Goal: Task Accomplishment & Management: Use online tool/utility

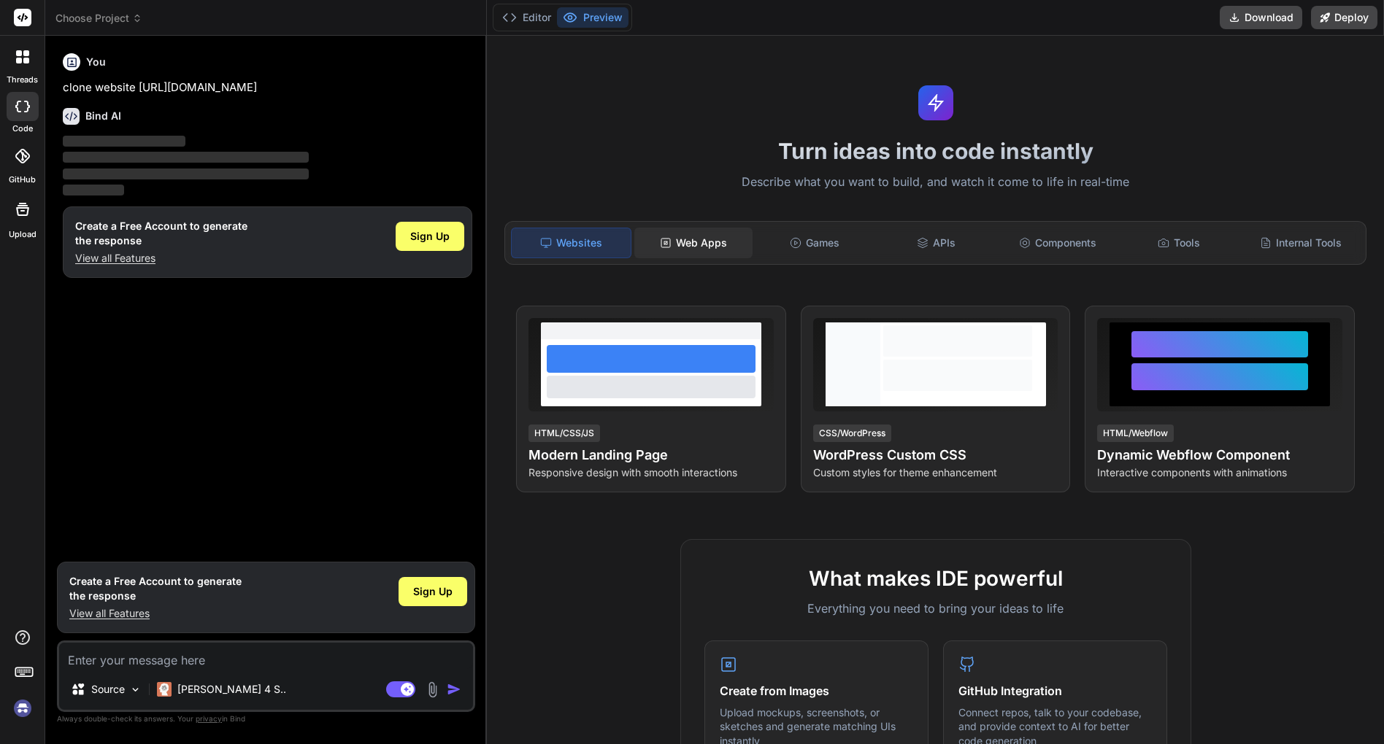
click at [719, 254] on div "Web Apps" at bounding box center [693, 243] width 118 height 31
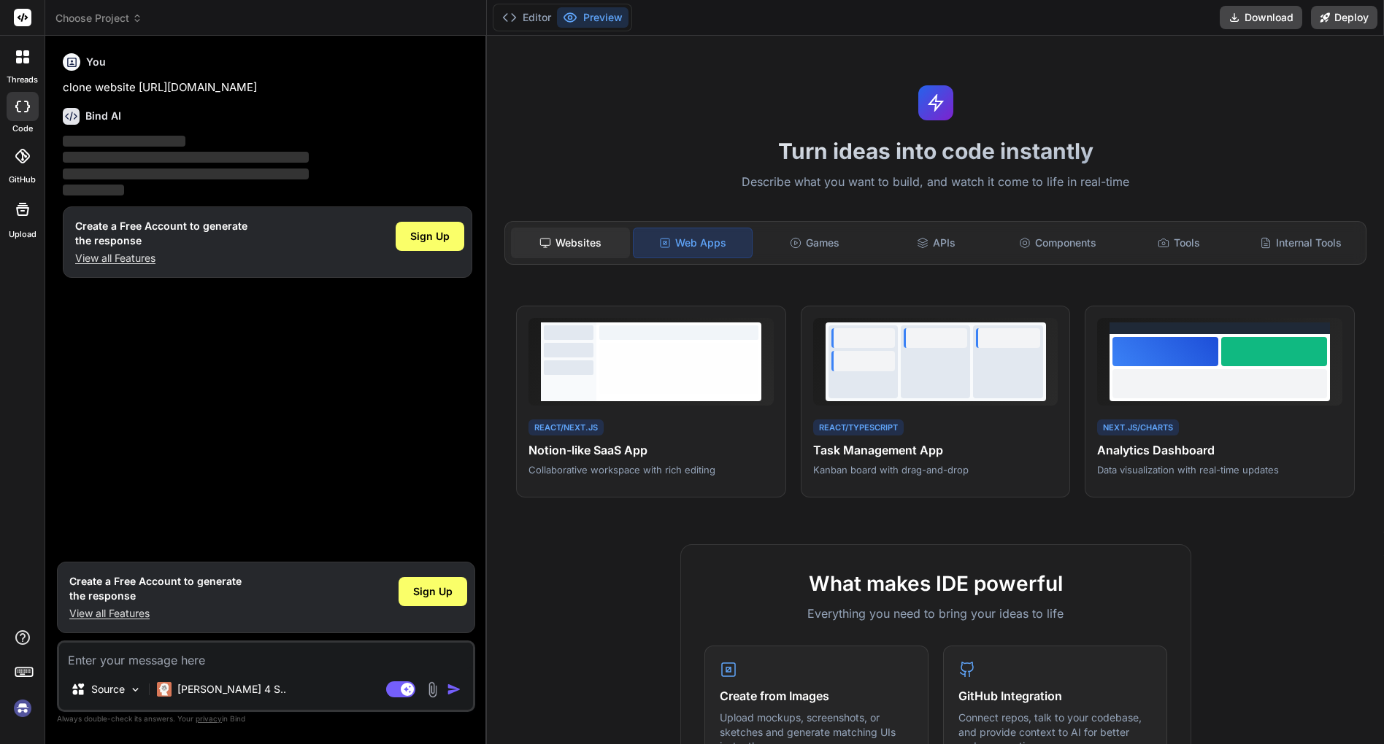
click at [618, 236] on div "Websites" at bounding box center [570, 243] width 118 height 31
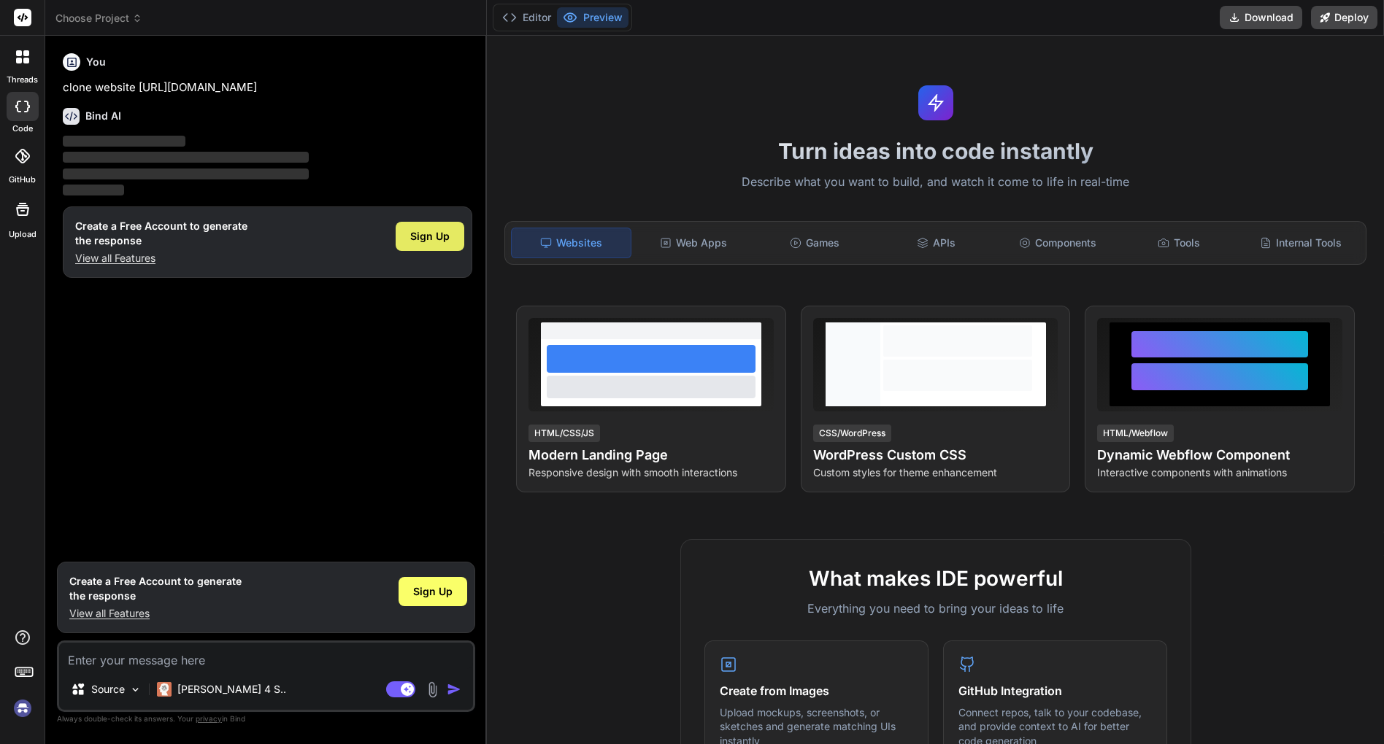
click at [438, 237] on span "Sign Up" at bounding box center [429, 236] width 39 height 15
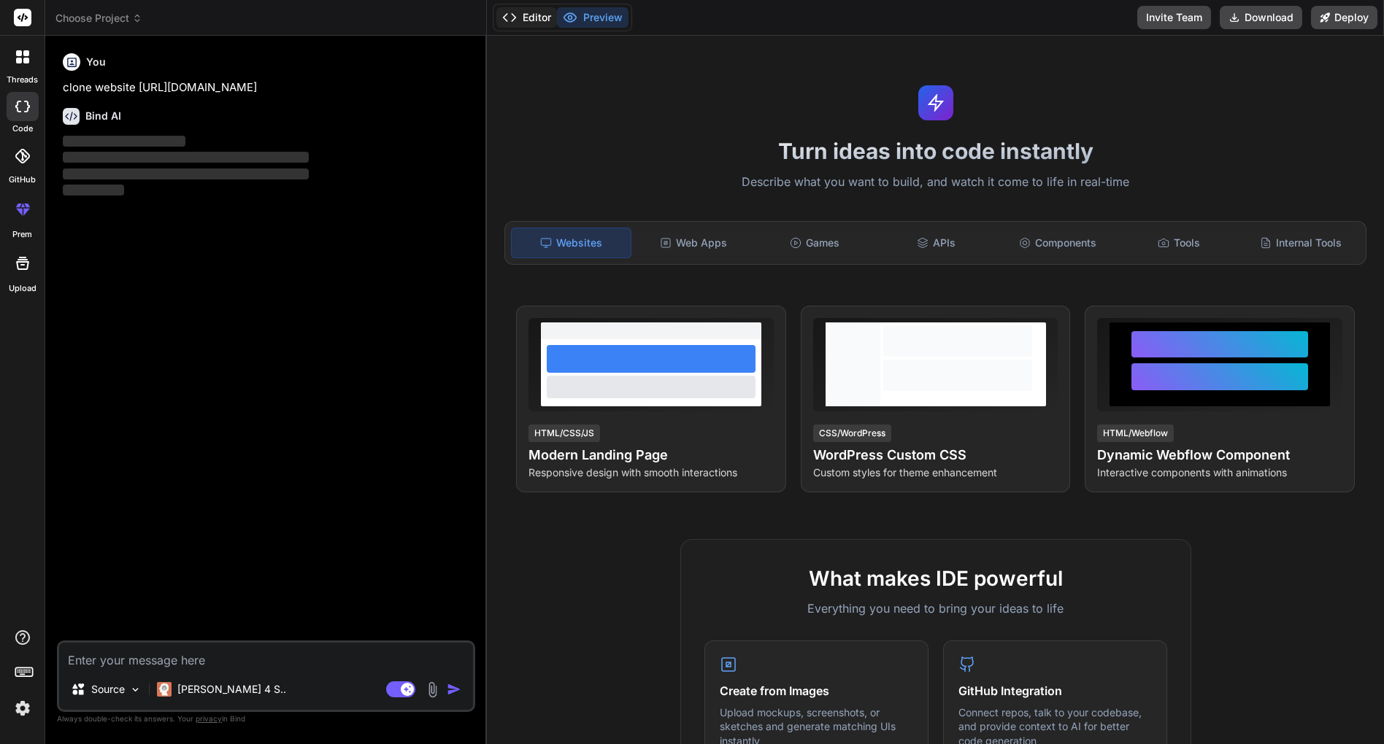
click at [533, 21] on button "Editor" at bounding box center [526, 17] width 61 height 20
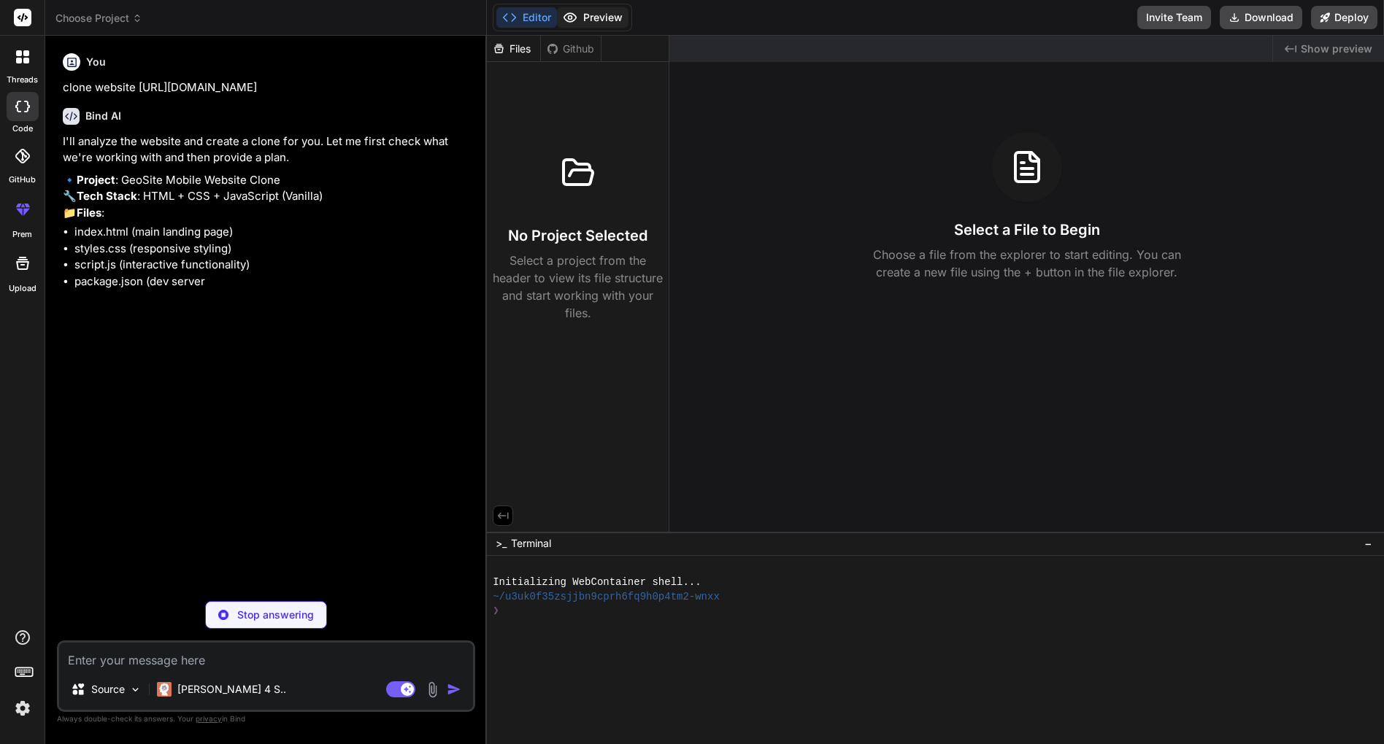
click at [590, 12] on button "Preview" at bounding box center [593, 17] width 72 height 20
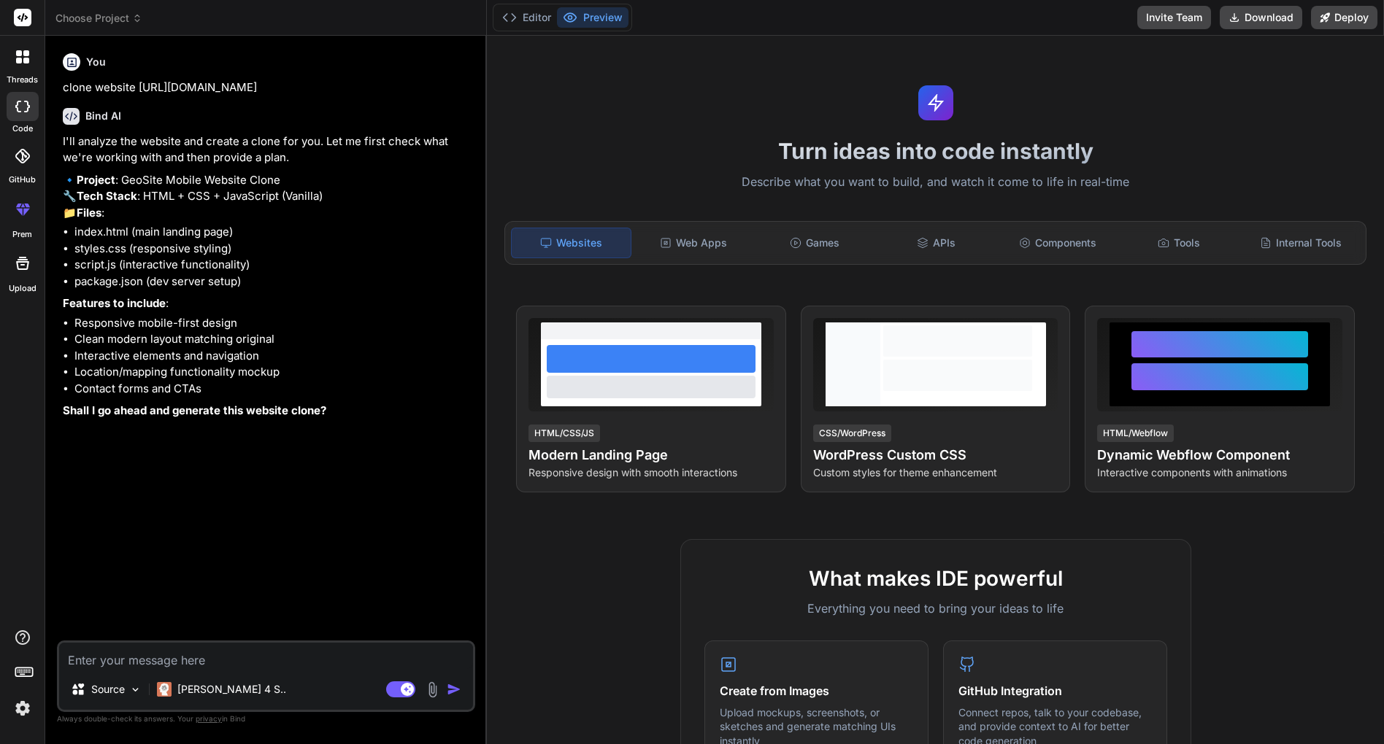
click at [293, 460] on div "You clone website https://geosite.mobi/ Bind AI I'll analyze the website and cr…" at bounding box center [267, 343] width 415 height 593
click at [242, 652] on textarea at bounding box center [266, 656] width 414 height 26
click at [220, 686] on p "[PERSON_NAME] 4 S.." at bounding box center [231, 689] width 109 height 15
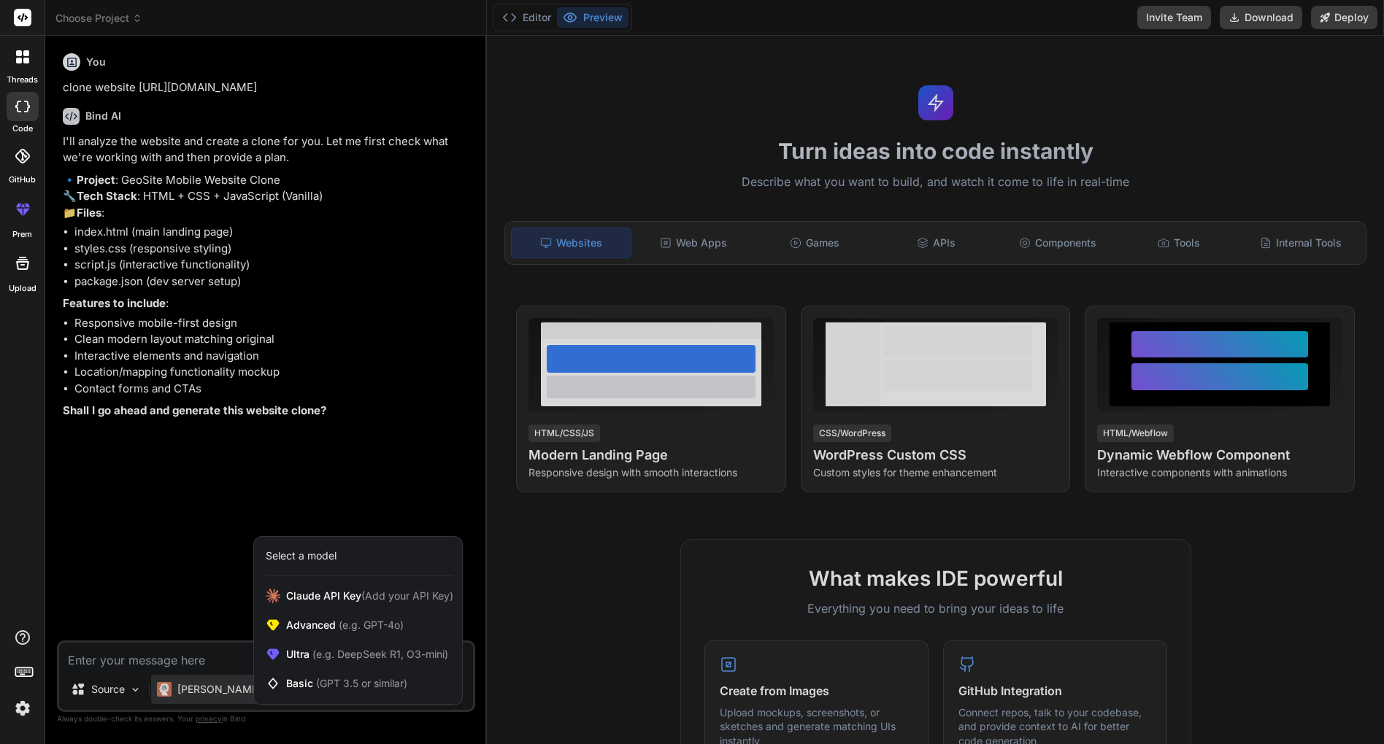
click at [220, 686] on div at bounding box center [692, 372] width 1384 height 744
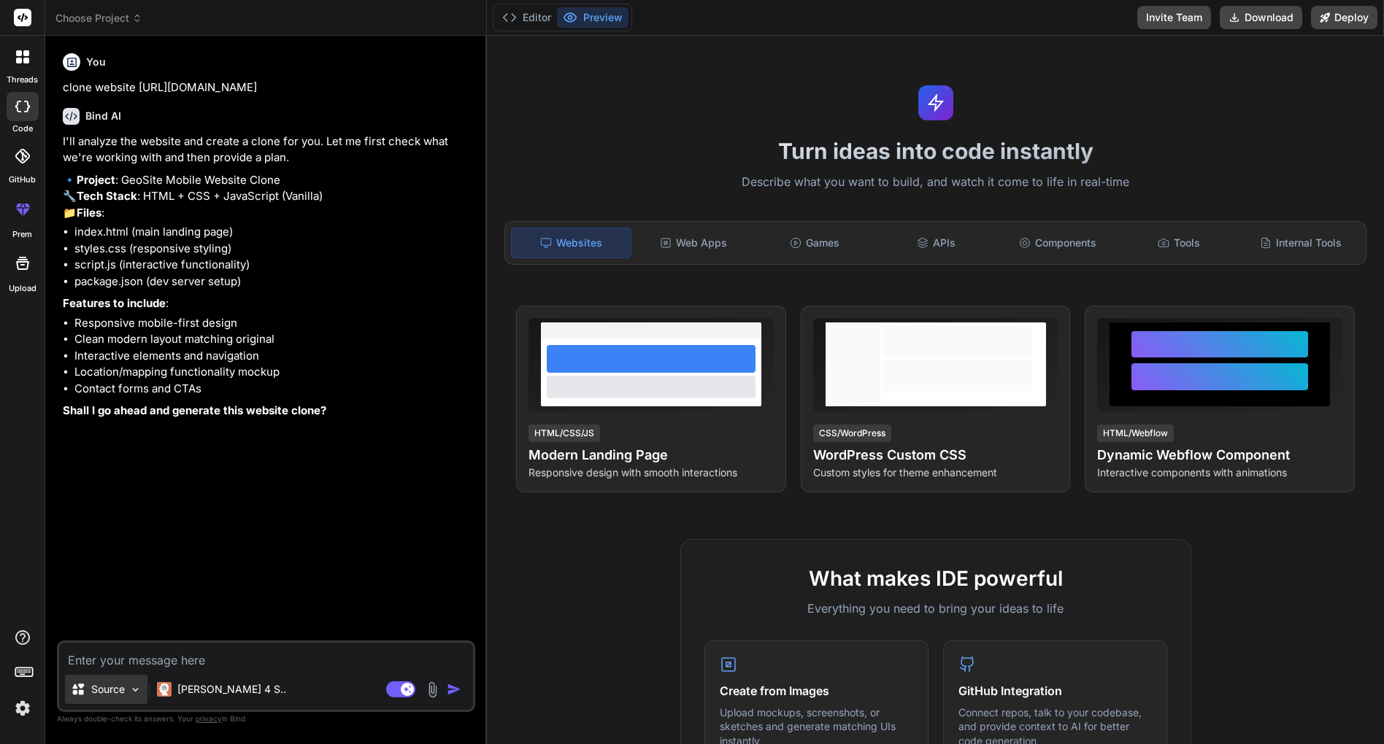
click at [120, 682] on p "Source" at bounding box center [108, 689] width 34 height 15
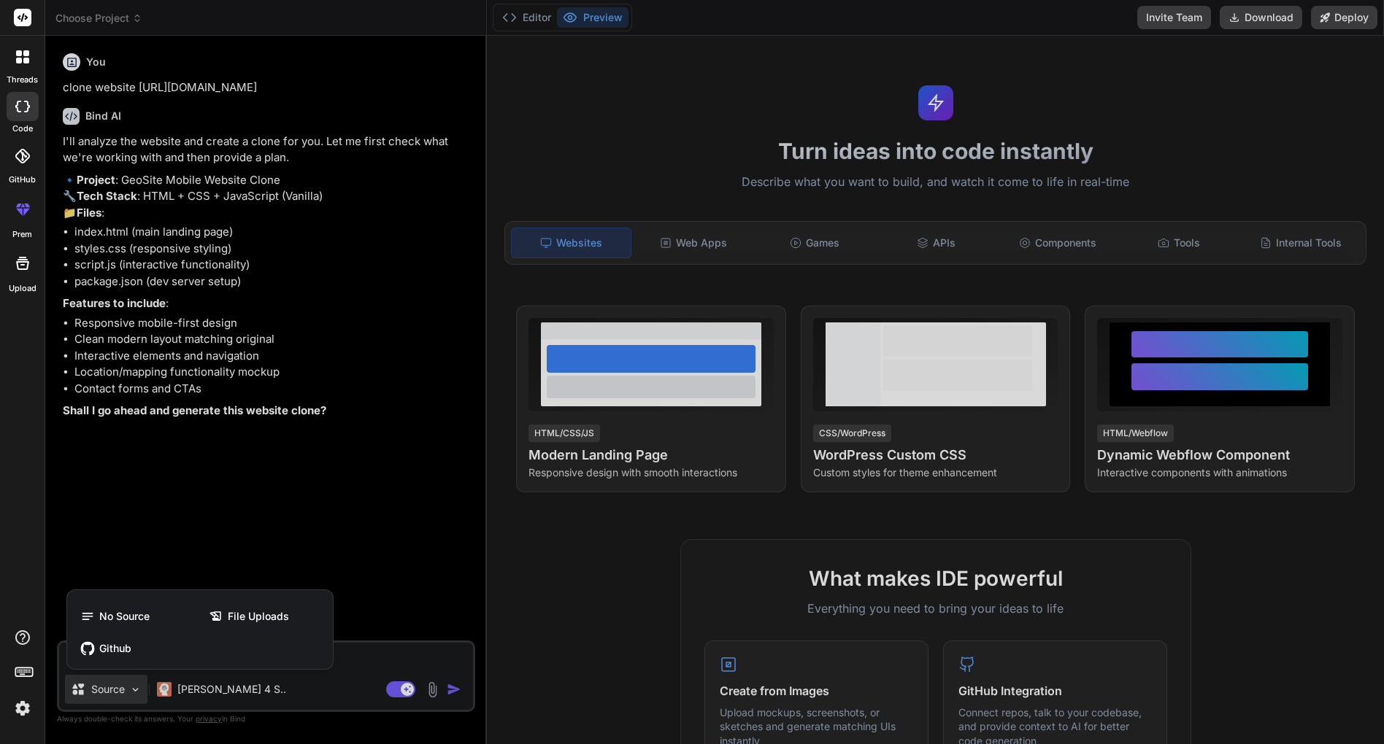
click at [120, 682] on div at bounding box center [692, 372] width 1384 height 744
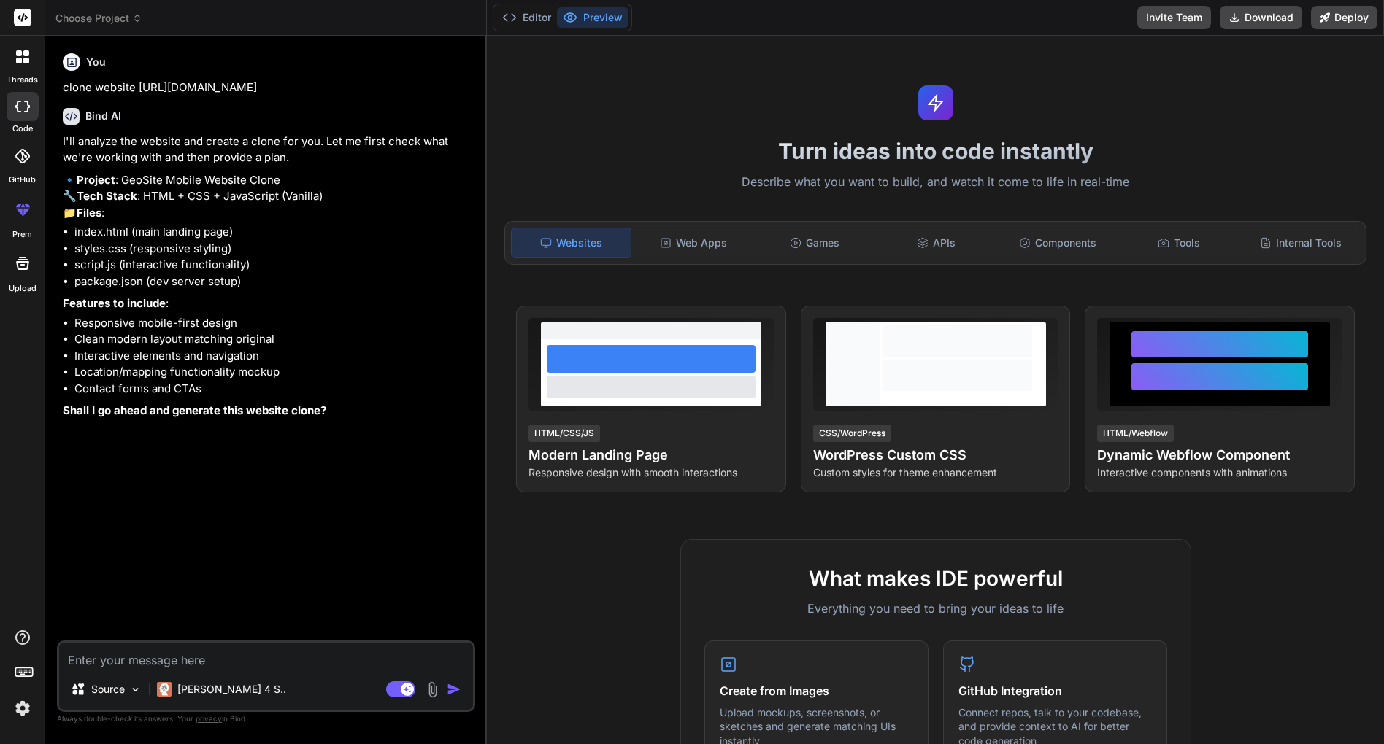
click at [21, 701] on img at bounding box center [22, 708] width 25 height 25
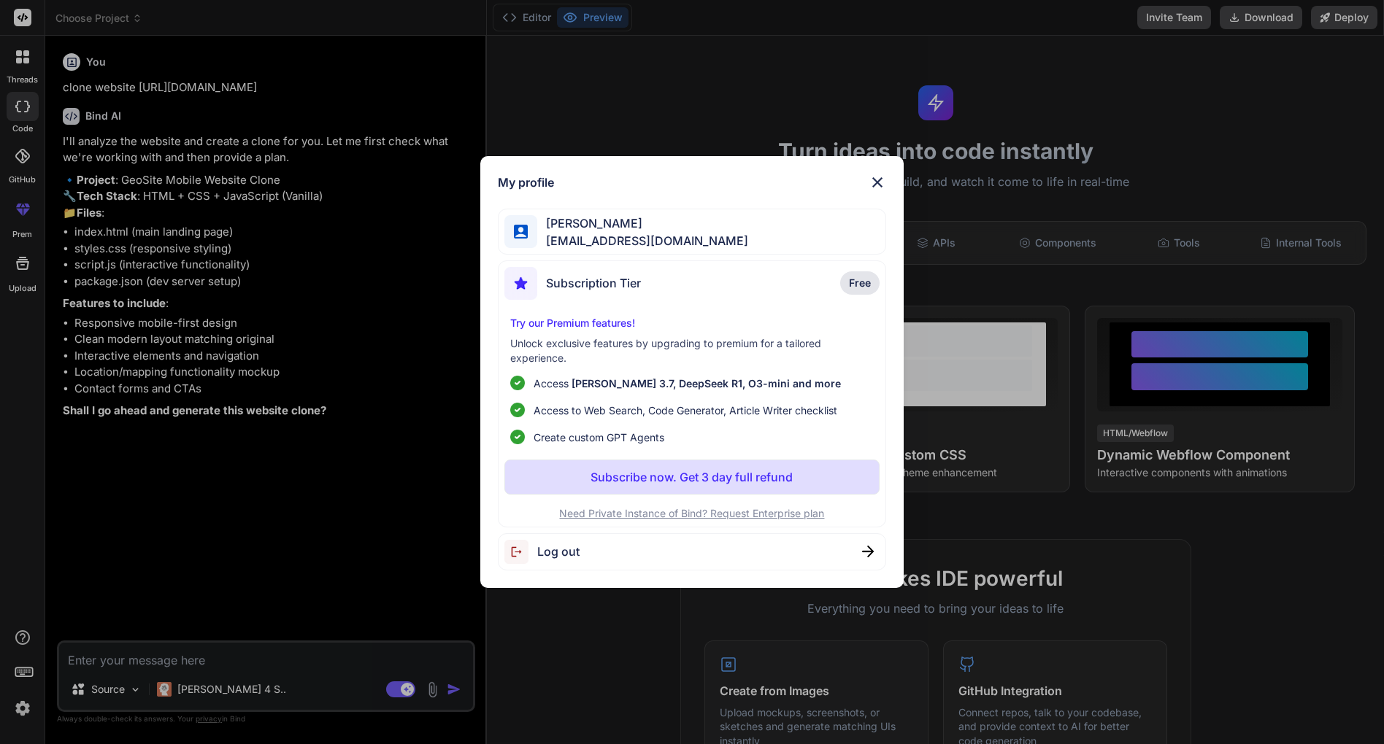
click at [793, 376] on li "Access Claude 3.7, DeepSeek R1, O3-mini and more" at bounding box center [691, 383] width 363 height 15
click at [884, 190] on img at bounding box center [877, 183] width 18 height 18
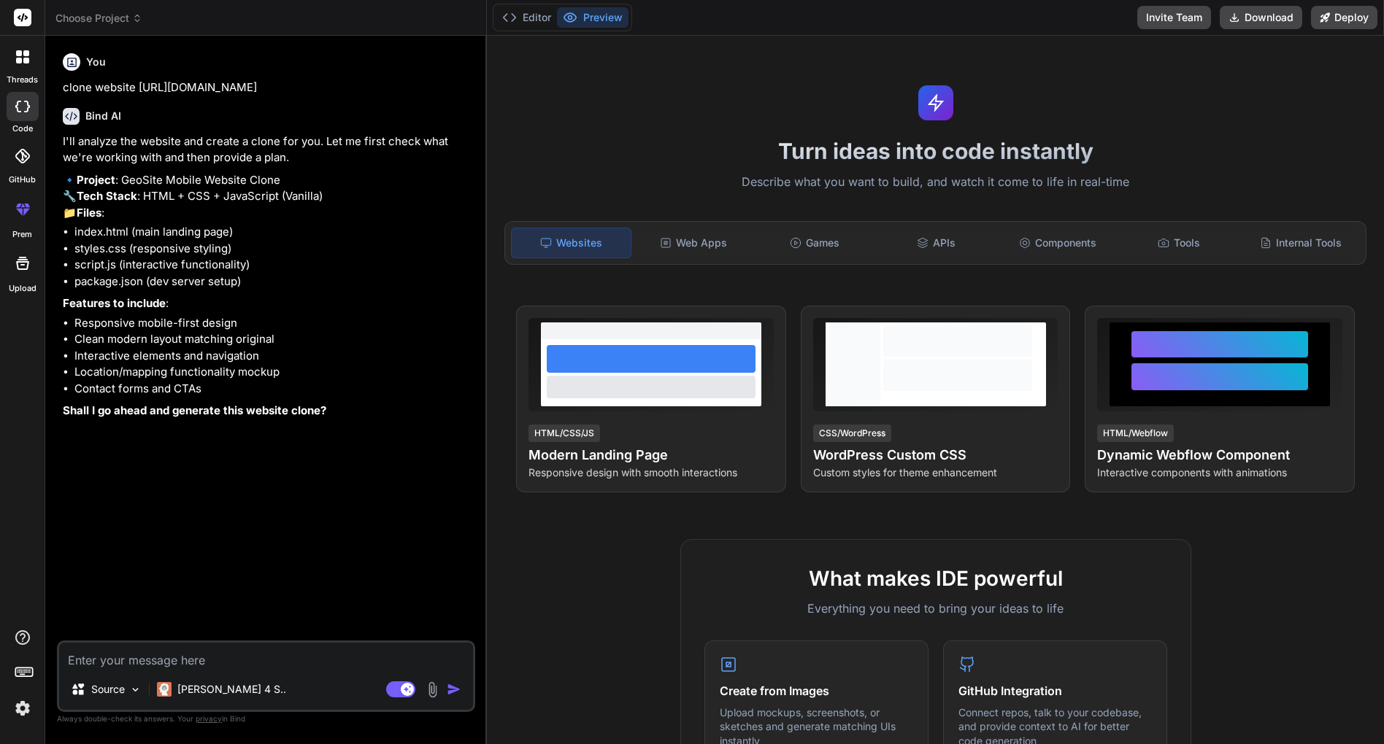
click at [88, 14] on span "Choose Project" at bounding box center [98, 18] width 87 height 15
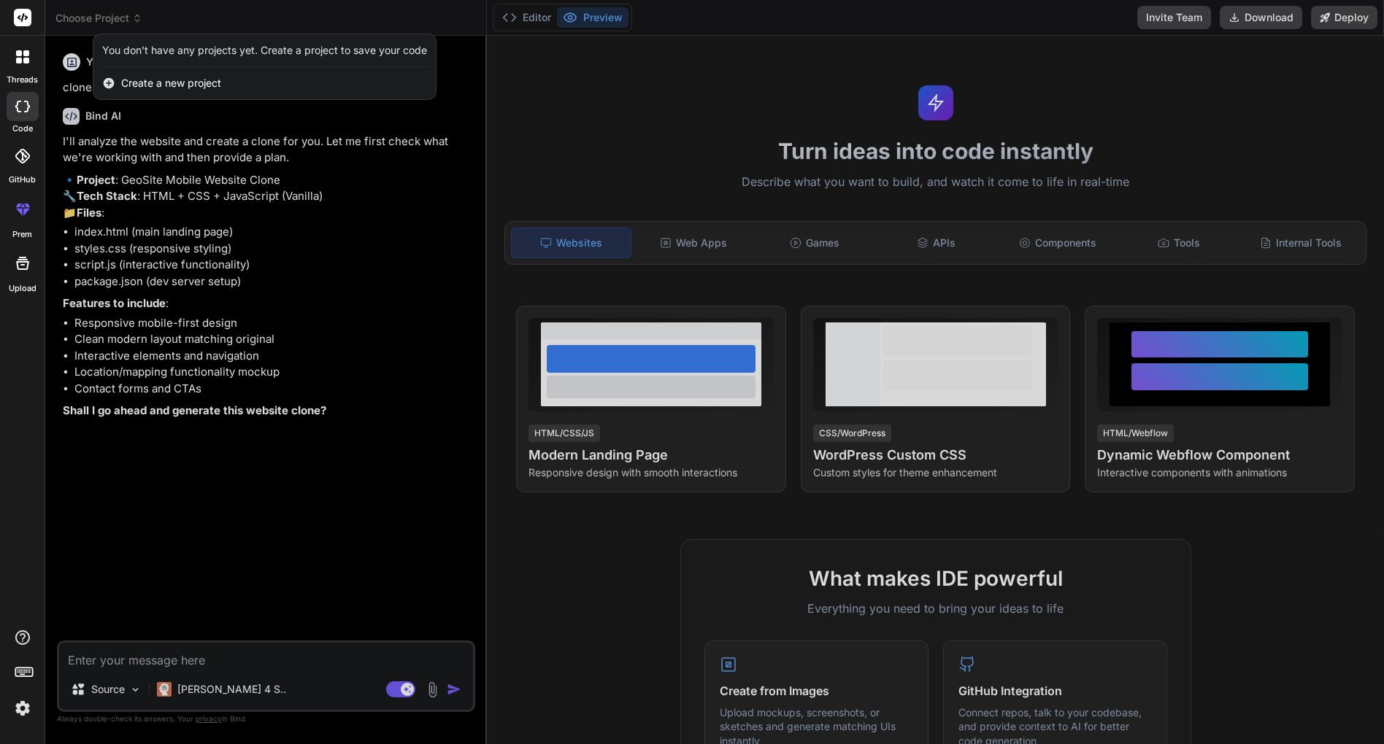
click at [88, 14] on div at bounding box center [692, 372] width 1384 height 744
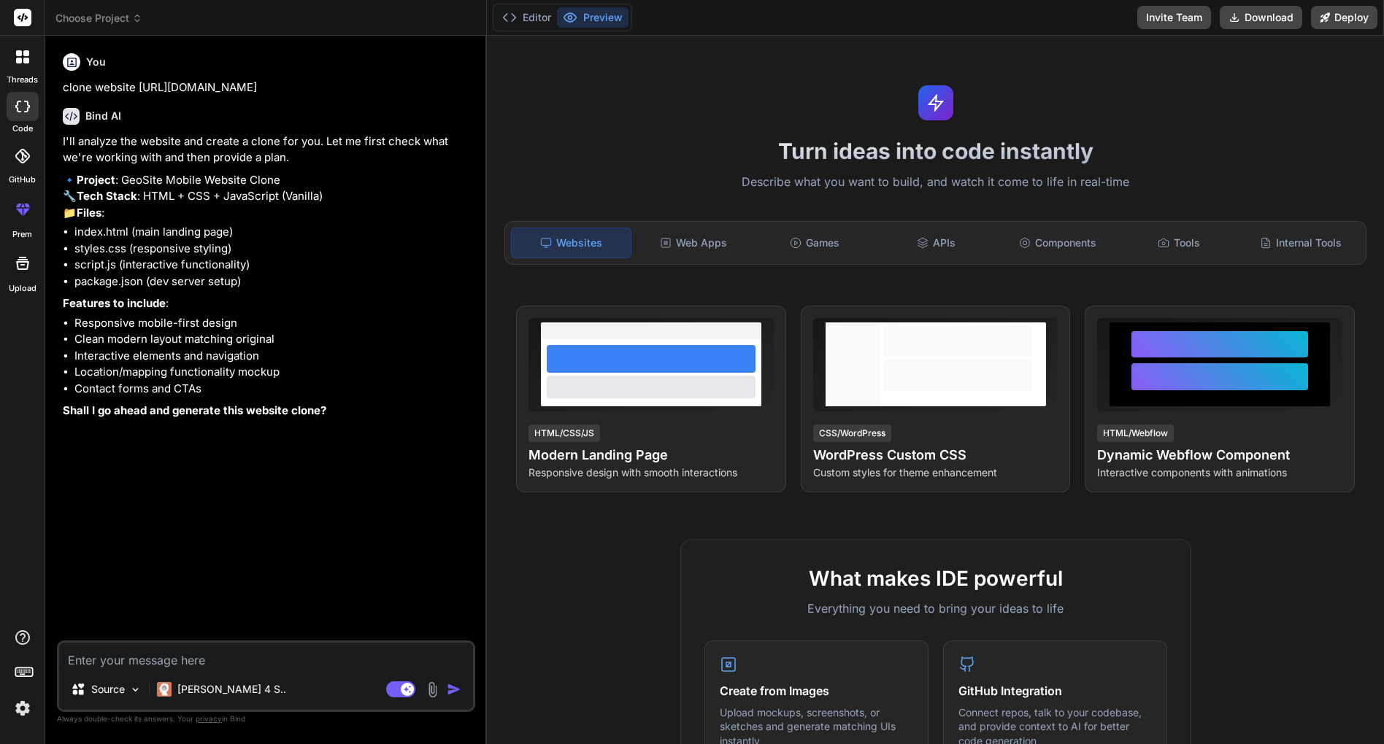
click at [18, 152] on icon at bounding box center [22, 156] width 15 height 15
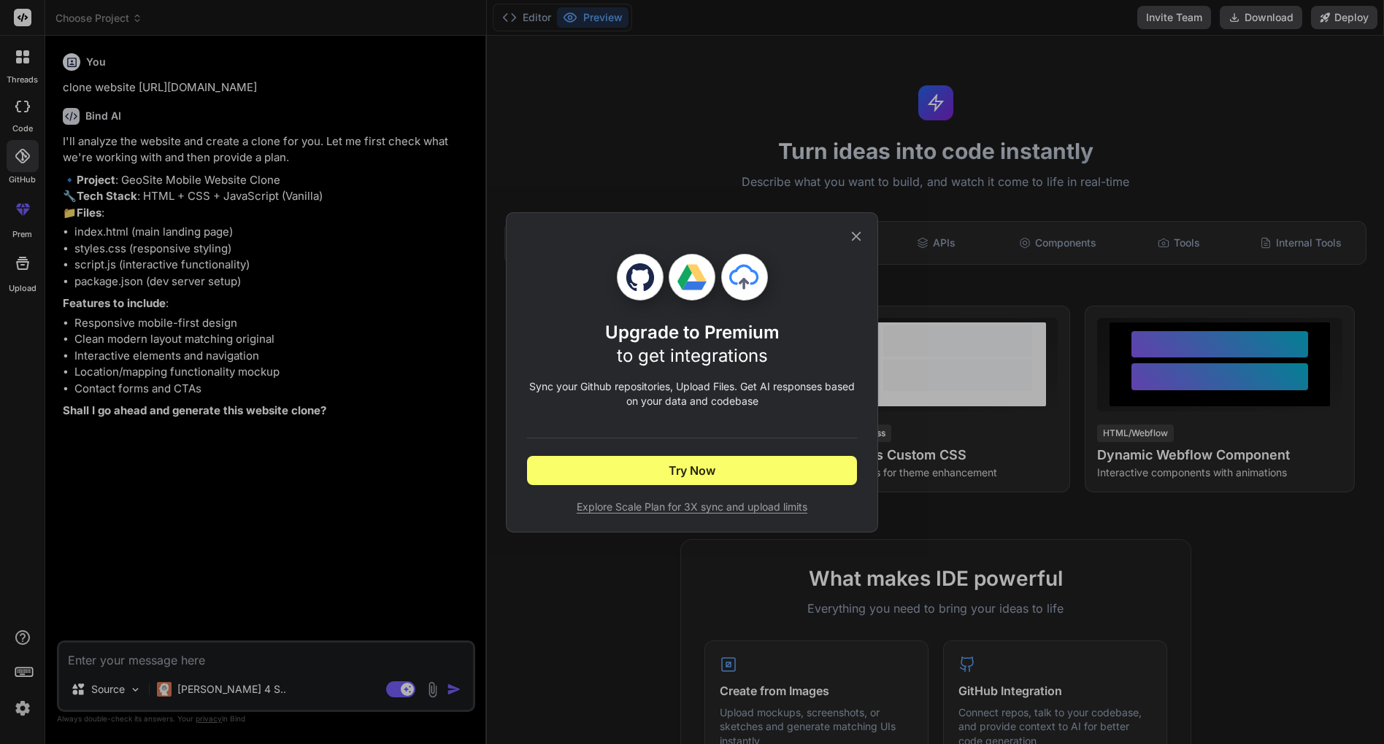
click at [18, 152] on div "Upgrade to Premium to get integrations Sync your Github repositories, Upload Fi…" at bounding box center [692, 372] width 1384 height 744
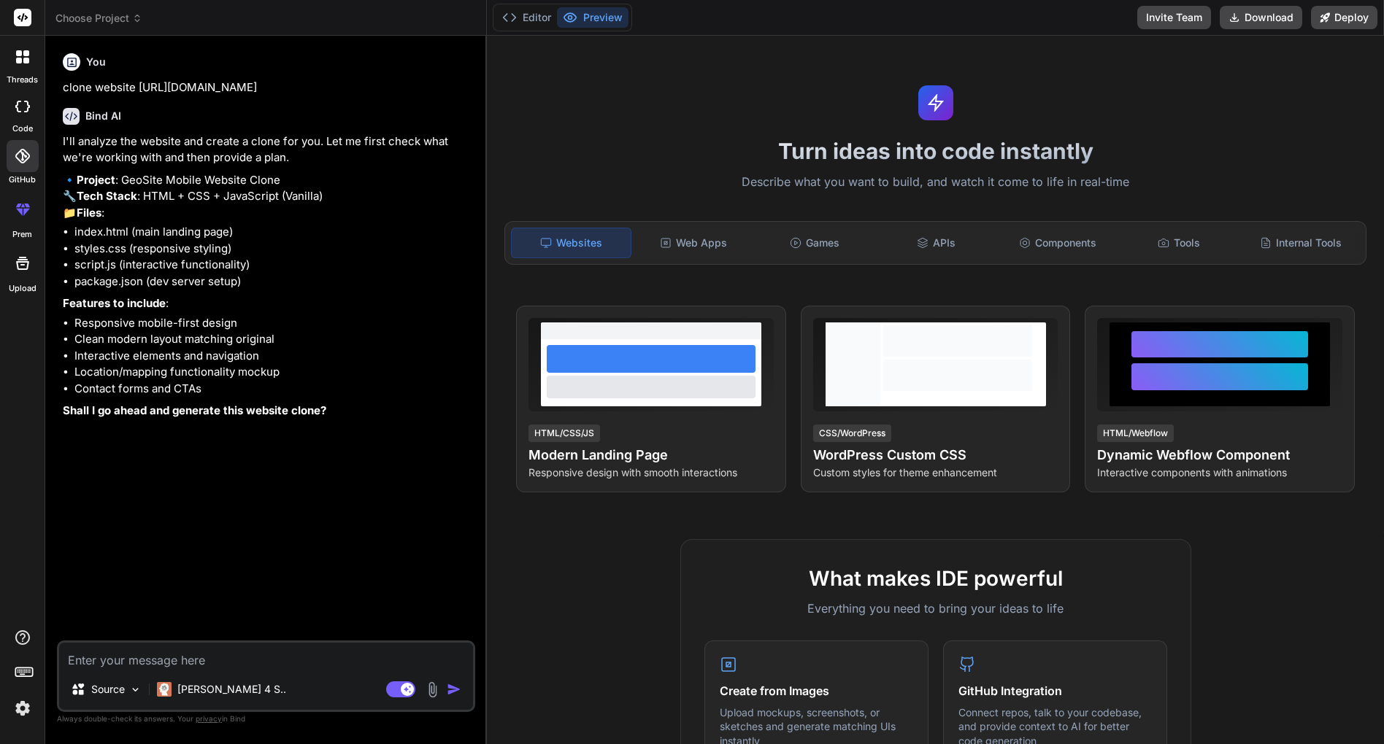
click at [31, 212] on icon at bounding box center [23, 210] width 18 height 18
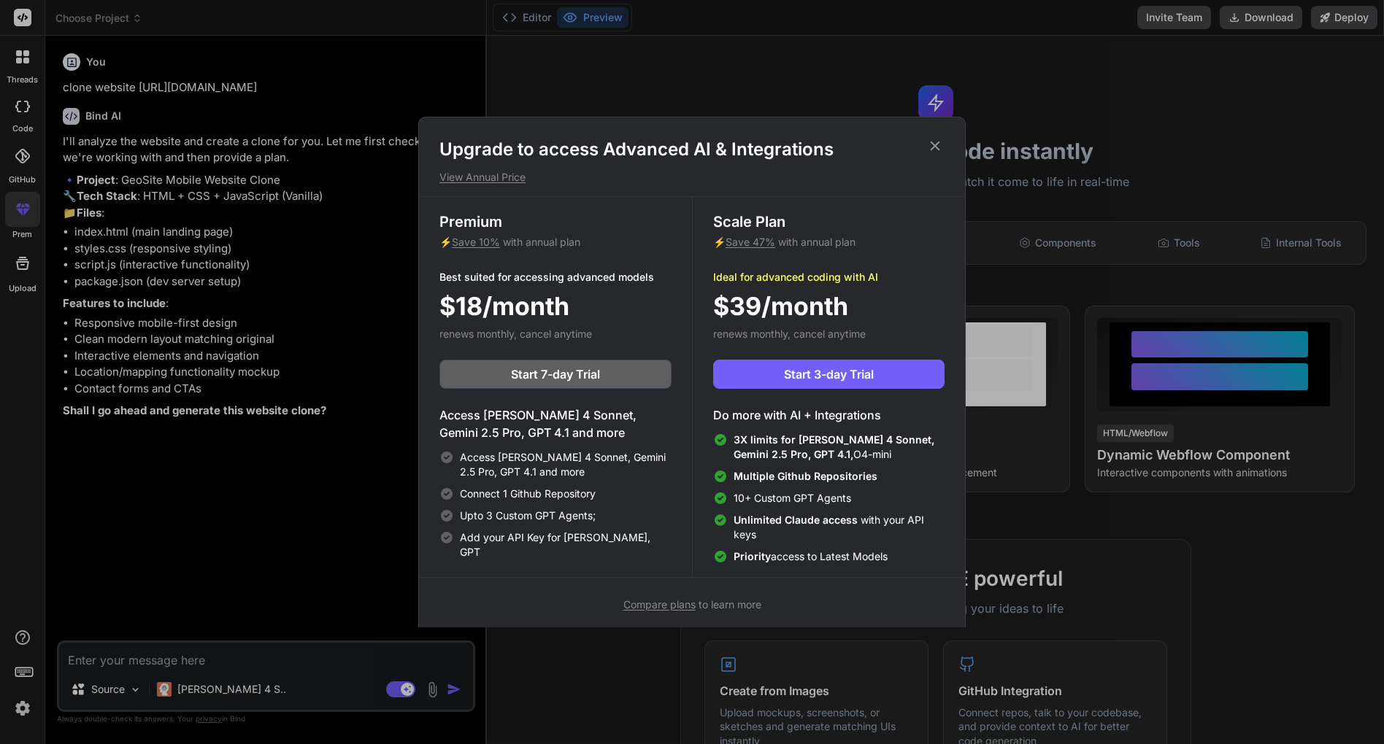
click at [204, 608] on div "Upgrade to access Advanced AI & Integrations View Annual Price Premium ⚡ Save 1…" at bounding box center [692, 372] width 1384 height 744
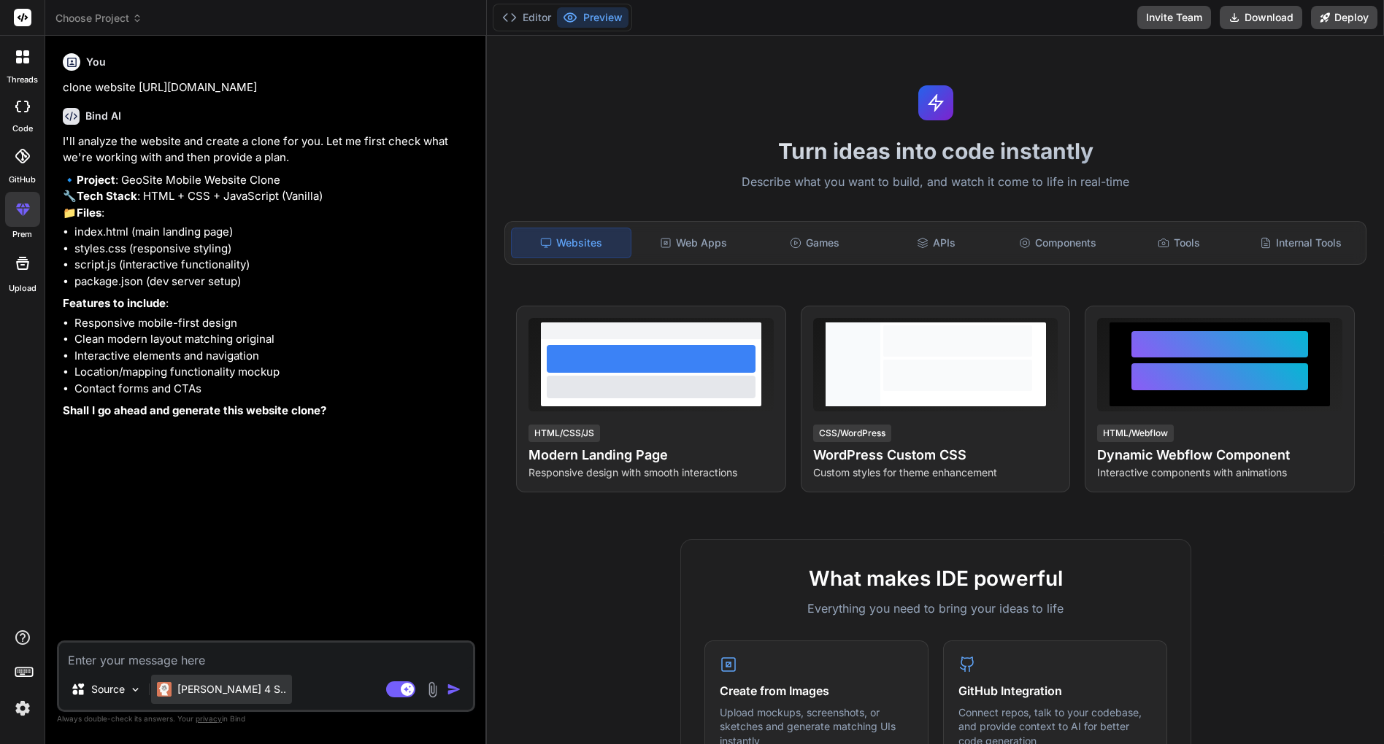
click at [231, 690] on p "Claude 4 S.." at bounding box center [231, 689] width 109 height 15
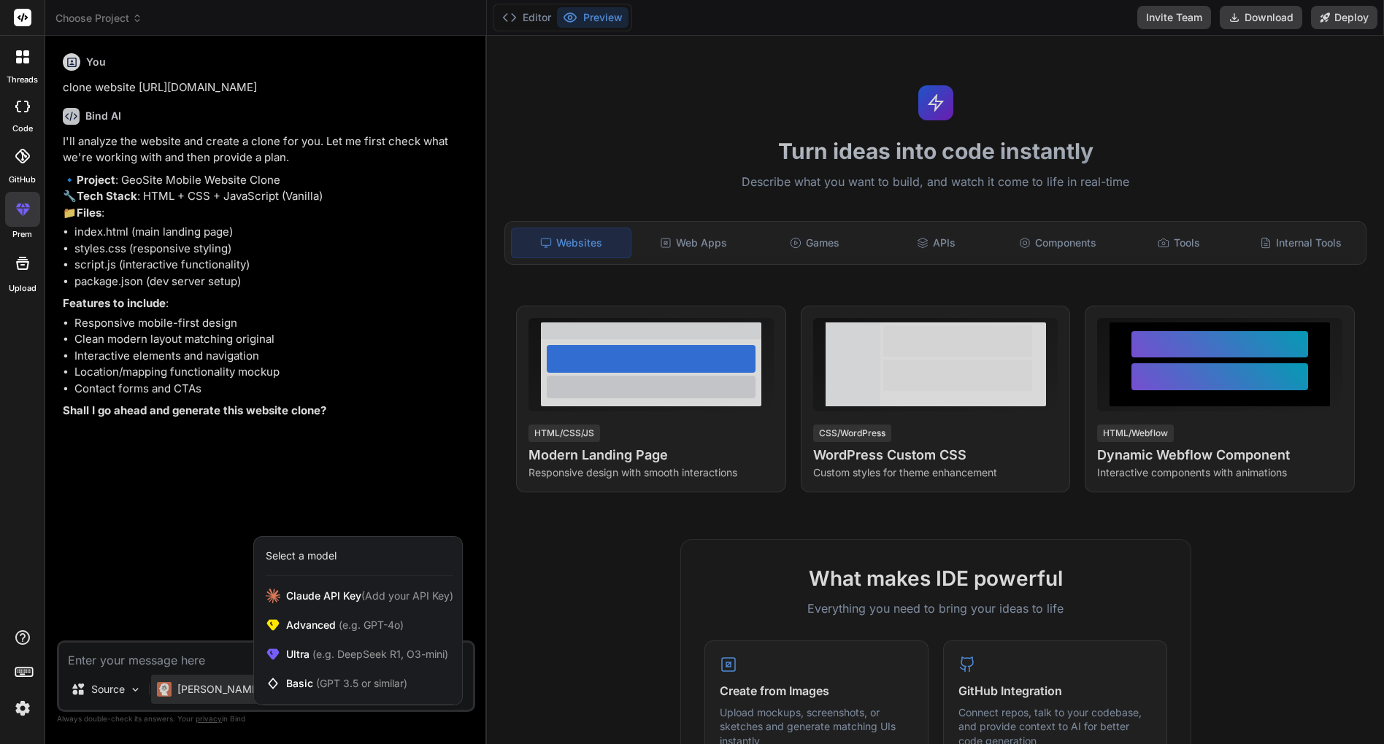
click at [364, 557] on div "Select a model" at bounding box center [360, 556] width 188 height 15
click at [319, 555] on div "Select a model" at bounding box center [301, 556] width 71 height 15
click at [357, 685] on span "(GPT 3.5 or similar)" at bounding box center [361, 683] width 91 height 12
type textarea "x"
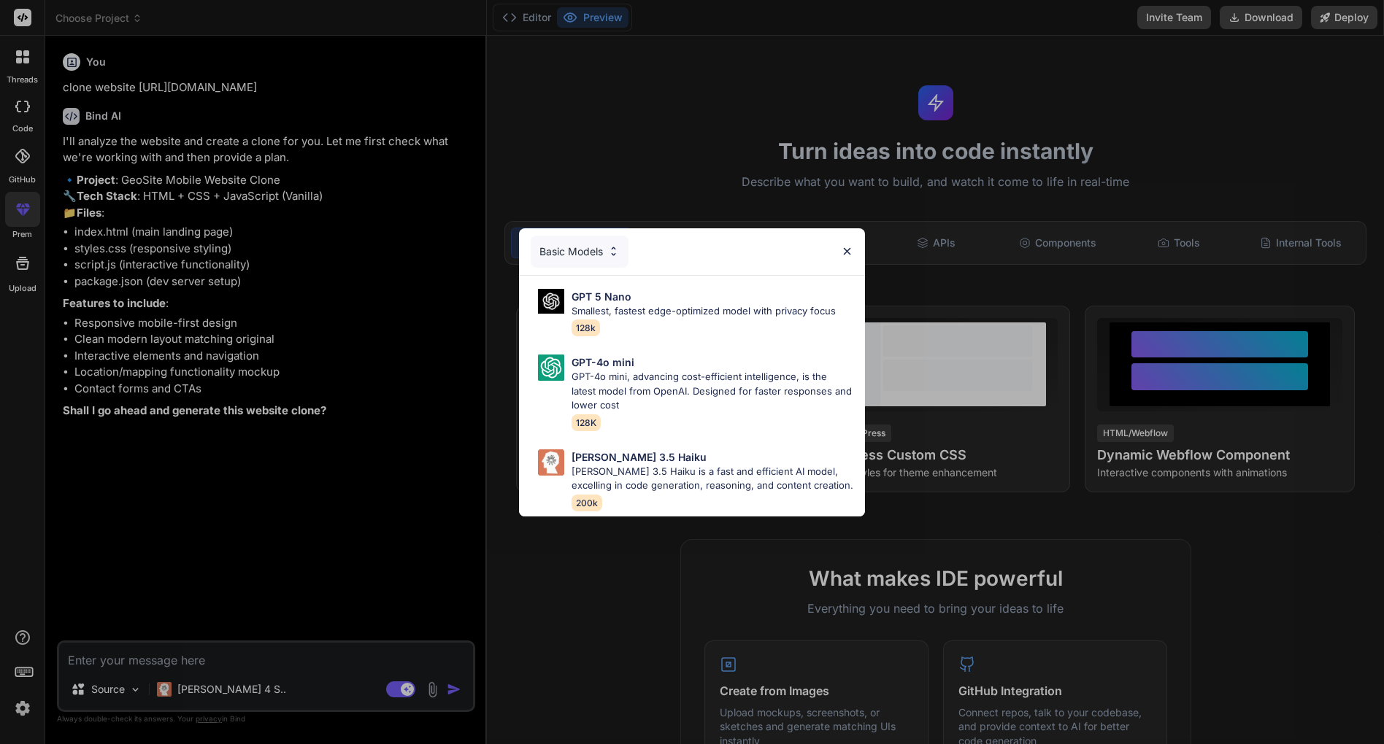
click at [574, 245] on div "Basic Models" at bounding box center [580, 252] width 98 height 32
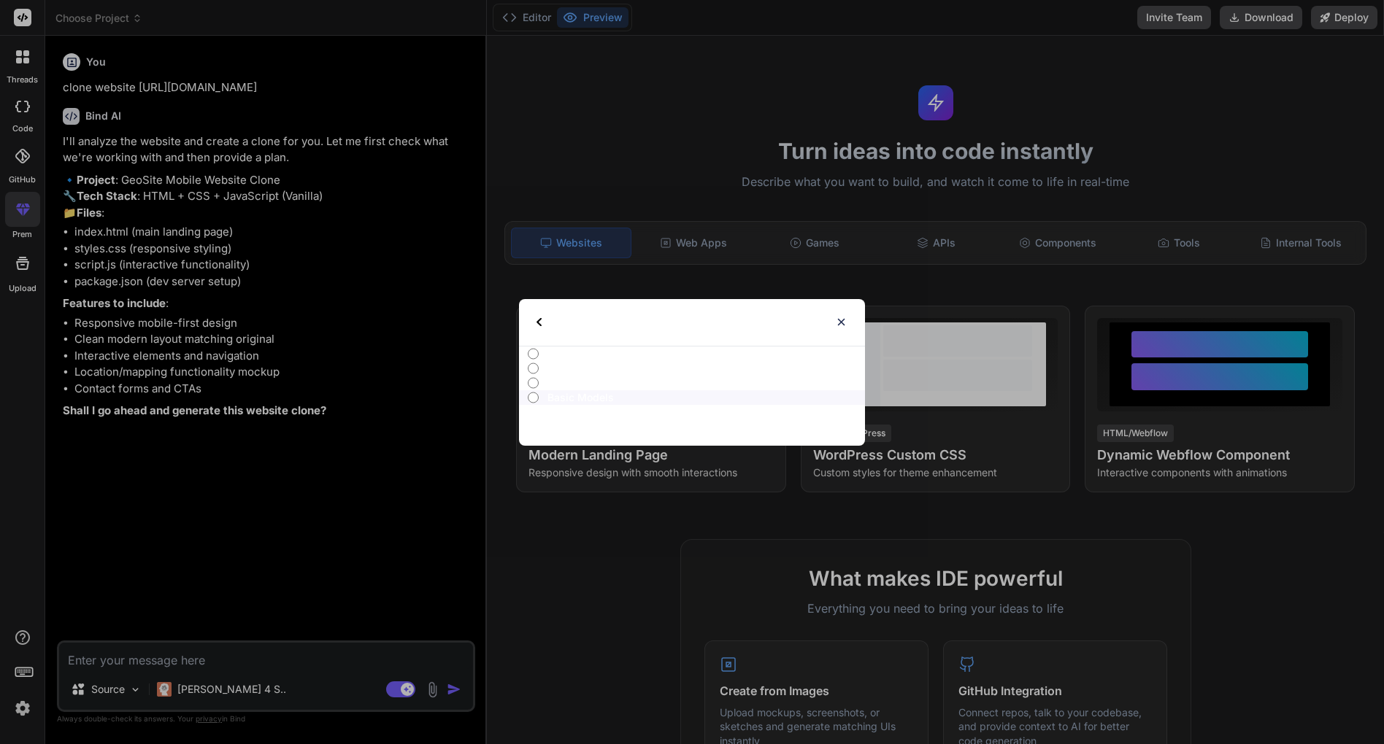
click at [547, 354] on label "All" at bounding box center [692, 354] width 346 height 15
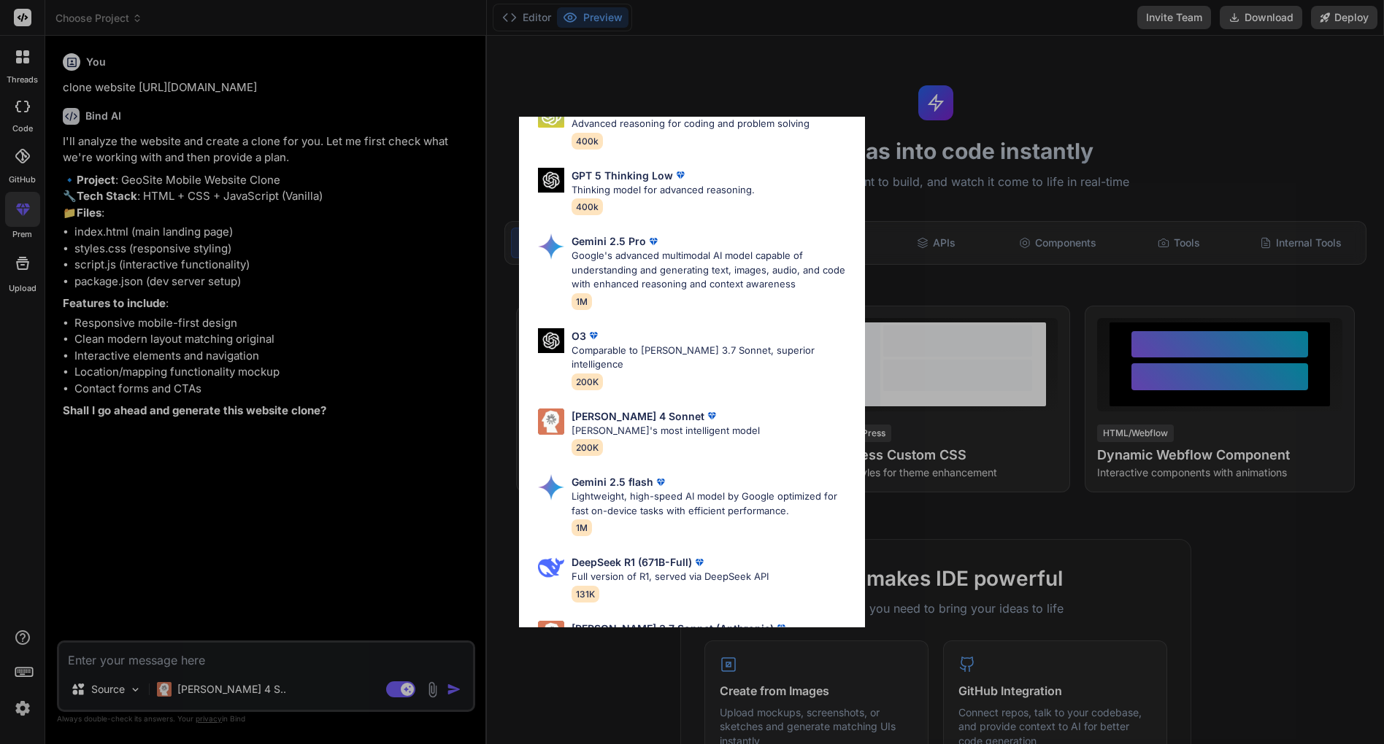
scroll to position [725, 0]
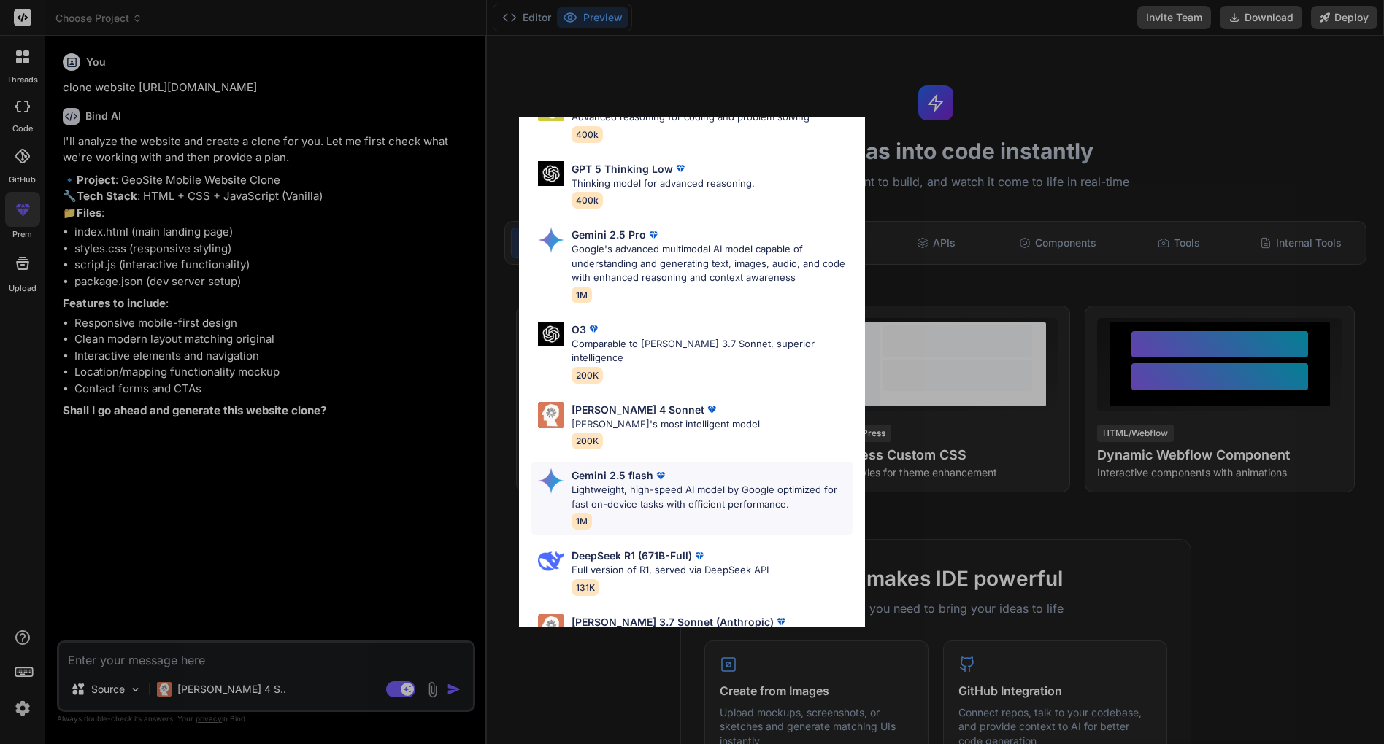
click at [631, 483] on p "Lightweight, high-speed AI model by Google optimized for fast on-device tasks w…" at bounding box center [712, 497] width 282 height 28
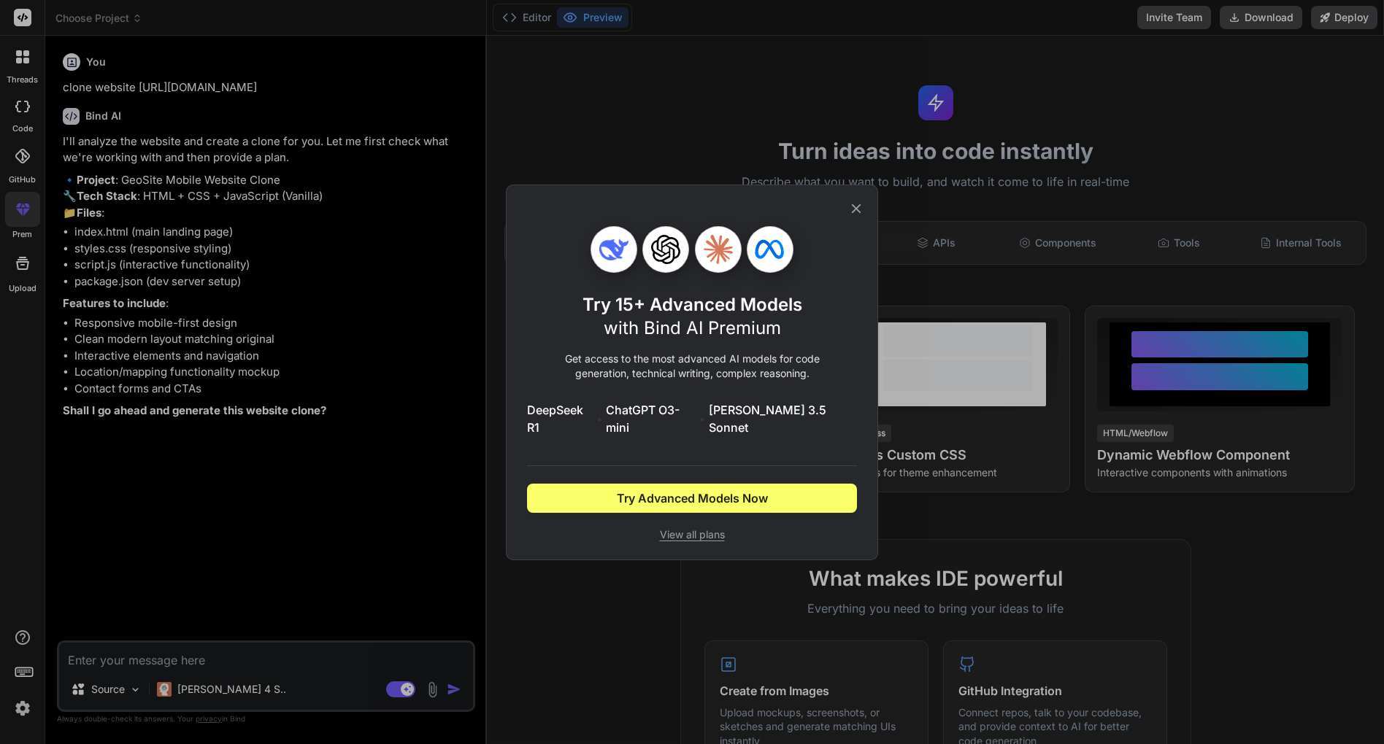
scroll to position [0, 0]
click at [855, 209] on icon at bounding box center [856, 209] width 16 height 16
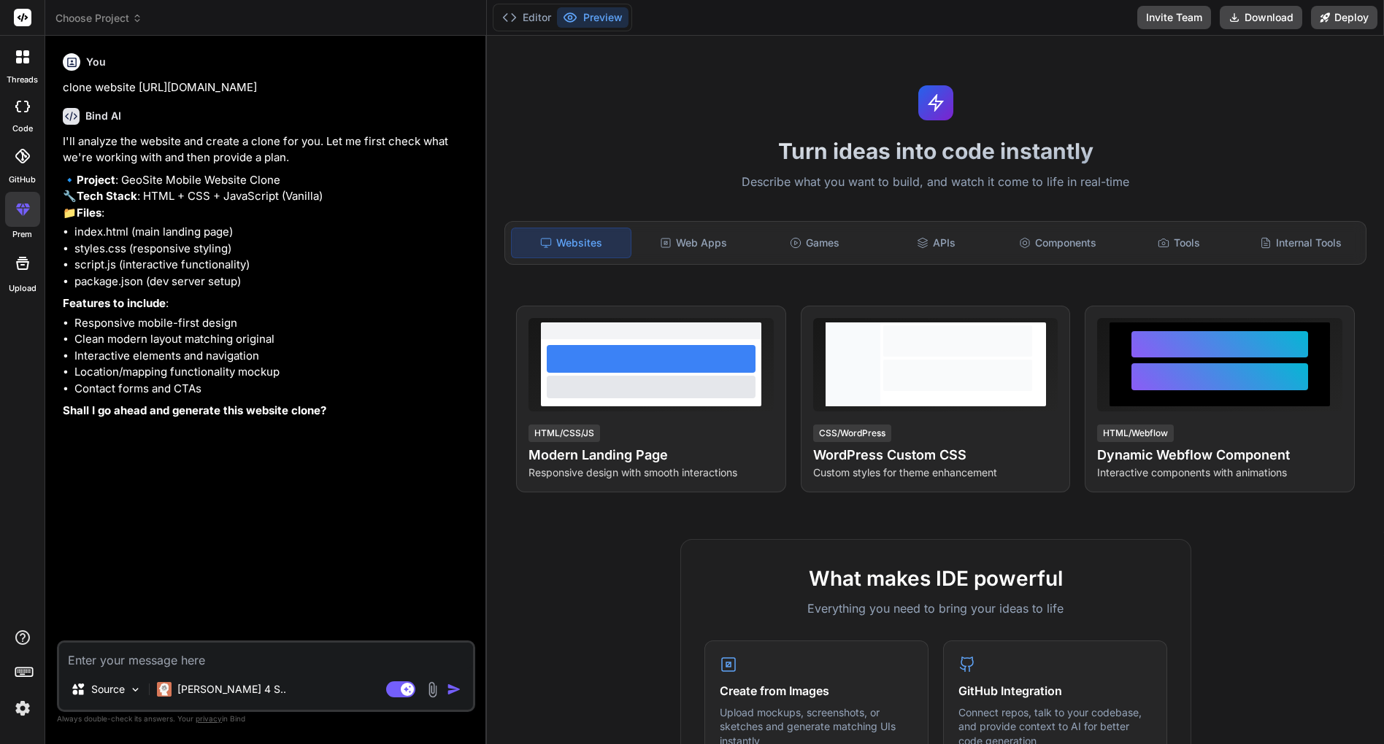
click at [329, 332] on li "Responsive mobile-first design" at bounding box center [273, 323] width 398 height 17
click at [817, 240] on div "Games" at bounding box center [814, 243] width 118 height 31
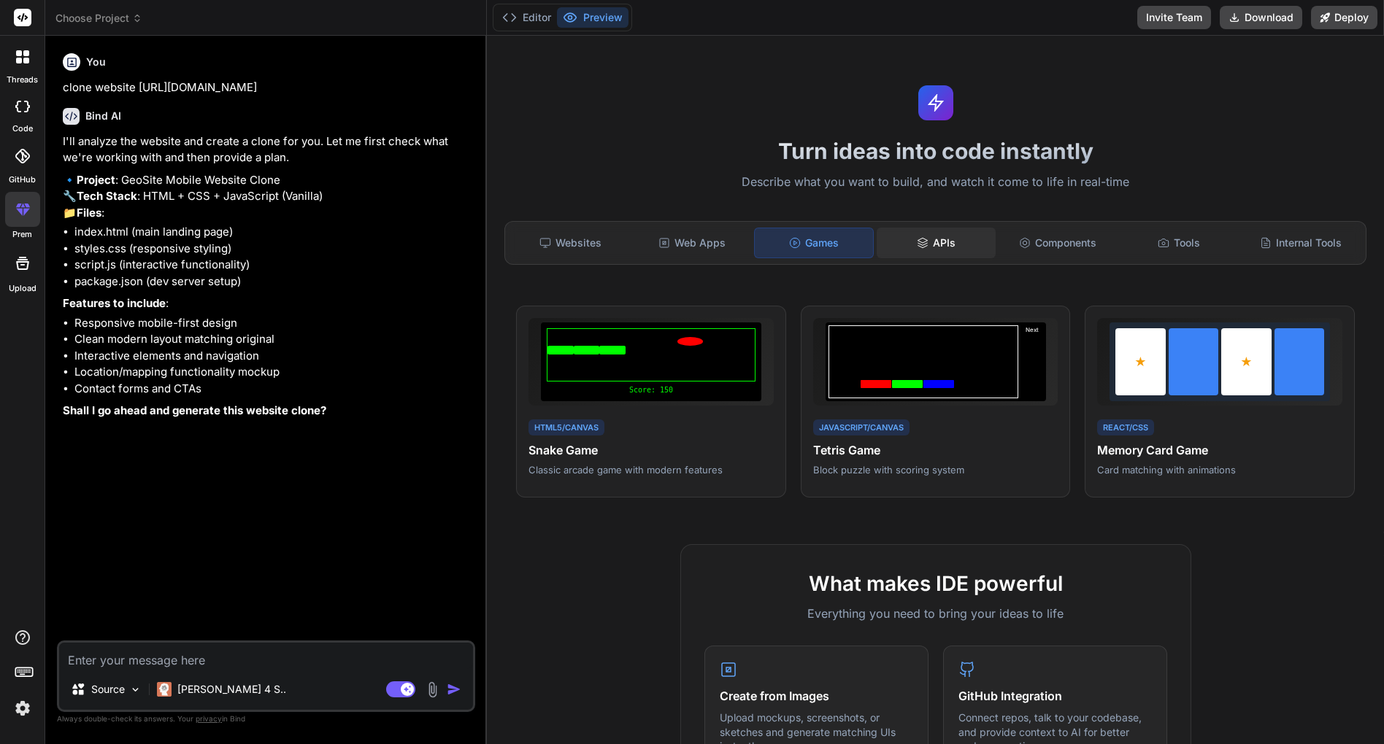
click at [937, 255] on div "APIs" at bounding box center [935, 243] width 118 height 31
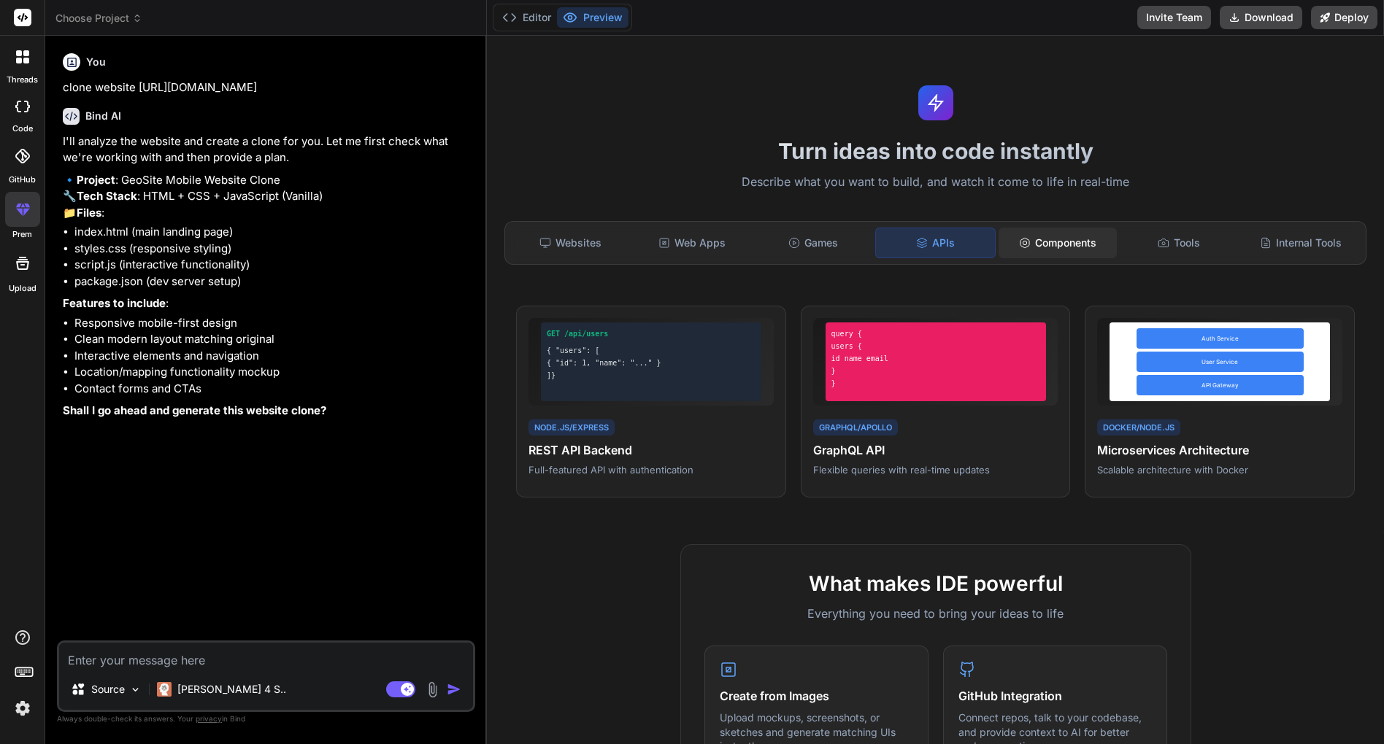
click at [1035, 256] on div "Components" at bounding box center [1057, 243] width 118 height 31
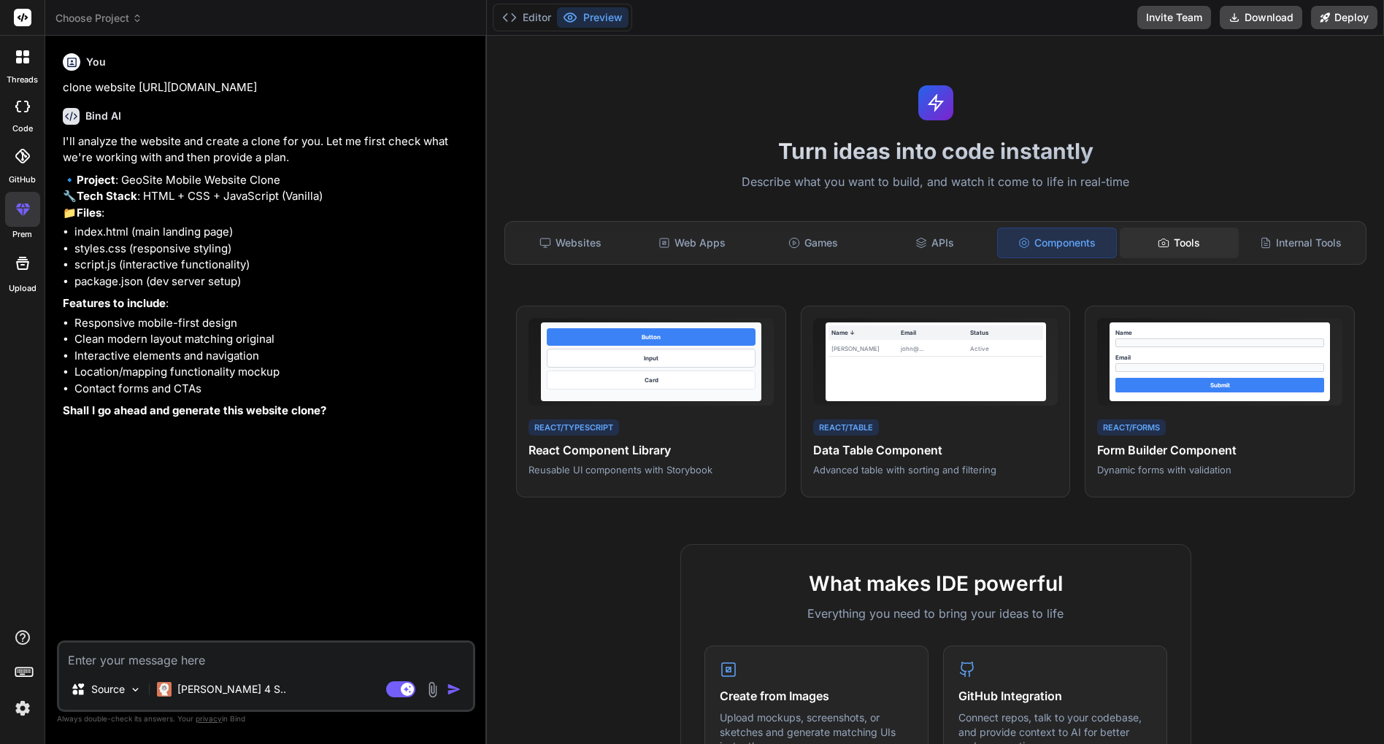
click at [1144, 247] on div "Tools" at bounding box center [1178, 243] width 118 height 31
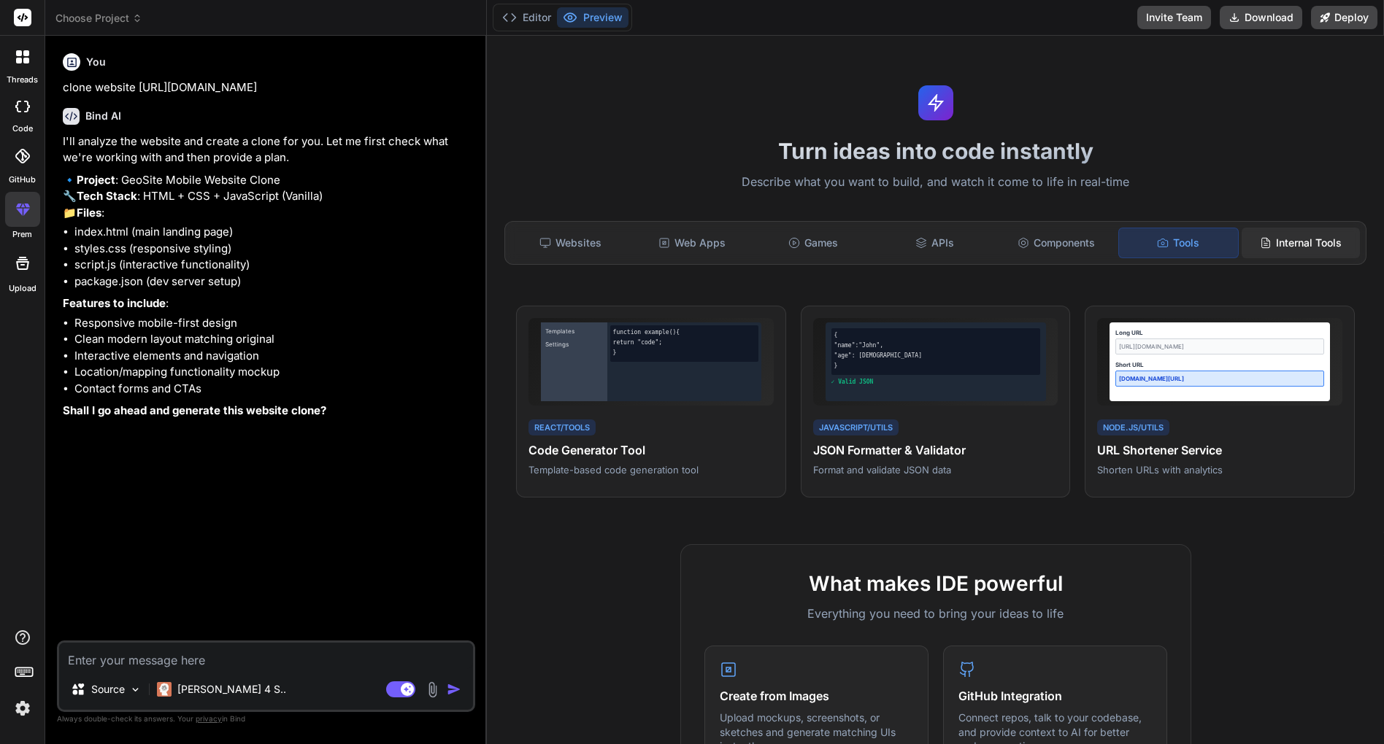
click at [1281, 239] on div "Internal Tools" at bounding box center [1300, 243] width 118 height 31
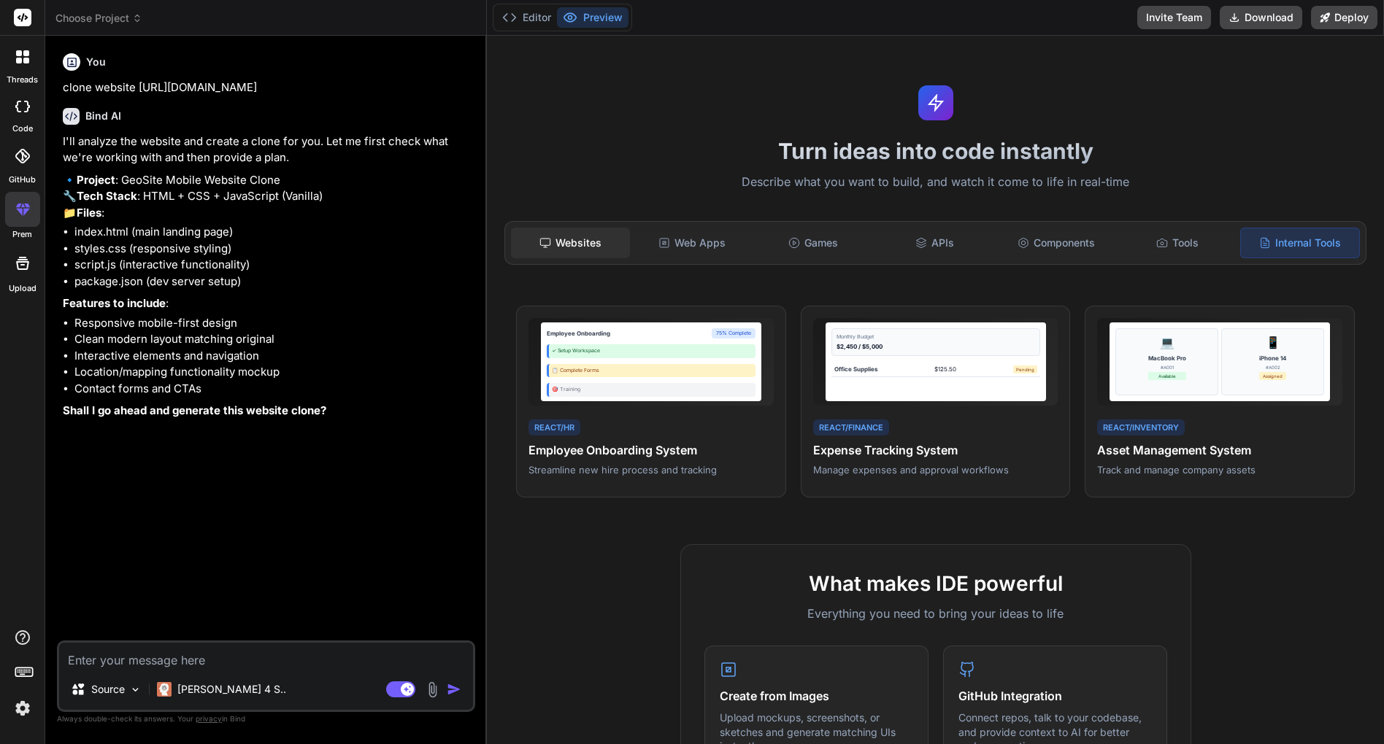
click at [569, 238] on div "Websites" at bounding box center [570, 243] width 118 height 31
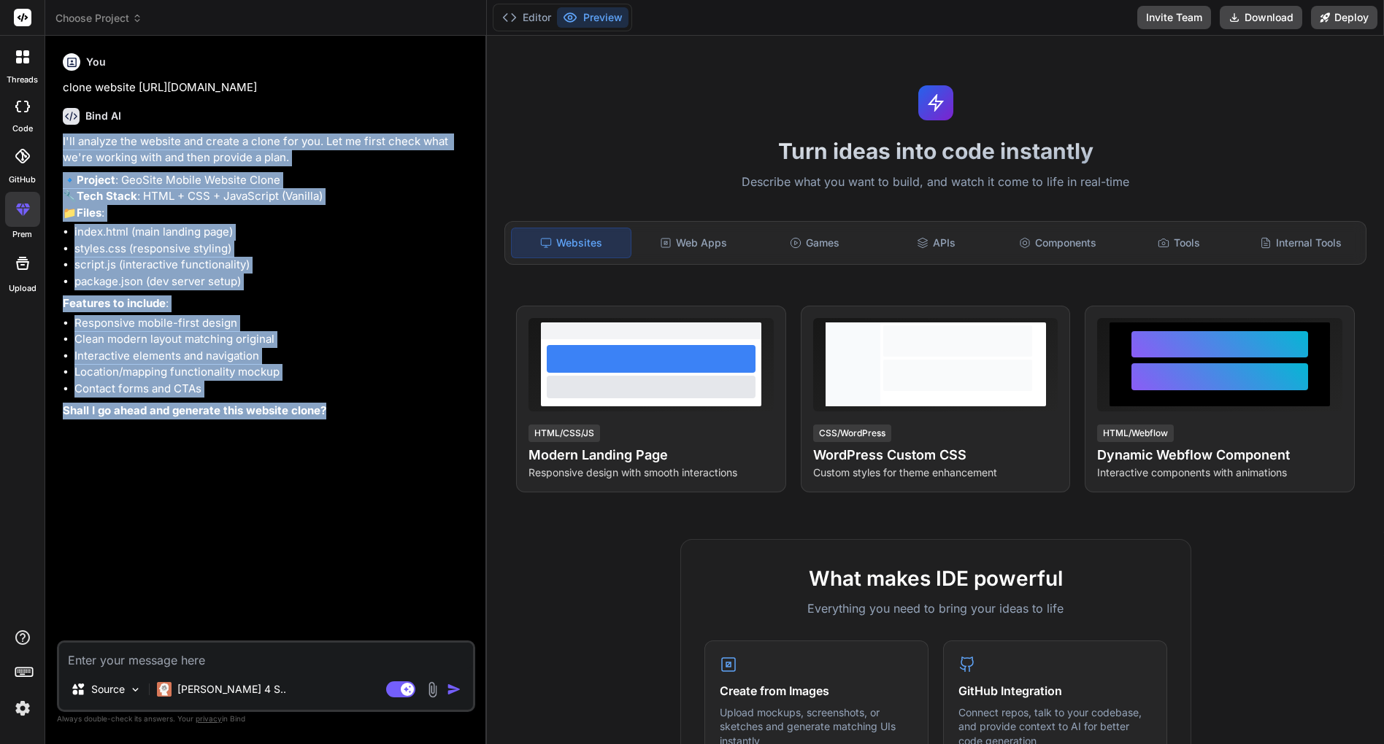
drag, startPoint x: 343, startPoint y: 465, endPoint x: 190, endPoint y: 115, distance: 381.4
click at [190, 115] on div "You clone website https://geosite.mobi/ Bind AI I'll analyze the website and cr…" at bounding box center [267, 343] width 415 height 593
click at [136, 274] on li "script.js (interactive functionality)" at bounding box center [273, 265] width 398 height 17
click at [177, 501] on div "You clone website https://geosite.mobi/ Bind AI I'll analyze the website and cr…" at bounding box center [267, 343] width 415 height 593
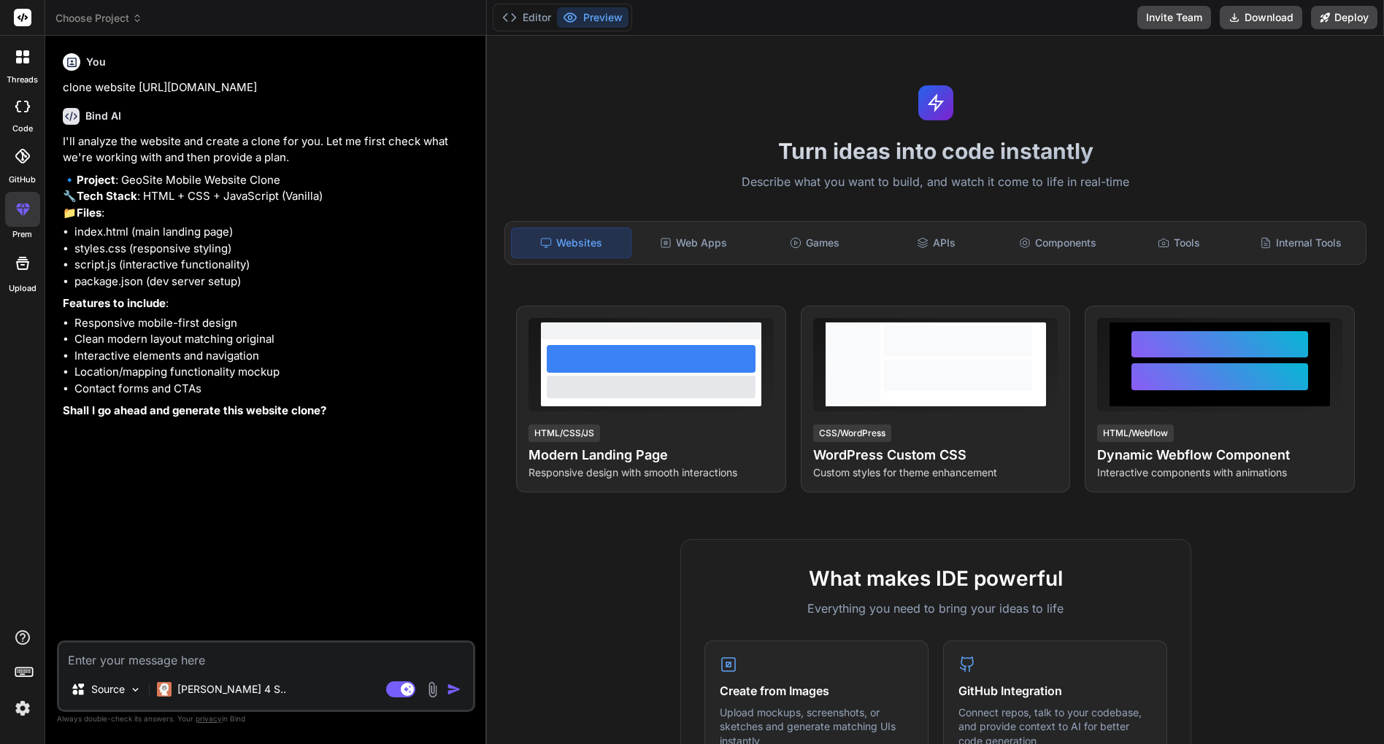
click at [193, 658] on textarea at bounding box center [266, 656] width 414 height 26
type textarea "o"
type textarea "x"
type textarea "ok"
type textarea "x"
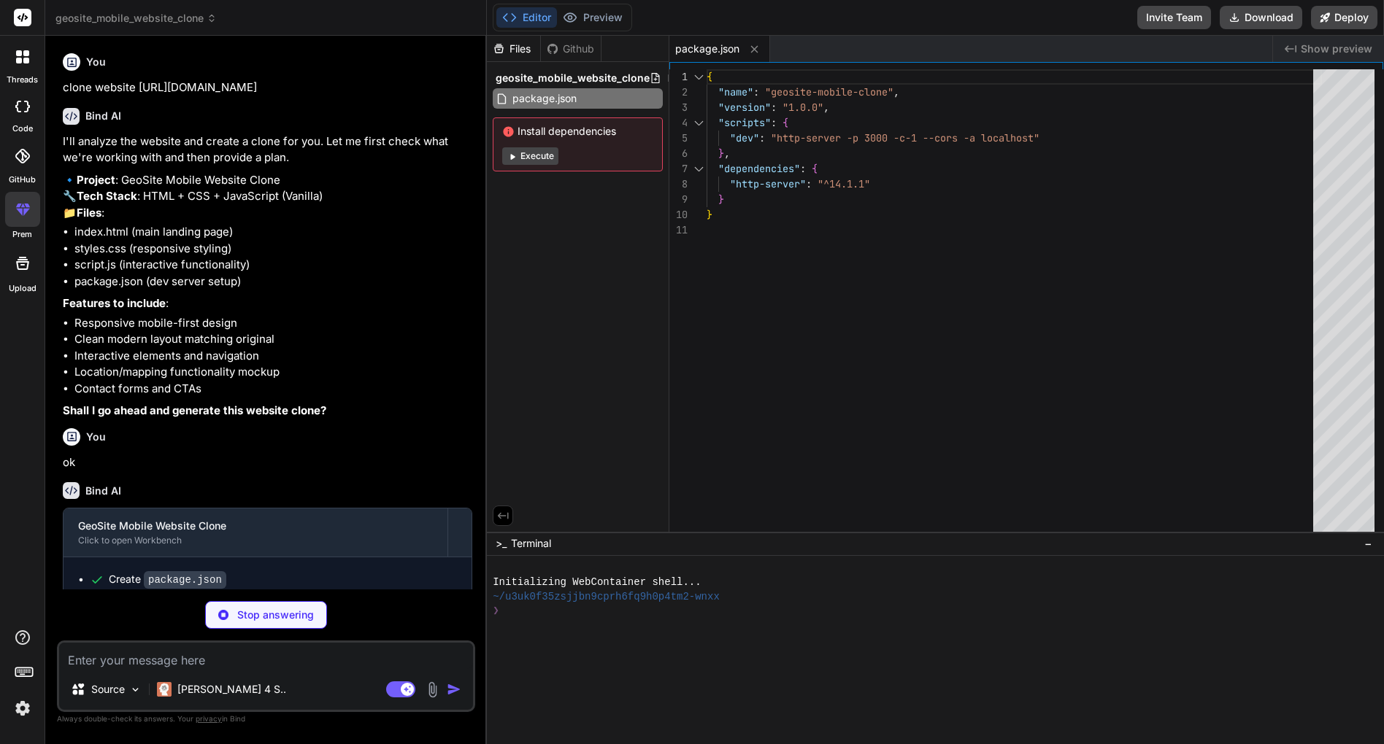
click at [535, 162] on button "Execute" at bounding box center [530, 156] width 56 height 18
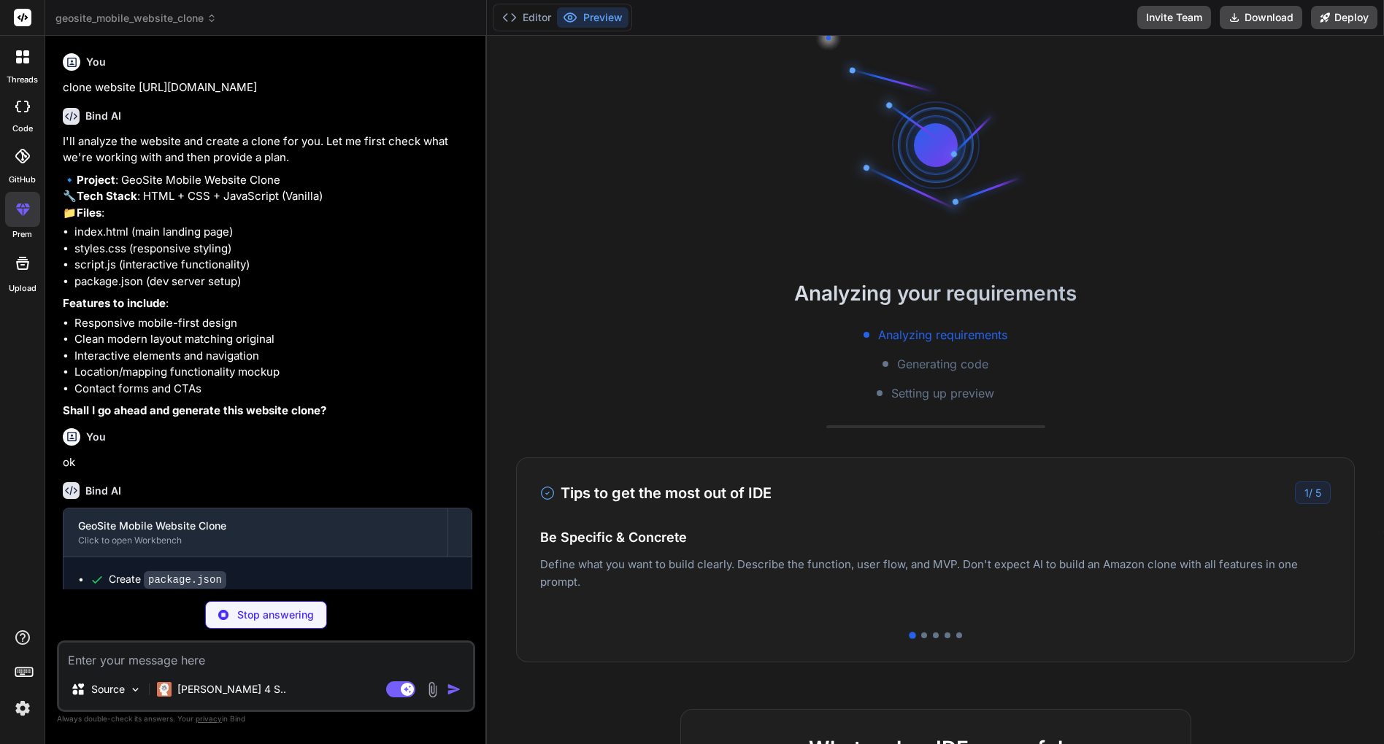
click at [928, 639] on div "Tips to get the most out of IDE 1 / 5 Be Specific & Concrete Define what you wa…" at bounding box center [935, 560] width 838 height 205
click at [940, 639] on div "Tips to get the most out of IDE 1 / 5 Be Specific & Concrete Define what you wa…" at bounding box center [935, 560] width 838 height 205
click at [950, 639] on div "Tips to get the most out of IDE 1 / 5 Be Specific & Concrete Define what you wa…" at bounding box center [935, 560] width 838 height 205
click at [958, 638] on div "Tips to get the most out of IDE 1 / 5 Be Specific & Concrete Define what you wa…" at bounding box center [935, 560] width 838 height 205
click at [535, 15] on button "Editor" at bounding box center [526, 17] width 61 height 20
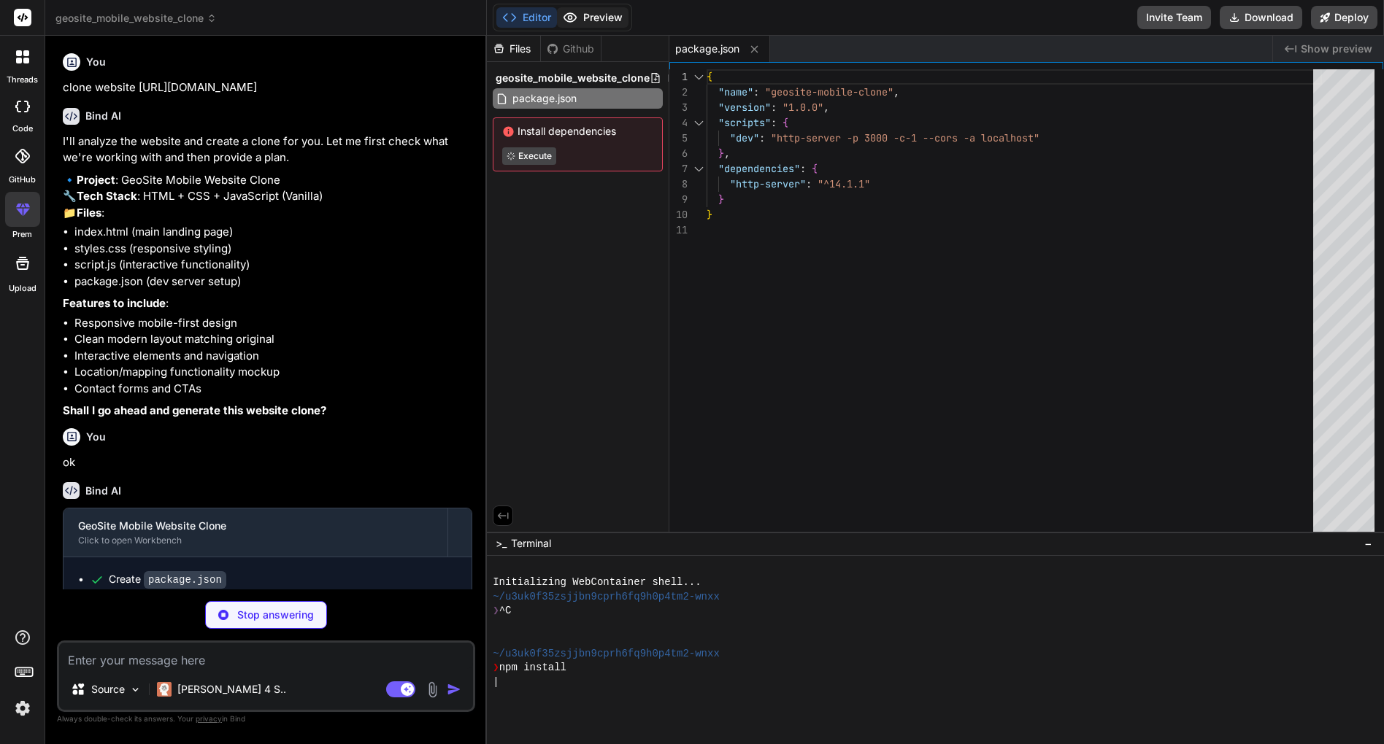
click at [594, 27] on button "Preview" at bounding box center [593, 17] width 72 height 20
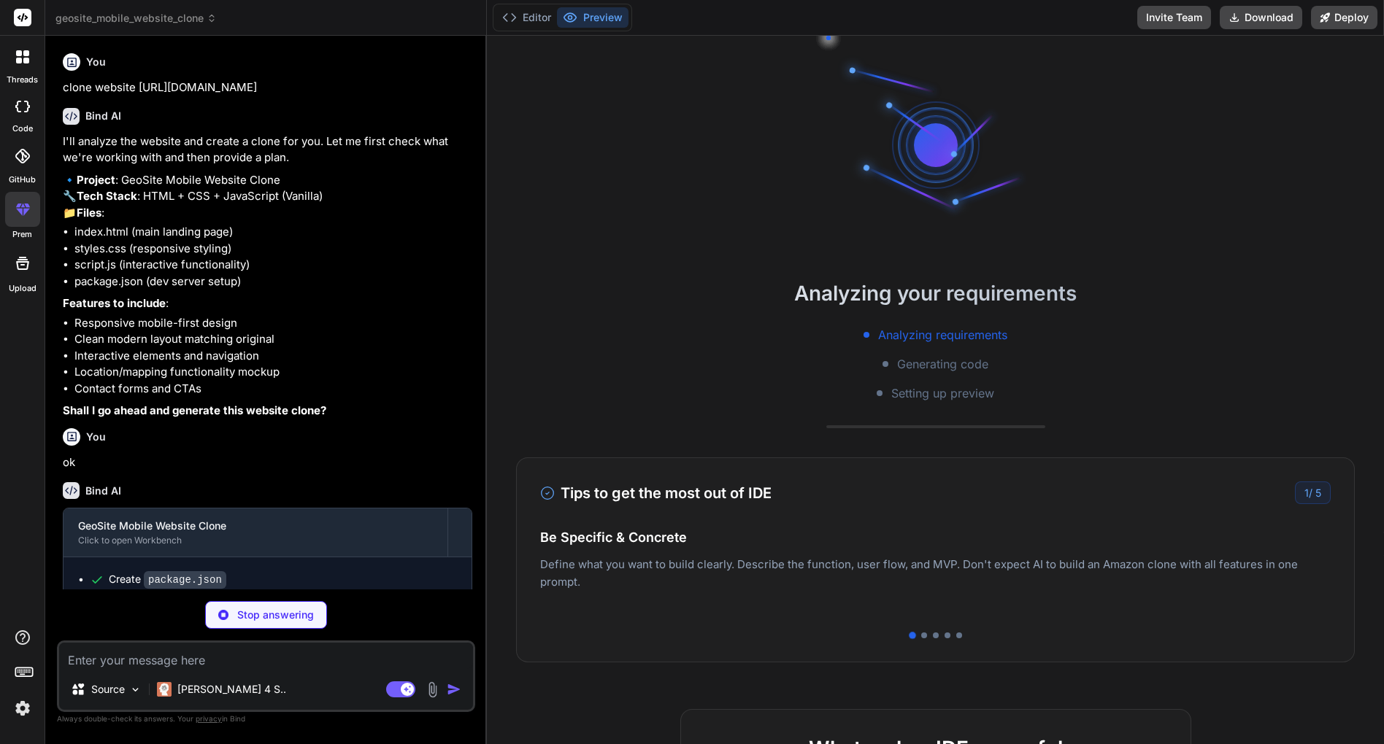
type textarea "x"
type textarea "<script src="script.js"></script> </body> </html>"
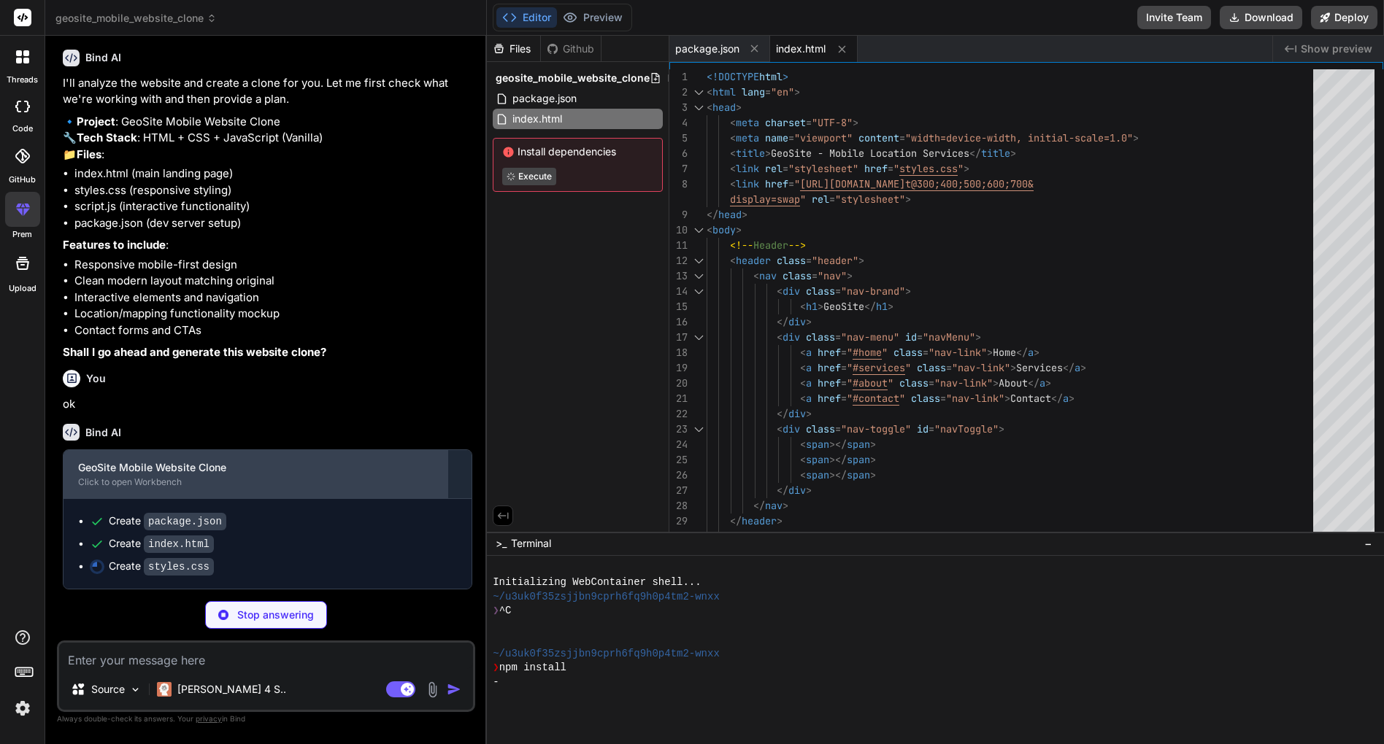
scroll to position [88, 0]
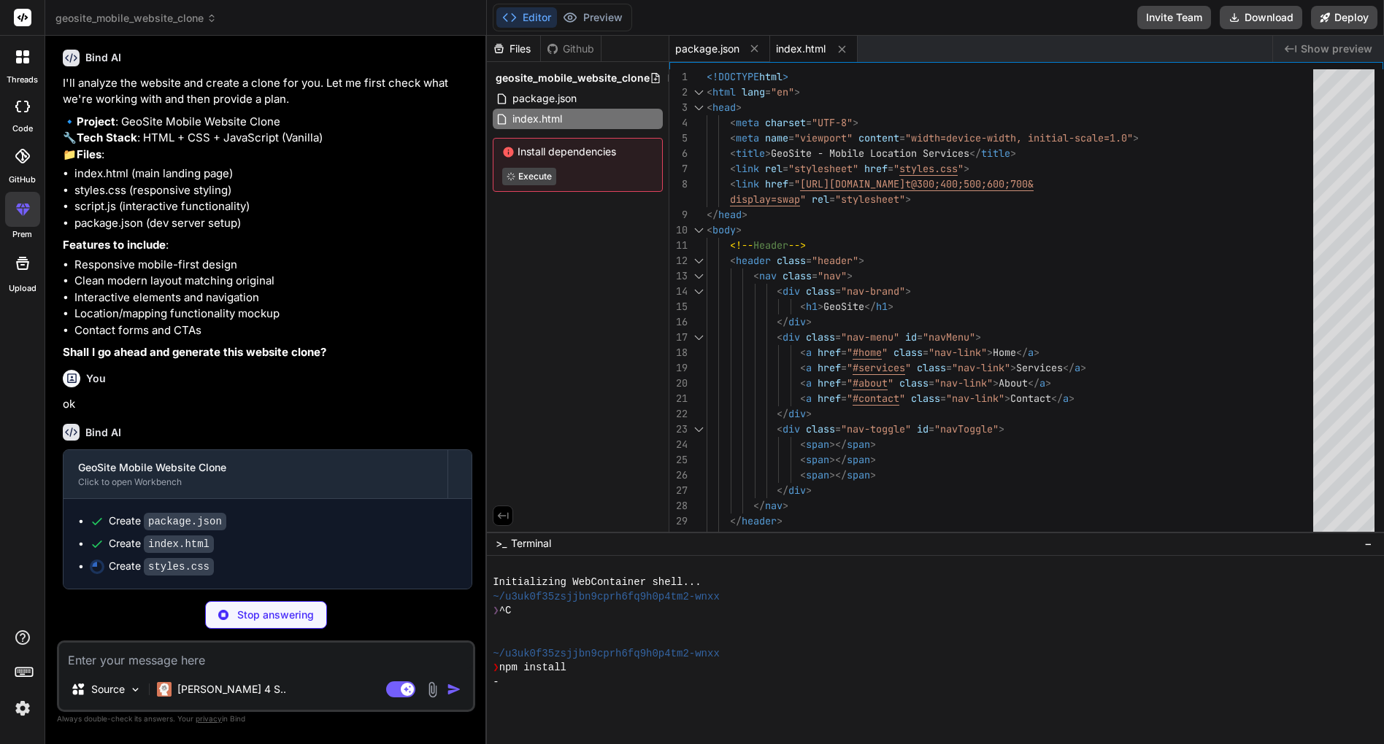
click at [710, 53] on span "package.json" at bounding box center [707, 49] width 64 height 15
type textarea "x"
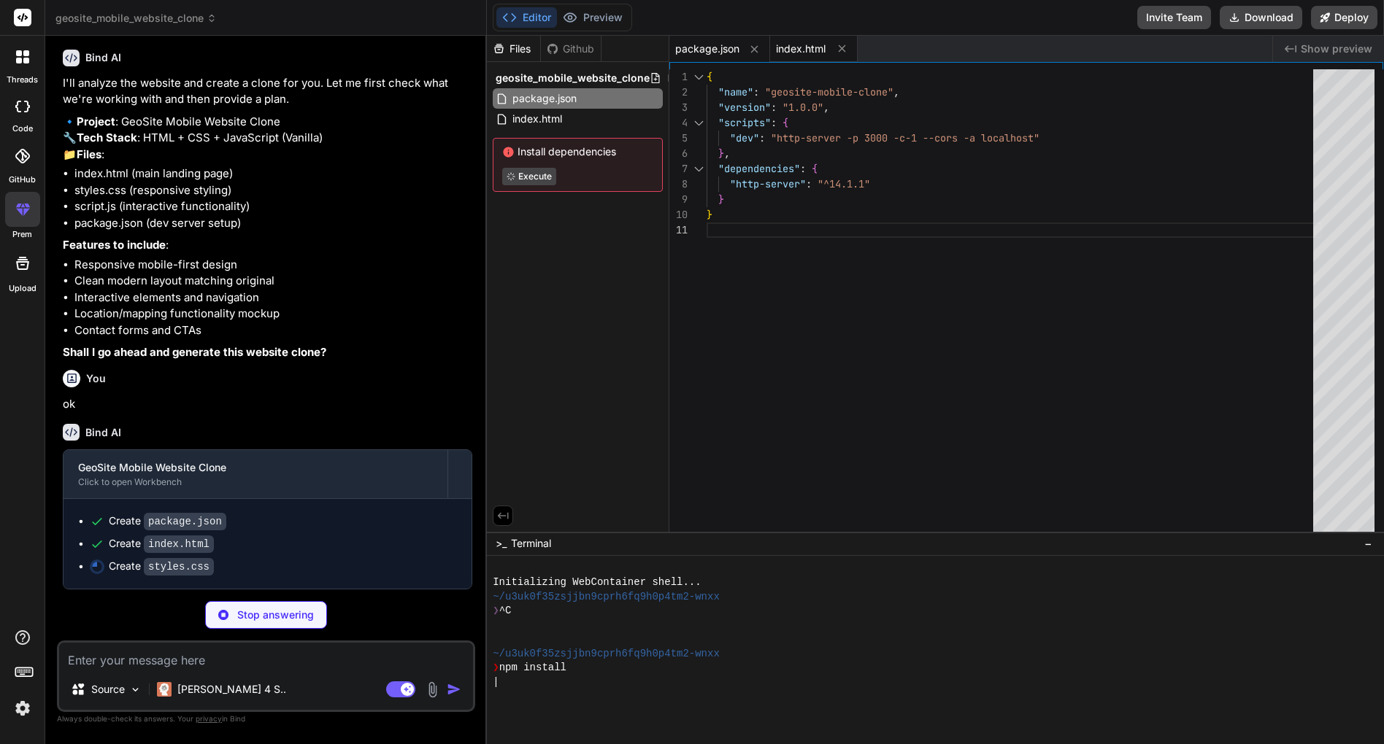
click at [779, 44] on span "index.html" at bounding box center [801, 49] width 50 height 15
type textarea "x"
type textarea "<script src="script.js"></script> </body> </html>"
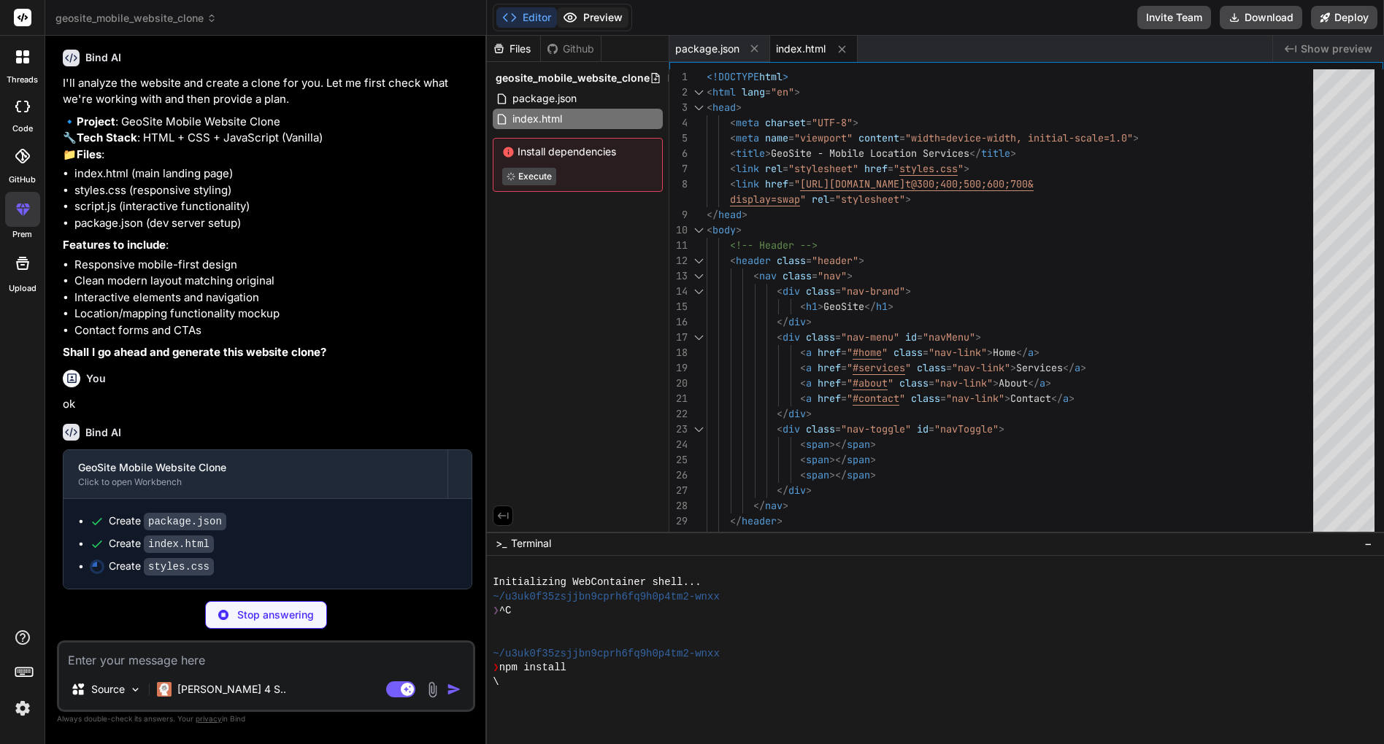
click at [577, 12] on icon at bounding box center [570, 17] width 15 height 15
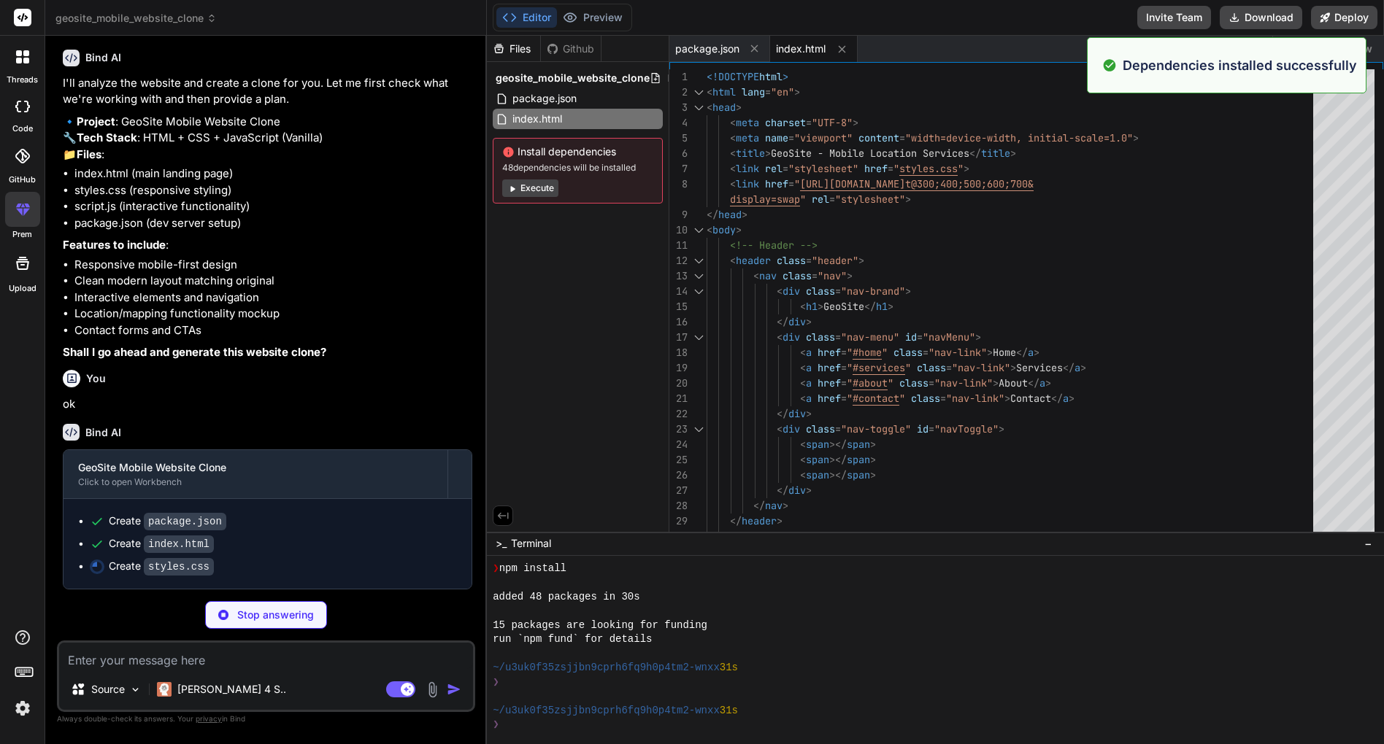
scroll to position [99, 0]
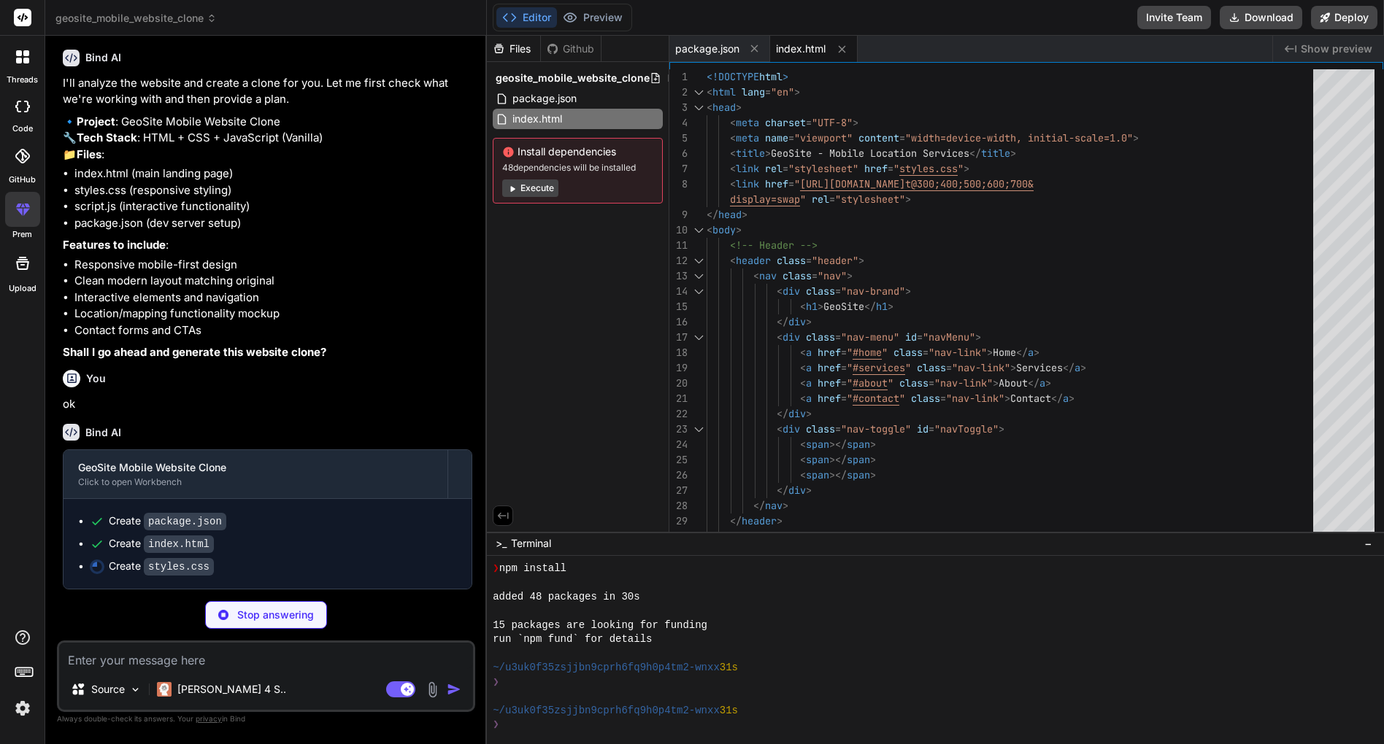
click at [23, 57] on icon at bounding box center [22, 56] width 13 height 13
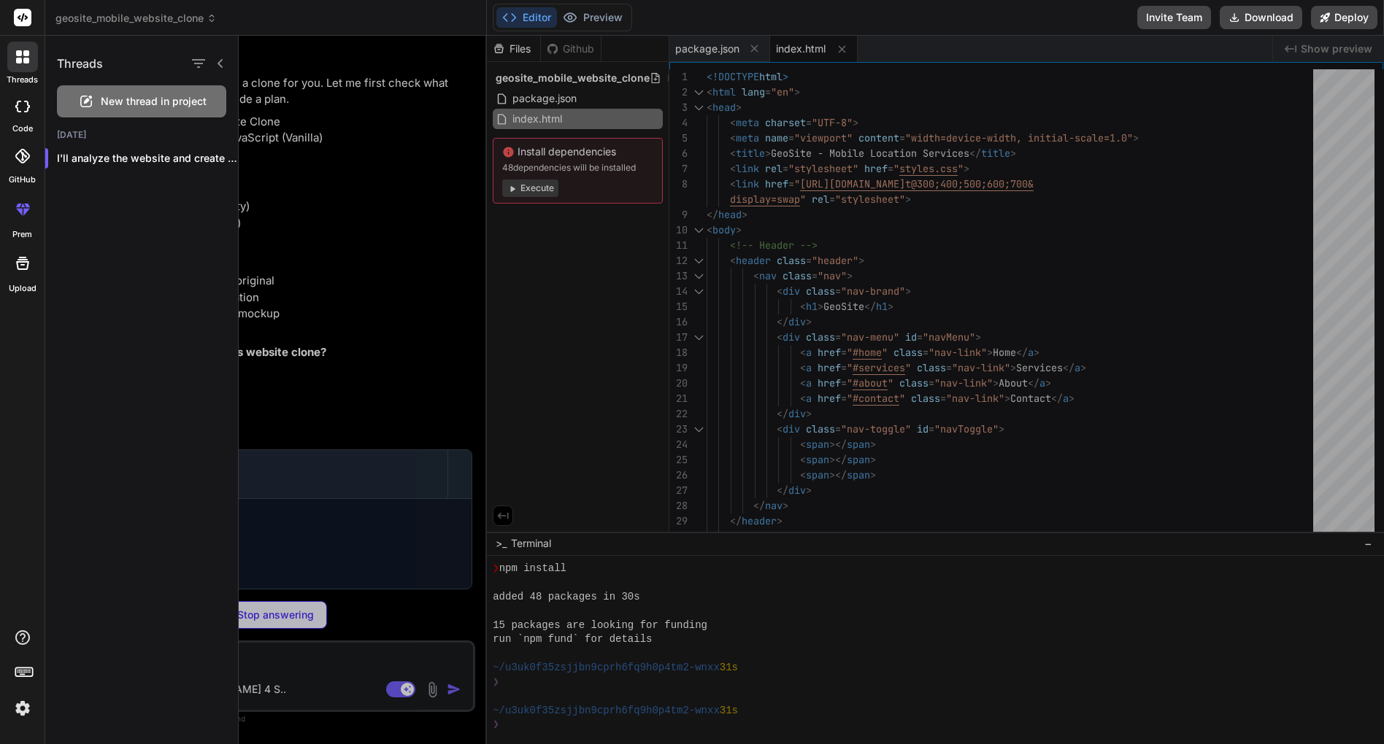
click at [23, 57] on icon at bounding box center [22, 56] width 13 height 13
click at [291, 185] on div at bounding box center [811, 390] width 1145 height 709
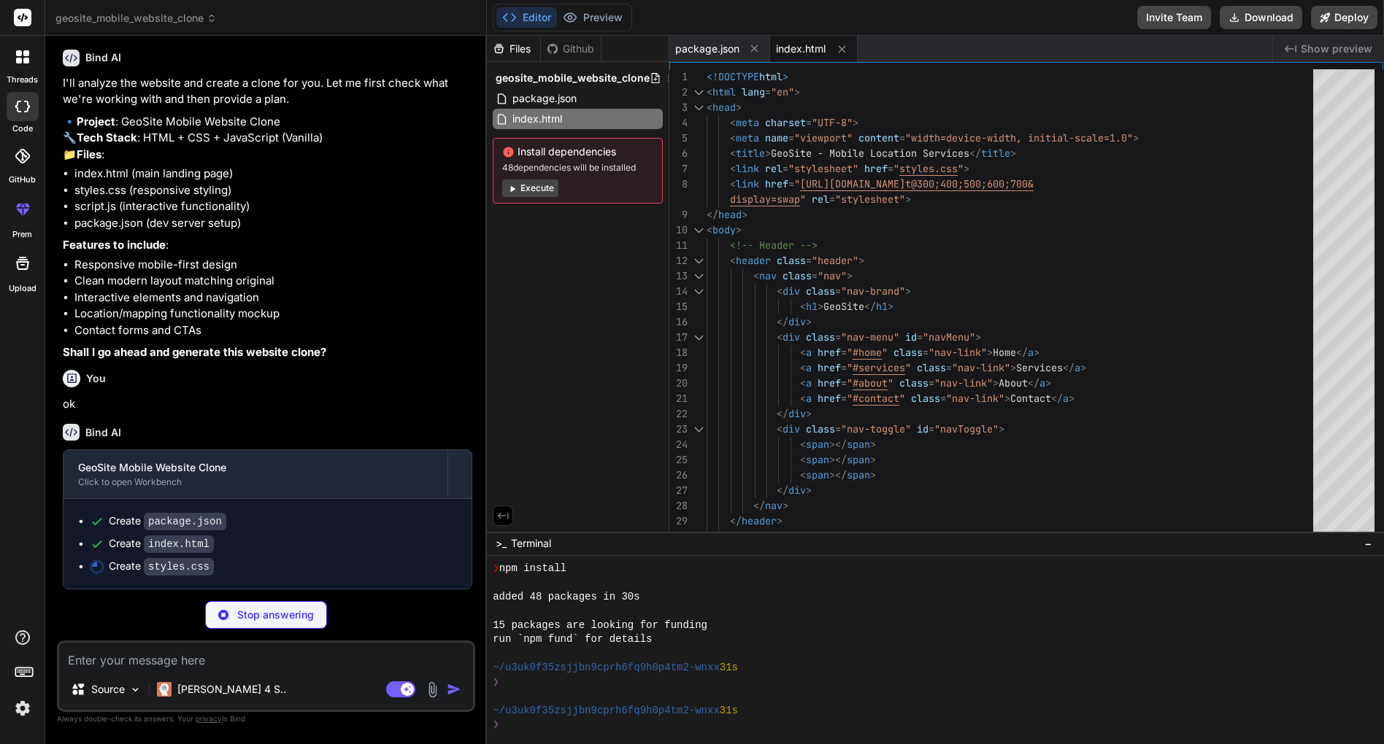
click at [22, 101] on icon at bounding box center [22, 107] width 15 height 12
click at [24, 161] on icon at bounding box center [22, 156] width 15 height 15
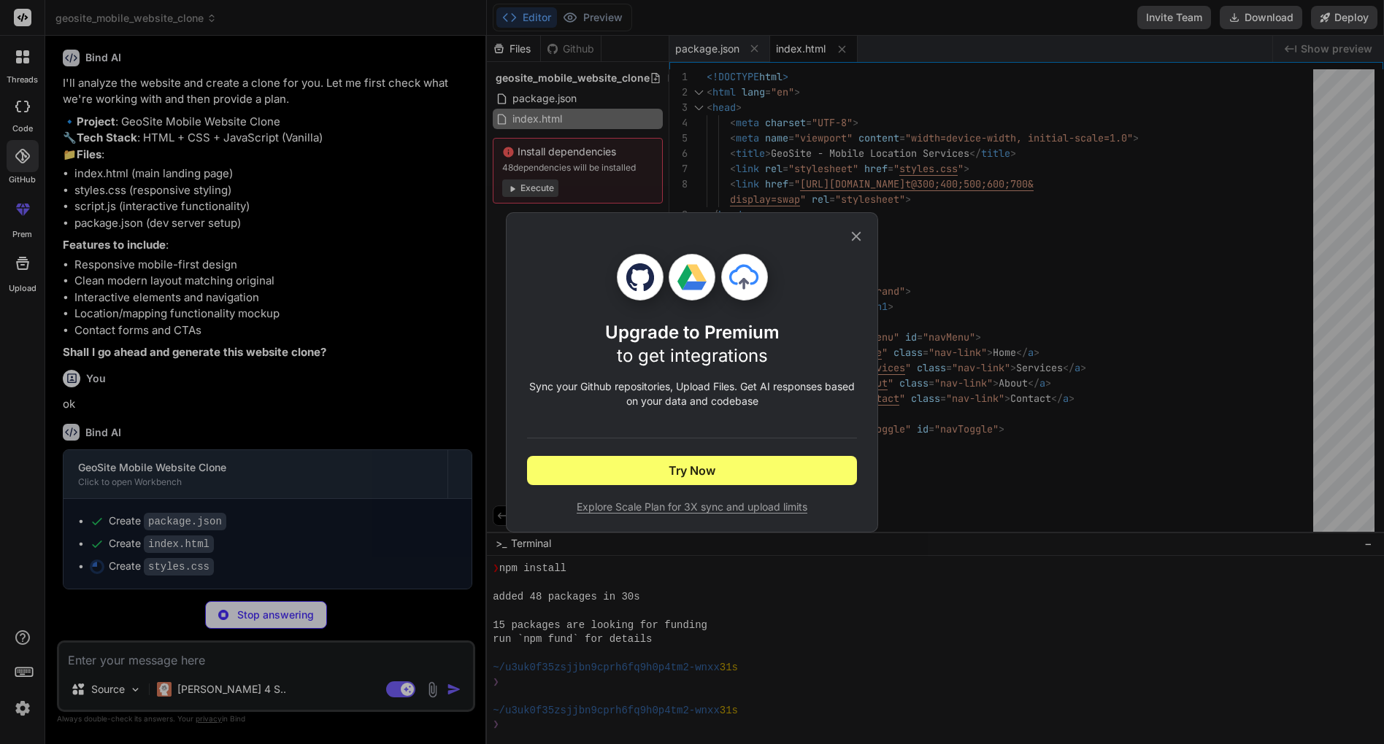
click at [196, 255] on div "Upgrade to Premium to get integrations Sync your Github repositories, Upload Fi…" at bounding box center [692, 372] width 1384 height 744
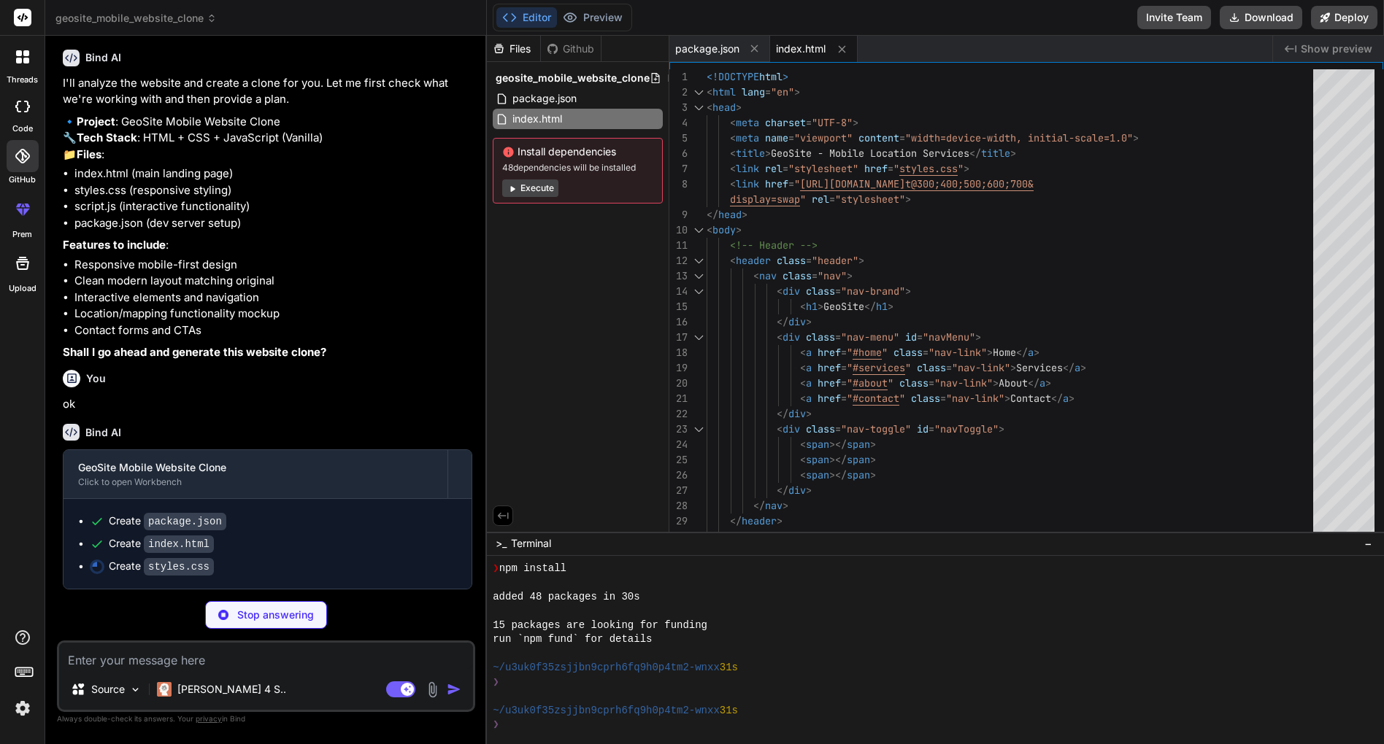
click at [11, 256] on div at bounding box center [22, 263] width 35 height 35
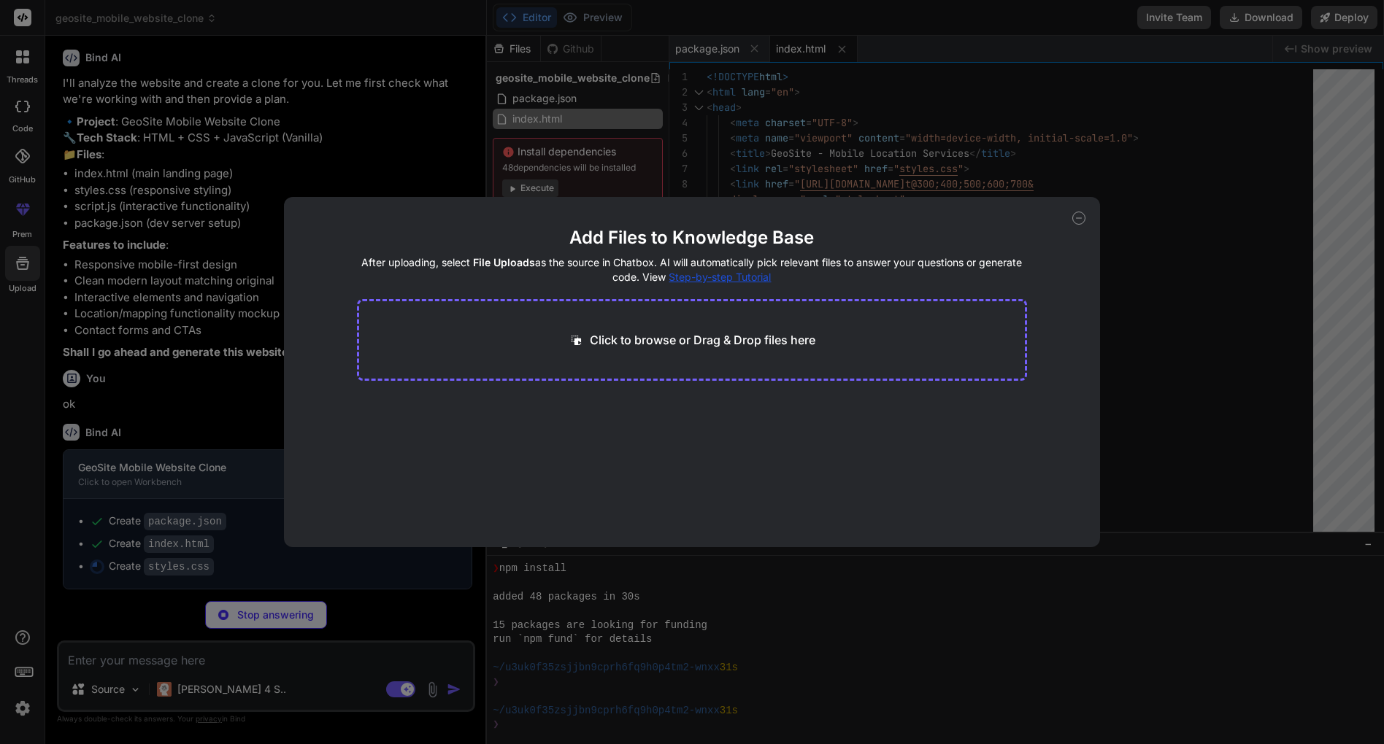
click at [159, 284] on div "Add Files to Knowledge Base After uploading, select File Uploads as the source …" at bounding box center [692, 372] width 1384 height 744
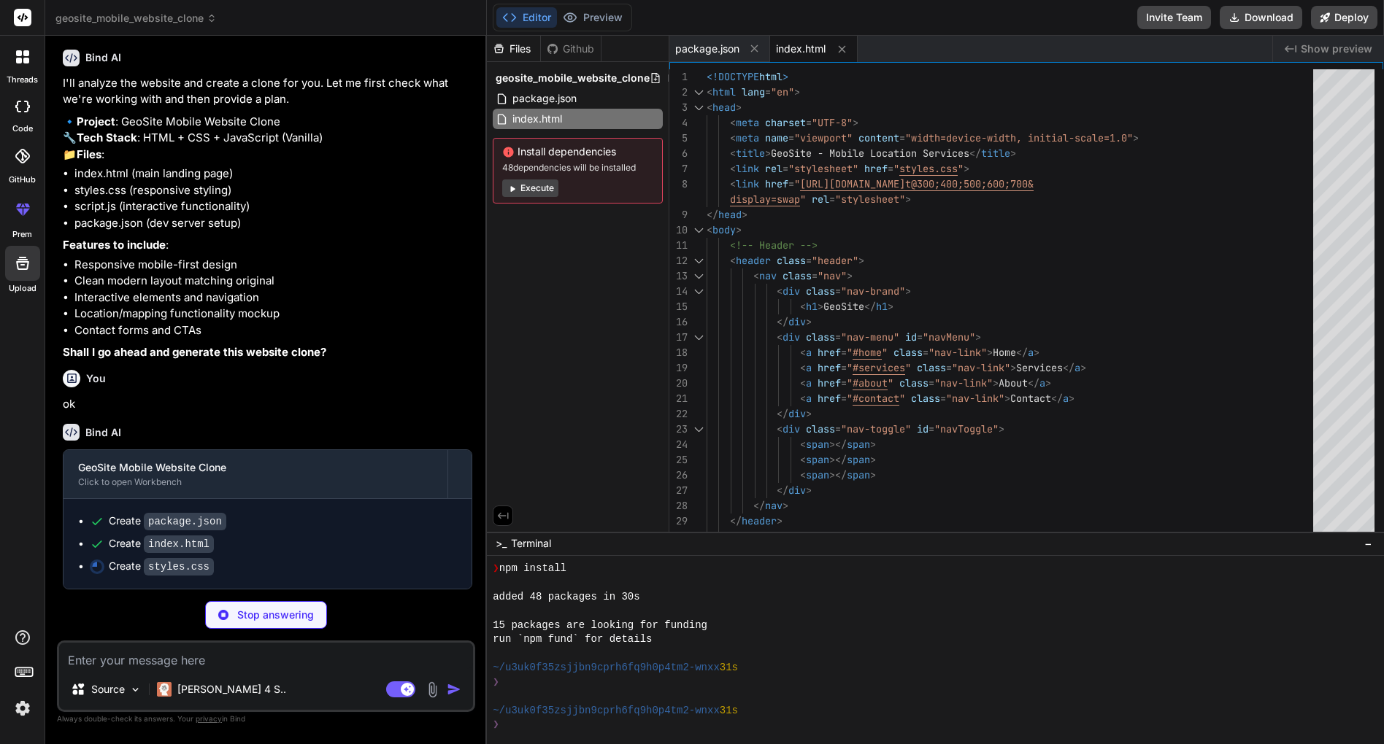
type textarea "x"
type textarea "} }"
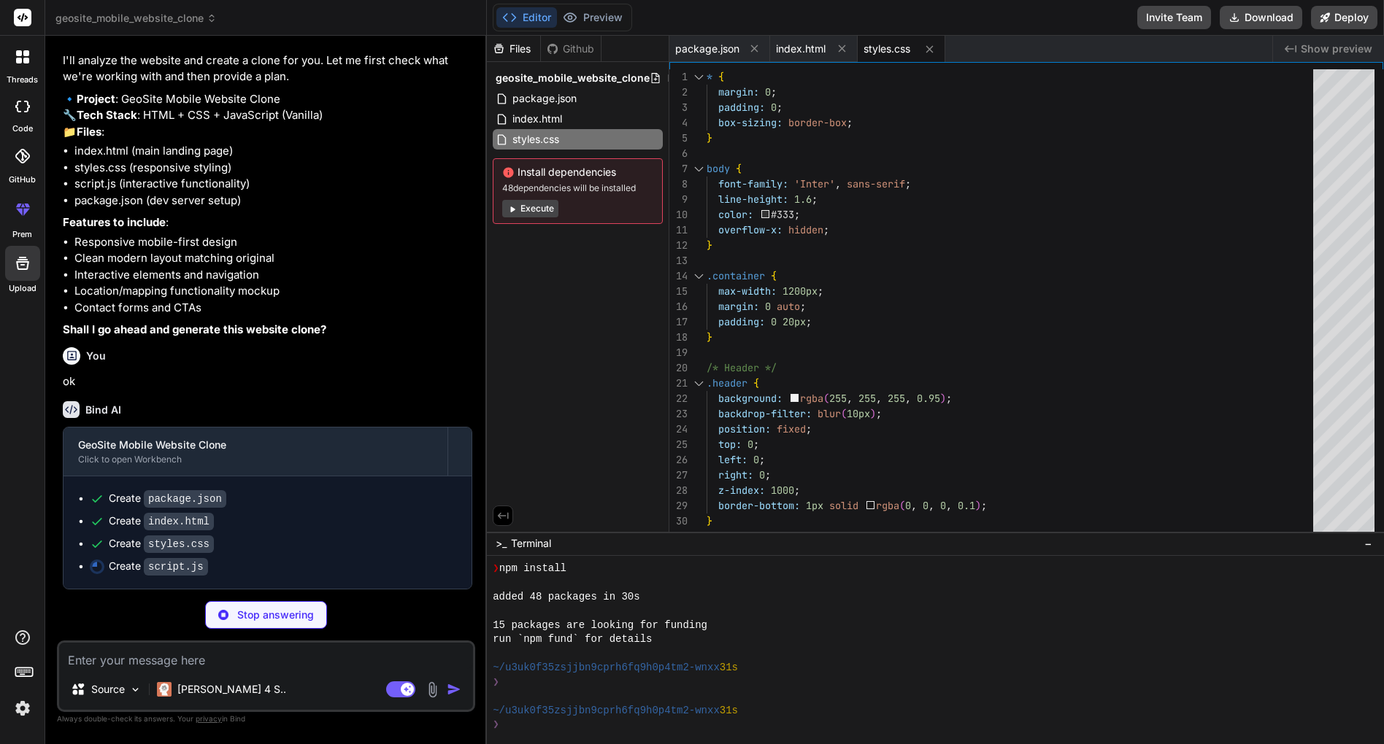
type textarea "x"
type textarea "e.preventDefault(); document.getElementById('about').scrollIntoView({ behavior:…"
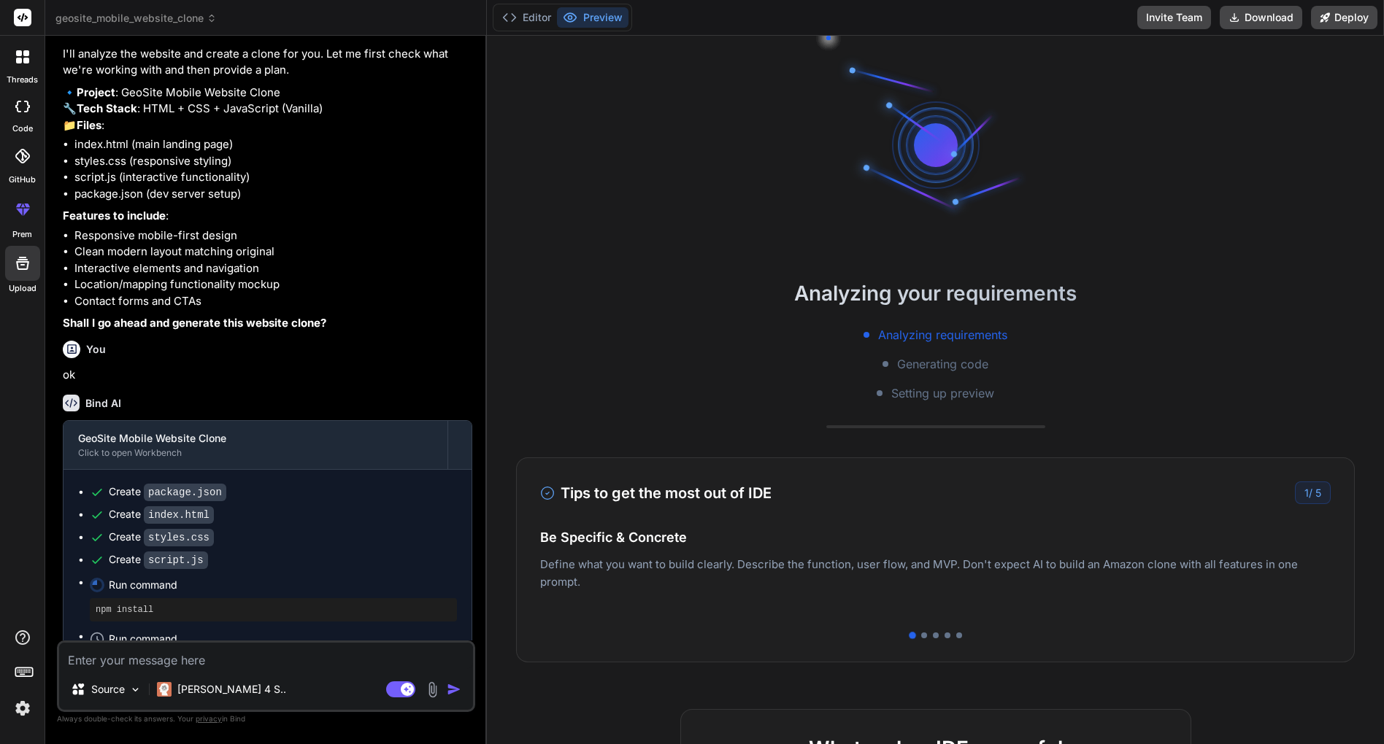
scroll to position [269, 0]
type textarea "x"
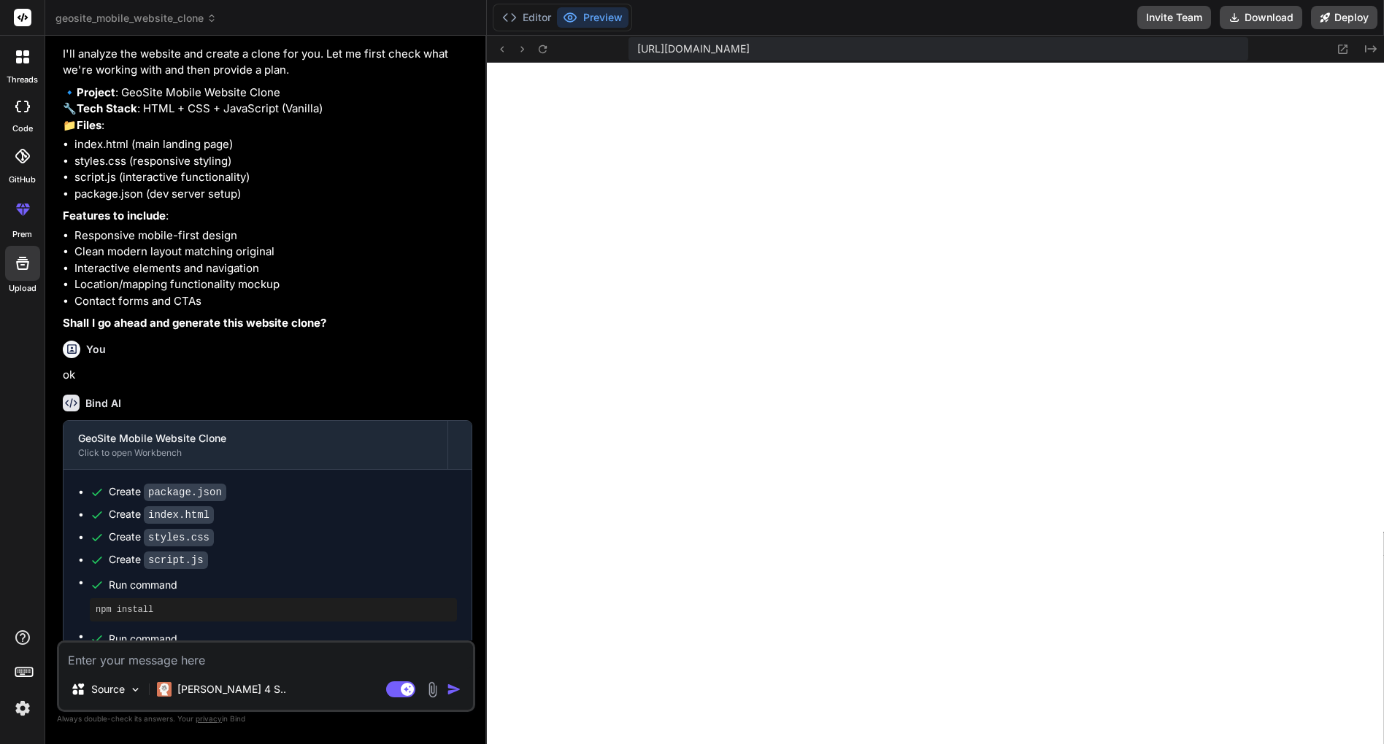
scroll to position [854, 0]
click at [15, 225] on div at bounding box center [22, 209] width 35 height 35
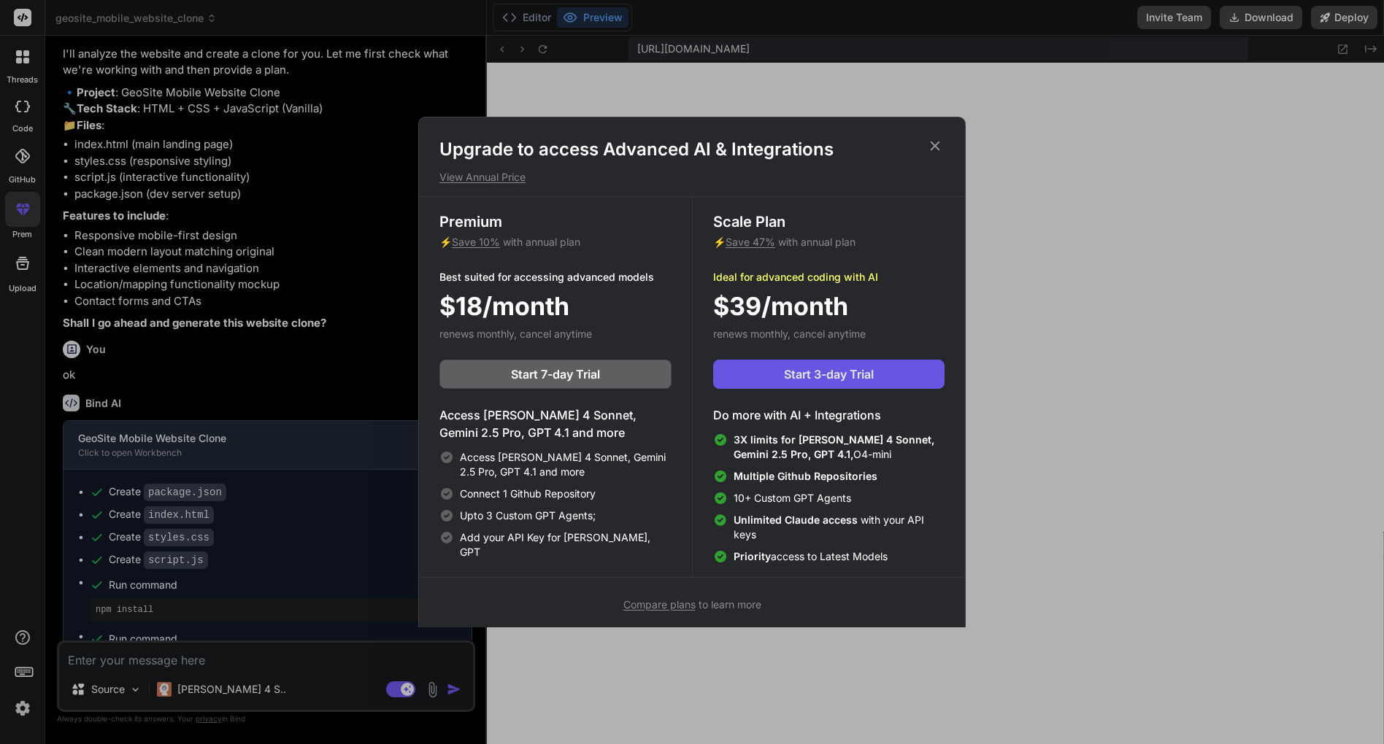
click at [768, 363] on button "Start 3-day Trial" at bounding box center [828, 374] width 231 height 29
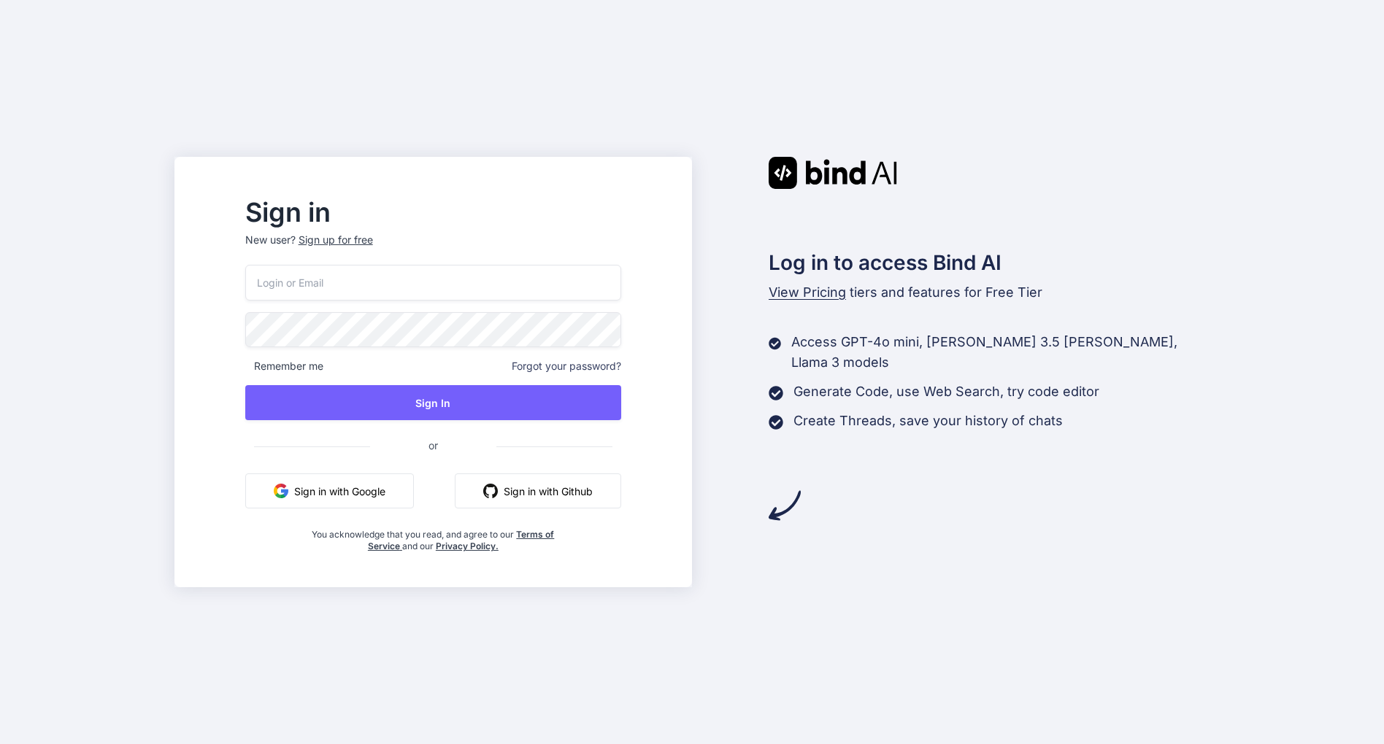
click at [388, 497] on button "Sign in with Google" at bounding box center [329, 491] width 169 height 35
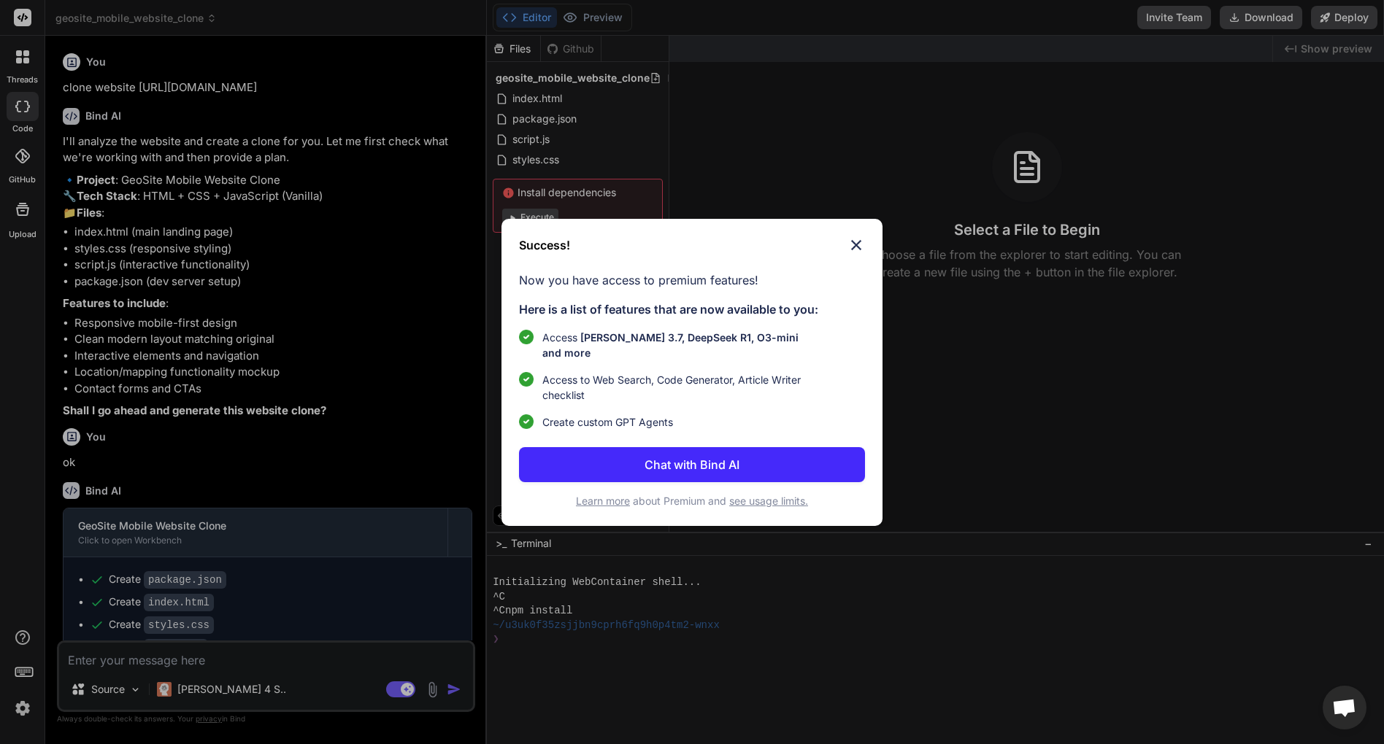
click at [722, 456] on p "Chat with Bind AI" at bounding box center [691, 465] width 95 height 18
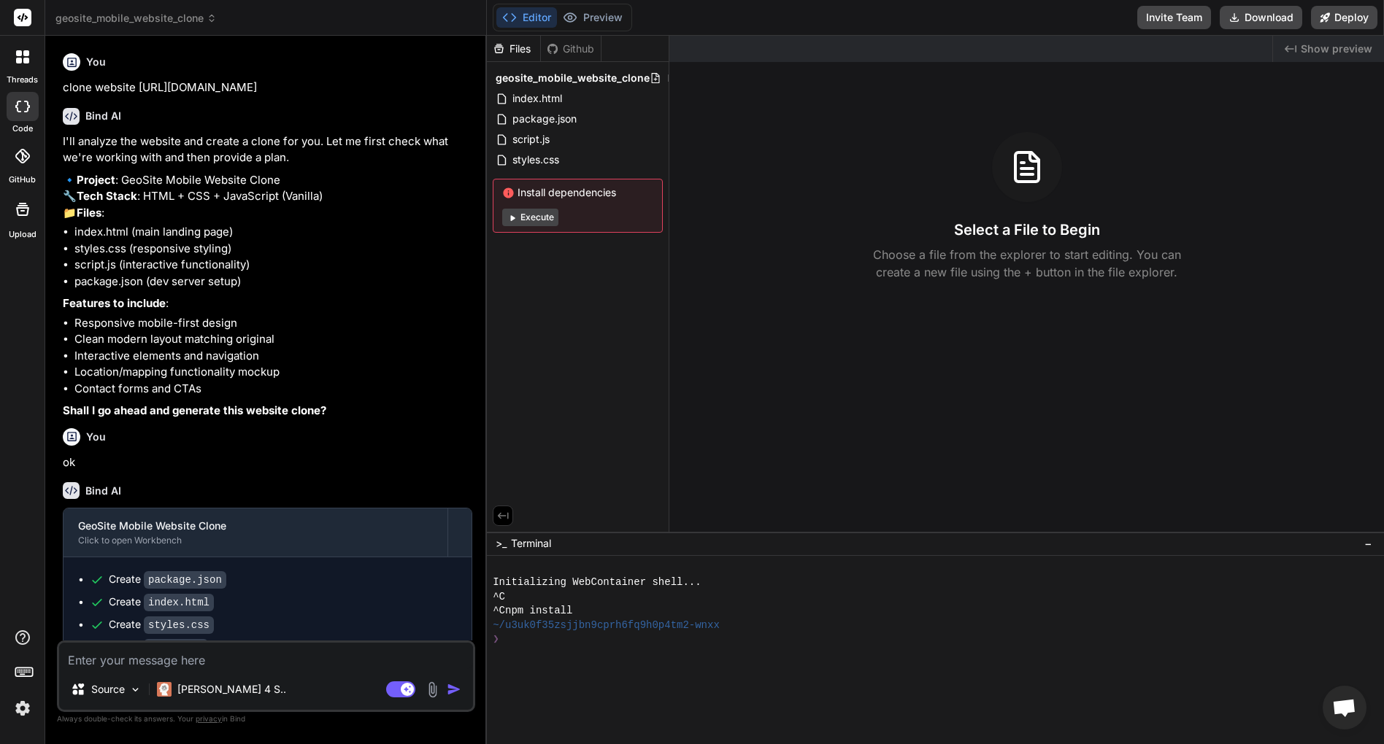
scroll to position [166, 0]
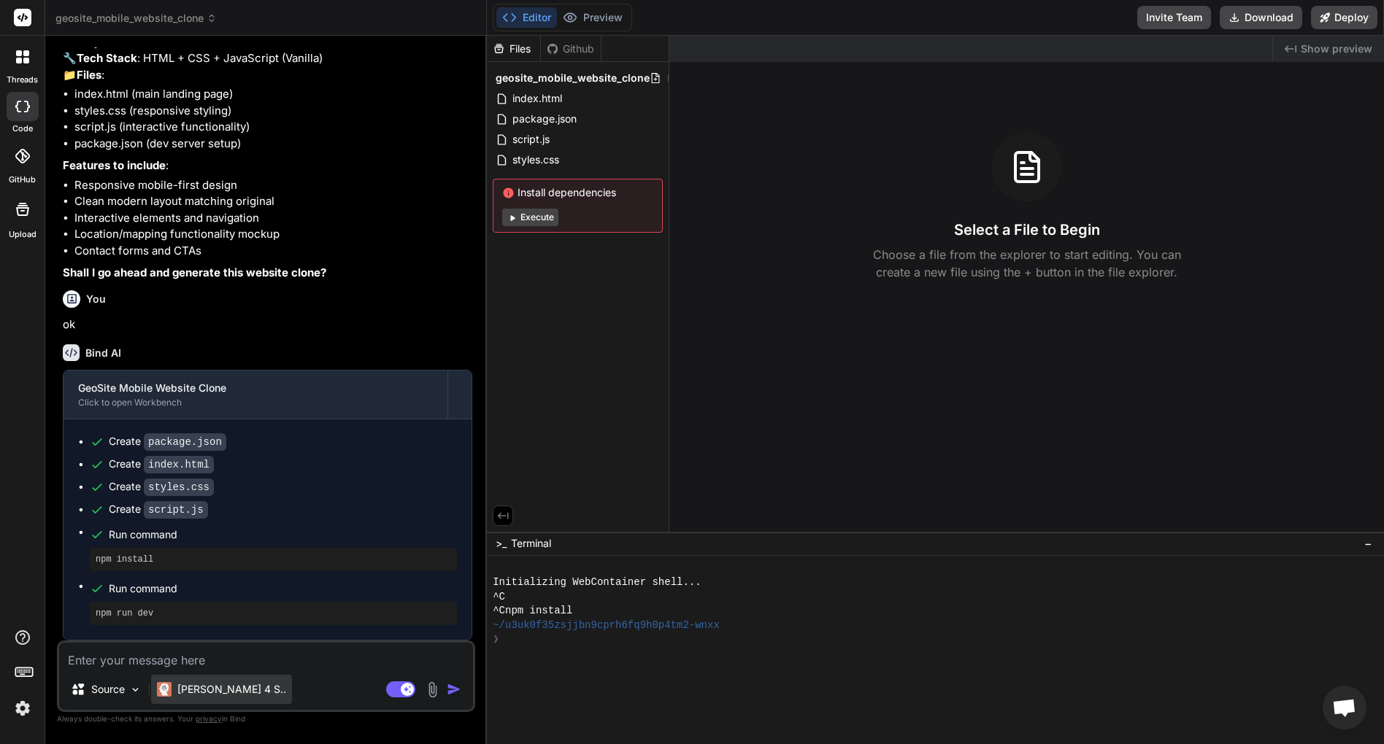
click at [212, 686] on p "[PERSON_NAME] 4 S.." at bounding box center [231, 689] width 109 height 15
click at [221, 676] on div "[PERSON_NAME] 4 S.." at bounding box center [221, 689] width 141 height 29
click at [220, 679] on div "[PERSON_NAME] 4 S.." at bounding box center [221, 689] width 141 height 29
click at [234, 696] on p "[PERSON_NAME] 4 S.." at bounding box center [231, 689] width 109 height 15
click at [219, 695] on p "[PERSON_NAME] 4 S.." at bounding box center [231, 689] width 109 height 15
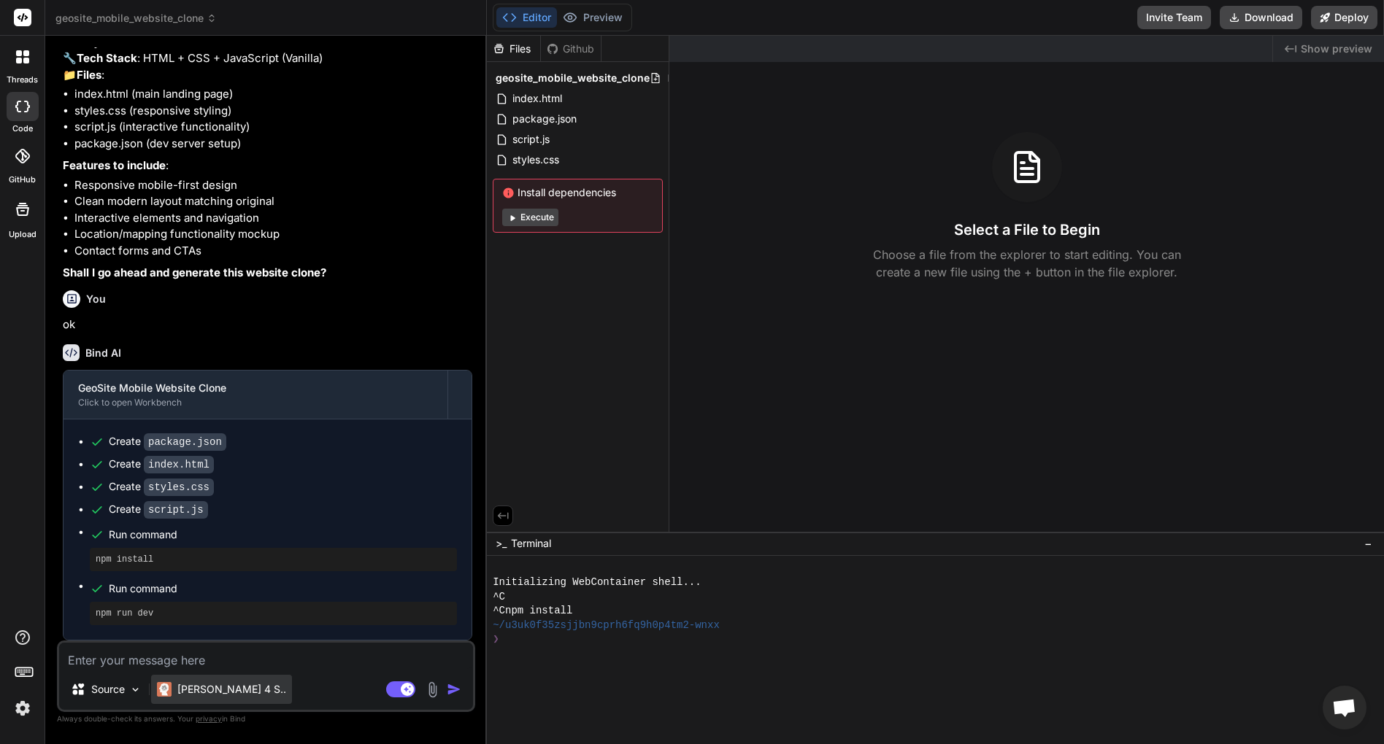
click at [219, 695] on p "[PERSON_NAME] 4 S.." at bounding box center [231, 689] width 109 height 15
click at [20, 196] on div at bounding box center [22, 209] width 35 height 35
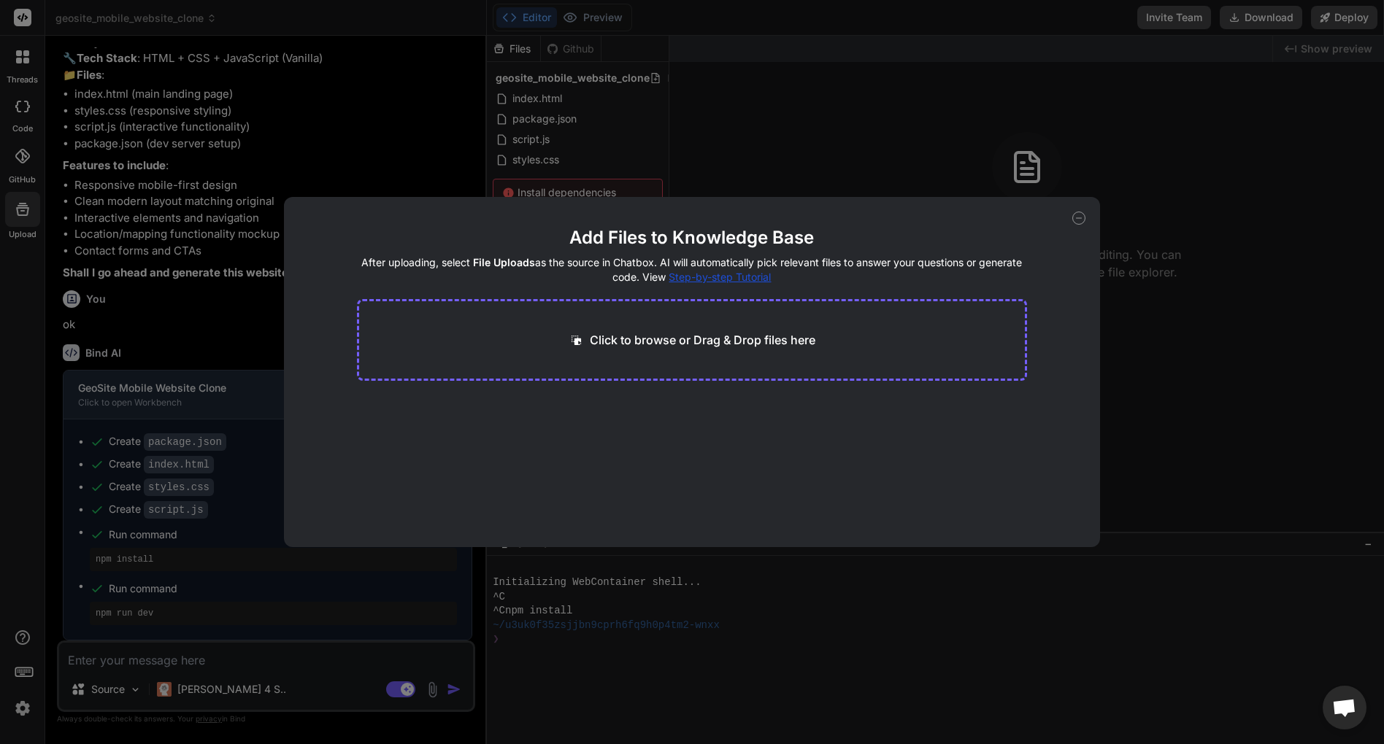
click at [28, 56] on div "Add Files to Knowledge Base After uploading, select File Uploads as the source …" at bounding box center [692, 372] width 1384 height 744
type textarea "x"
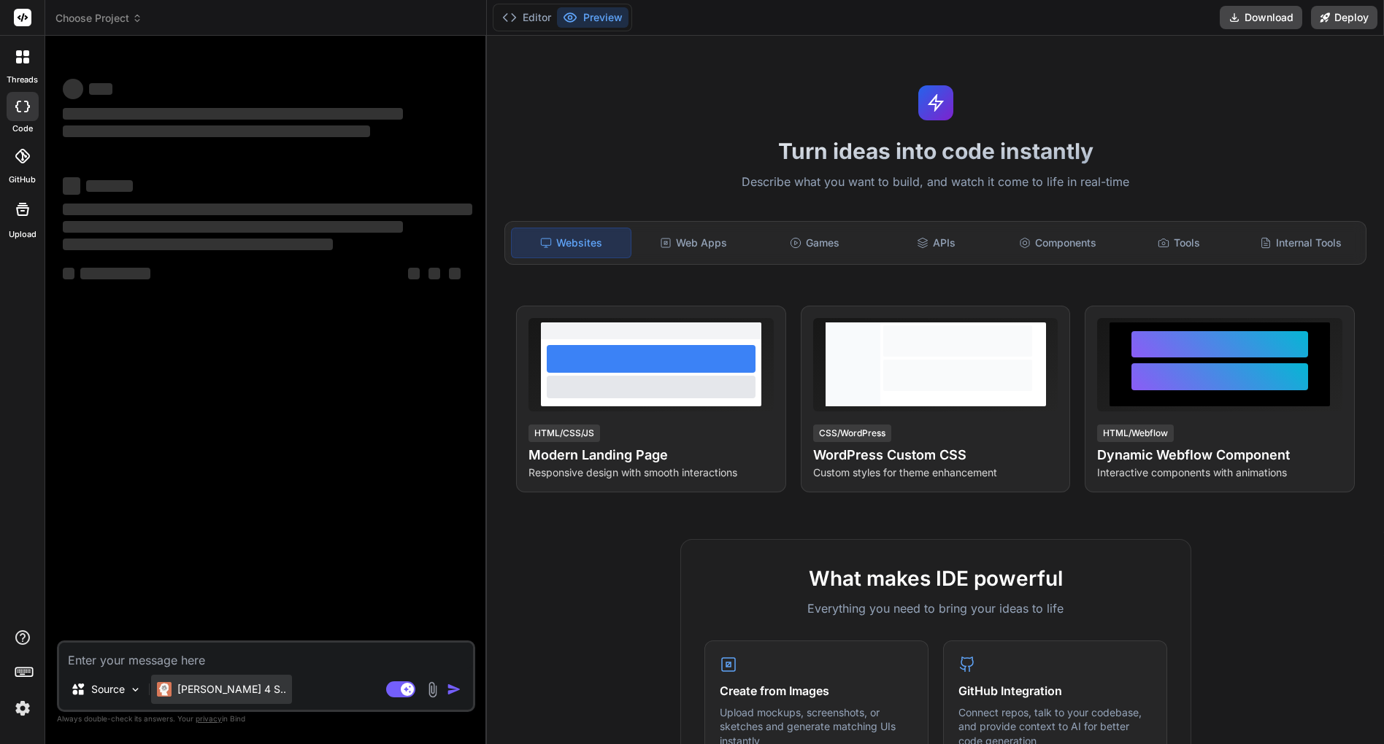
click at [220, 680] on div "[PERSON_NAME] 4 S.." at bounding box center [221, 689] width 141 height 29
click at [212, 691] on p "[PERSON_NAME] 4 S.." at bounding box center [231, 689] width 109 height 15
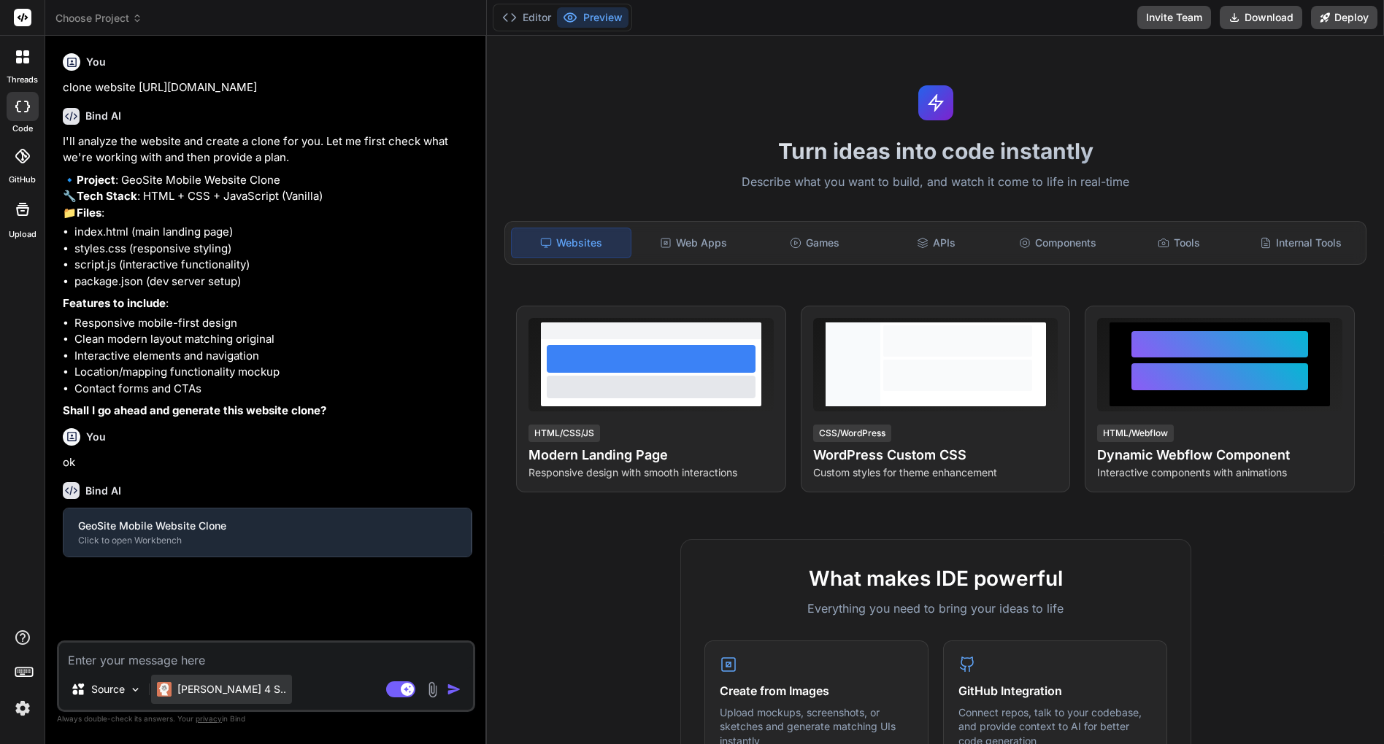
click at [162, 694] on img at bounding box center [164, 689] width 15 height 15
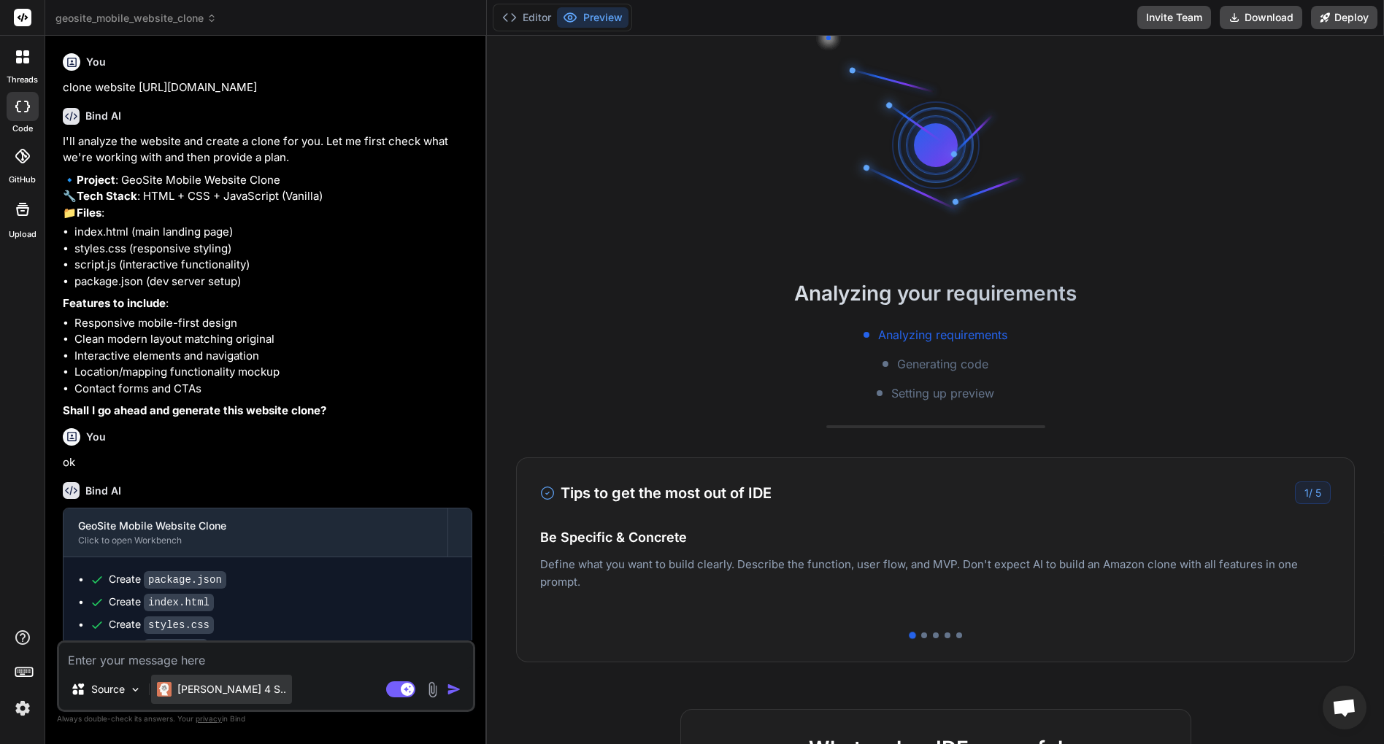
click at [186, 679] on div "[PERSON_NAME] 4 S.." at bounding box center [221, 689] width 141 height 29
click at [522, 13] on button "Editor" at bounding box center [526, 17] width 61 height 20
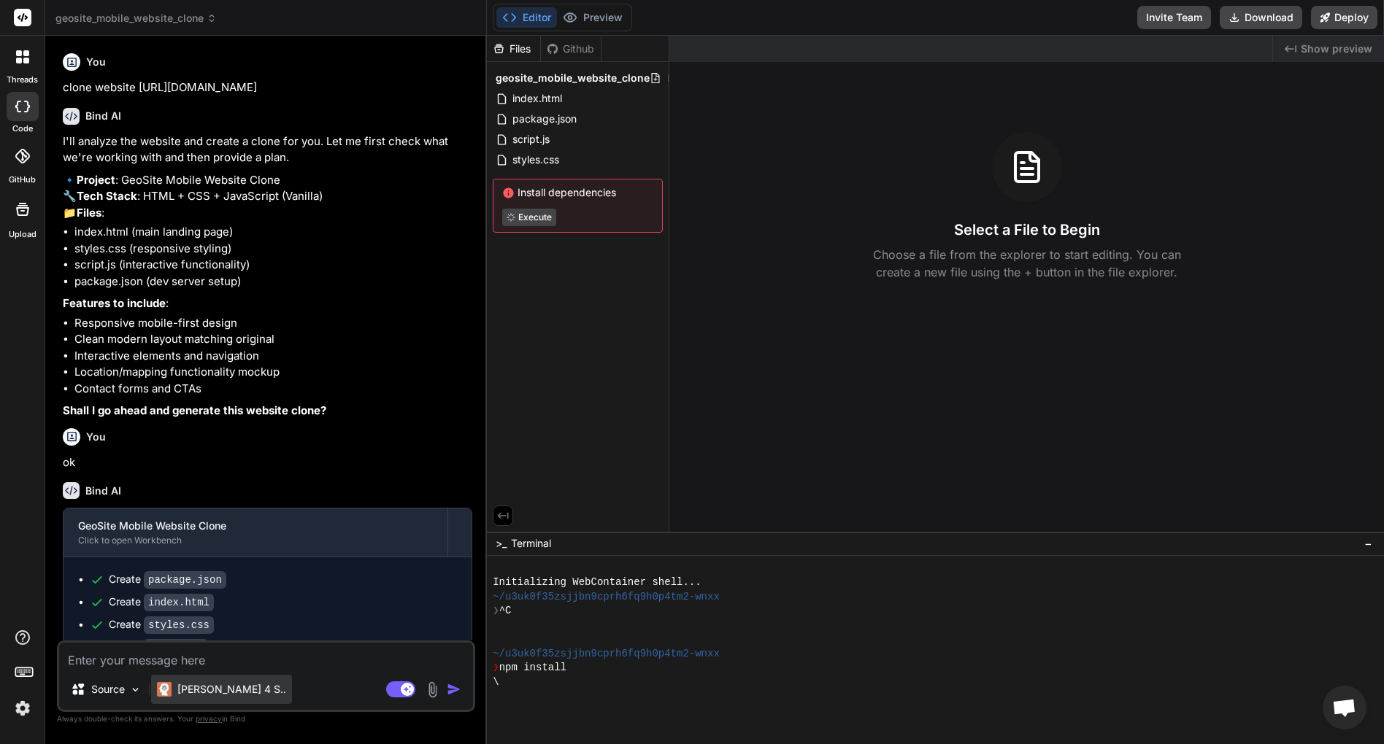
click at [217, 691] on p "[PERSON_NAME] 4 S.." at bounding box center [231, 689] width 109 height 15
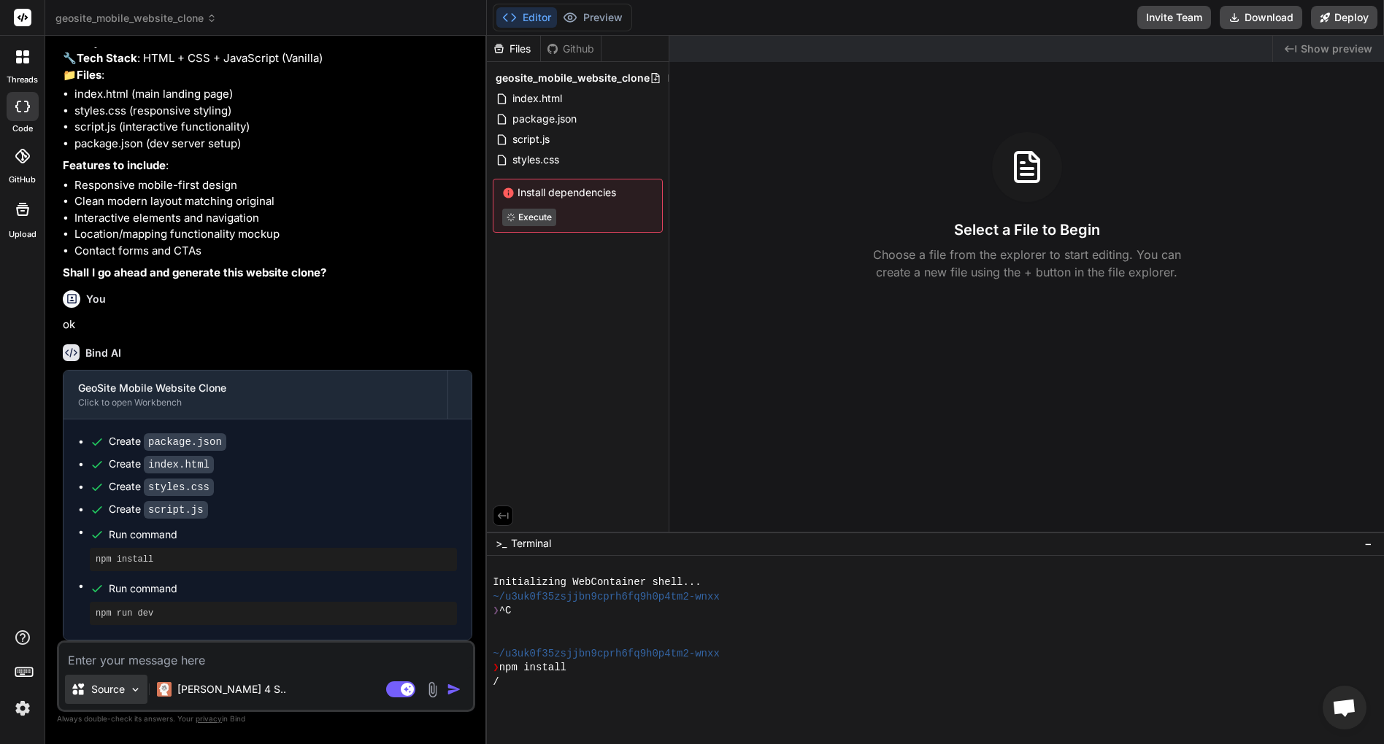
click at [102, 691] on p "Source" at bounding box center [108, 689] width 34 height 15
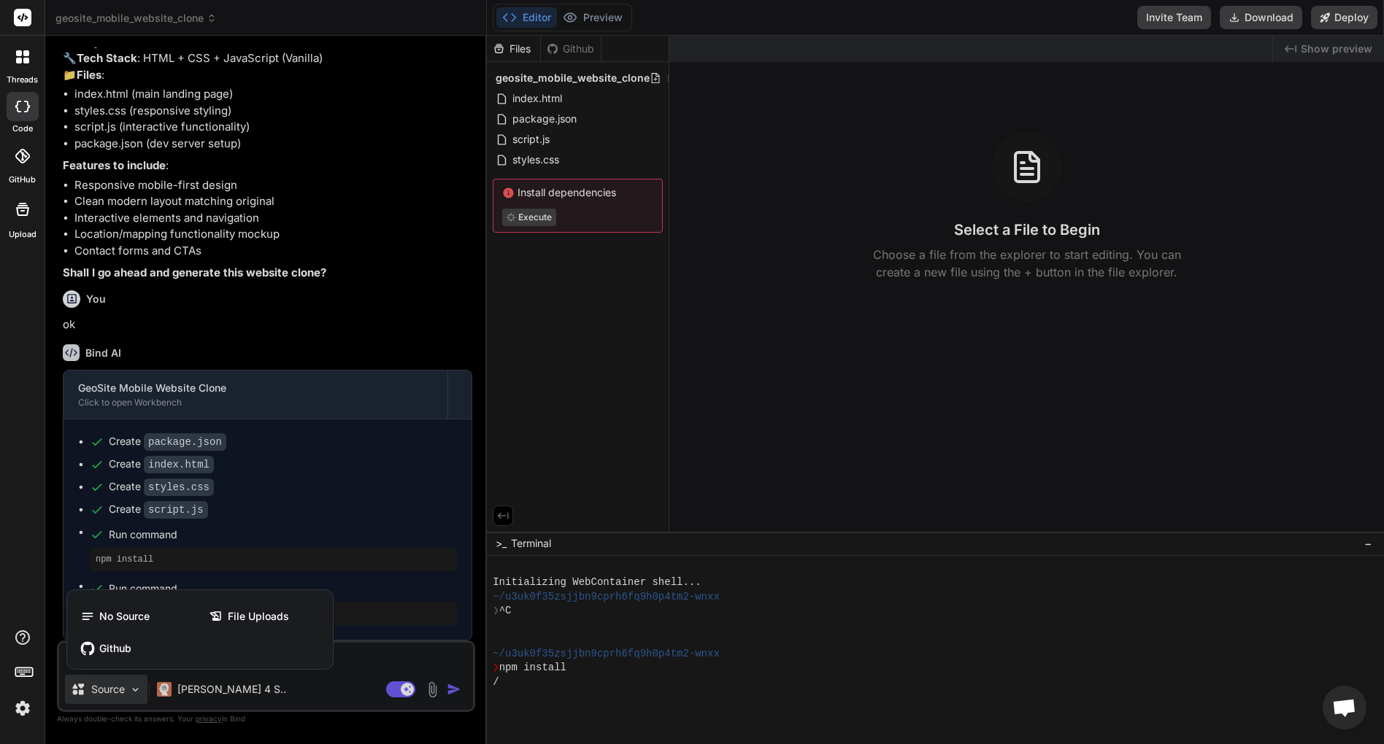
click at [207, 684] on div at bounding box center [692, 372] width 1384 height 744
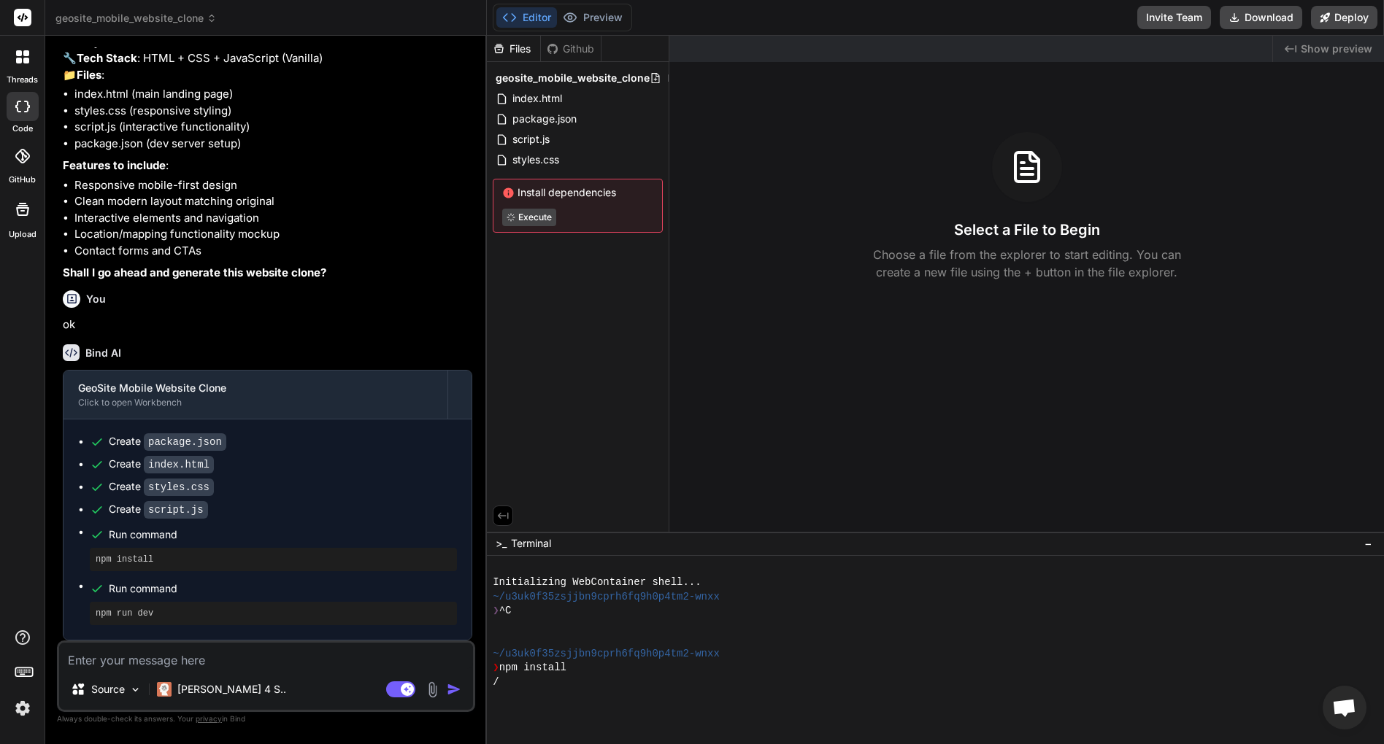
click at [207, 684] on p "[PERSON_NAME] 4 S.." at bounding box center [231, 689] width 109 height 15
click at [398, 694] on rect at bounding box center [400, 690] width 29 height 16
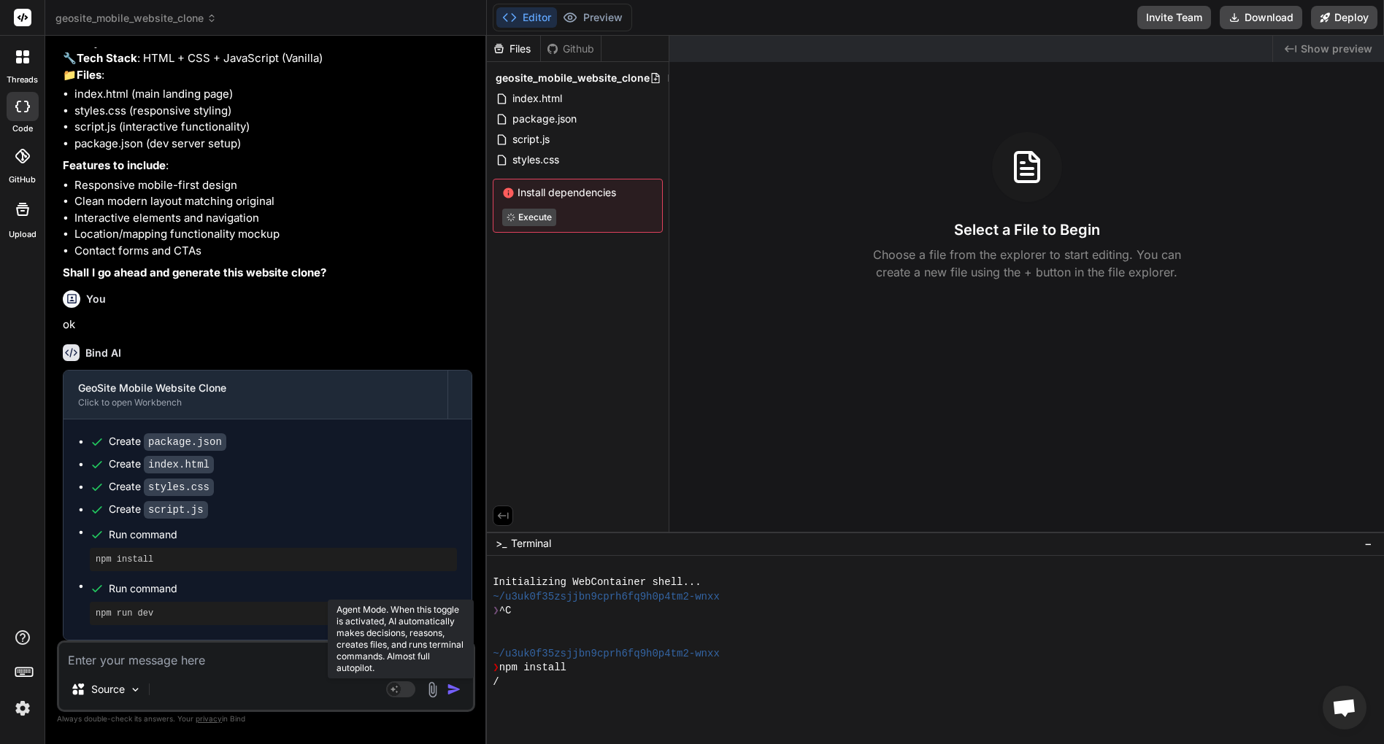
click at [398, 694] on rect at bounding box center [394, 689] width 13 height 13
click at [398, 694] on rect at bounding box center [400, 690] width 29 height 16
click at [398, 694] on rect at bounding box center [394, 689] width 13 height 13
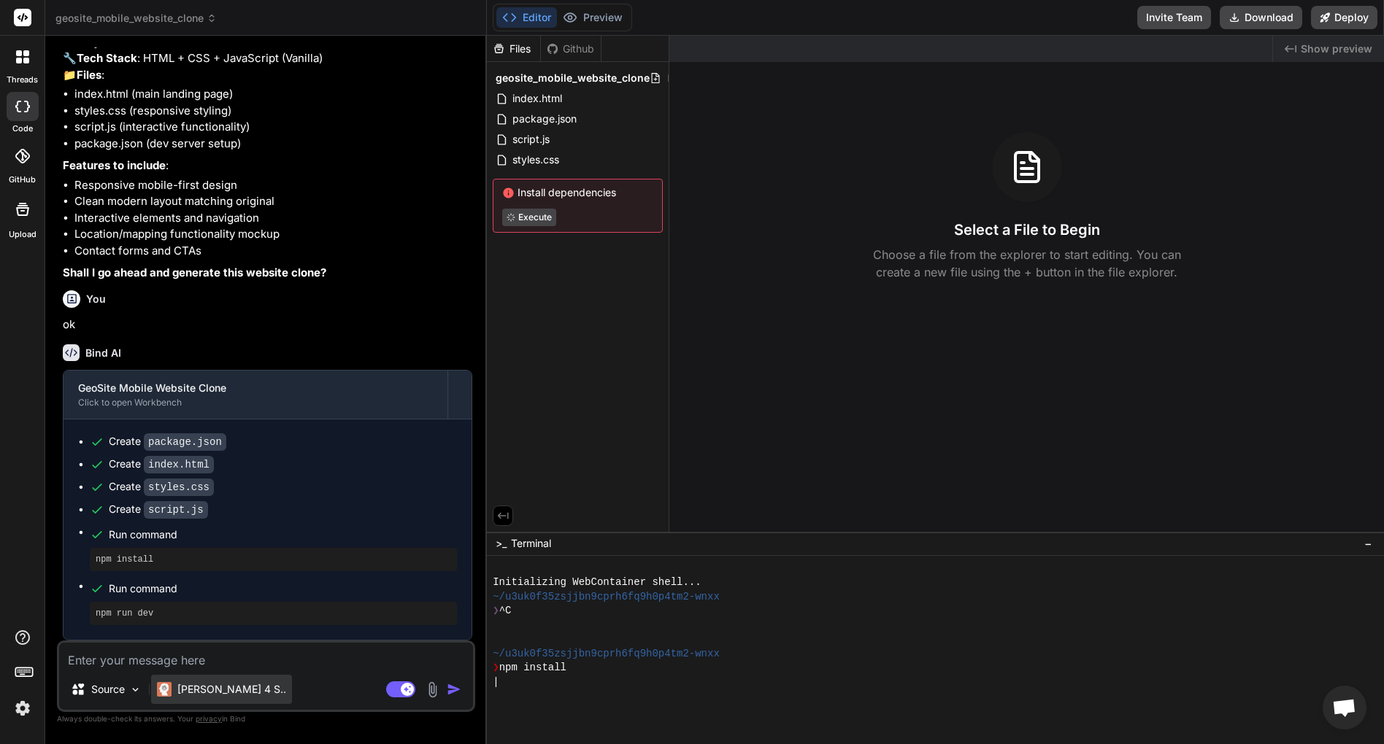
click at [232, 681] on div "[PERSON_NAME] 4 S.." at bounding box center [221, 689] width 141 height 29
click at [392, 682] on rect at bounding box center [400, 690] width 29 height 16
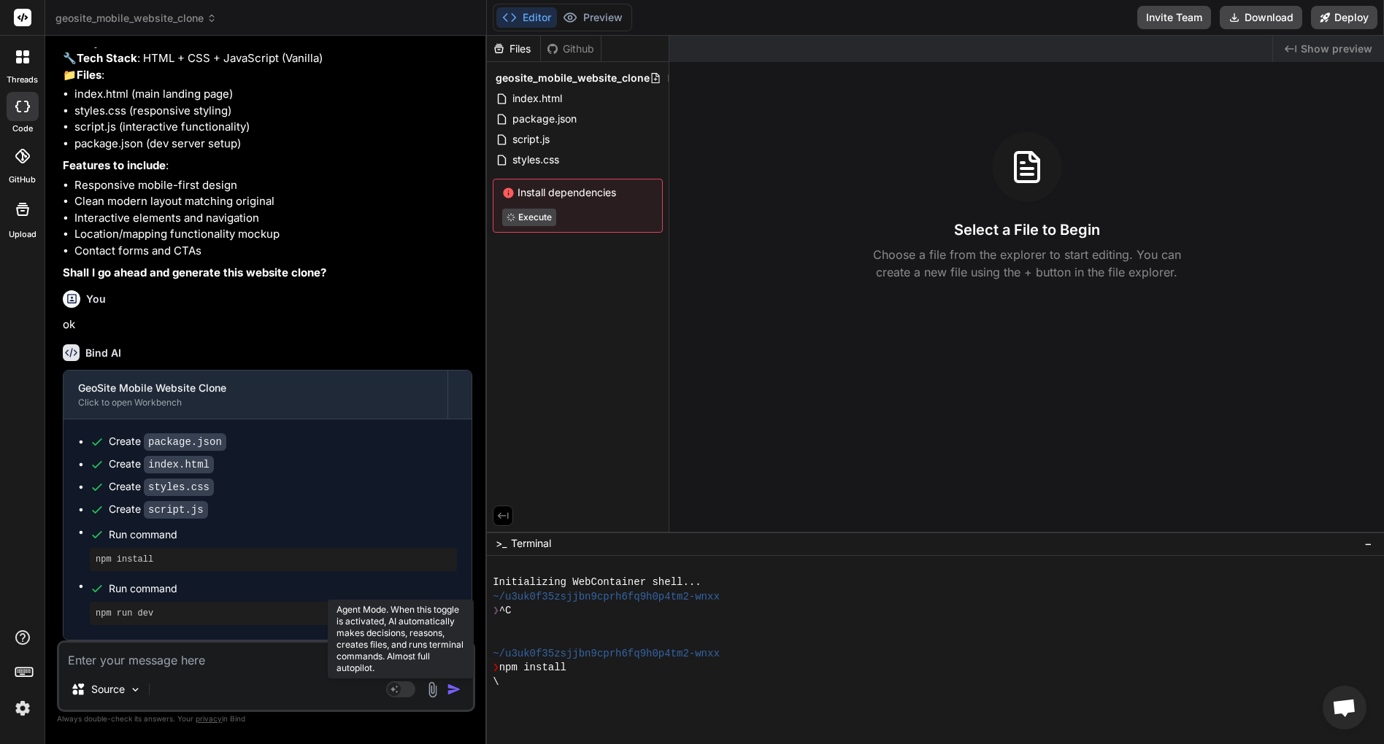
click at [392, 682] on rect at bounding box center [400, 690] width 29 height 16
click at [409, 688] on rect at bounding box center [400, 690] width 29 height 16
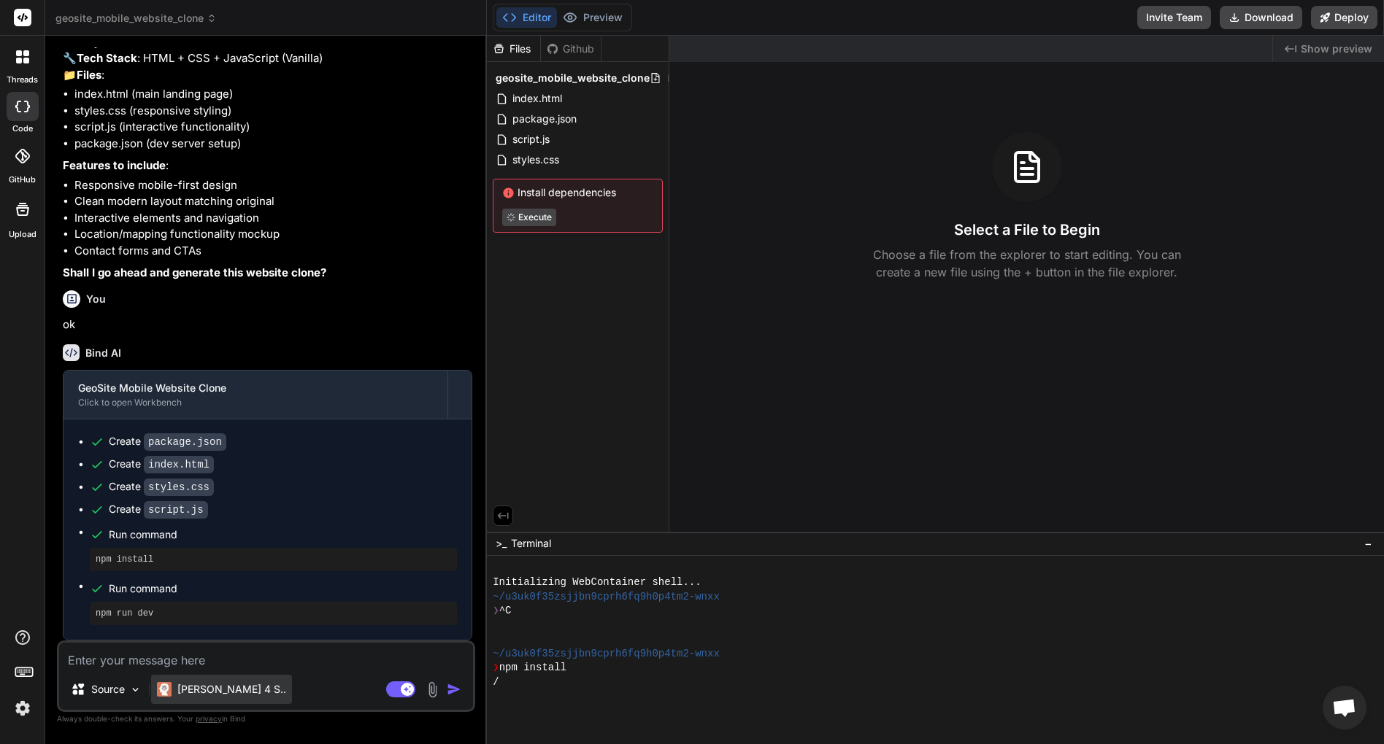
click at [165, 676] on div "Claude 4 S.." at bounding box center [221, 689] width 141 height 29
click at [189, 678] on div "Claude 4 S.." at bounding box center [221, 689] width 141 height 29
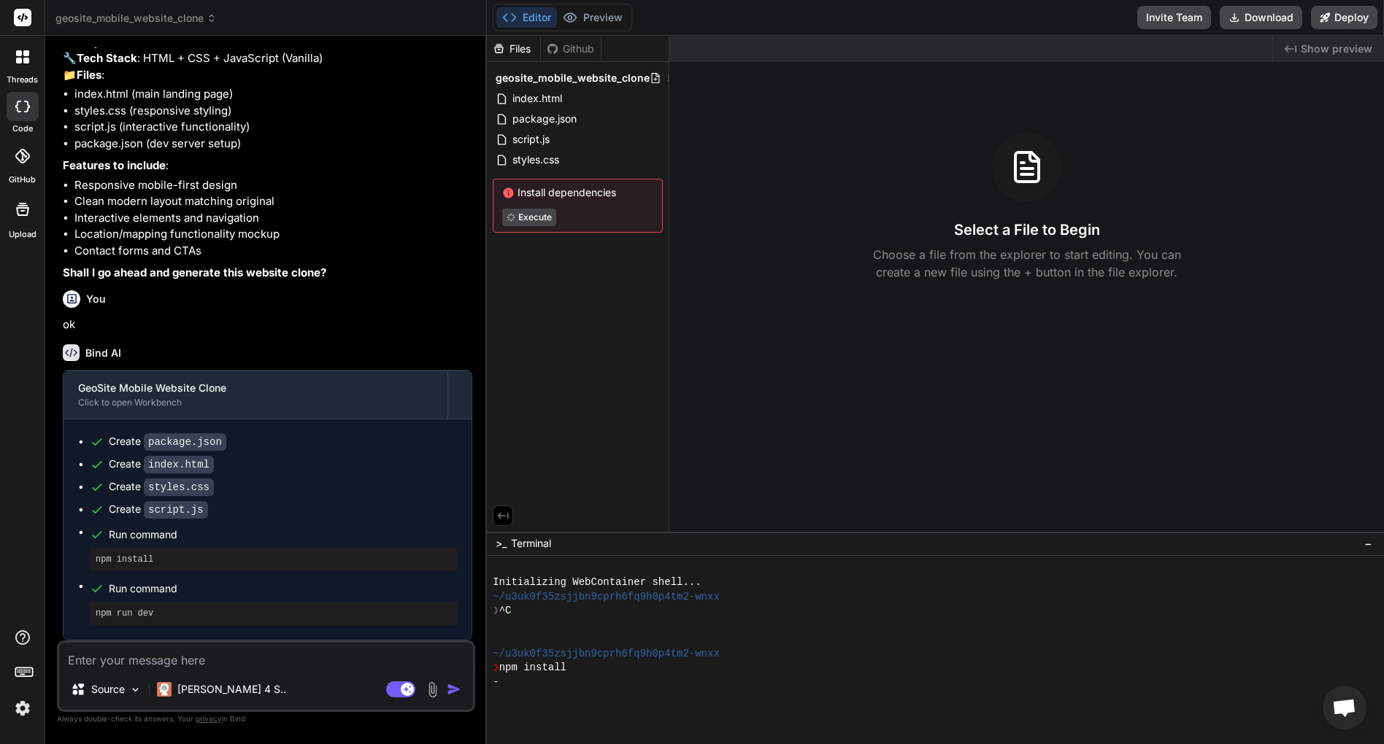
click at [28, 706] on img at bounding box center [22, 708] width 25 height 25
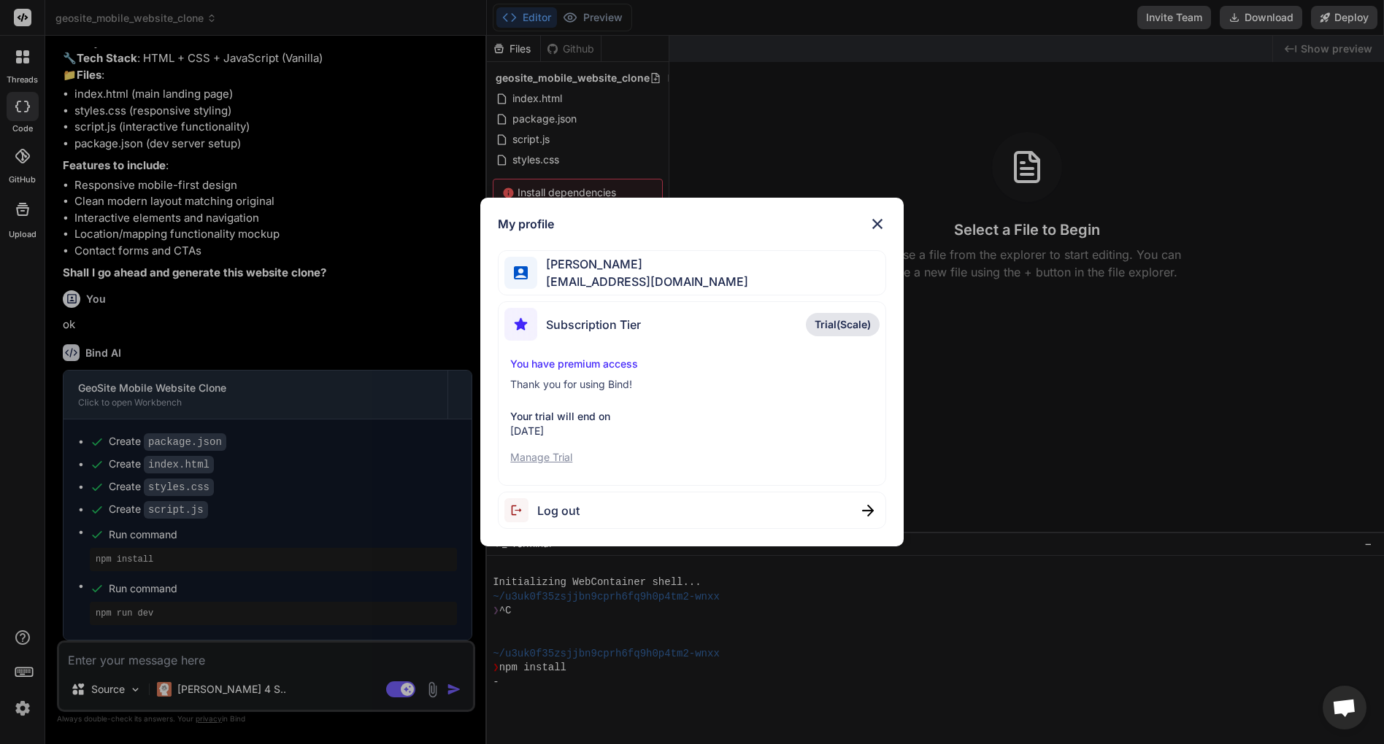
click at [881, 223] on img at bounding box center [877, 224] width 18 height 18
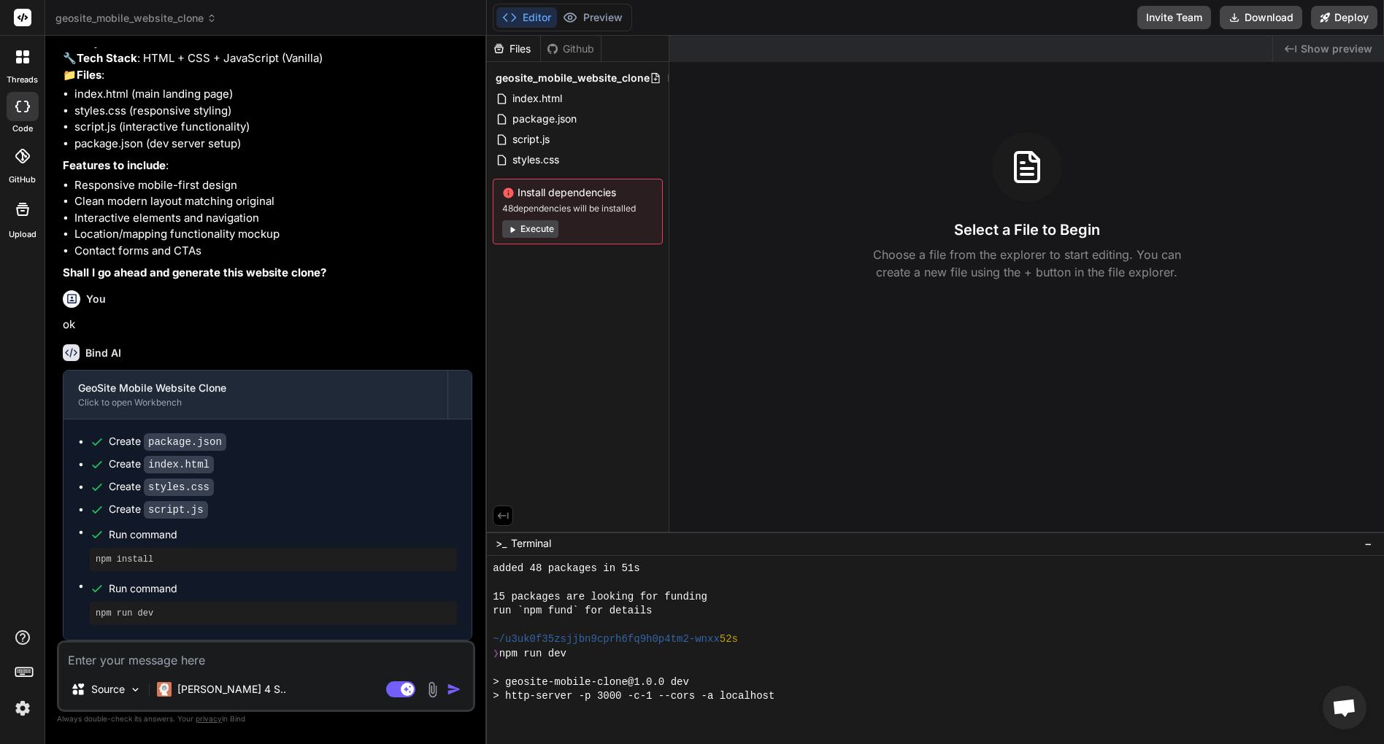
scroll to position [127, 0]
click at [228, 691] on p "Claude 4 S.." at bounding box center [231, 689] width 109 height 15
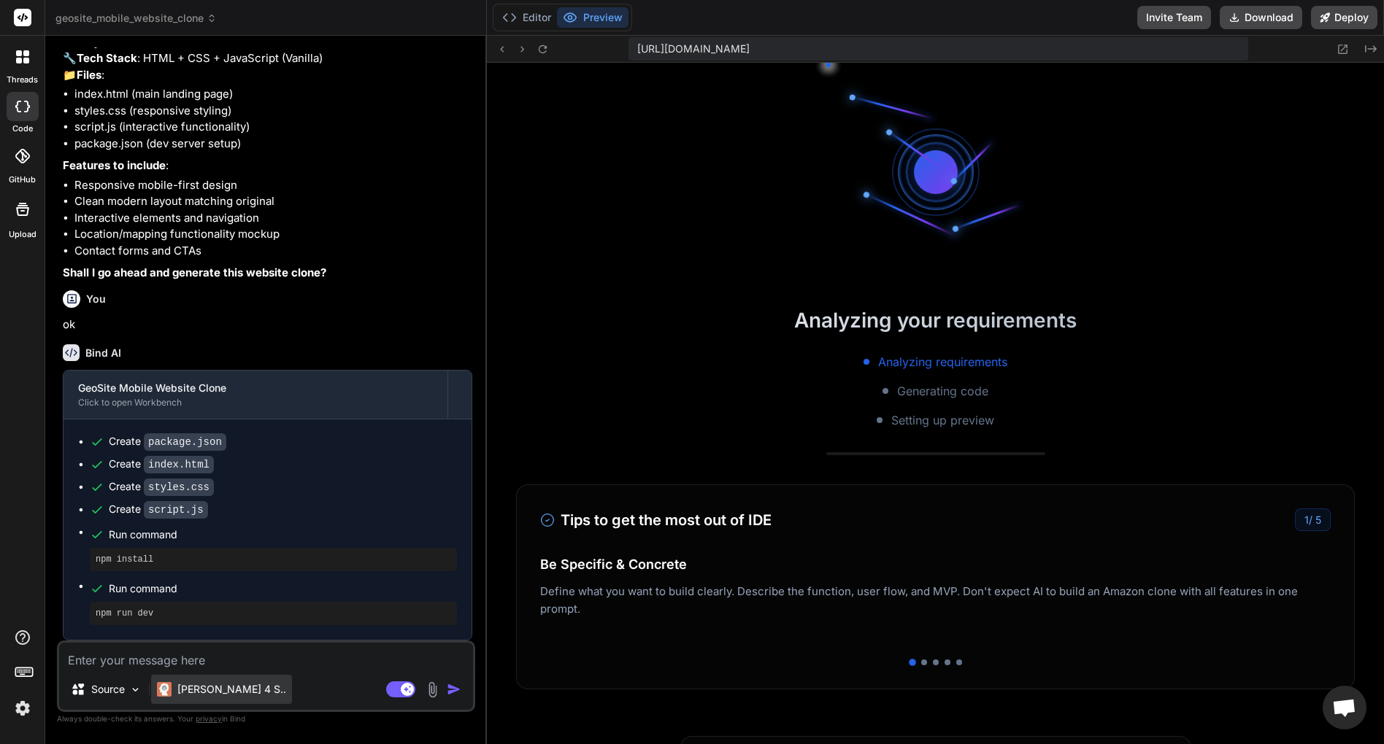
scroll to position [383, 0]
click at [228, 691] on p "Claude 4 S.." at bounding box center [231, 689] width 109 height 15
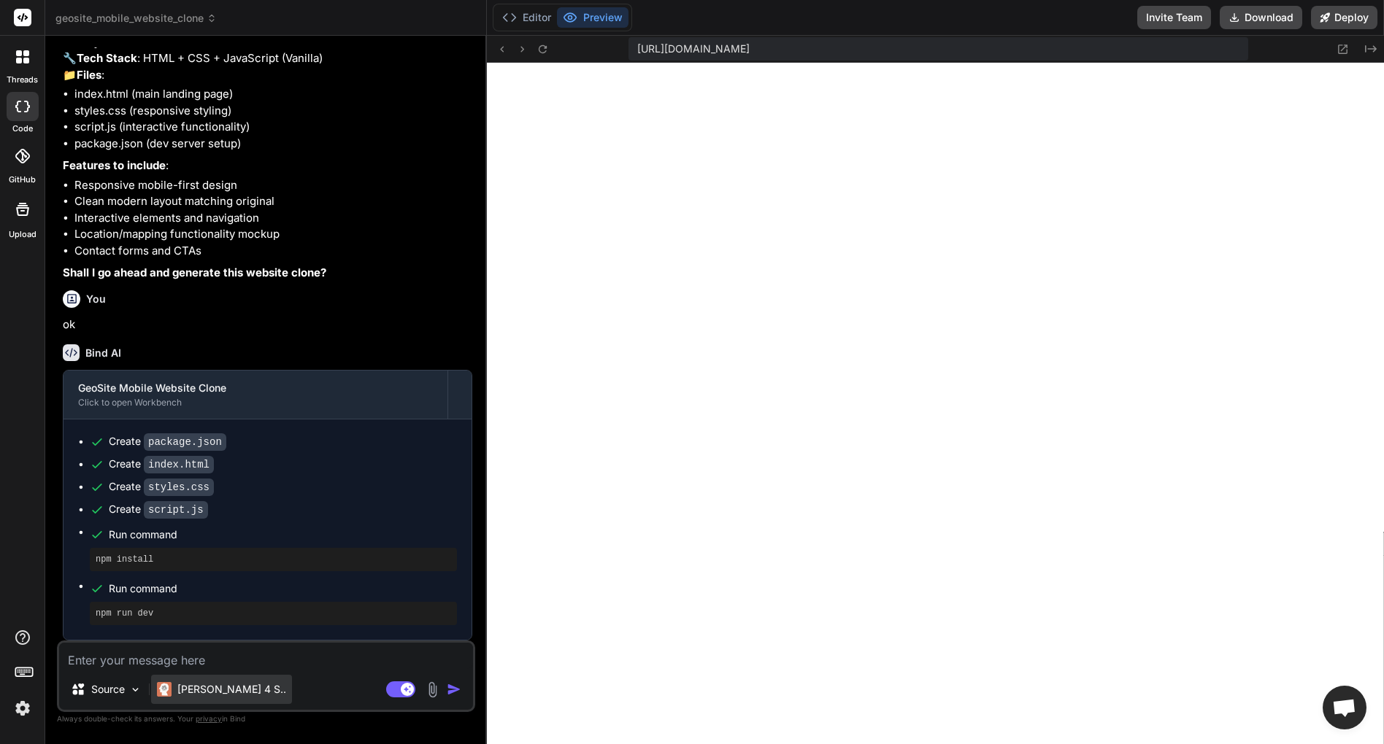
click at [228, 691] on p "Claude 4 S.." at bounding box center [231, 689] width 109 height 15
click at [224, 690] on p "Claude 4 S.." at bounding box center [231, 689] width 109 height 15
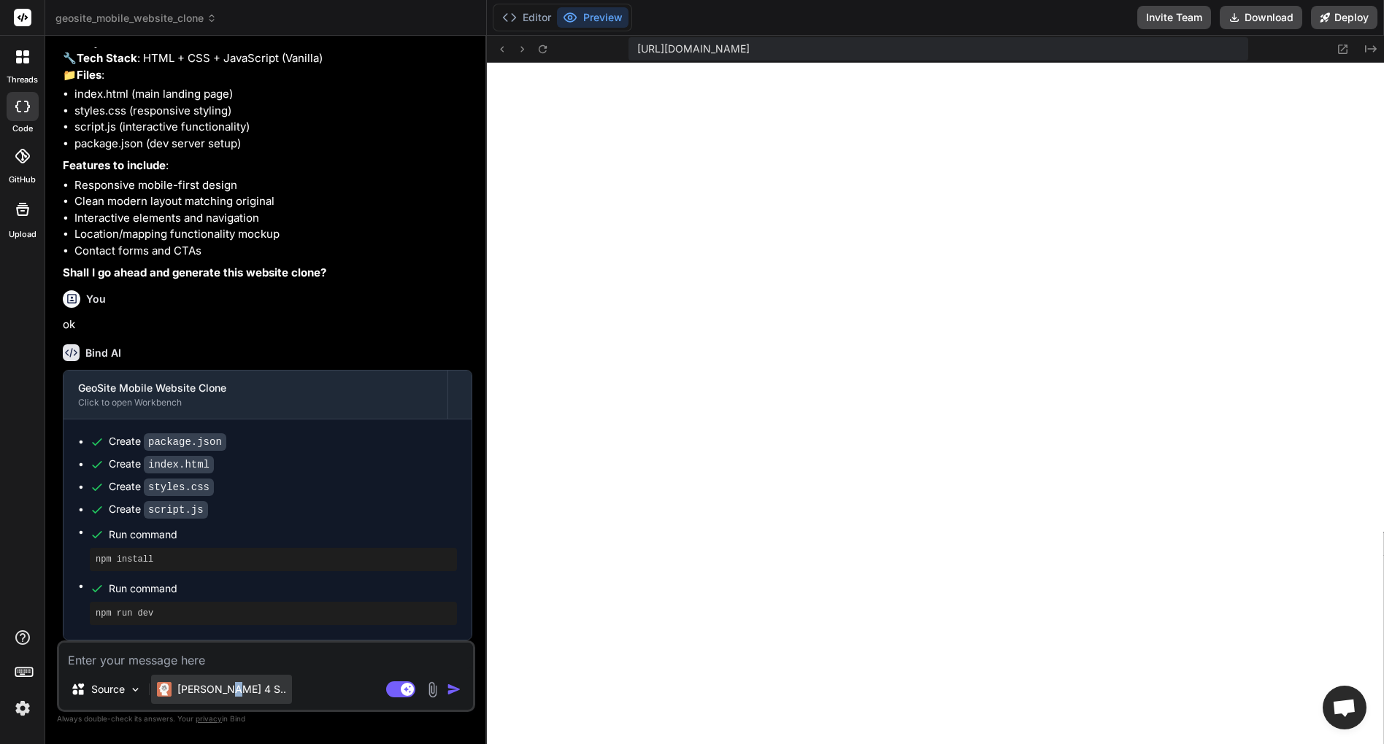
click at [224, 690] on p "Claude 4 S.." at bounding box center [231, 689] width 109 height 15
click at [239, 649] on textarea at bounding box center [266, 656] width 414 height 26
click at [204, 663] on textarea at bounding box center [266, 656] width 414 height 26
click at [198, 680] on div "Claude 4 S.." at bounding box center [221, 689] width 141 height 29
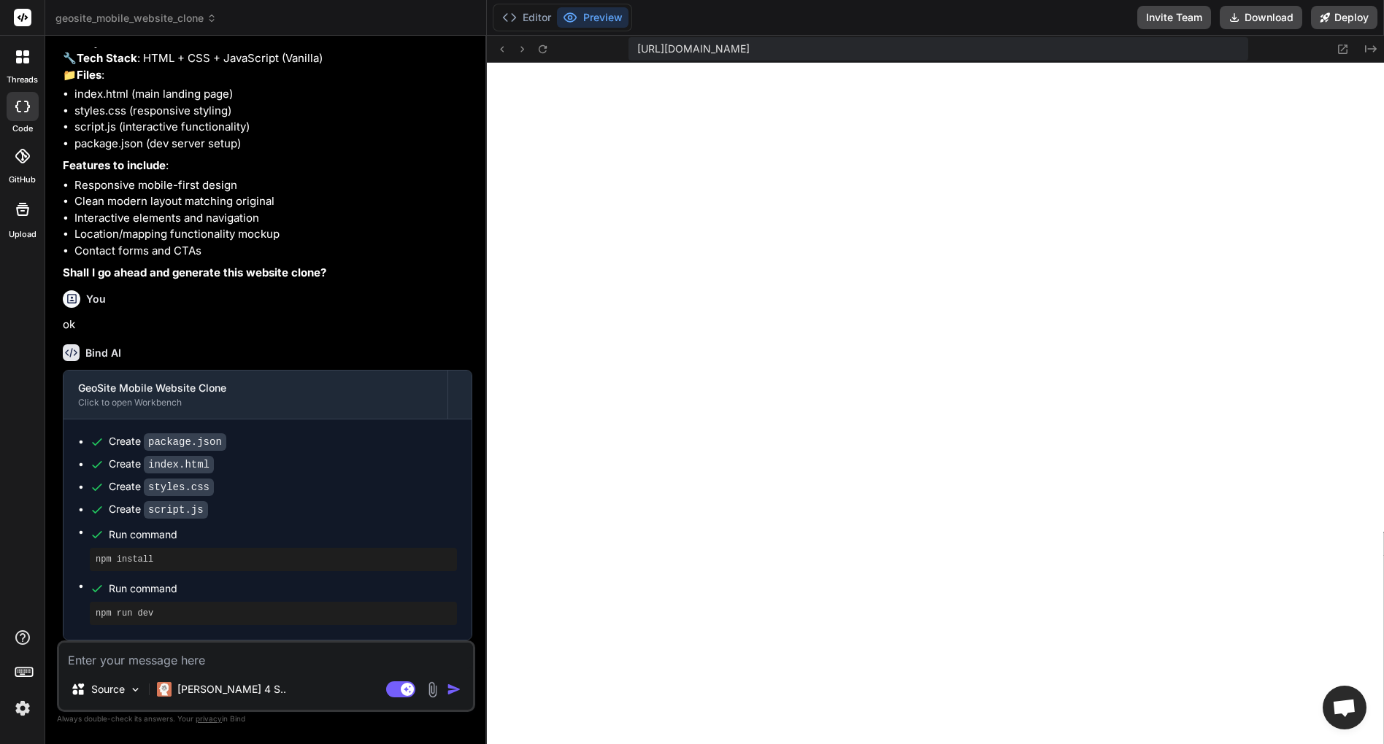
click at [176, 7] on header "geosite_mobile_website_clone Created with Pixso." at bounding box center [266, 18] width 442 height 36
click at [172, 15] on span "geosite_mobile_website_clone" at bounding box center [135, 18] width 161 height 15
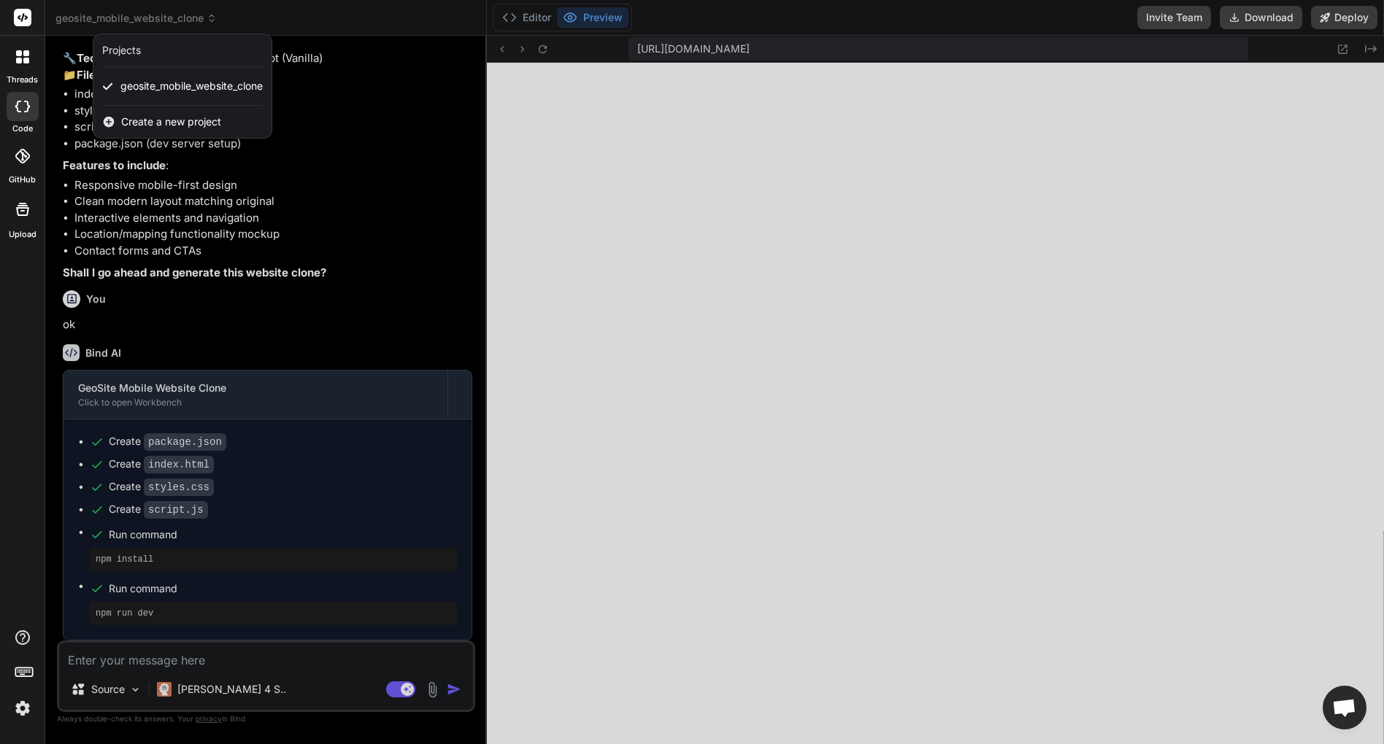
click at [172, 15] on div at bounding box center [692, 372] width 1384 height 744
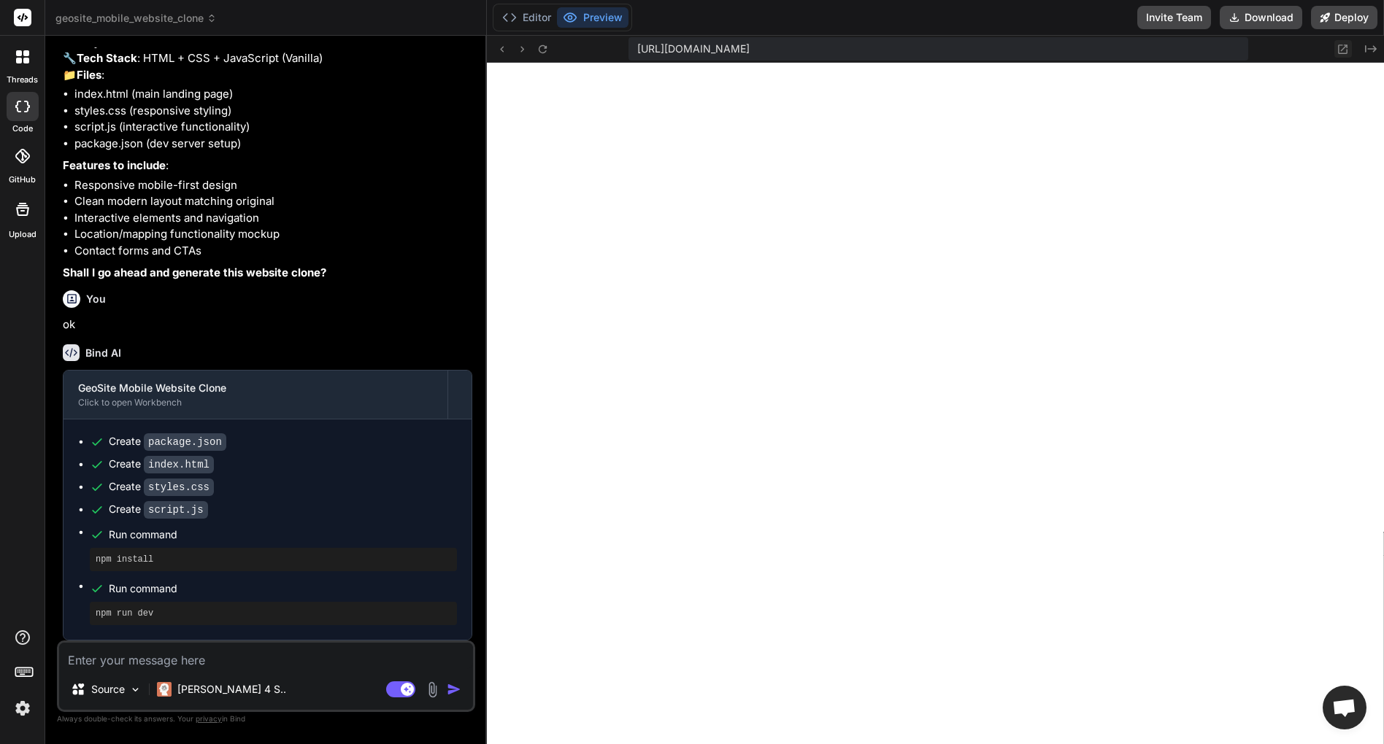
click at [1341, 50] on icon at bounding box center [1342, 49] width 12 height 12
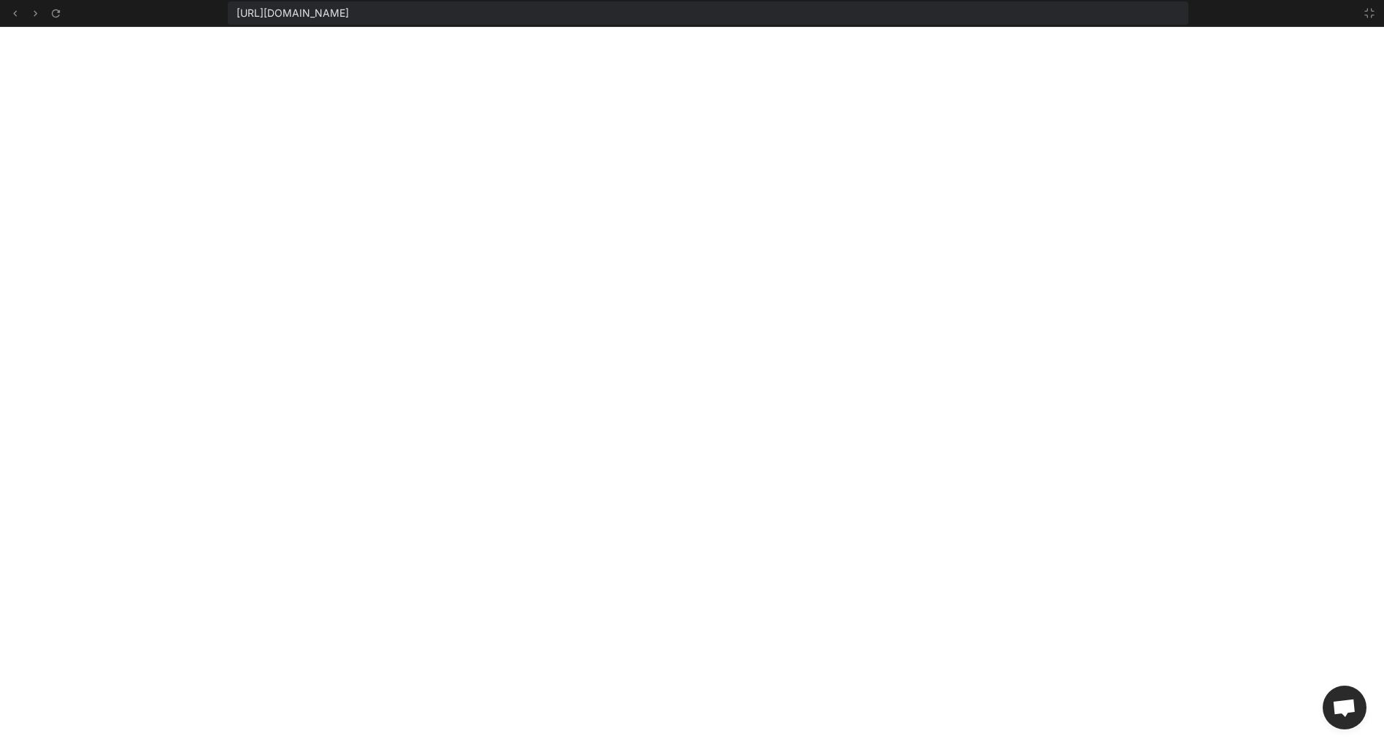
scroll to position [582, 0]
click at [1365, 14] on icon at bounding box center [1369, 13] width 12 height 12
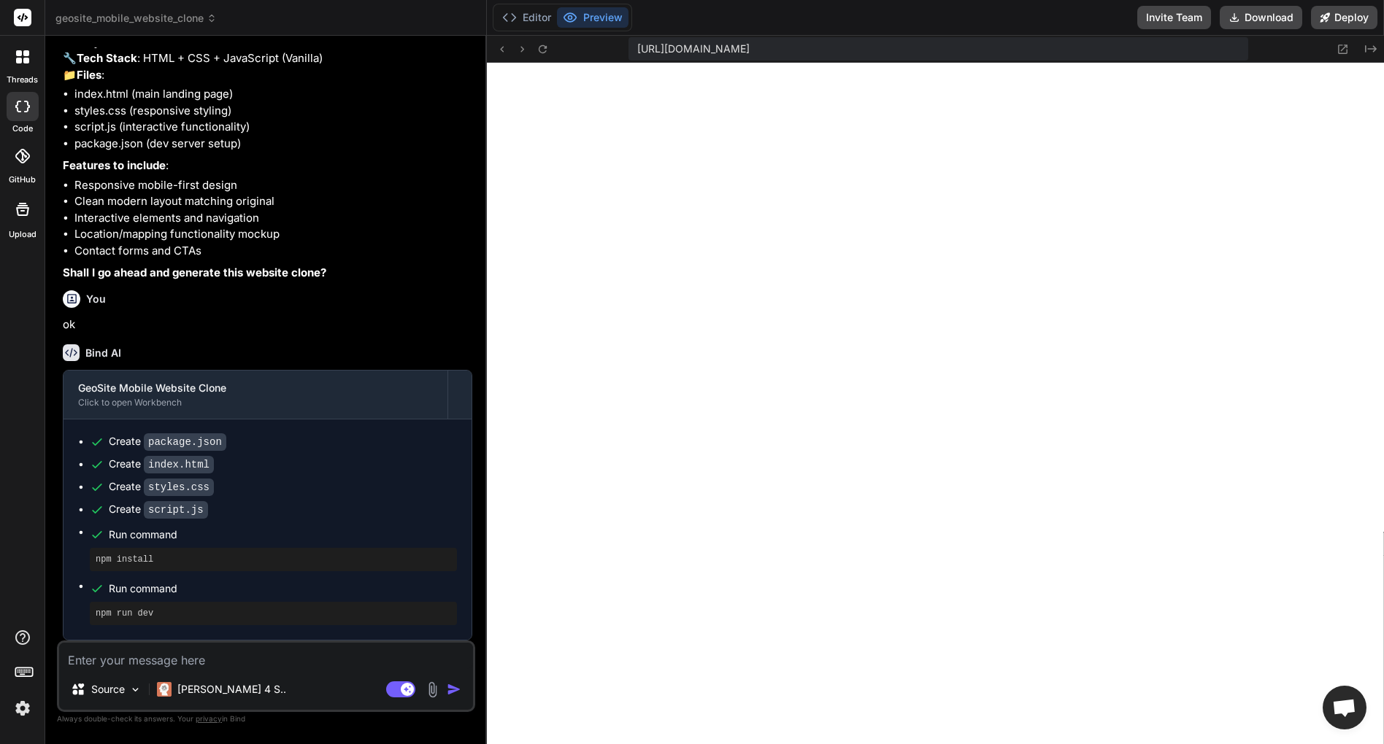
scroll to position [668, 0]
click at [436, 687] on img at bounding box center [432, 690] width 17 height 17
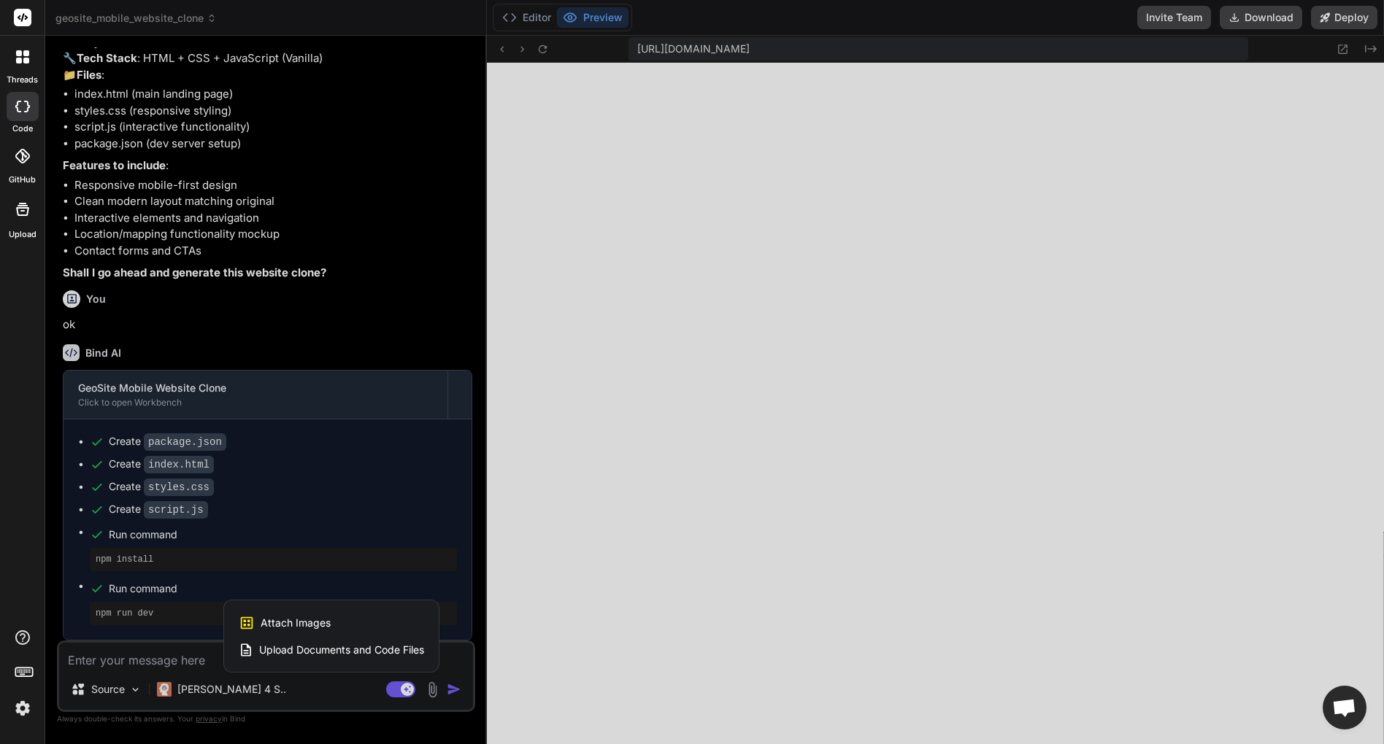
click at [306, 621] on span "Attach Images" at bounding box center [296, 623] width 70 height 15
type textarea "x"
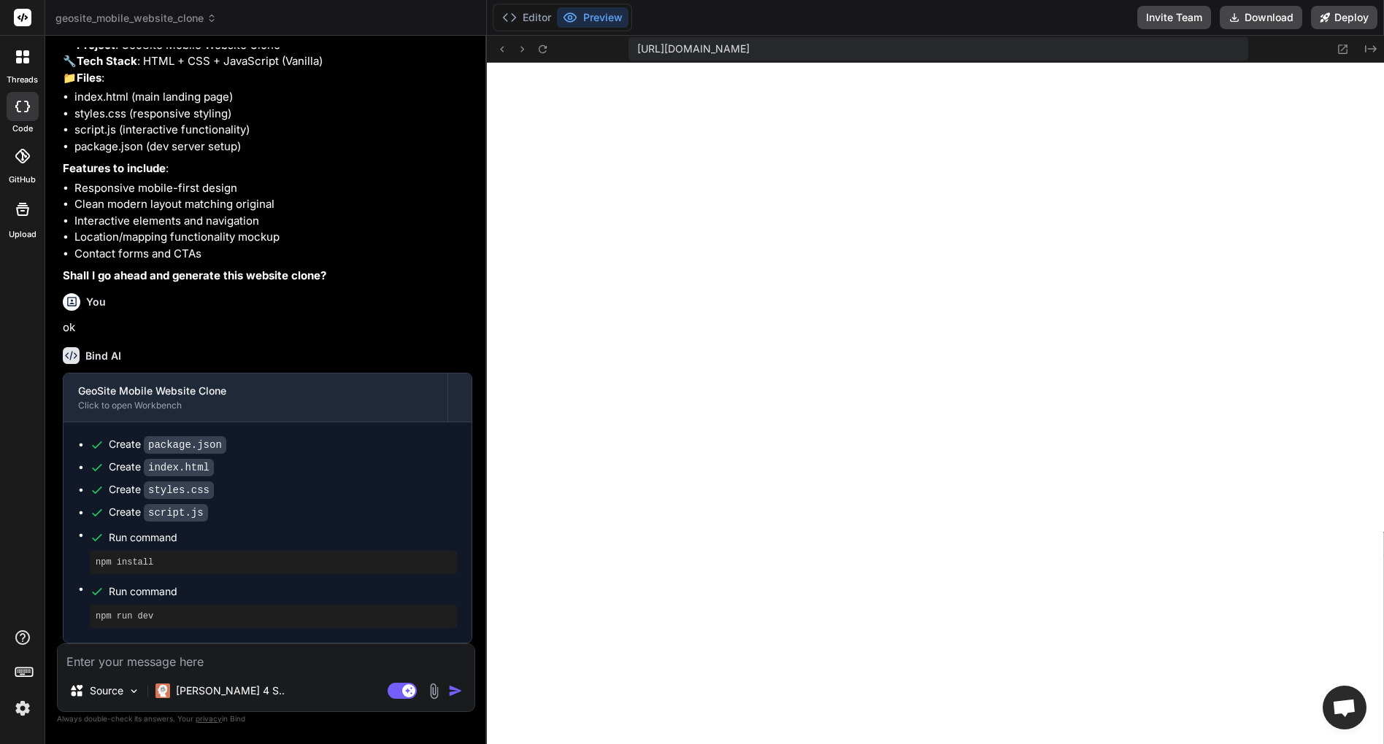
type input "C:\fakepath\Screenshot 2025-09-01 at 14.13.55.png"
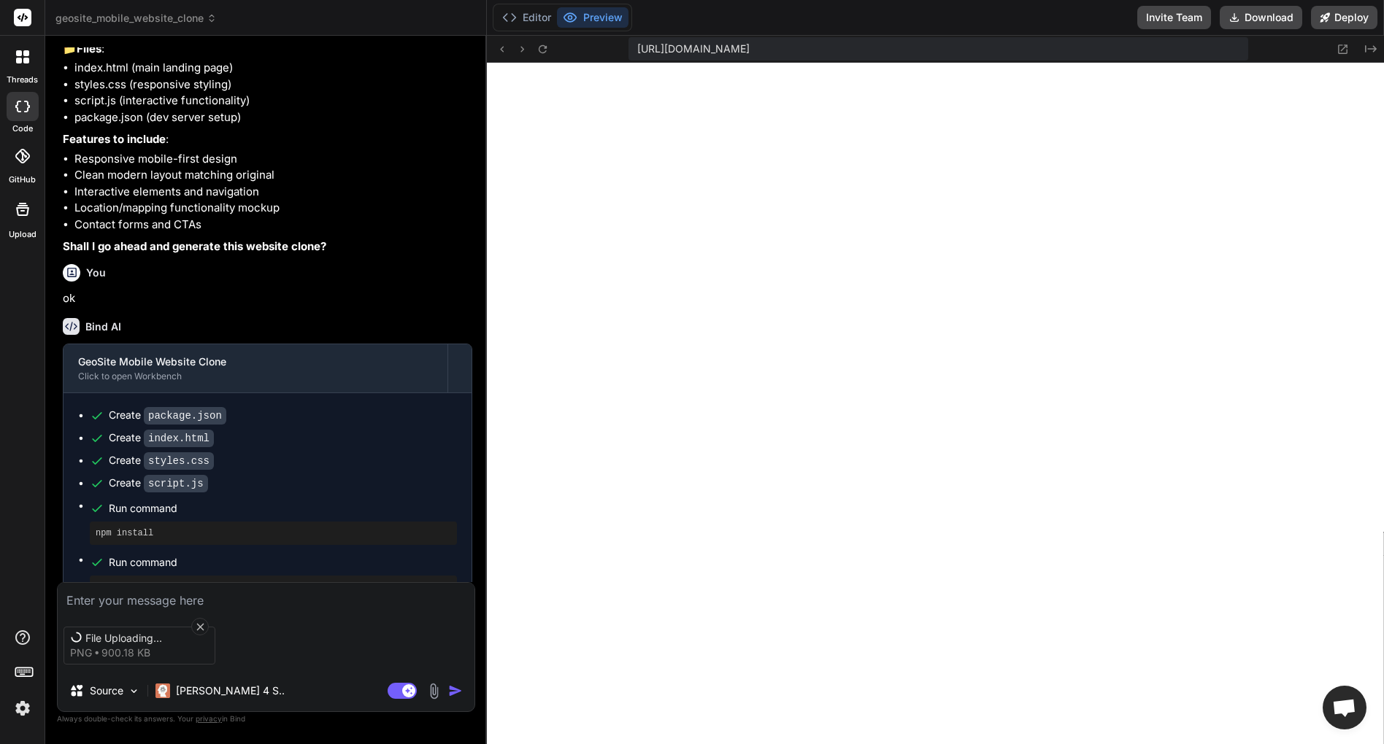
scroll to position [166, 0]
click at [266, 615] on div "File Uploading... png 900.18 KB" at bounding box center [266, 645] width 417 height 61
click at [231, 606] on textarea at bounding box center [266, 596] width 417 height 26
type textarea "x"
type textarea "i"
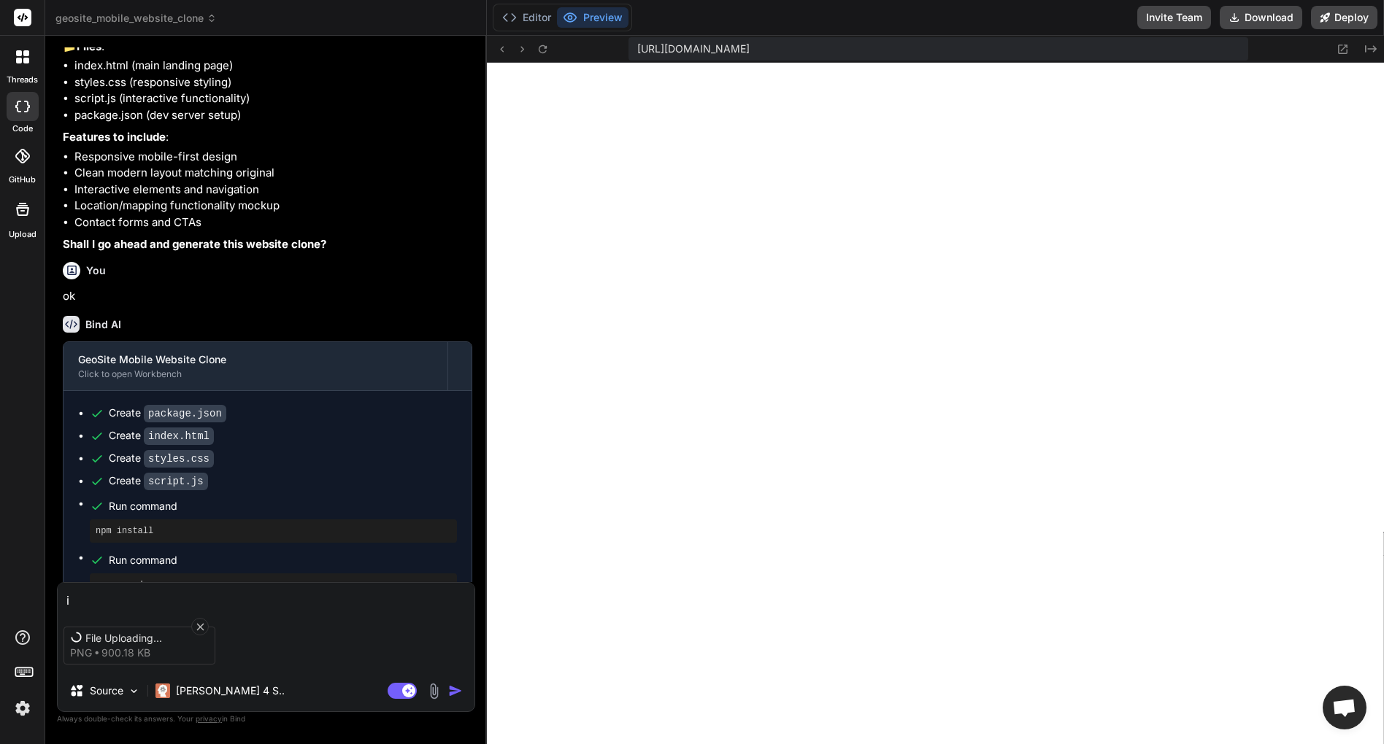
type textarea "x"
type textarea "i"
type textarea "x"
type textarea "i w"
type textarea "x"
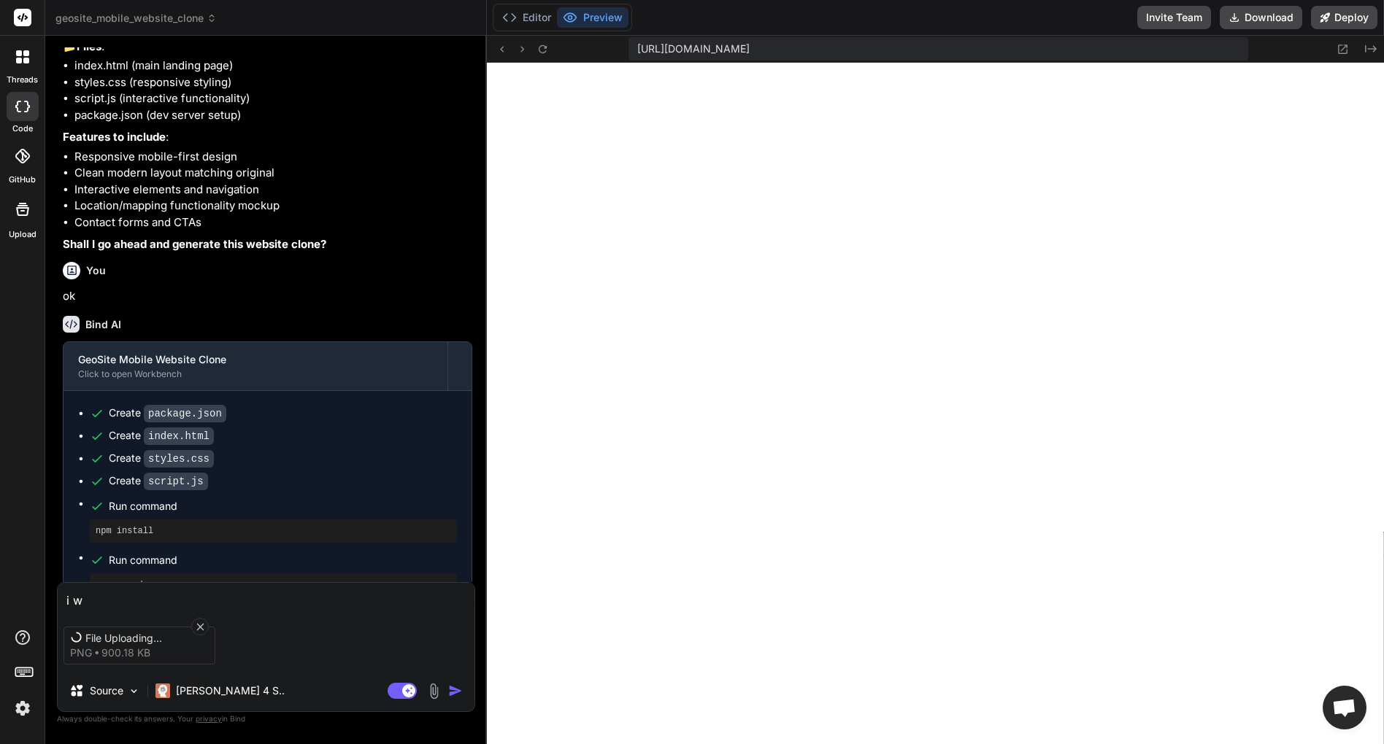
type textarea "i wa"
type textarea "x"
type textarea "i wan"
type textarea "x"
type textarea "i want"
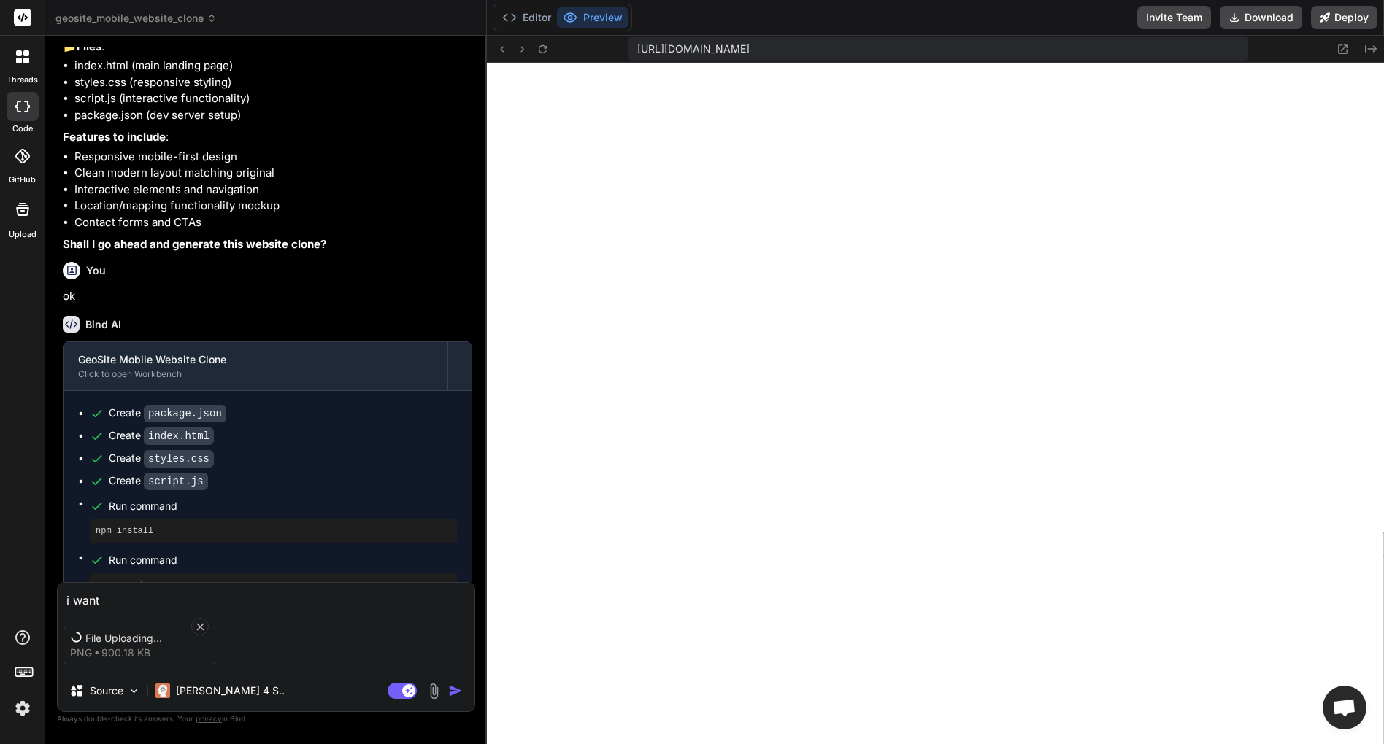
type textarea "x"
type textarea "i want"
type textarea "x"
type textarea "i want l"
type textarea "x"
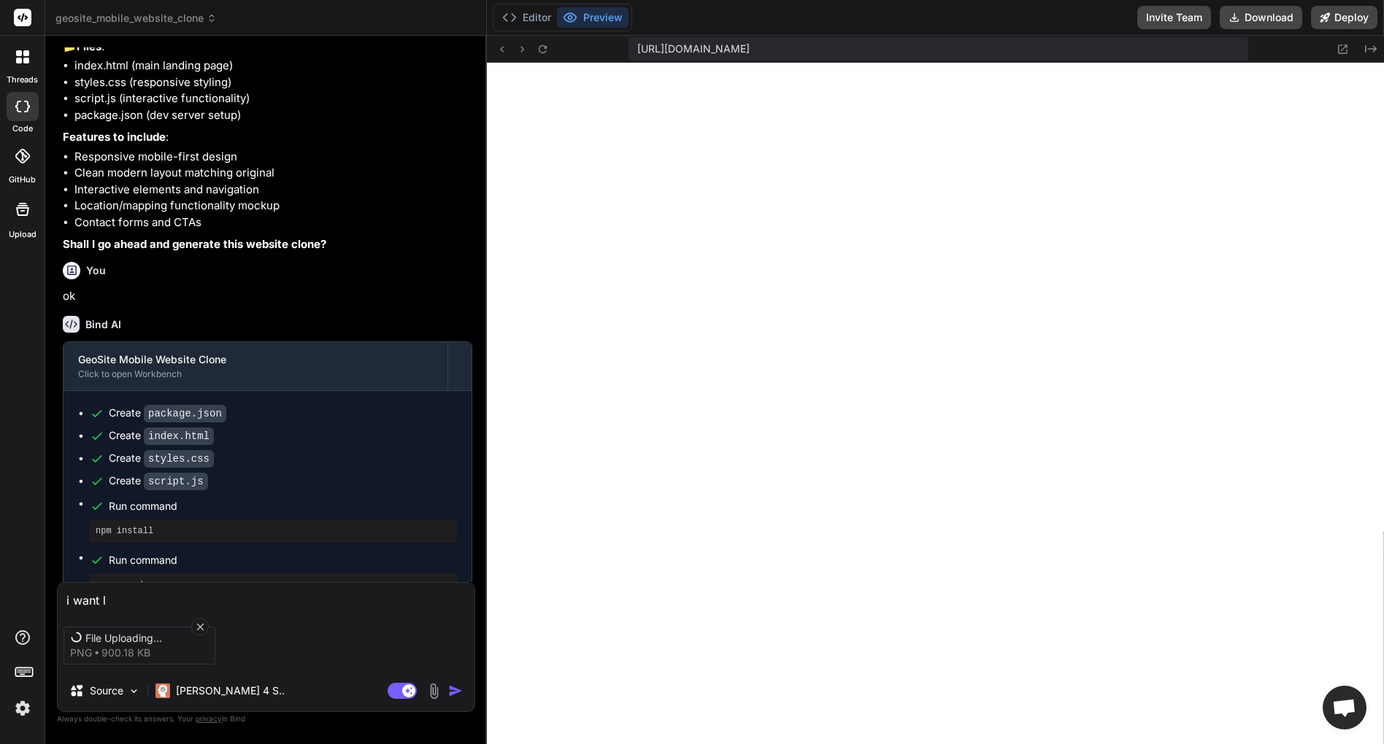
type textarea "i want li"
type textarea "x"
type textarea "i want lik"
type textarea "x"
type textarea "i want like"
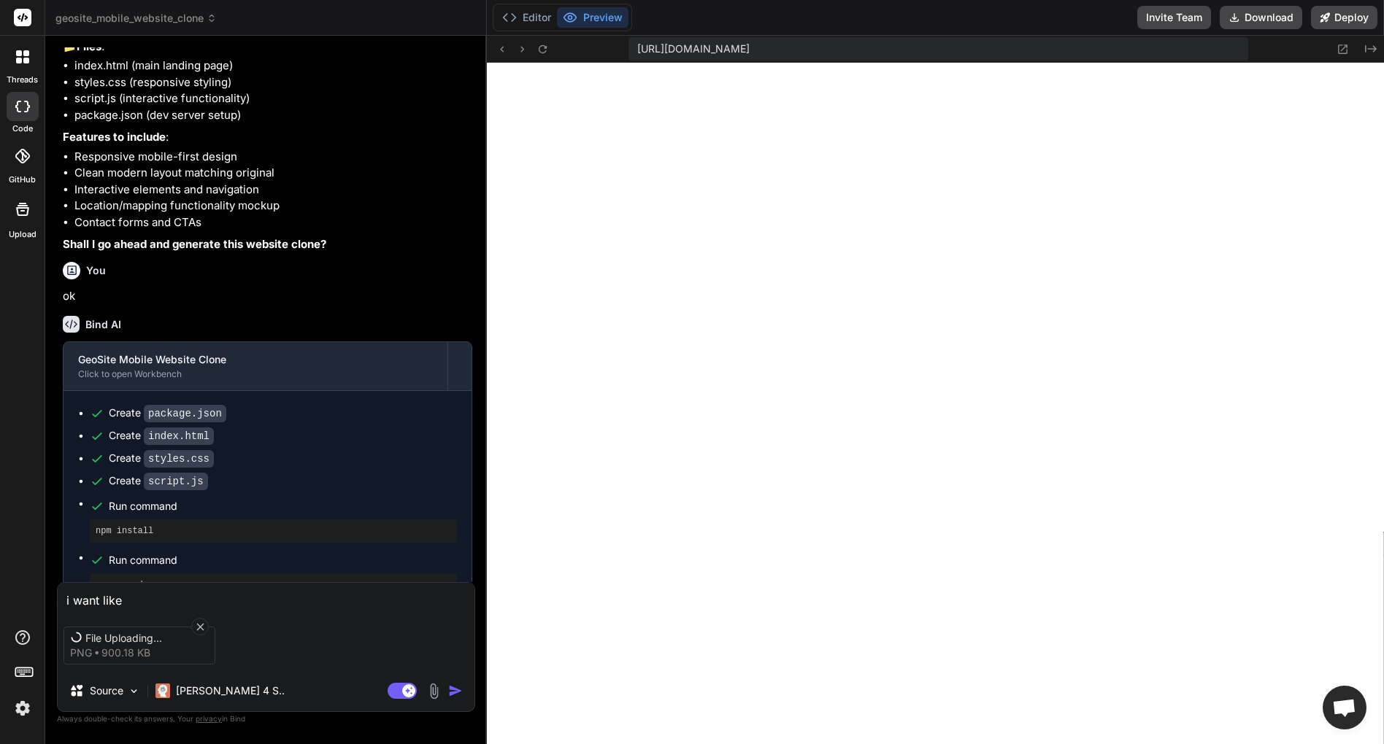
type textarea "x"
type textarea "i want like"
type textarea "x"
type textarea "i want like t"
type textarea "x"
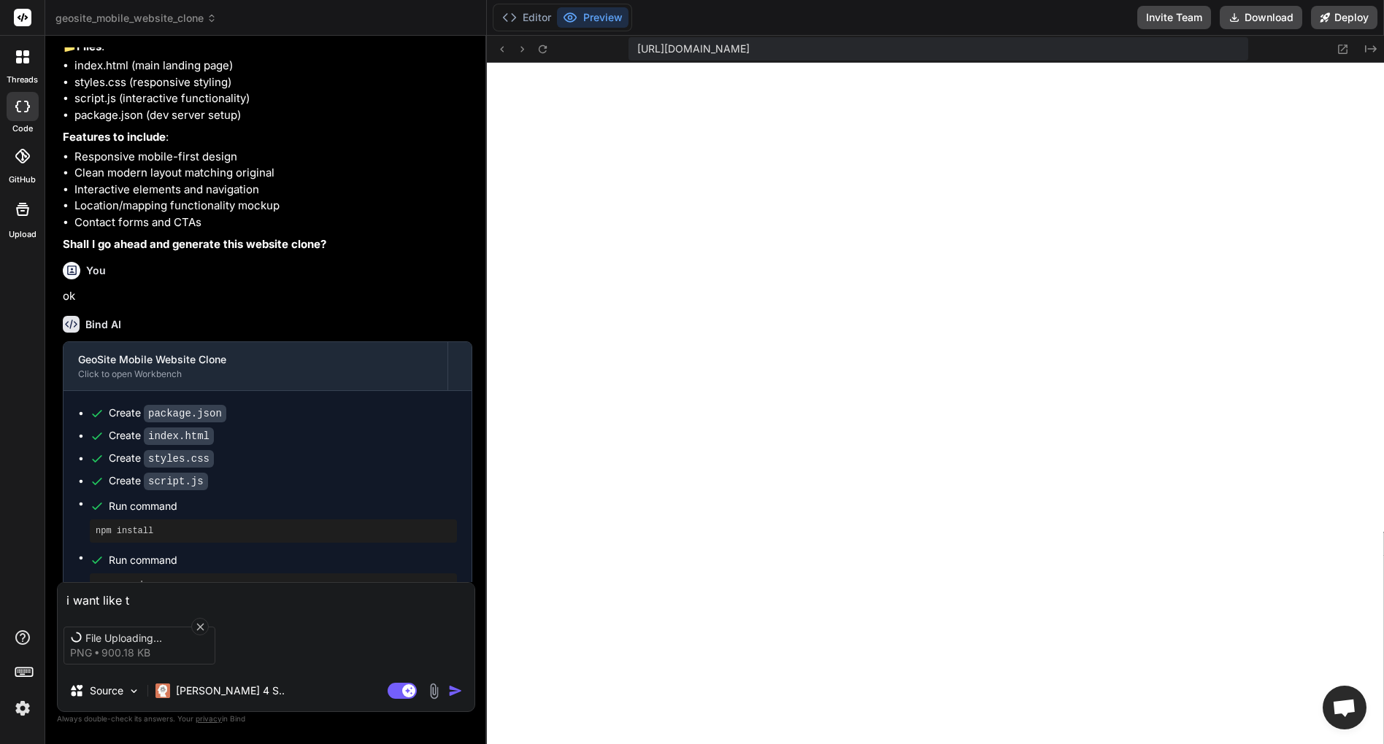
type textarea "i want like th"
type textarea "x"
type textarea "i want like thi"
type textarea "x"
type textarea "i want like this"
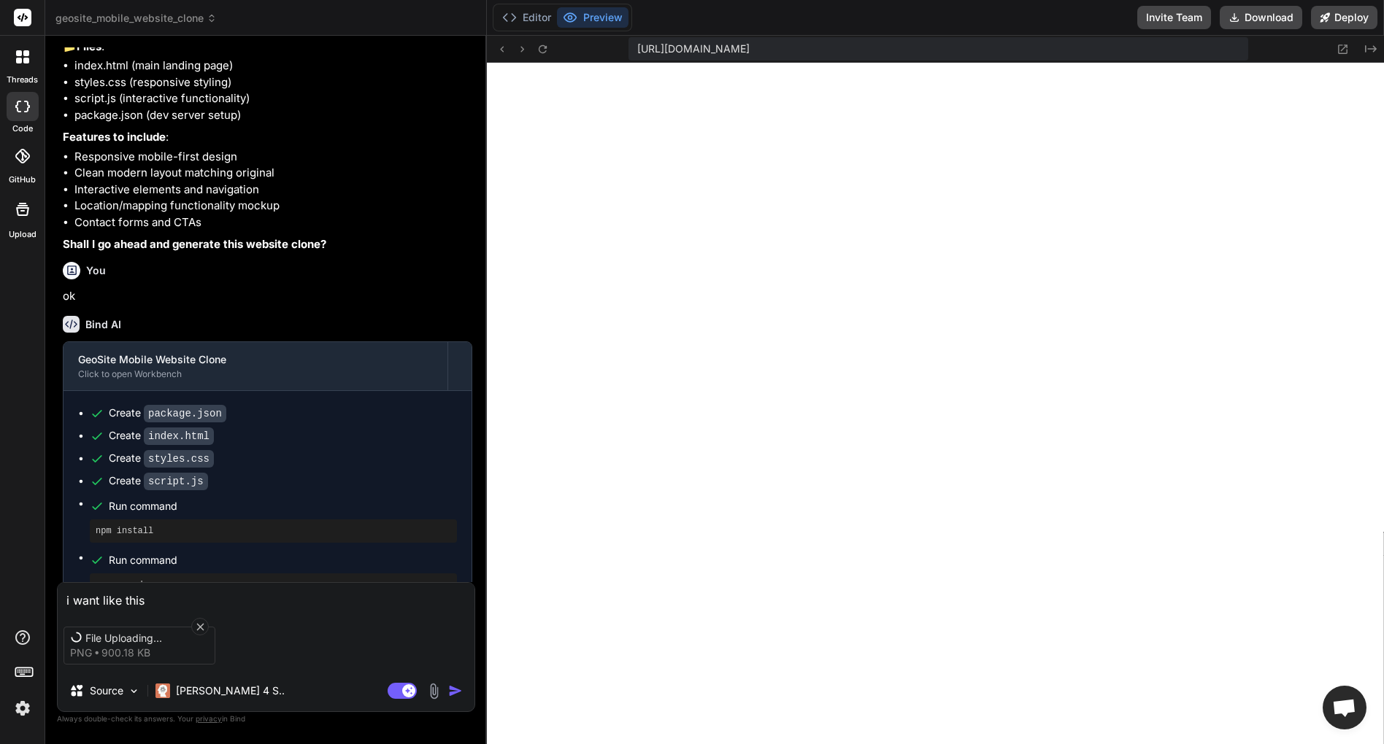
type textarea "x"
type textarea "i want like this"
type textarea "x"
type textarea "i want like this"
click at [174, 693] on div "Claude 4 S.." at bounding box center [219, 691] width 129 height 15
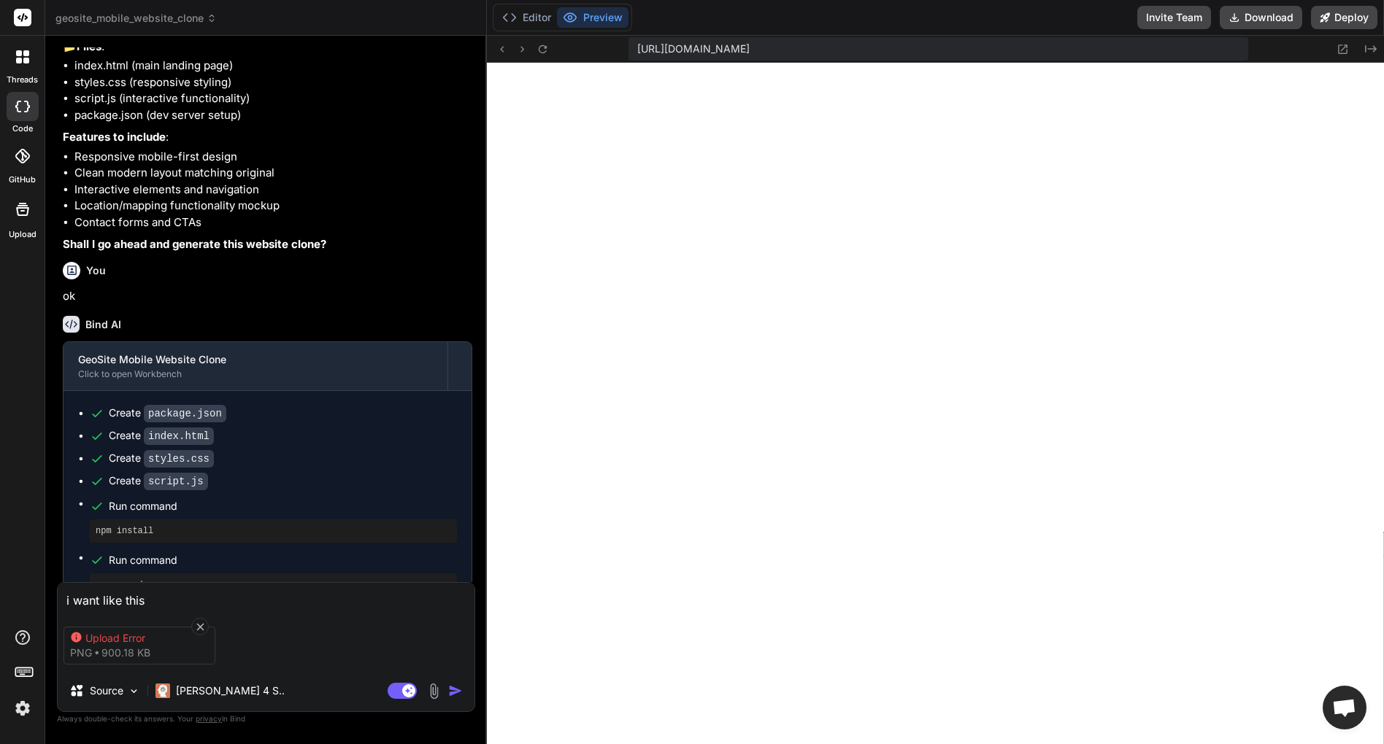
click at [139, 627] on div "Upload Error png 900.18 KB" at bounding box center [139, 646] width 152 height 38
click at [204, 624] on icon at bounding box center [200, 627] width 12 height 12
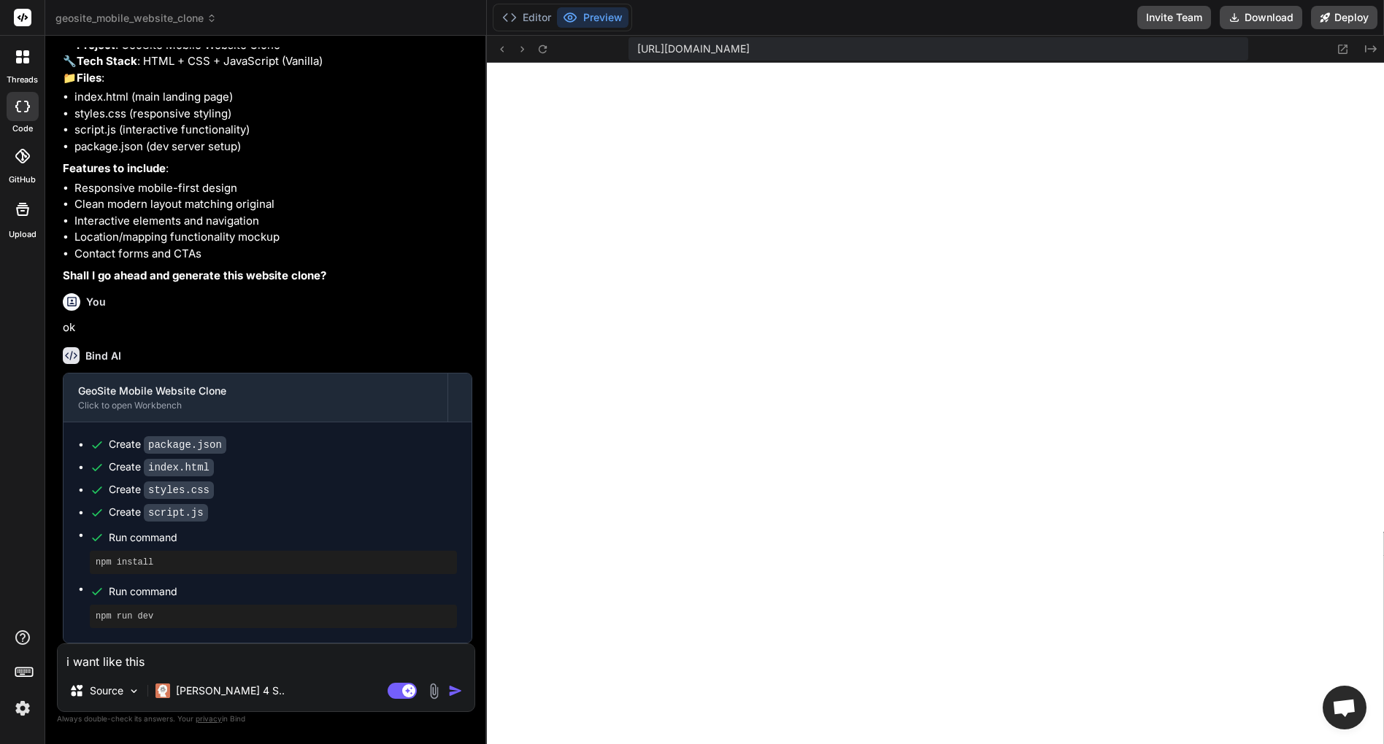
scroll to position [164, 0]
click at [438, 688] on img at bounding box center [433, 691] width 17 height 17
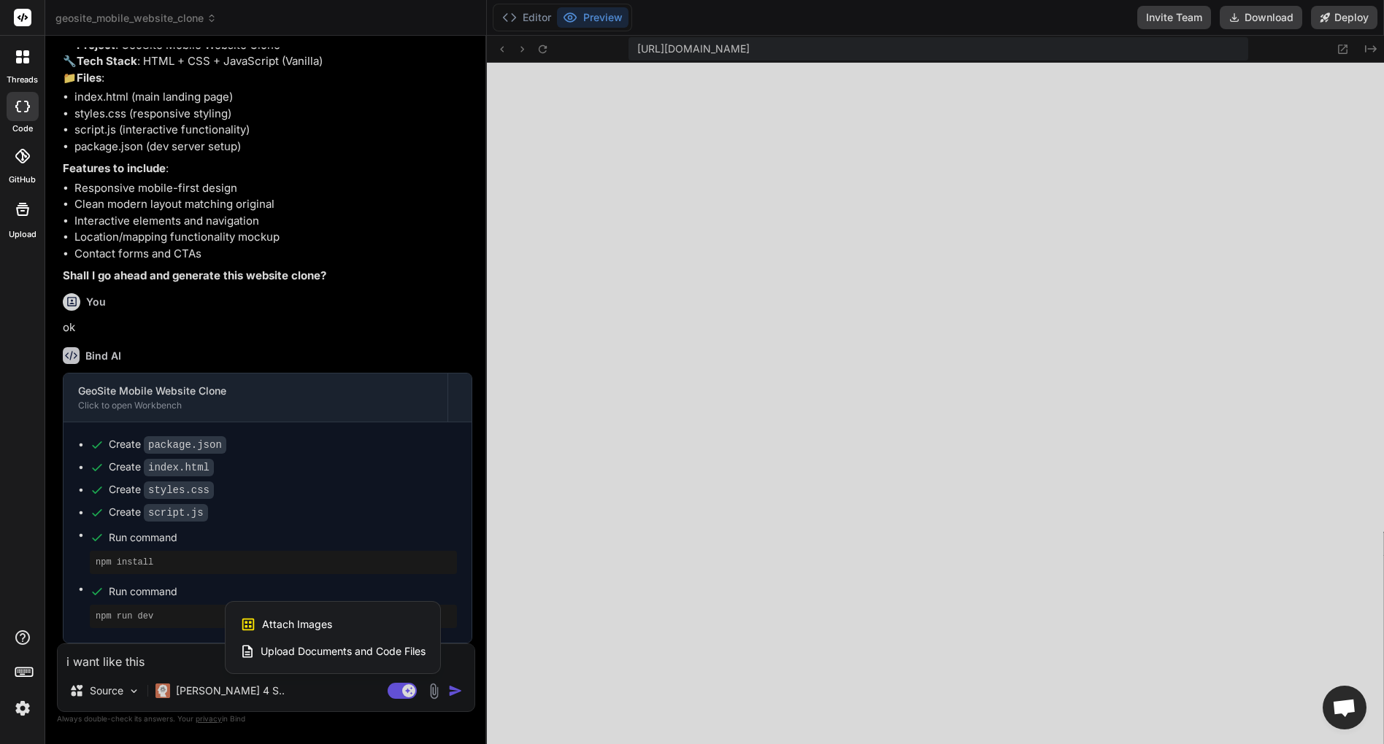
click at [279, 618] on span "Attach Images" at bounding box center [297, 624] width 70 height 15
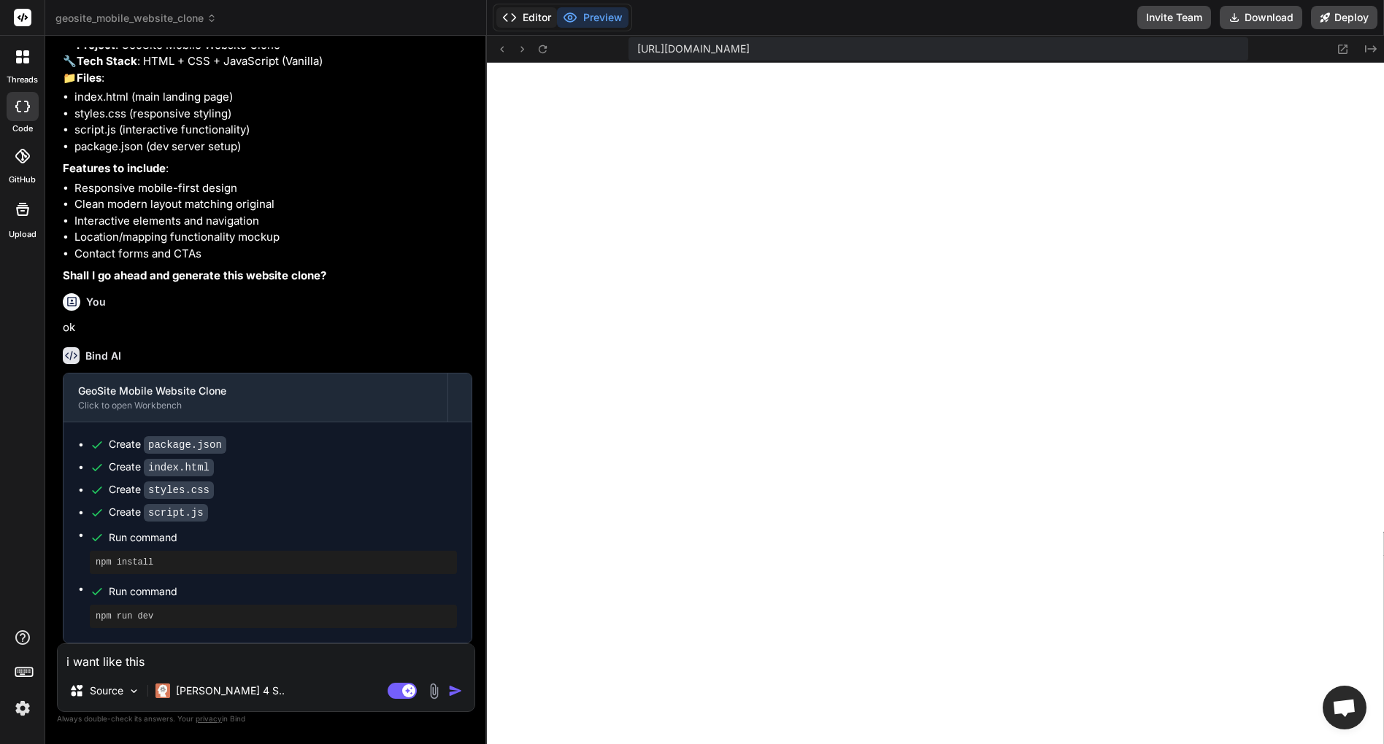
click at [534, 22] on button "Editor" at bounding box center [526, 17] width 61 height 20
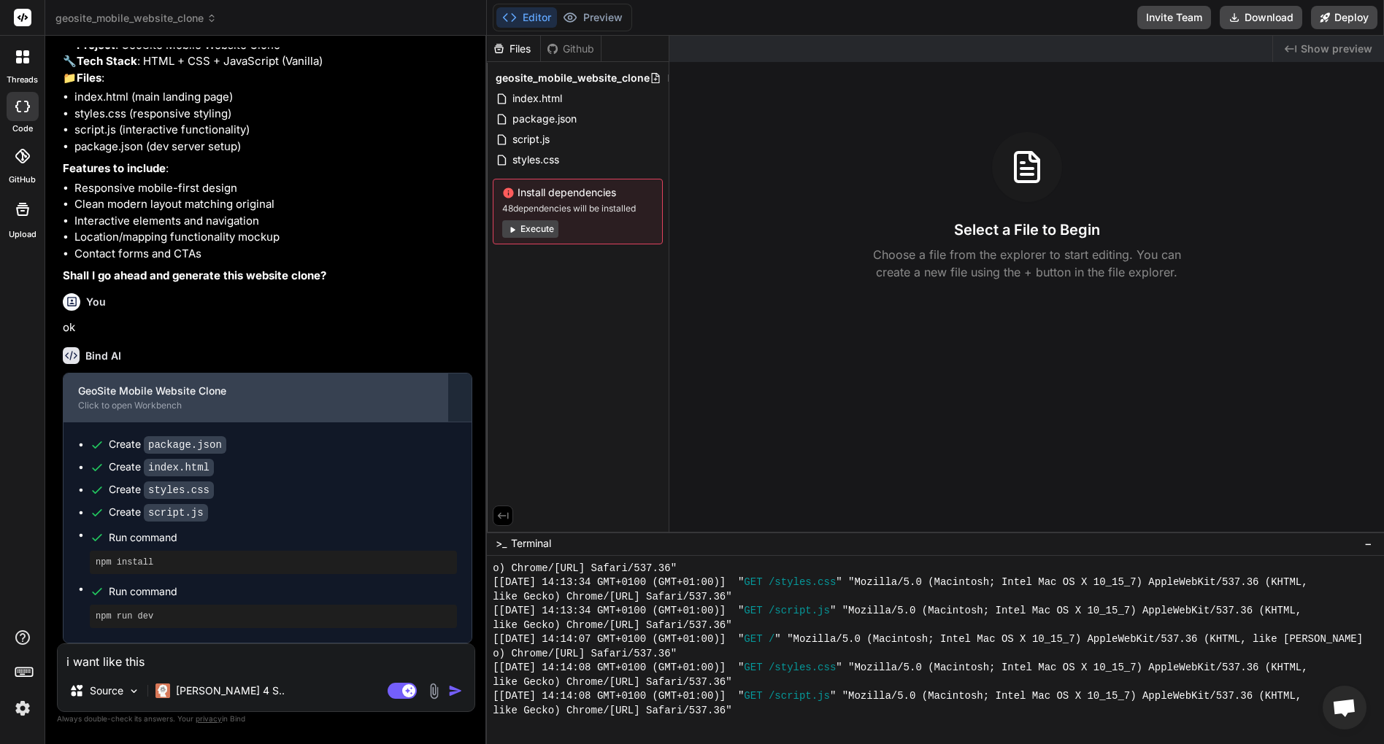
scroll to position [163, 0]
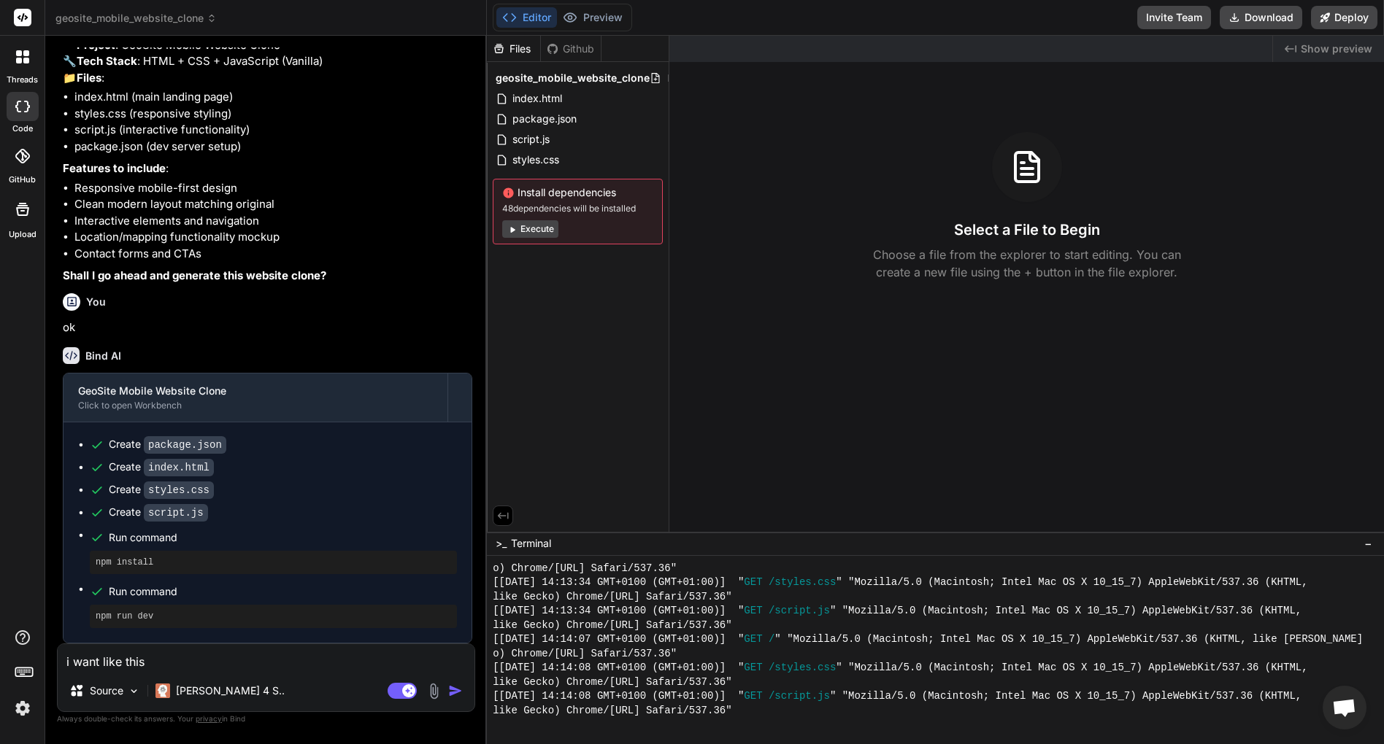
click at [429, 695] on img at bounding box center [433, 691] width 17 height 17
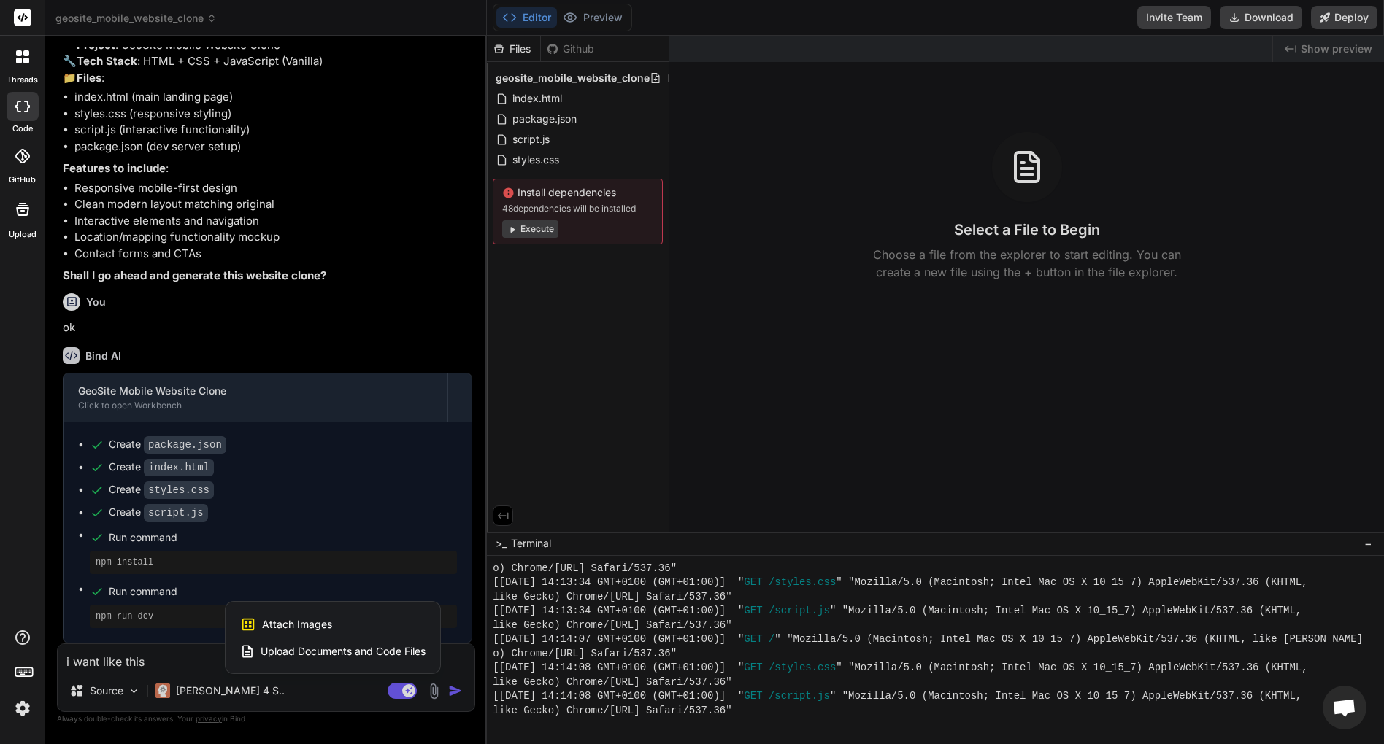
click at [315, 623] on span "Attach Images" at bounding box center [297, 624] width 70 height 15
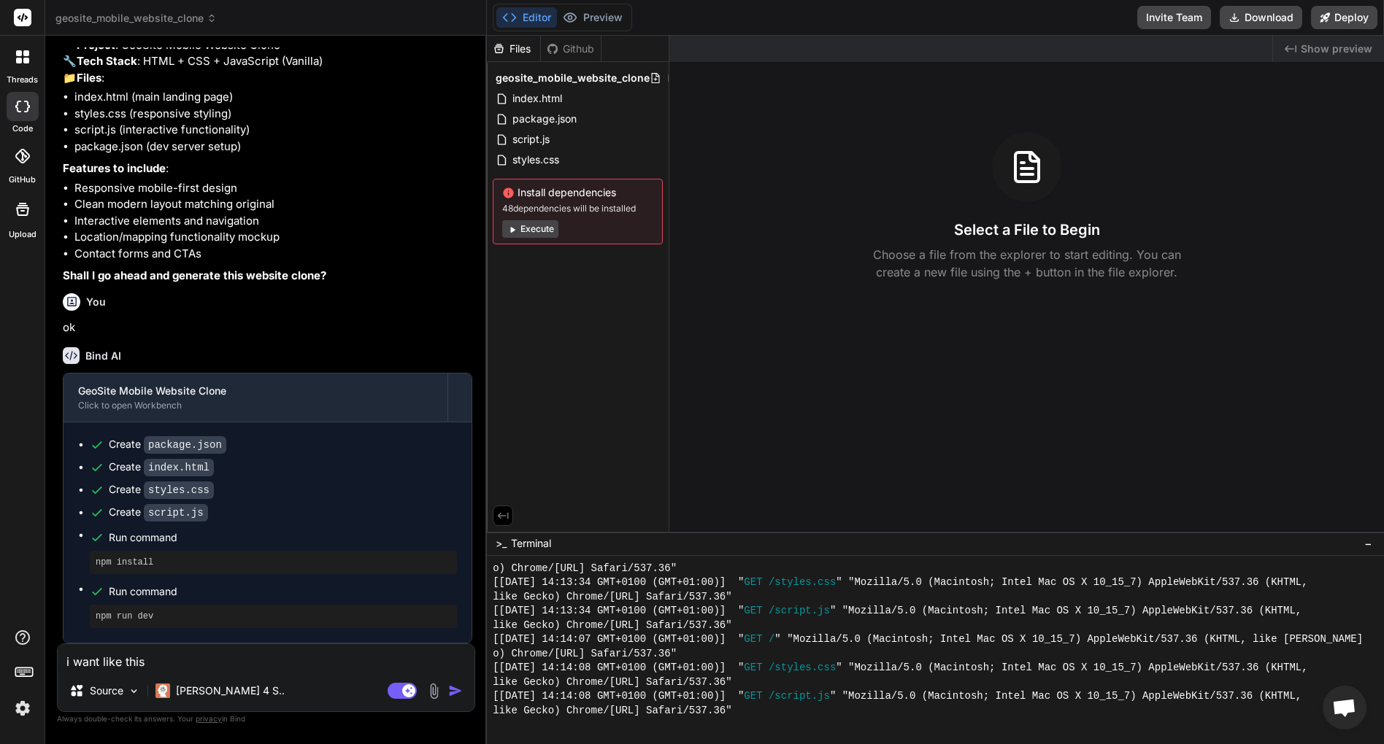
click at [532, 227] on button "Execute" at bounding box center [530, 229] width 56 height 18
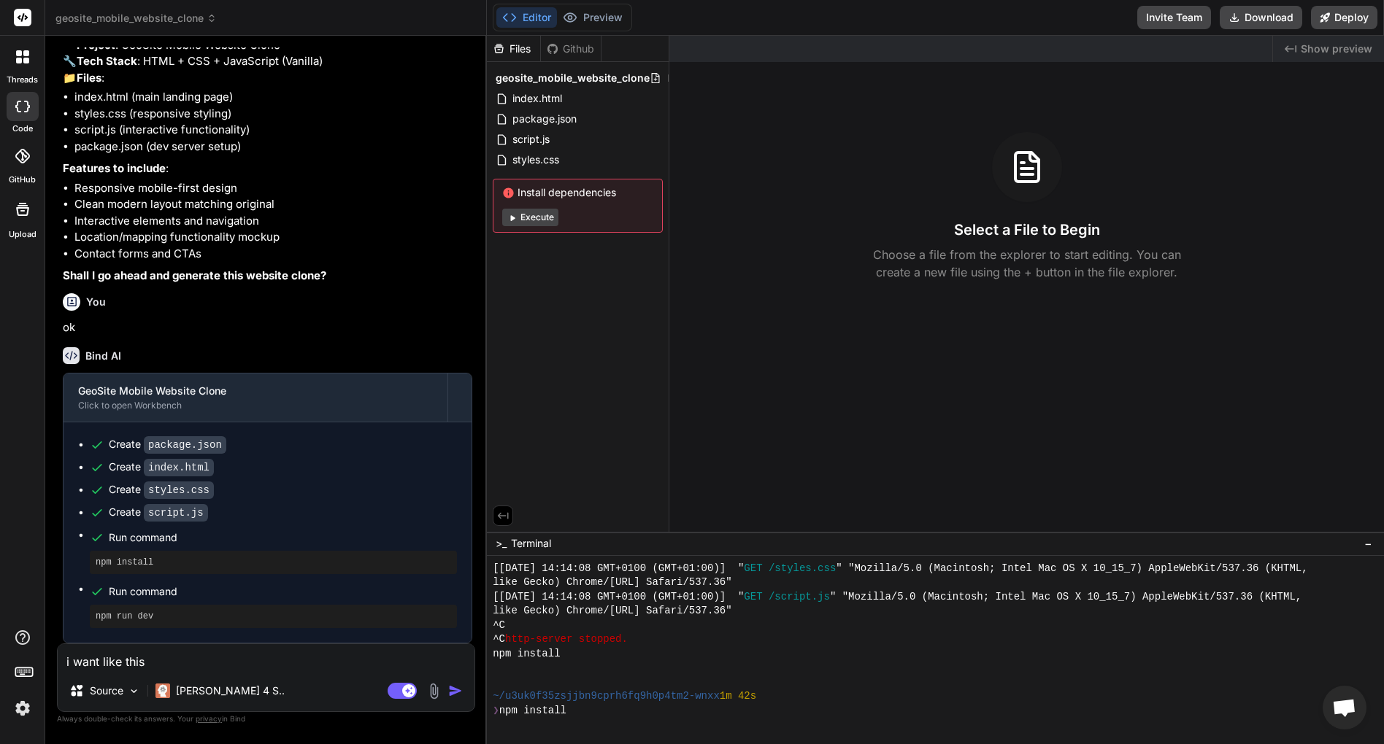
scroll to position [867, 0]
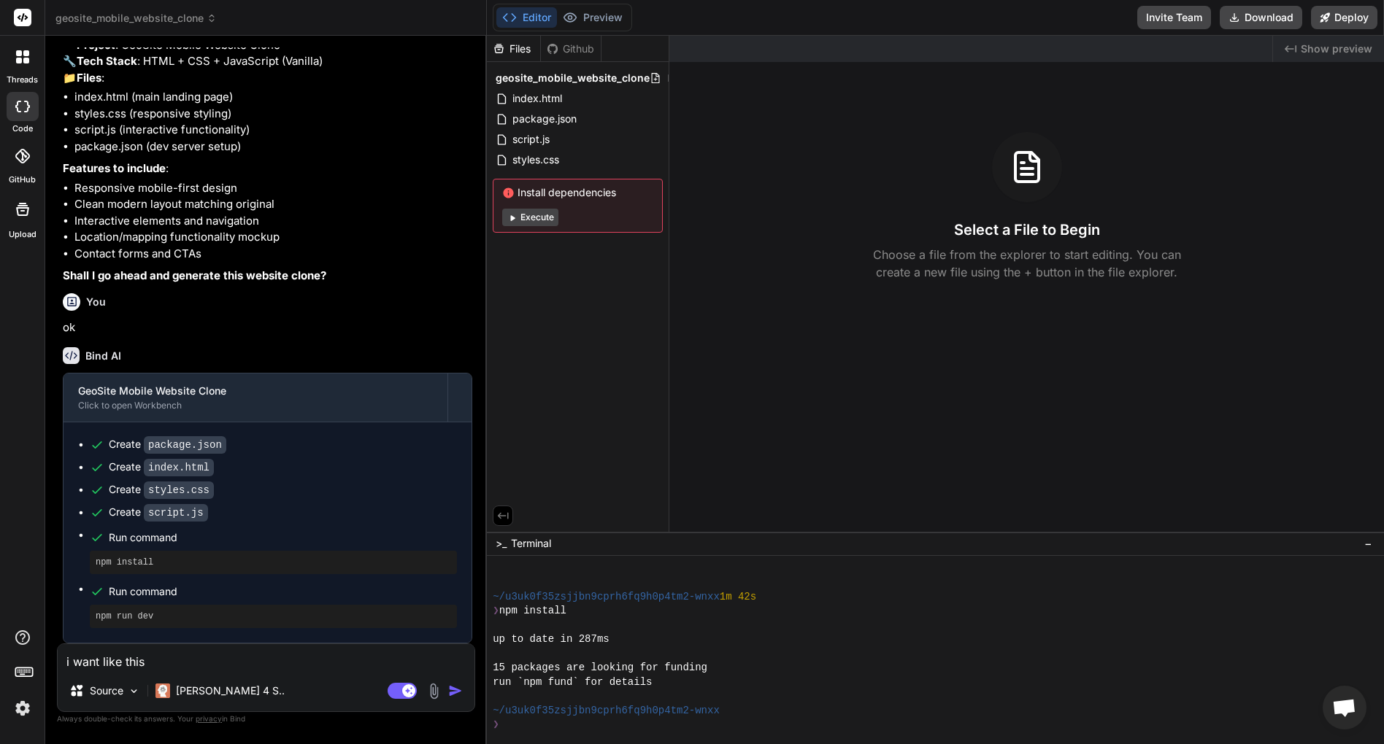
type textarea "x"
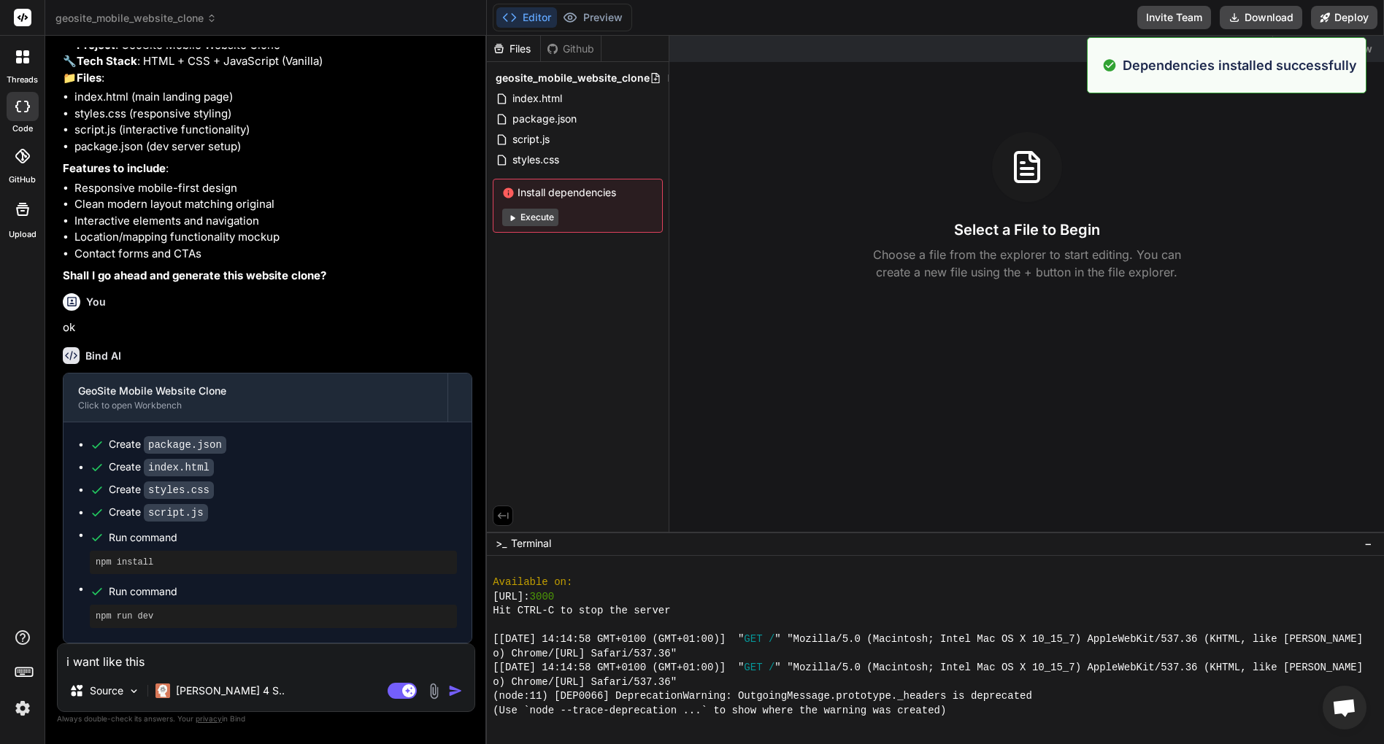
scroll to position [1338, 0]
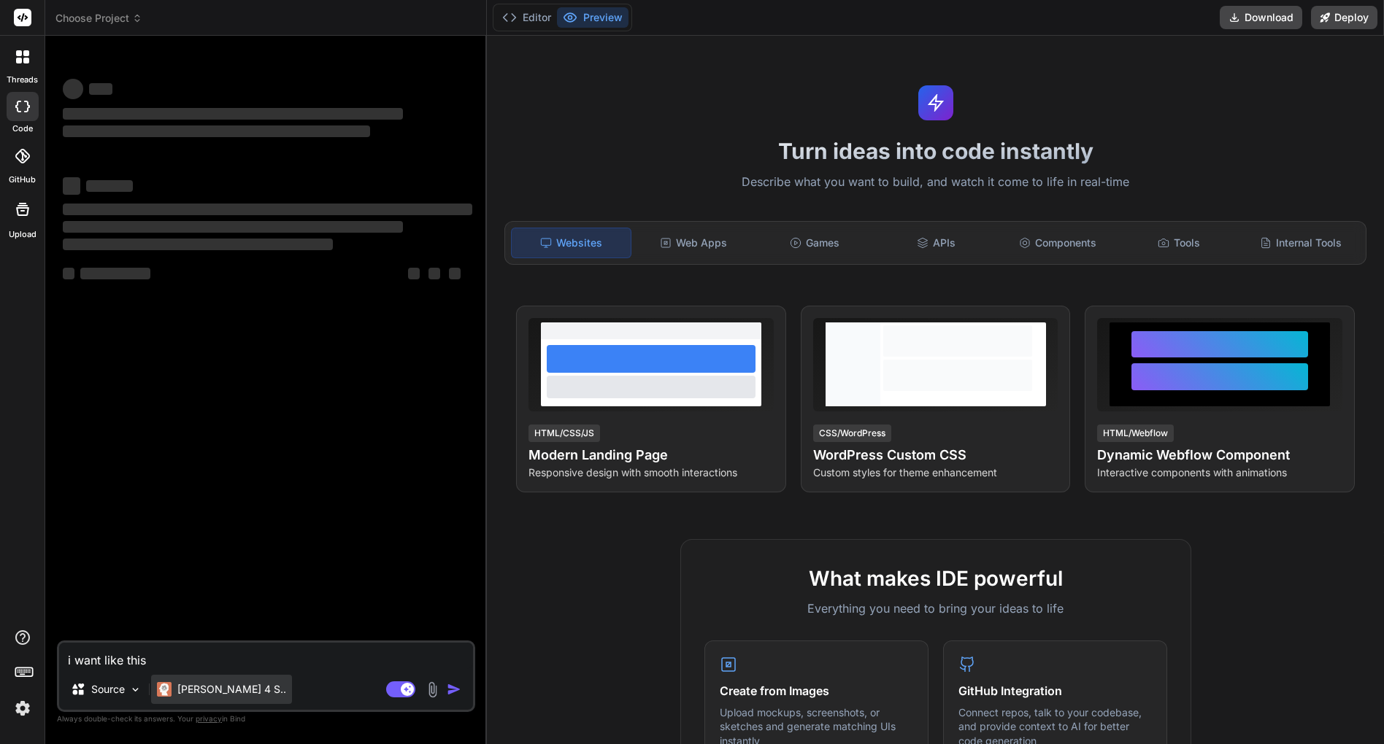
click at [191, 697] on div "[PERSON_NAME] 4 S.." at bounding box center [221, 689] width 141 height 29
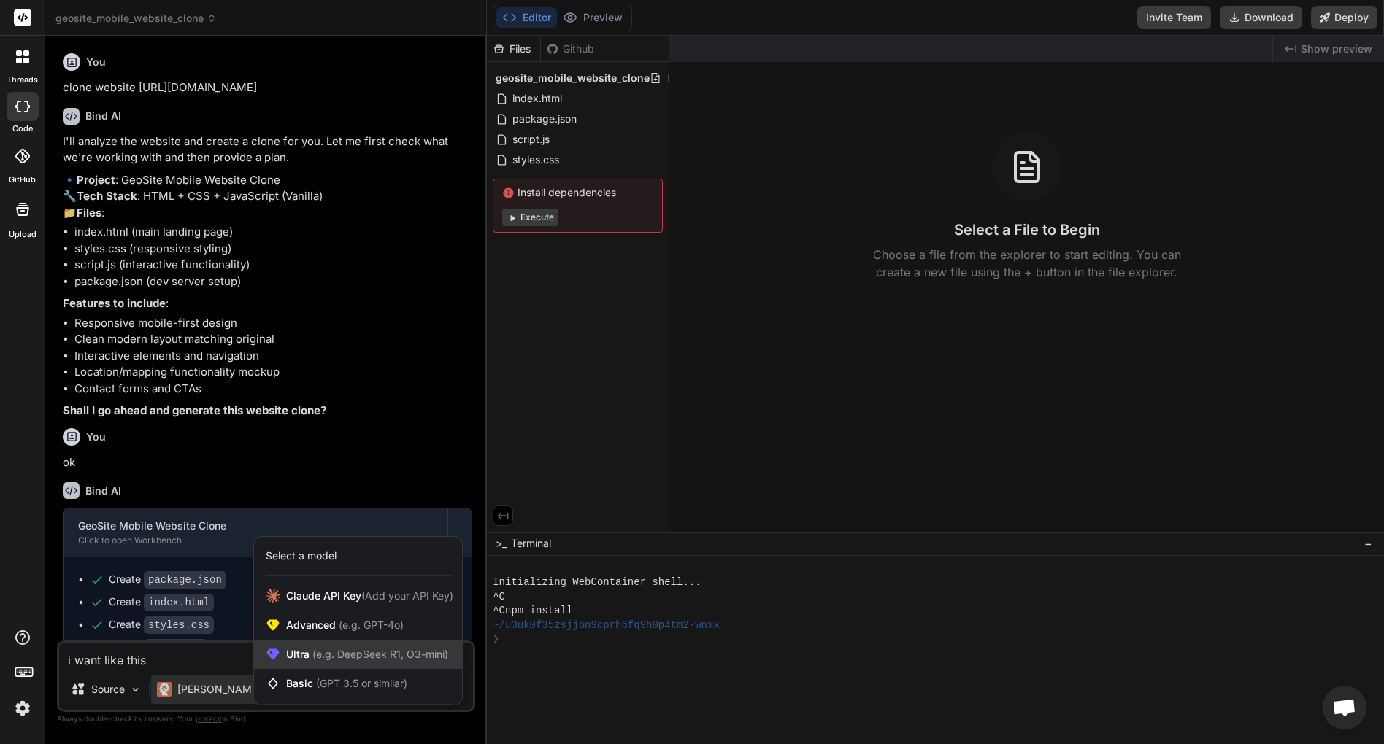
click at [293, 658] on span "Ultra (e.g. DeepSeek R1, O3-mini)" at bounding box center [367, 654] width 162 height 15
type textarea "x"
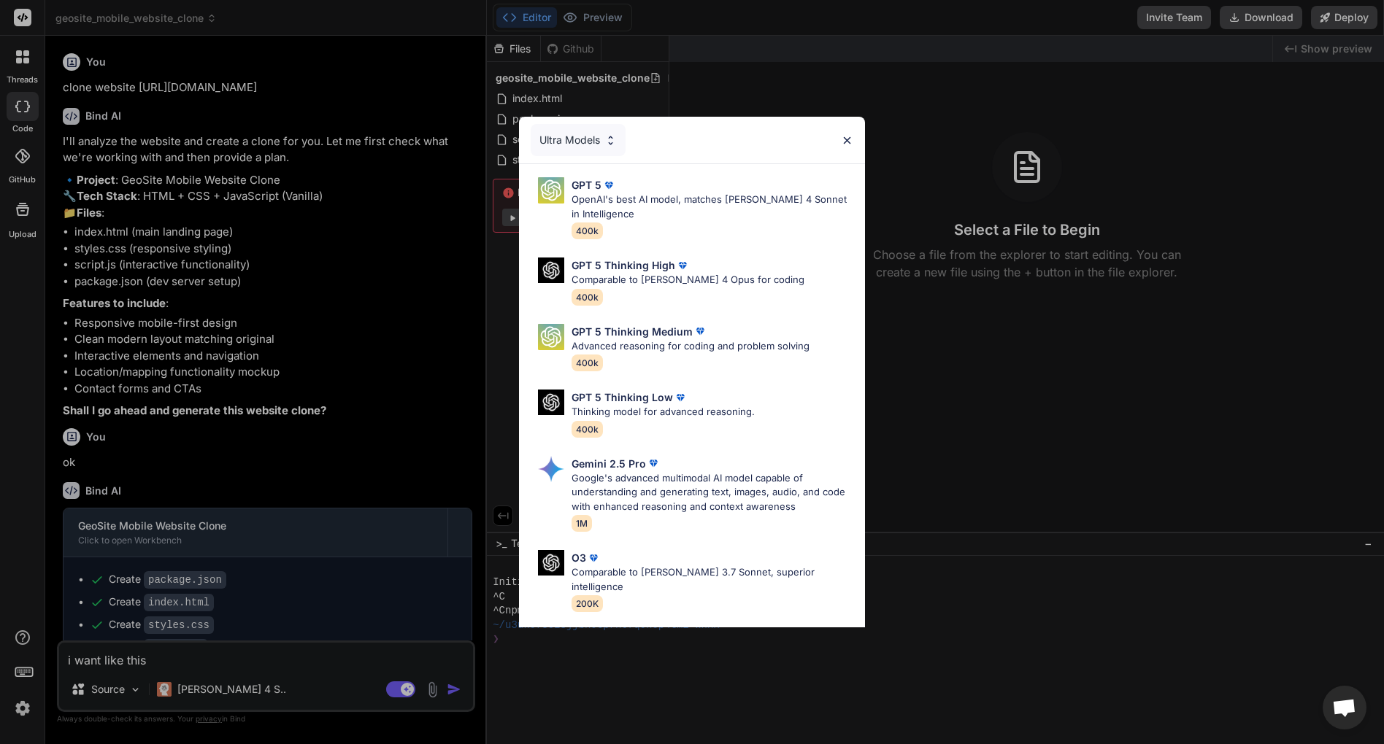
click at [586, 144] on div "Ultra Models" at bounding box center [578, 140] width 95 height 32
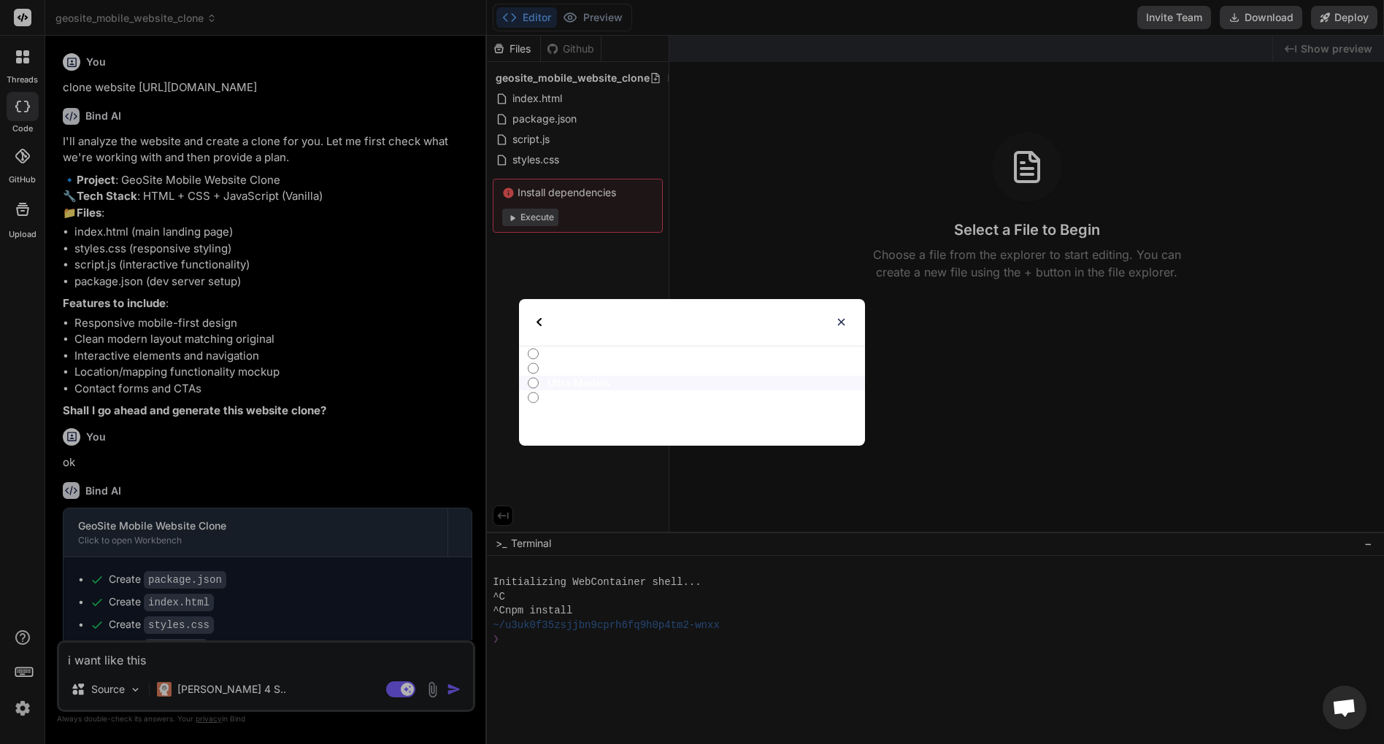
click at [537, 323] on img at bounding box center [538, 322] width 5 height 9
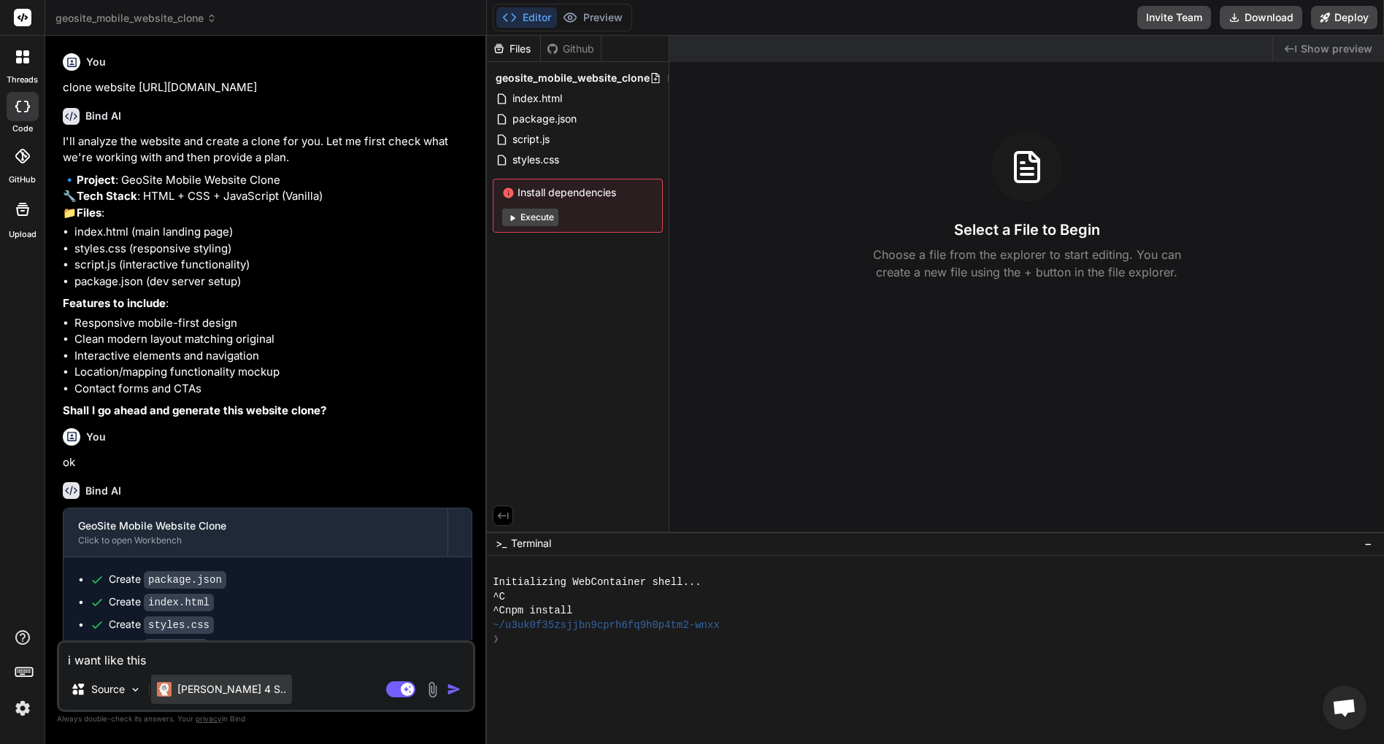
click at [171, 696] on img at bounding box center [164, 689] width 15 height 15
click at [205, 689] on p "[PERSON_NAME] 4 S.." at bounding box center [231, 689] width 109 height 15
click at [239, 690] on div "[PERSON_NAME] 4 S.." at bounding box center [221, 689] width 141 height 29
click at [148, 690] on div "Source Claude 4 S.." at bounding box center [266, 692] width 414 height 35
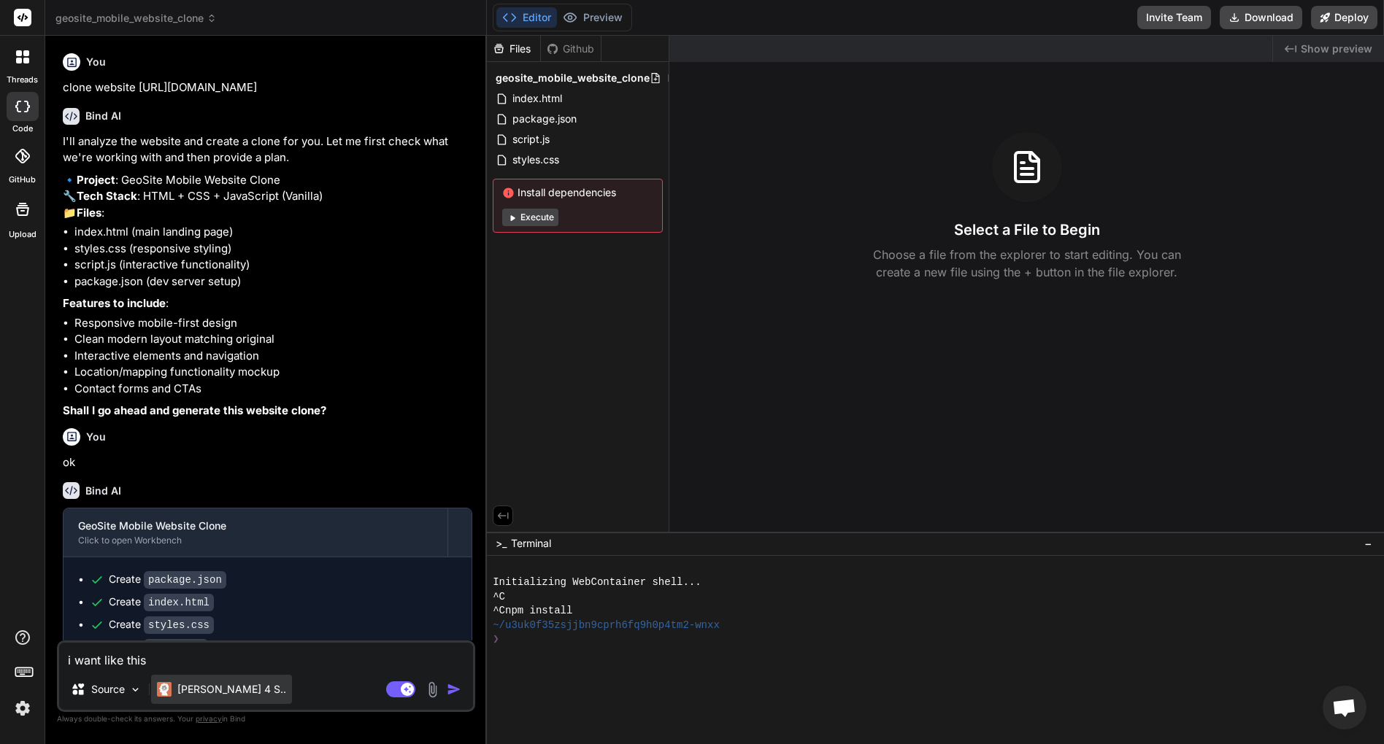
click at [182, 689] on p "[PERSON_NAME] 4 S.." at bounding box center [231, 689] width 109 height 15
click at [161, 687] on img at bounding box center [164, 689] width 15 height 15
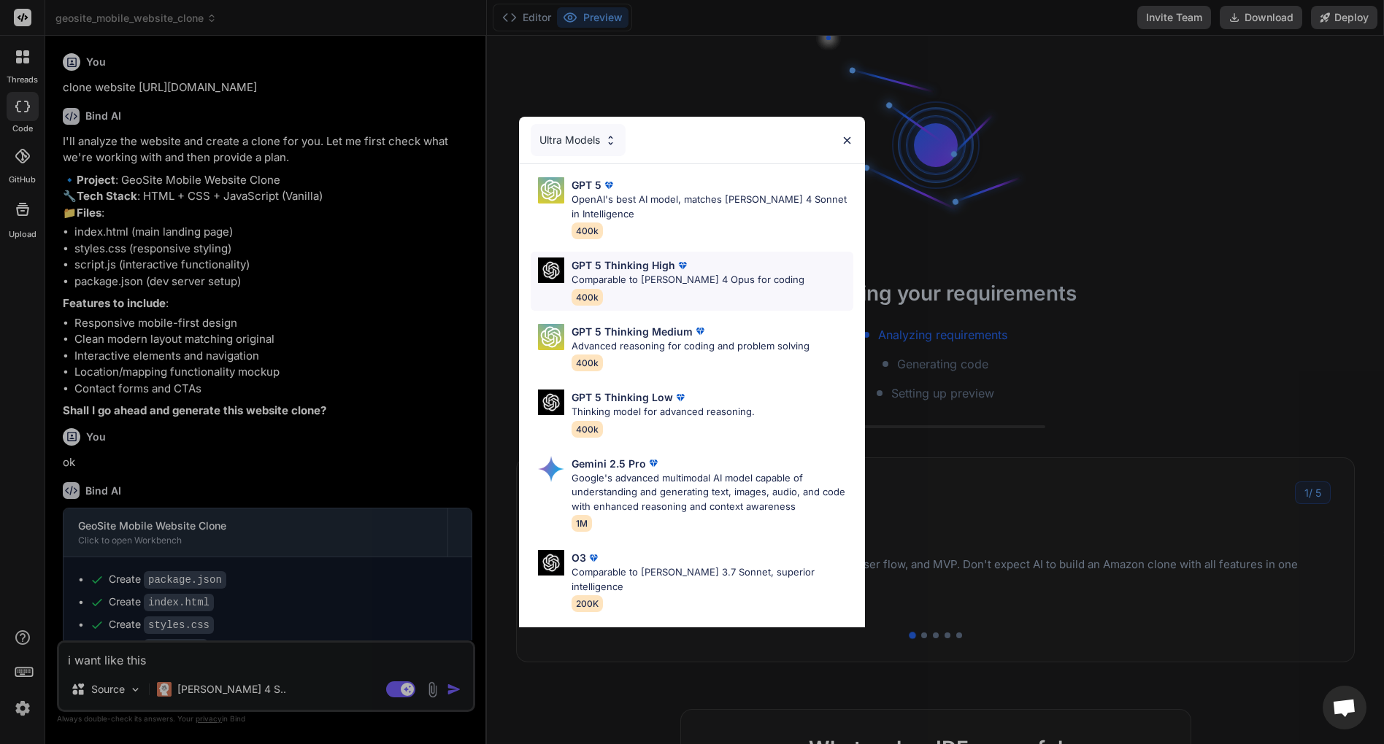
click at [689, 298] on div "GPT 5 Thinking High Comparable to [PERSON_NAME] 4 Opus for coding 400k" at bounding box center [687, 281] width 233 height 47
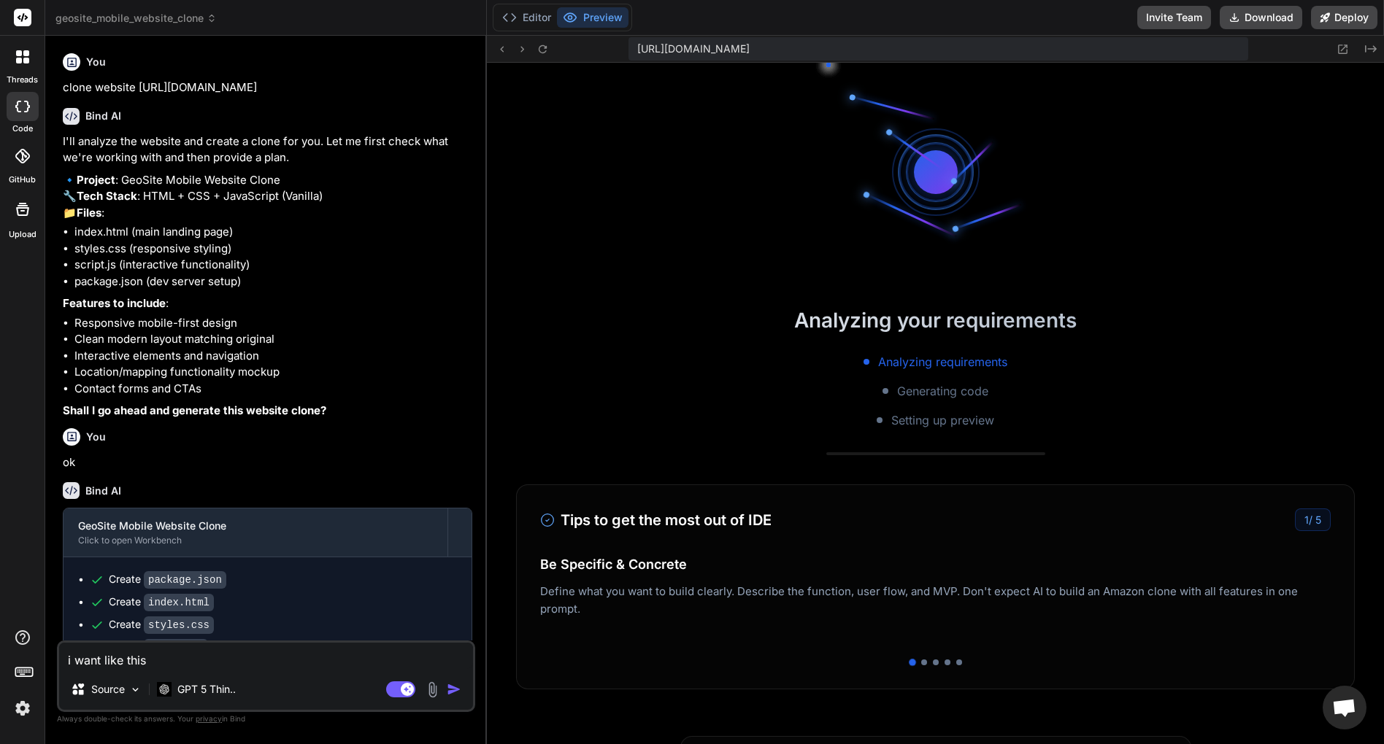
scroll to position [383, 0]
click at [536, 18] on button "Editor" at bounding box center [526, 17] width 61 height 20
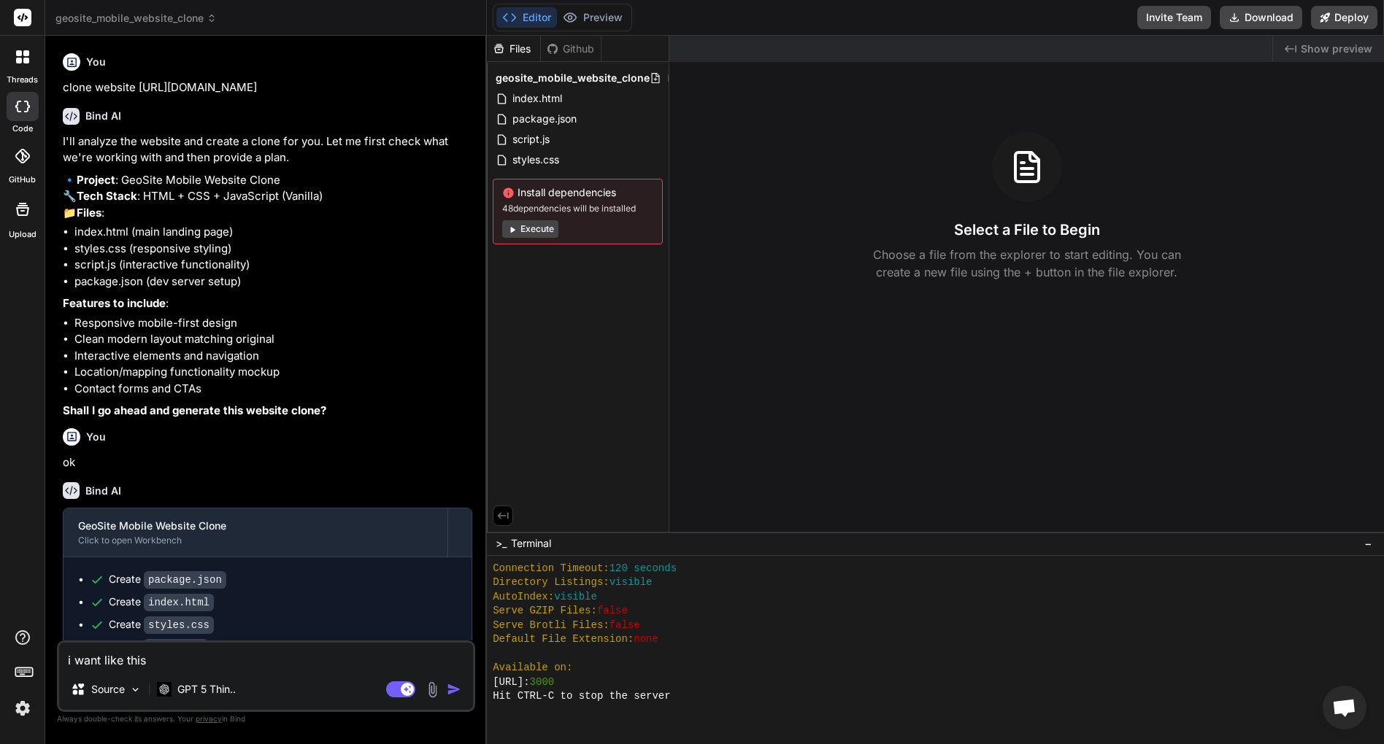
scroll to position [497, 0]
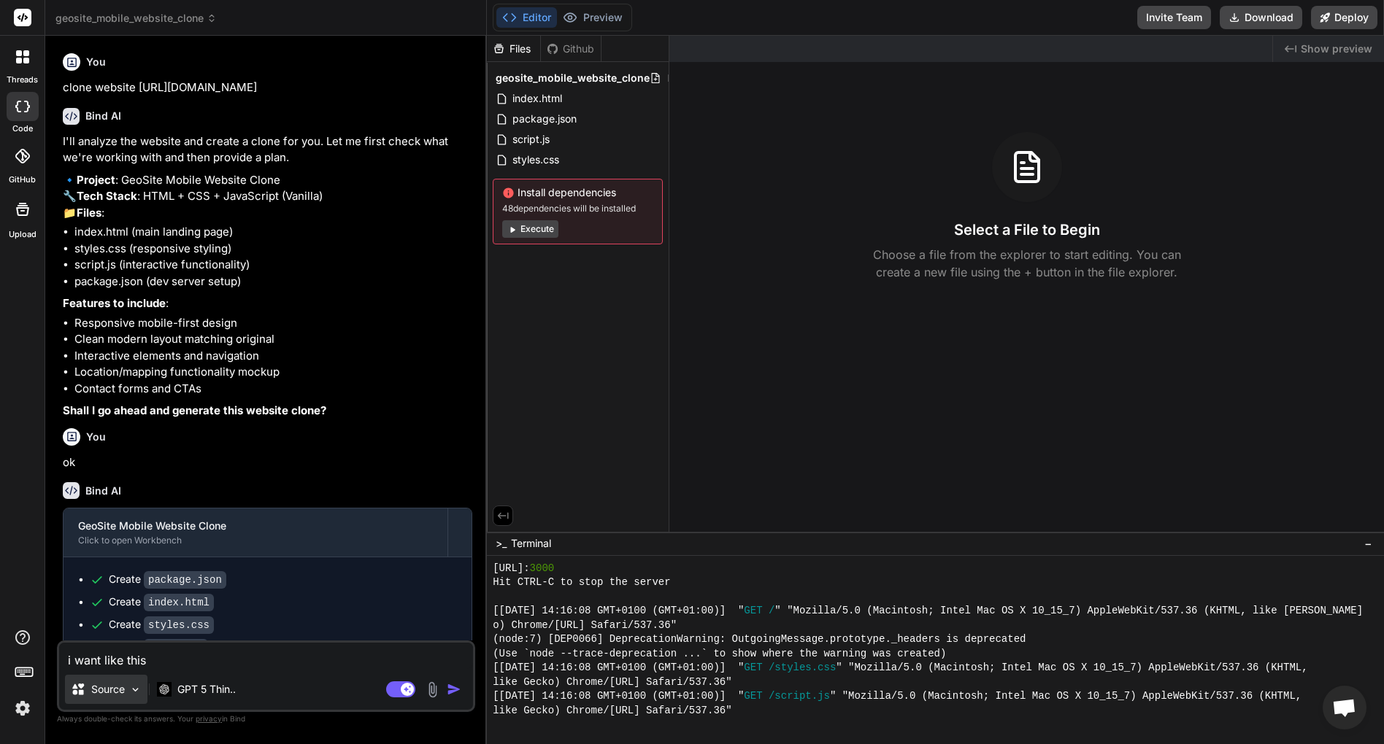
click at [134, 685] on img at bounding box center [135, 690] width 12 height 12
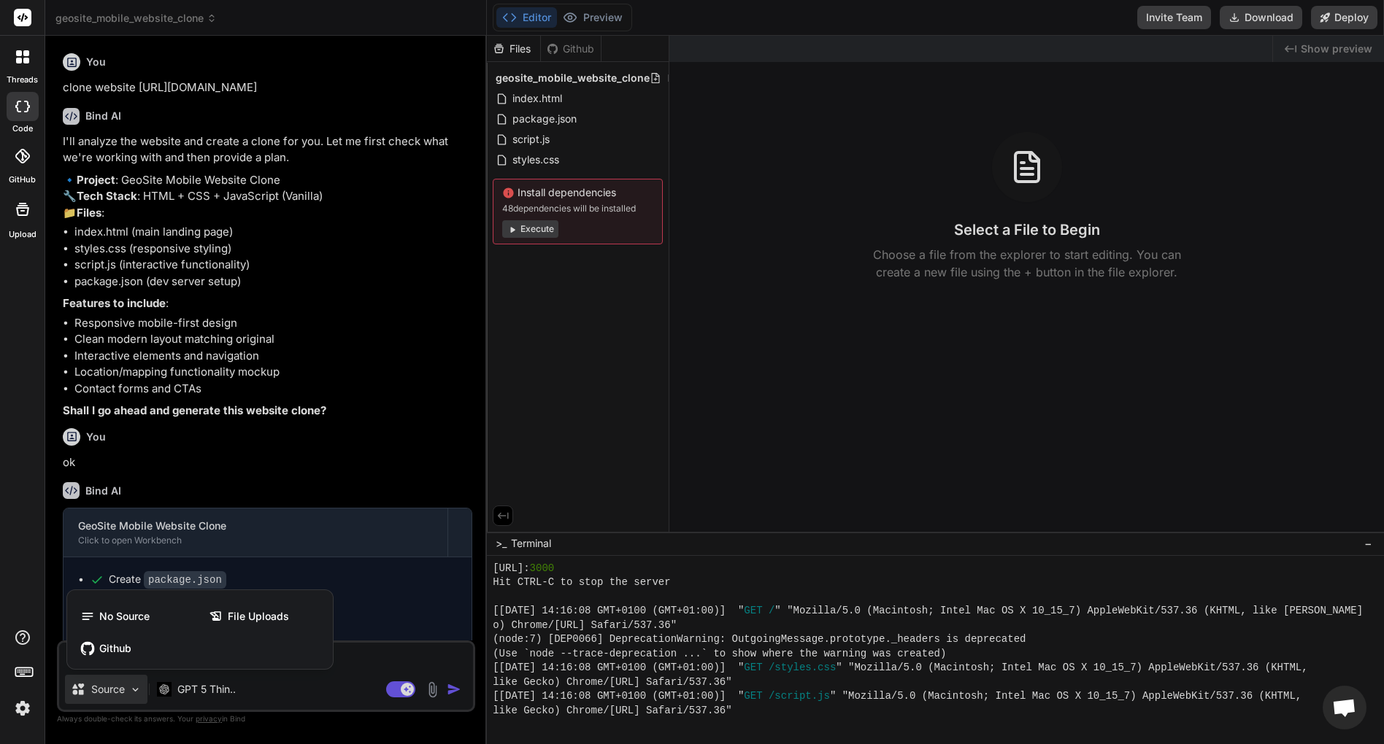
click at [134, 685] on div at bounding box center [692, 372] width 1384 height 744
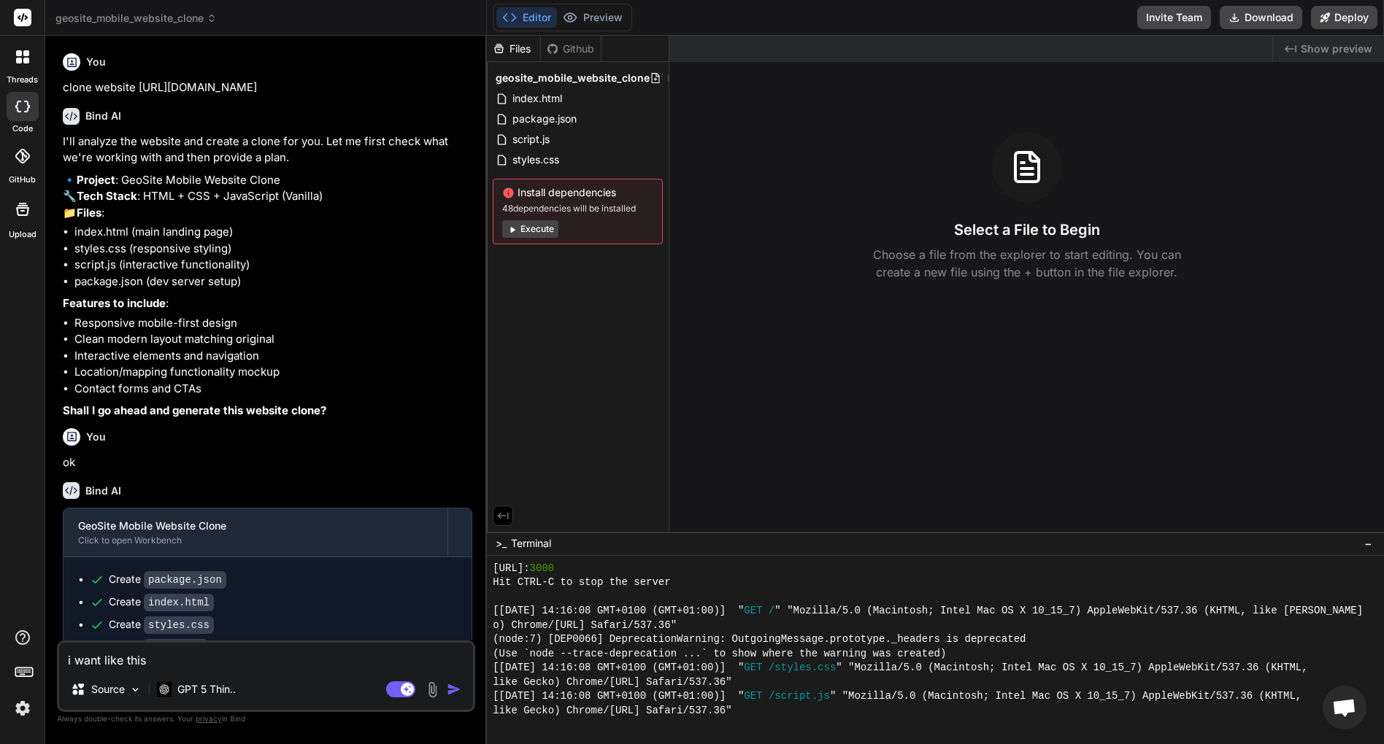
click at [431, 688] on img at bounding box center [432, 690] width 17 height 17
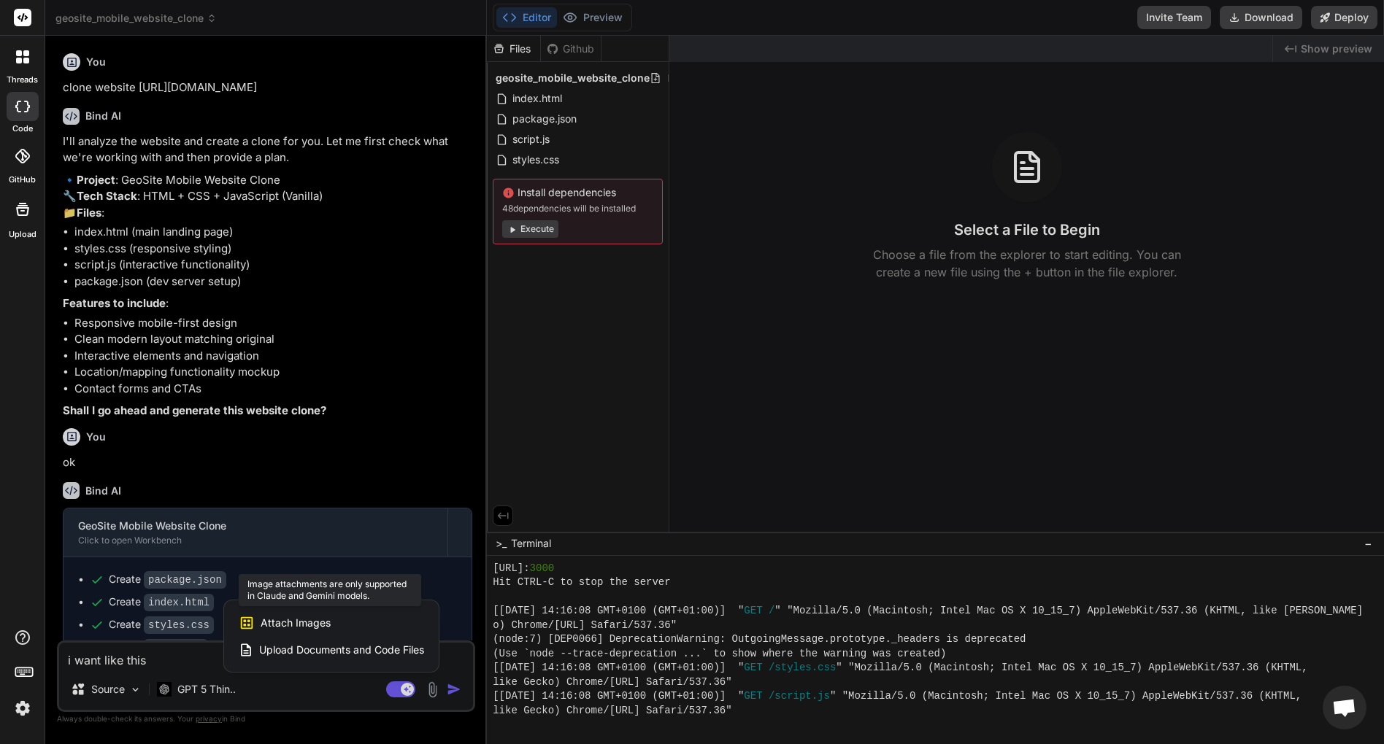
click at [313, 616] on span "Attach Images" at bounding box center [296, 623] width 70 height 15
click at [311, 626] on span "Attach Images" at bounding box center [296, 623] width 70 height 15
click at [296, 537] on div at bounding box center [692, 372] width 1384 height 744
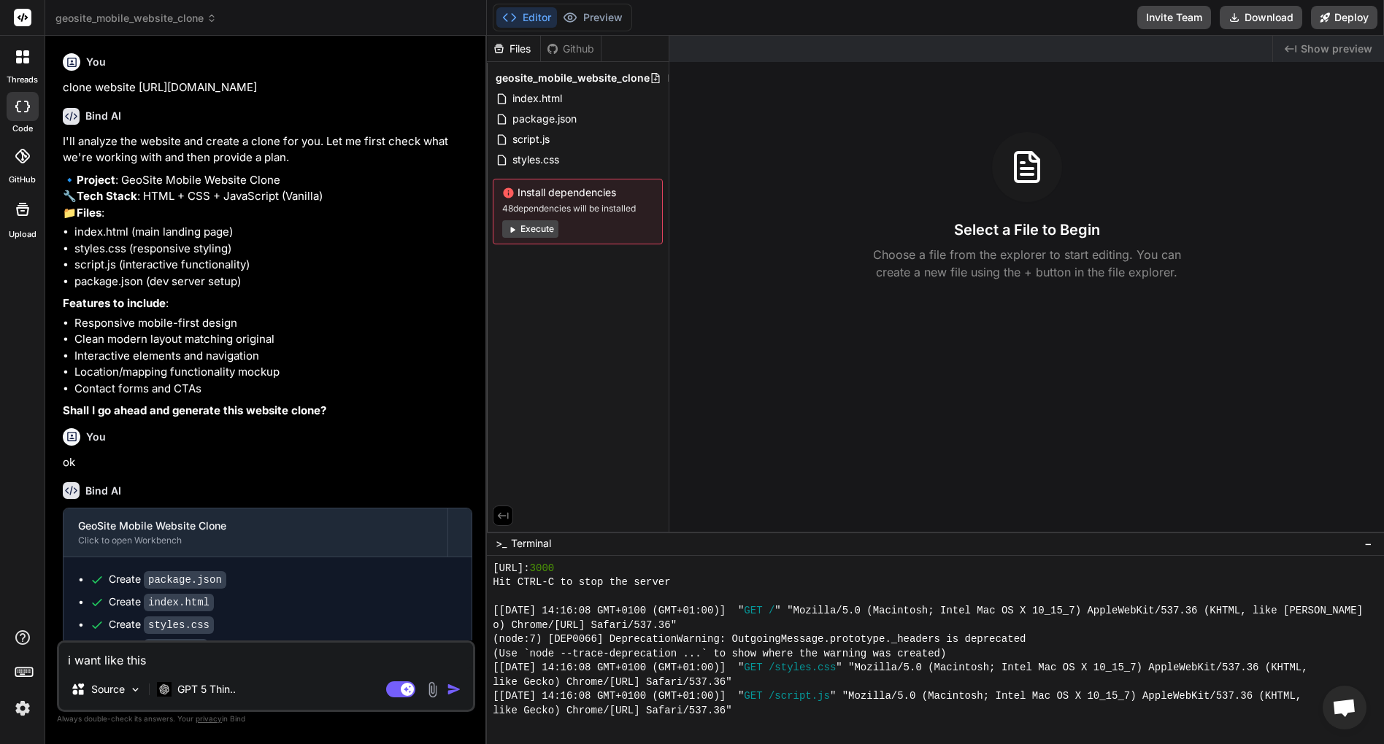
click at [431, 687] on img at bounding box center [432, 690] width 17 height 17
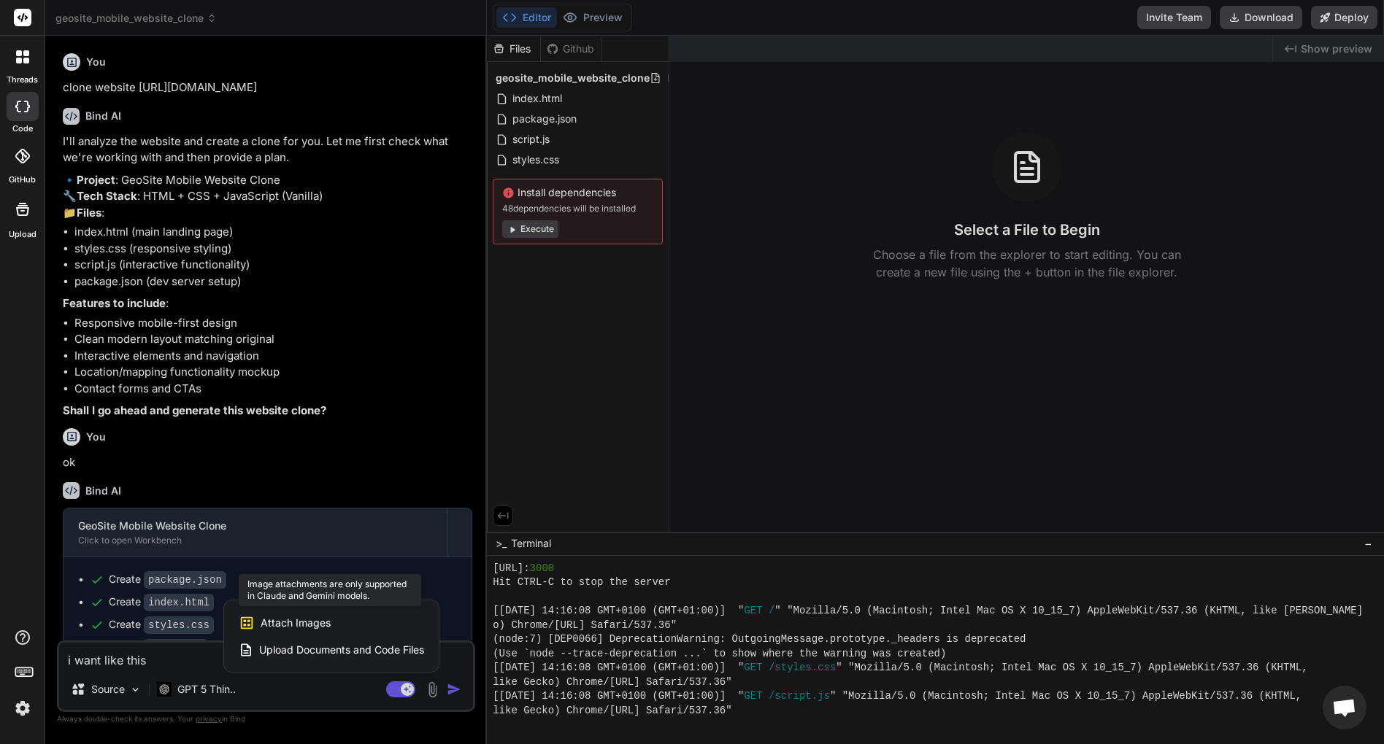
click at [312, 617] on span "Attach Images" at bounding box center [296, 623] width 70 height 15
click at [244, 628] on icon at bounding box center [247, 623] width 12 height 12
click at [274, 546] on div at bounding box center [692, 372] width 1384 height 744
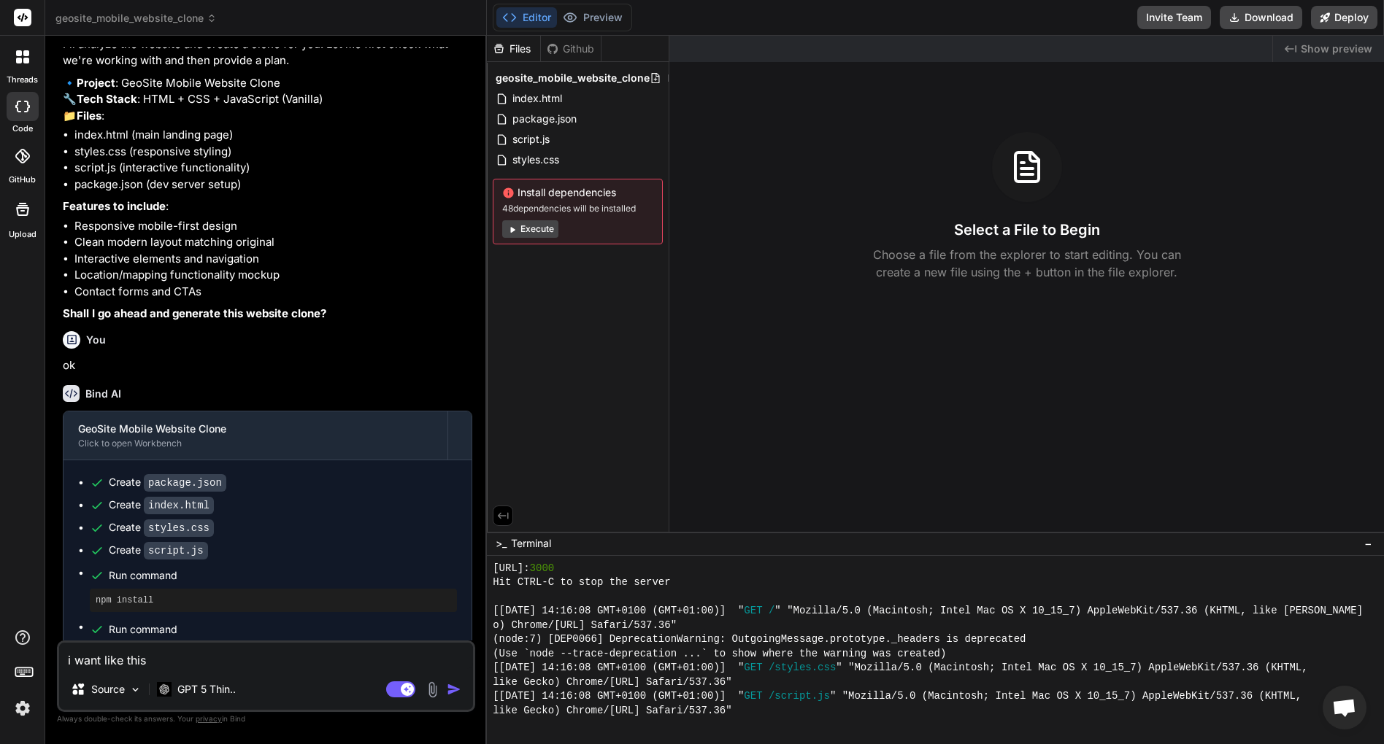
scroll to position [166, 0]
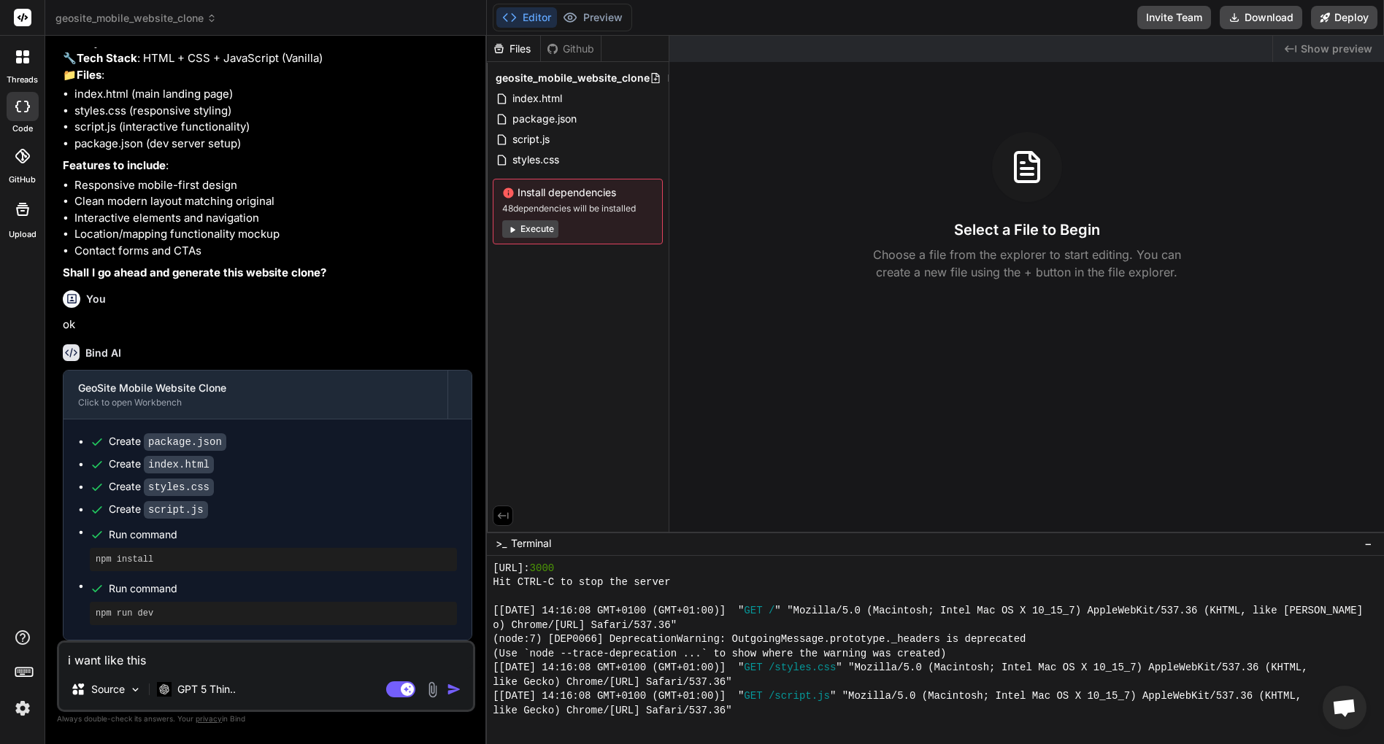
click at [435, 695] on img at bounding box center [432, 690] width 17 height 17
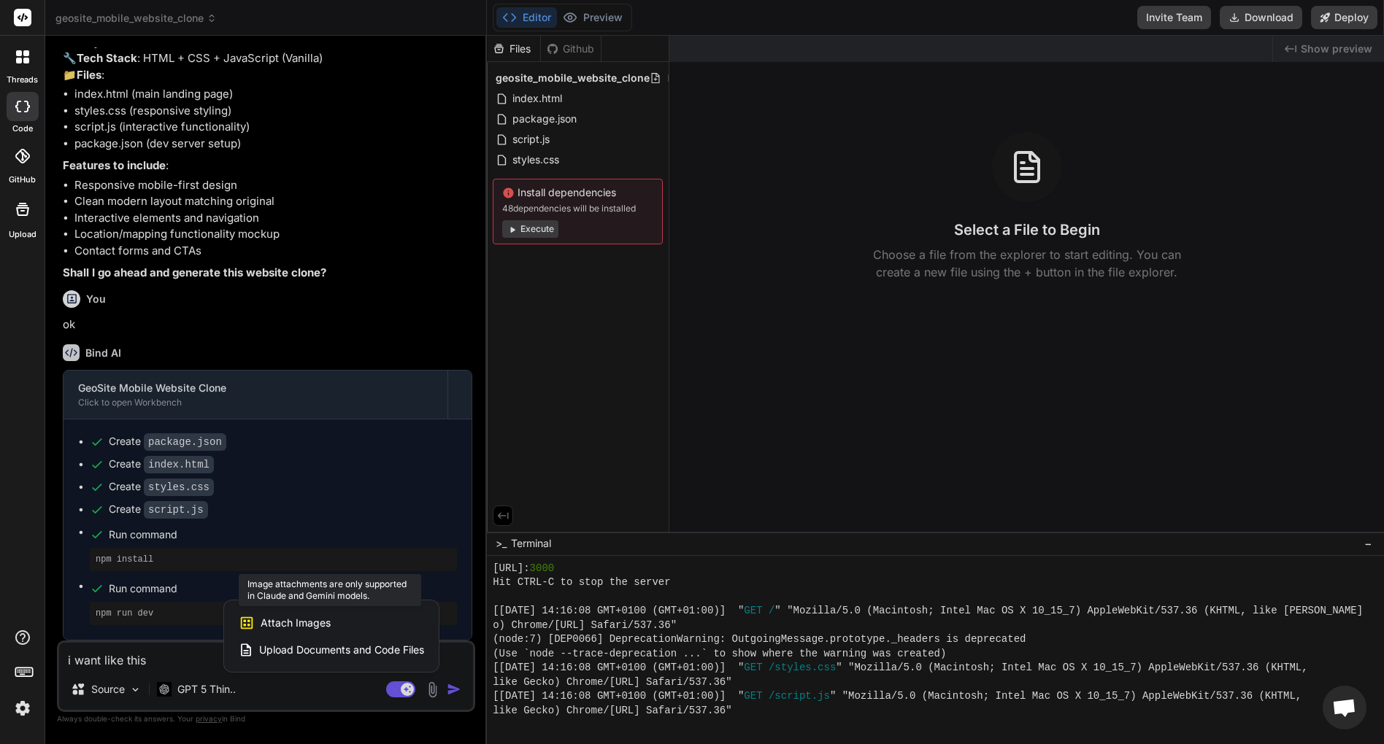
click at [294, 629] on span "Attach Images" at bounding box center [296, 623] width 70 height 15
click at [20, 711] on img at bounding box center [22, 708] width 25 height 25
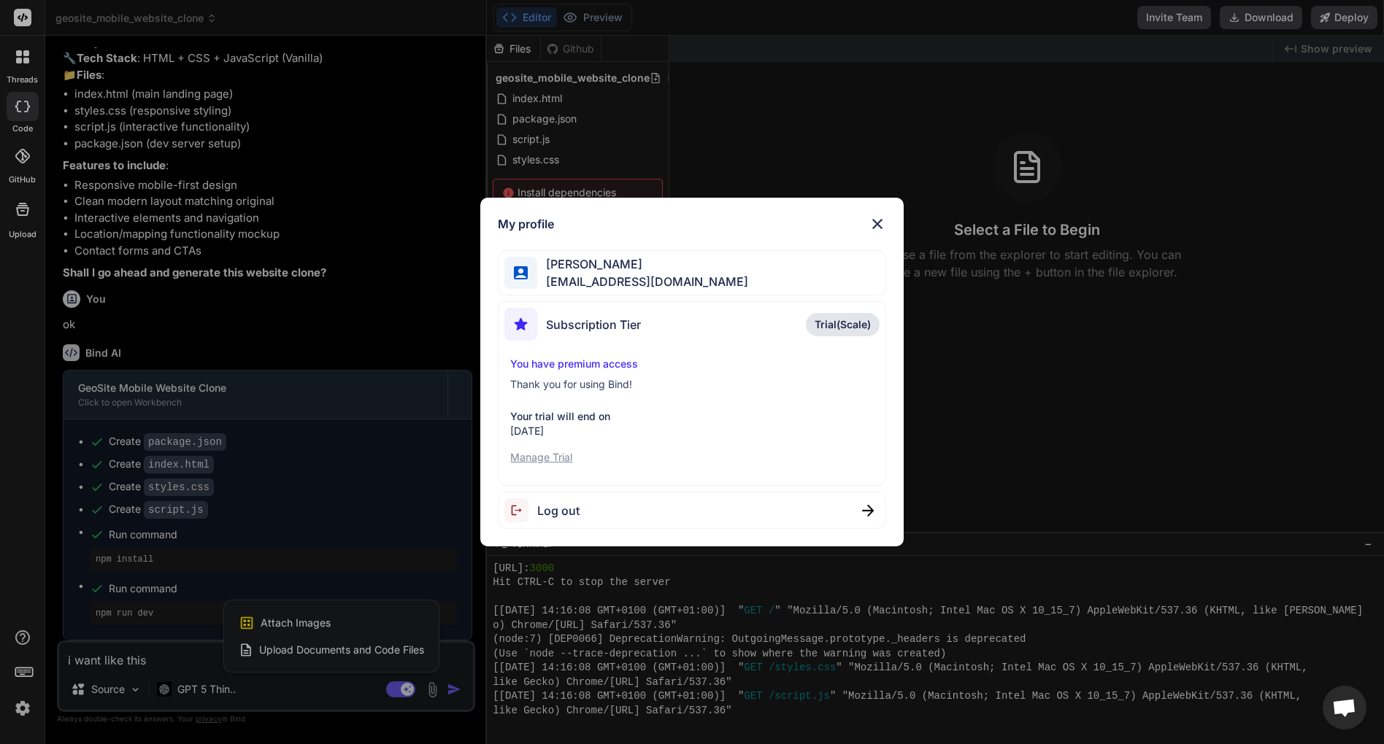
click at [20, 711] on div "My profile Soso Hoko hokososo35@gmail.com Subscription Tier Trial(Scale) You ha…" at bounding box center [692, 372] width 1384 height 744
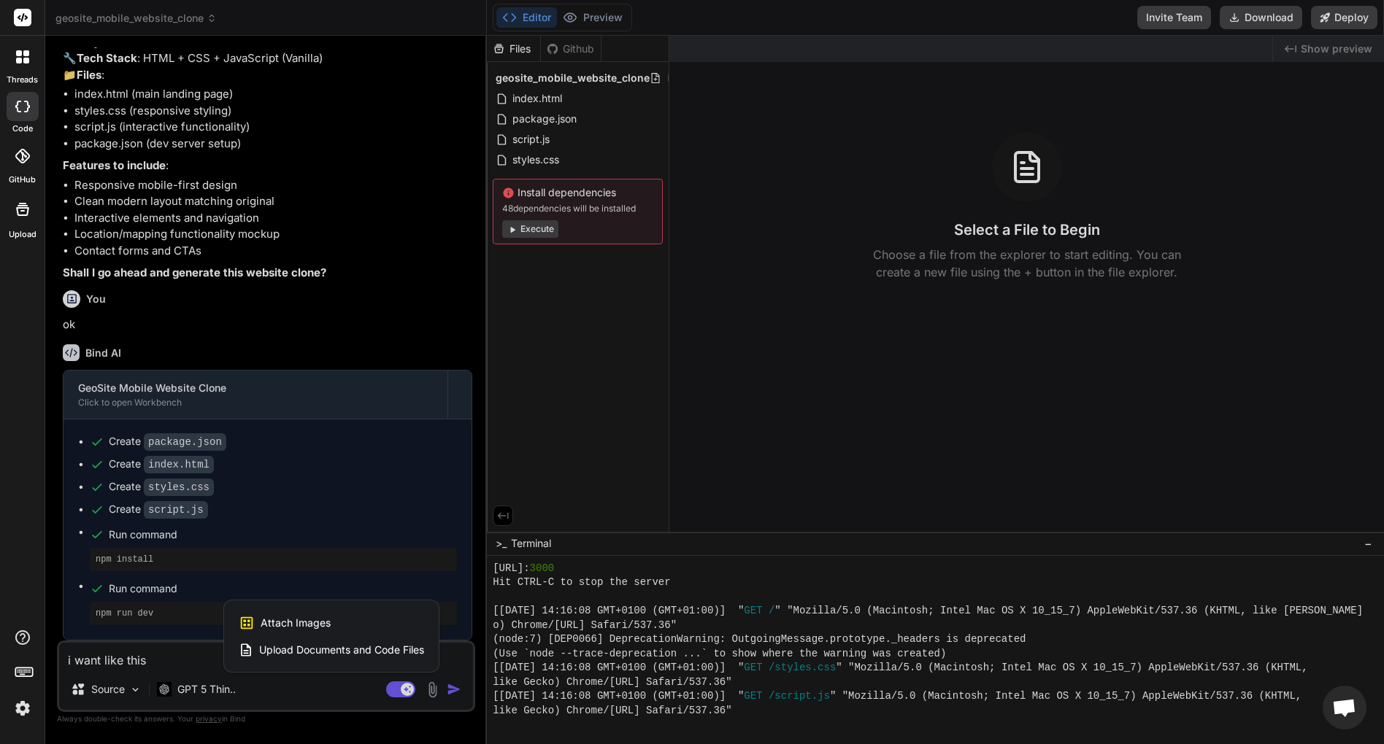
click at [20, 711] on img at bounding box center [22, 708] width 25 height 25
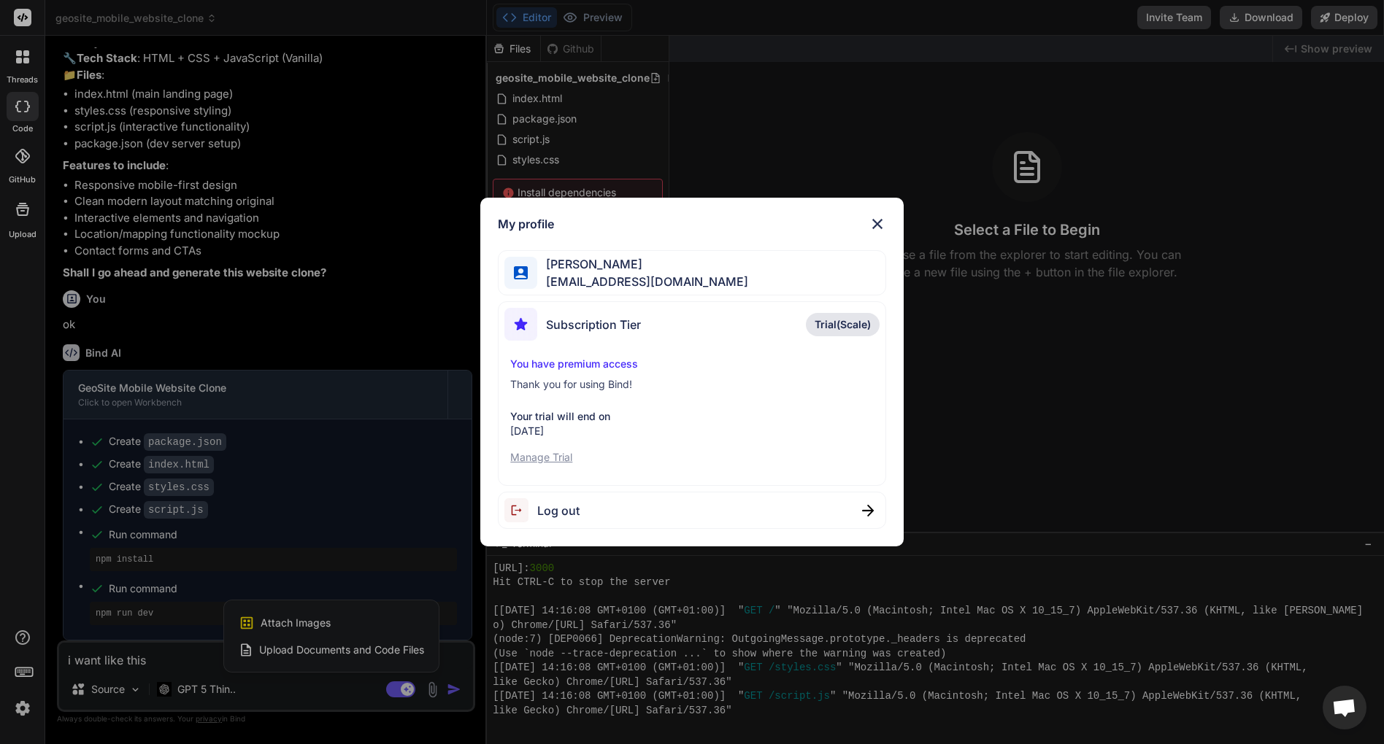
click at [20, 711] on div "My profile Soso Hoko hokososo35@gmail.com Subscription Tier Trial(Scale) You ha…" at bounding box center [692, 372] width 1384 height 744
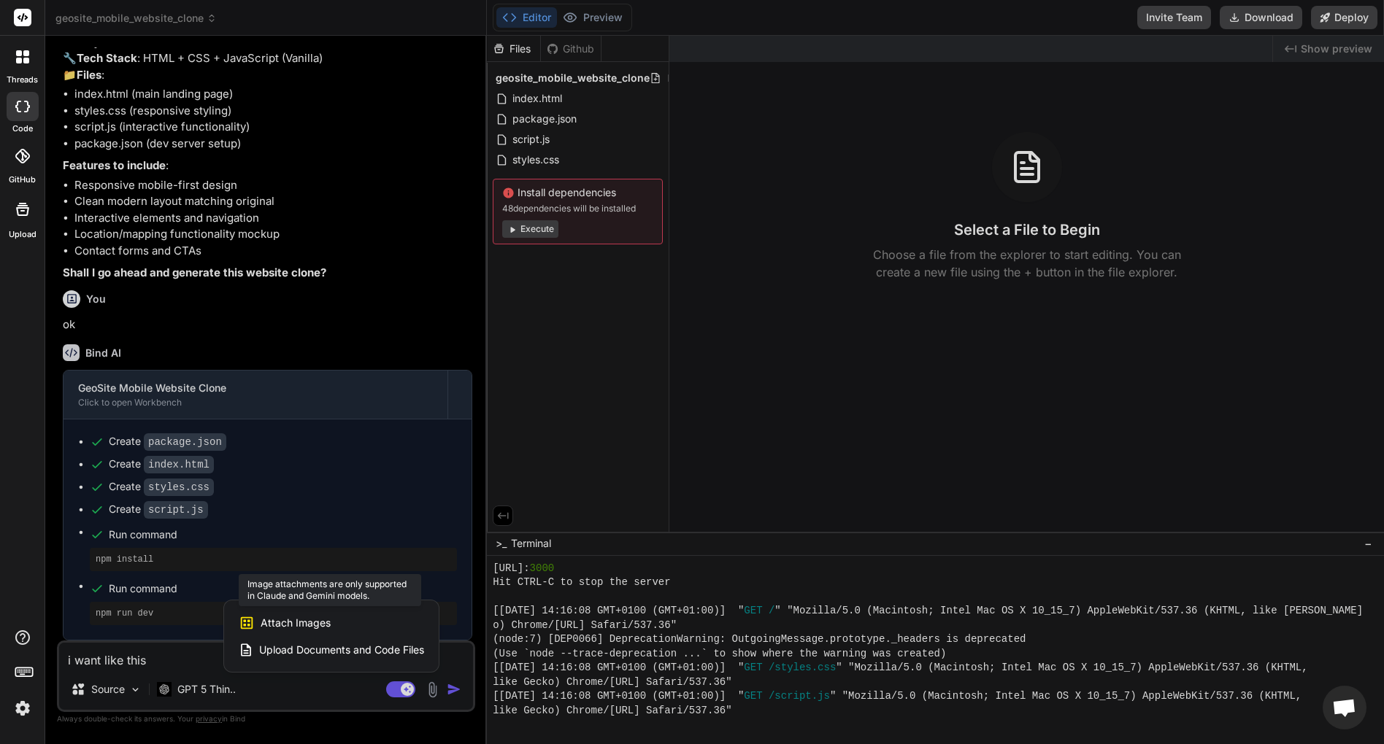
click at [257, 626] on div "Attach Images Image attachments are only supported in [PERSON_NAME] and Gemini …" at bounding box center [331, 623] width 185 height 28
click at [185, 638] on div at bounding box center [692, 372] width 1384 height 744
type textarea "x"
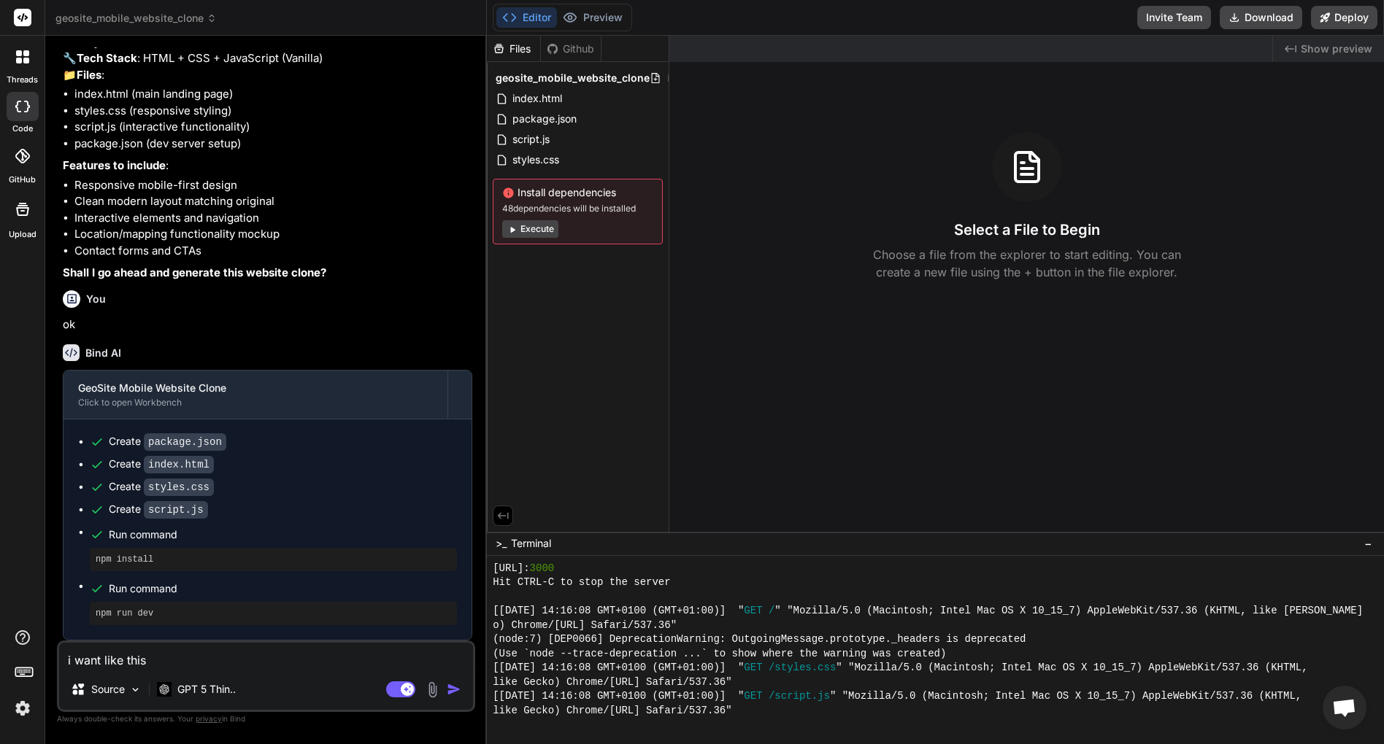
click at [16, 176] on label "GitHub" at bounding box center [22, 180] width 27 height 12
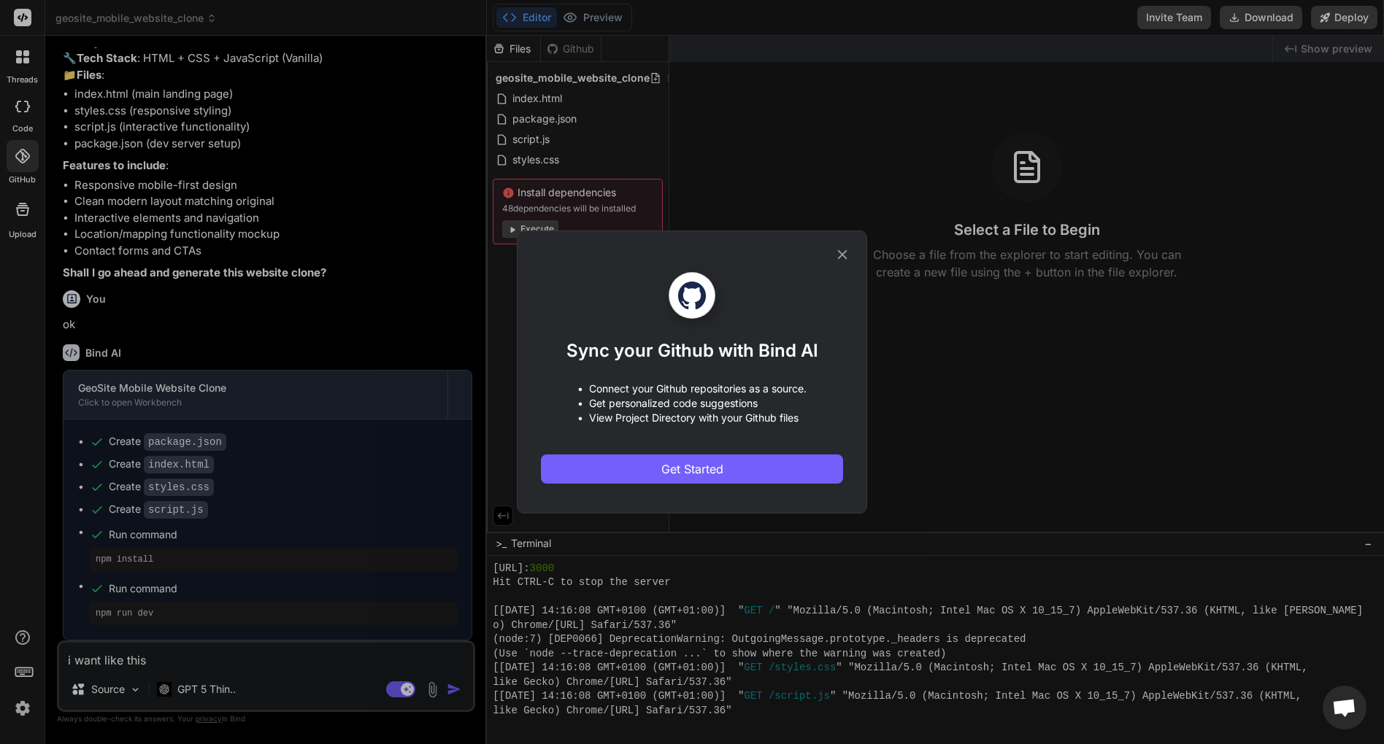
click at [19, 74] on div "Sync your Github with Bind AI • Connect your Github repositories as a source. •…" at bounding box center [692, 372] width 1384 height 744
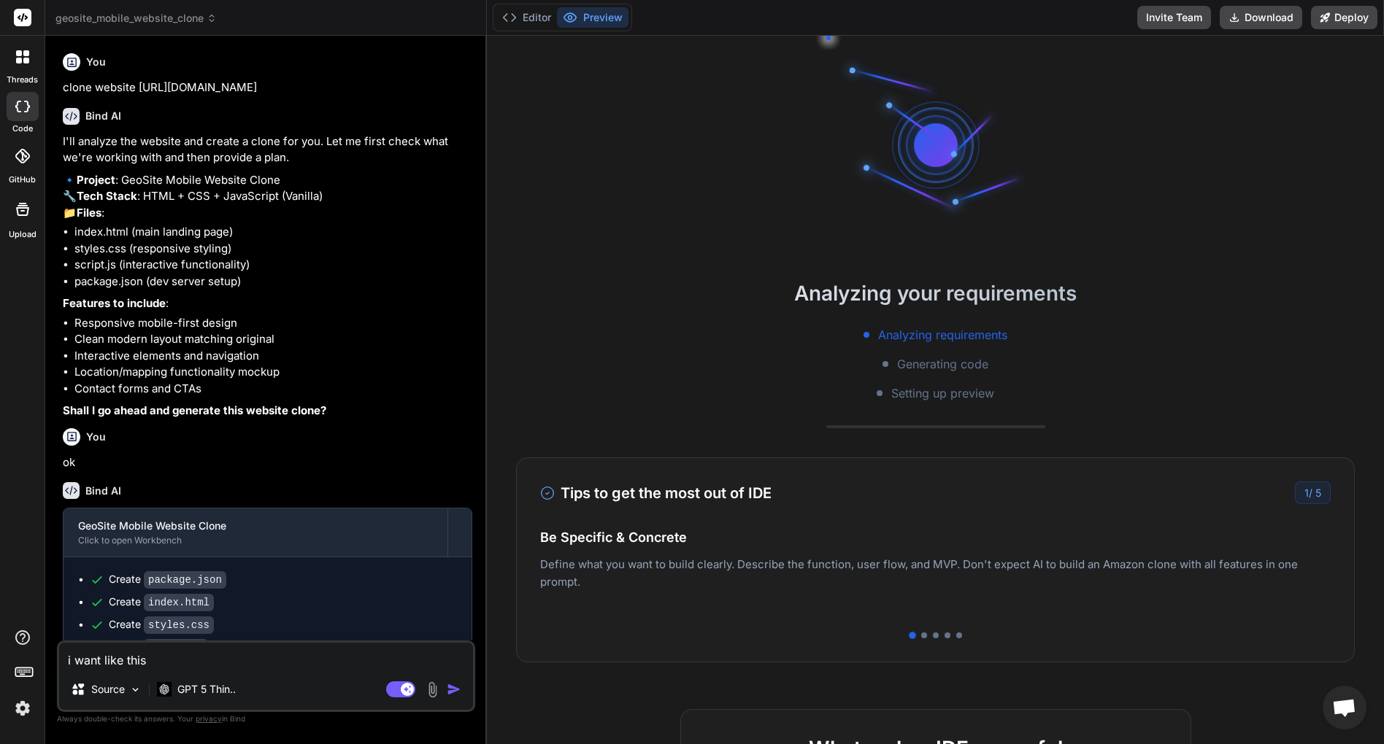
click at [440, 696] on img at bounding box center [432, 690] width 17 height 17
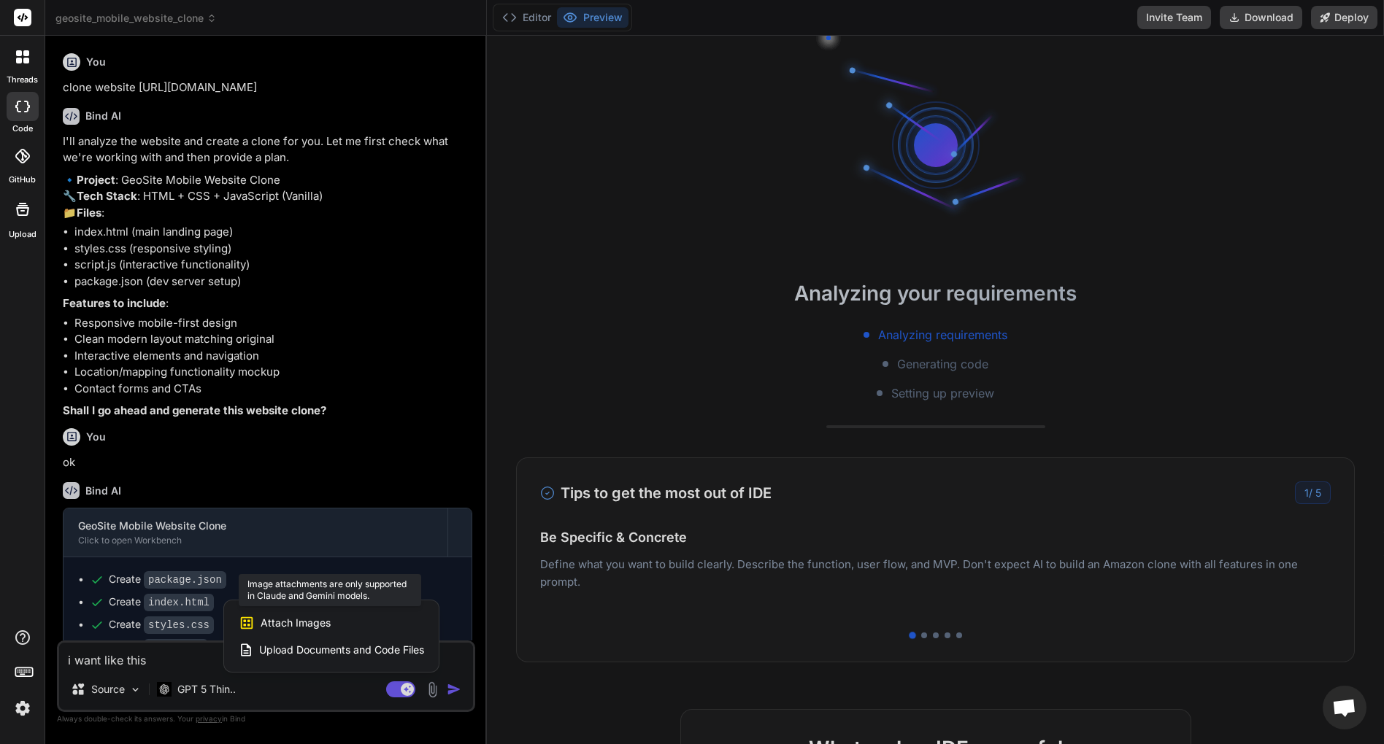
click at [339, 614] on div "Attach Images Image attachments are only supported in [PERSON_NAME] and Gemini …" at bounding box center [331, 623] width 185 height 28
click at [638, 584] on div at bounding box center [692, 372] width 1384 height 744
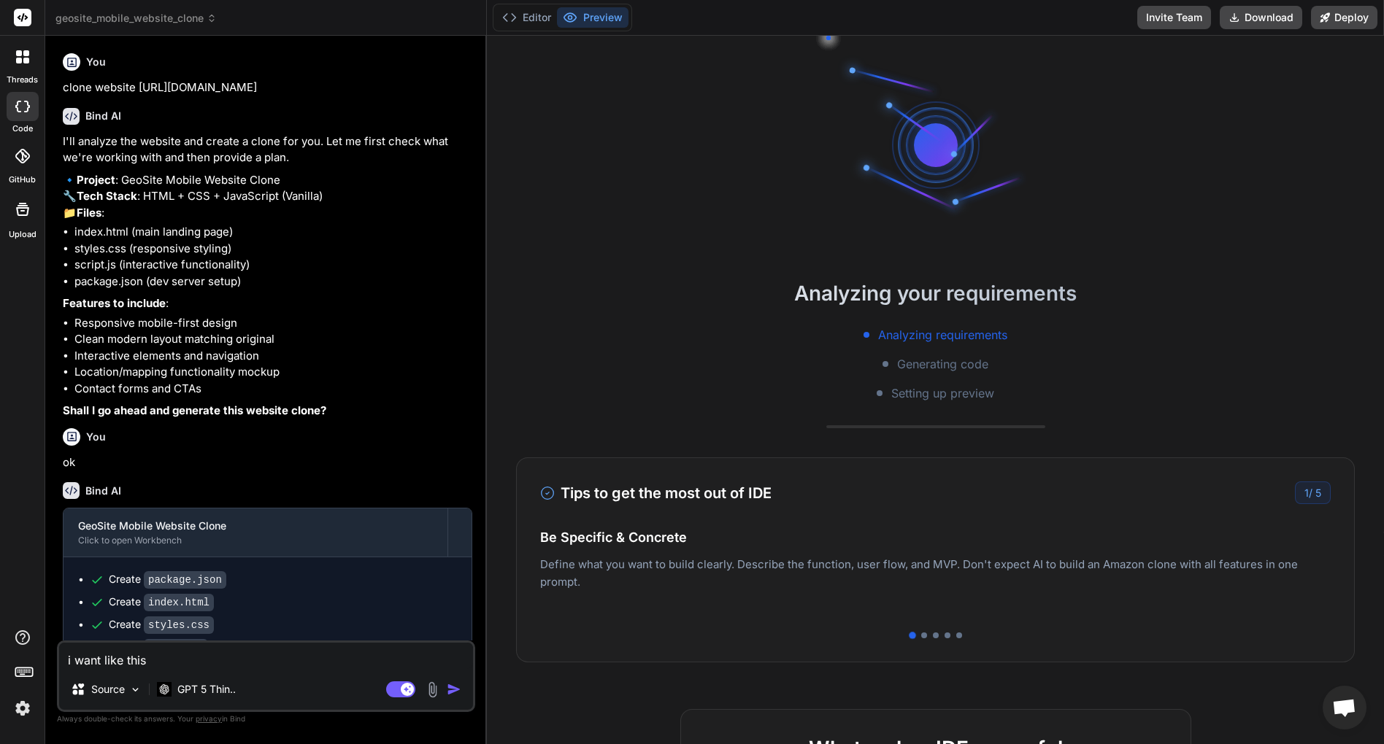
click at [437, 693] on img at bounding box center [432, 690] width 17 height 17
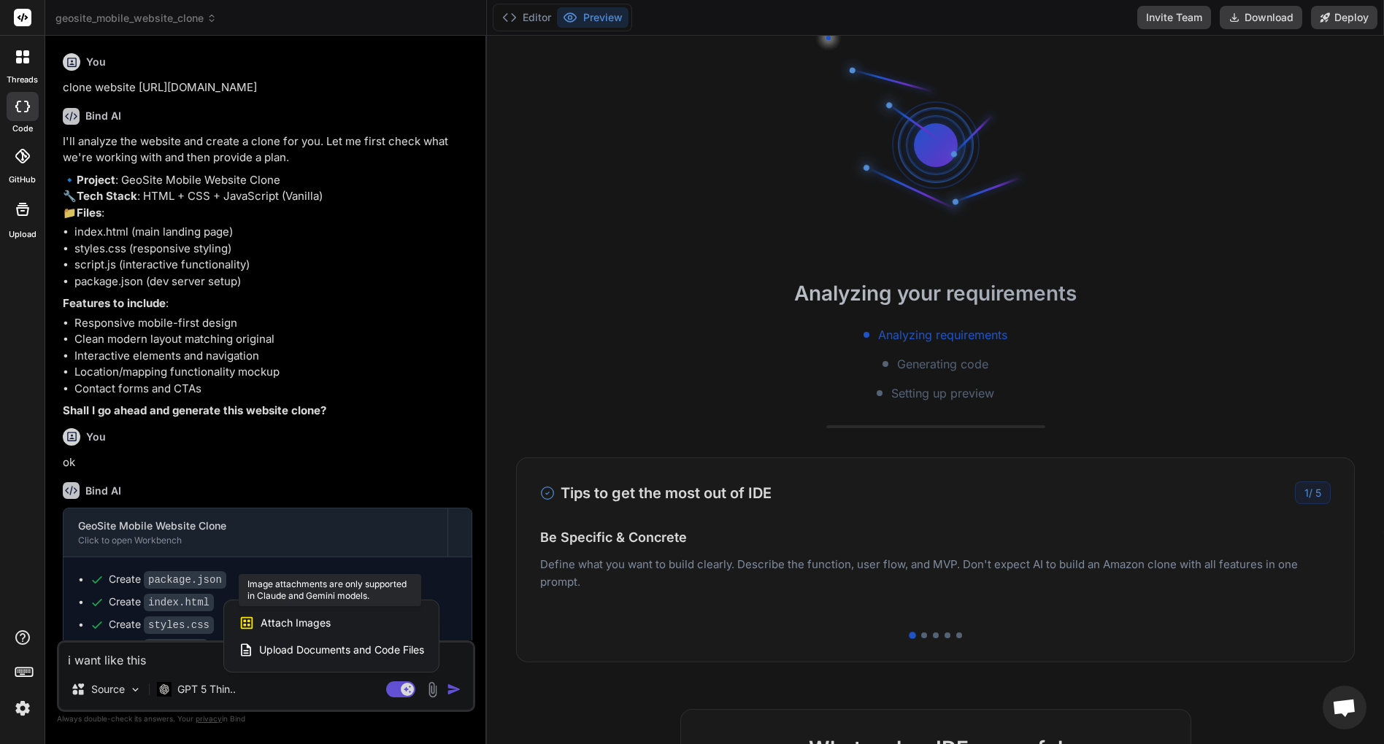
click at [306, 621] on span "Attach Images" at bounding box center [296, 623] width 70 height 15
click at [308, 650] on span "Upload Documents and Code Files" at bounding box center [341, 650] width 165 height 15
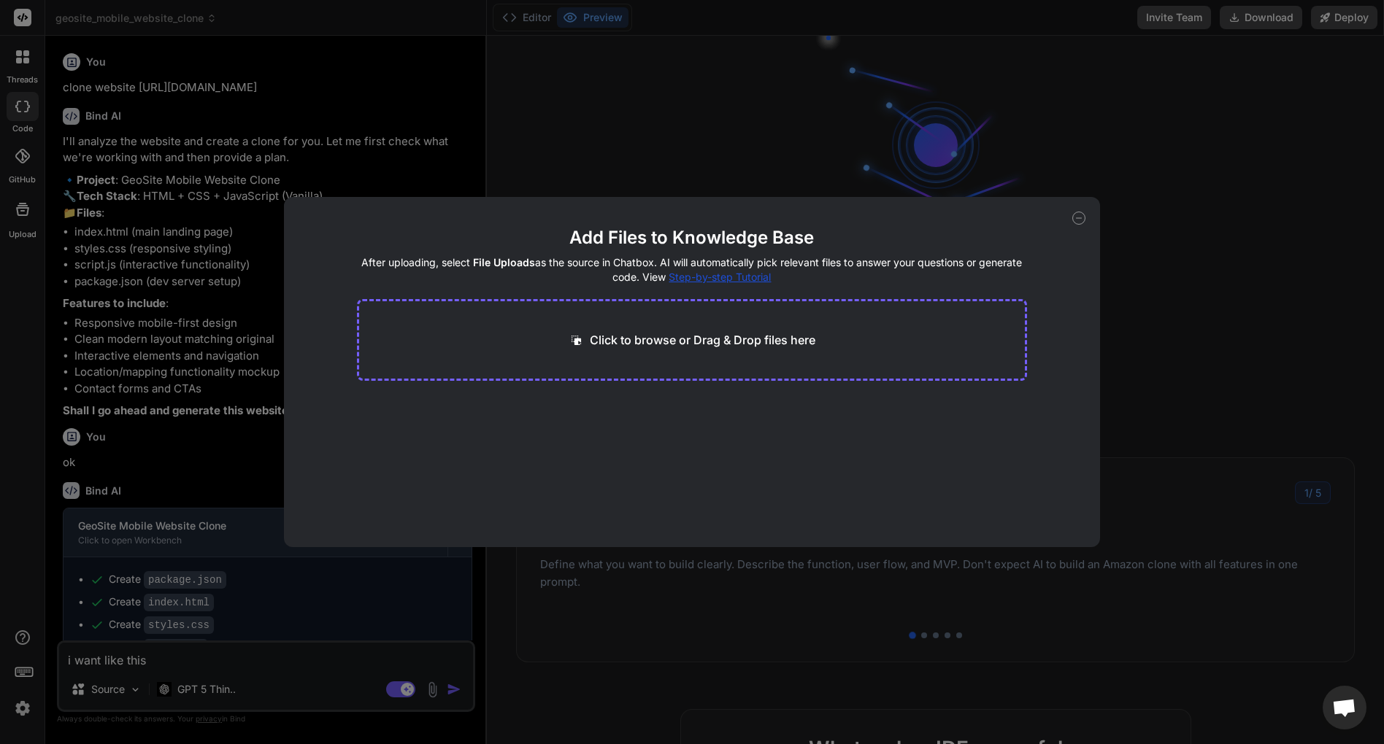
click at [442, 83] on div "Add Files to Knowledge Base After uploading, select File Uploads as the source …" at bounding box center [692, 372] width 1384 height 744
type textarea "x"
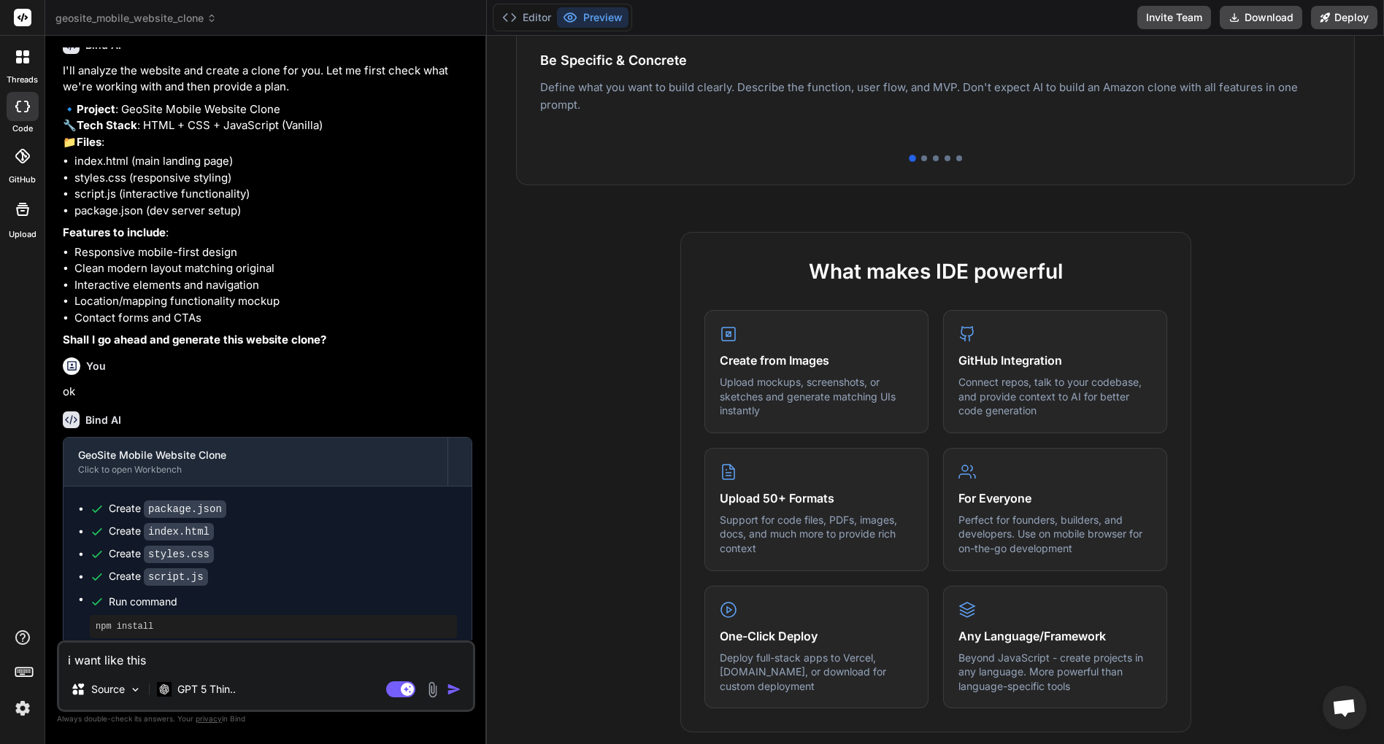
scroll to position [166, 0]
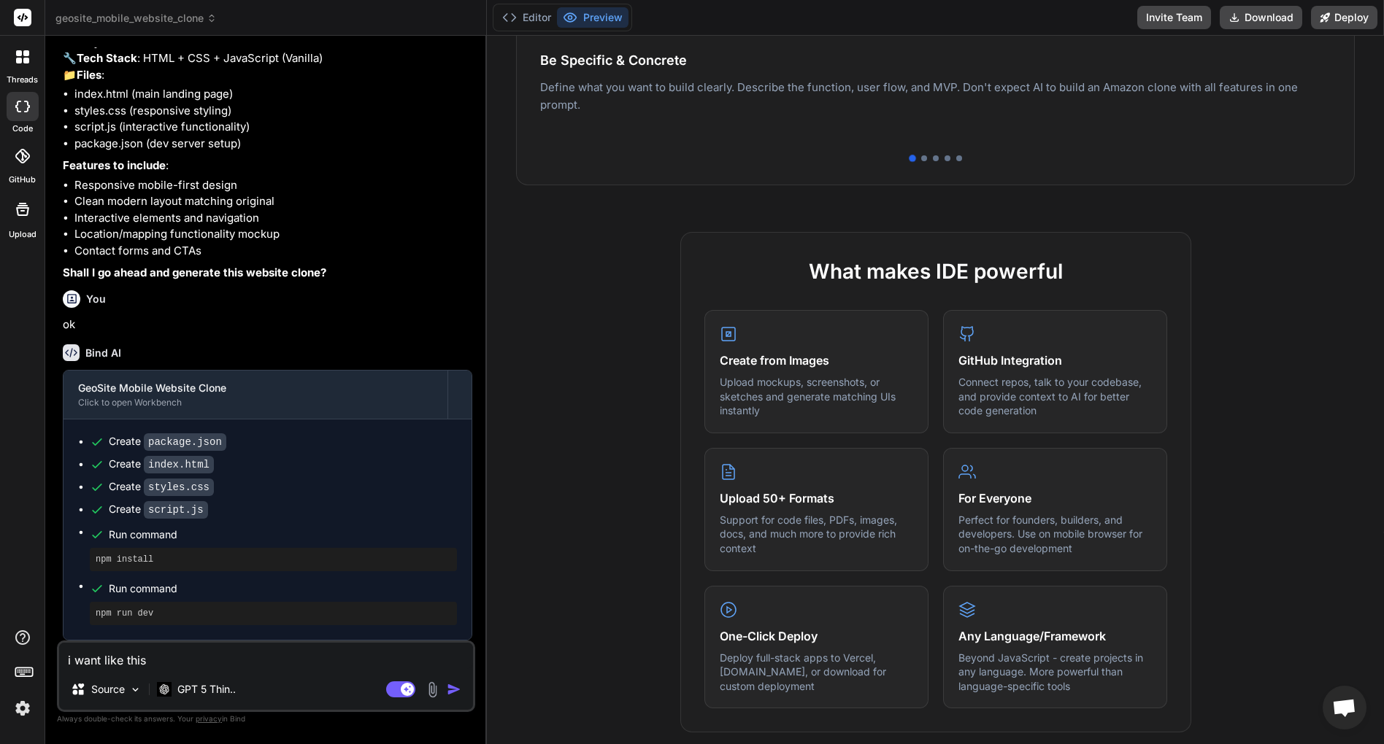
click at [208, 663] on textarea "i want like this" at bounding box center [266, 656] width 414 height 26
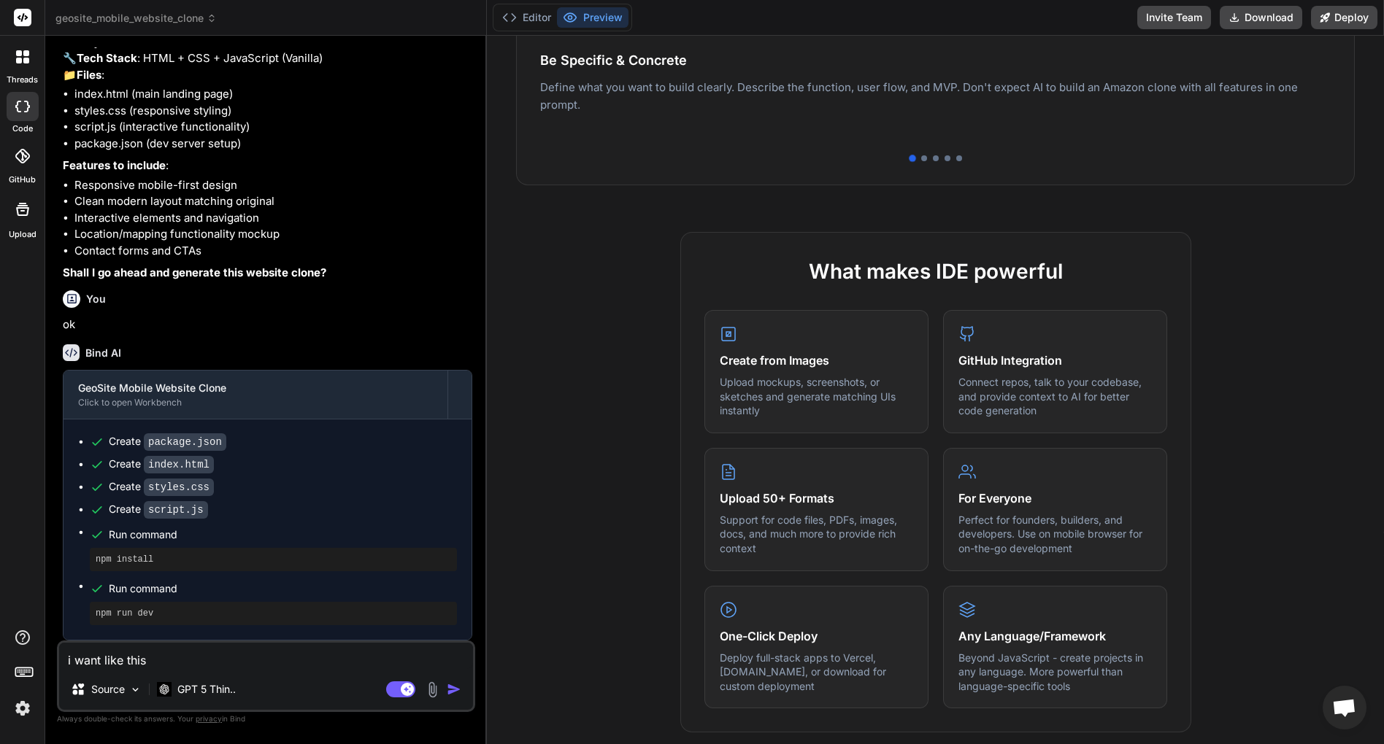
click at [208, 663] on textarea "i want like this" at bounding box center [266, 656] width 414 height 26
type textarea "i"
type textarea "x"
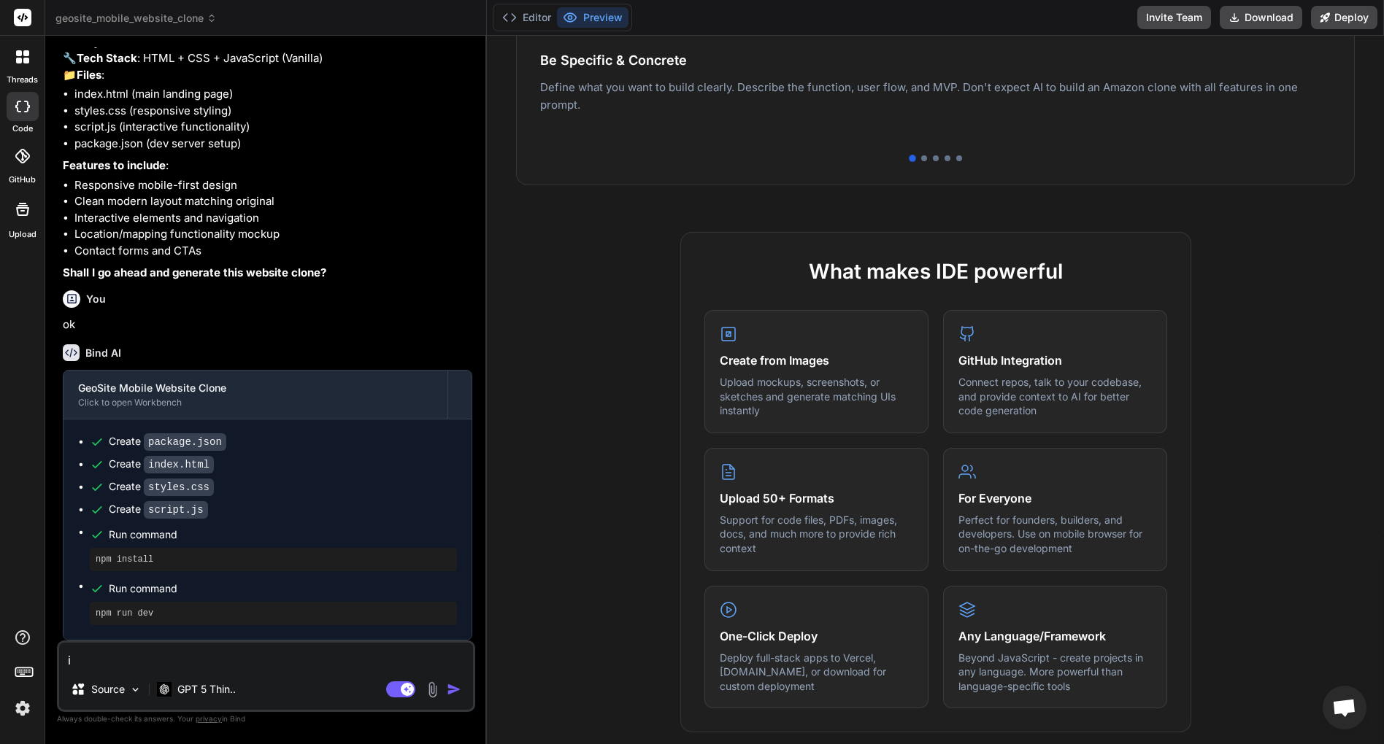
type textarea "i"
type textarea "x"
type textarea "i d"
type textarea "x"
type textarea "i do"
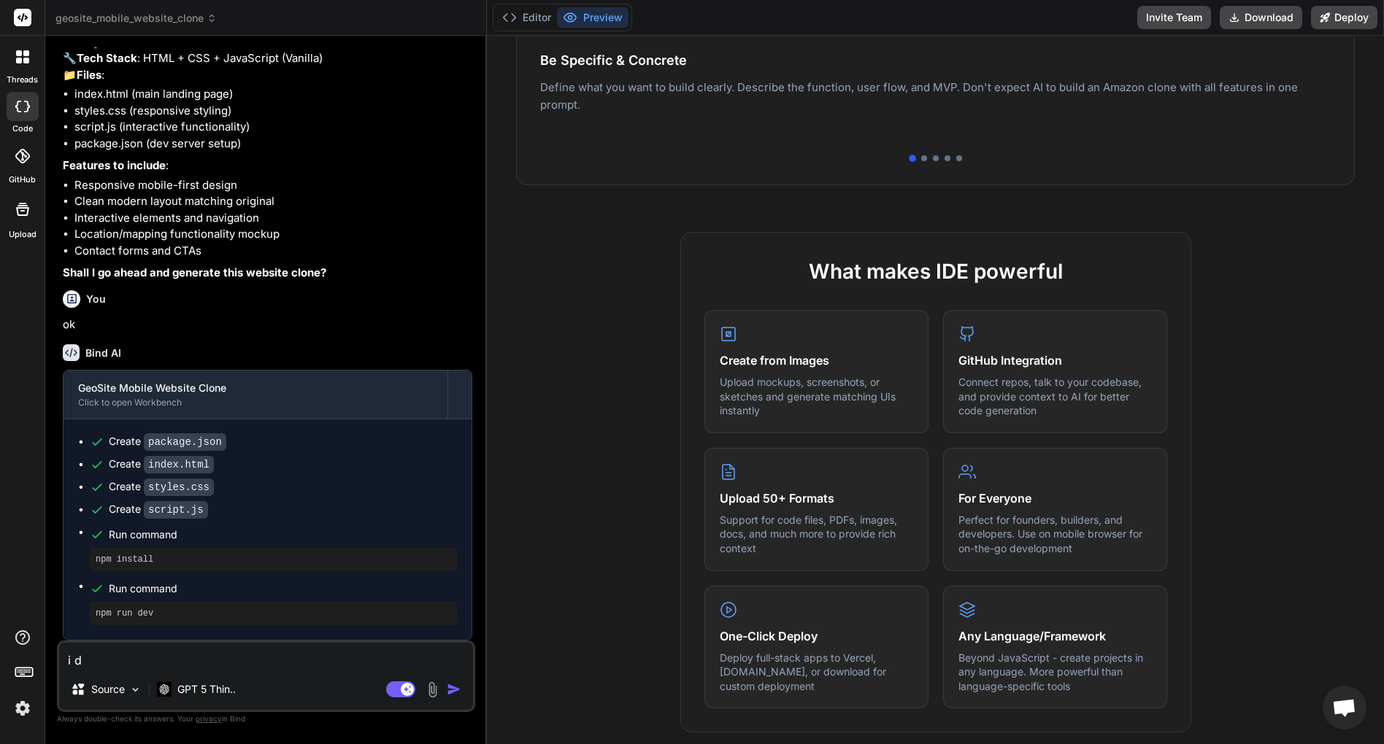
type textarea "x"
type textarea "i don"
type textarea "x"
type textarea "i dont"
type textarea "x"
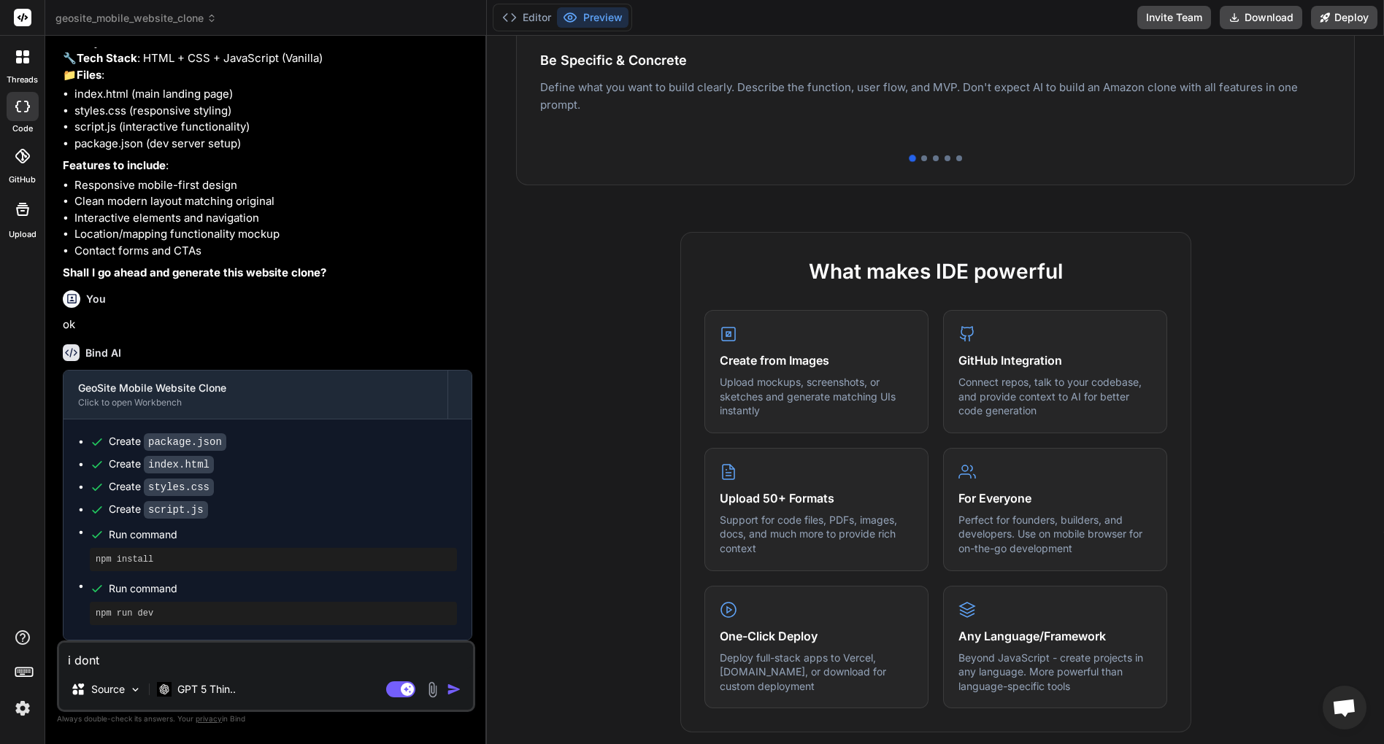
type textarea "i dont"
type textarea "x"
type textarea "i dont l"
type textarea "x"
type textarea "i dont li"
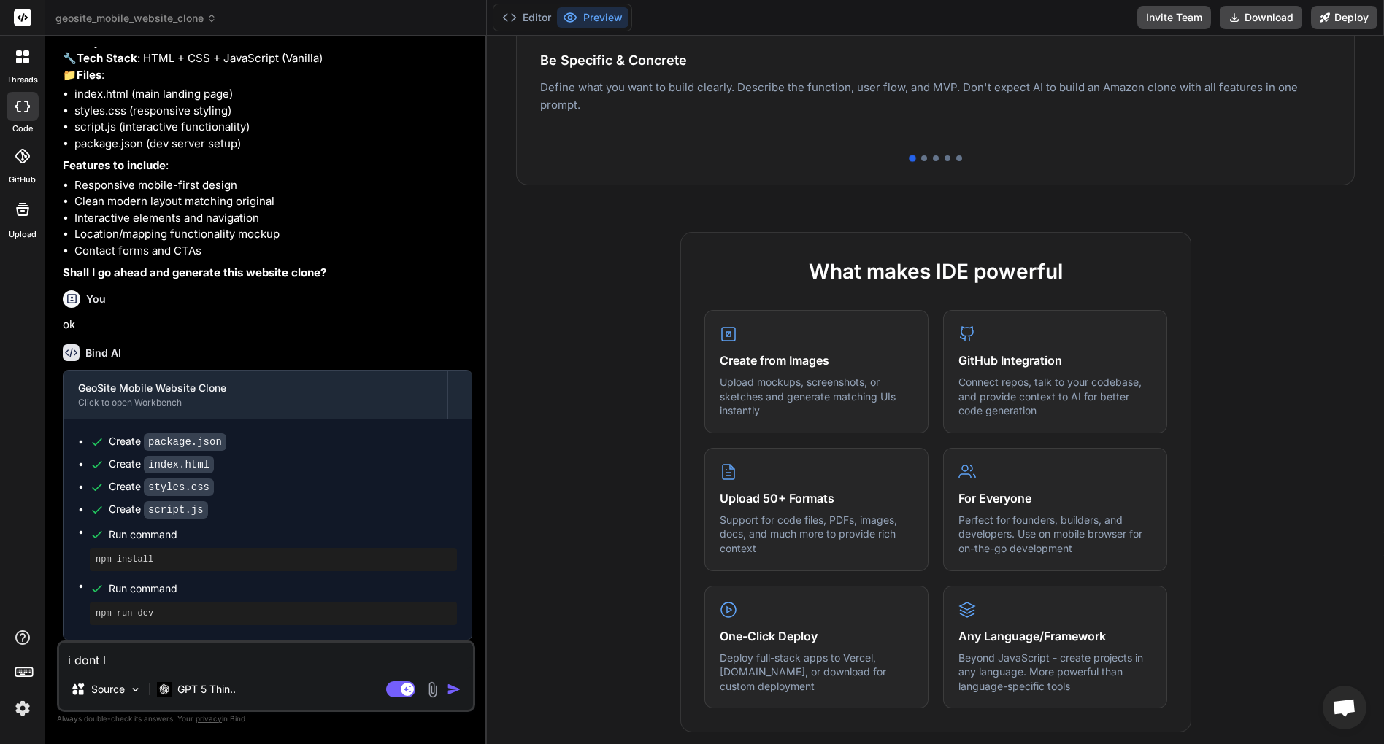
type textarea "x"
type textarea "i dont lik"
type textarea "x"
type textarea "i dont like"
type textarea "x"
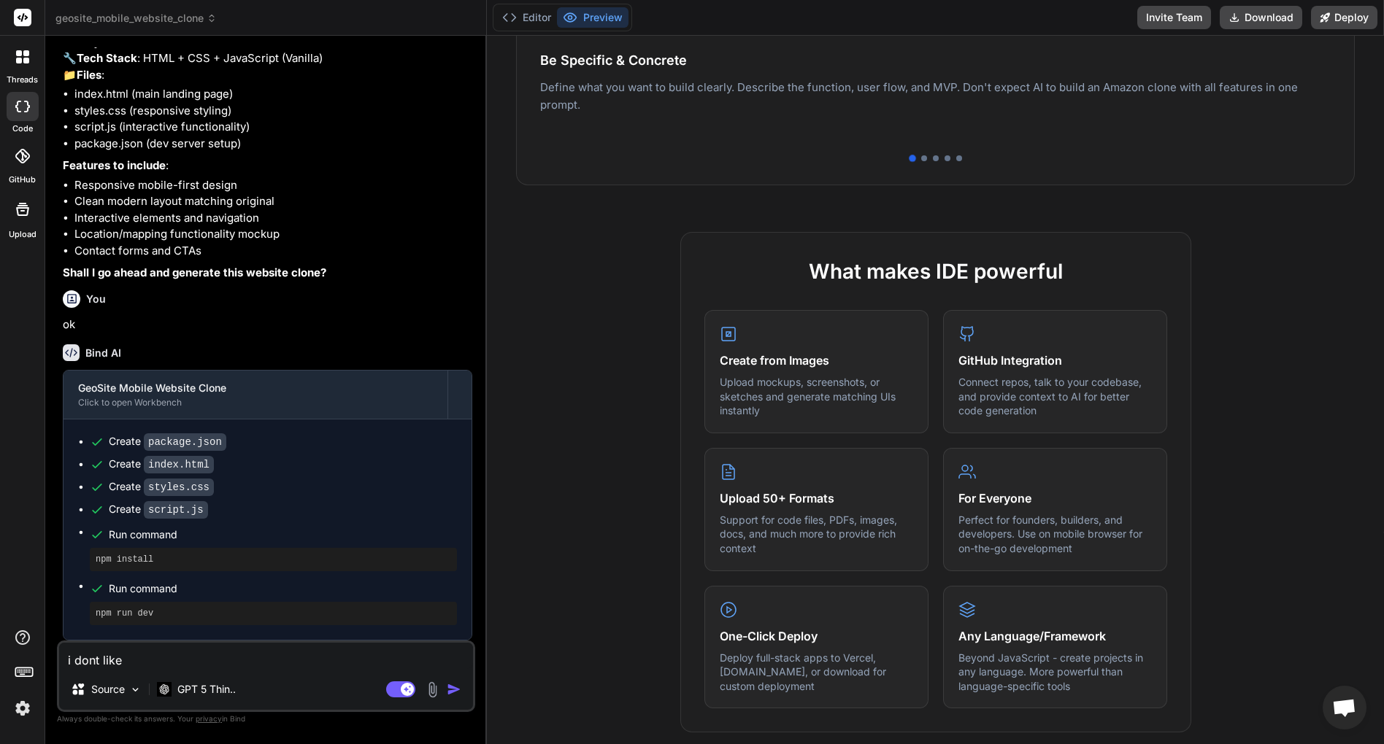
type textarea "i dont like"
type textarea "x"
type textarea "i dont like h"
type textarea "x"
type textarea "i dont like ho"
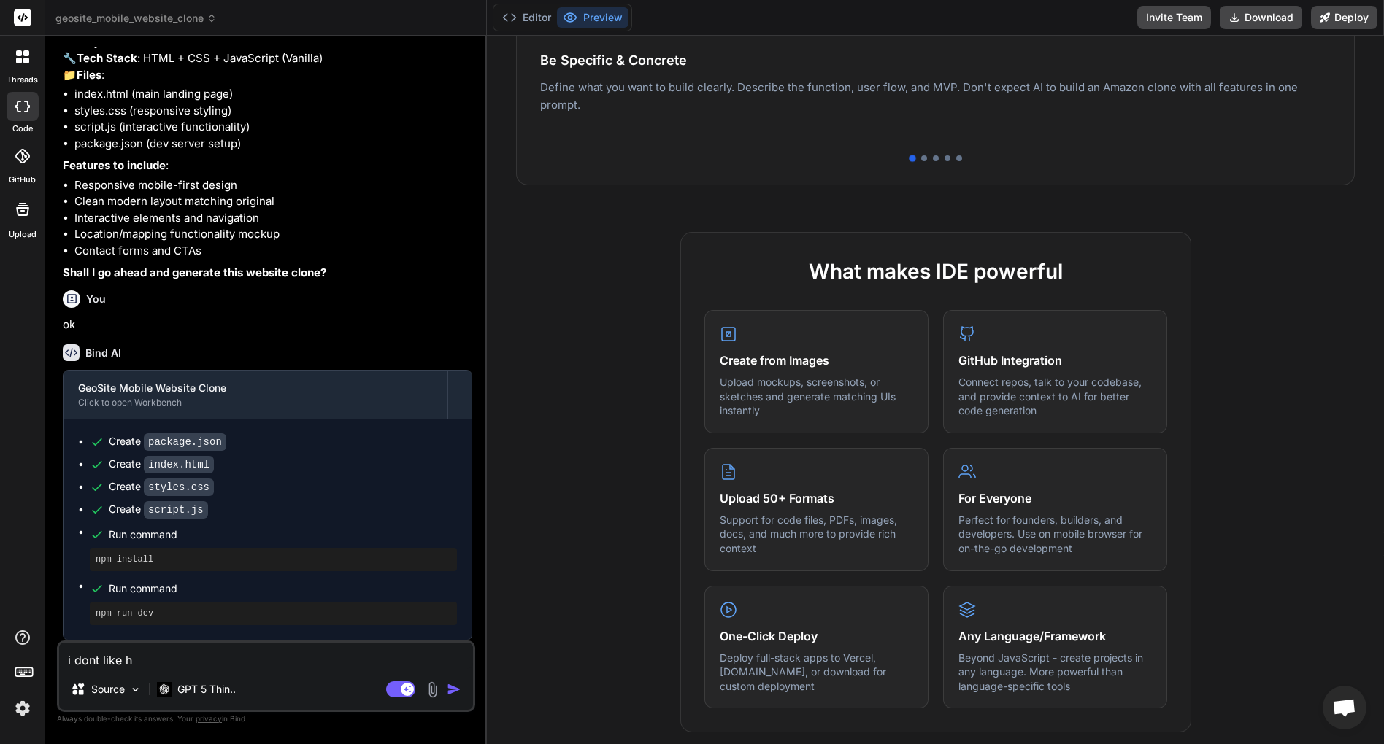
type textarea "x"
type textarea "i dont like hom"
type textarea "x"
type textarea "i dont like home"
type textarea "x"
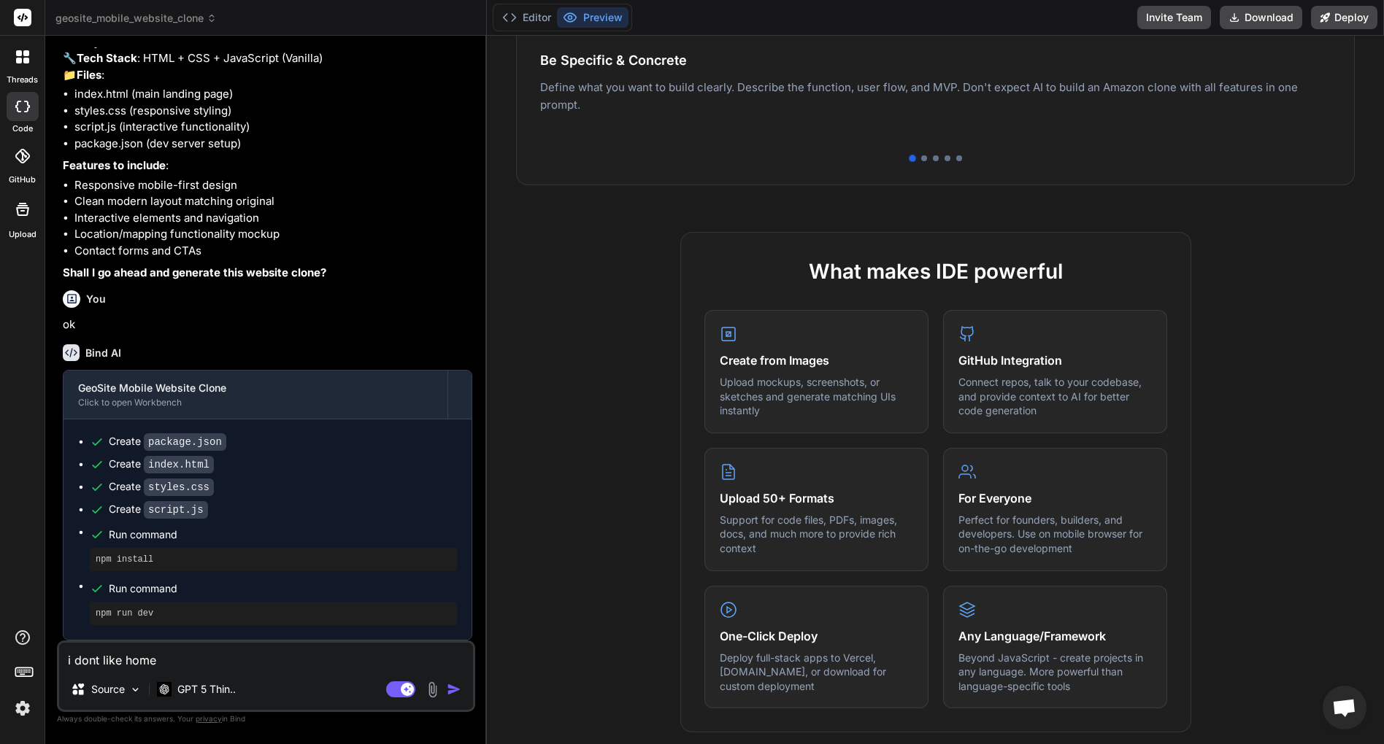
type textarea "i dont like home"
type textarea "x"
type textarea "i dont like home p"
type textarea "x"
type textarea "i dont like home pa"
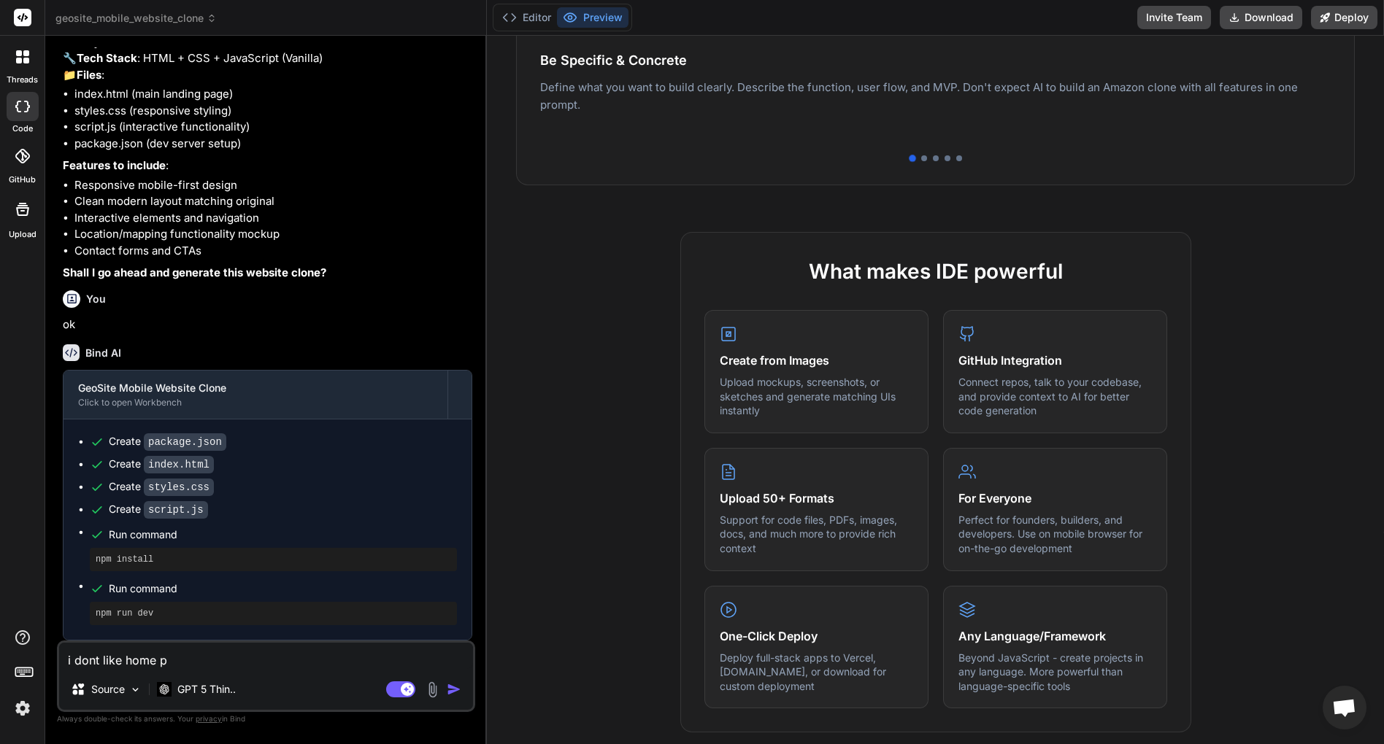
type textarea "x"
type textarea "i dont like home pag"
type textarea "x"
type textarea "i dont like home page"
type textarea "x"
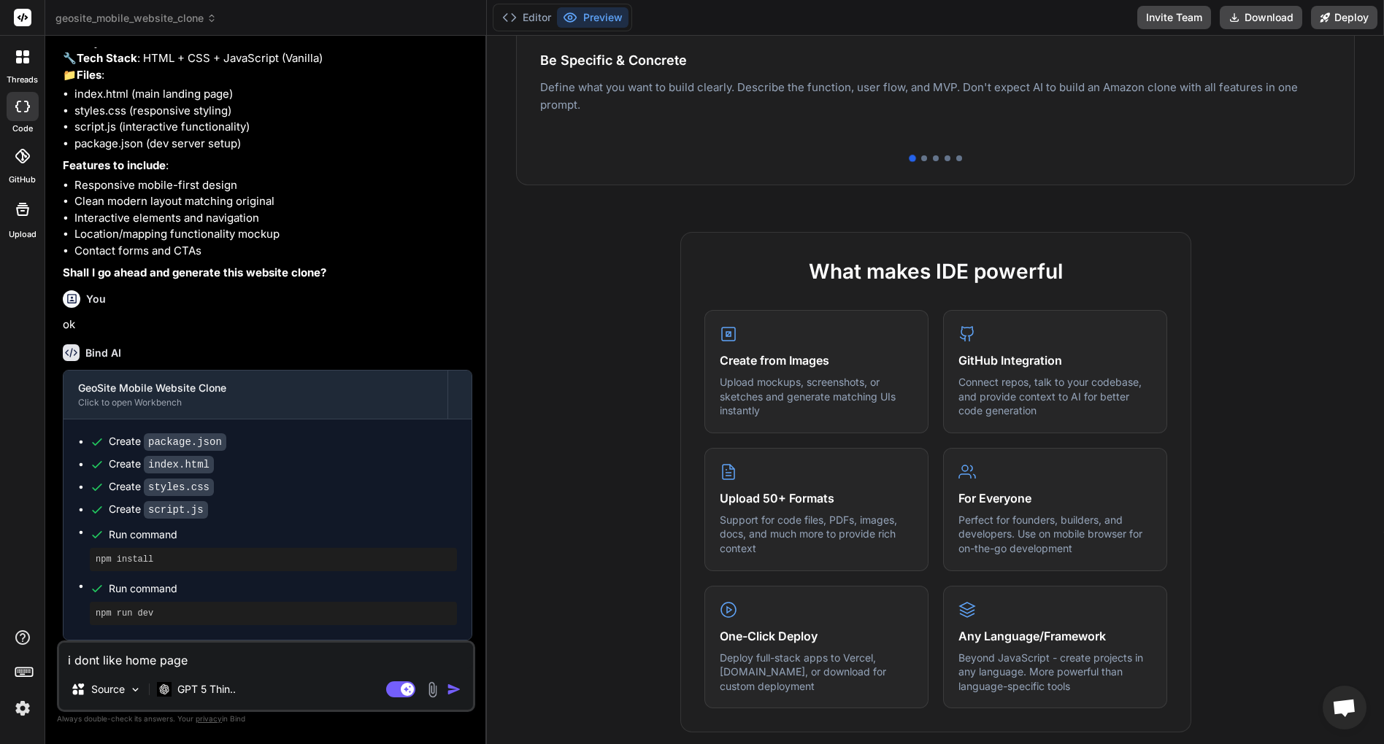
type textarea "i dont like home page"
type textarea "x"
type textarea "i dont like home page i"
type textarea "x"
type textarea "i dont like home page it"
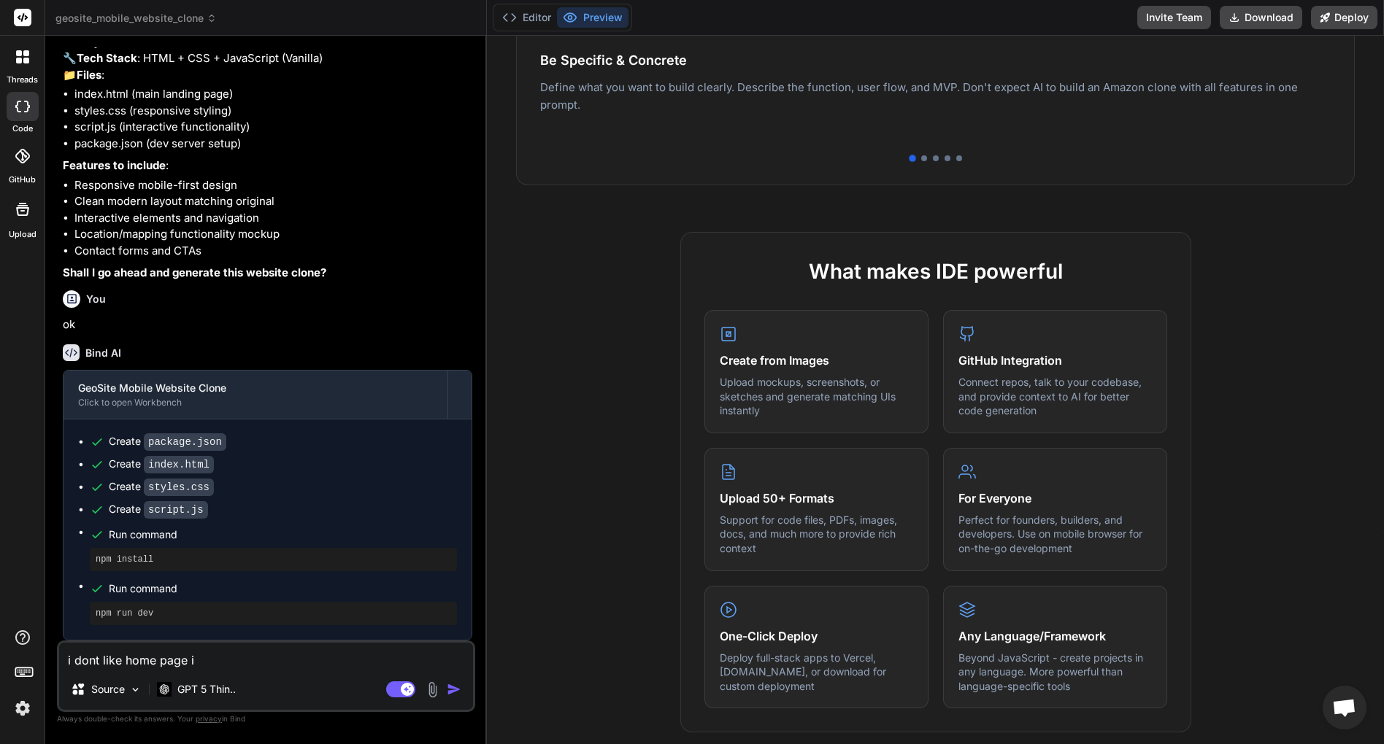
type textarea "x"
type textarea "i dont like home page its"
type textarea "x"
type textarea "i dont like home page its"
type textarea "x"
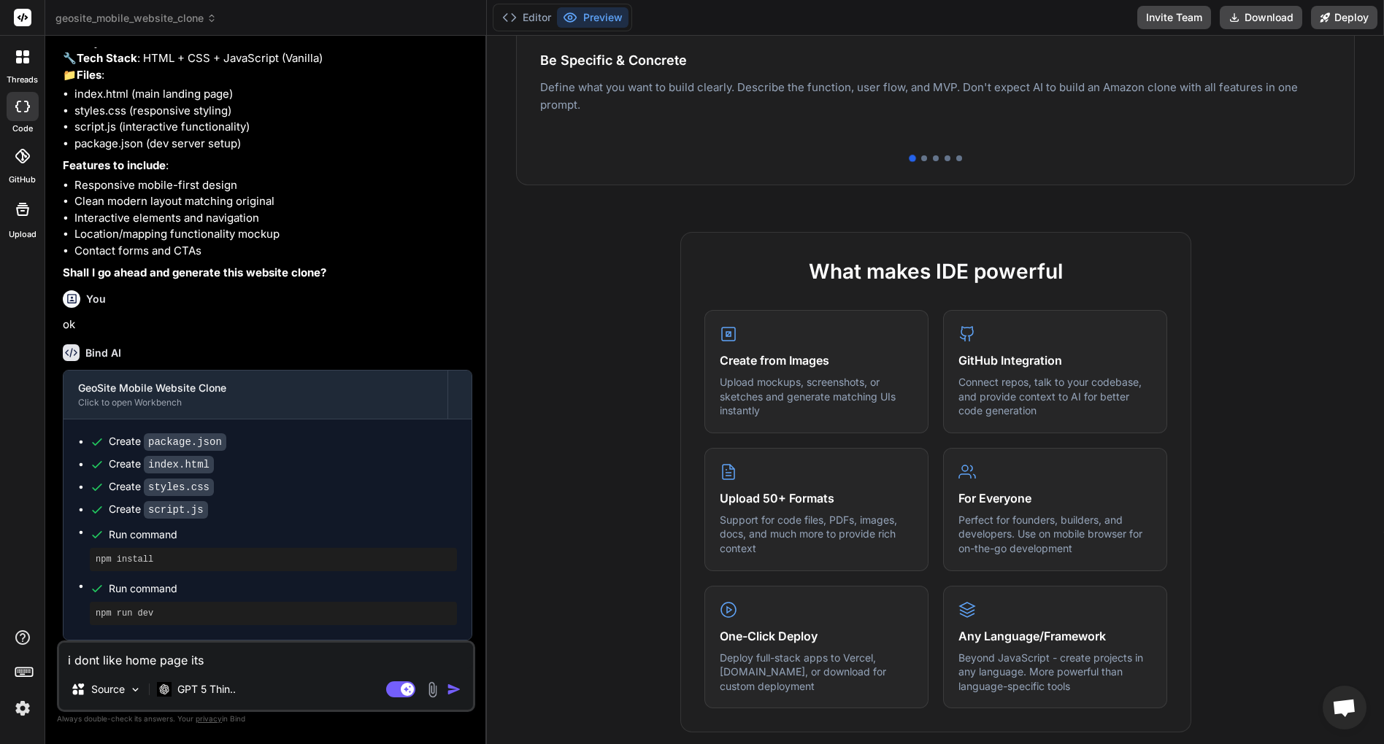
type textarea "i dont like home page its n"
type textarea "x"
type textarea "i dont like home page its no"
type textarea "x"
type textarea "i dont like home page its not"
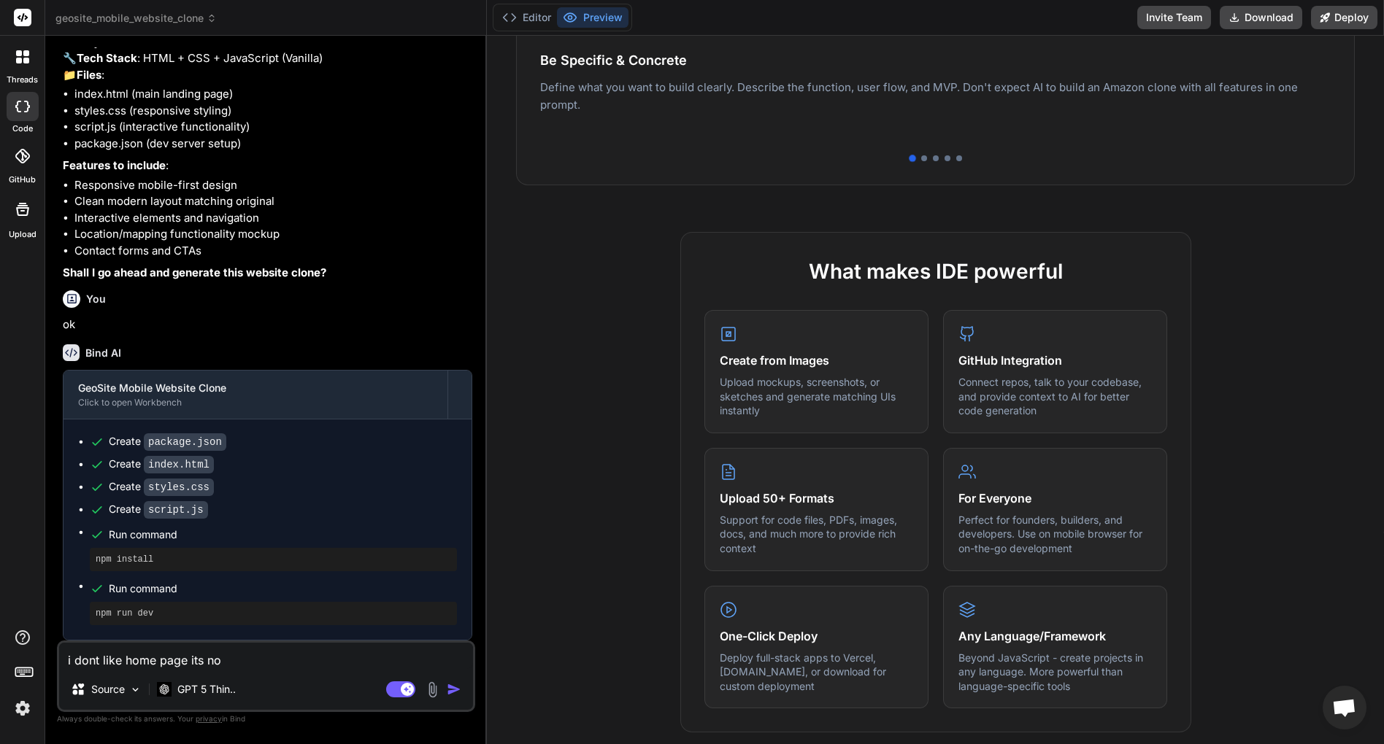
type textarea "x"
type textarea "i dont like home page its not"
type textarea "x"
type textarea "i dont like home page its not p"
type textarea "x"
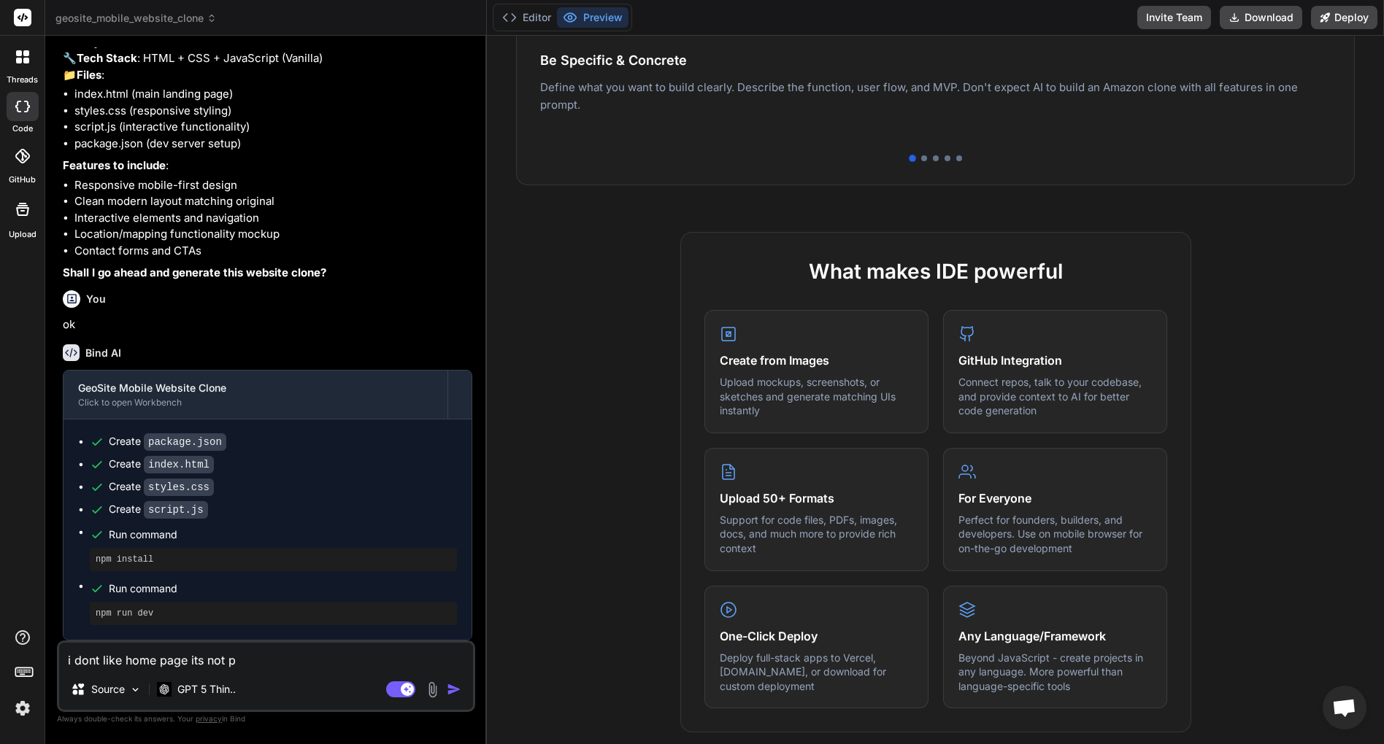
type textarea "i dont like home page its not pr"
type textarea "x"
type textarea "i dont like home page its not pre"
type textarea "x"
type textarea "i dont like home page its not pree"
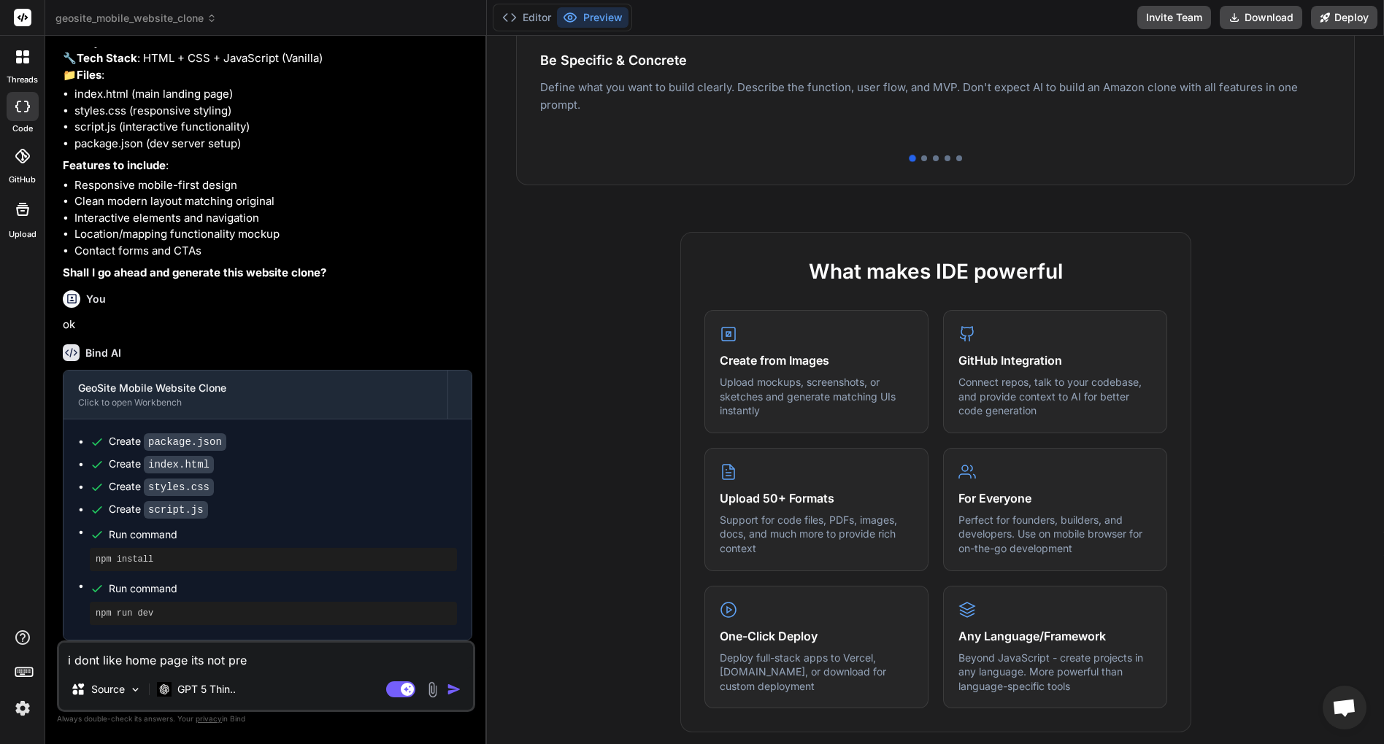
type textarea "x"
type textarea "i dont like home page its not preet"
type textarea "x"
type textarea "i dont like home page its not preety"
type textarea "x"
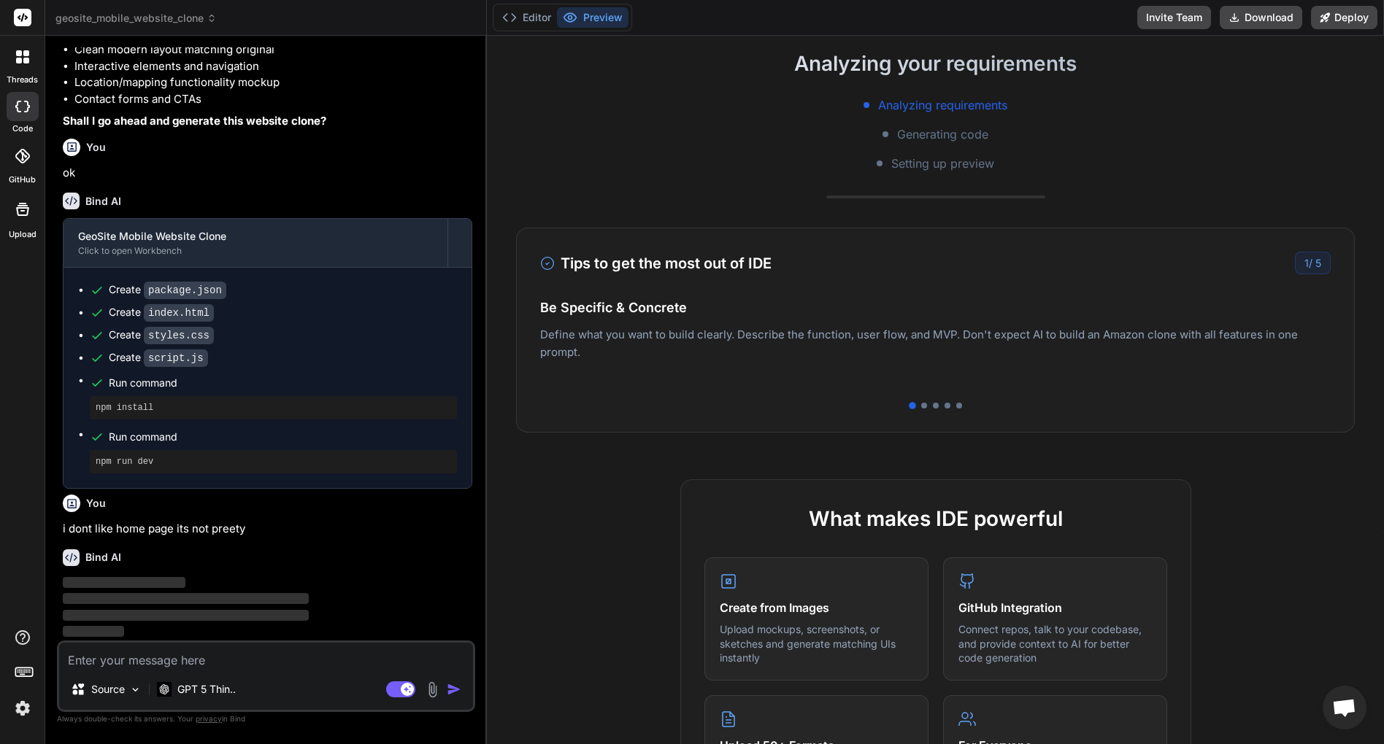
scroll to position [477, 0]
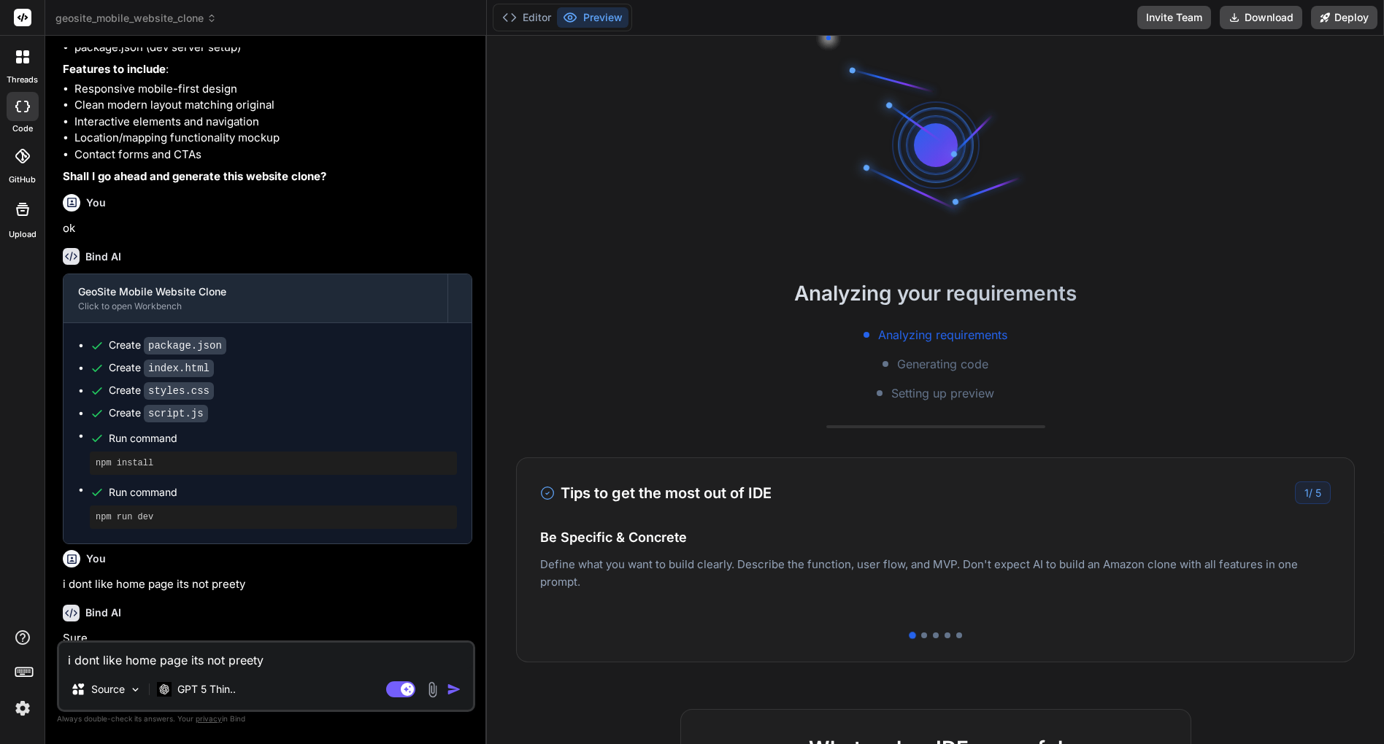
scroll to position [271, 0]
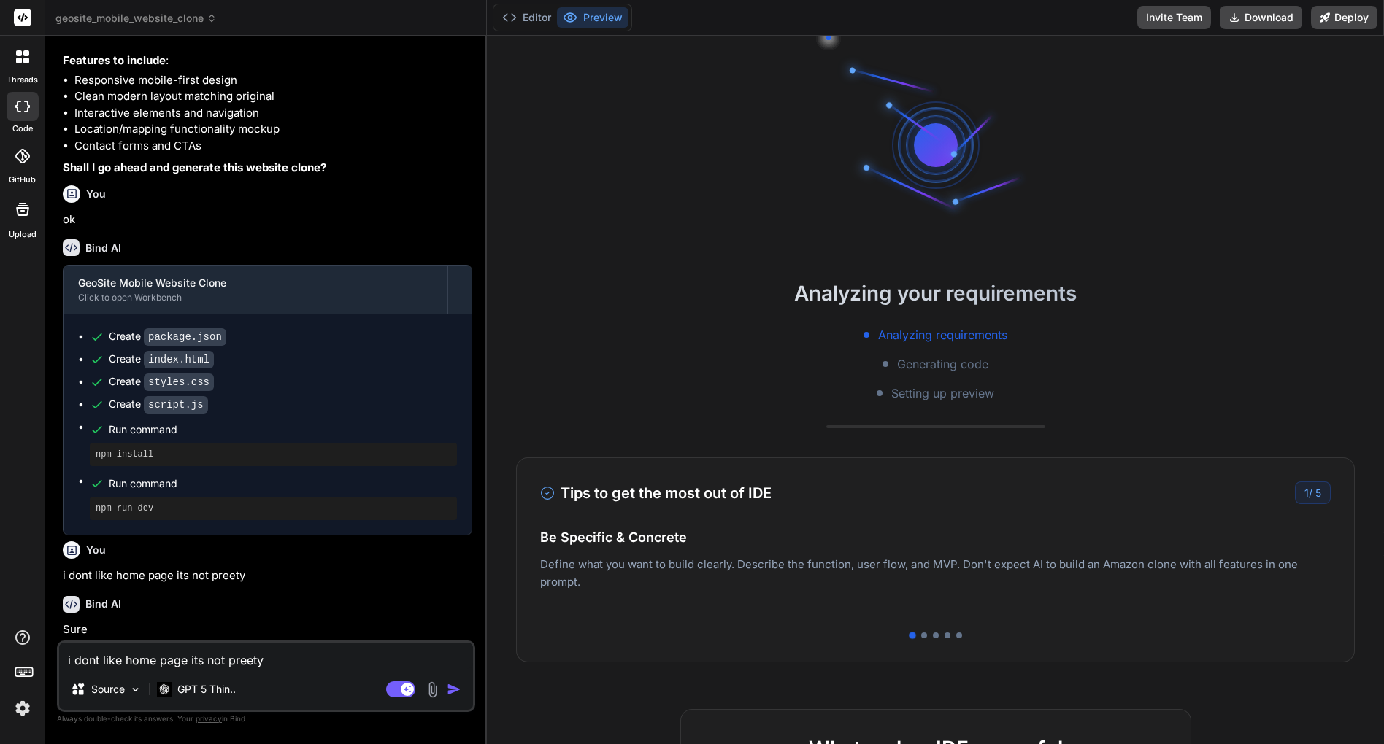
click at [450, 688] on img "button" at bounding box center [454, 689] width 15 height 15
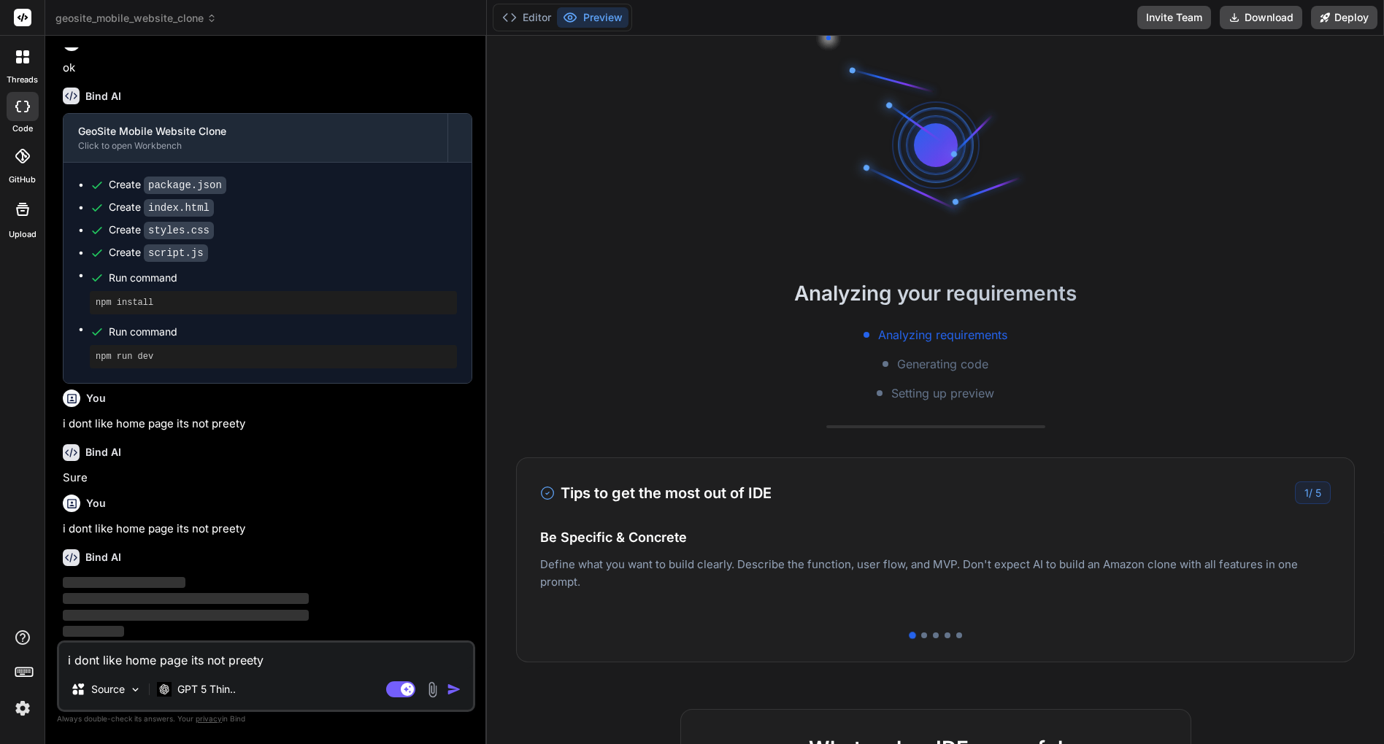
scroll to position [423, 0]
click at [536, 21] on button "Editor" at bounding box center [526, 17] width 61 height 20
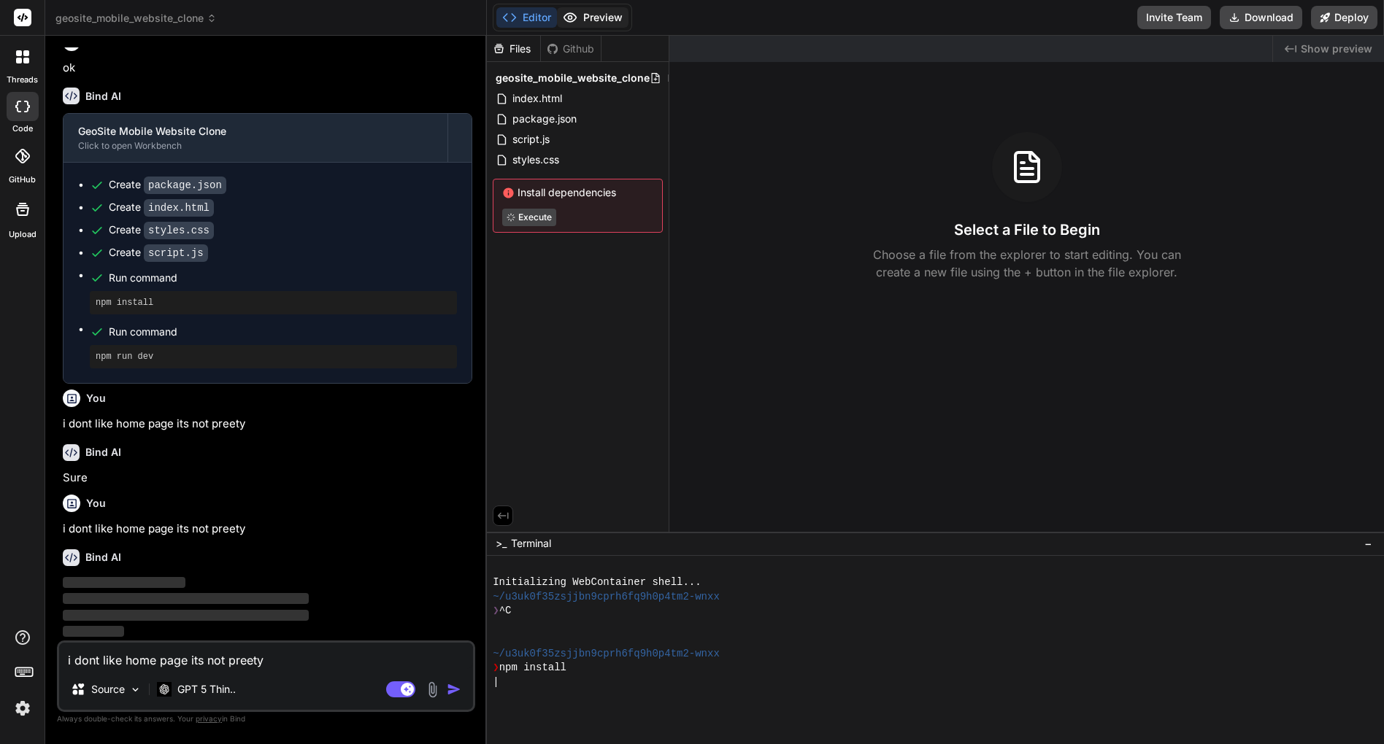
click at [607, 16] on button "Preview" at bounding box center [593, 17] width 72 height 20
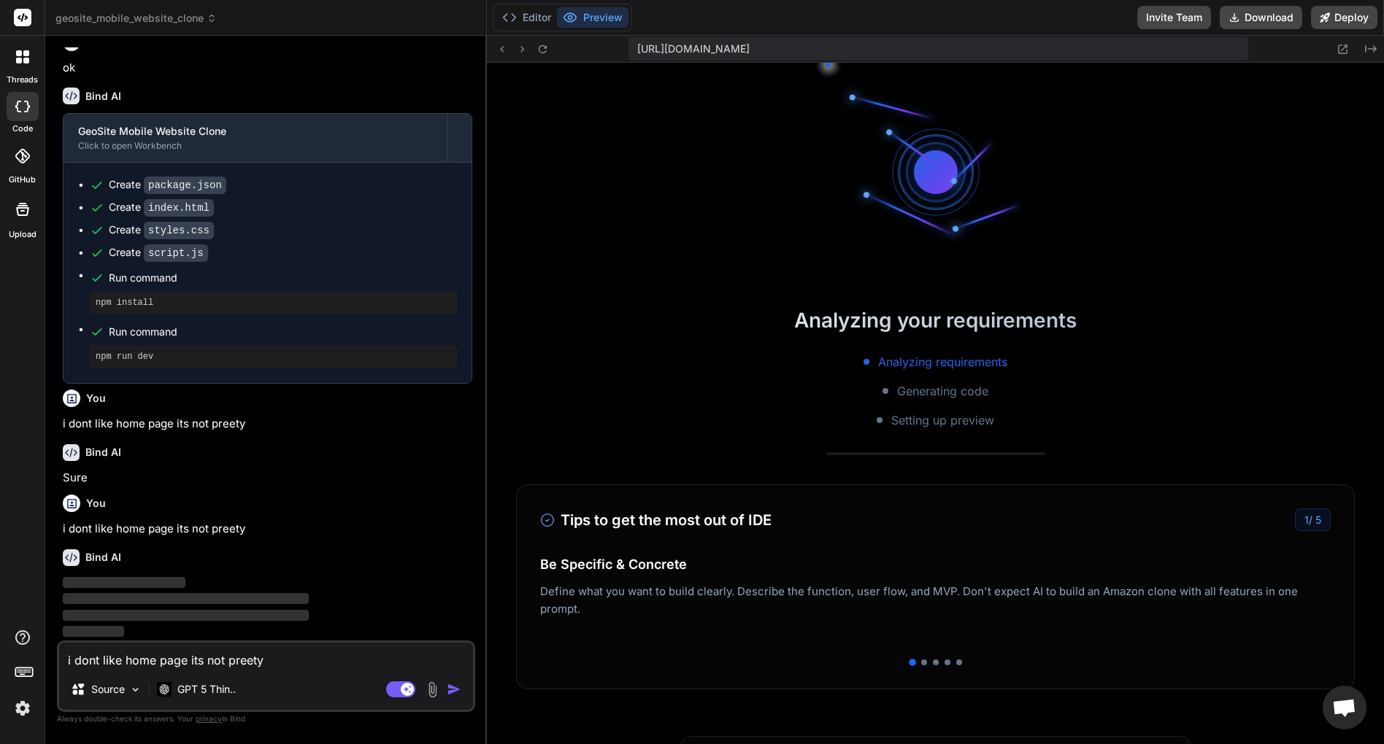
scroll to position [383, 0]
click at [525, 14] on button "Editor" at bounding box center [526, 17] width 61 height 20
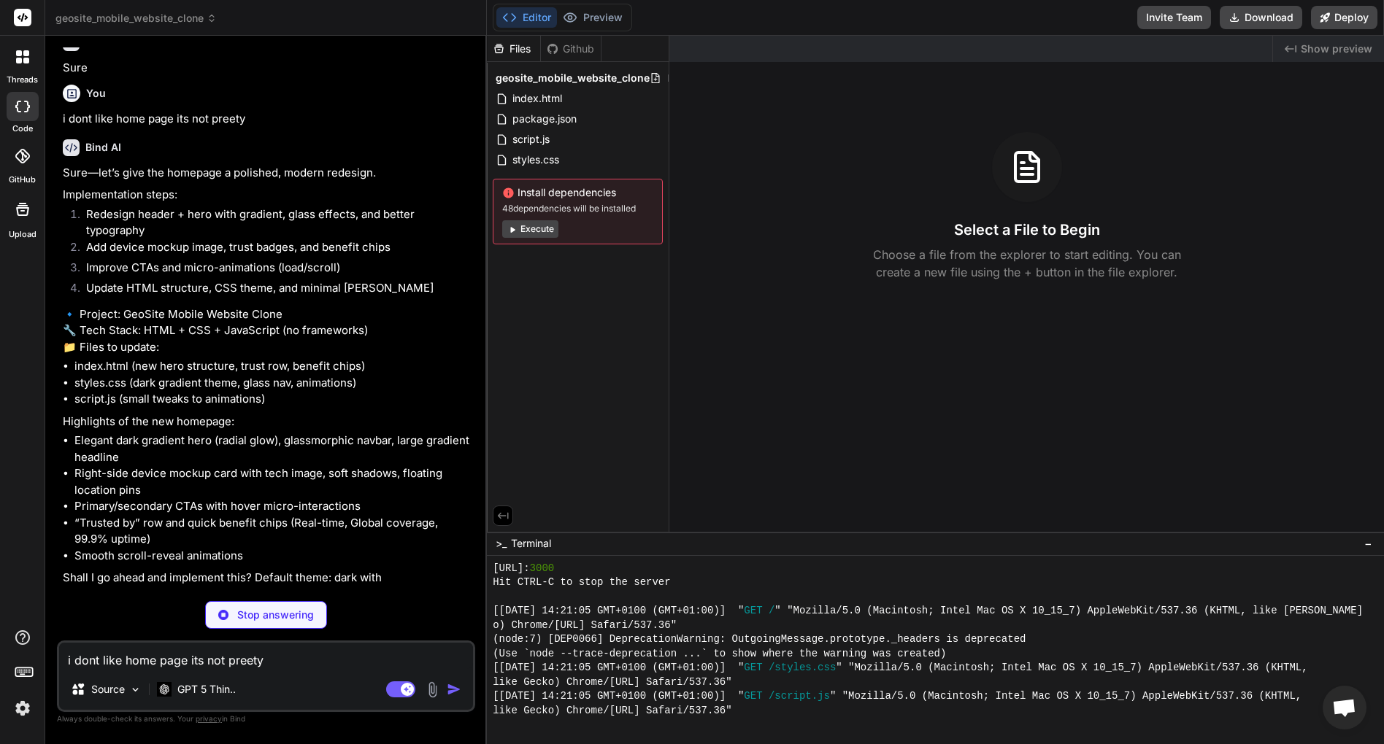
scroll to position [832, 0]
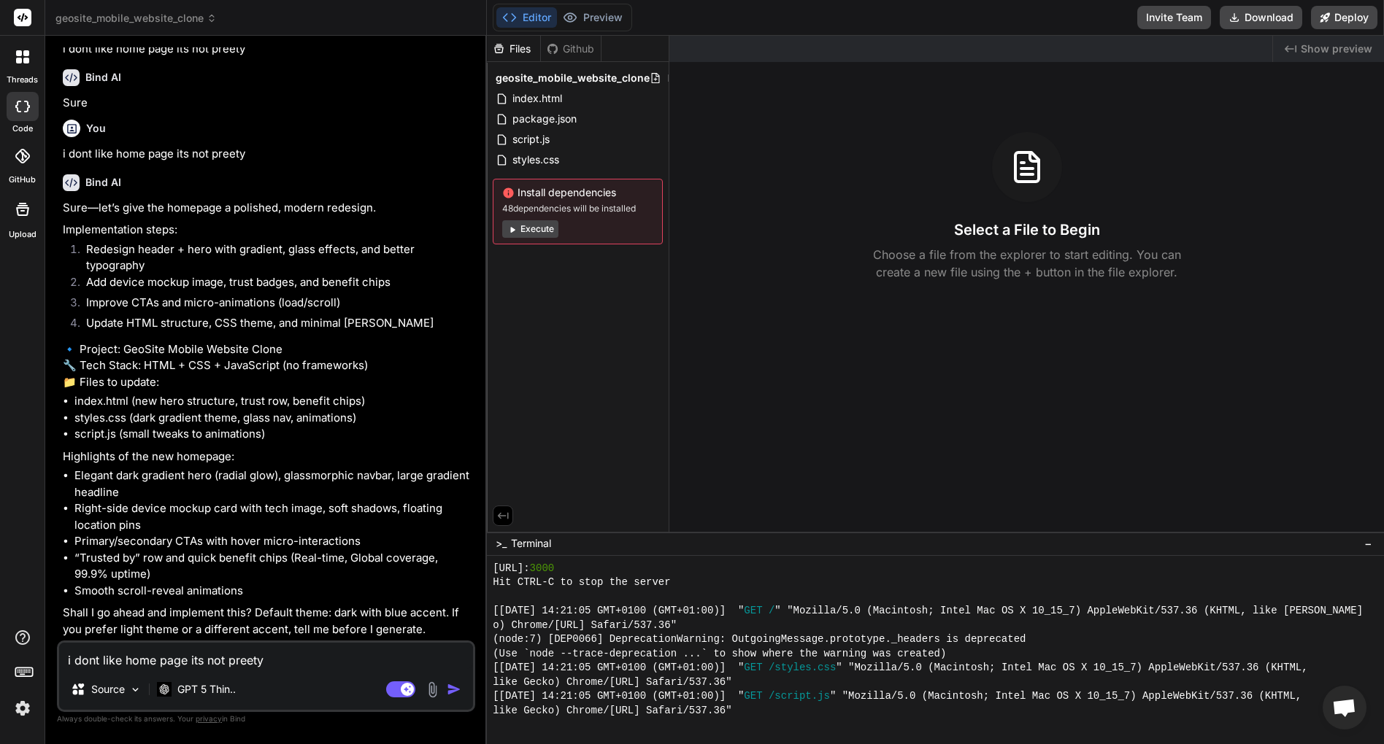
type textarea "x"
click at [225, 657] on textarea "i dont like home page its not preety" at bounding box center [266, 656] width 414 height 26
type textarea "o"
type textarea "x"
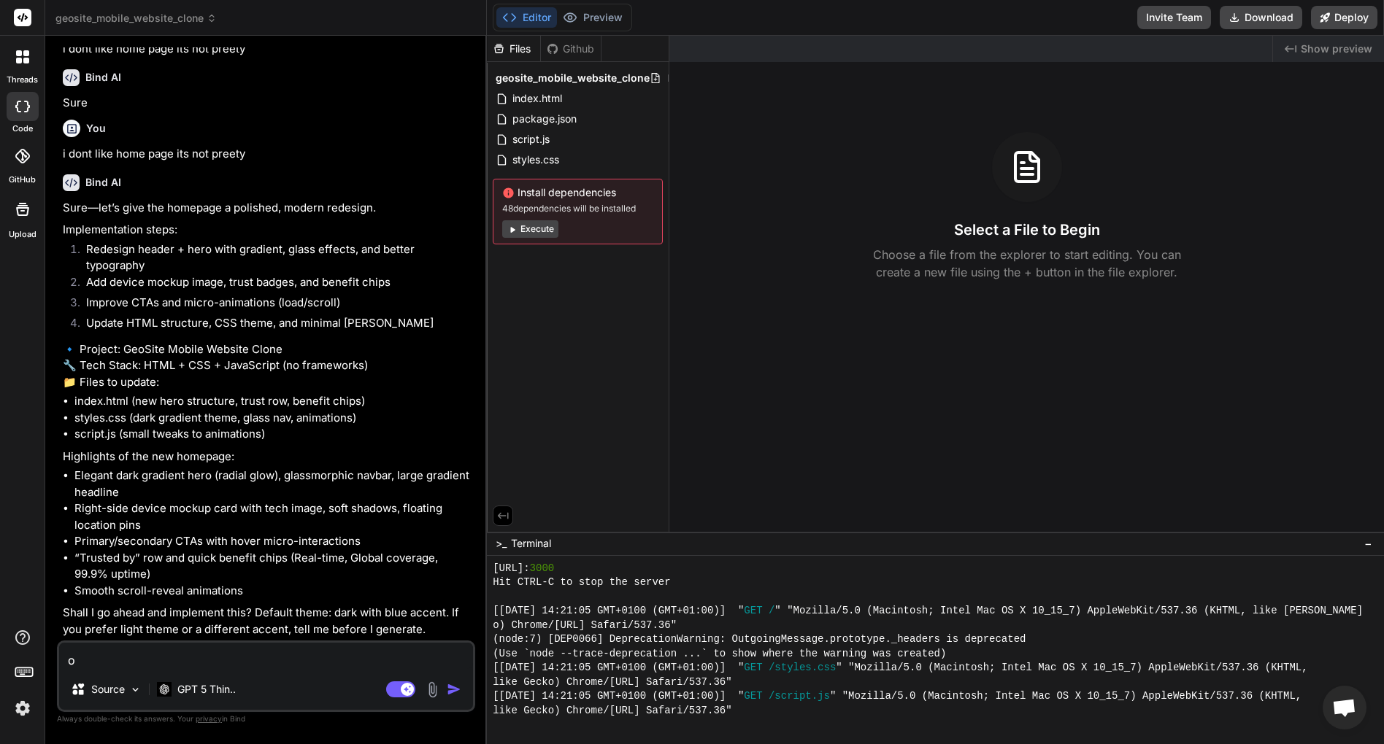
type textarea "ok"
type textarea "x"
type textarea "ok"
click at [428, 679] on div "Source GPT 5 Thin.." at bounding box center [266, 692] width 414 height 35
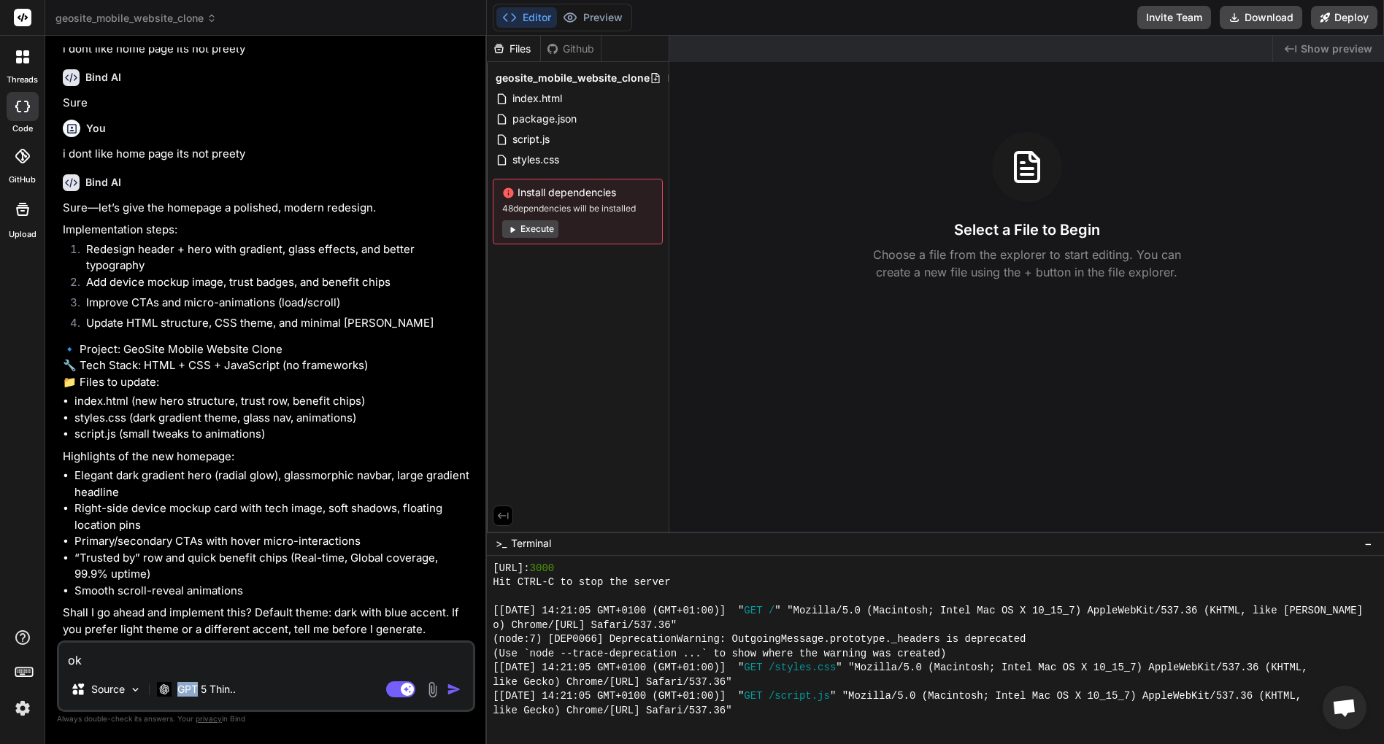
click at [428, 679] on div "Source GPT 5 Thin.." at bounding box center [266, 692] width 414 height 35
click at [431, 685] on img at bounding box center [432, 690] width 17 height 17
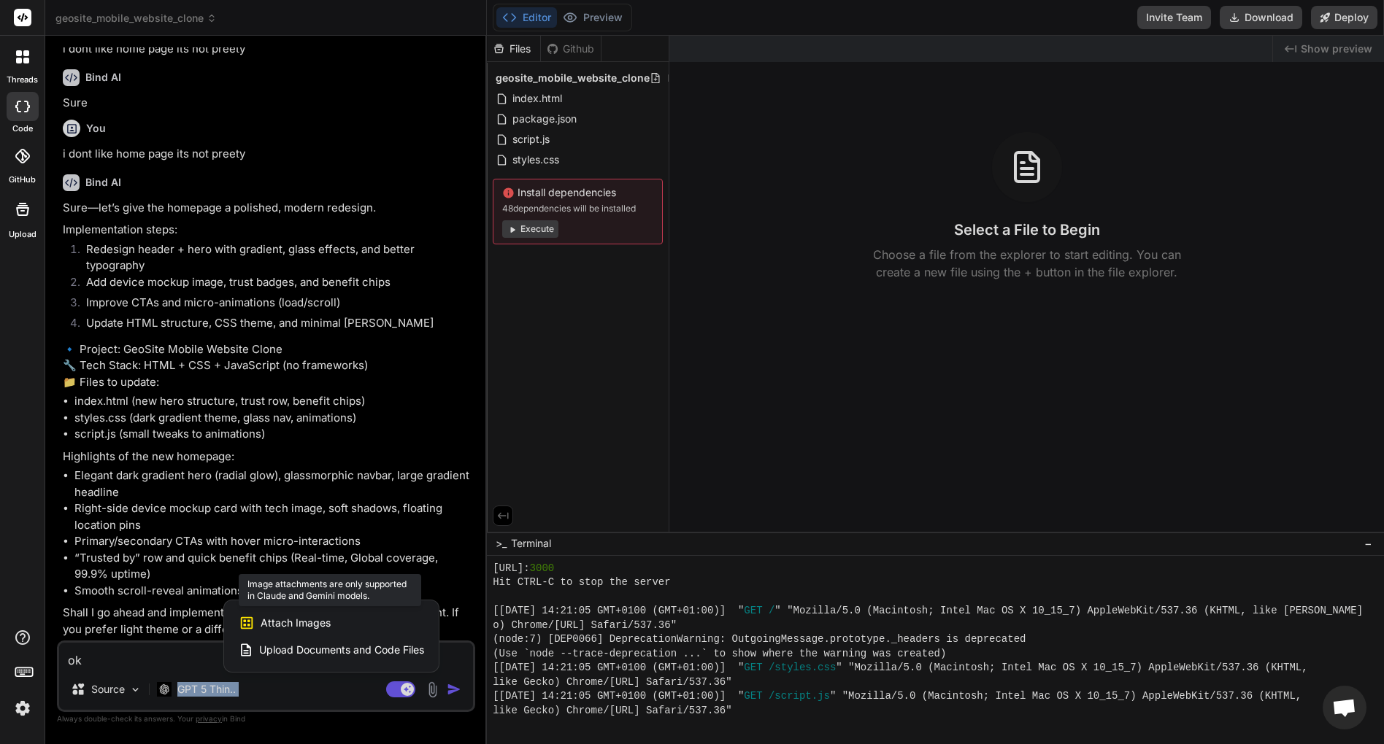
click at [365, 626] on div "Attach Images Image attachments are only supported in Claude and Gemini models." at bounding box center [331, 623] width 185 height 28
click at [305, 631] on div "Attach Images Image attachments are only supported in [PERSON_NAME] and Gemini …" at bounding box center [331, 623] width 185 height 28
click at [316, 706] on div at bounding box center [692, 372] width 1384 height 744
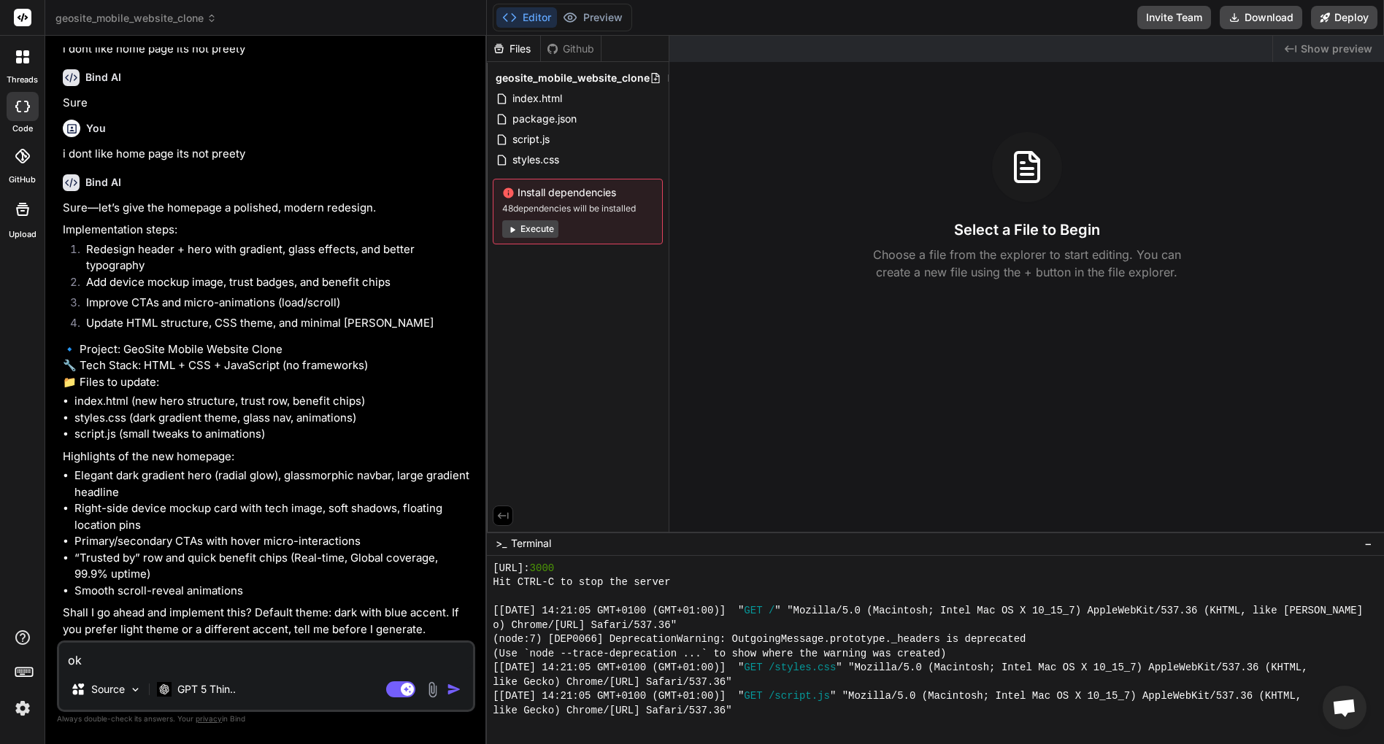
click at [312, 653] on textarea "ok" at bounding box center [266, 656] width 414 height 26
type textarea "x"
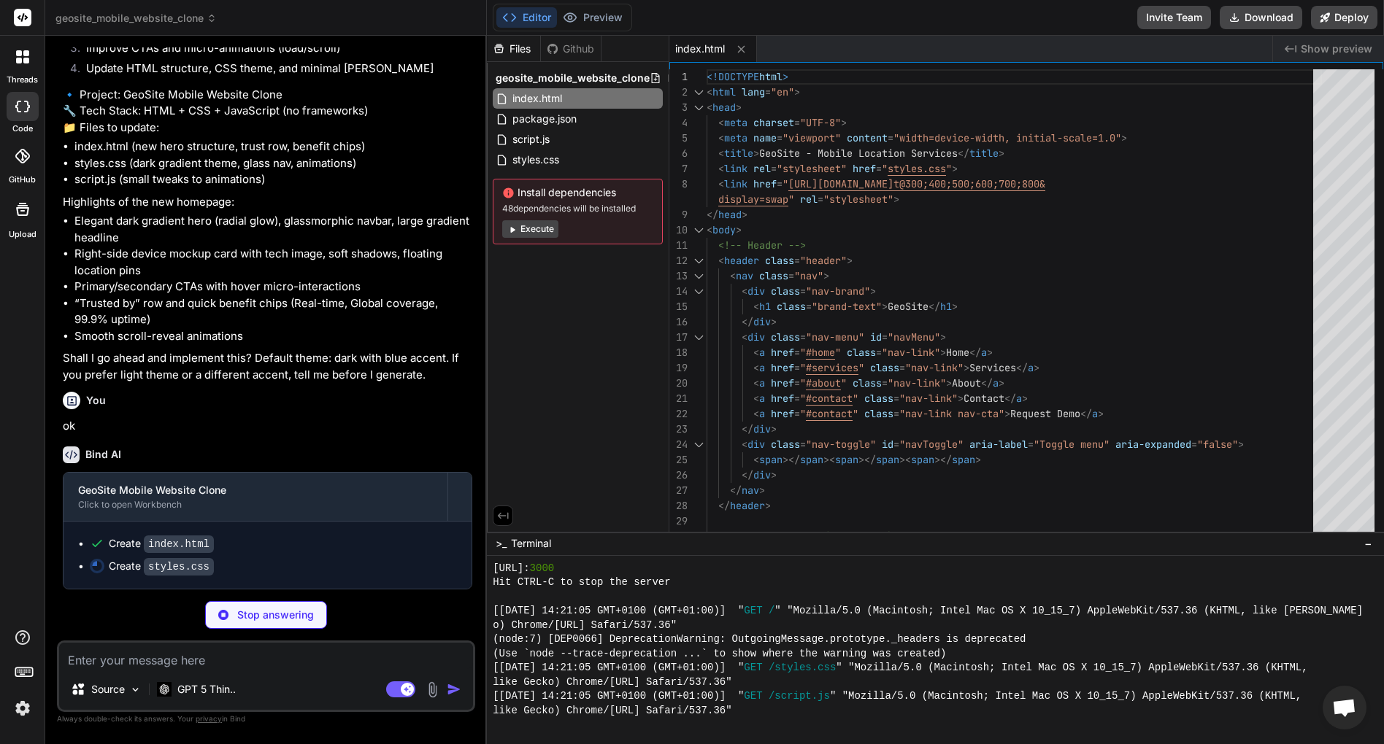
scroll to position [1084, 0]
type textarea "x"
type textarea "@media (max-width: 480px) { .nav { padding: 1rem; } .headline { font-size: 2rem…"
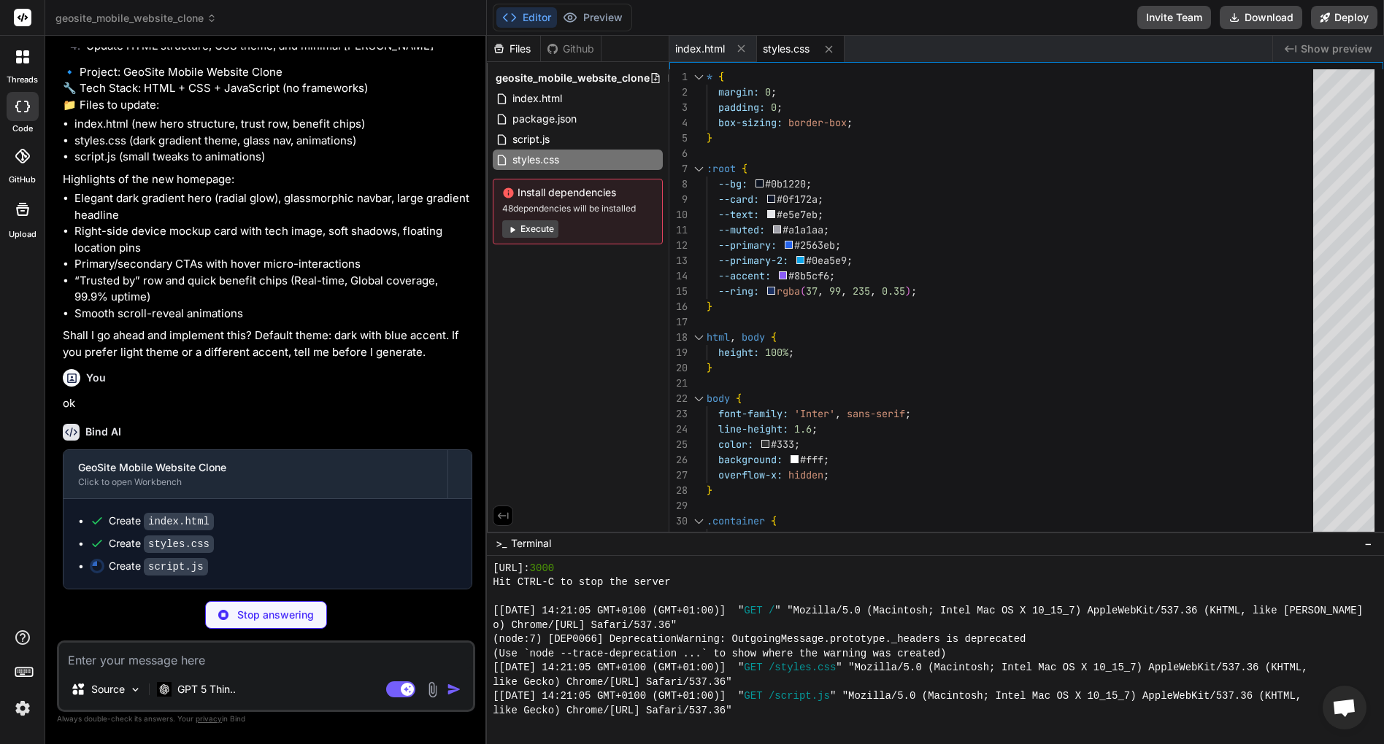
type textarea "x"
type textarea "});"
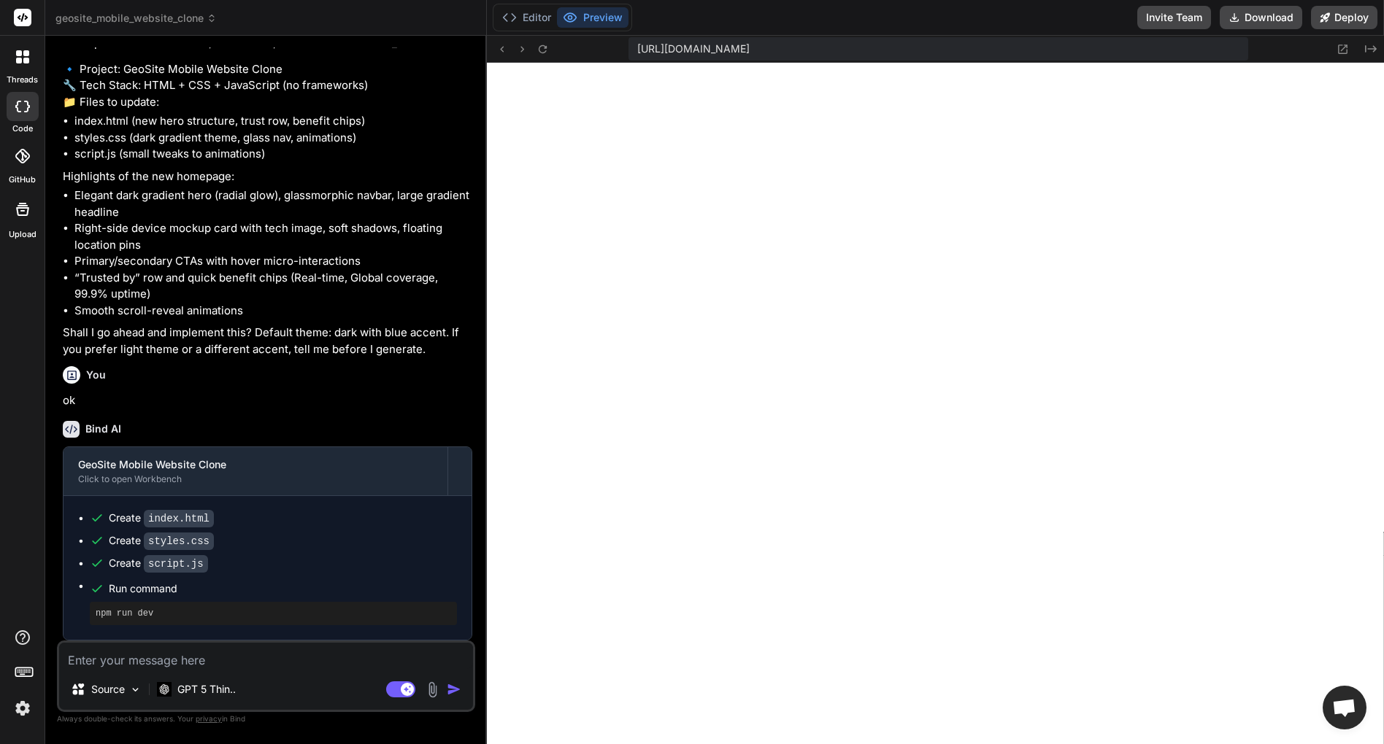
scroll to position [1109, 0]
click at [1352, 50] on div "Created with Pixso." at bounding box center [1351, 49] width 53 height 18
click at [1343, 50] on icon at bounding box center [1342, 49] width 12 height 12
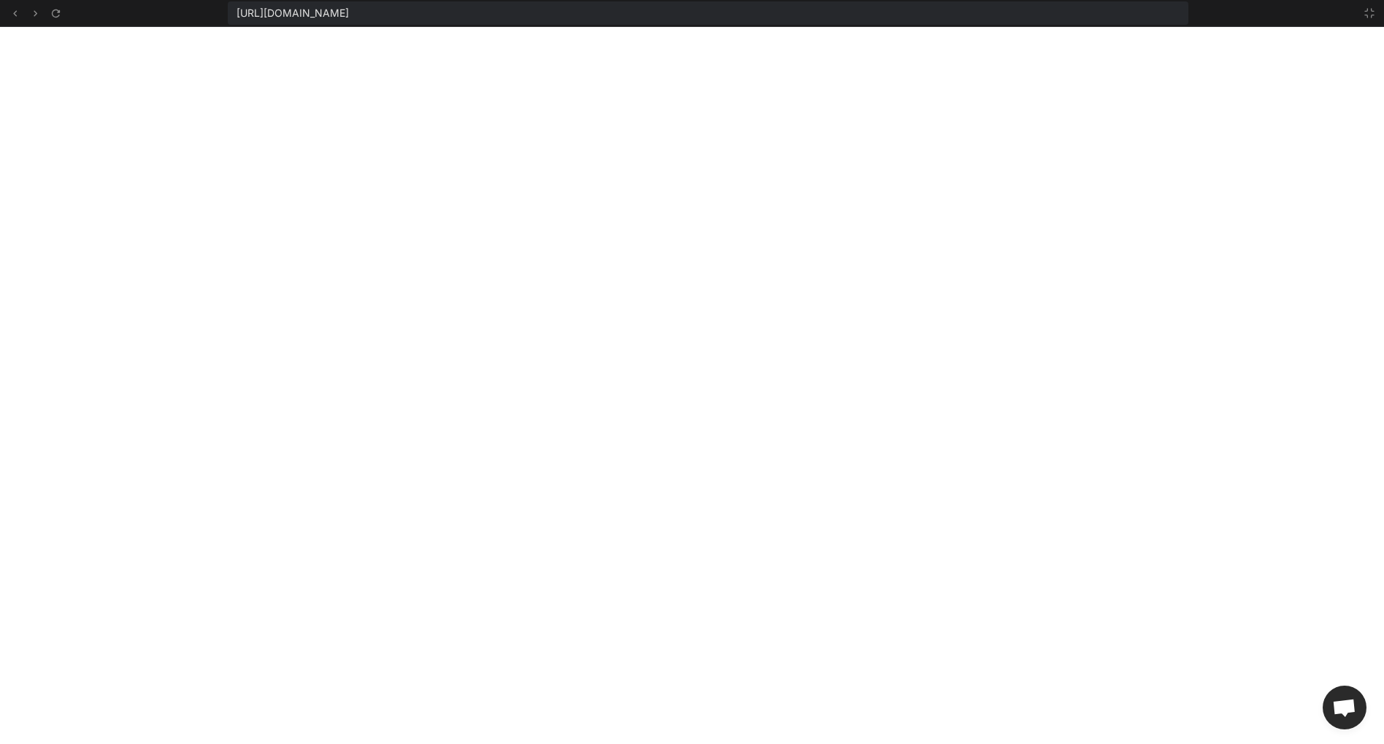
scroll to position [1208, 0]
click at [1373, 14] on icon at bounding box center [1369, 13] width 12 height 12
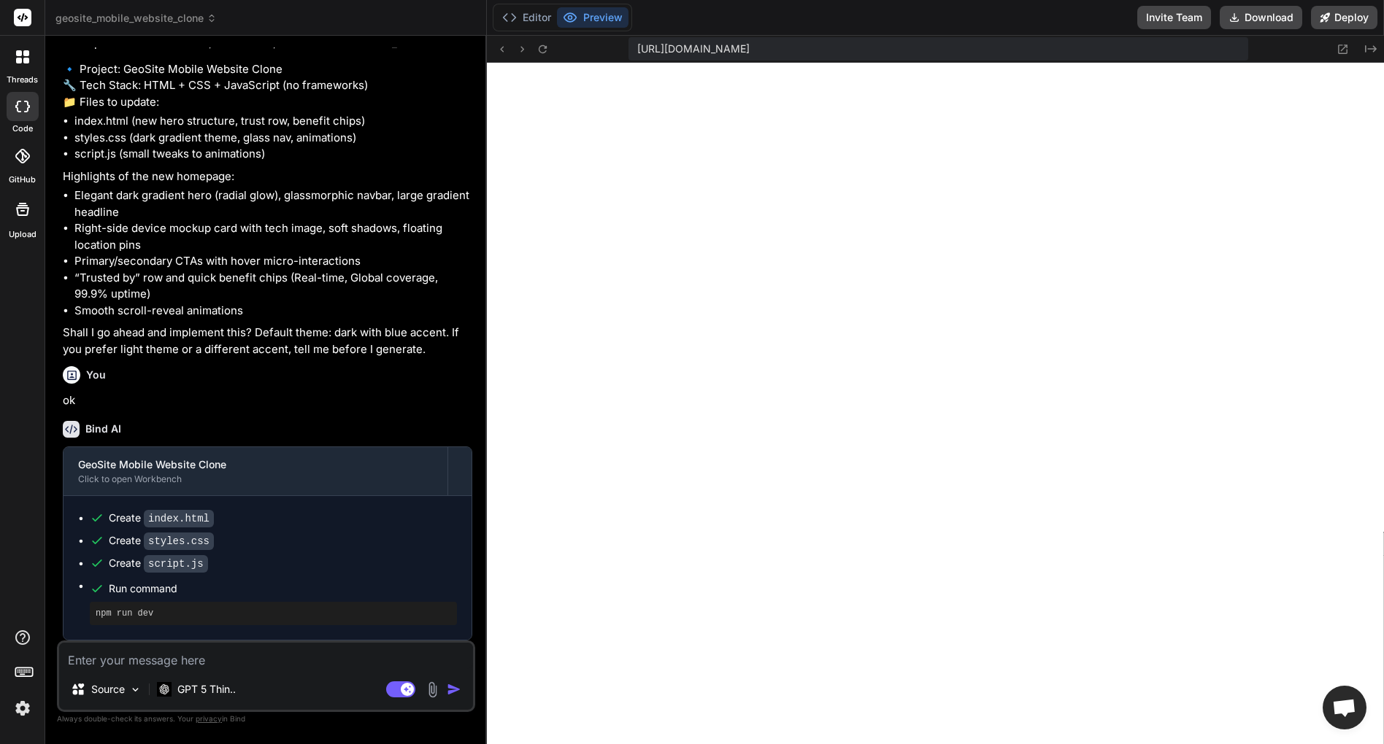
scroll to position [1294, 0]
click at [226, 695] on p "GPT 5 Thin.." at bounding box center [206, 689] width 58 height 15
click at [192, 686] on p "GPT 5 Thin.." at bounding box center [206, 689] width 58 height 15
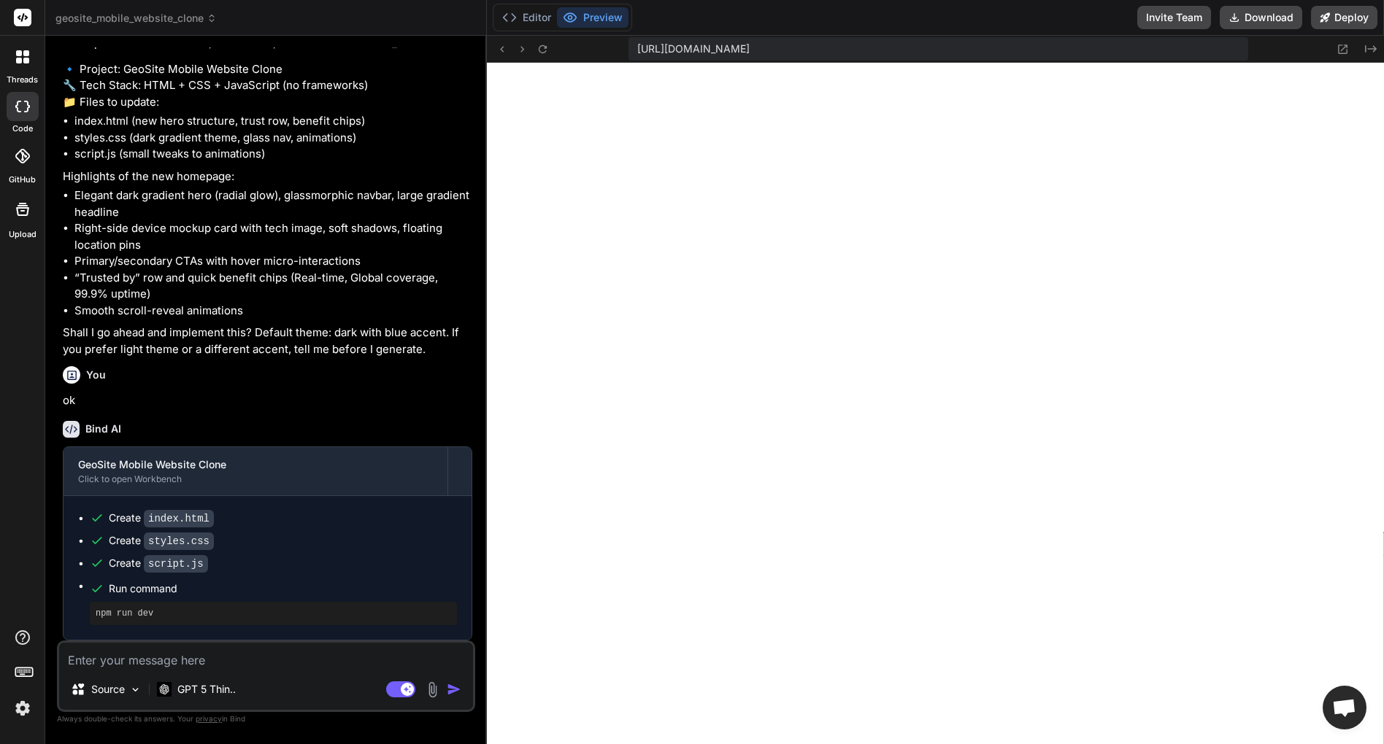
click at [194, 658] on textarea at bounding box center [266, 656] width 414 height 26
click at [231, 705] on div "GPT 5 Thin.." at bounding box center [196, 692] width 90 height 35
click at [221, 681] on div "GPT 5 Thin.." at bounding box center [196, 689] width 90 height 29
click at [416, 690] on button "Agent Mode. When this toggle is activated, AI automatically makes decisions, re…" at bounding box center [400, 690] width 35 height 18
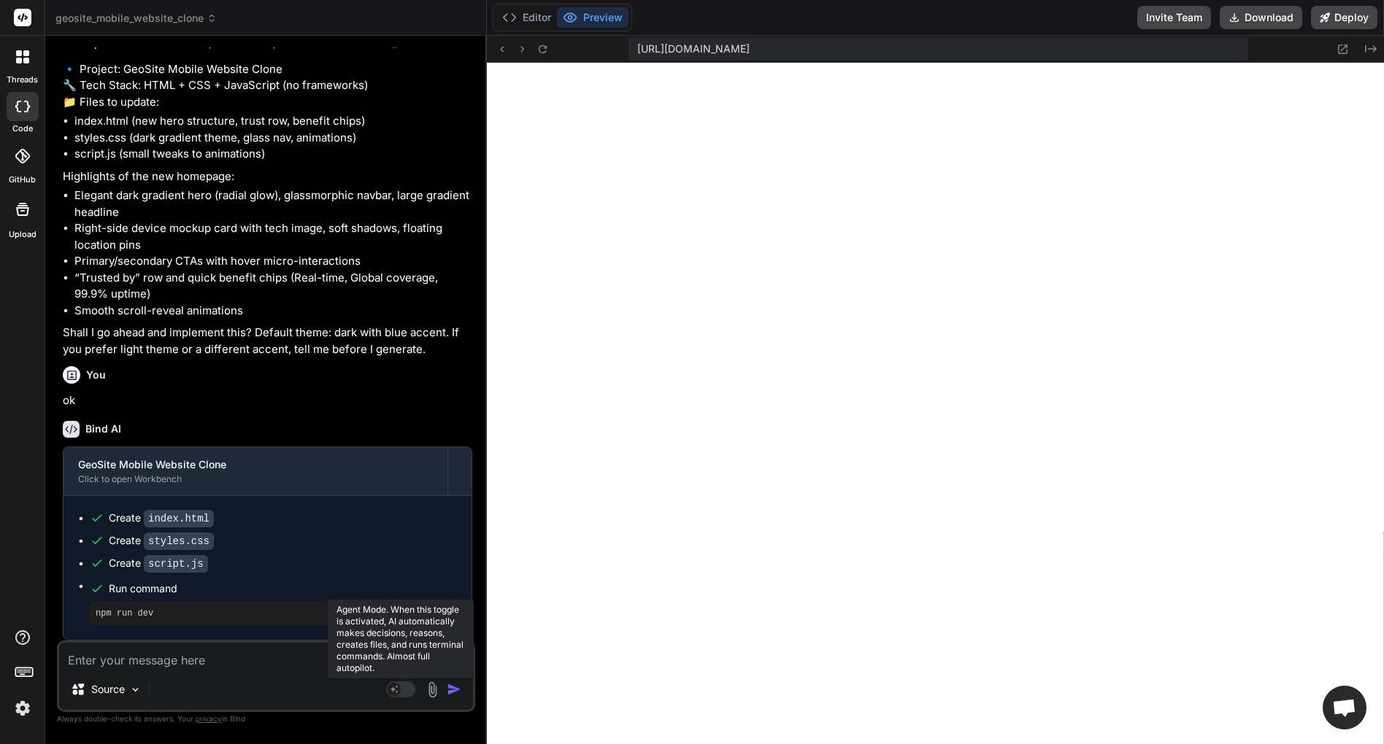
click at [406, 690] on rect at bounding box center [400, 690] width 29 height 16
type textarea "x"
click at [195, 680] on div "GPT 5 Thin.." at bounding box center [196, 689] width 90 height 29
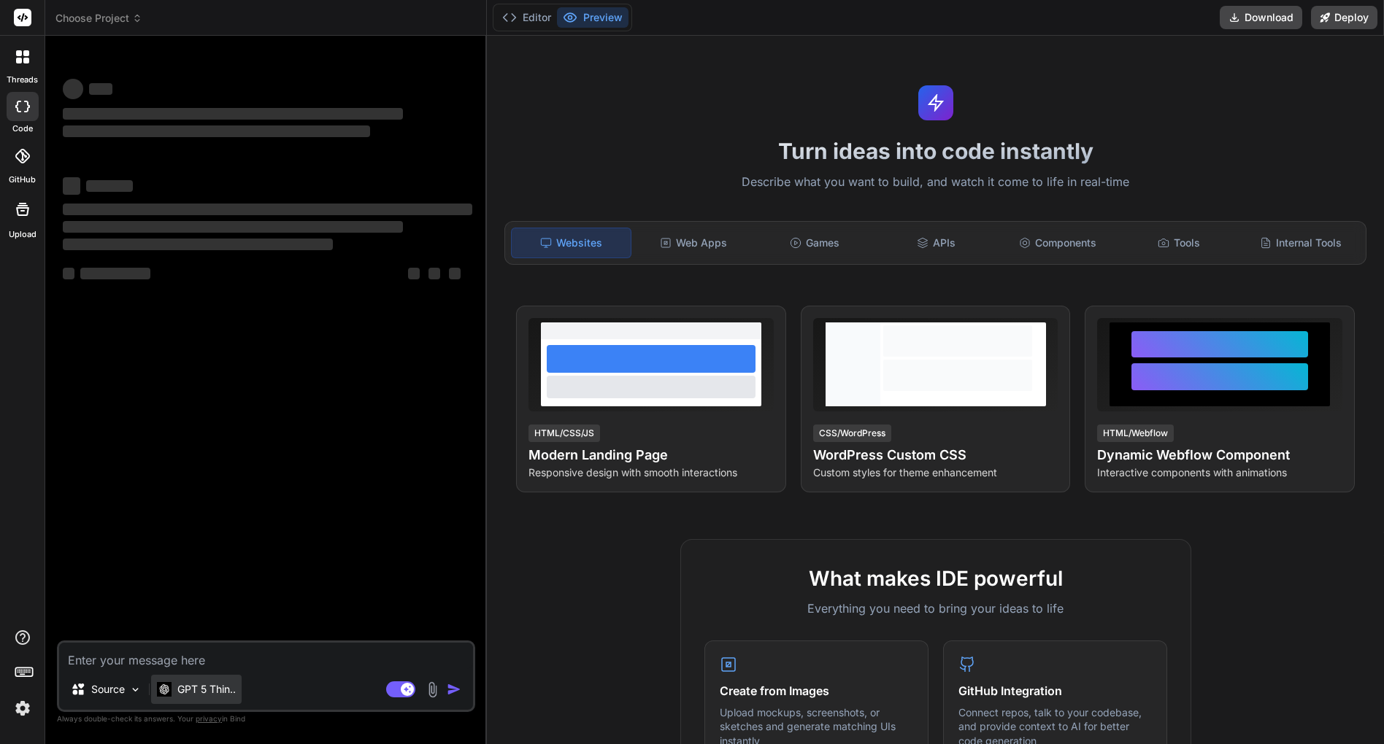
click at [190, 690] on p "GPT 5 Thin.." at bounding box center [206, 689] width 58 height 15
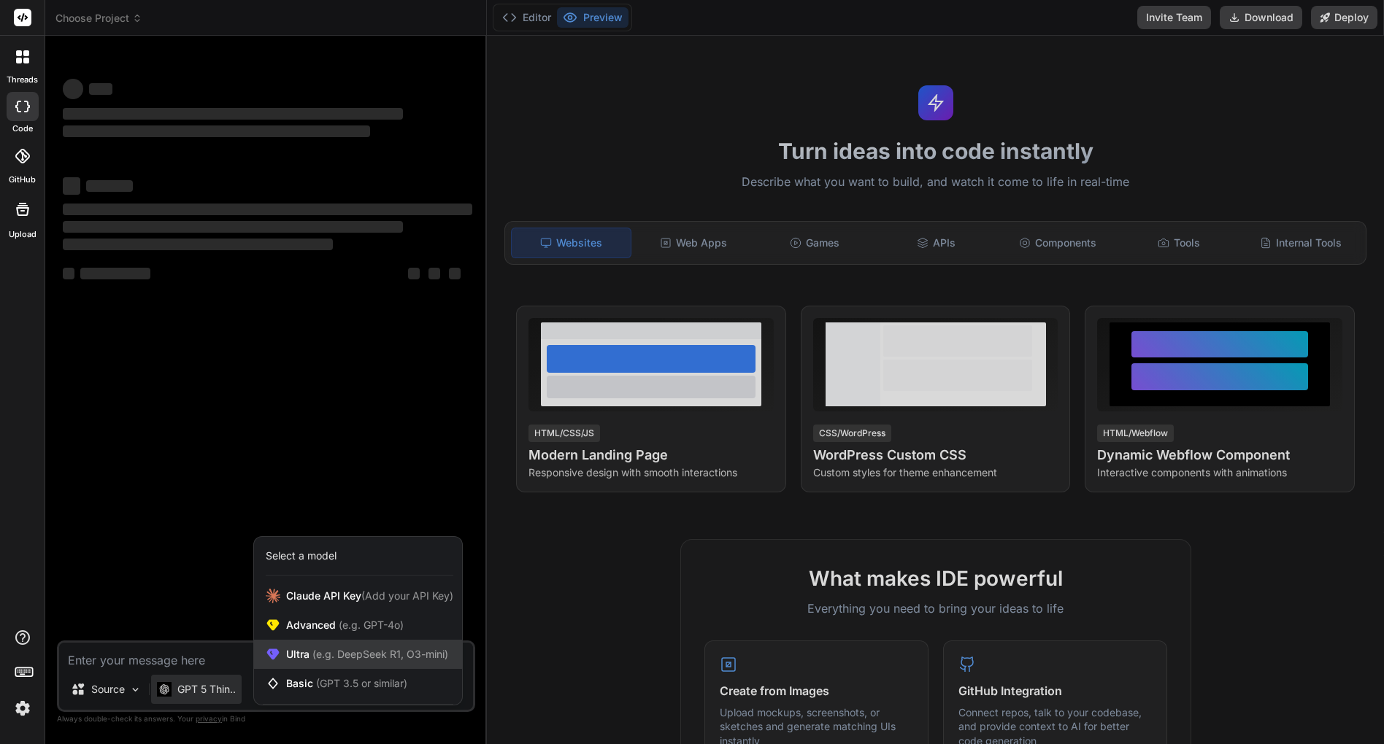
click at [307, 651] on span "Ultra (e.g. DeepSeek R1, O3-mini)" at bounding box center [367, 654] width 162 height 15
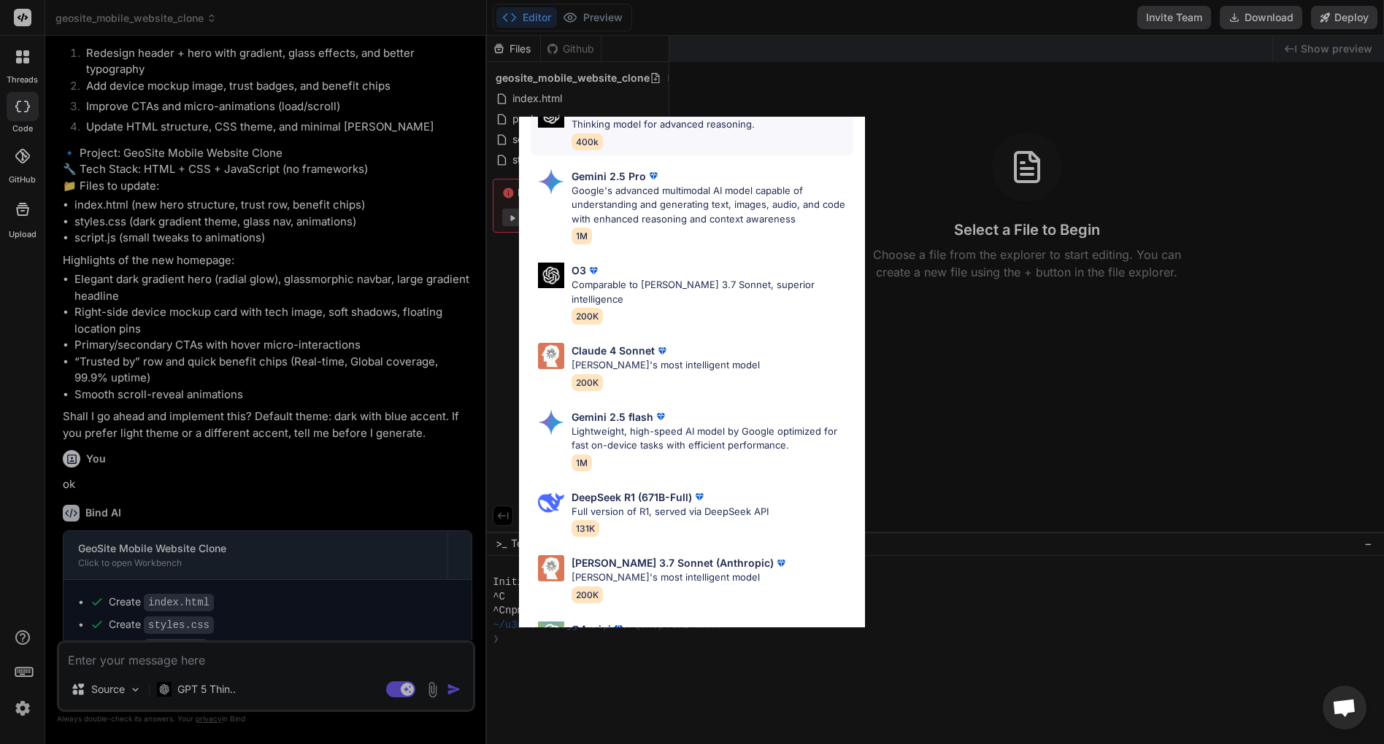
scroll to position [293, 0]
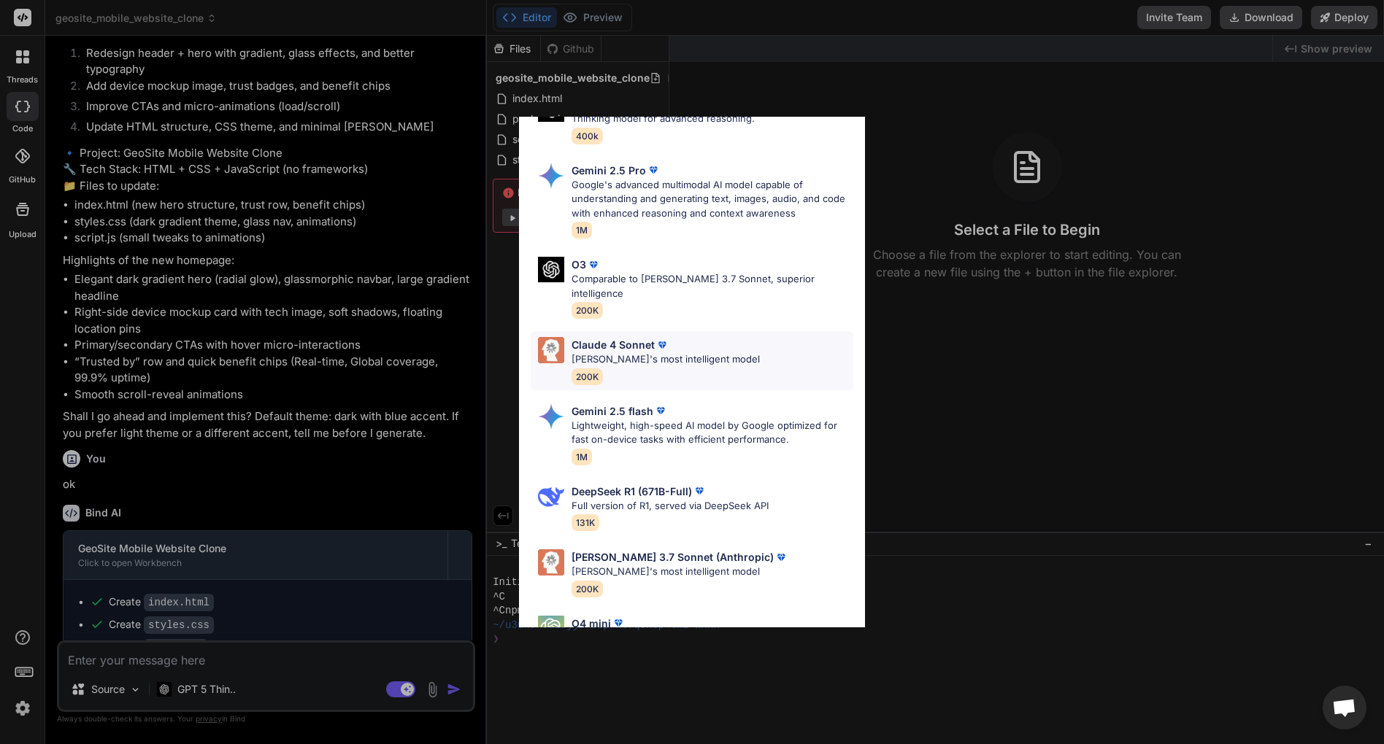
click at [673, 352] on p "Claude's most intelligent model" at bounding box center [665, 359] width 188 height 15
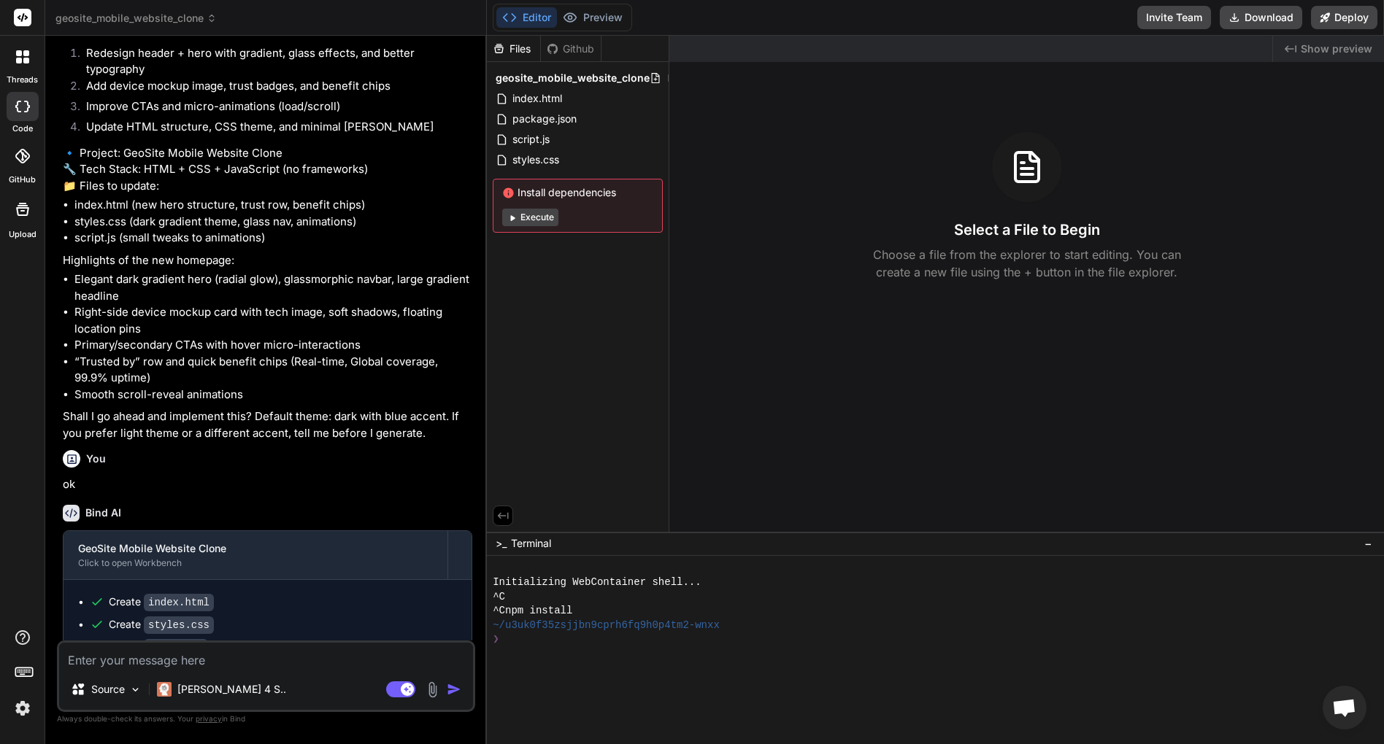
click at [432, 689] on img at bounding box center [432, 690] width 17 height 17
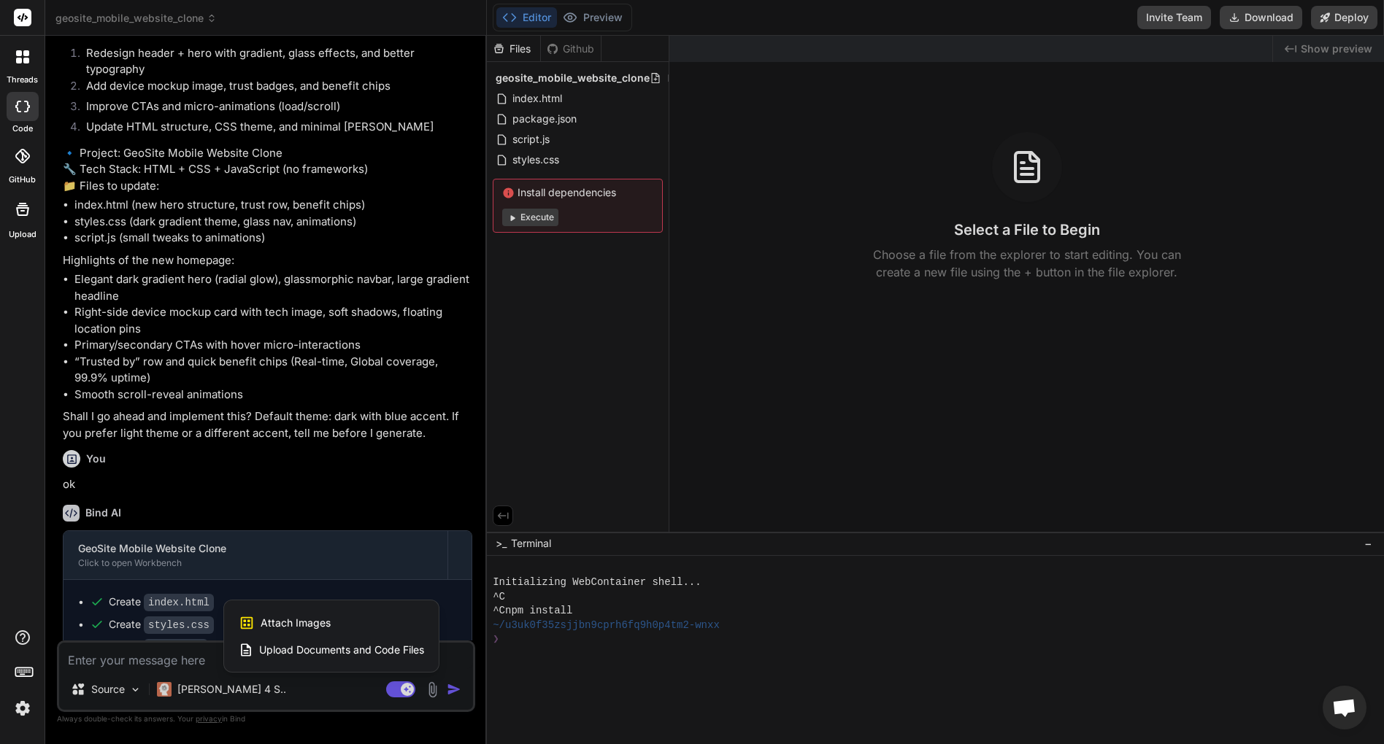
click at [296, 623] on span "Attach Images" at bounding box center [296, 623] width 70 height 15
type textarea "x"
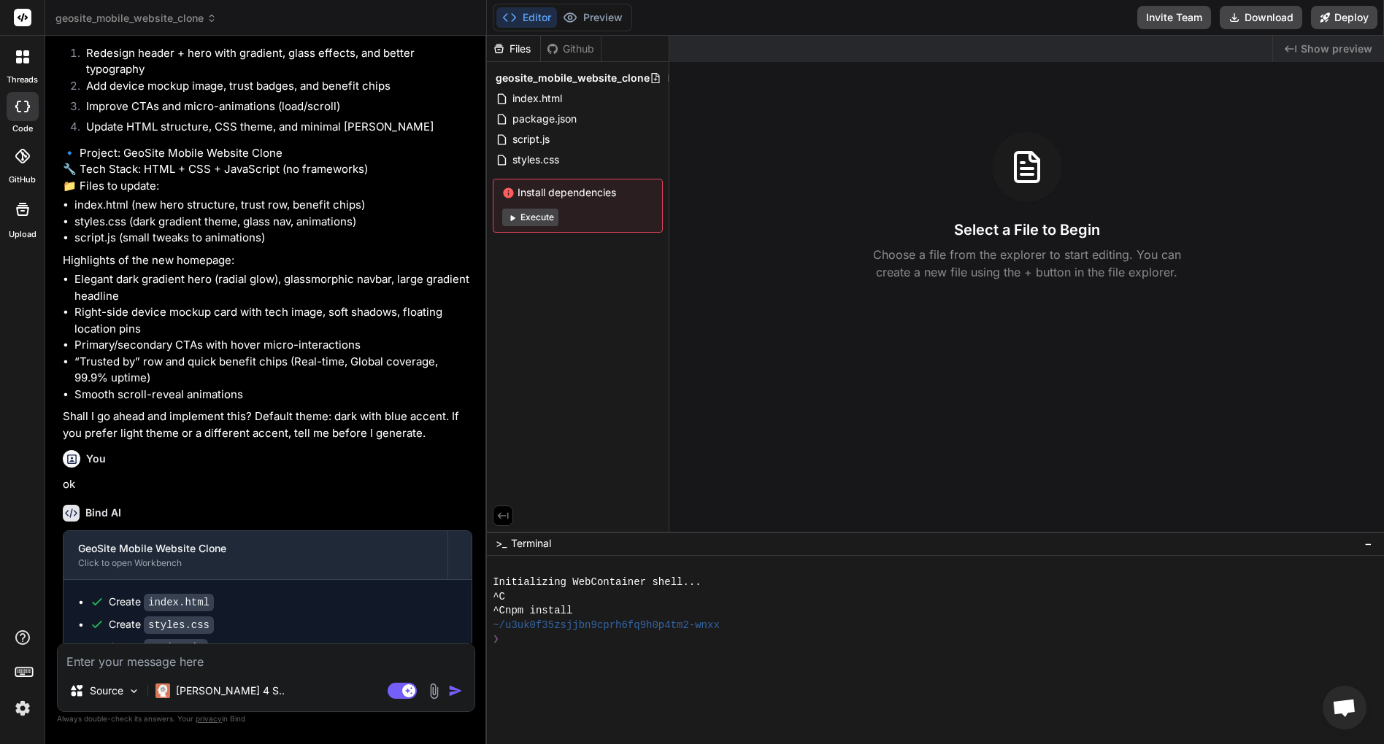
type input "C:\fakepath\Screenshot 2025-09-01 at 14.13.55.png"
type textarea "x"
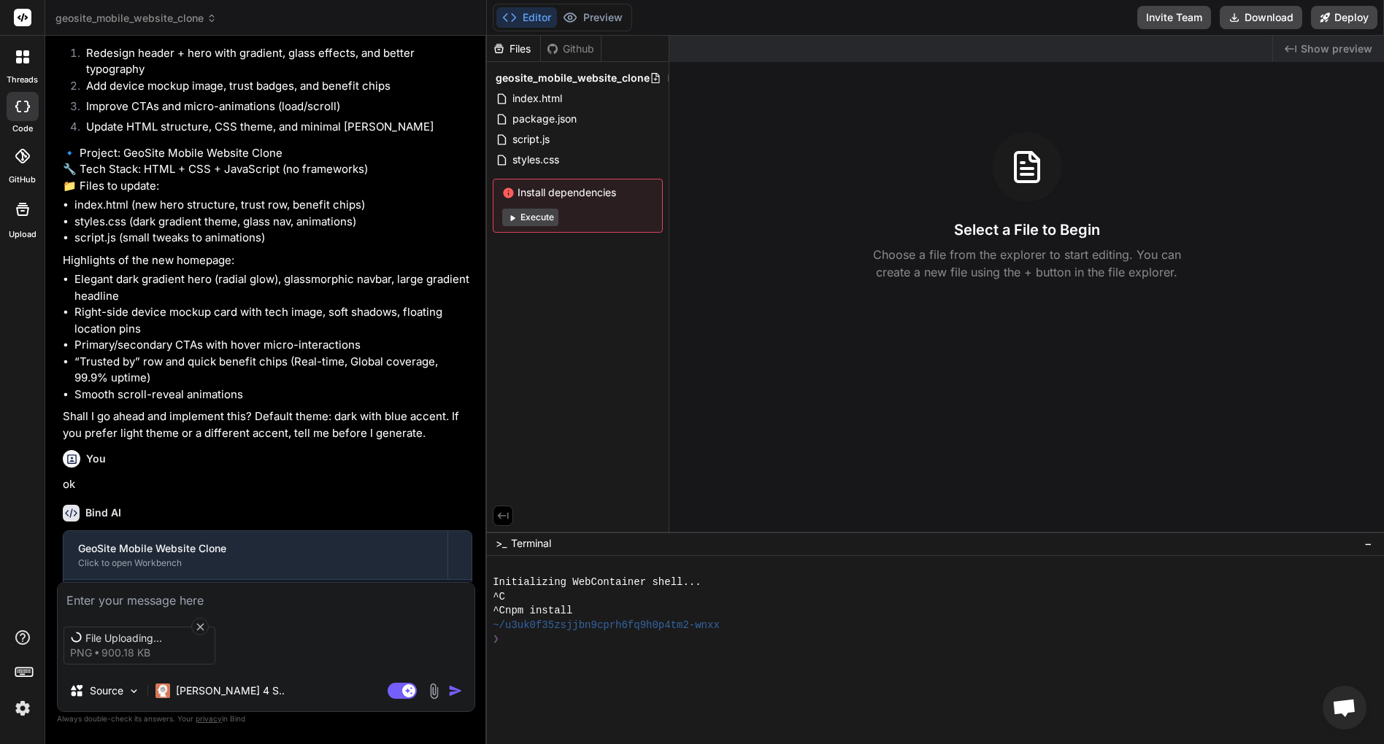
click at [277, 601] on textarea at bounding box center [266, 596] width 417 height 26
type textarea "i"
type textarea "x"
type textarea "i"
type textarea "x"
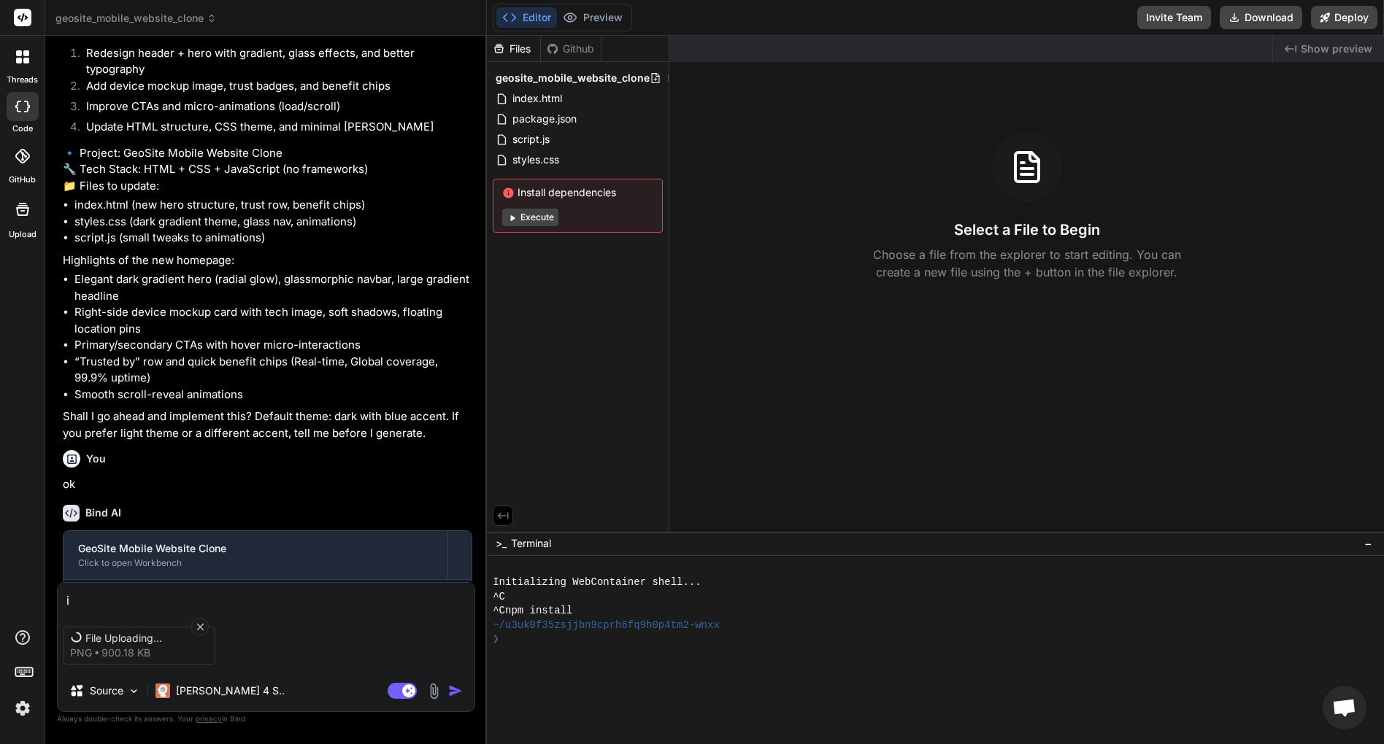
type textarea "i w"
type textarea "x"
type textarea "i wa"
type textarea "x"
type textarea "i w"
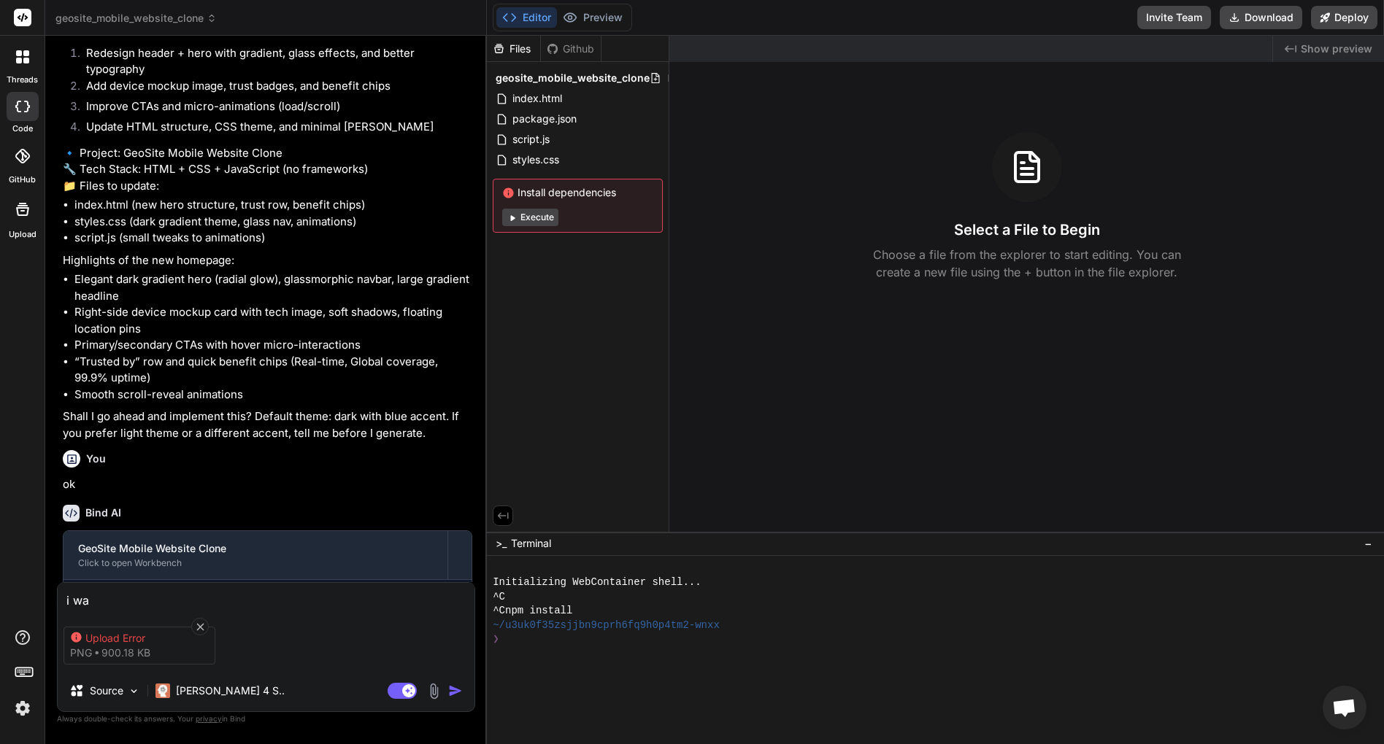
type textarea "x"
type textarea "i"
type textarea "x"
type textarea "i"
type textarea "x"
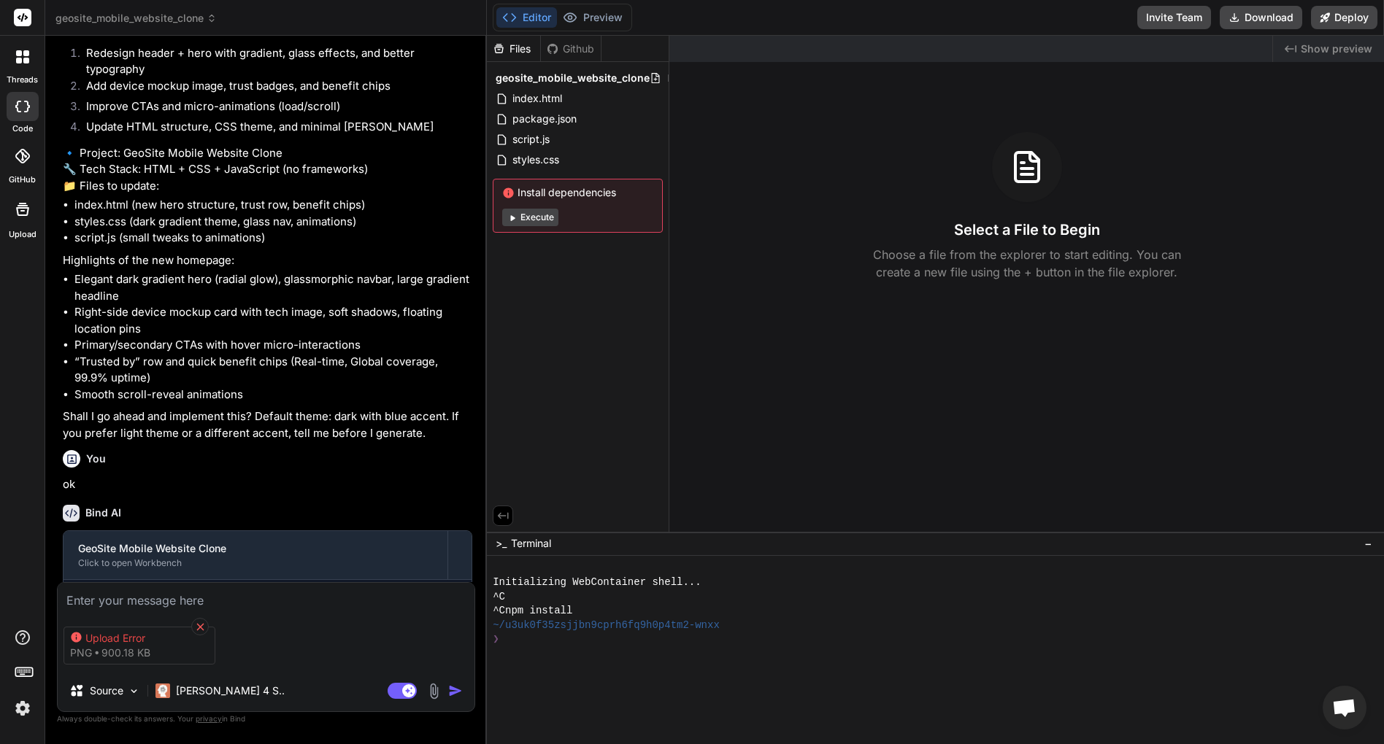
click at [209, 630] on div "Upload Error png 900.18 KB" at bounding box center [139, 646] width 152 height 38
click at [198, 623] on icon at bounding box center [199, 626] width 7 height 7
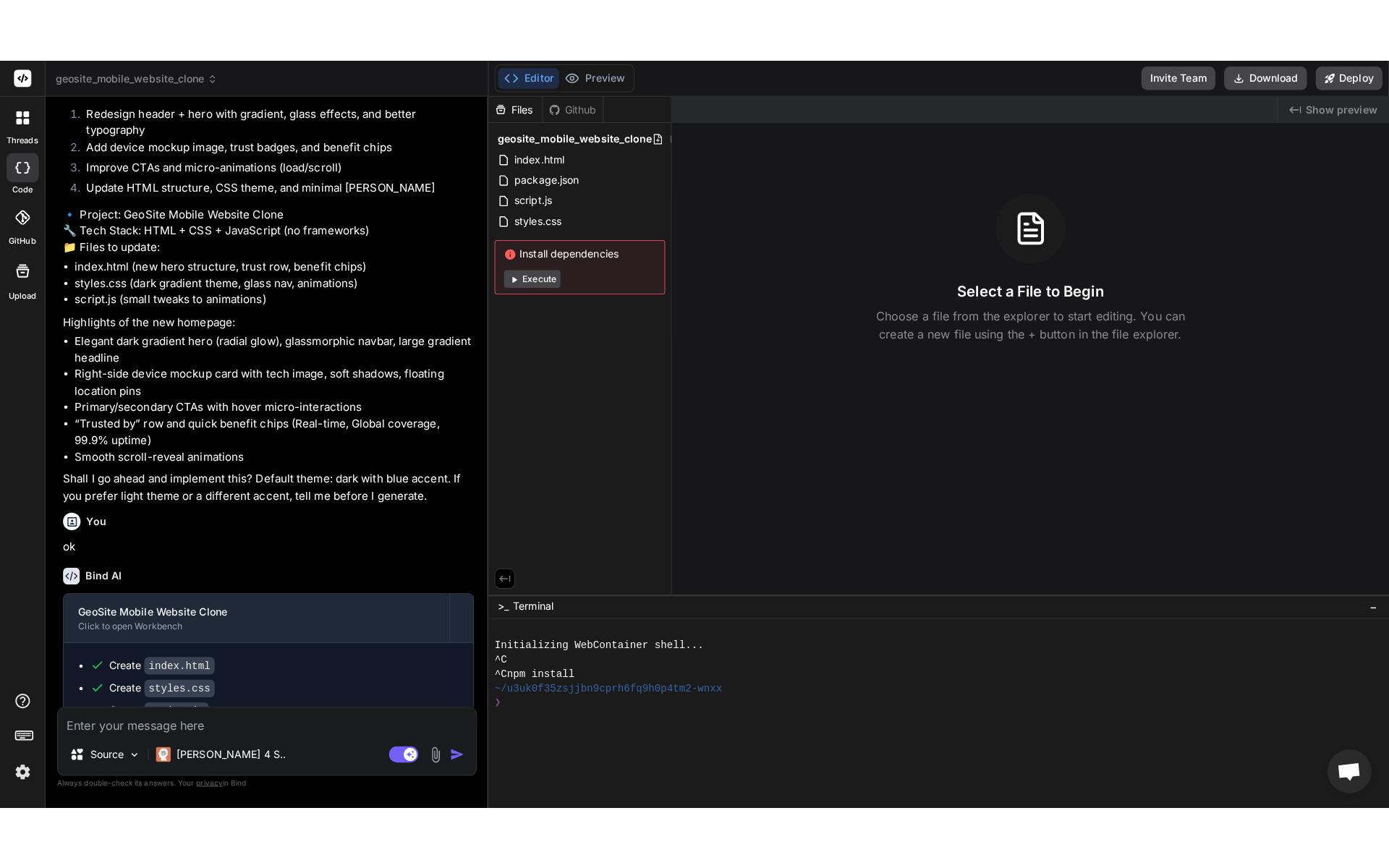
scroll to position [1096, 0]
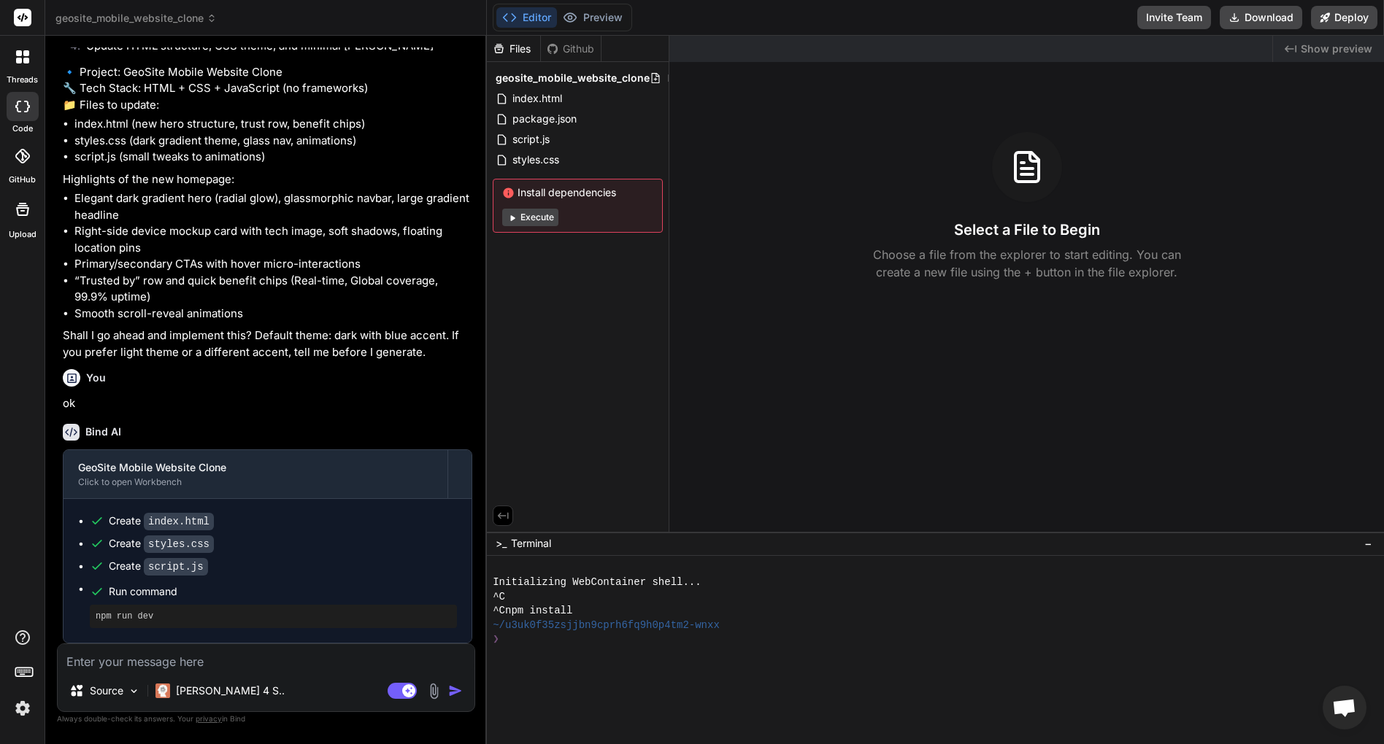
click at [428, 689] on img at bounding box center [433, 691] width 17 height 17
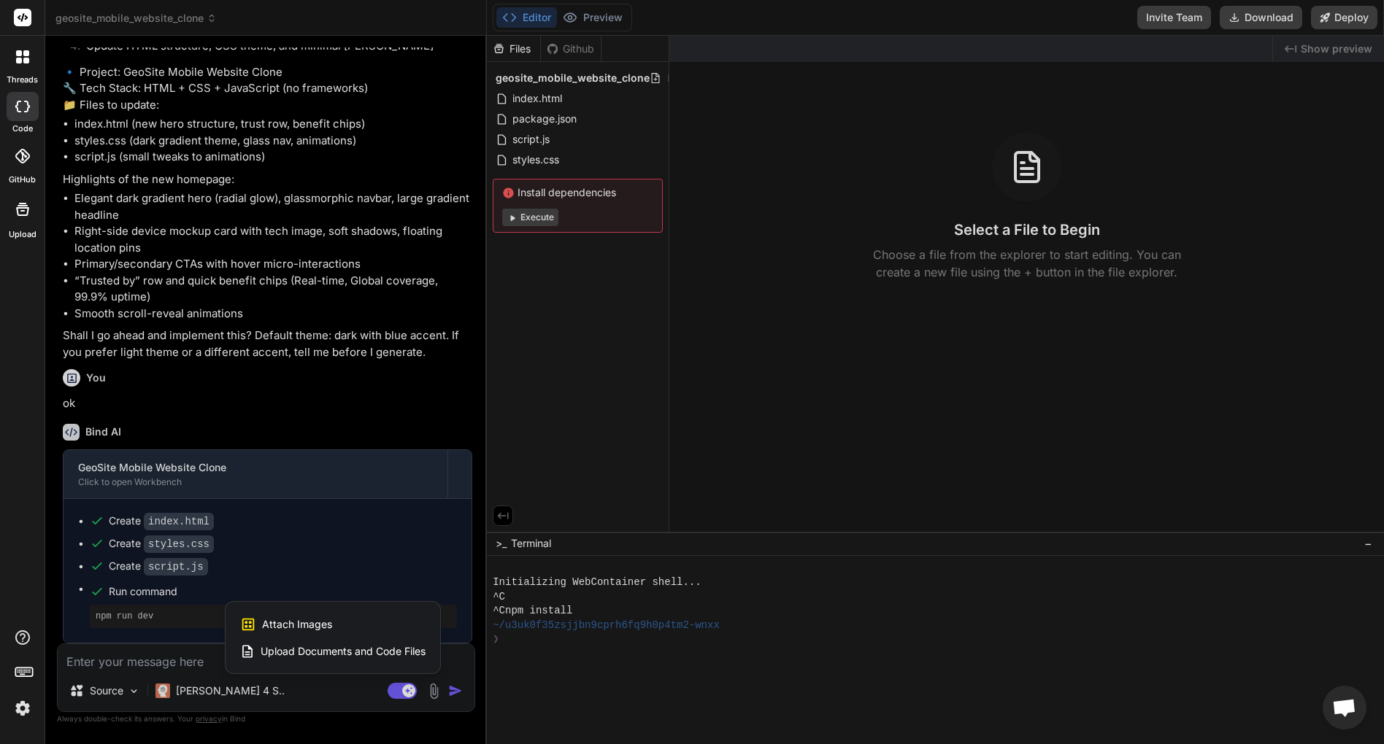
click at [312, 602] on div "Attach Images Image attachments are only supported in Claude and Gemini models.…" at bounding box center [332, 638] width 215 height 72
click at [312, 626] on span "Attach Images" at bounding box center [297, 624] width 70 height 15
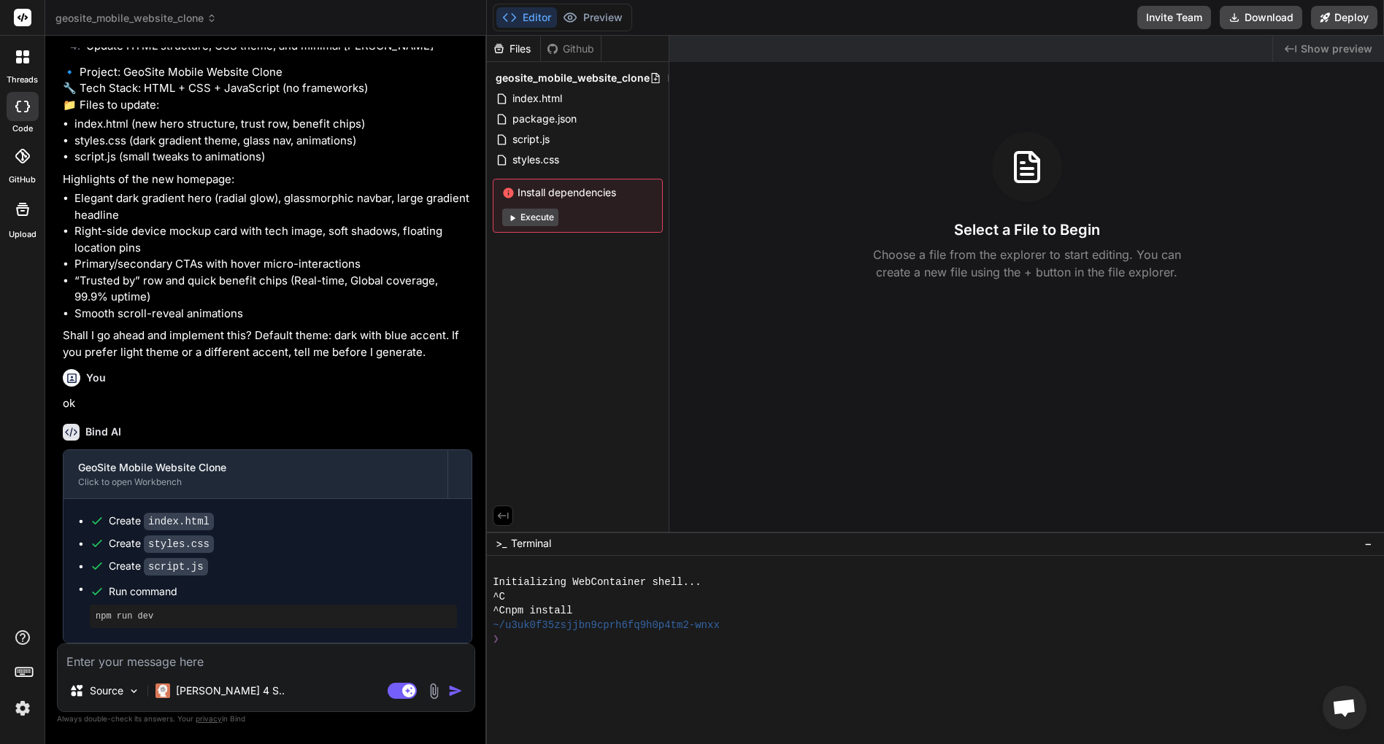
click at [436, 690] on img at bounding box center [433, 691] width 17 height 17
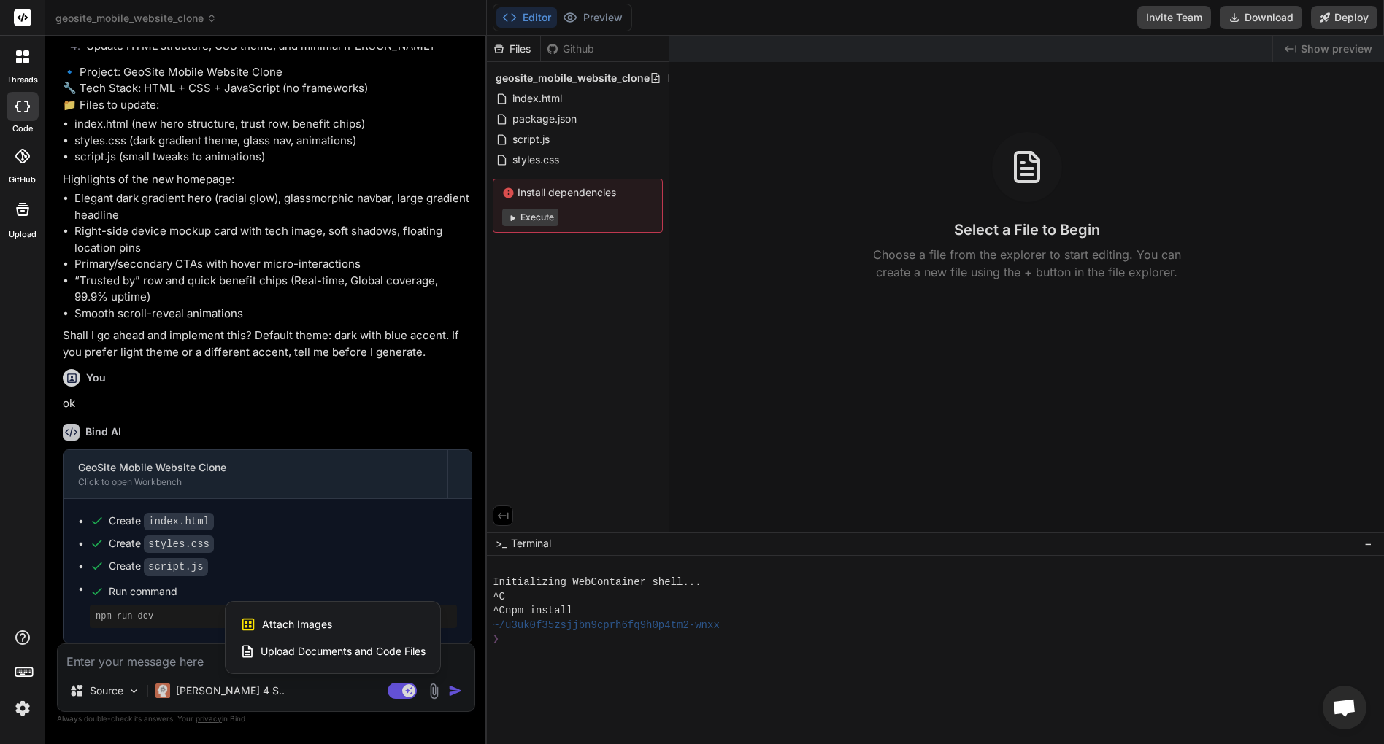
click at [320, 384] on div at bounding box center [692, 372] width 1384 height 744
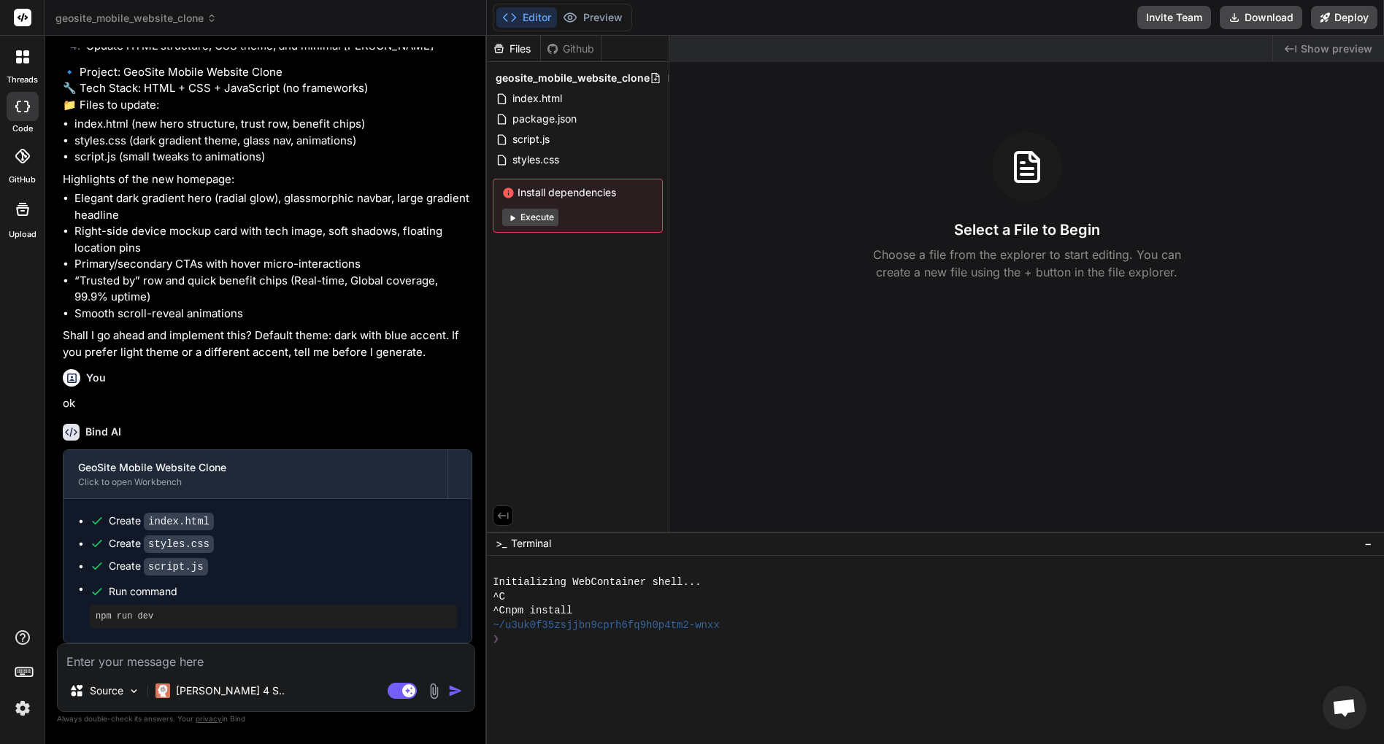
click at [1094, 149] on div "Select a File to Begin Choose a file from the explorer to start editing. You ca…" at bounding box center [1026, 206] width 714 height 149
click at [23, 712] on img at bounding box center [22, 708] width 25 height 25
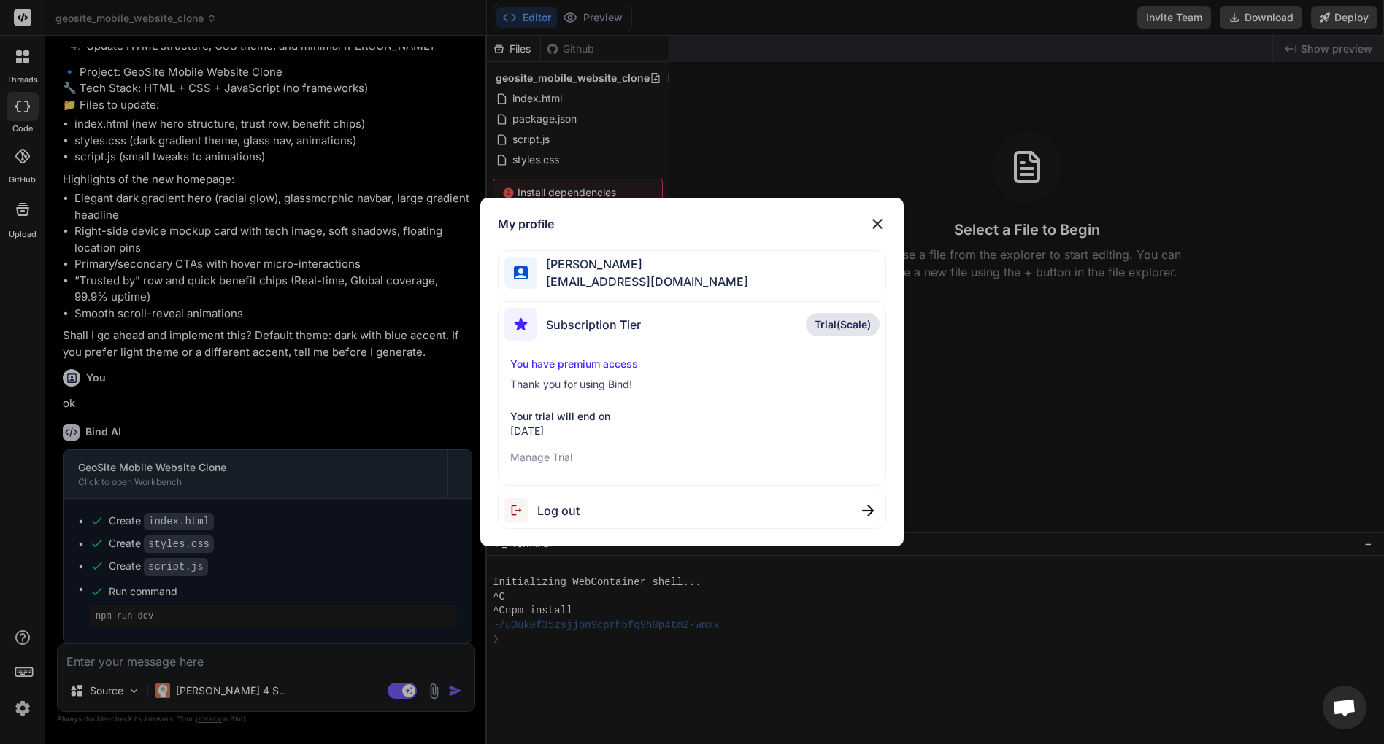
click at [564, 255] on span "Soso Hoko" at bounding box center [642, 264] width 211 height 18
click at [151, 506] on div "My profile Soso Hoko hokososo35@gmail.com Subscription Tier Trial(Scale) You ha…" at bounding box center [692, 372] width 1384 height 744
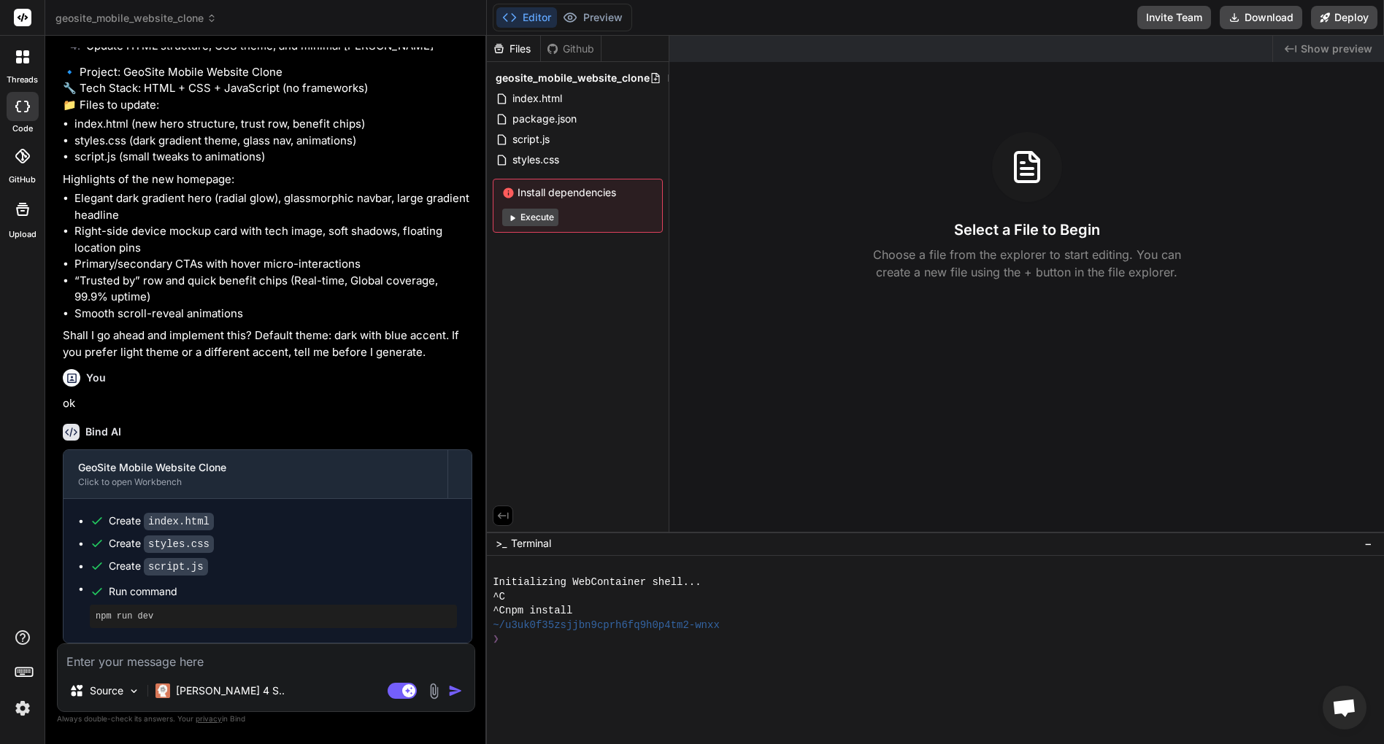
click at [239, 674] on div "Source Claude 4 S.. Agent Mode. When this toggle is activated, AI automatically…" at bounding box center [266, 678] width 418 height 69
click at [601, 32] on div "Editor Preview Disabled until preview for your project is generated Invite Team…" at bounding box center [935, 18] width 897 height 36
click at [181, 649] on textarea at bounding box center [266, 657] width 417 height 26
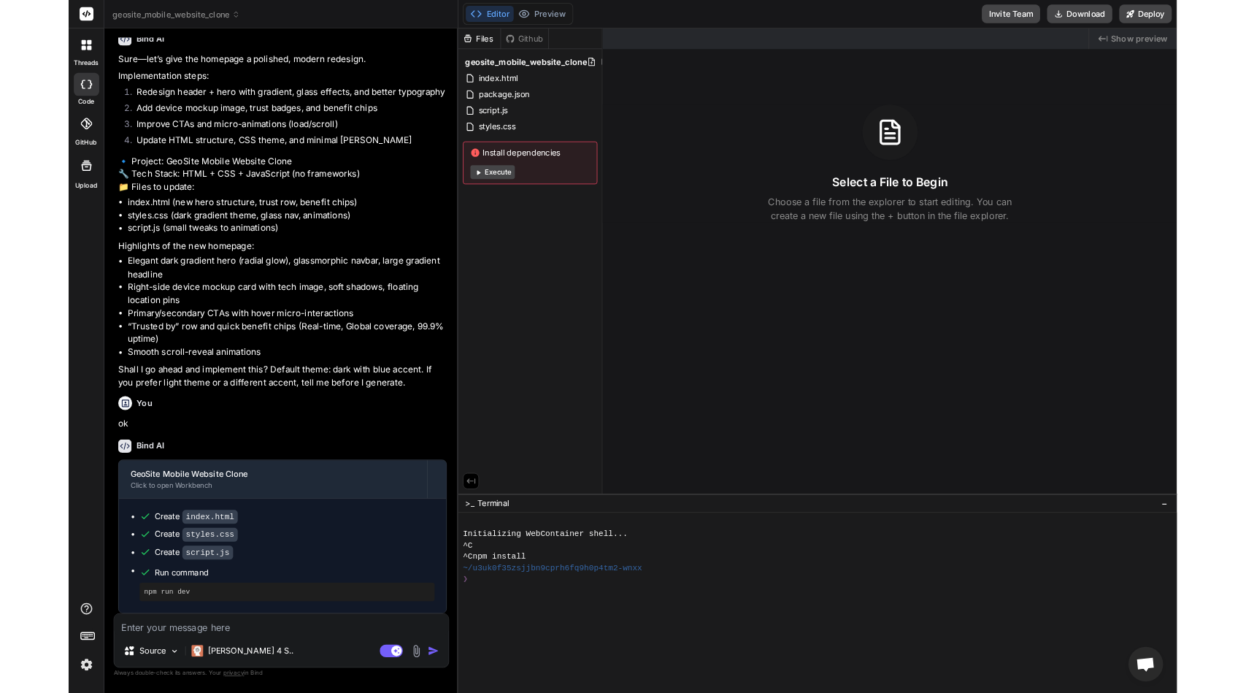
scroll to position [1058, 0]
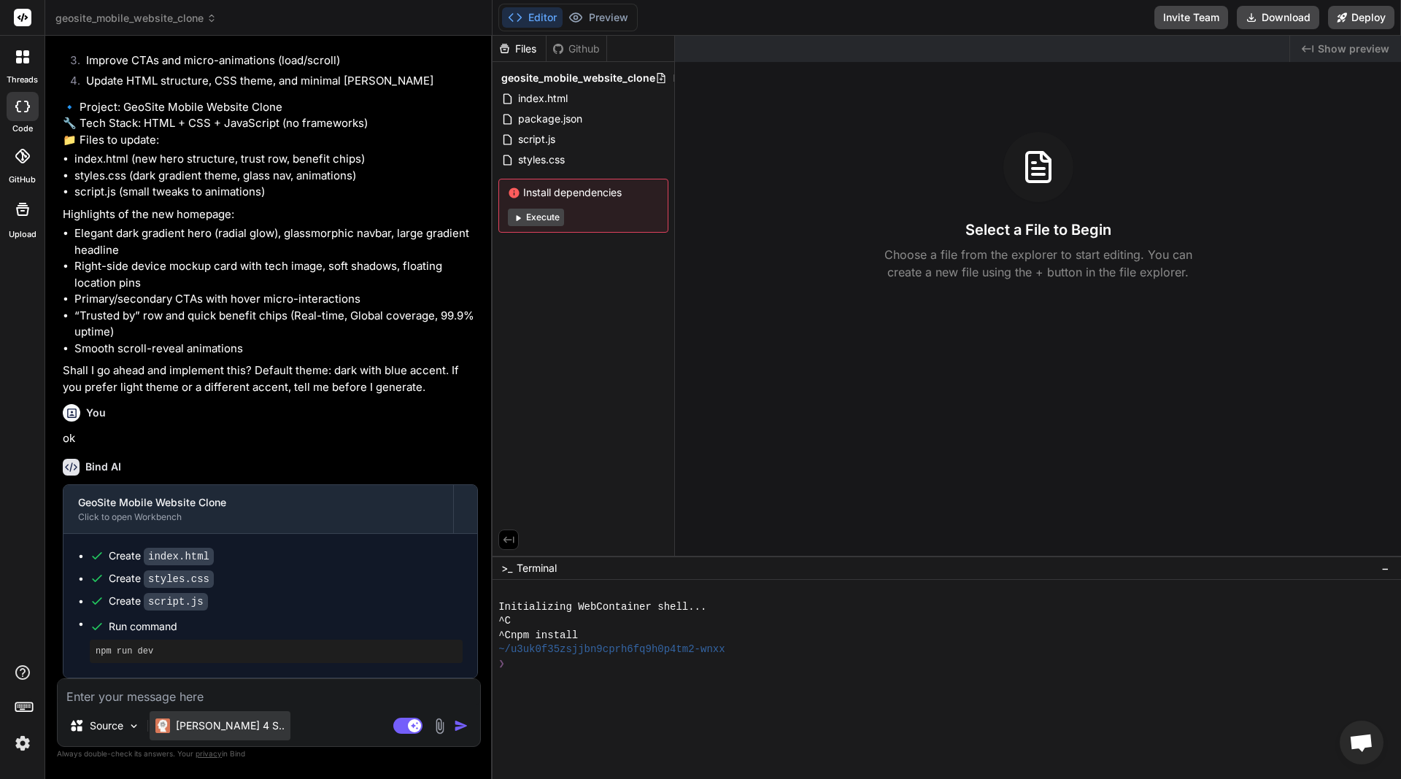
click at [198, 731] on p "Claude 4 S.." at bounding box center [230, 726] width 109 height 15
click at [220, 744] on p "Always double-check its answers. Your privacy in Bind" at bounding box center [269, 754] width 424 height 14
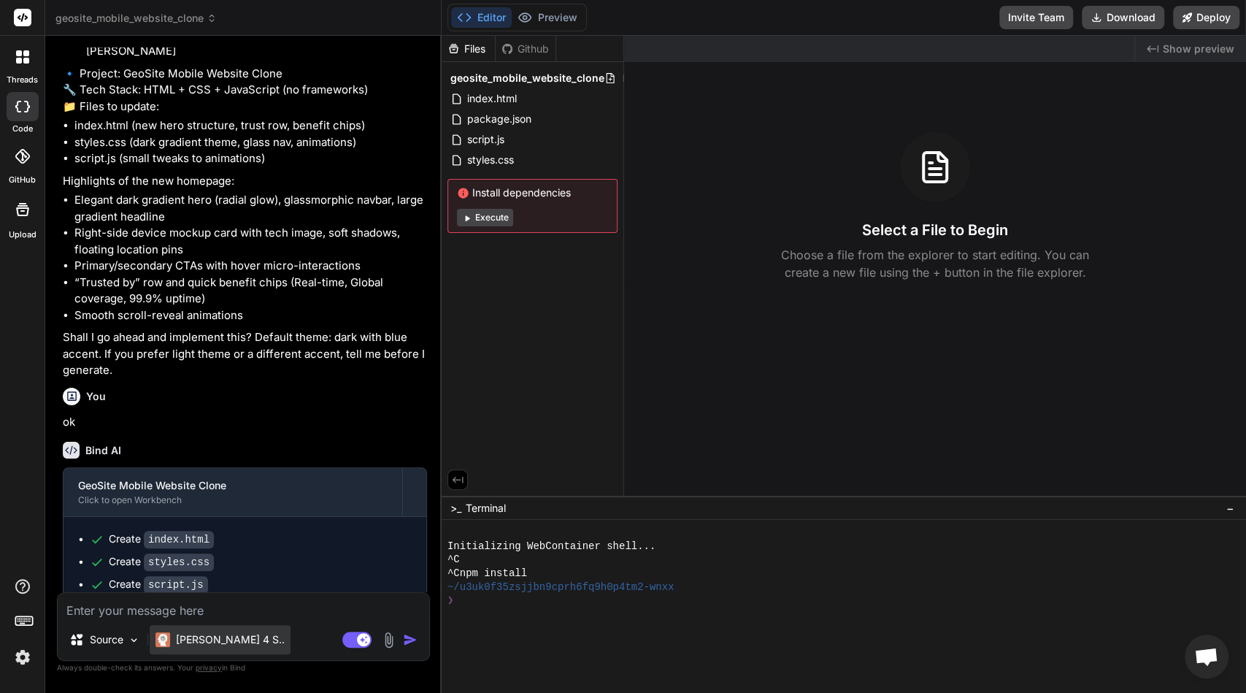
click at [205, 637] on p "Claude 4 S.." at bounding box center [230, 639] width 109 height 15
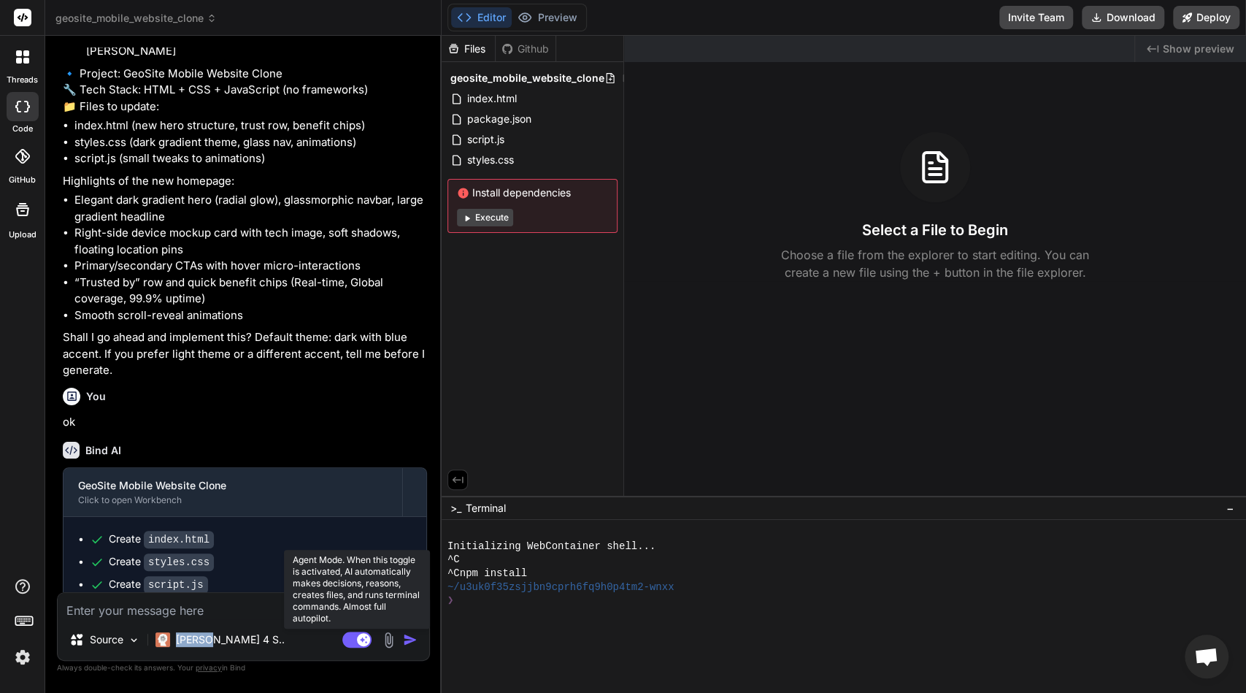
click at [362, 631] on icon at bounding box center [356, 639] width 29 height 17
click at [362, 631] on rect at bounding box center [356, 639] width 29 height 16
click at [383, 636] on img at bounding box center [388, 639] width 17 height 17
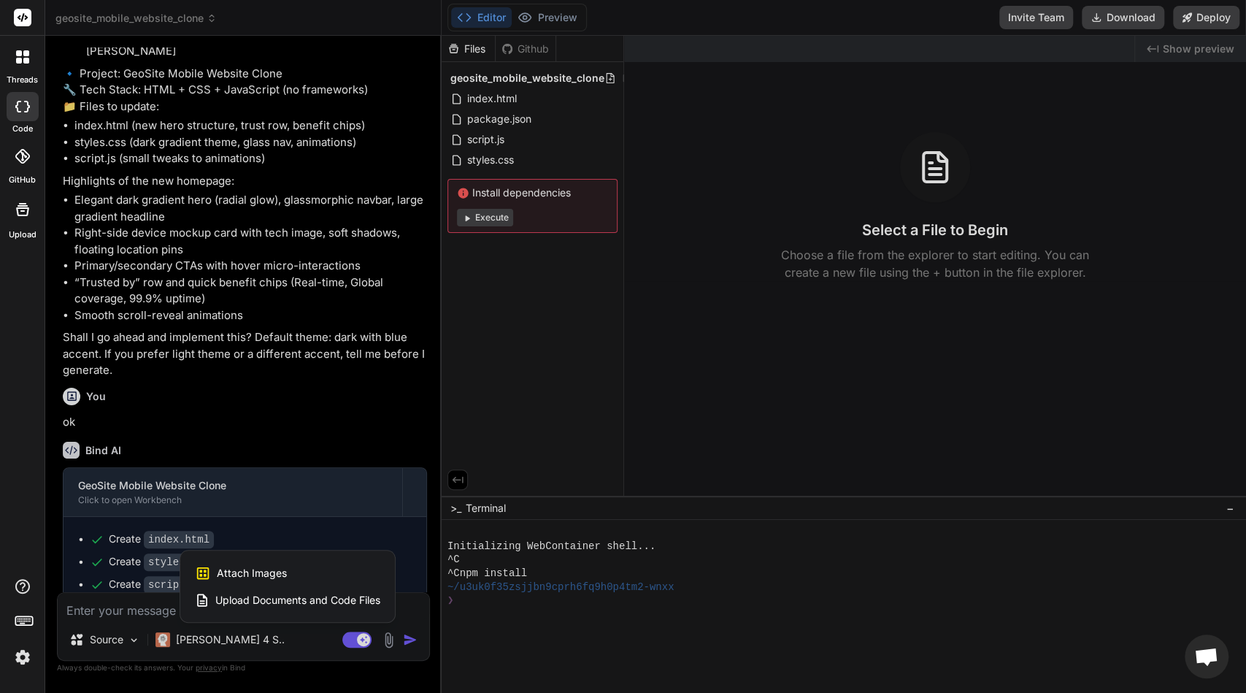
click at [233, 569] on span "Attach Images" at bounding box center [252, 573] width 70 height 15
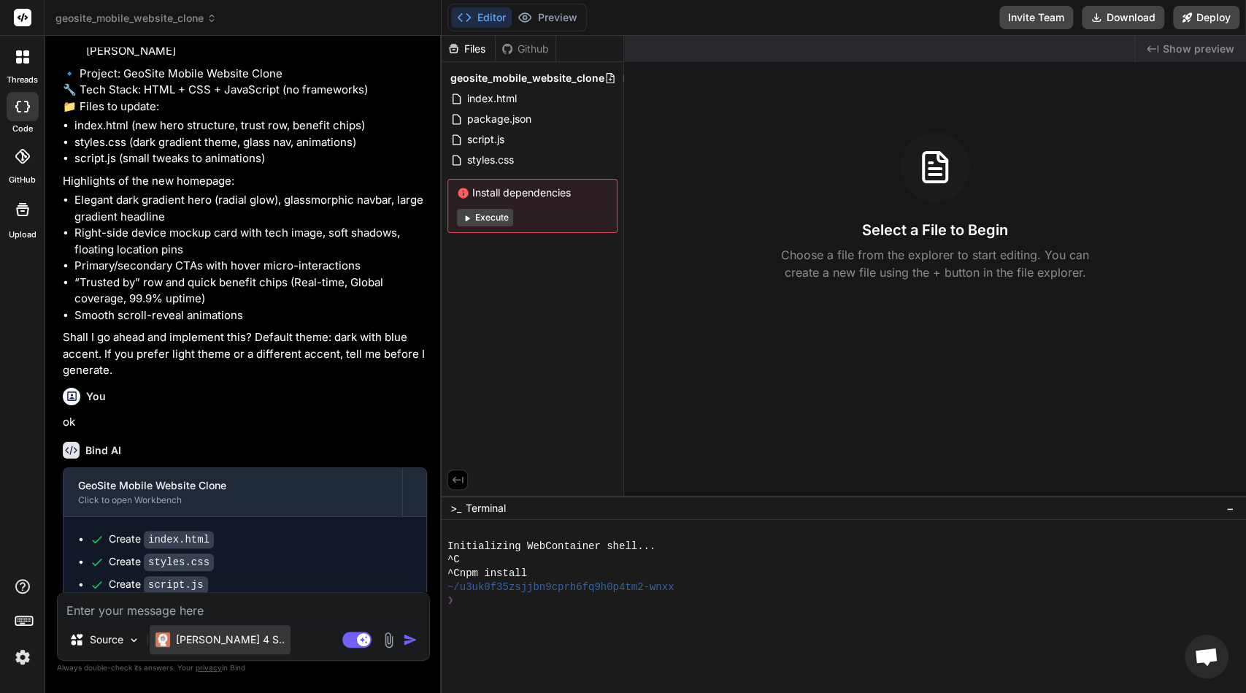
click at [209, 639] on p "Claude 4 S.." at bounding box center [230, 639] width 109 height 15
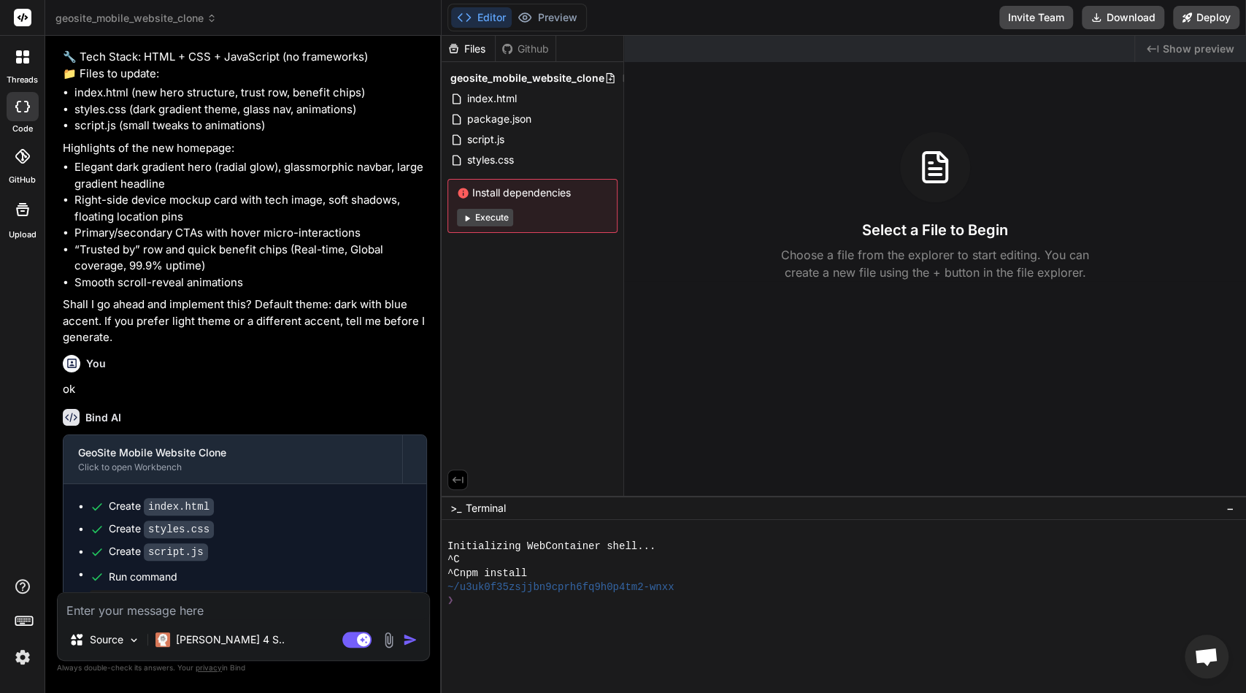
scroll to position [1173, 0]
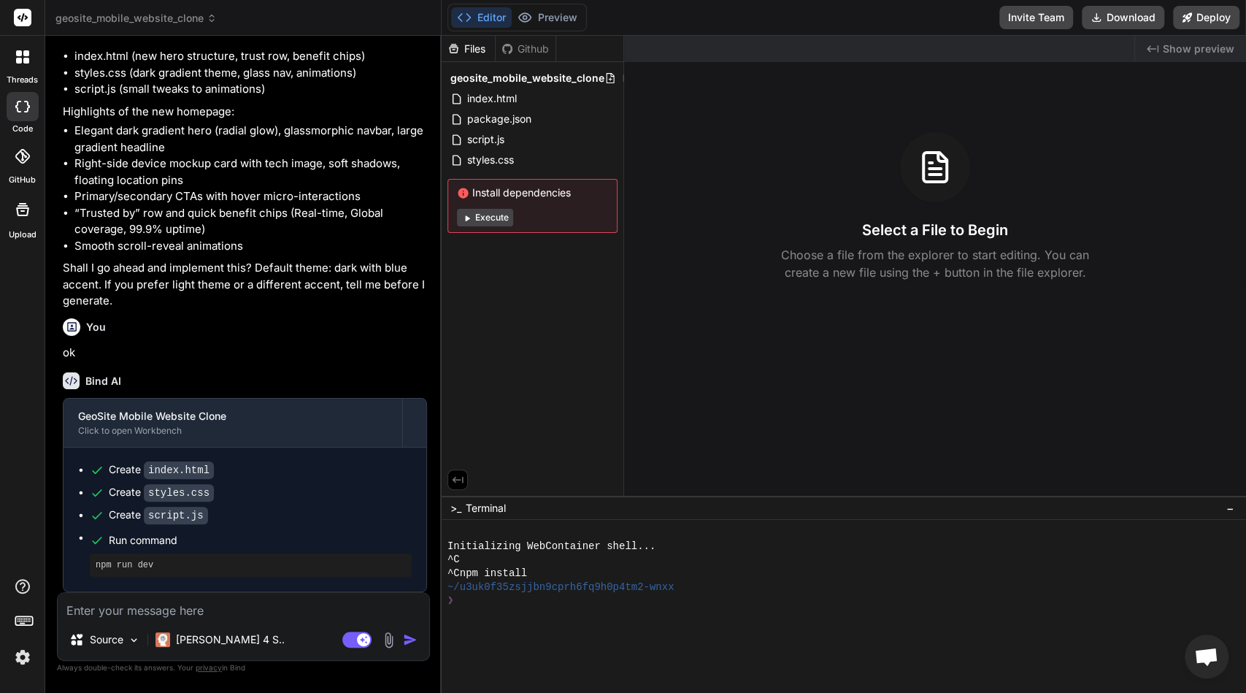
click at [388, 651] on div "Source Claude 4 S.." at bounding box center [243, 642] width 371 height 35
click at [389, 643] on img at bounding box center [388, 639] width 17 height 17
type textarea "x"
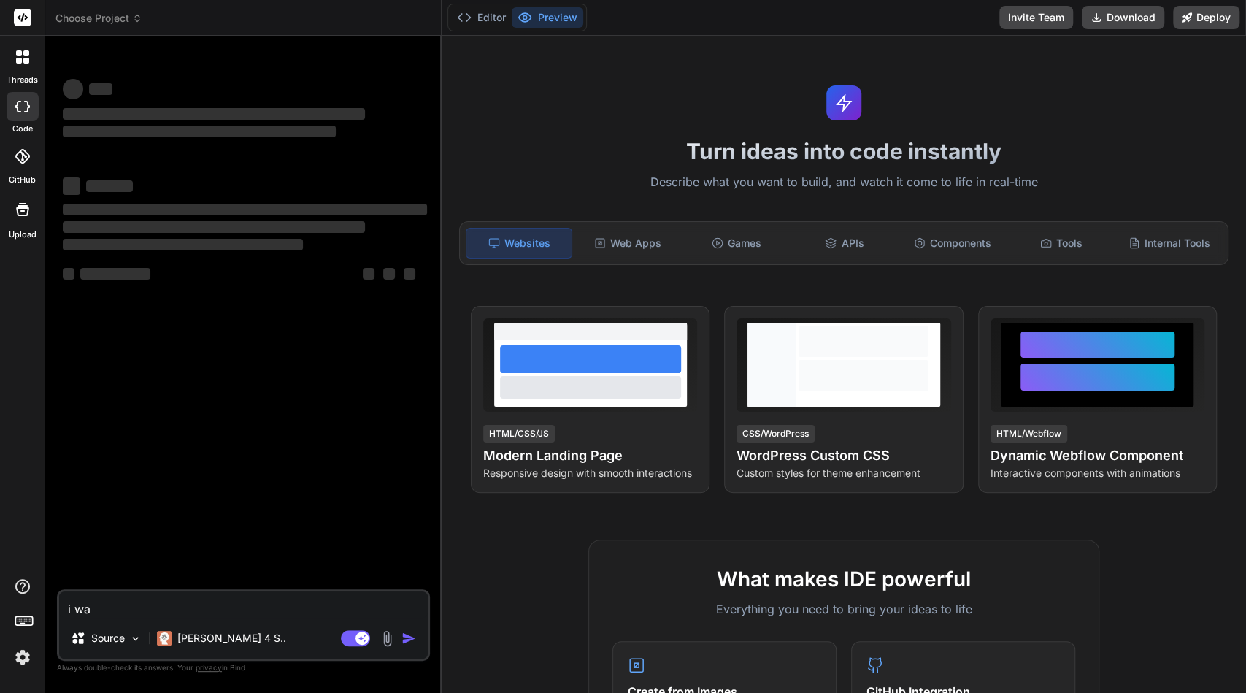
click at [298, 622] on div "i wa Source [PERSON_NAME] 4 S.. Agent Mode. When this toggle is activated, AI a…" at bounding box center [243, 625] width 373 height 72
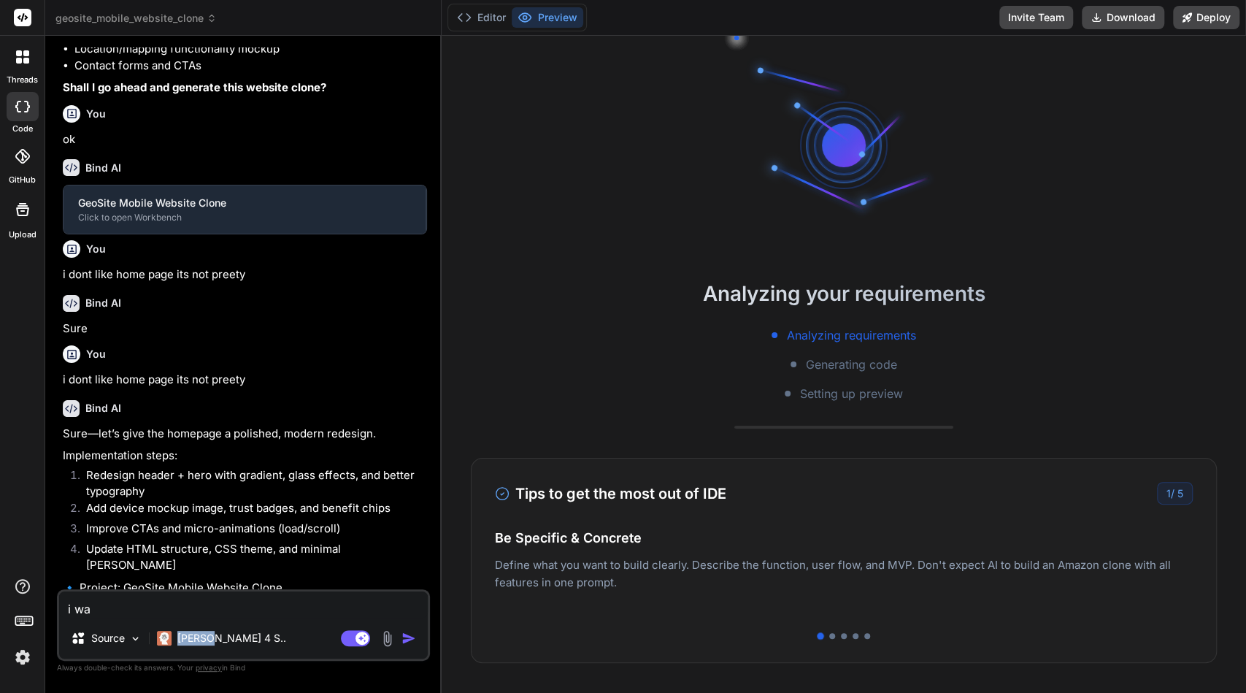
type textarea "x"
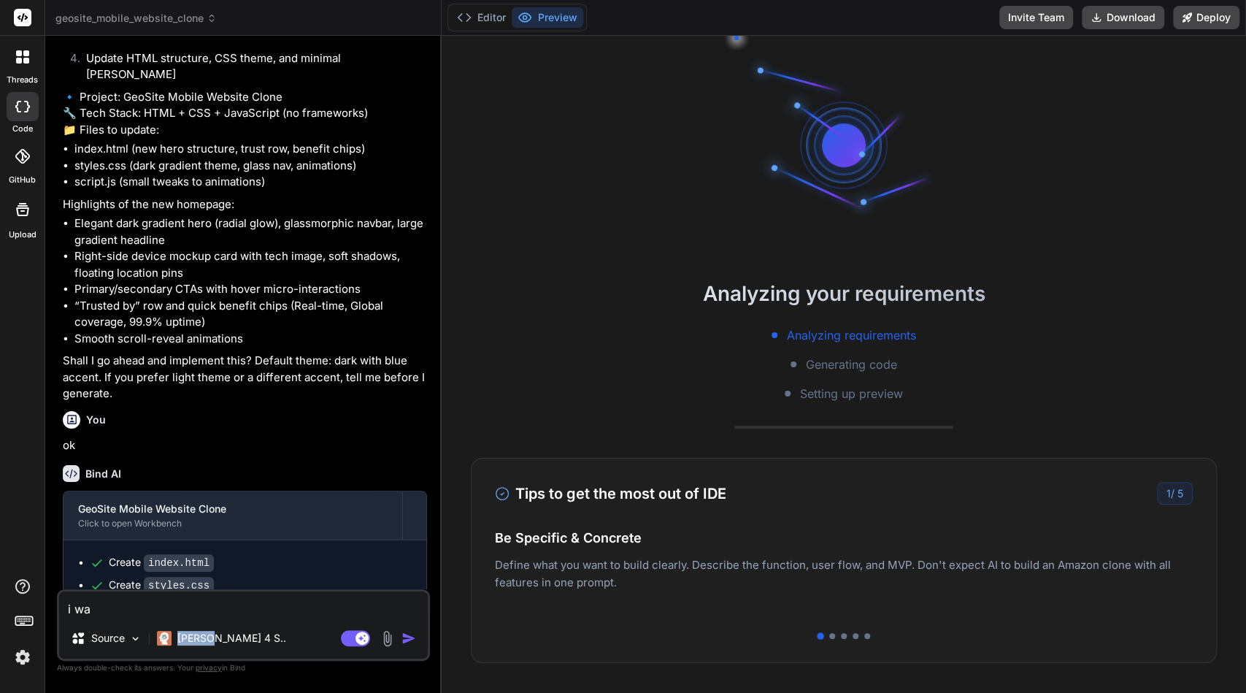
scroll to position [1176, 0]
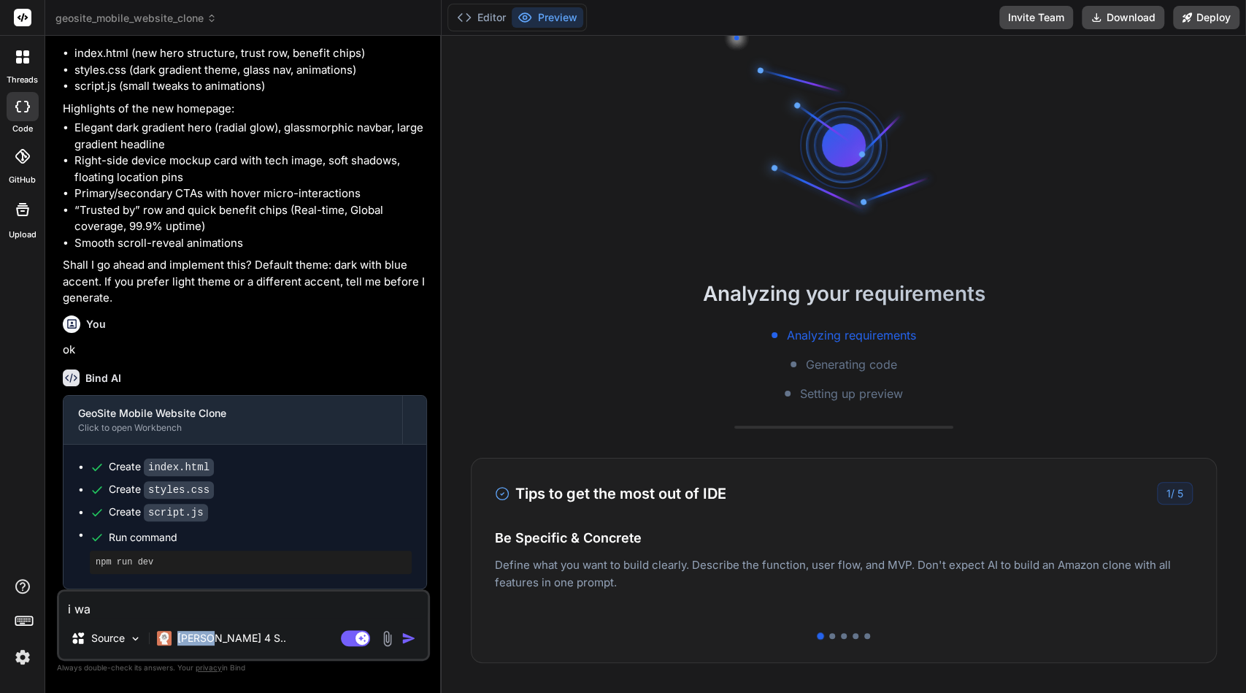
click at [213, 604] on textarea "i wa" at bounding box center [243, 604] width 369 height 26
type textarea "x"
click at [385, 649] on div "Source Claude 4 S.." at bounding box center [243, 640] width 369 height 35
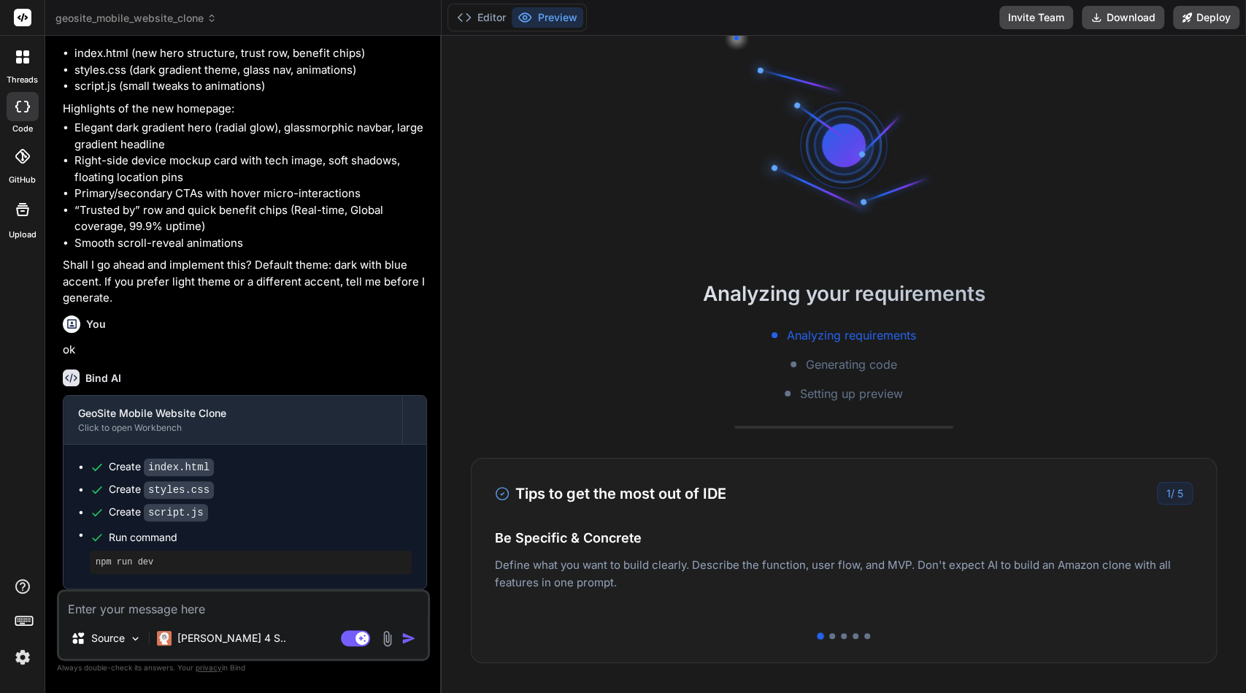
click at [387, 641] on img at bounding box center [387, 638] width 17 height 17
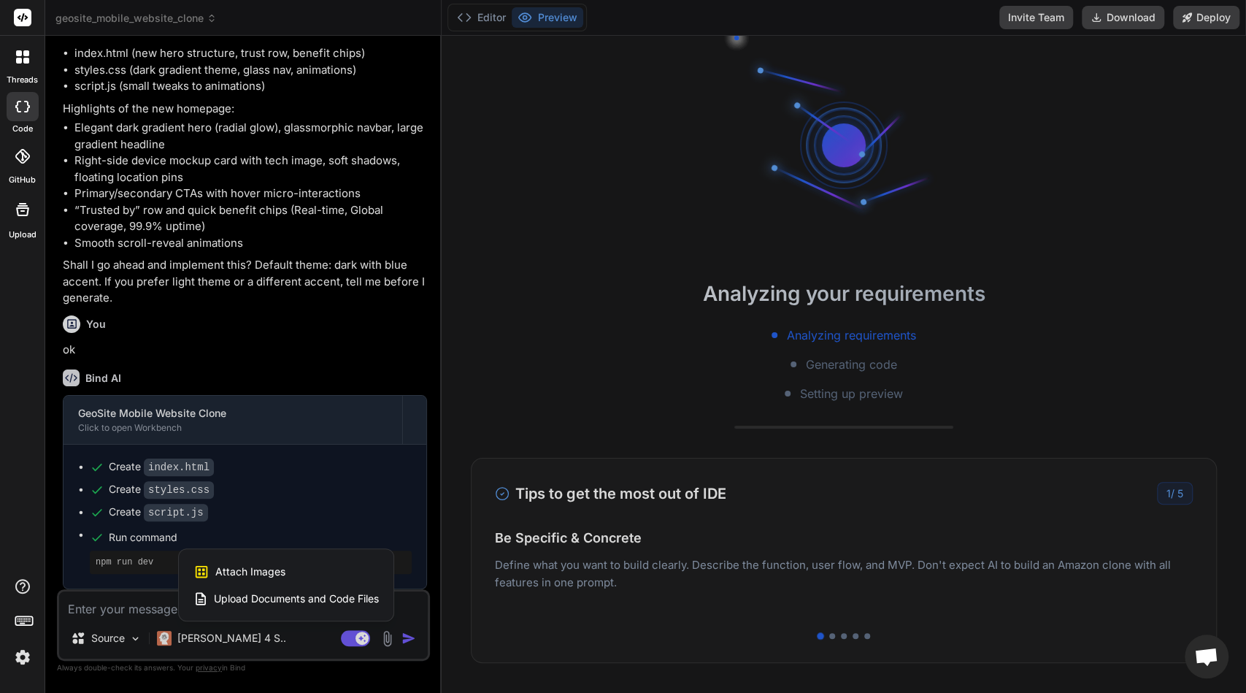
click at [245, 573] on span "Attach Images" at bounding box center [250, 571] width 70 height 15
type textarea "x"
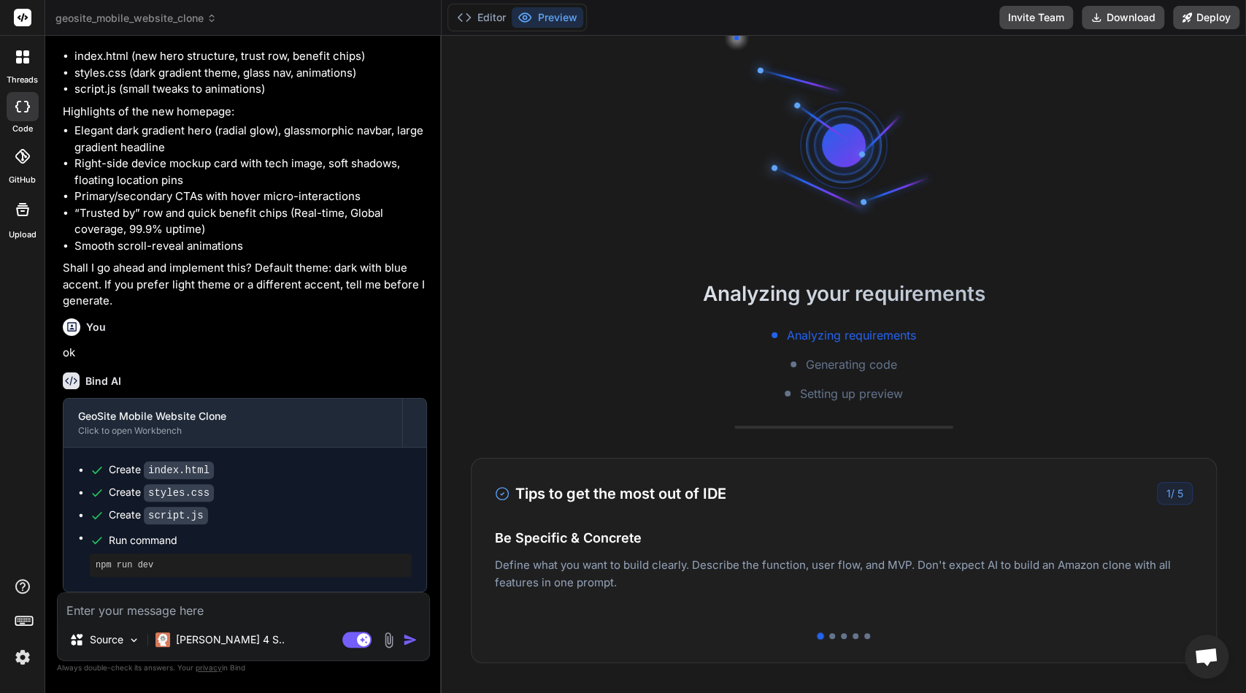
scroll to position [1173, 0]
type input "C:\fakepath\Screenshot 2025-08-31 at 13.38.56.png"
type textarea "x"
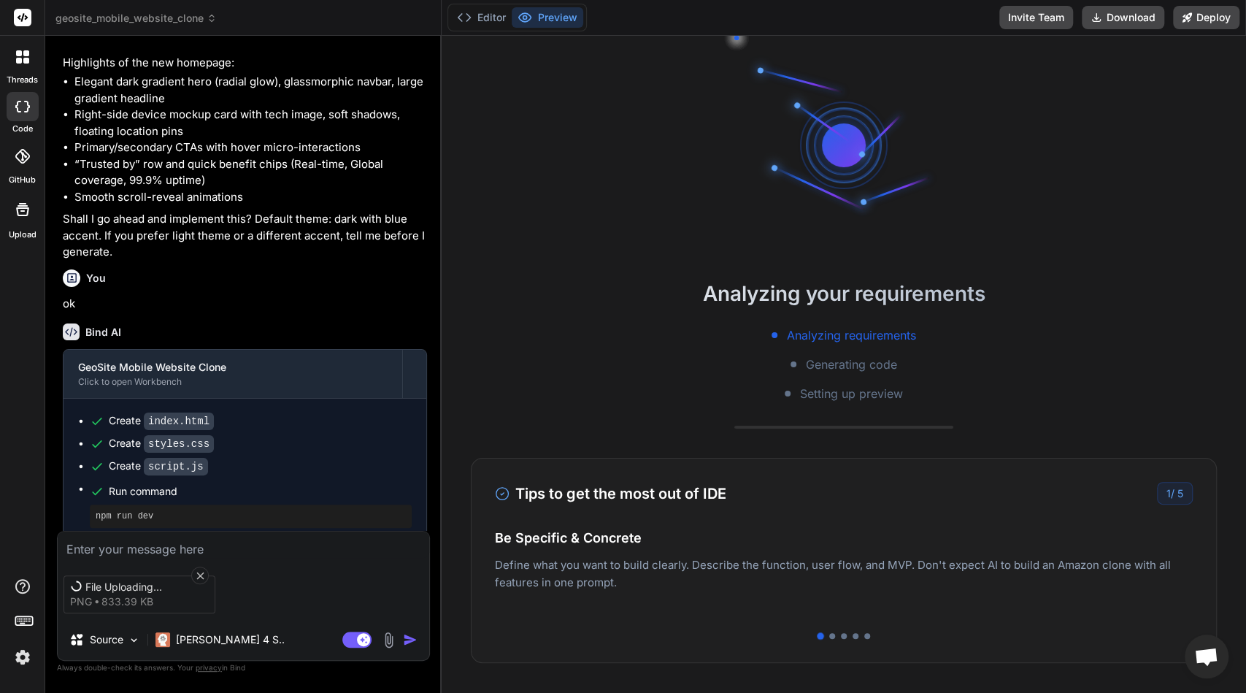
click at [228, 538] on textarea at bounding box center [243, 544] width 371 height 26
type textarea "i"
type textarea "x"
type textarea "i"
type textarea "x"
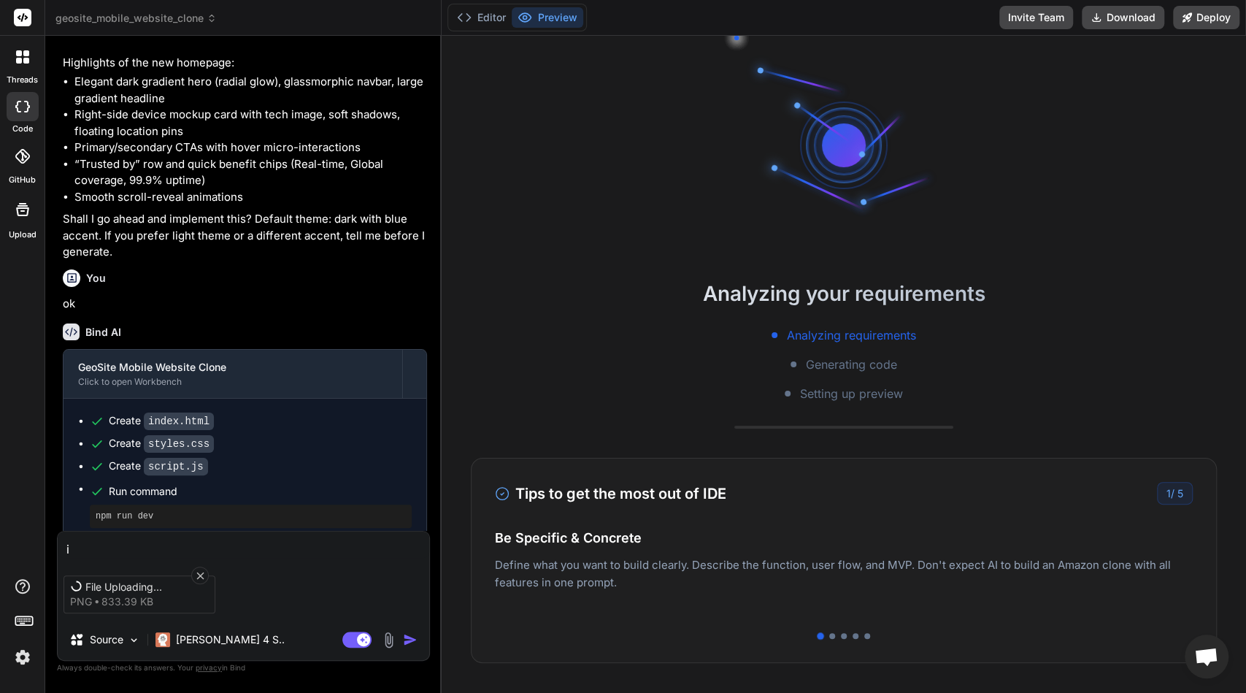
type textarea "i w"
type textarea "x"
type textarea "i wa"
type textarea "x"
type textarea "i wan"
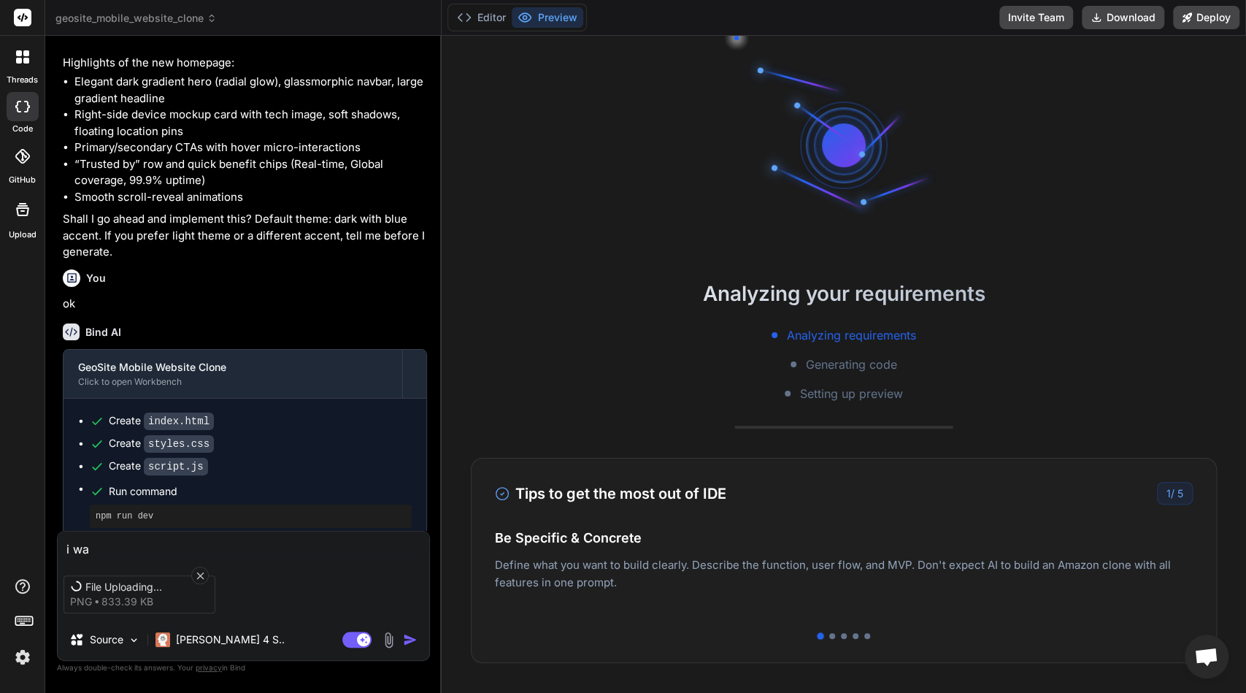
type textarea "x"
type textarea "i want"
type textarea "x"
type textarea "i want"
type textarea "x"
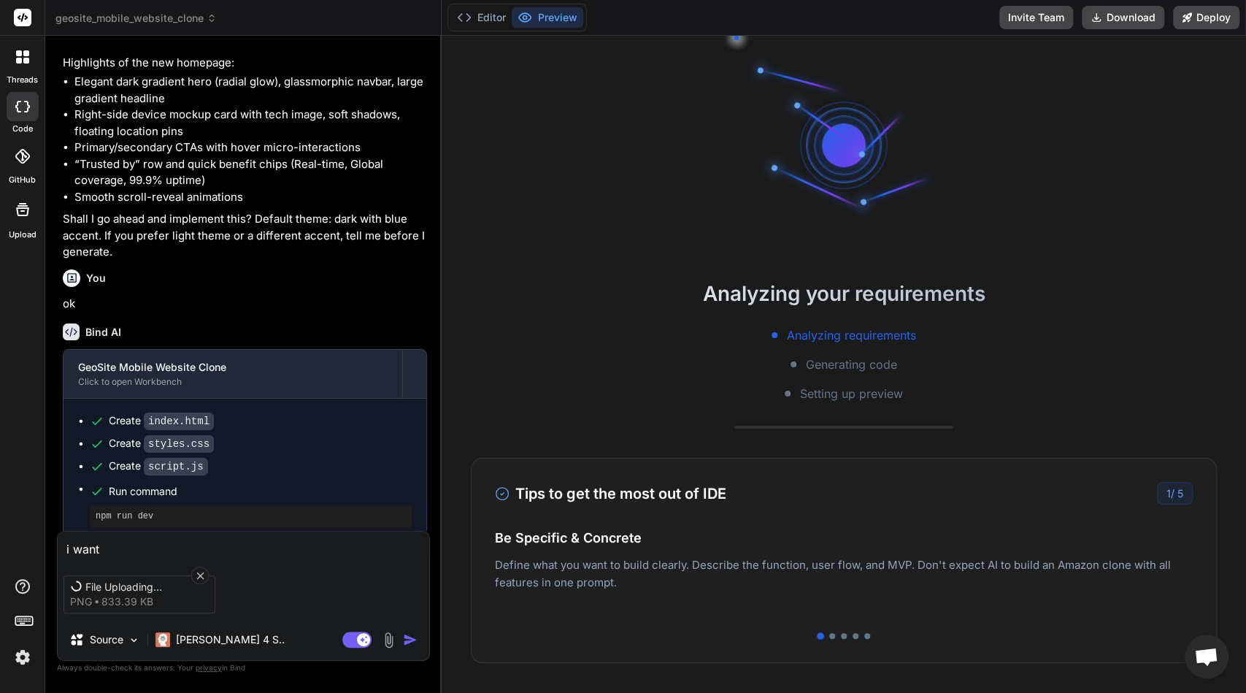
type textarea "i want l"
type textarea "x"
type textarea "i want li"
type textarea "x"
type textarea "i want lik"
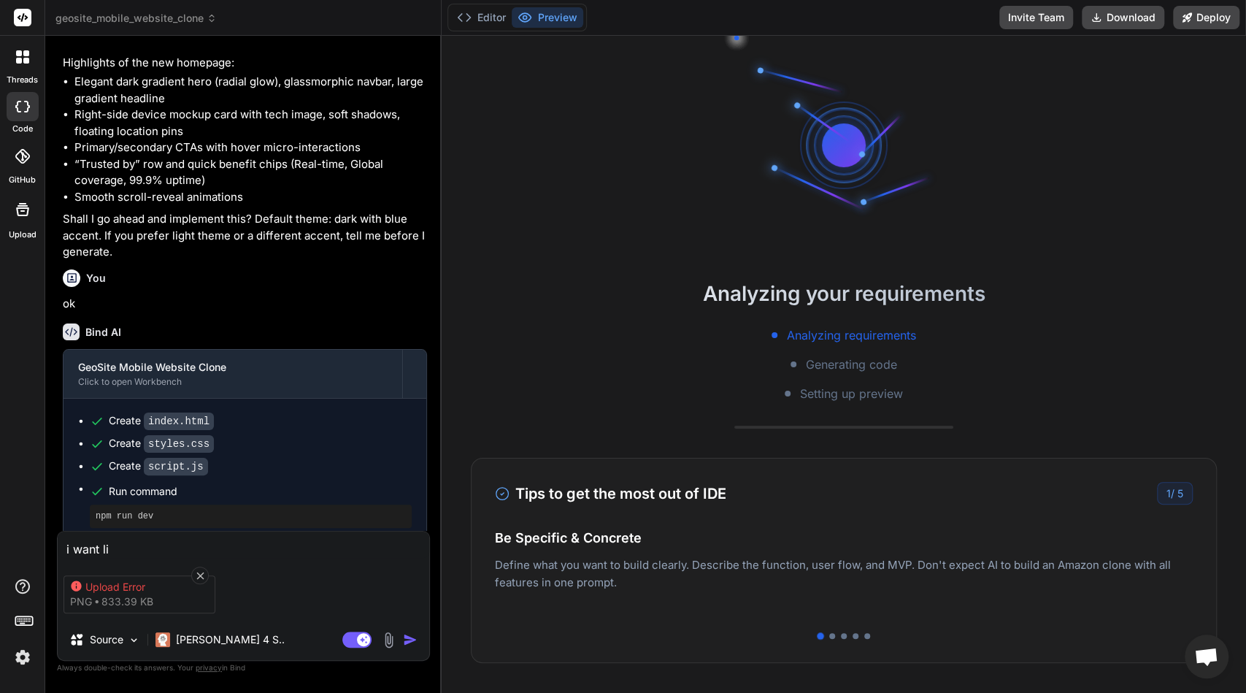
type textarea "x"
type textarea "i want like"
type textarea "x"
type textarea "i want like"
type textarea "x"
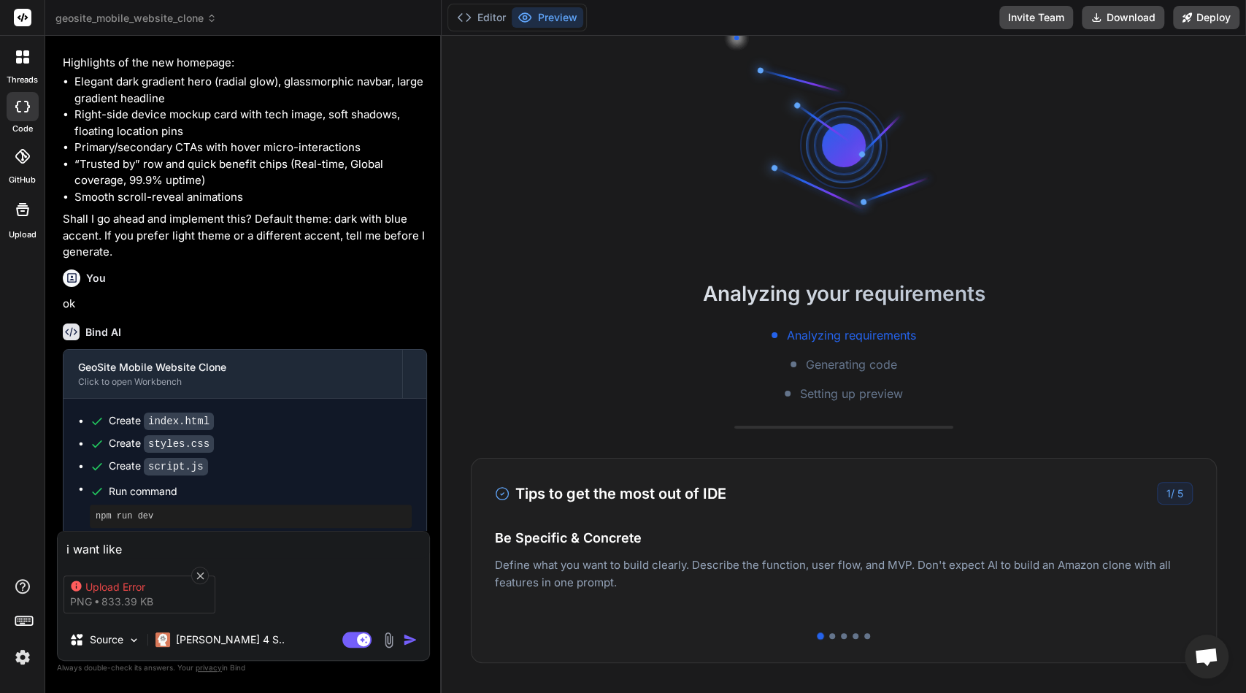
type textarea "i want like"
click at [392, 636] on img at bounding box center [388, 639] width 17 height 17
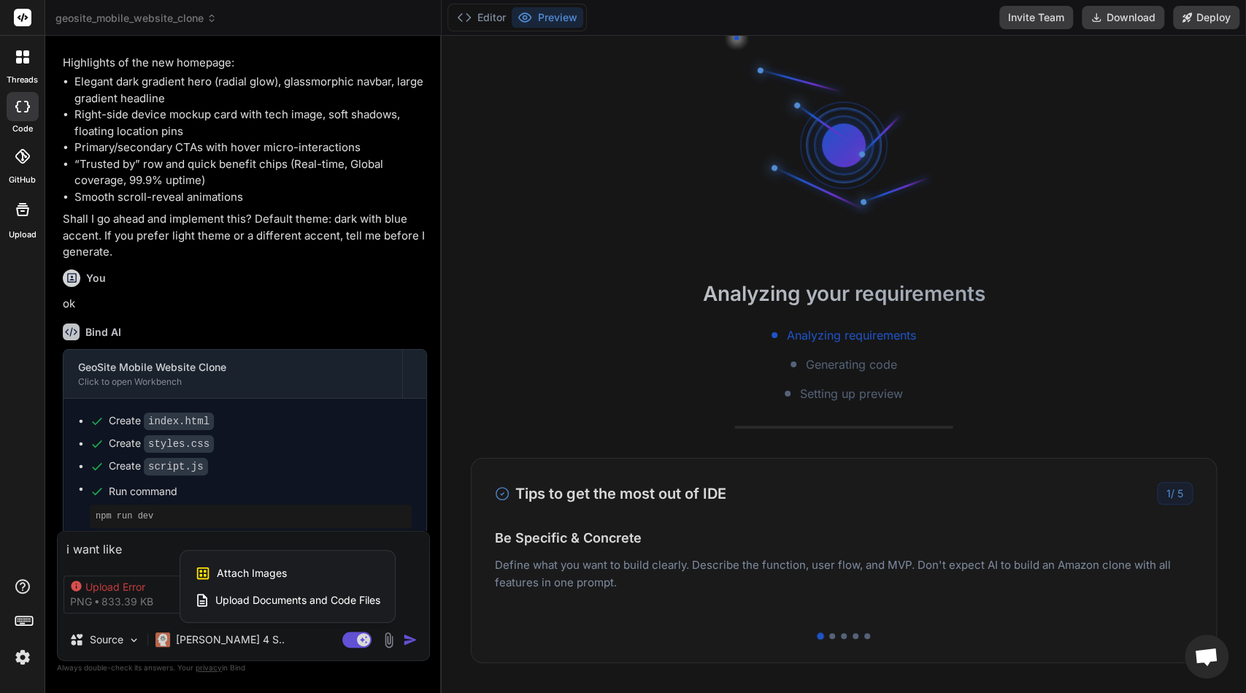
click at [304, 580] on div "Attach Images Image attachments are only supported in Claude and Gemini models." at bounding box center [287, 573] width 185 height 28
type textarea "x"
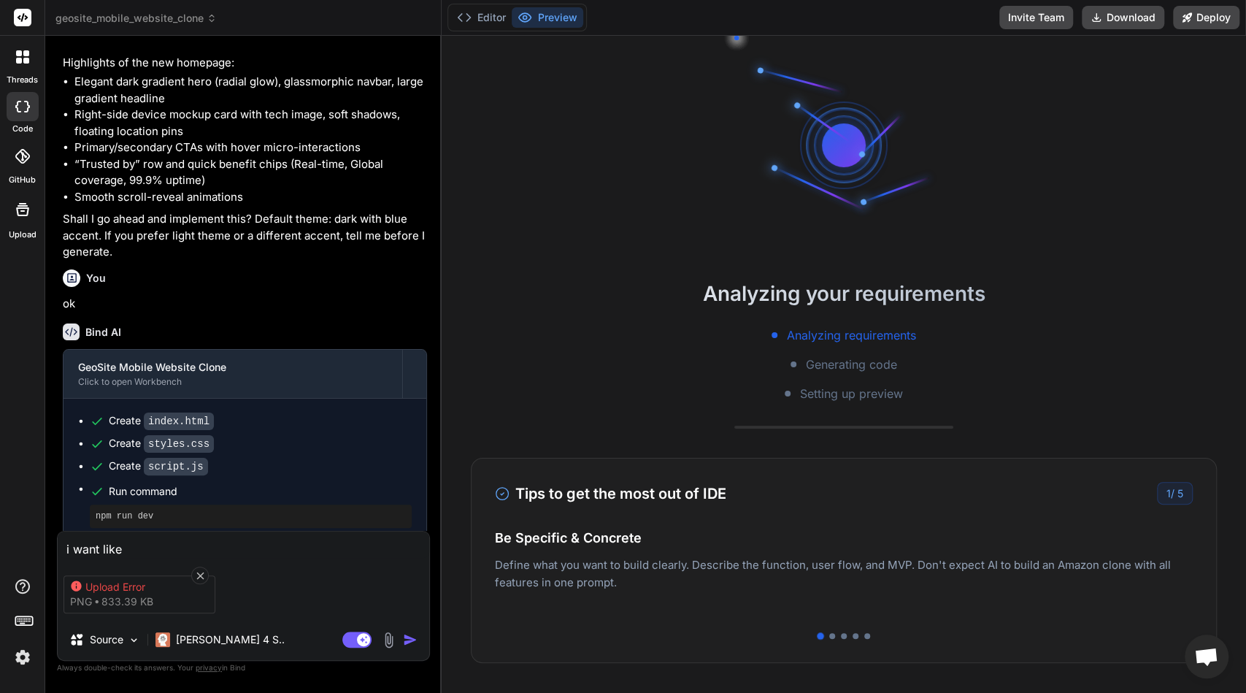
type input "C:\fakepath\m.png"
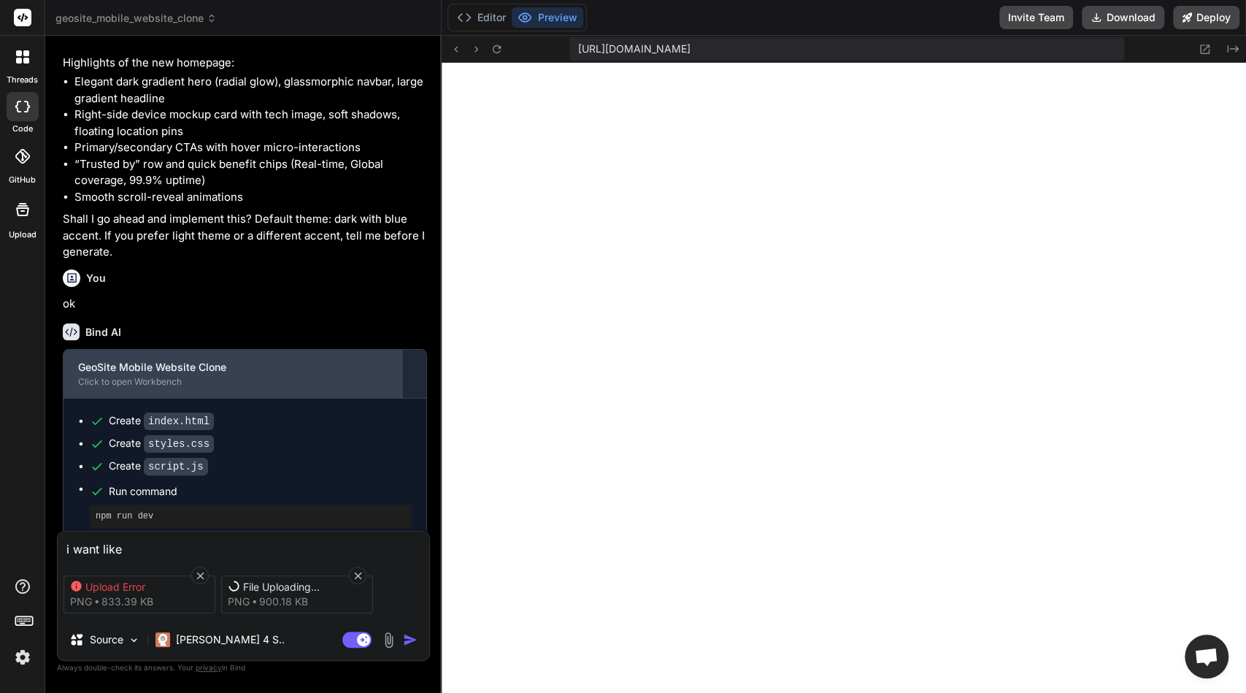
scroll to position [1238, 0]
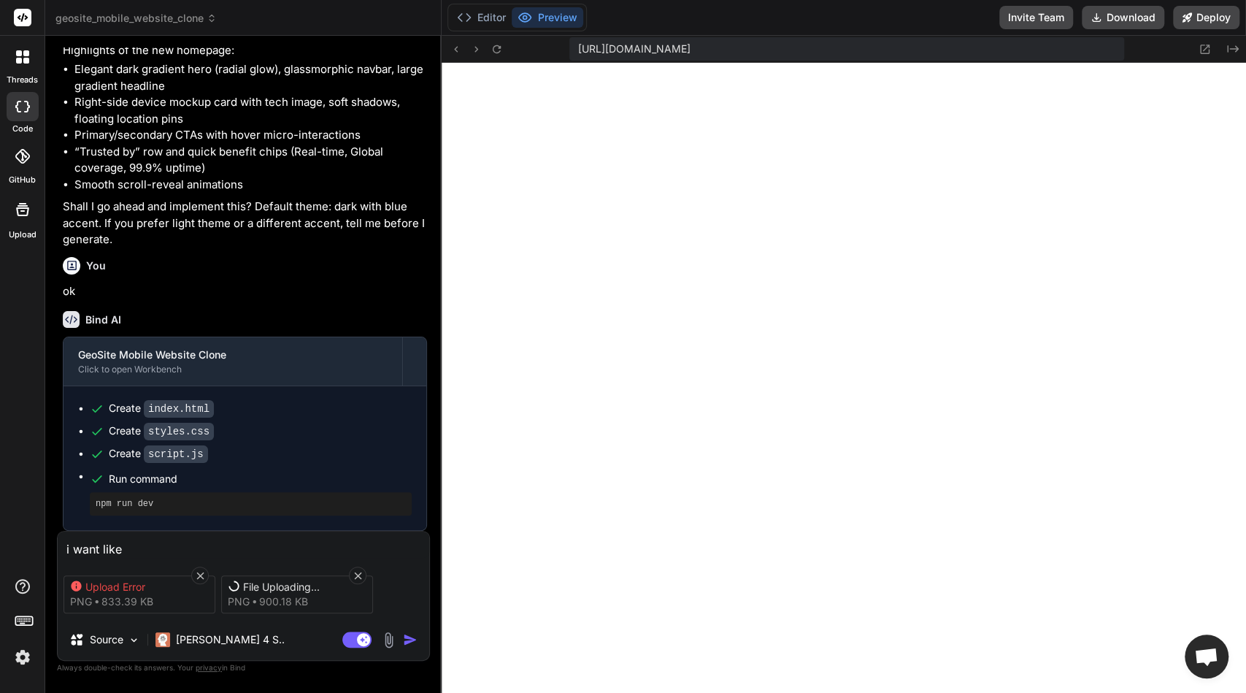
click at [303, 547] on textarea "i want like" at bounding box center [243, 544] width 371 height 26
click at [113, 635] on p "Source" at bounding box center [107, 639] width 34 height 15
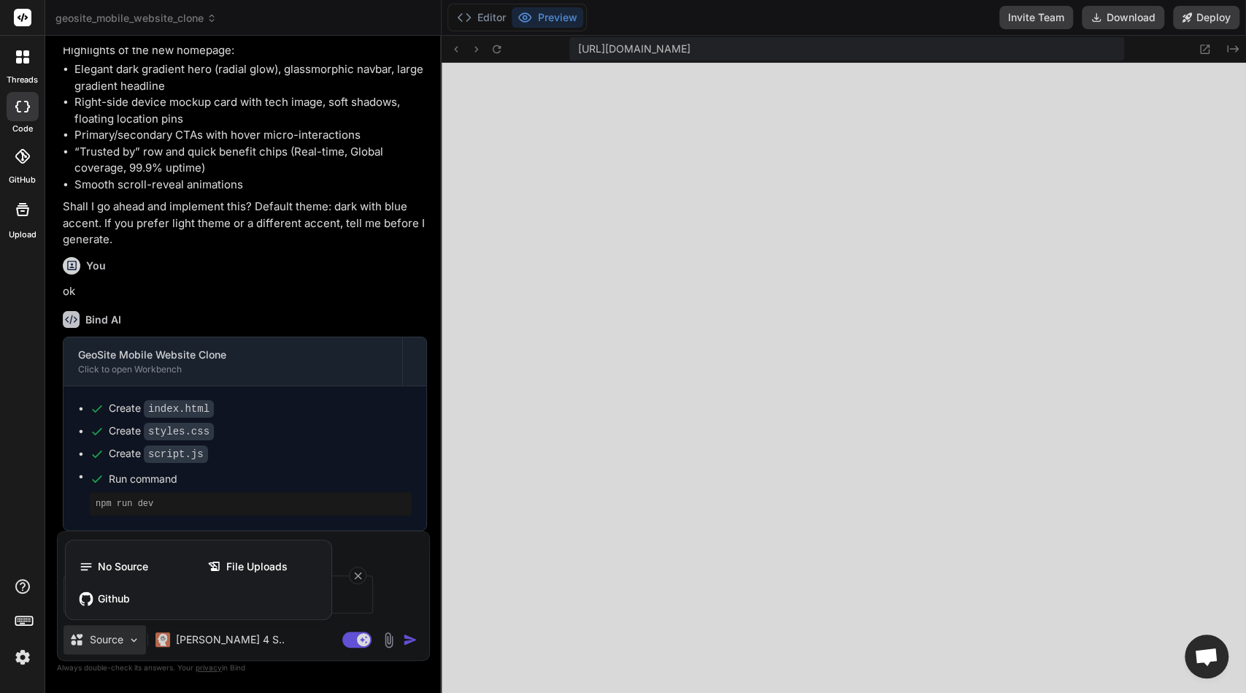
click at [113, 635] on div at bounding box center [623, 346] width 1246 height 693
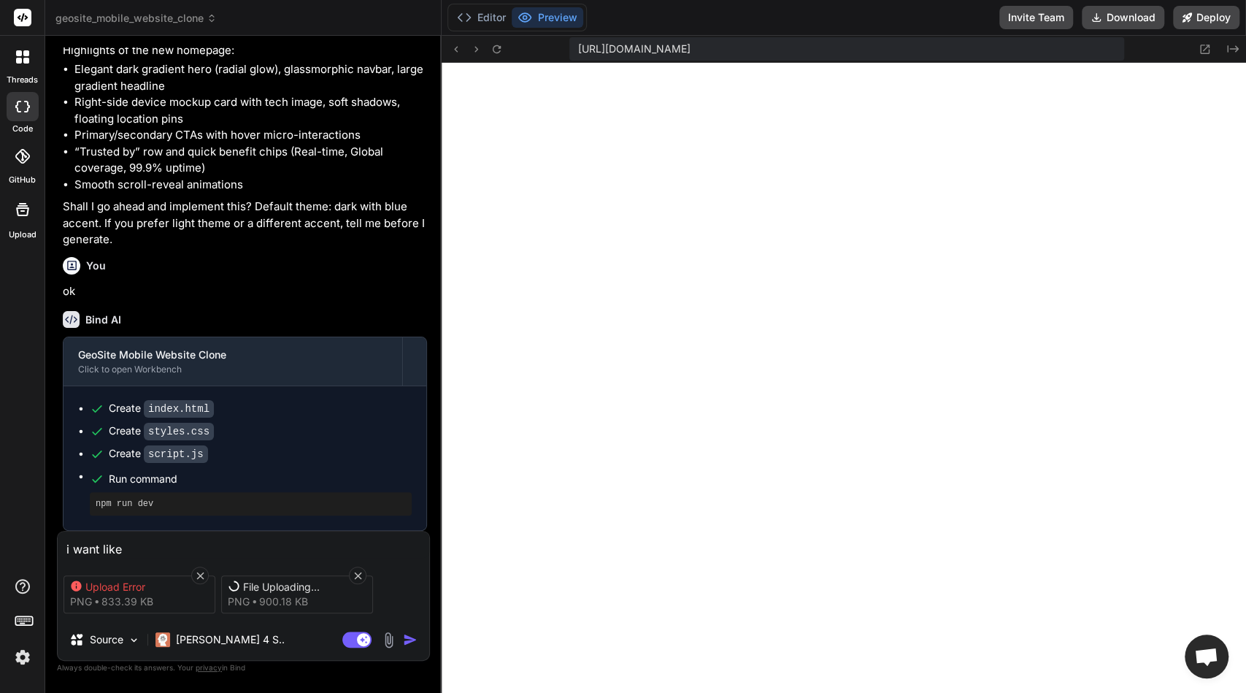
click at [270, 548] on textarea "i want like" at bounding box center [243, 544] width 371 height 26
click at [200, 574] on icon at bounding box center [200, 575] width 12 height 12
click at [193, 580] on div "Upload Error" at bounding box center [143, 586] width 117 height 15
click at [201, 571] on icon at bounding box center [199, 574] width 7 height 7
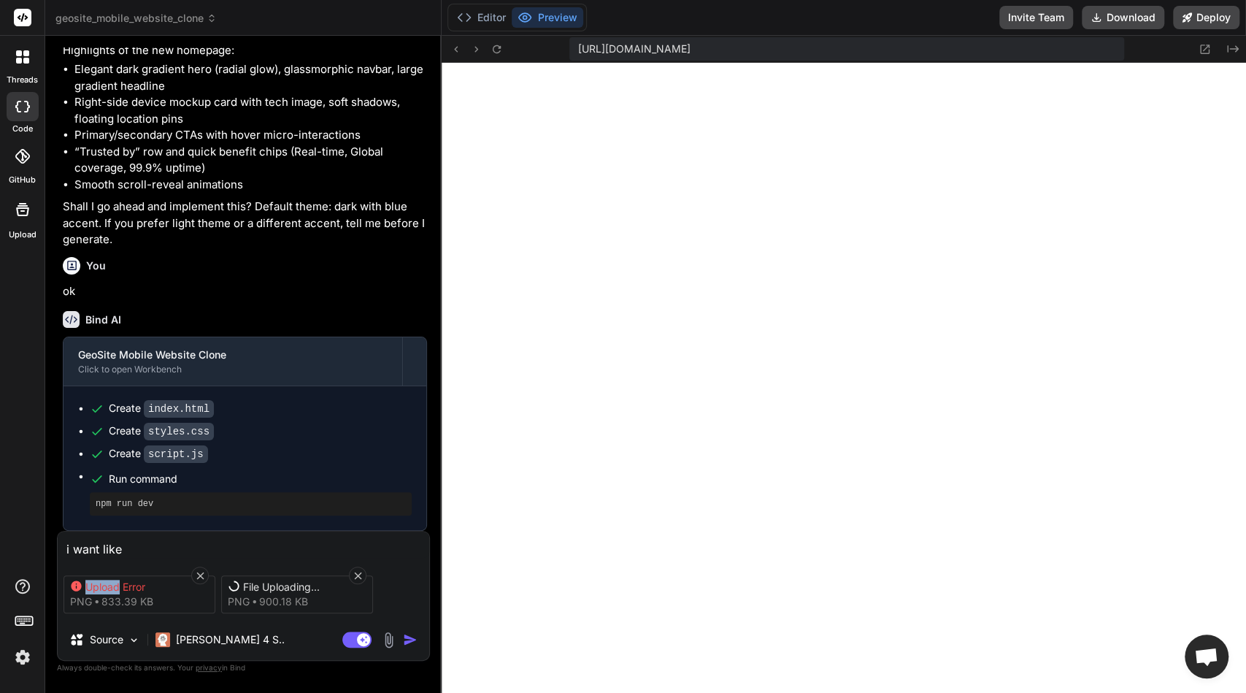
click at [201, 571] on icon at bounding box center [199, 574] width 7 height 7
type textarea "x"
click at [201, 571] on icon at bounding box center [199, 574] width 7 height 7
click at [203, 590] on div "Upload Error png 833.39 KB" at bounding box center [139, 594] width 152 height 38
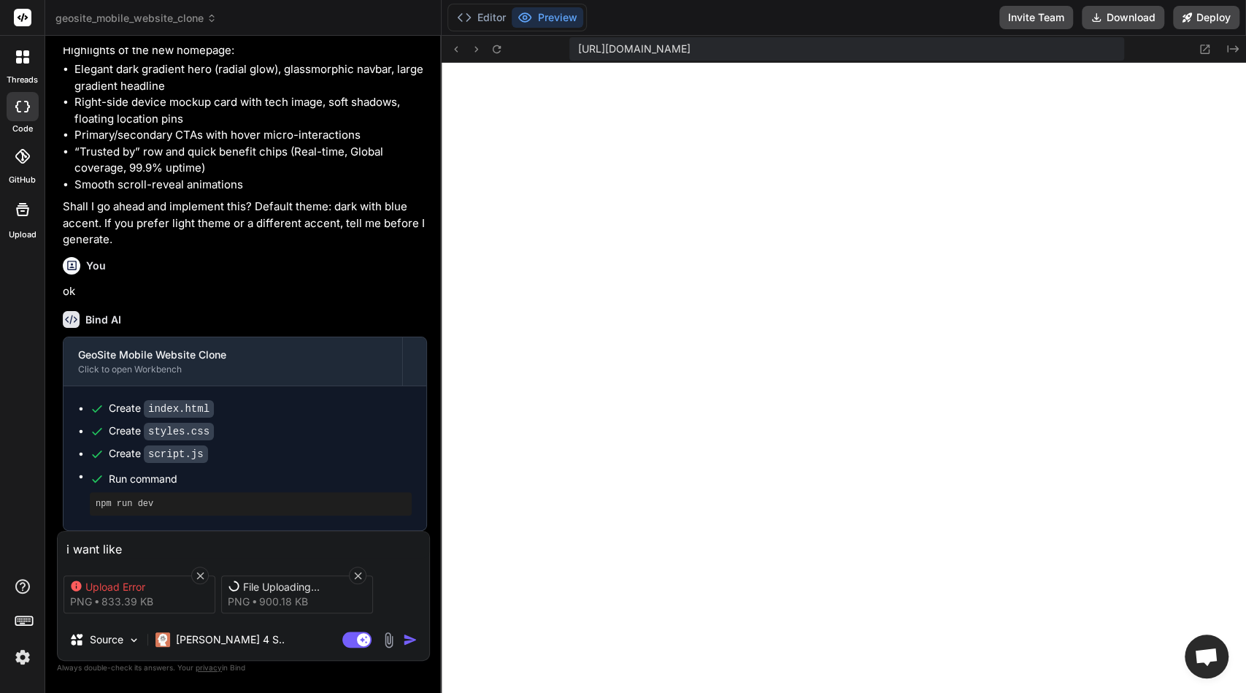
click at [236, 575] on div "File Uploading... png 900.18 KB" at bounding box center [297, 594] width 152 height 38
click at [251, 587] on span "File Uploading..." at bounding box center [301, 586] width 117 height 15
click at [222, 555] on div "i want like Upload Error png 833.39 KB File Uploading... png 900.18 KB Source C…" at bounding box center [243, 596] width 373 height 130
click at [204, 541] on textarea "i want like" at bounding box center [243, 544] width 371 height 26
type textarea "i want like t"
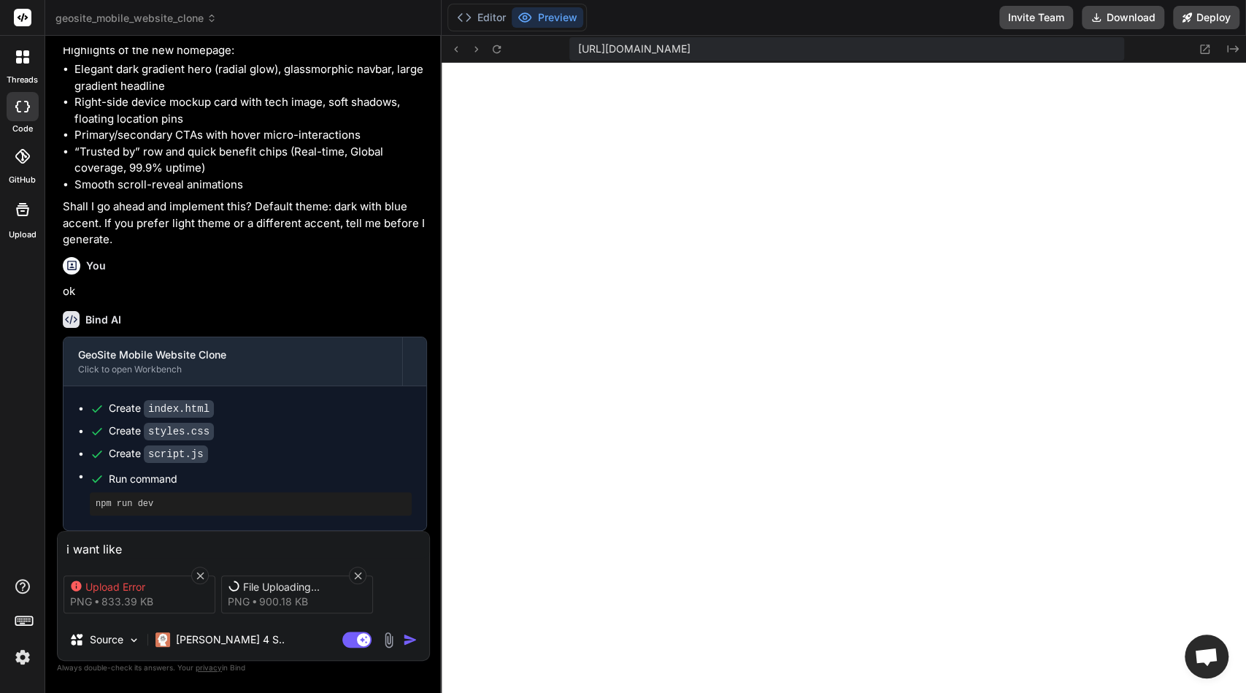
type textarea "x"
type textarea "i want like th"
type textarea "x"
type textarea "i want like thi"
type textarea "x"
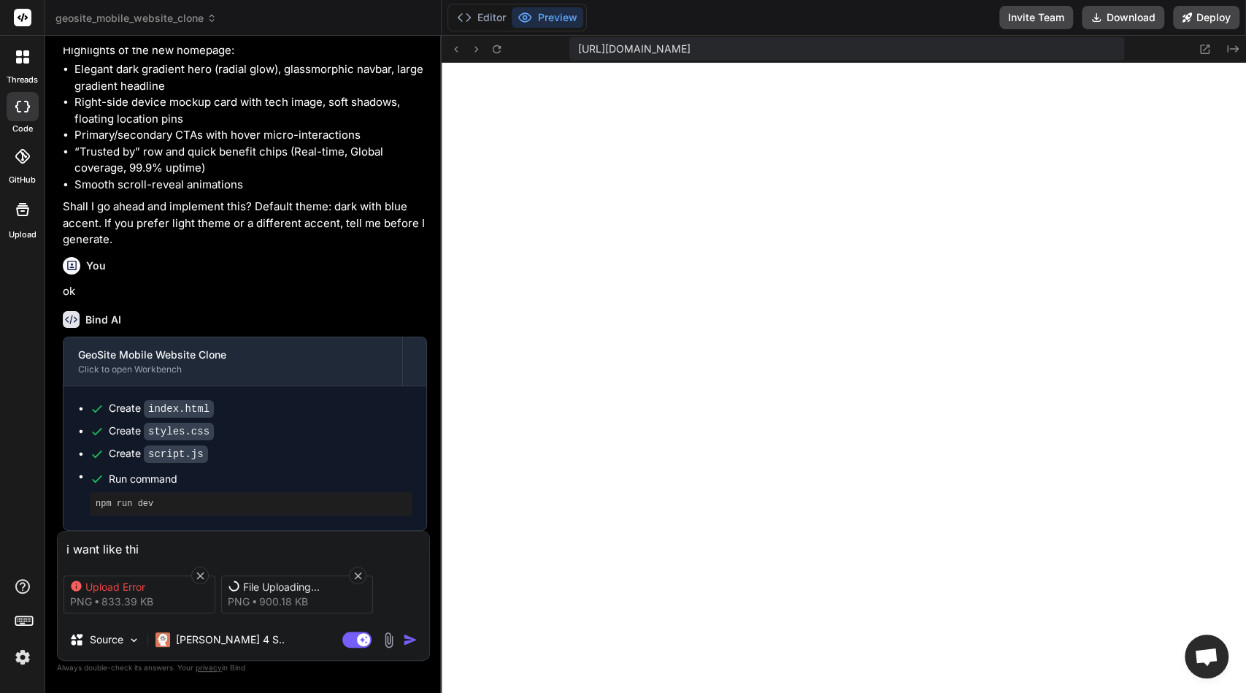
type textarea "i want like this"
type textarea "x"
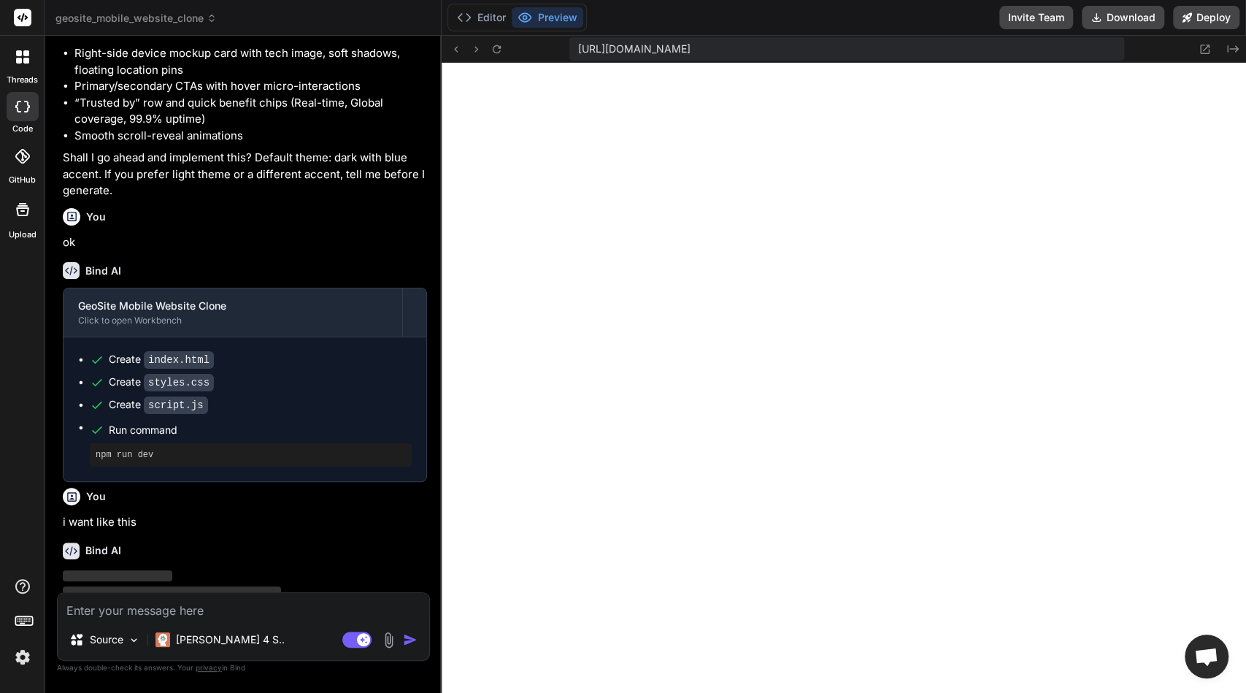
scroll to position [1325, 0]
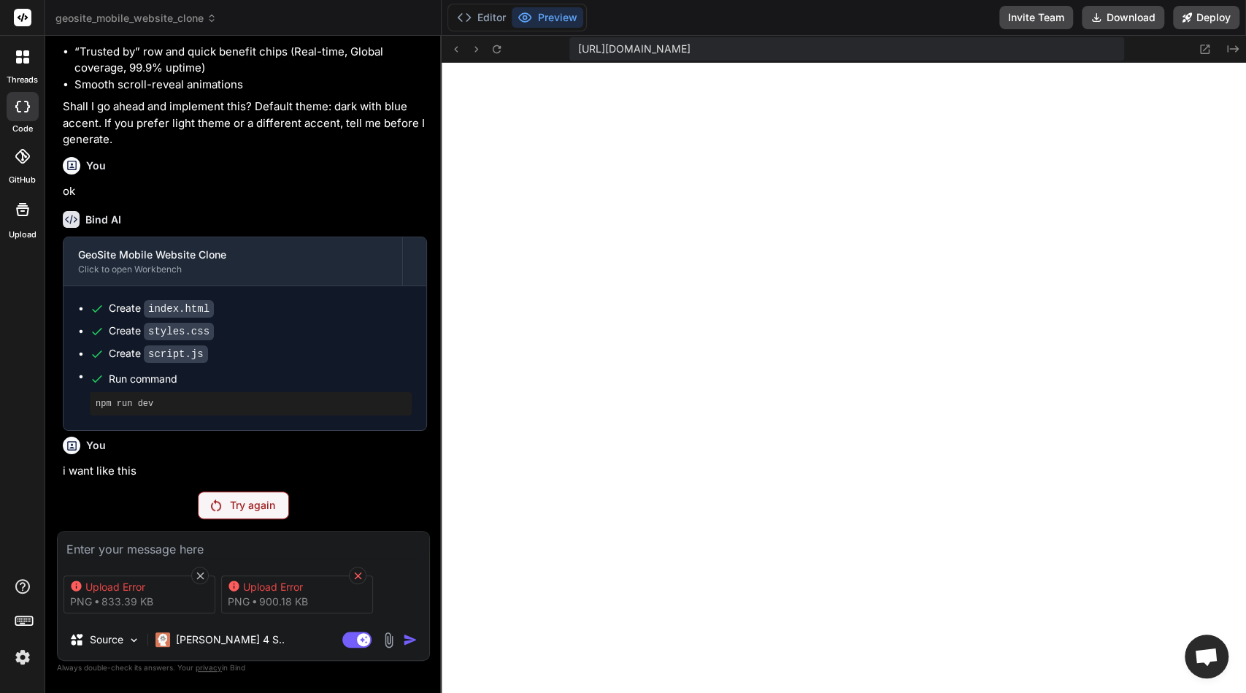
click at [356, 574] on icon at bounding box center [358, 575] width 12 height 12
click at [198, 574] on icon at bounding box center [200, 575] width 12 height 12
type textarea "x"
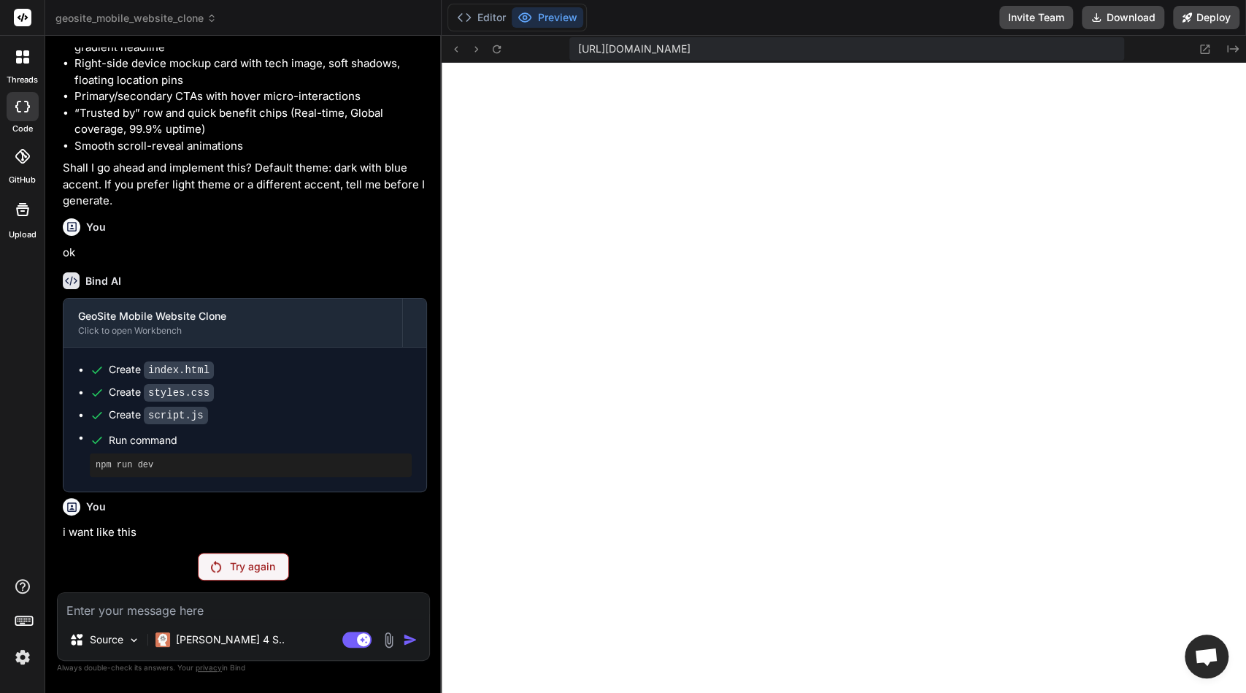
click at [247, 594] on textarea at bounding box center [243, 606] width 371 height 26
paste textarea "Header Logo على اليسار مكتوب "Geosite" مع أيقونة بسيطة. روابط: F.A.Q, Pricing, …"
type textarea "Header Logo على اليسار مكتوب "Geosite" مع أيقونة بسيطة. روابط: F.A.Q, Pricing, …"
type textarea "x"
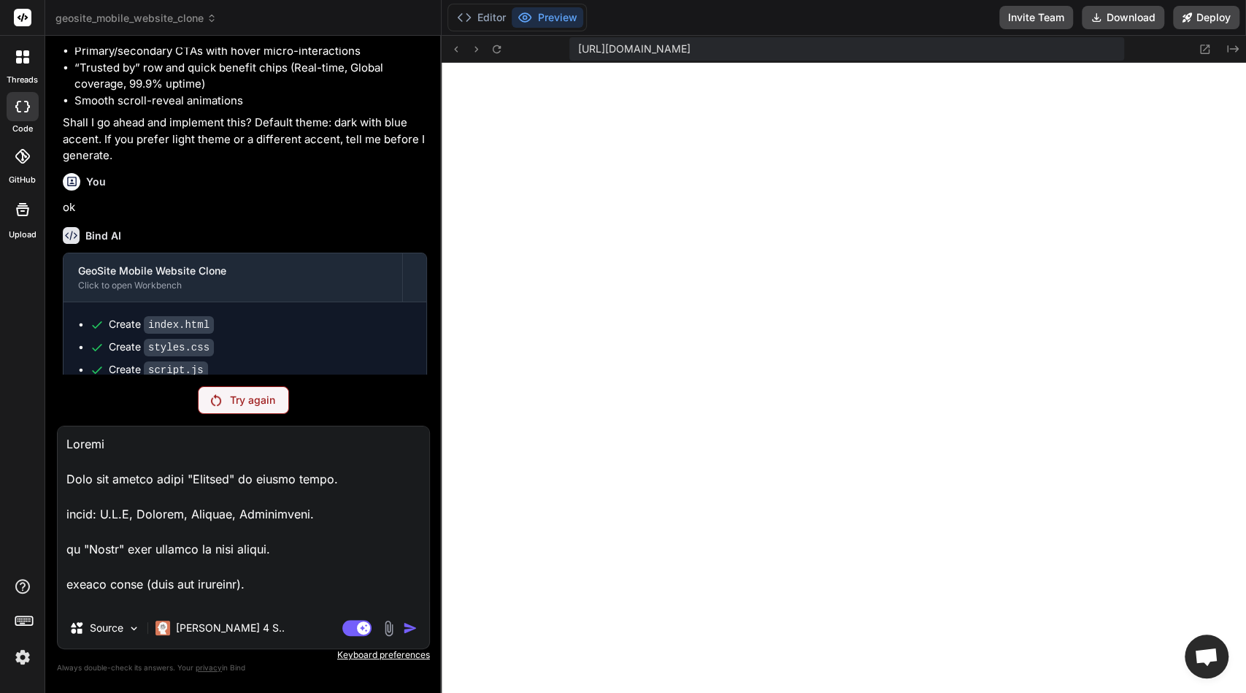
scroll to position [1325, 0]
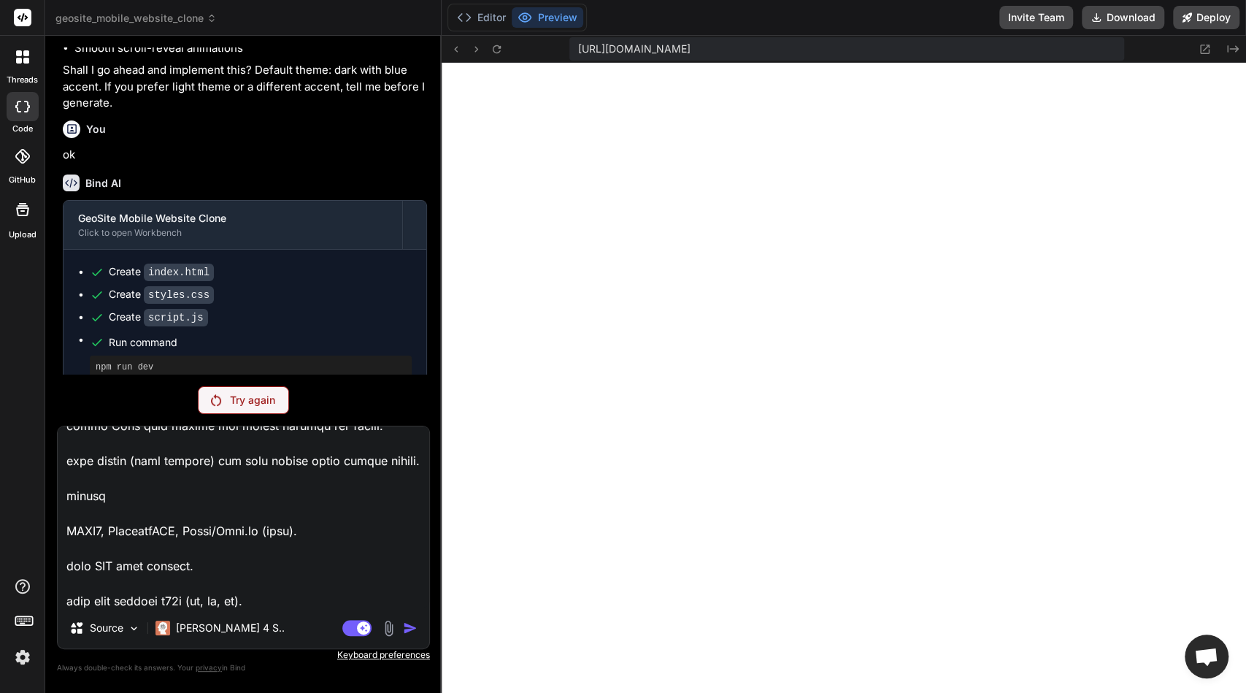
type textarea "Header Logo على اليسار مكتوب "Geosite" مع أيقونة بسيطة. روابط: F.A.Q, Pricing, …"
type textarea "x"
type textarea "Header Logo على اليسار مكتوب "Geosite" مع أيقونة بسيطة. روابط: F.A.Q, Pricing, …"
click at [381, 578] on textarea at bounding box center [243, 516] width 371 height 181
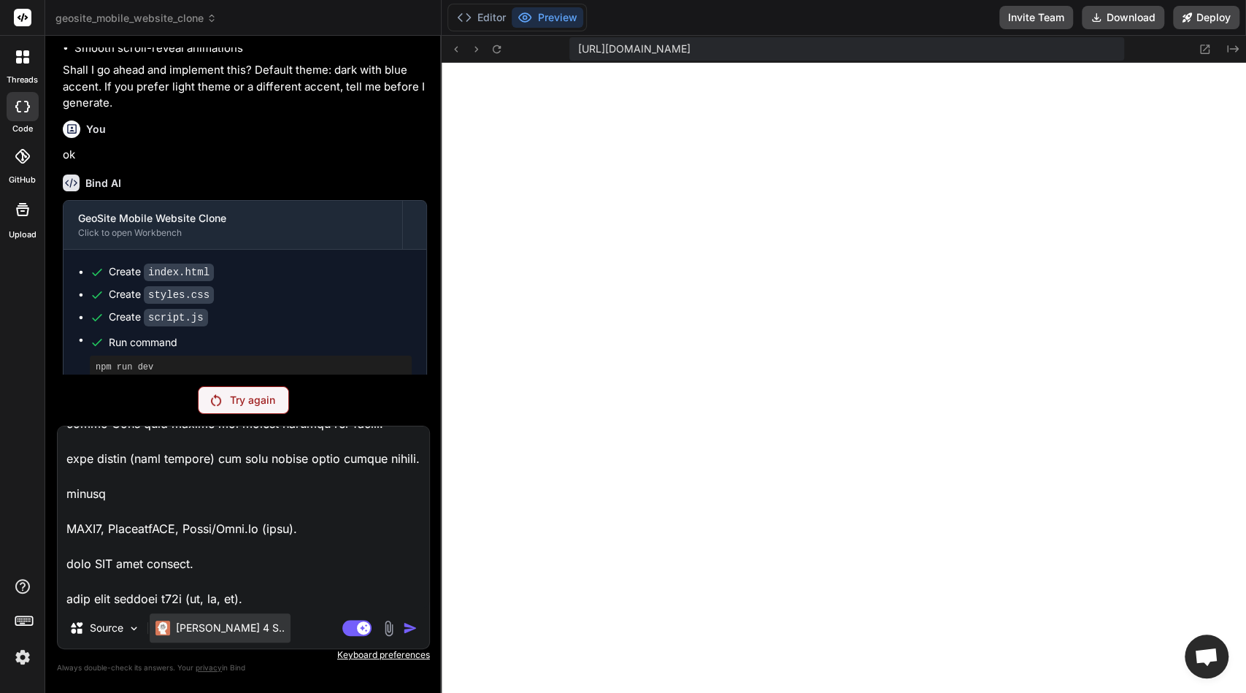
click at [171, 629] on div "Claude 4 S.." at bounding box center [219, 627] width 129 height 15
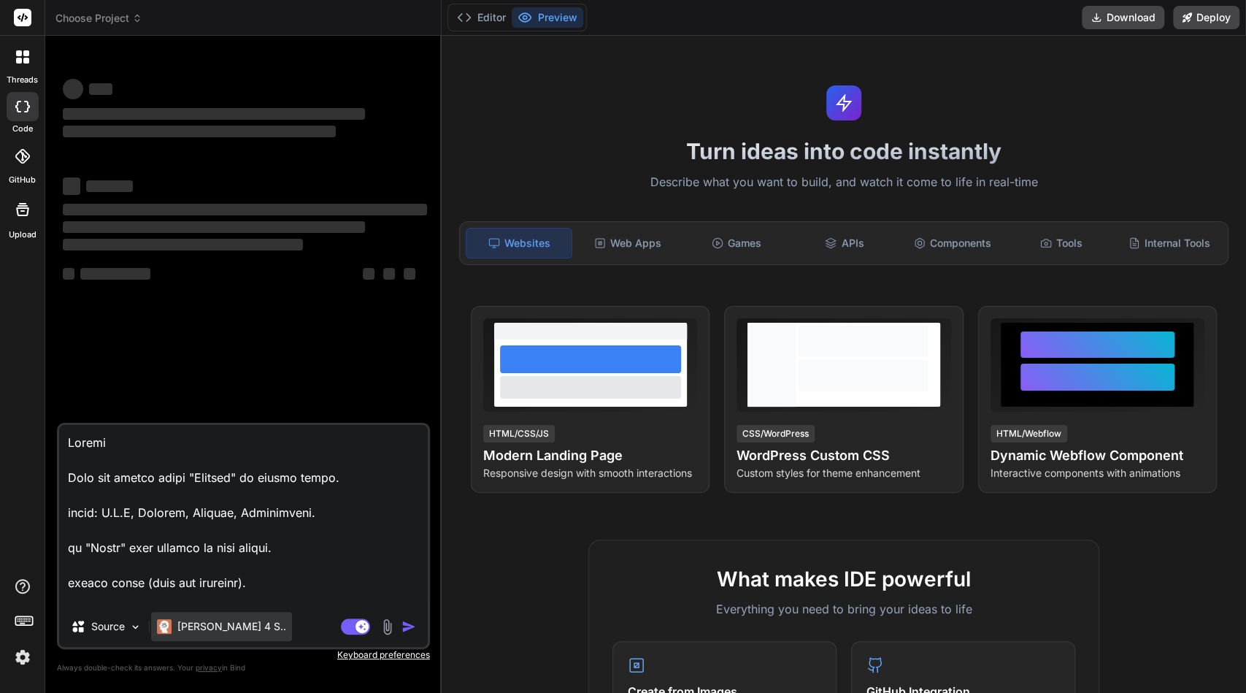
click at [195, 633] on p "[PERSON_NAME] 4 S.." at bounding box center [231, 626] width 109 height 15
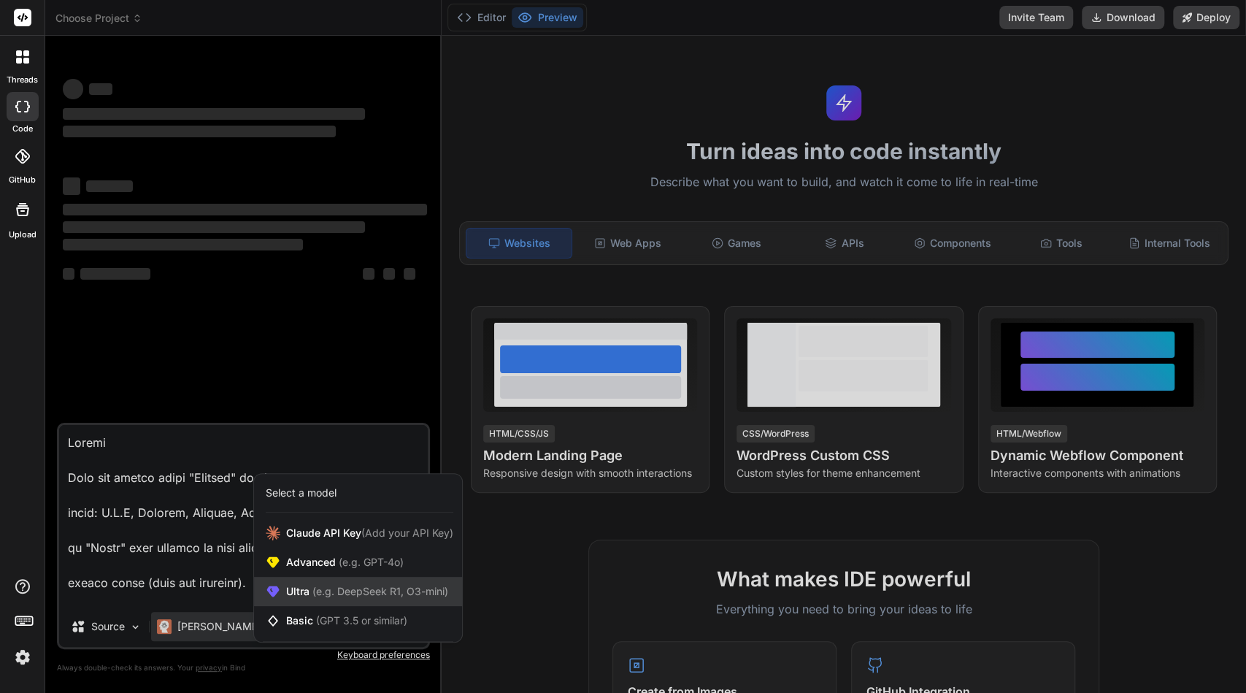
click at [299, 598] on span "Ultra (e.g. DeepSeek R1, O3-mini)" at bounding box center [367, 591] width 162 height 15
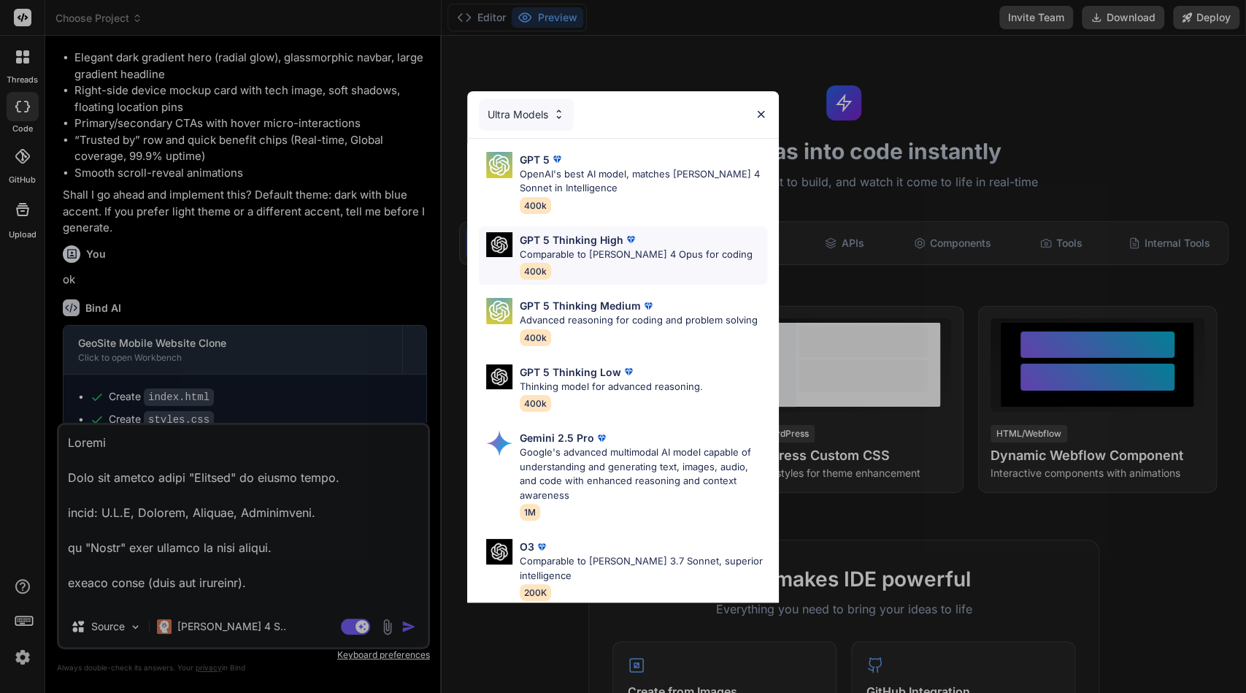
scroll to position [1200, 0]
click at [606, 257] on p "Comparable to [PERSON_NAME] 4 Opus for coding" at bounding box center [636, 254] width 233 height 15
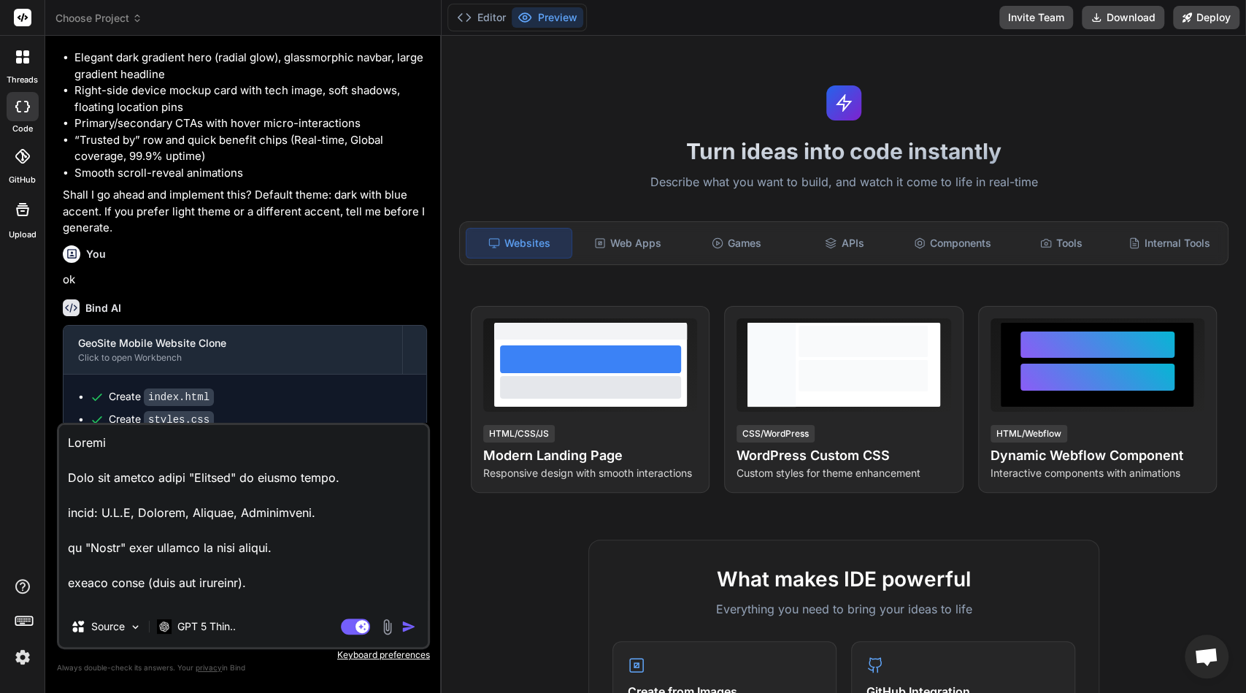
click at [286, 518] on textarea at bounding box center [243, 515] width 369 height 181
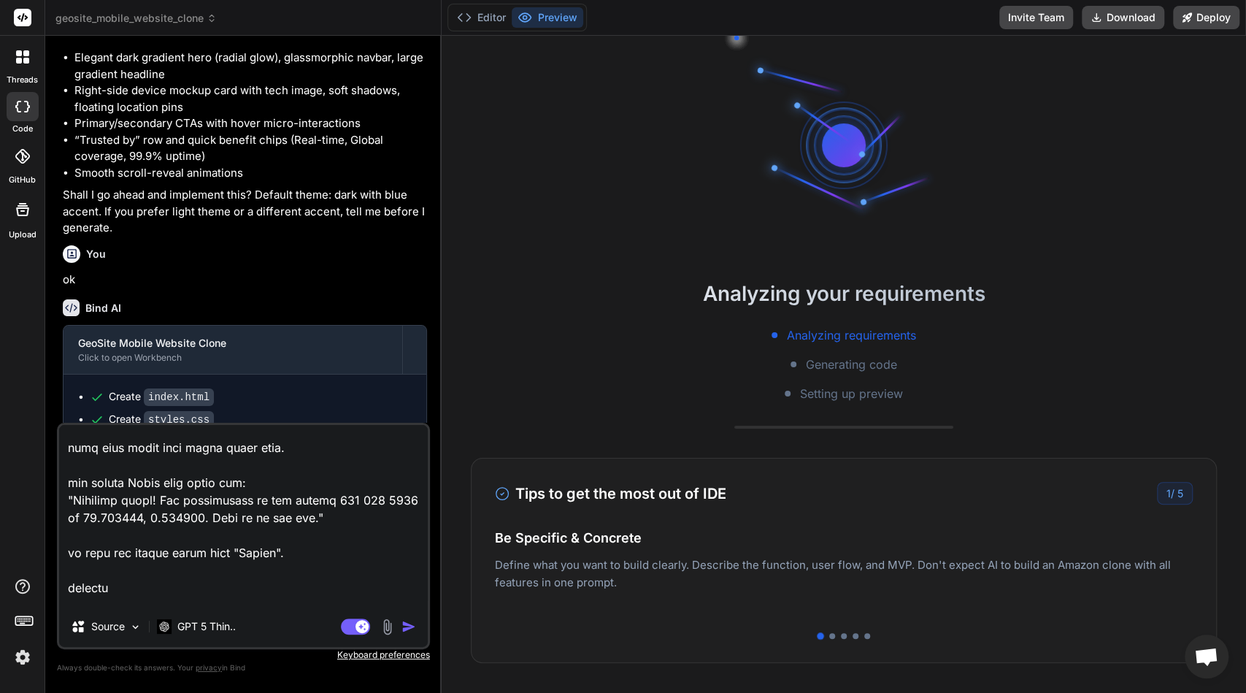
scroll to position [774, 0]
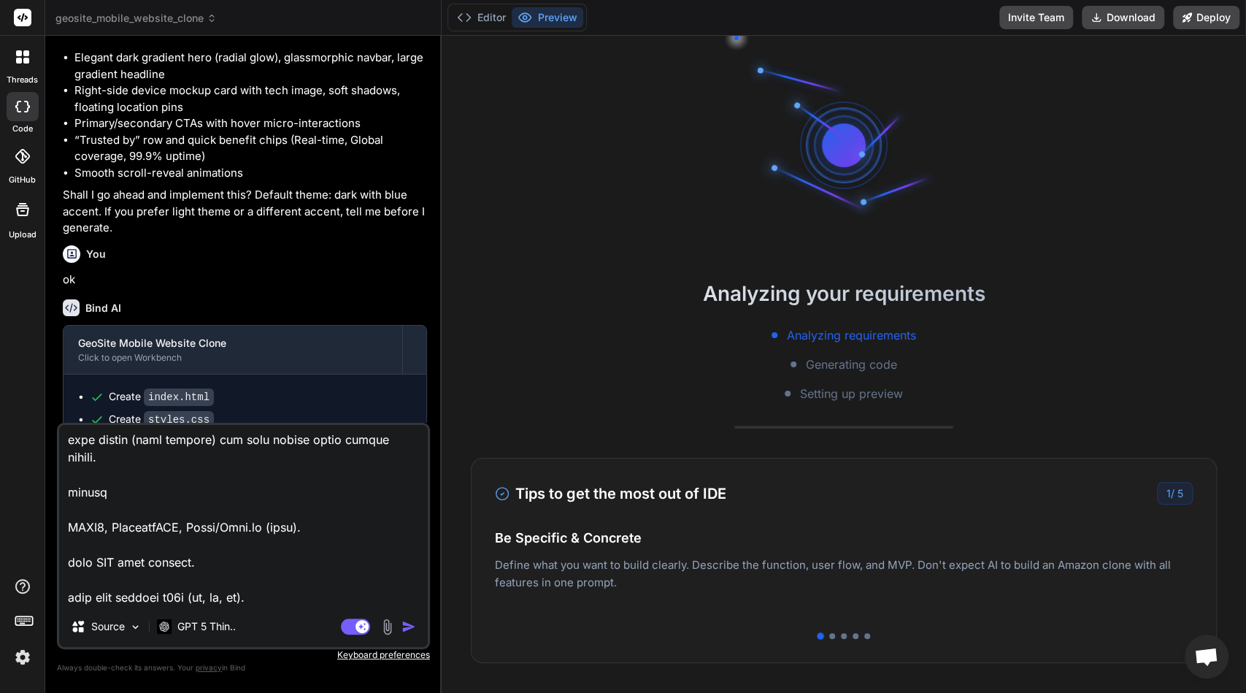
click at [298, 550] on textarea at bounding box center [243, 515] width 369 height 181
type textarea "x"
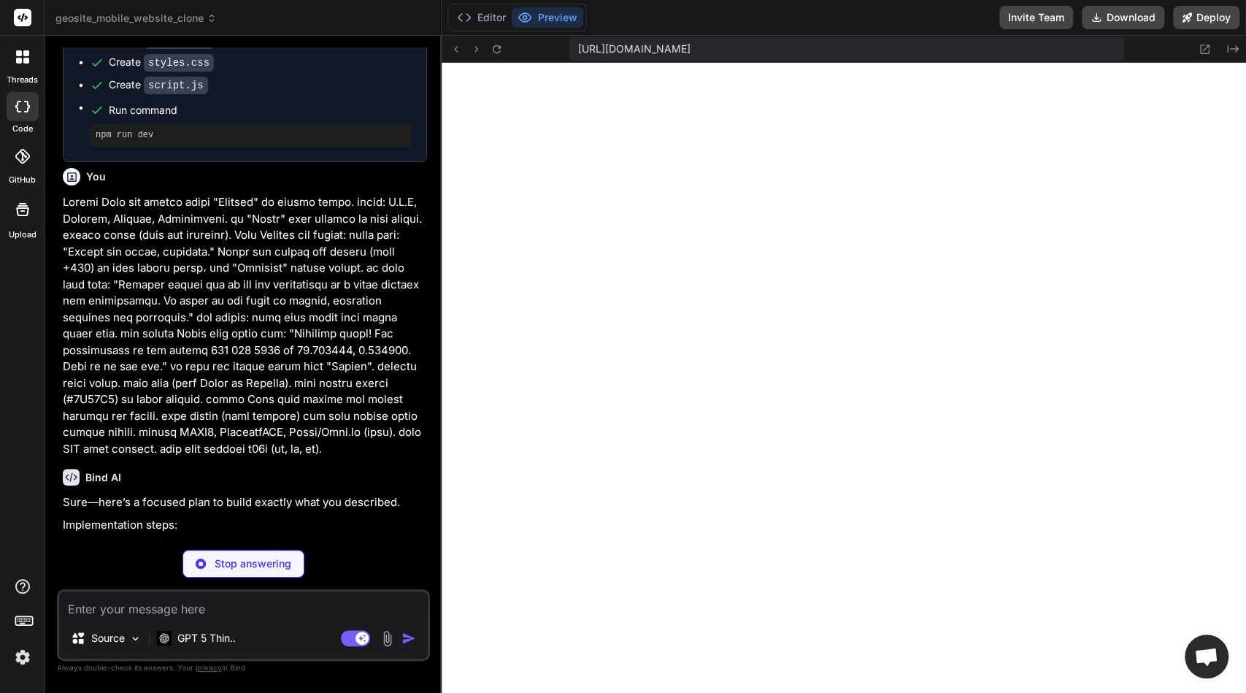
scroll to position [2043, 0]
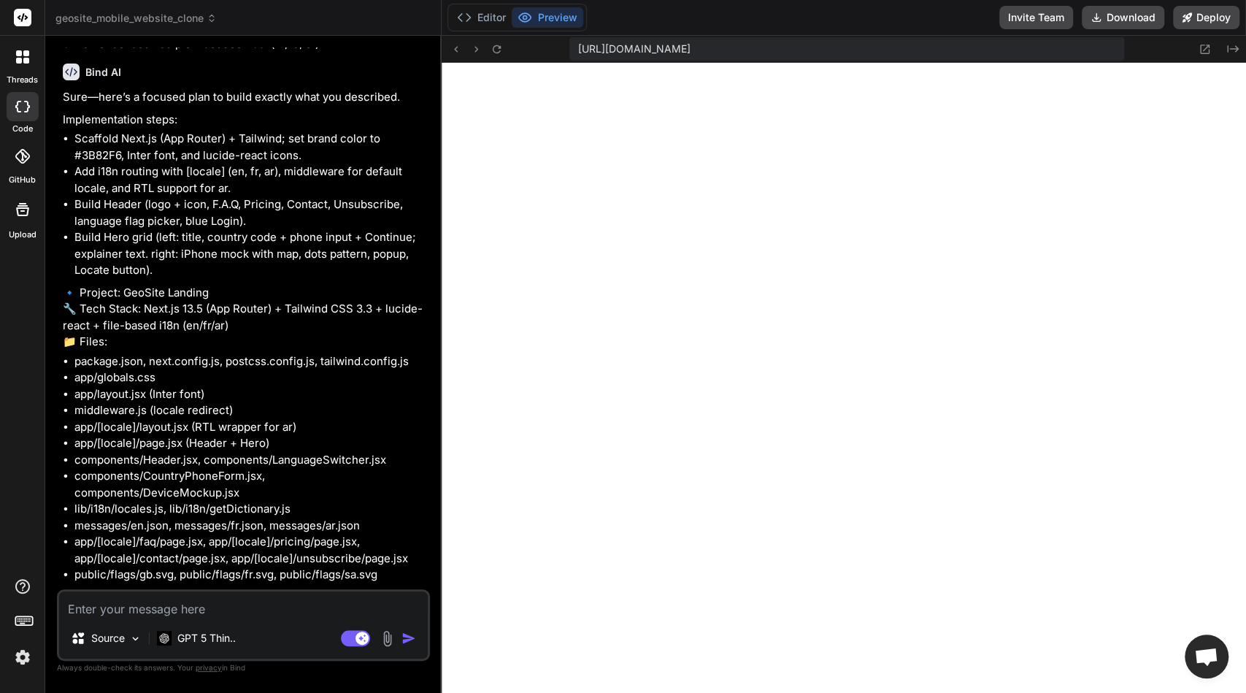
type textarea "x"
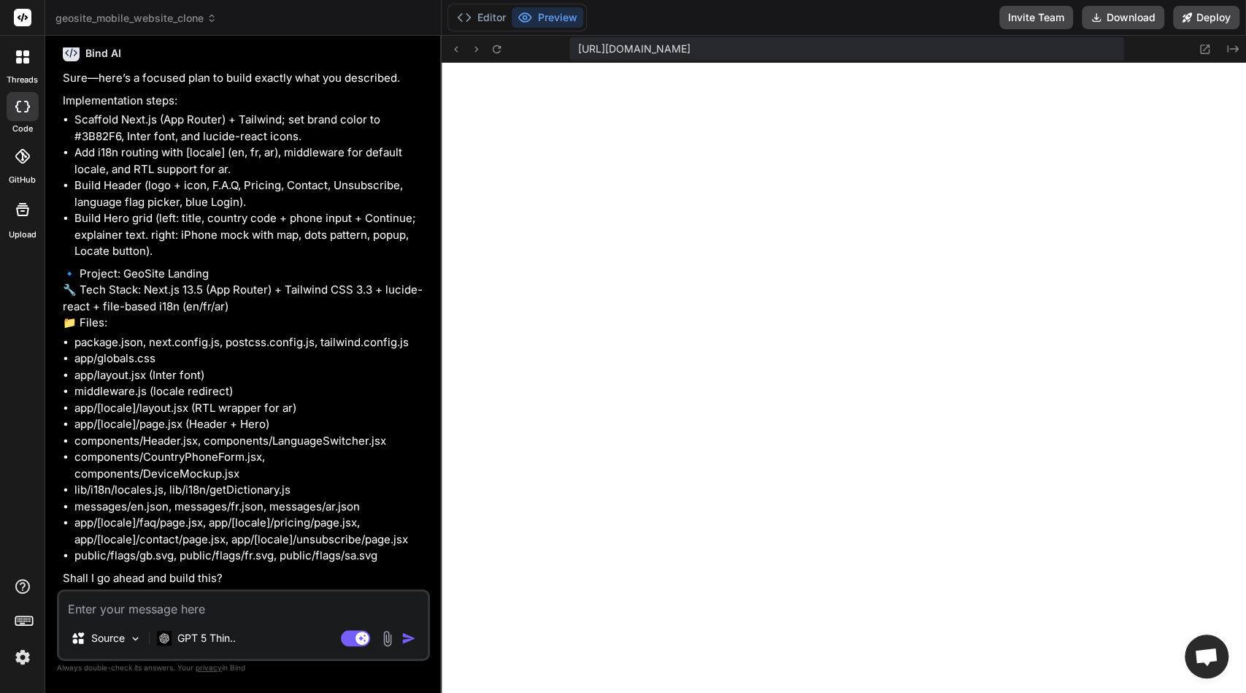
click at [258, 622] on div "Source GPT 5 Thin.. Agent Mode. When this toggle is activated, AI automatically…" at bounding box center [243, 625] width 373 height 72
click at [235, 595] on textarea at bounding box center [243, 604] width 369 height 26
type textarea "g"
type textarea "x"
type textarea "go"
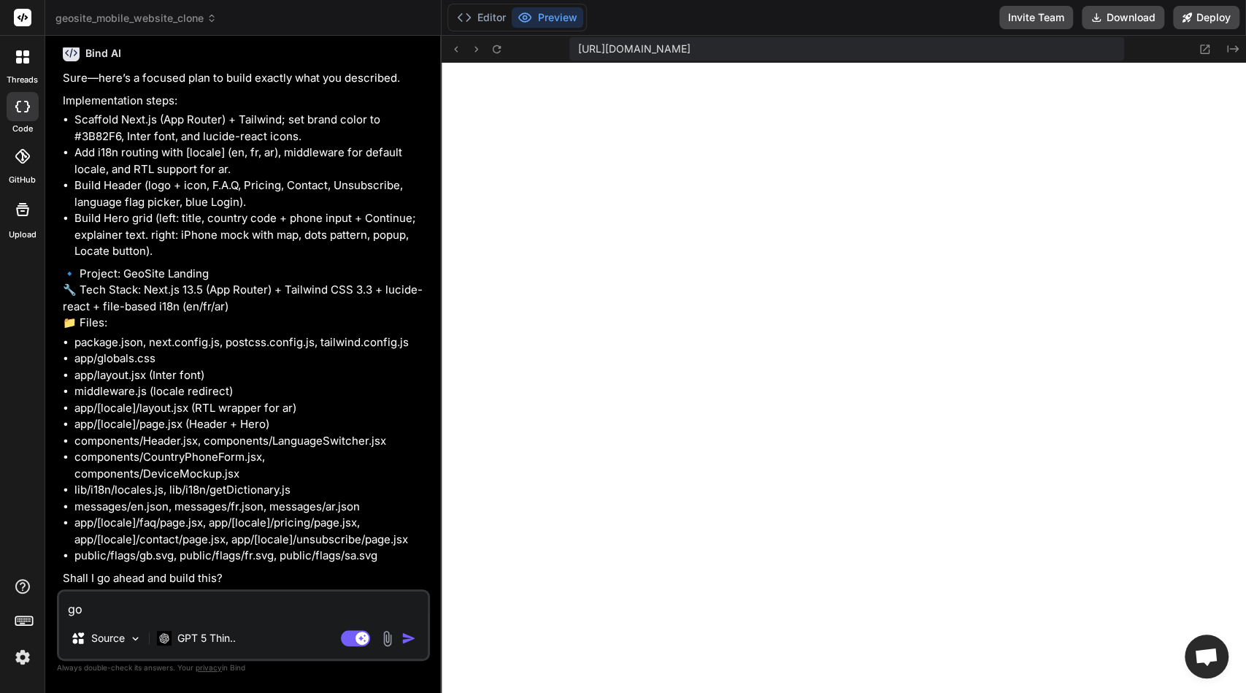
type textarea "x"
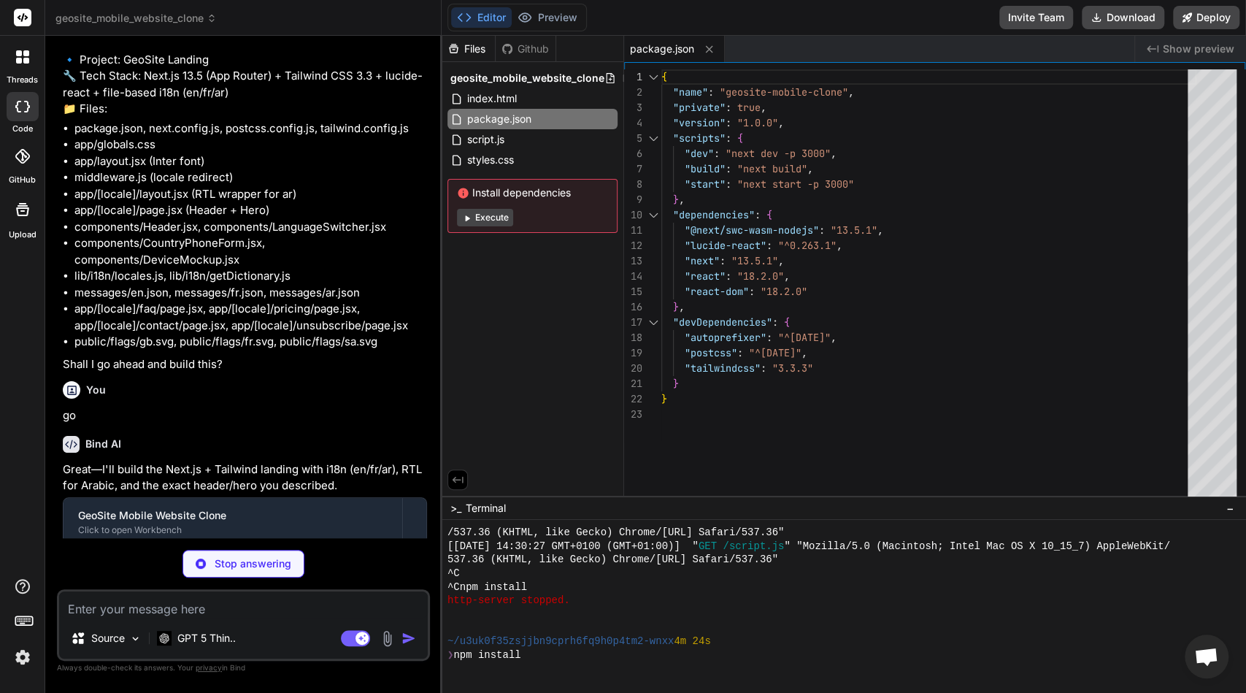
scroll to position [585, 0]
type textarea "x"
type textarea "module.exports = nextConfig;"
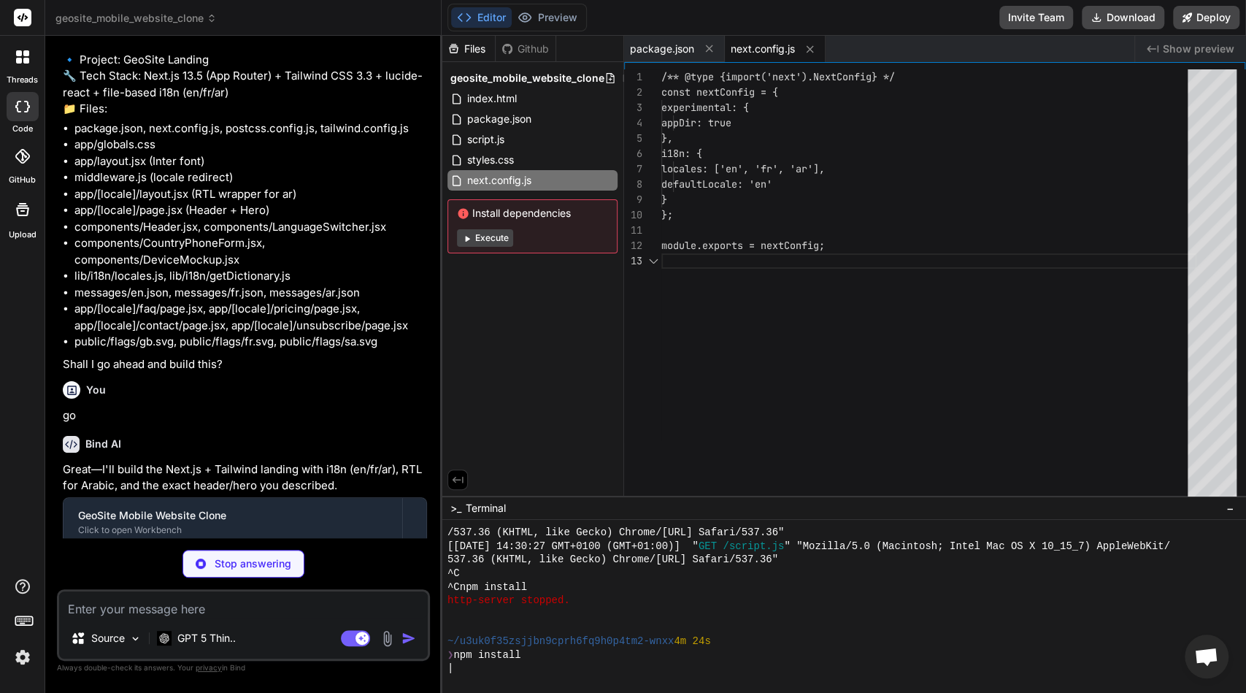
scroll to position [31, 0]
type textarea "x"
type textarea "}, backgroundImage: { 'dots-slate': 'radial-gradient(rgba(100,116,139,0.2) 1px,…"
type textarea "x"
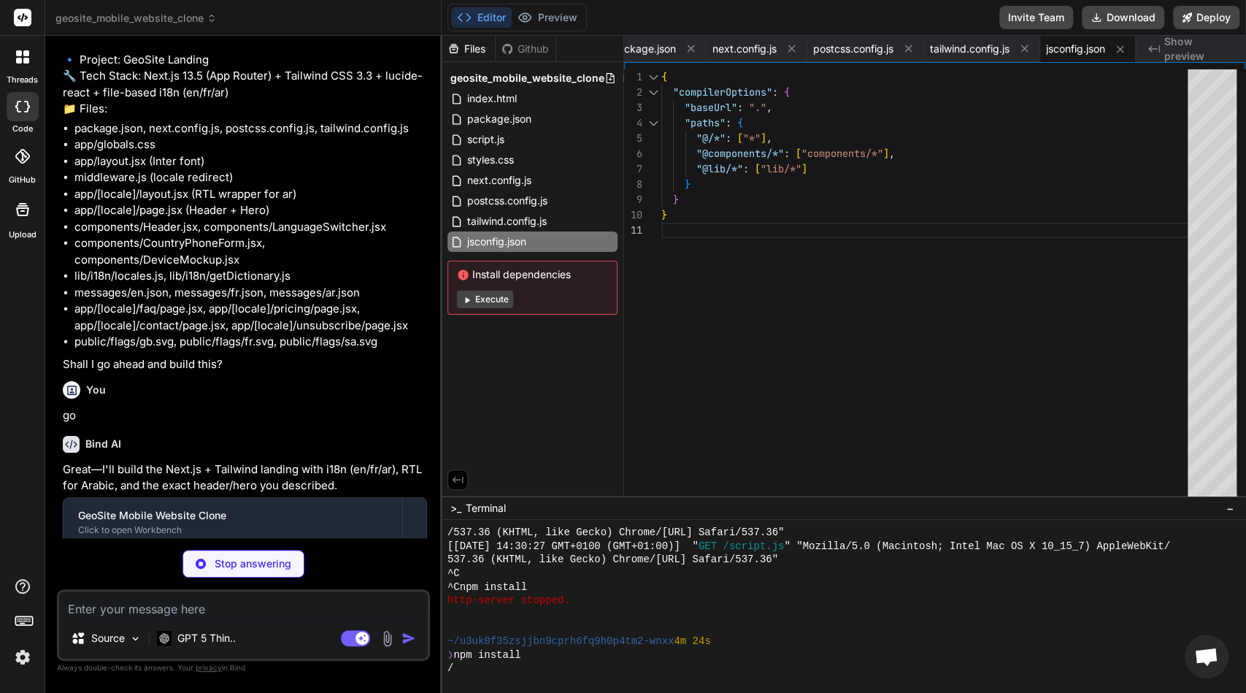
type textarea "x"
type textarea "return [DOMAIN_NAME](); } // Otherwise redirect to detected or default locale c…"
type textarea "x"
type textarea "}"
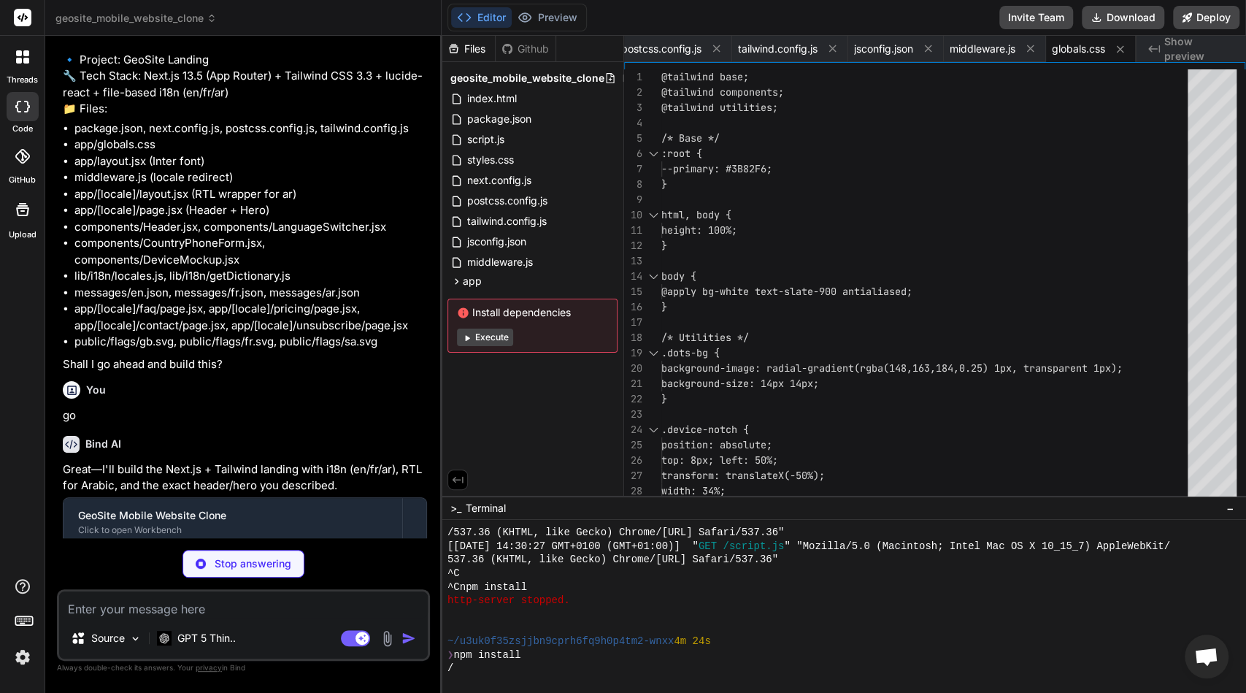
type textarea "x"
type textarea "export default function RootLayout({ children }) { return ( <html> <body classN…"
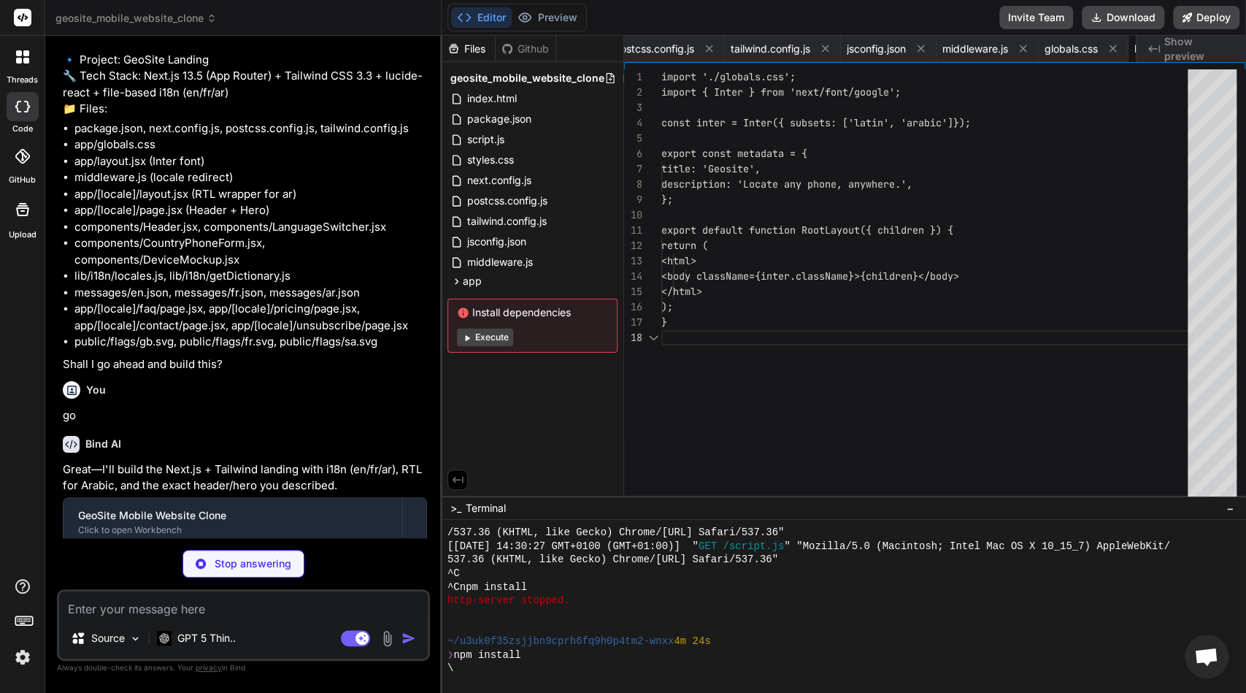
scroll to position [107, 0]
type textarea "x"
type textarea "export const locales = ['en', 'fr', 'ar']; export const defaultLocale = 'en'; e…"
type textarea "x"
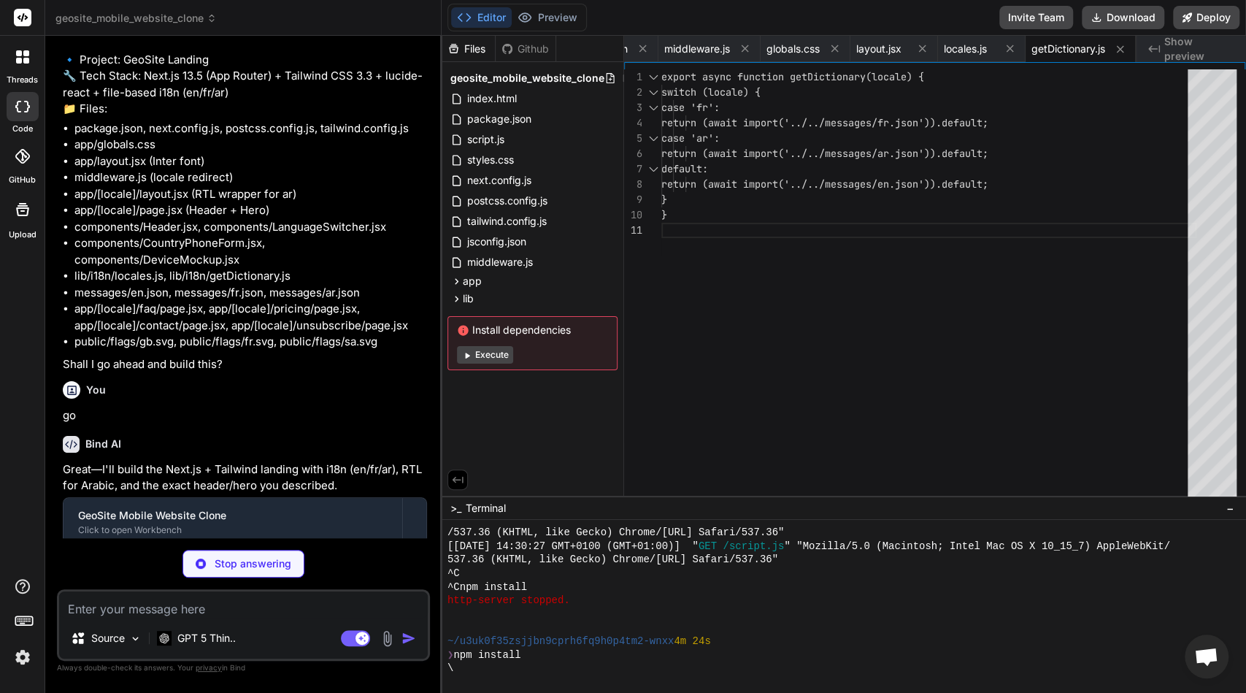
type textarea "x"
type textarea ""popupTitle": "Location found!", "popupText": "The geolocation of the number 01…"
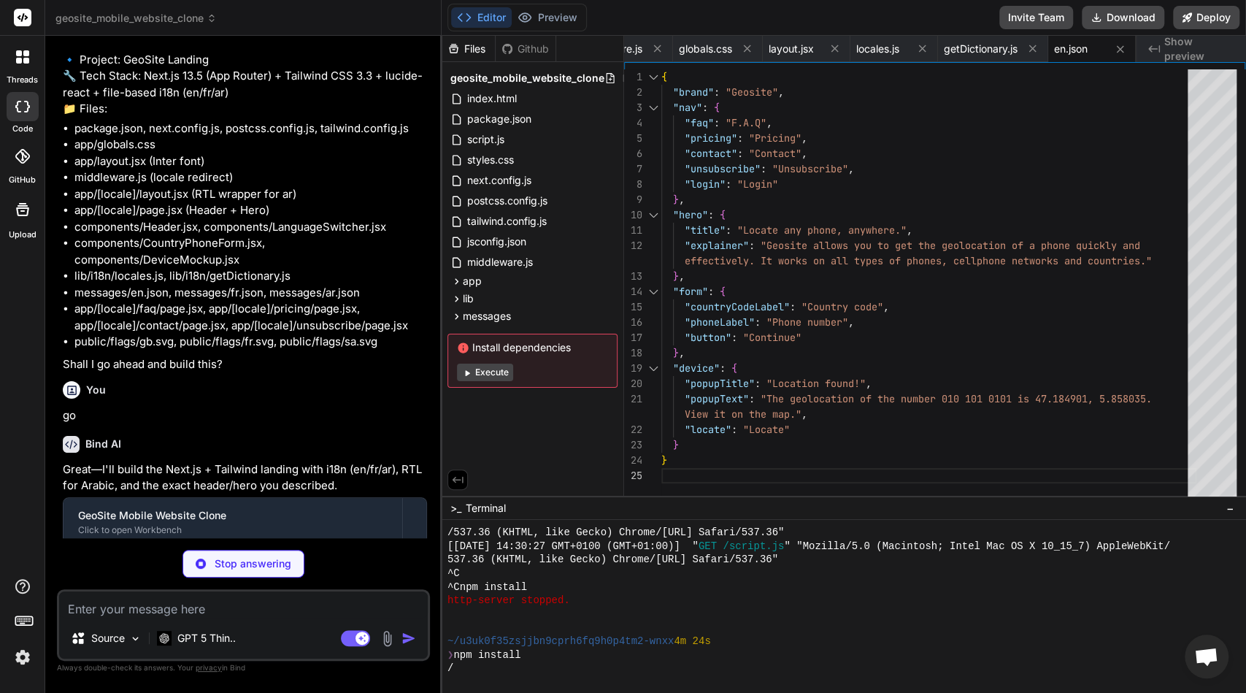
type textarea "x"
type textarea ""device": { "popupTitle": "Localisation trouvée !", "popupText": "La géolocalis…"
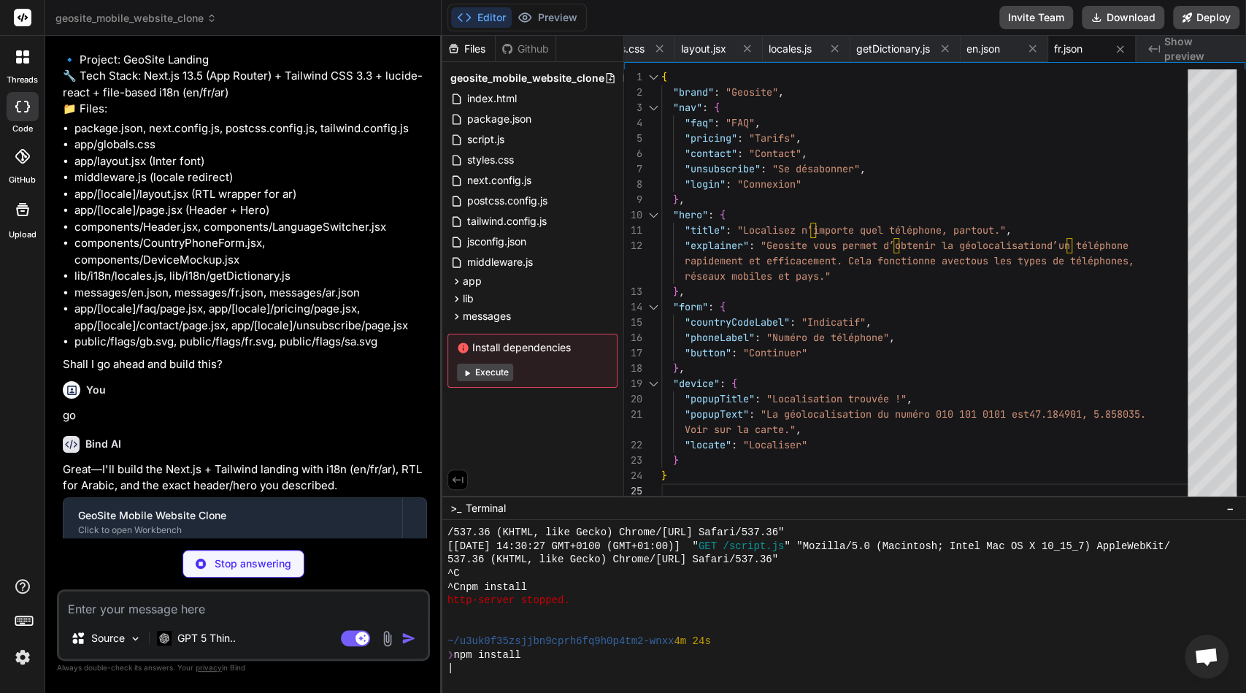
type textarea "x"
type textarea ""popupTitle": "تم العثور على الموقع!", "popupText": "الإحداثيات لرقم 010 101 01…"
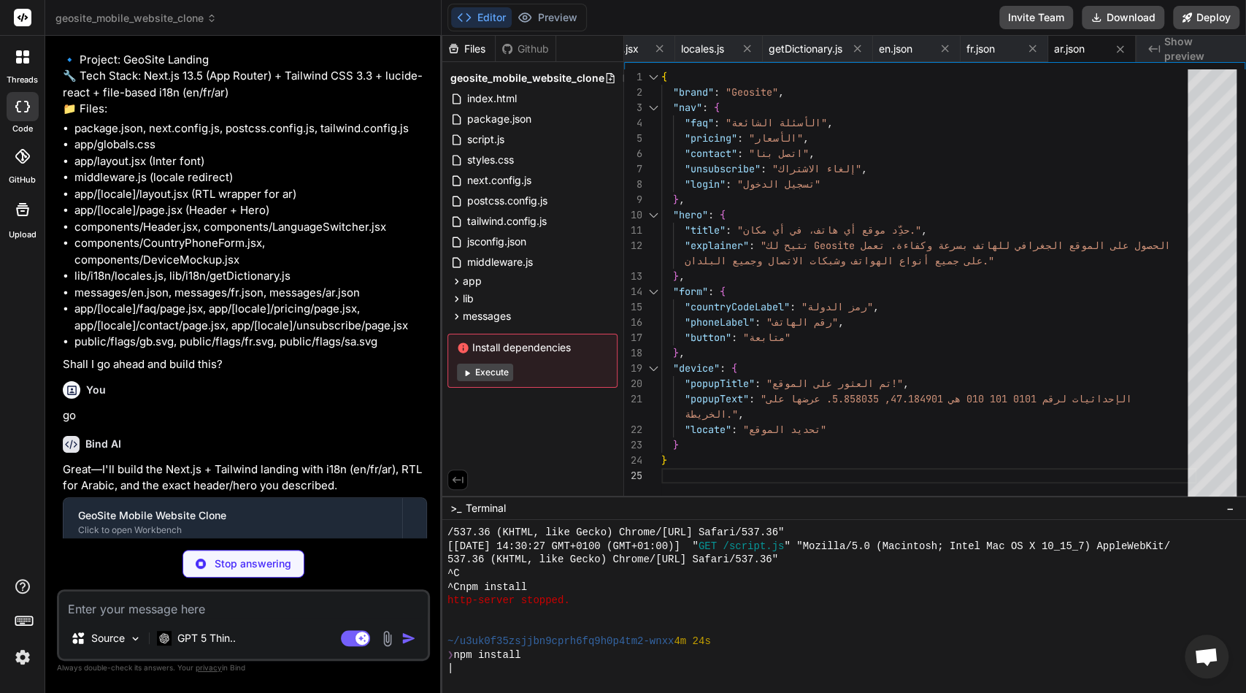
type textarea "x"
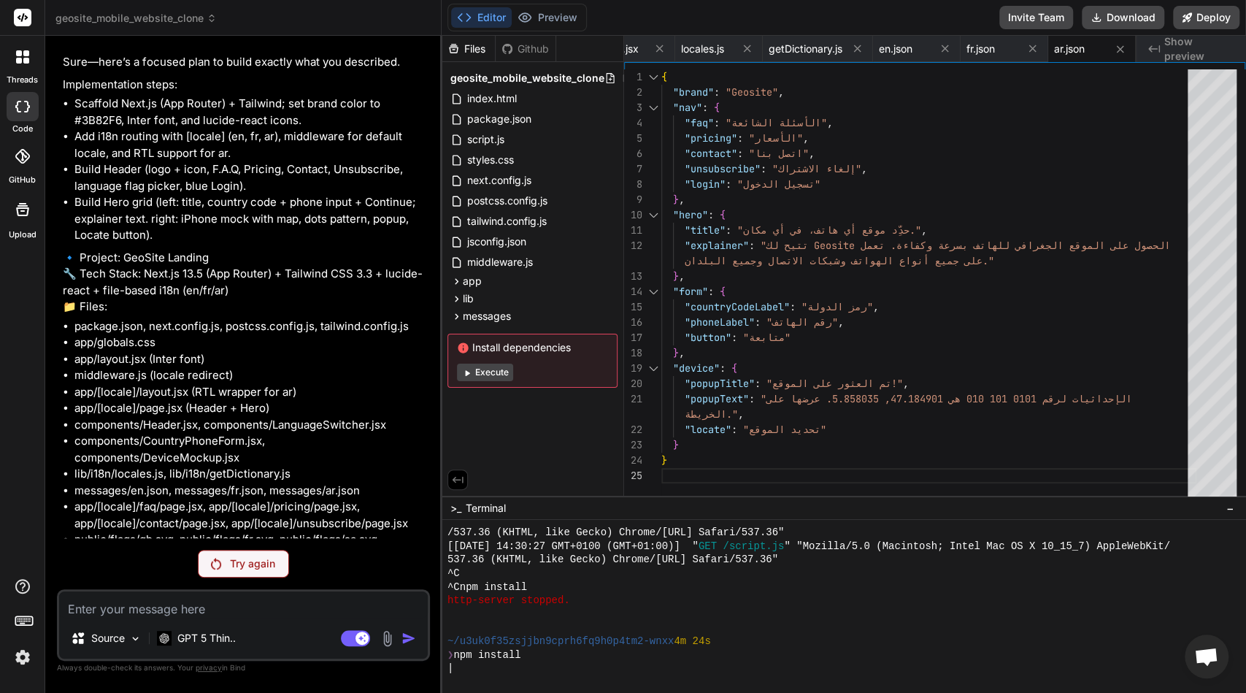
scroll to position [2143, 0]
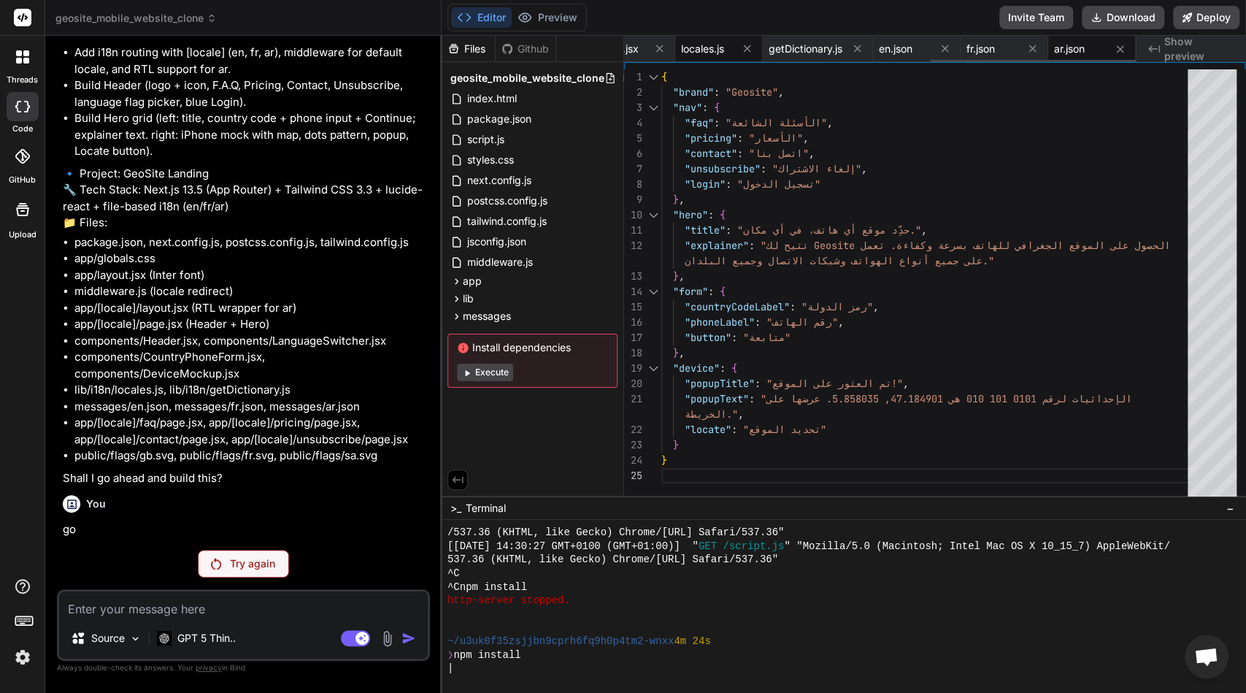
click at [693, 54] on span "locales.js" at bounding box center [702, 49] width 43 height 15
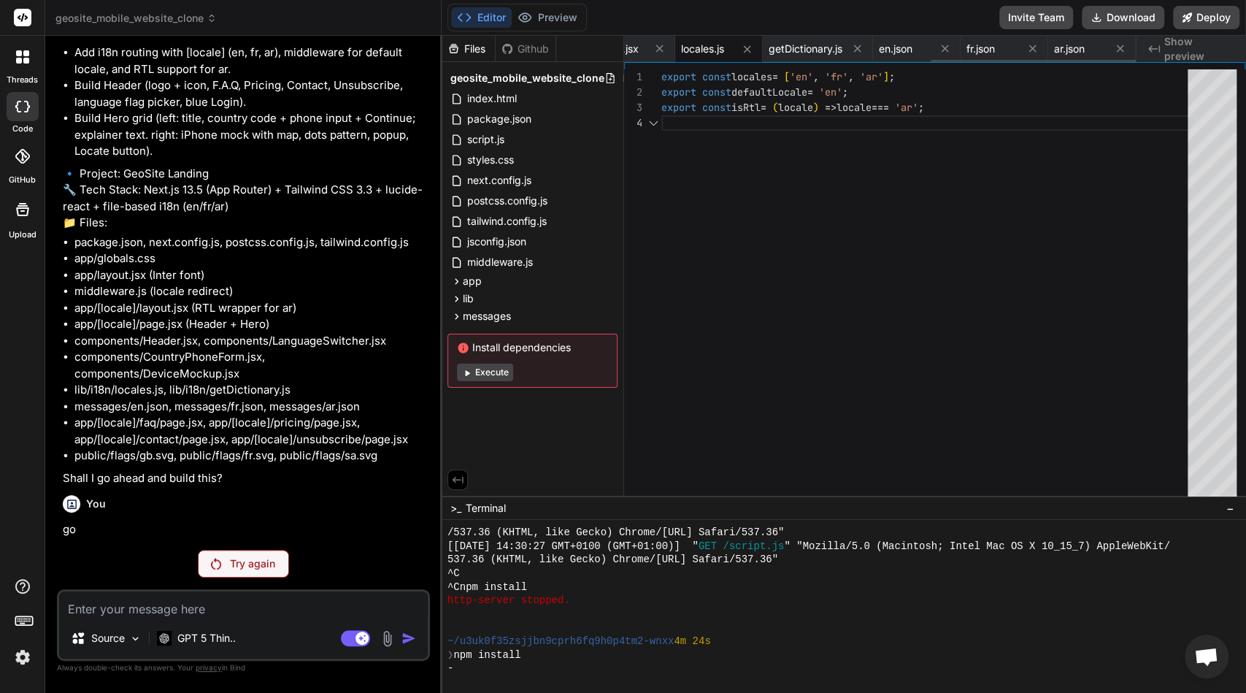
scroll to position [45, 0]
click at [747, 47] on icon at bounding box center [747, 49] width 12 height 12
type textarea ""popupTitle": "تم العثور على الموقع!", "popupText": "الإحداثيات لرقم 010 101 01…"
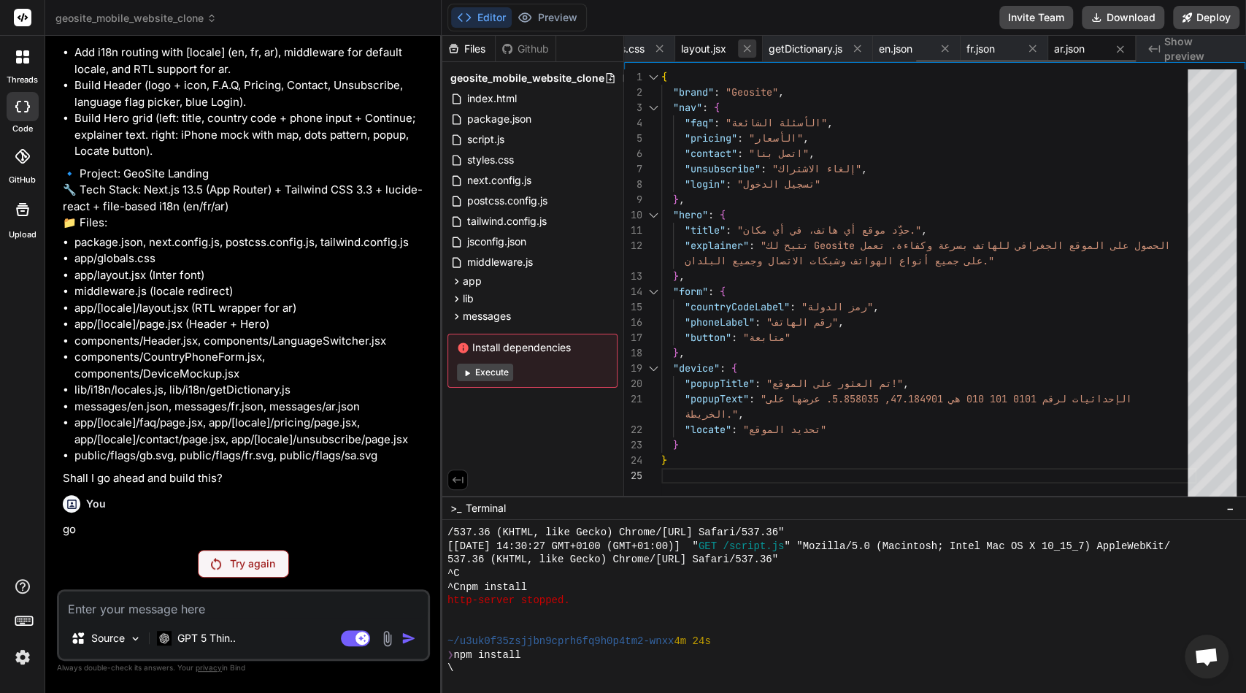
click at [741, 46] on icon at bounding box center [747, 48] width 12 height 12
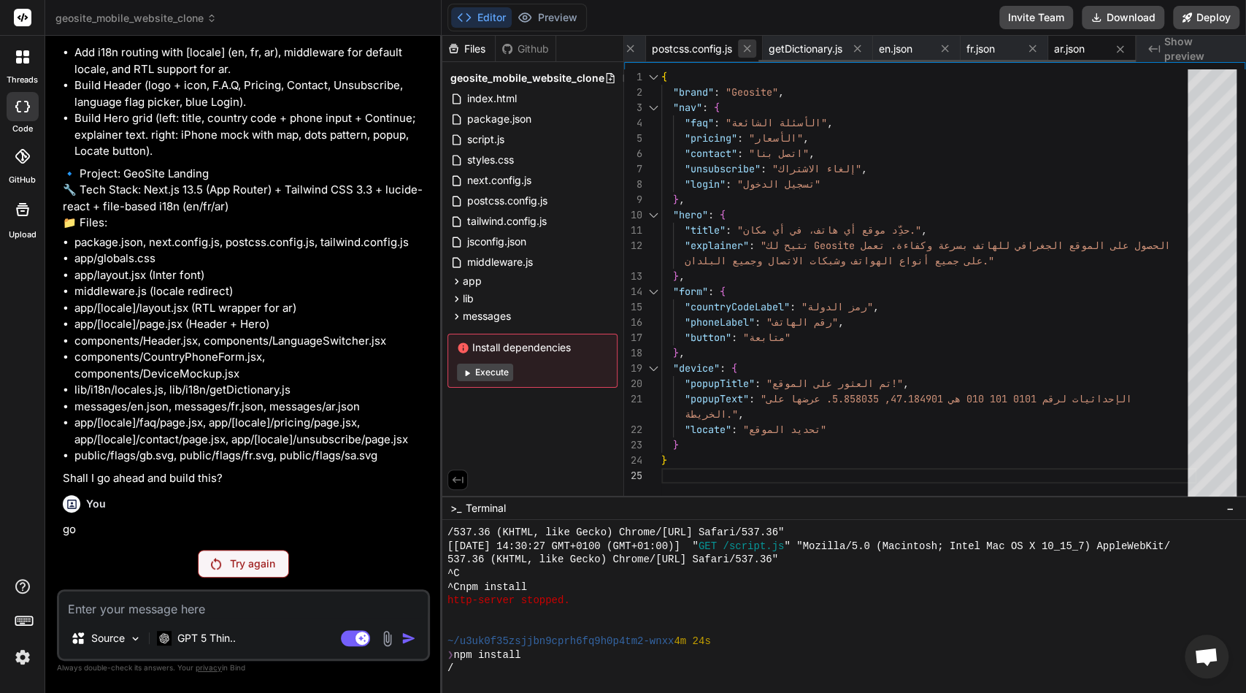
click at [747, 46] on icon at bounding box center [746, 48] width 7 height 7
click at [831, 46] on span "getDictionary.js" at bounding box center [868, 49] width 74 height 15
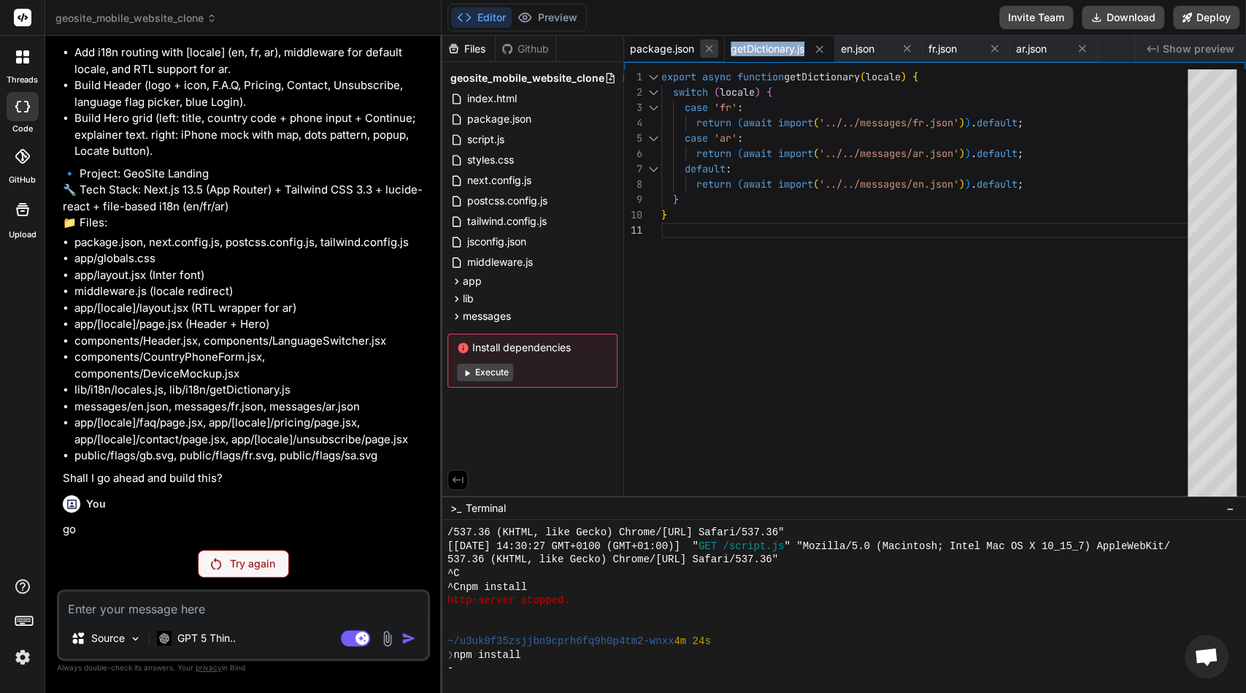
click at [708, 46] on icon at bounding box center [709, 48] width 12 height 12
click at [708, 46] on div "getDictionary.js" at bounding box center [679, 49] width 110 height 26
click at [712, 46] on button at bounding box center [718, 49] width 18 height 18
type textarea ""popupTitle": "تم العثور على الموقع!", "popupText": "الإحداثيات لرقم 010 101 01…"
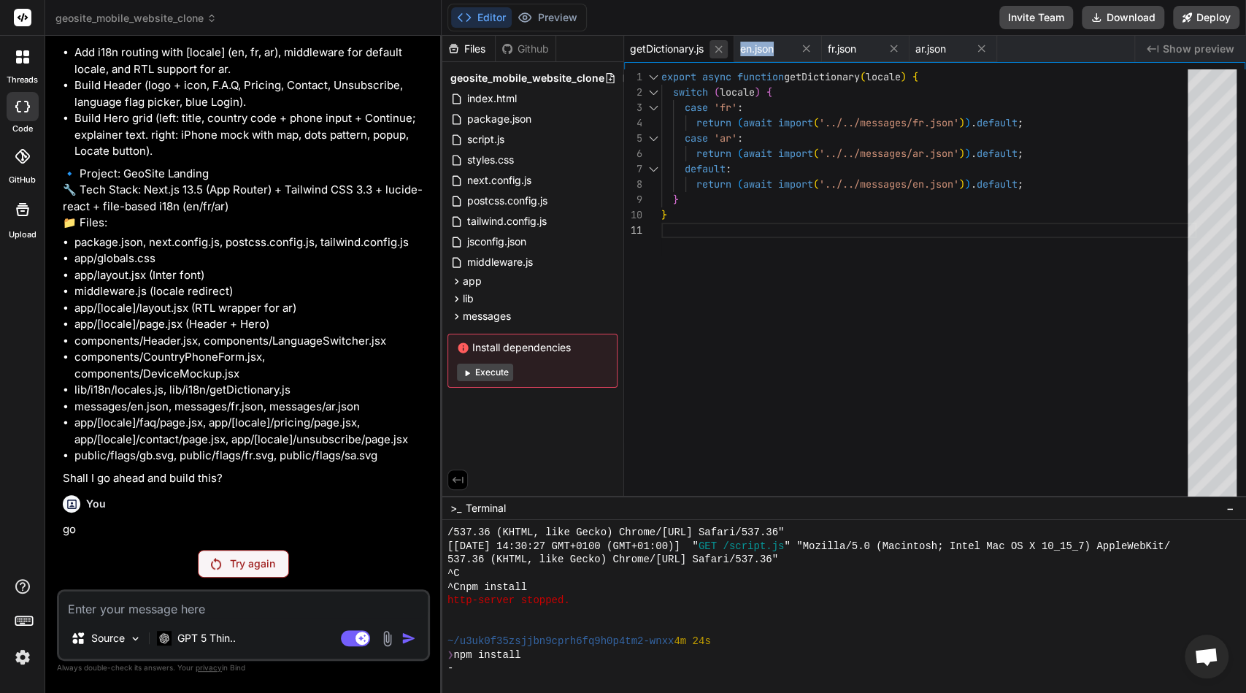
scroll to position [92, 0]
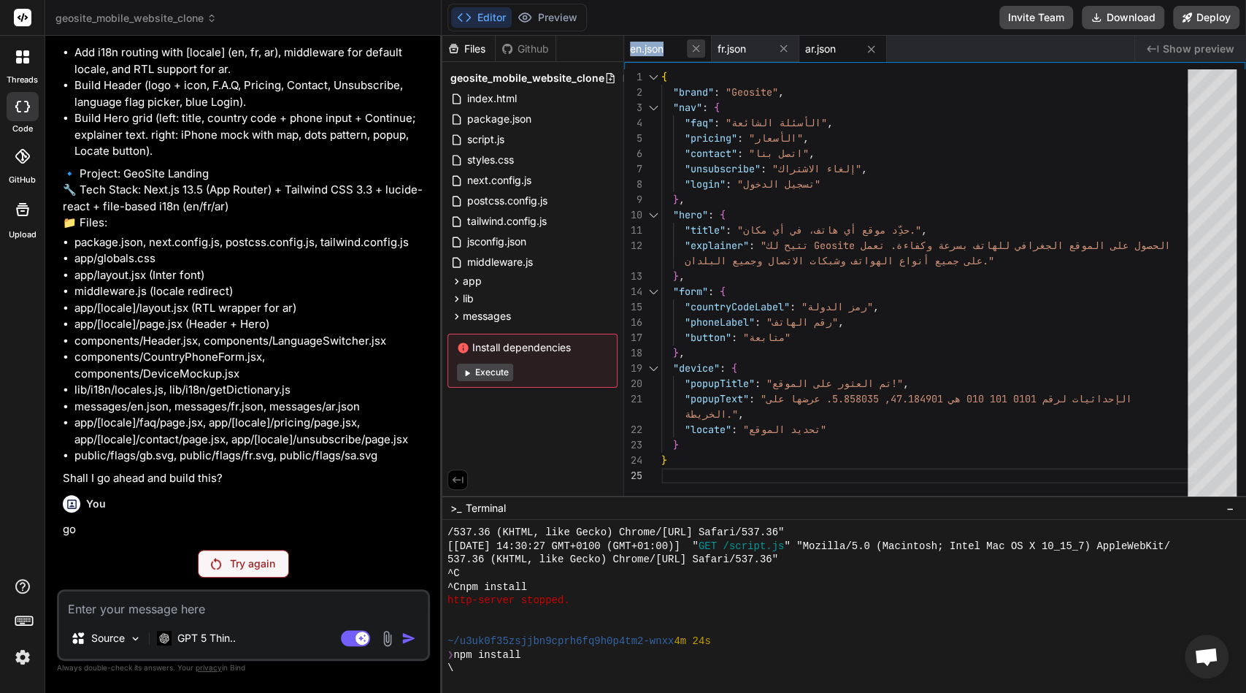
click at [703, 47] on button at bounding box center [696, 48] width 18 height 18
click at [701, 50] on icon at bounding box center [696, 48] width 12 height 12
click at [701, 50] on icon at bounding box center [696, 49] width 12 height 12
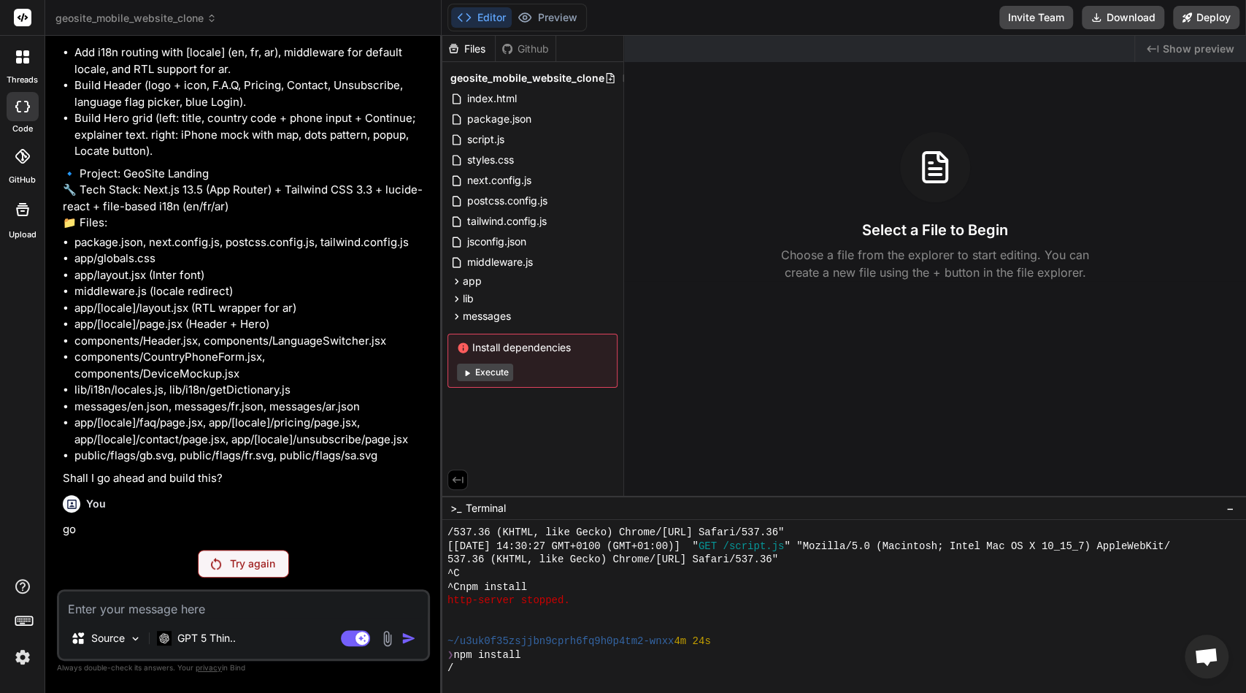
click at [485, 375] on button "Execute" at bounding box center [485, 372] width 56 height 18
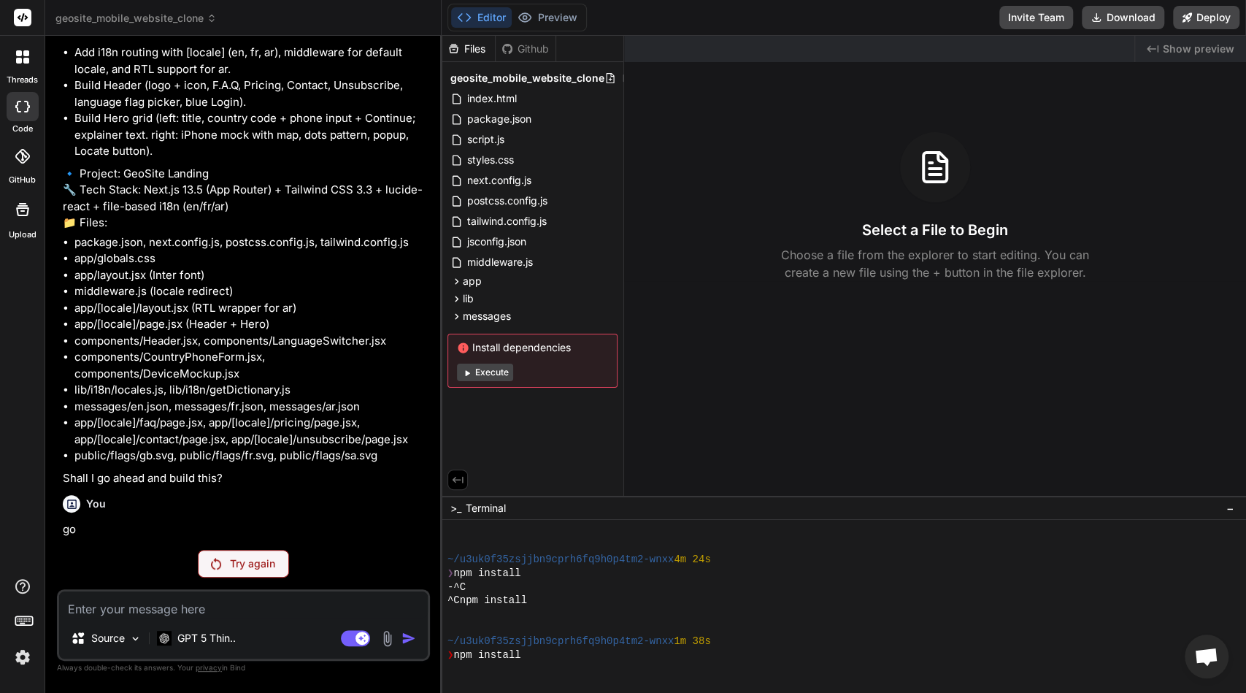
scroll to position [667, 0]
click at [485, 375] on button "Execute" at bounding box center [485, 372] width 56 height 18
click at [255, 564] on p "Try again" at bounding box center [252, 563] width 45 height 15
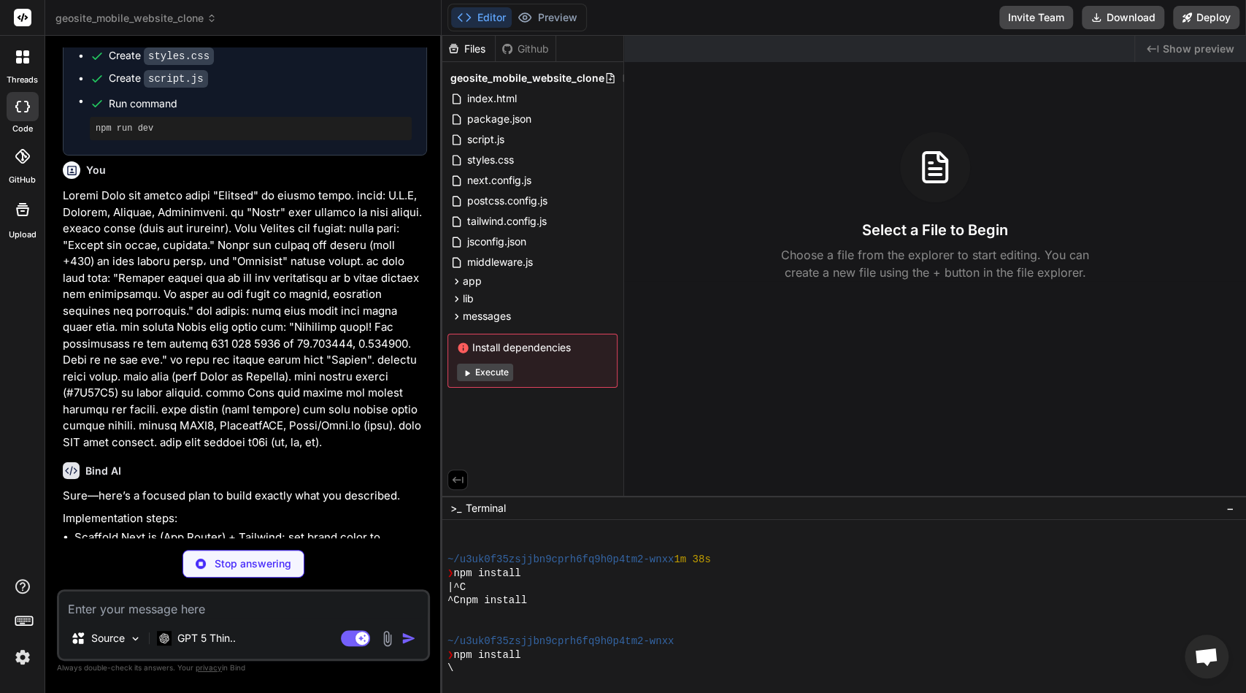
scroll to position [2246, 0]
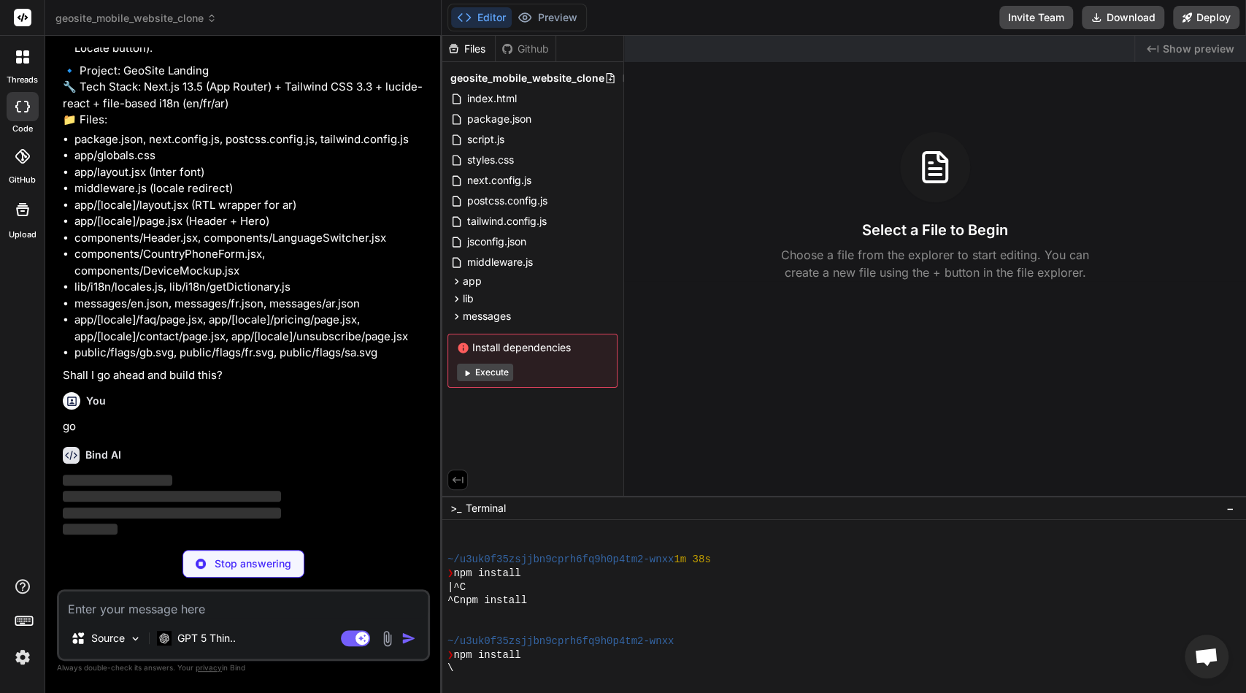
click at [504, 581] on div "|^C" at bounding box center [837, 587] width 781 height 14
click at [205, 348] on li "public/flags/gb.svg, public/flags/fr.svg, public/flags/sa.svg" at bounding box center [250, 352] width 352 height 17
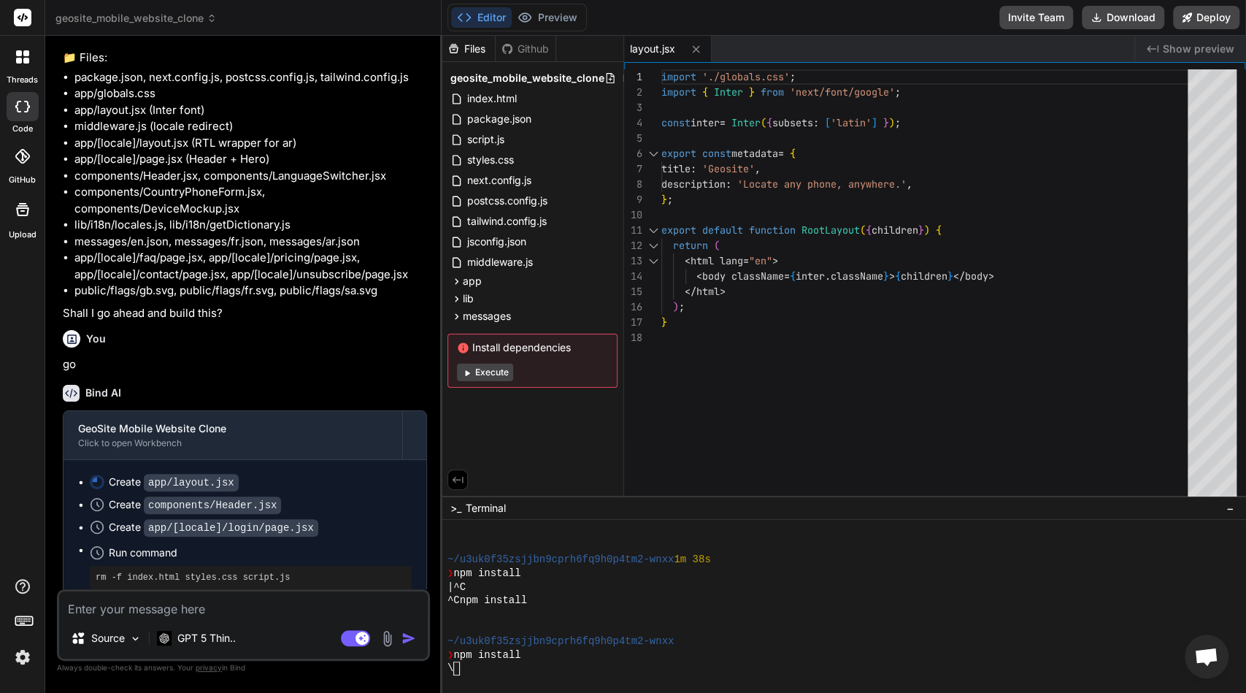
type textarea "x"
type textarea "module.exports = nextConfig;"
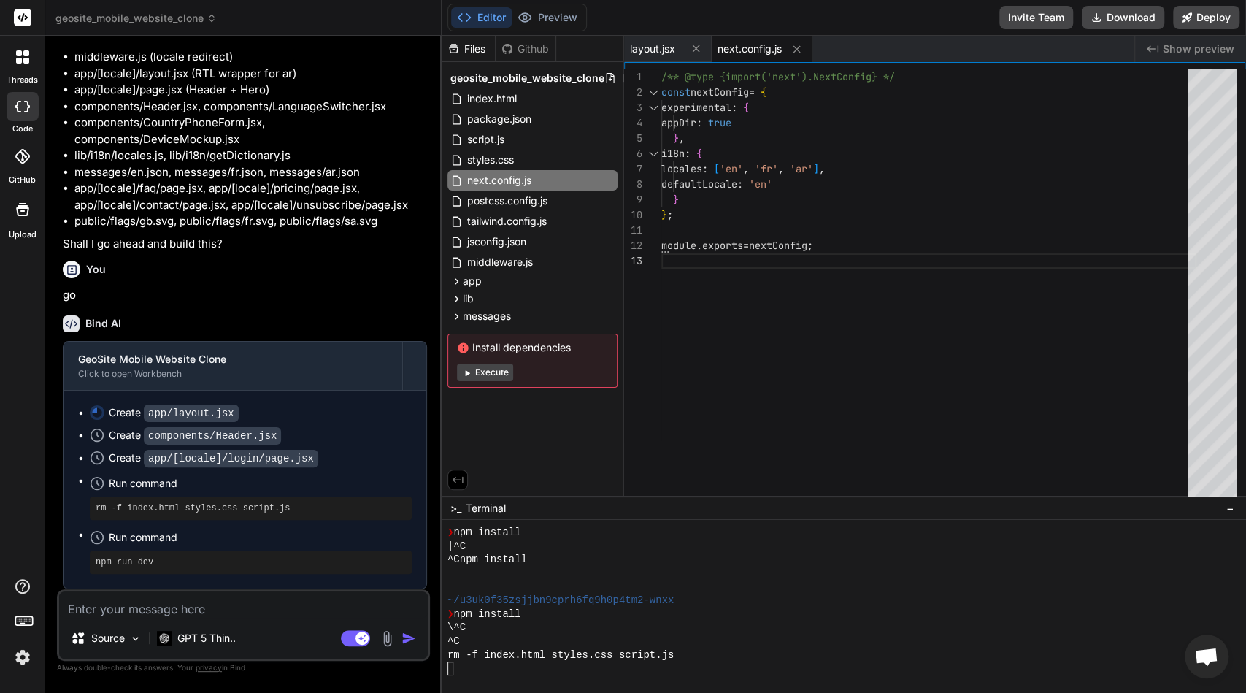
scroll to position [2375, 0]
click at [486, 21] on button "Editor" at bounding box center [481, 17] width 61 height 20
click at [583, 674] on div at bounding box center [837, 668] width 781 height 14
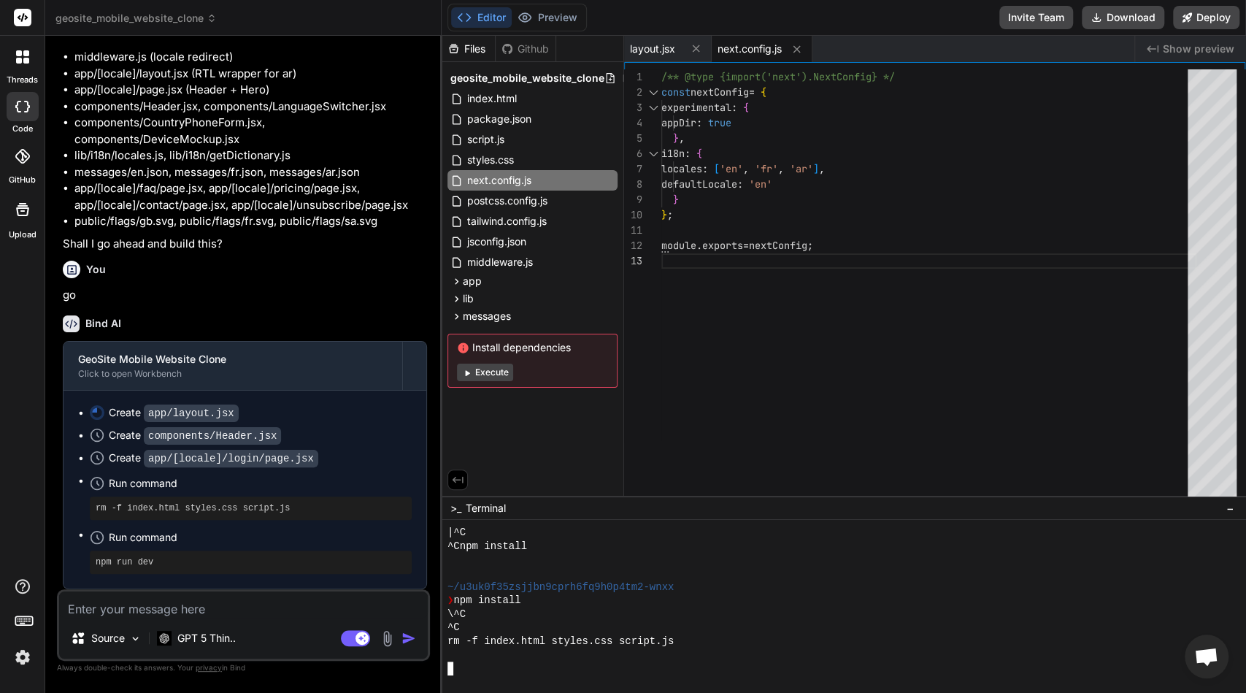
scroll to position [817, 0]
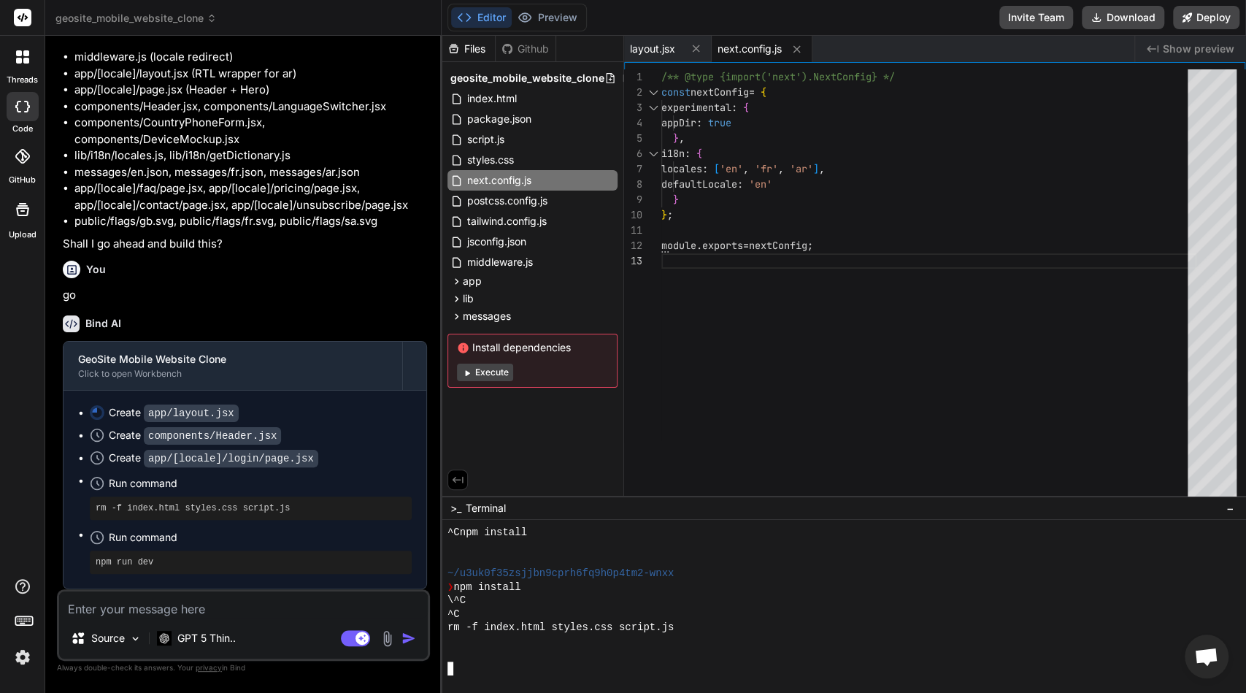
click at [412, 636] on img "button" at bounding box center [408, 638] width 15 height 15
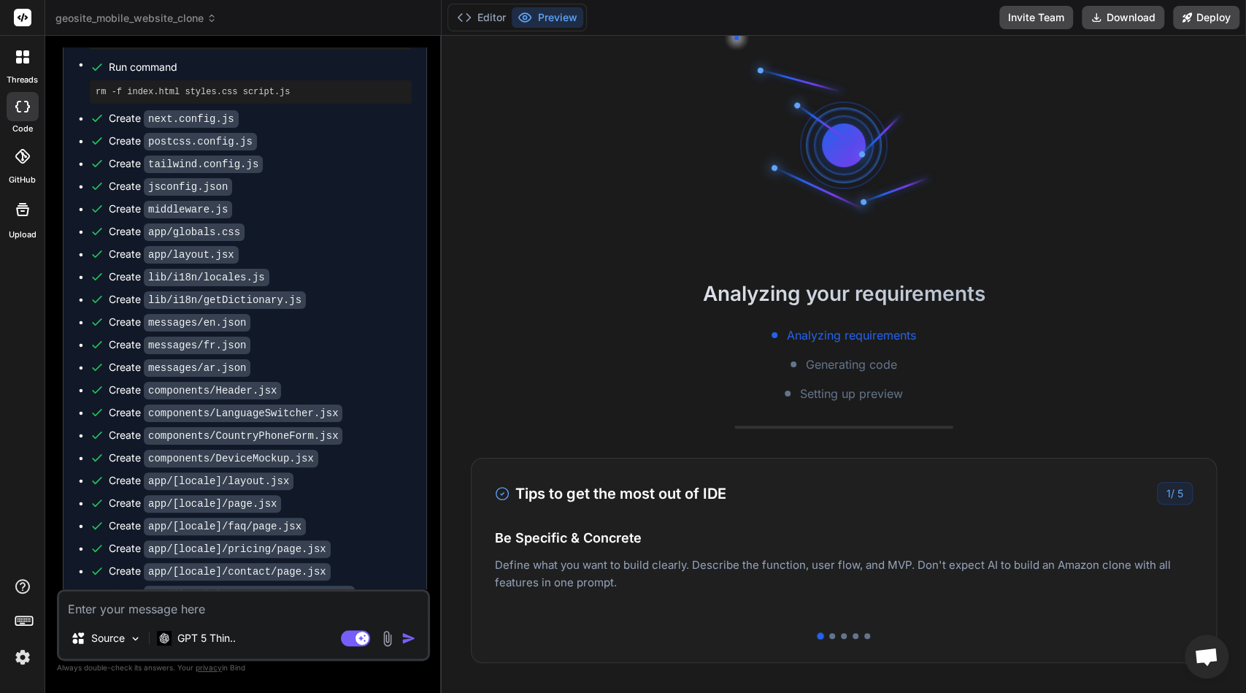
scroll to position [2434, 0]
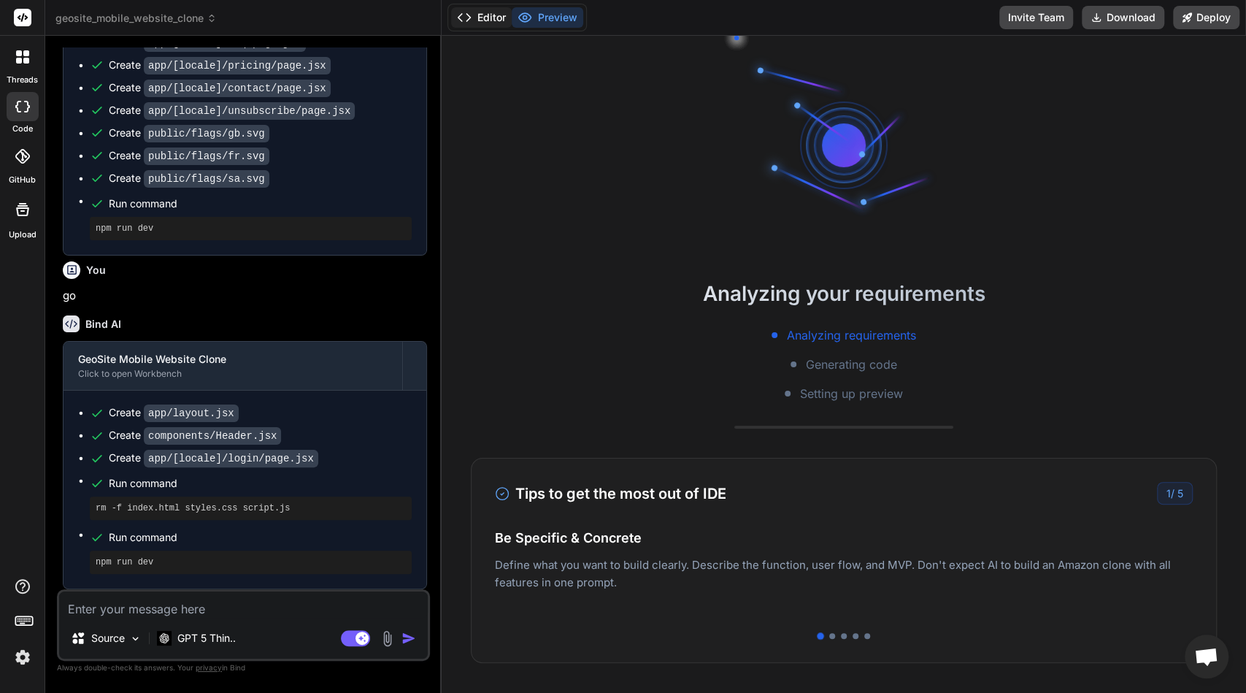
click at [487, 26] on button "Editor" at bounding box center [481, 17] width 61 height 20
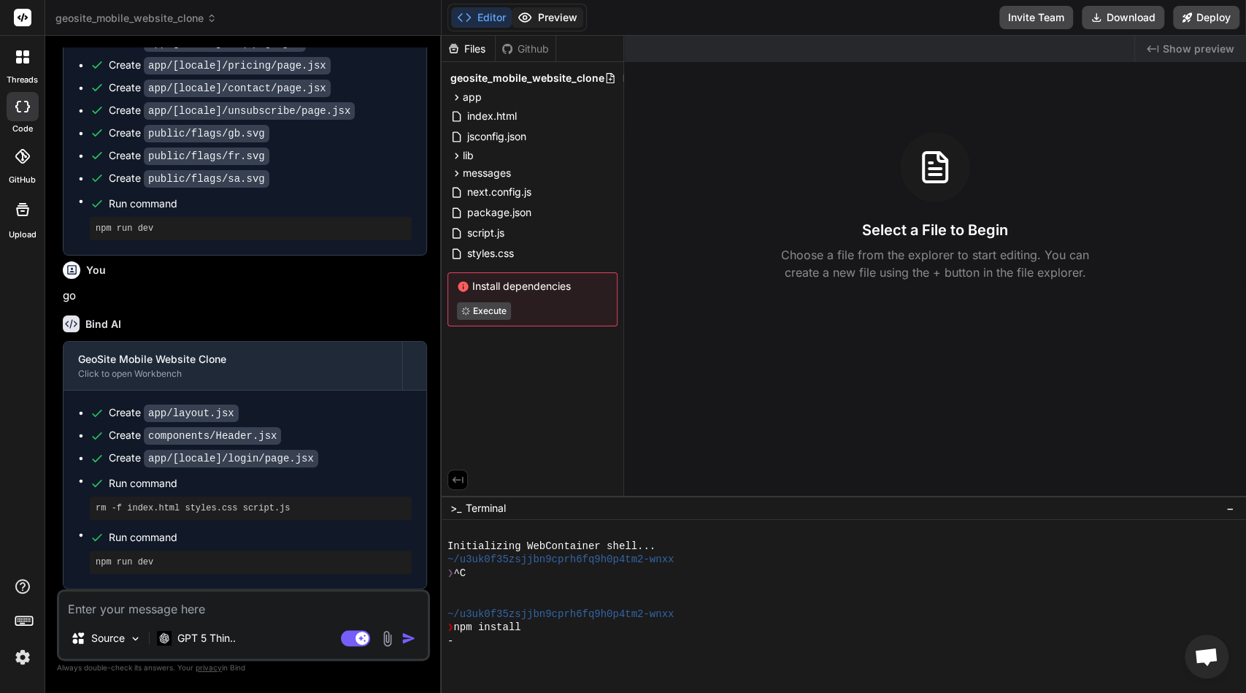
click at [551, 22] on button "Preview" at bounding box center [548, 17] width 72 height 20
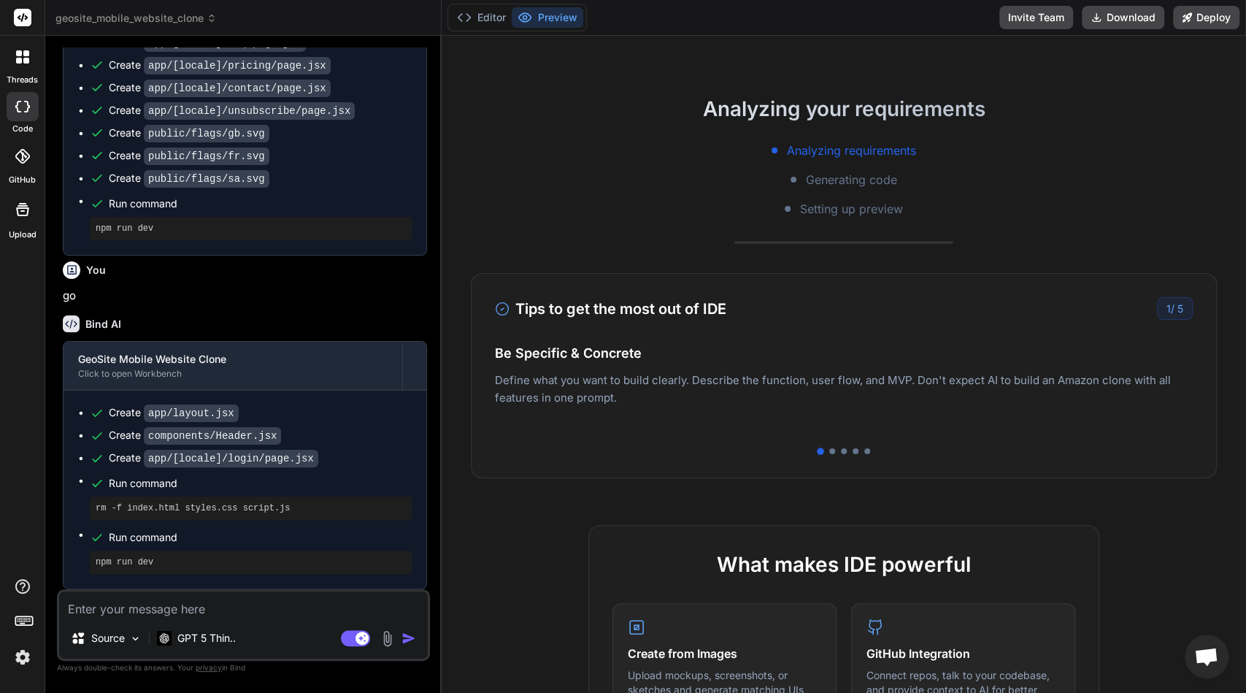
scroll to position [193, 0]
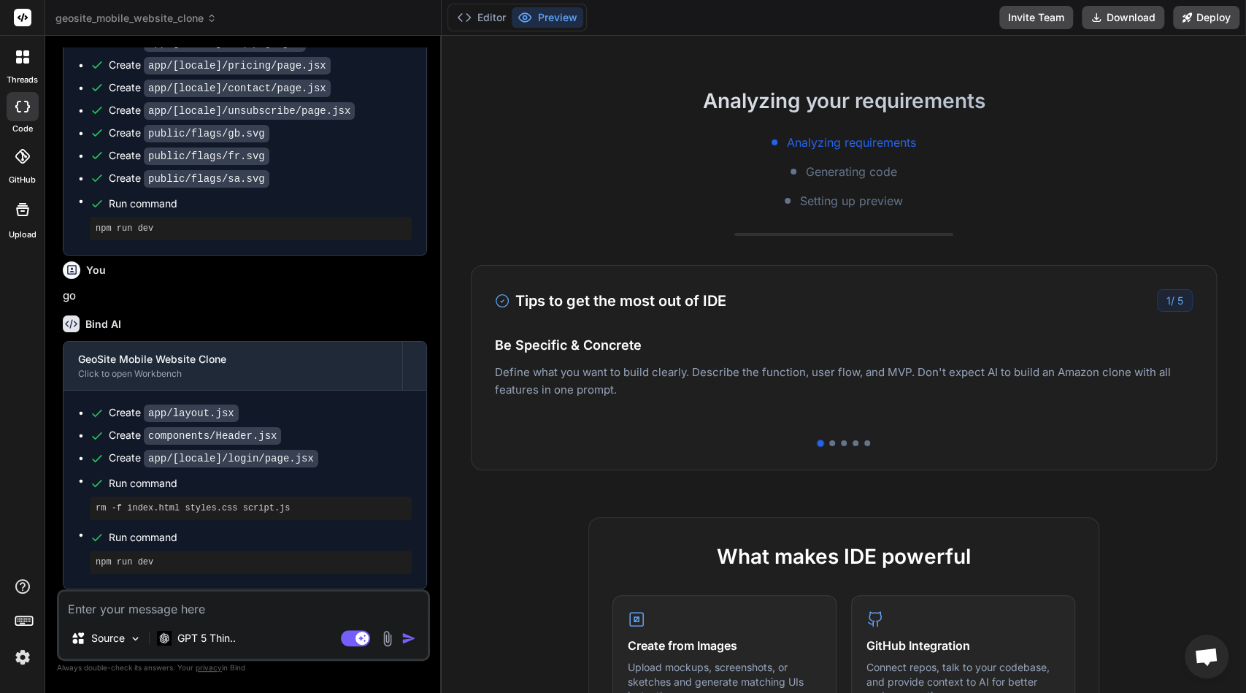
click at [1112, 427] on div "Tips to get the most out of IDE 1 / 5 Be Specific & Concrete Define what you wa…" at bounding box center [844, 367] width 746 height 205
click at [833, 443] on div at bounding box center [832, 443] width 6 height 6
click at [845, 443] on div at bounding box center [844, 443] width 6 height 6
click at [855, 443] on div at bounding box center [855, 443] width 6 height 6
click at [866, 444] on div at bounding box center [867, 443] width 6 height 6
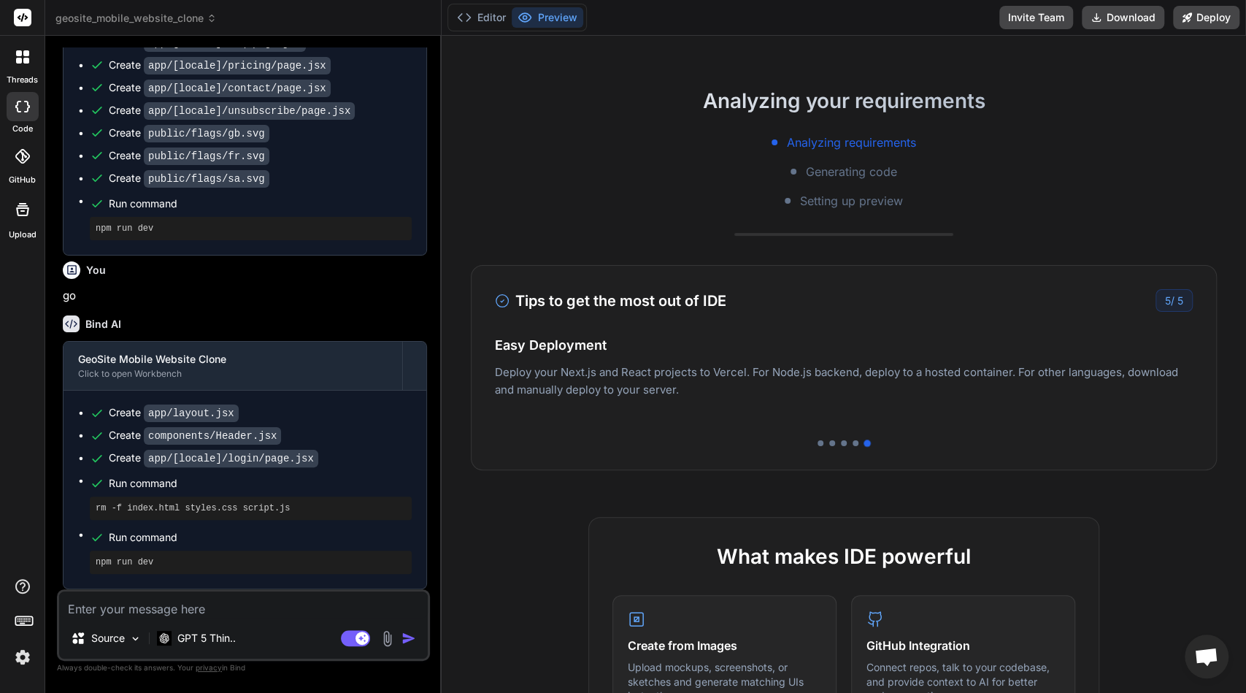
click at [846, 445] on div "Tips to get the most out of IDE 5 / 5 Be Specific & Concrete Define what you wa…" at bounding box center [844, 367] width 746 height 205
click at [844, 444] on div at bounding box center [844, 443] width 6 height 6
click at [855, 444] on div at bounding box center [855, 443] width 6 height 6
click at [479, 26] on button "Editor" at bounding box center [481, 17] width 61 height 20
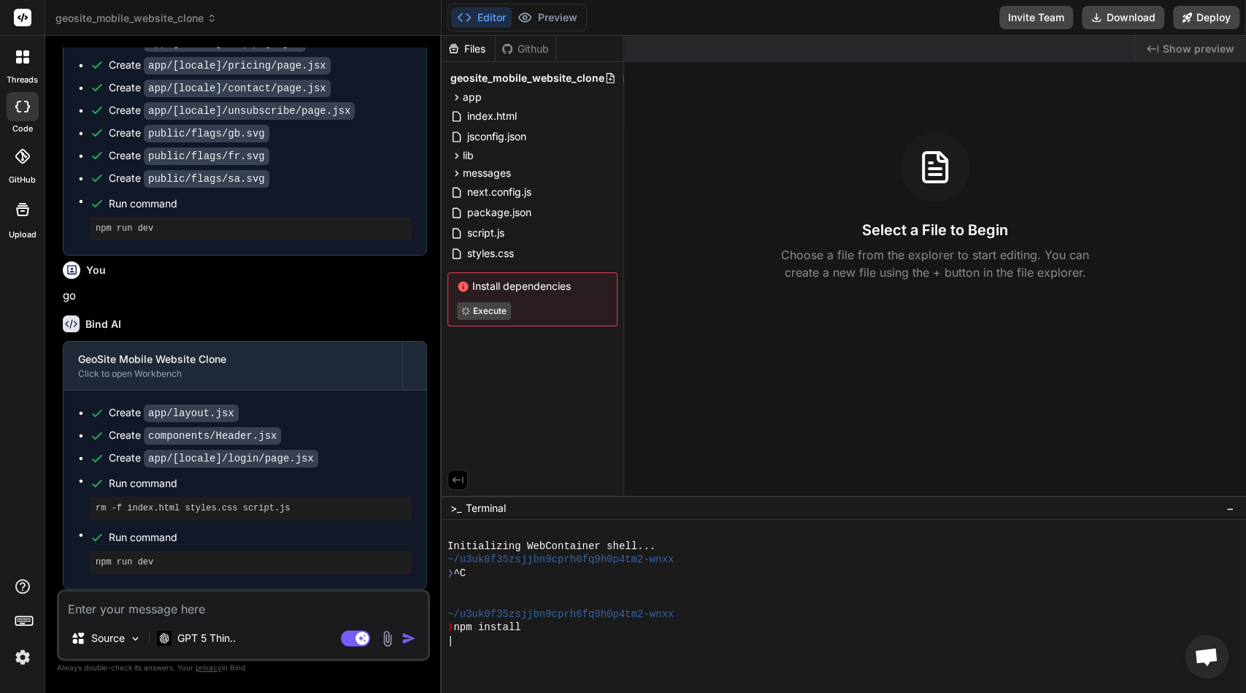
click at [593, 639] on div "|" at bounding box center [837, 641] width 781 height 14
click at [469, 509] on span "Terminal" at bounding box center [486, 508] width 40 height 15
click at [466, 507] on span "Terminal" at bounding box center [486, 508] width 40 height 15
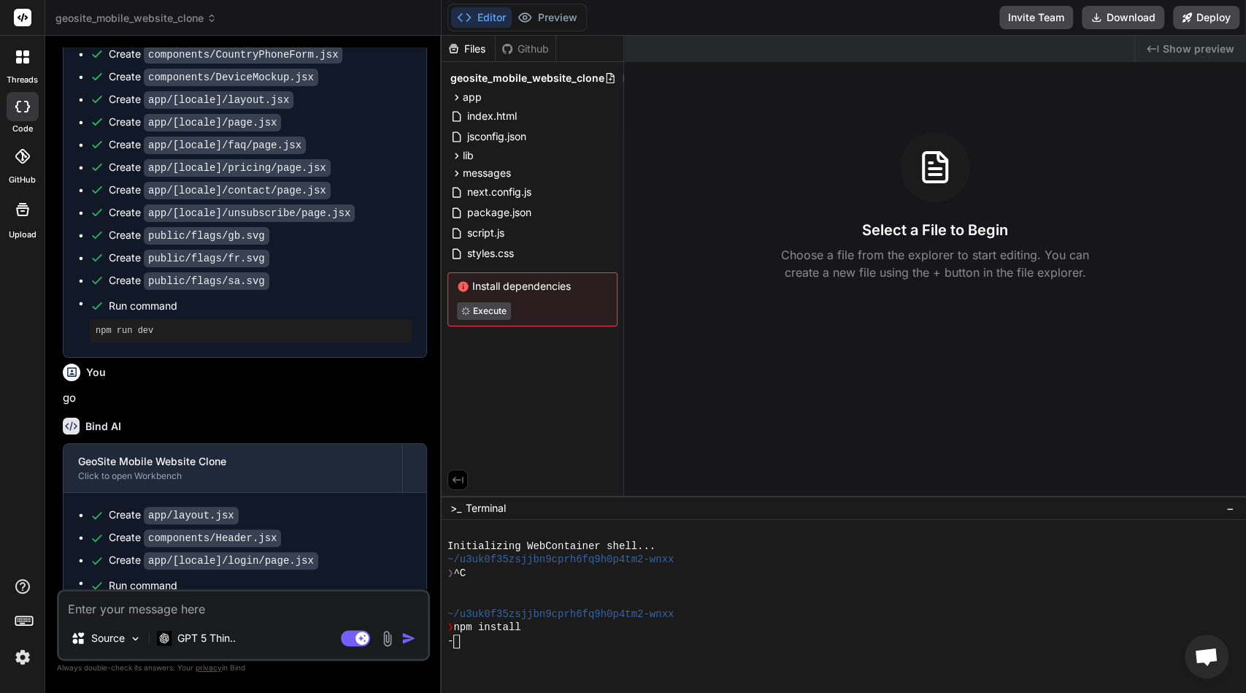
scroll to position [2434, 0]
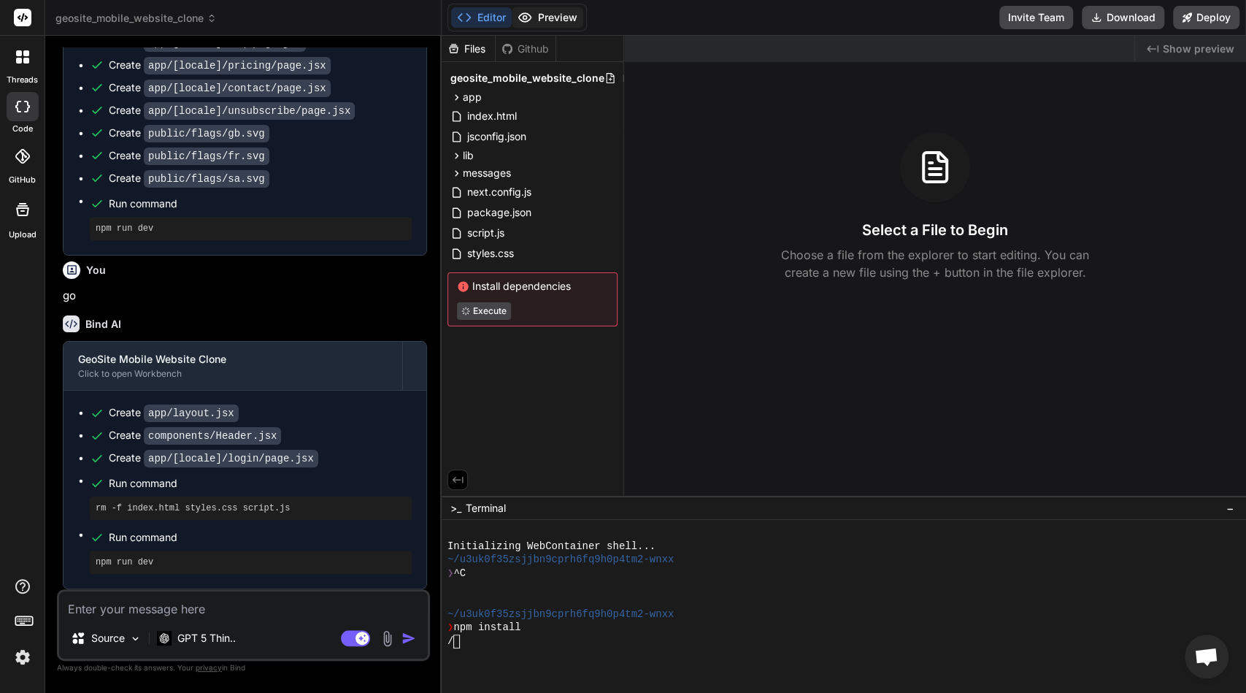
click at [530, 17] on icon at bounding box center [525, 17] width 12 height 9
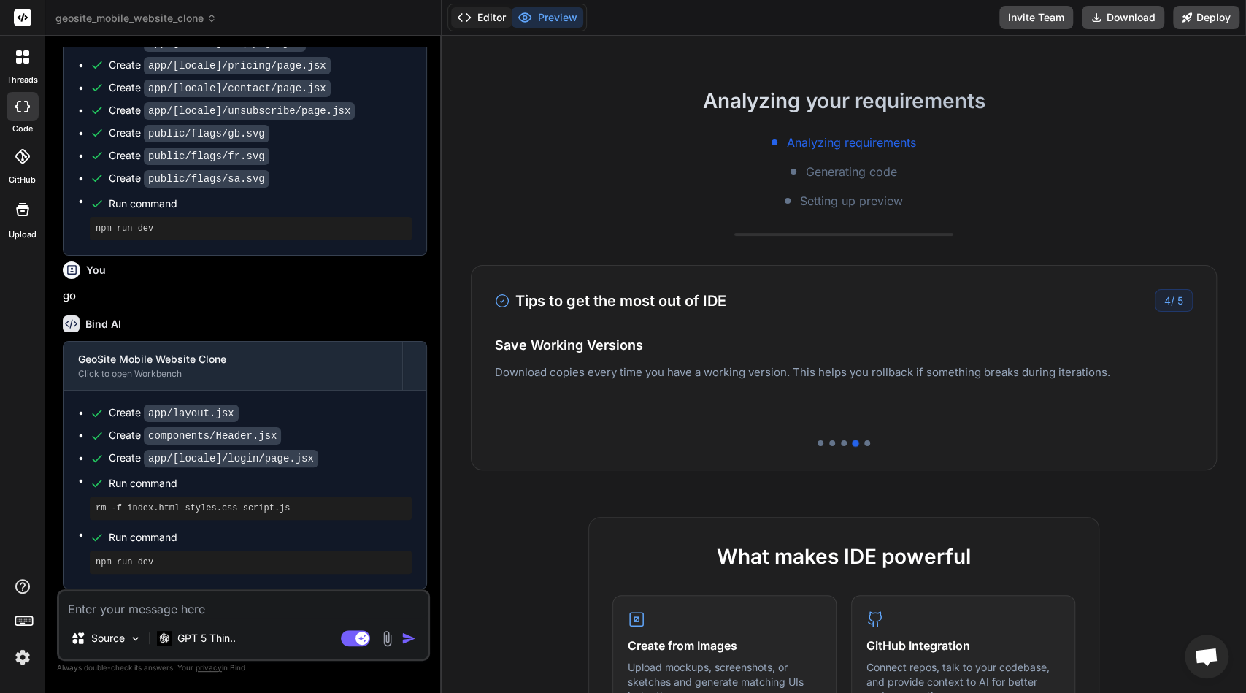
click at [482, 20] on button "Editor" at bounding box center [481, 17] width 61 height 20
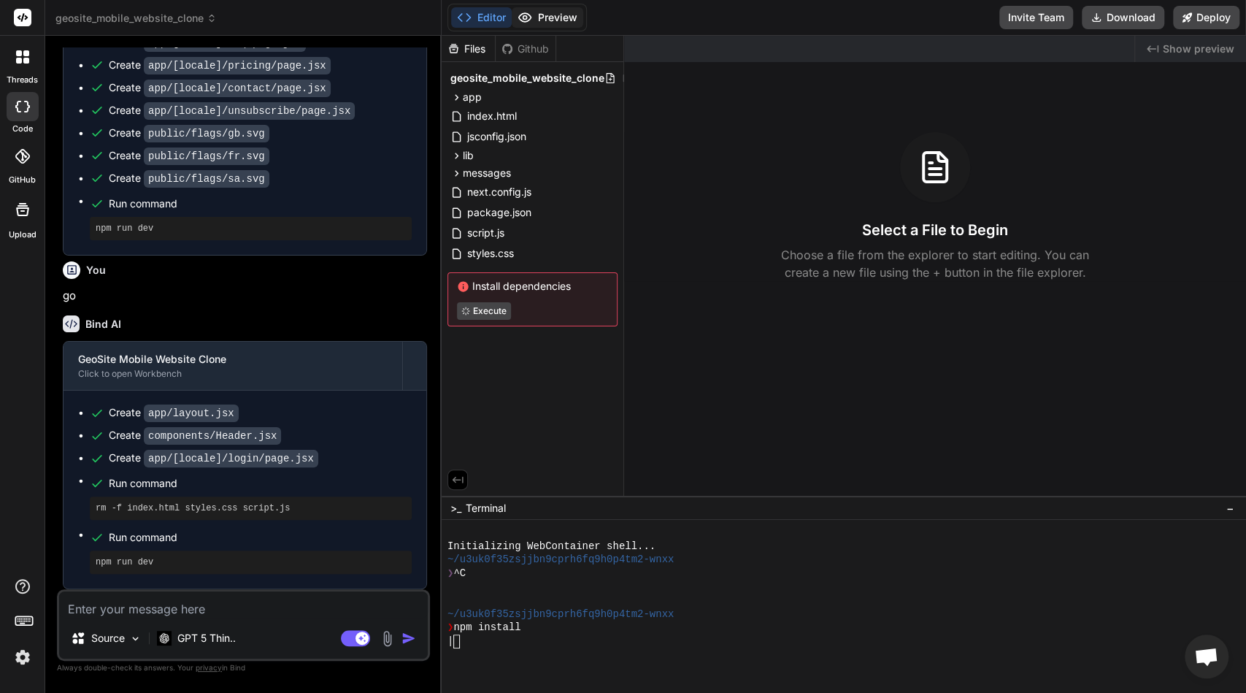
click at [536, 10] on button "Preview" at bounding box center [548, 17] width 72 height 20
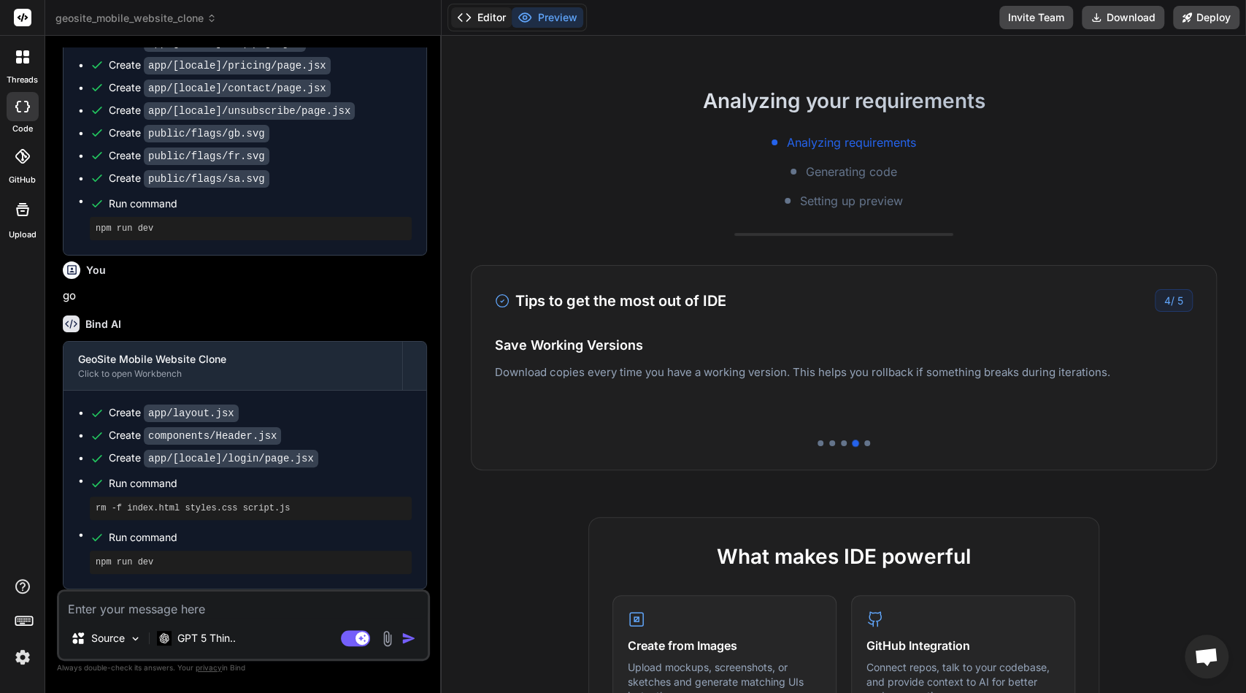
click at [486, 19] on button "Editor" at bounding box center [481, 17] width 61 height 20
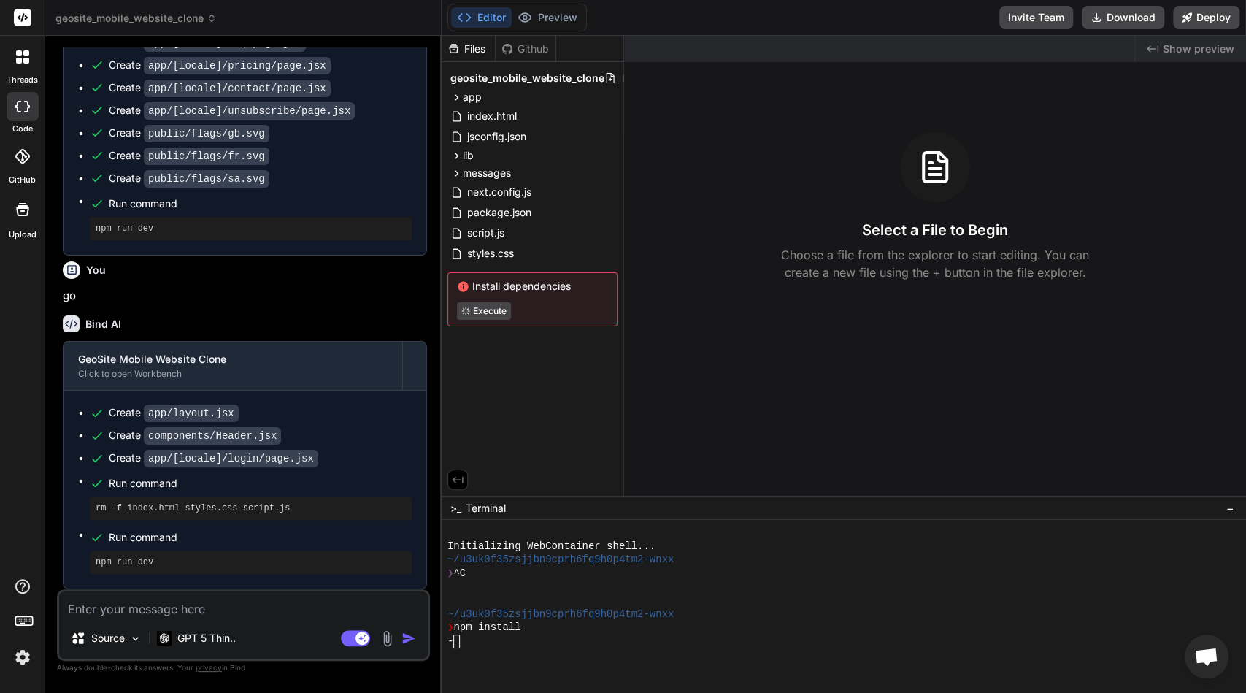
click at [522, 42] on div "Github" at bounding box center [526, 49] width 60 height 15
click at [479, 49] on div "Files" at bounding box center [468, 49] width 53 height 15
type textarea "x"
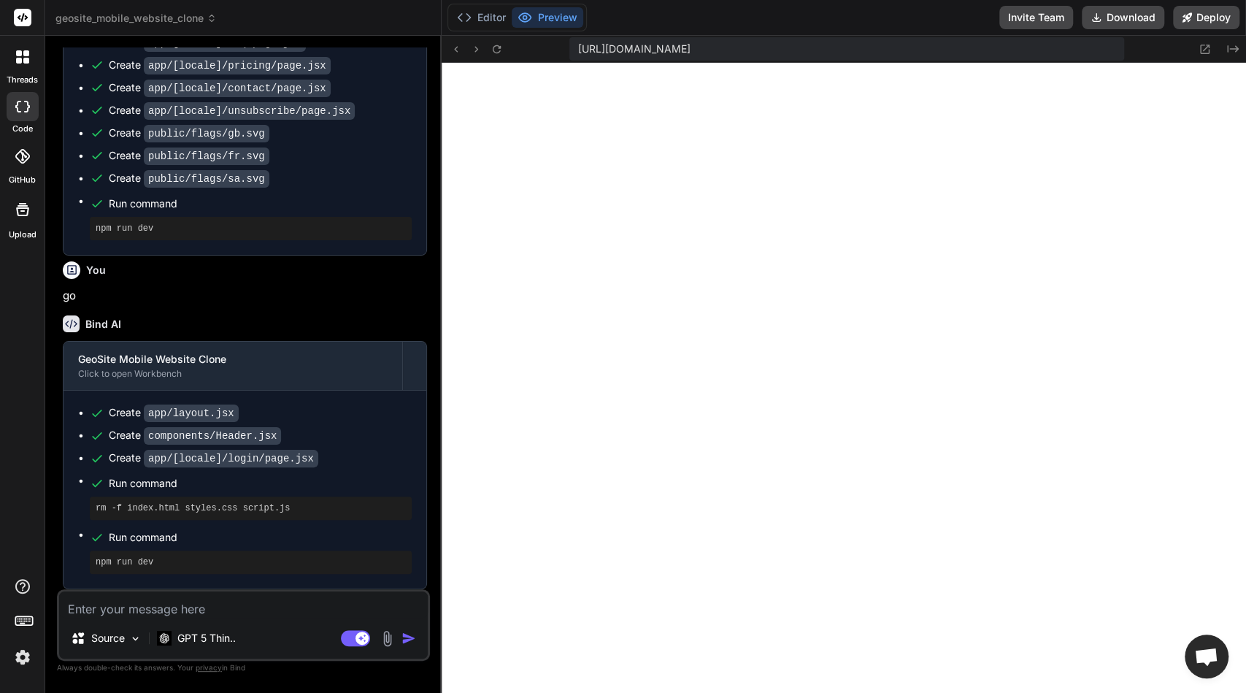
scroll to position [340, 0]
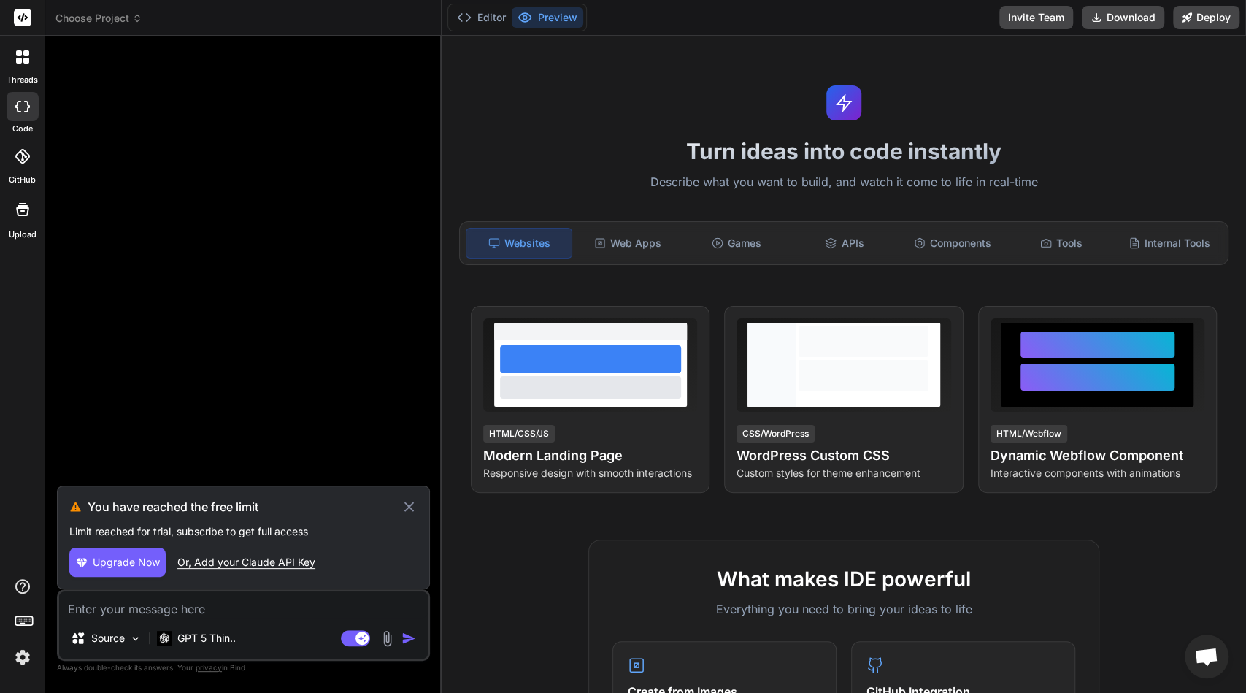
click at [91, 28] on header "Choose Project Created with Pixso." at bounding box center [243, 18] width 396 height 36
click at [120, 19] on span "Choose Project" at bounding box center [98, 18] width 87 height 15
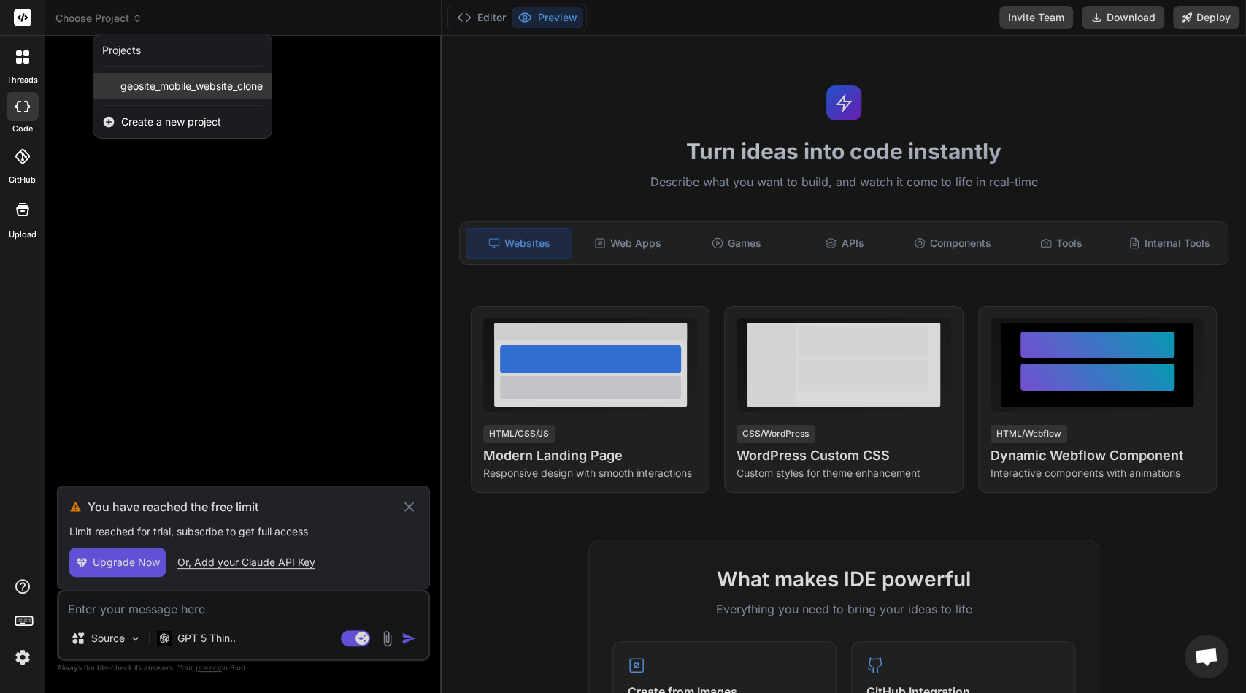
click at [150, 81] on span "geosite_mobile_website_clone" at bounding box center [191, 86] width 142 height 15
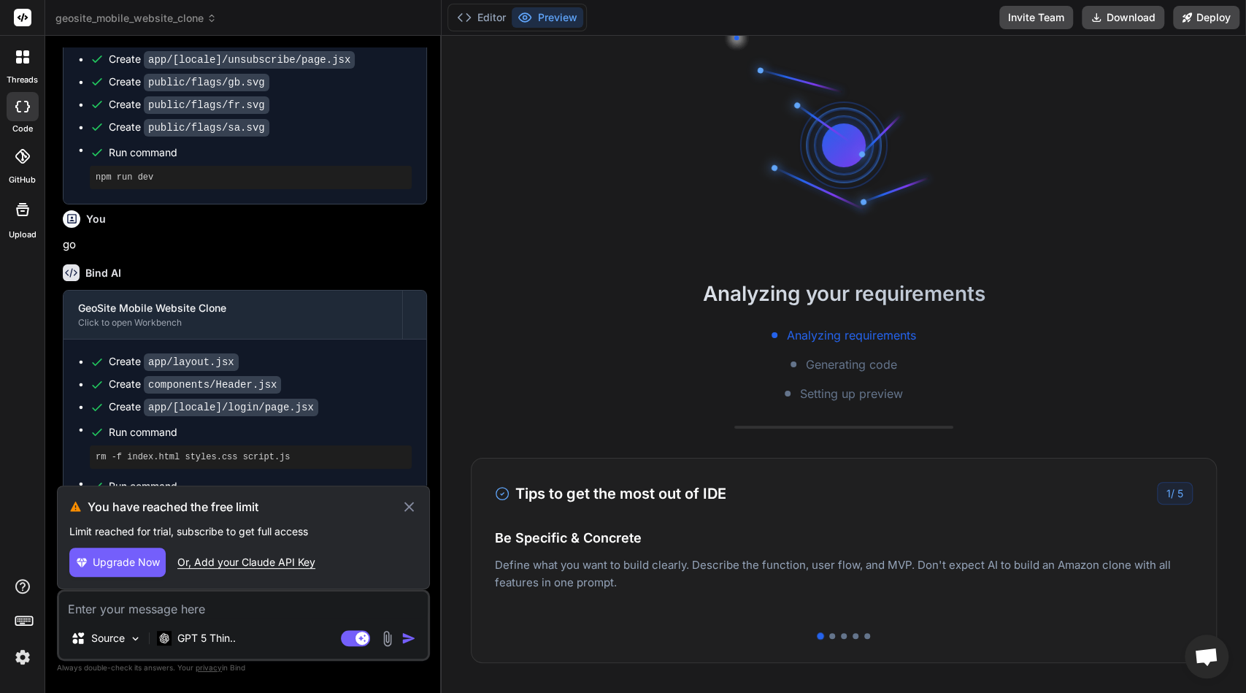
scroll to position [2537, 0]
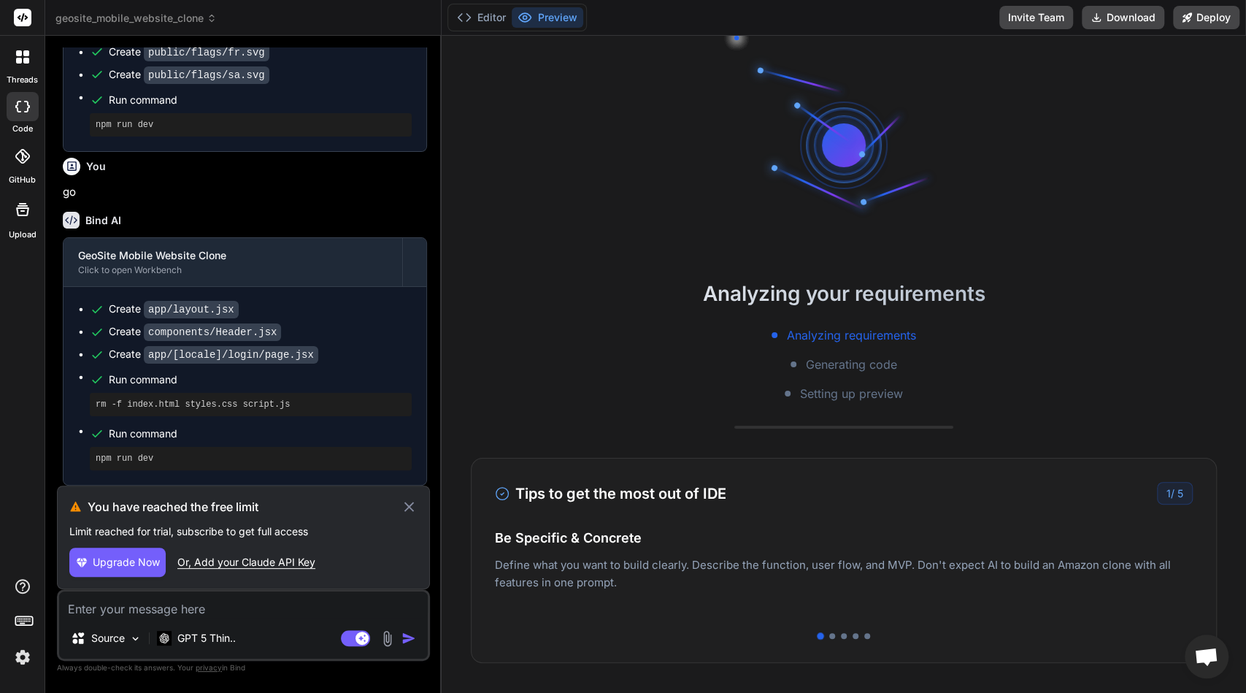
click at [151, 560] on span "Upgrade Now" at bounding box center [126, 562] width 67 height 15
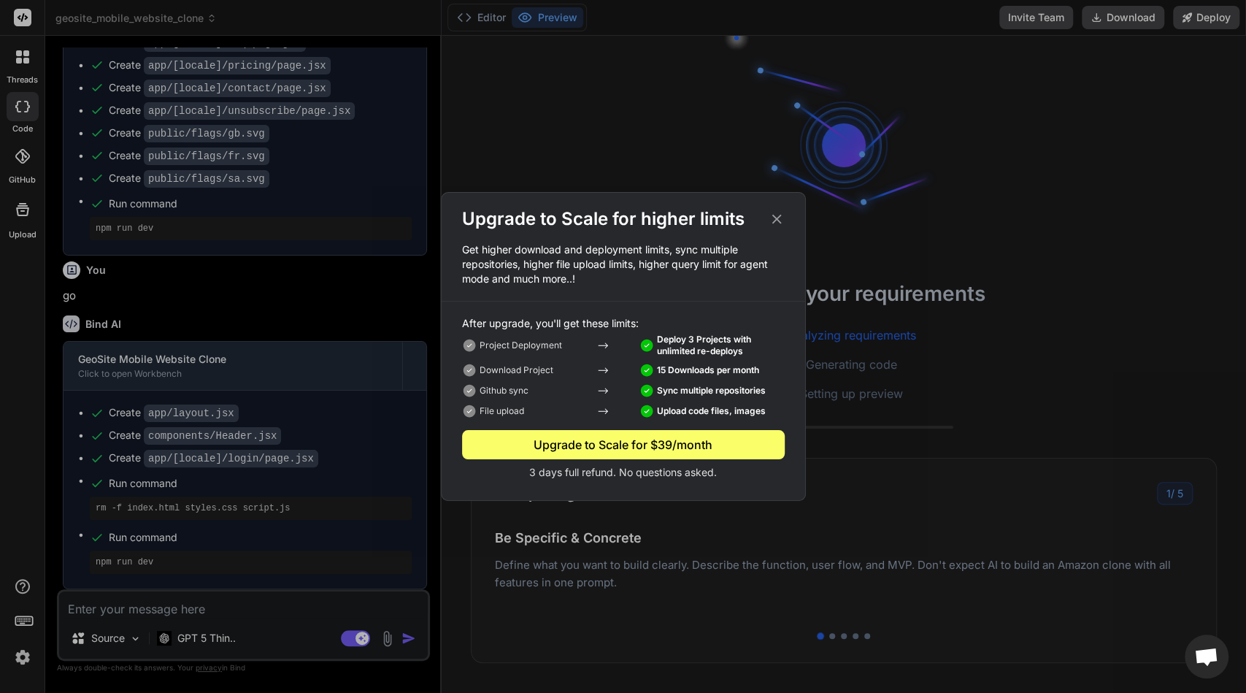
click at [305, 506] on div "Upgrade to Scale for higher limits Get higher download and deployment limits, s…" at bounding box center [623, 346] width 1246 height 693
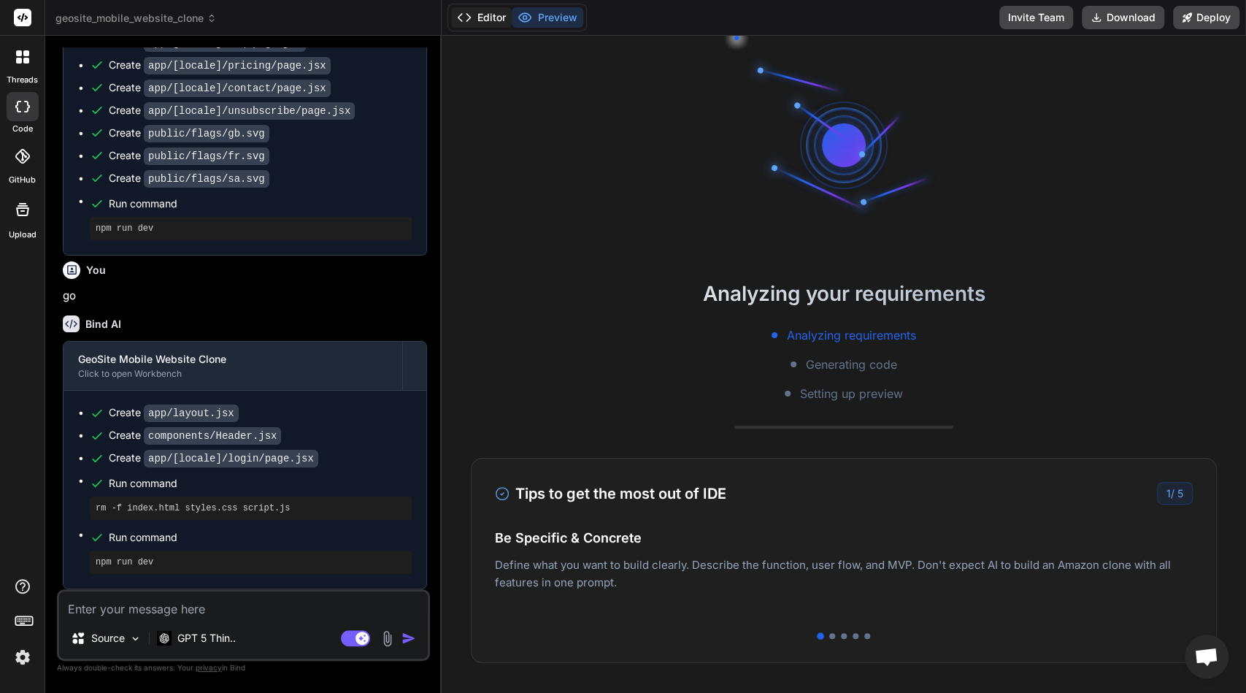
click at [487, 20] on button "Editor" at bounding box center [481, 17] width 61 height 20
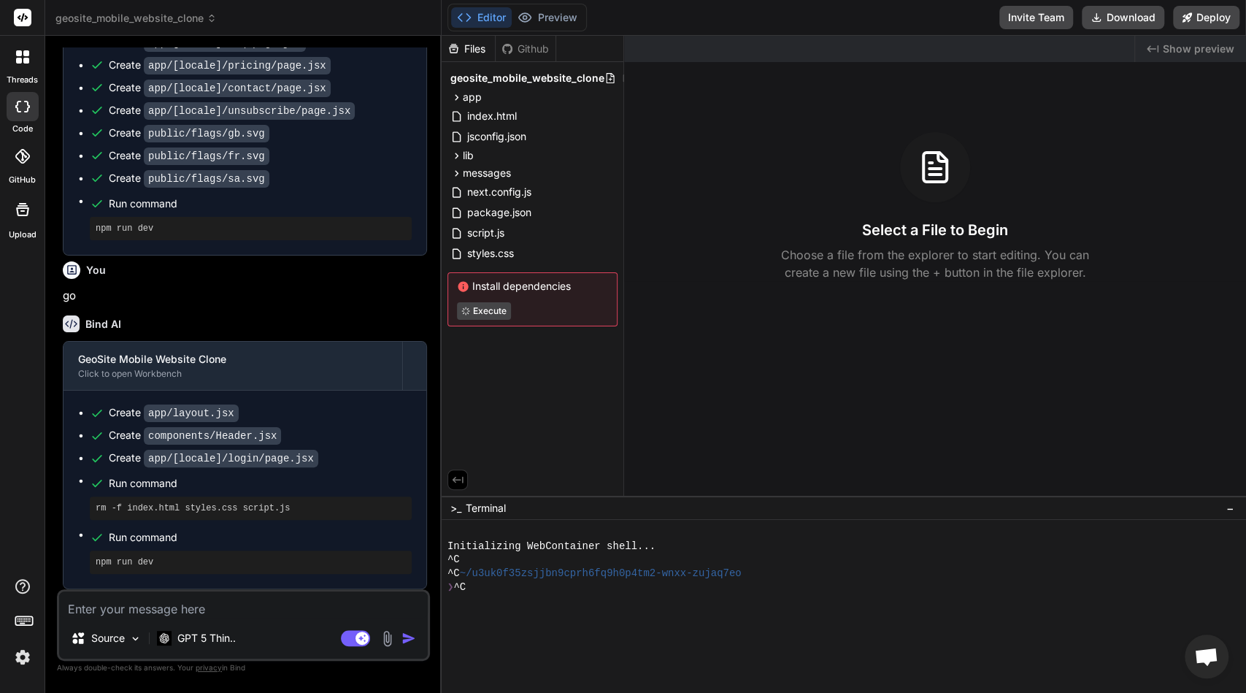
click at [494, 566] on div "^C" at bounding box center [837, 559] width 781 height 14
click at [552, 2] on div "Editor Preview Invite Team Download Deploy" at bounding box center [844, 18] width 804 height 36
click at [558, 12] on button "Preview" at bounding box center [548, 17] width 72 height 20
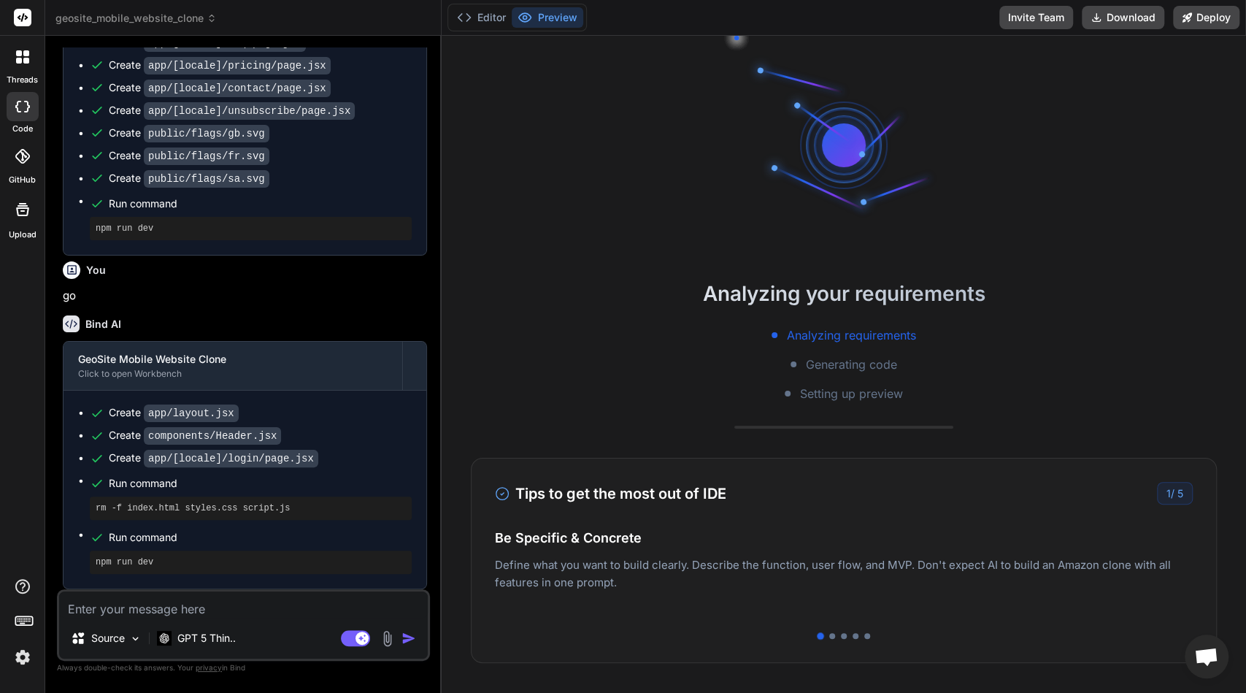
click at [157, 587] on div "Create app/layout.jsx Create components/Header.jsx Create app/[locale]/login/pa…" at bounding box center [244, 489] width 363 height 198
click at [389, 634] on img at bounding box center [387, 638] width 17 height 17
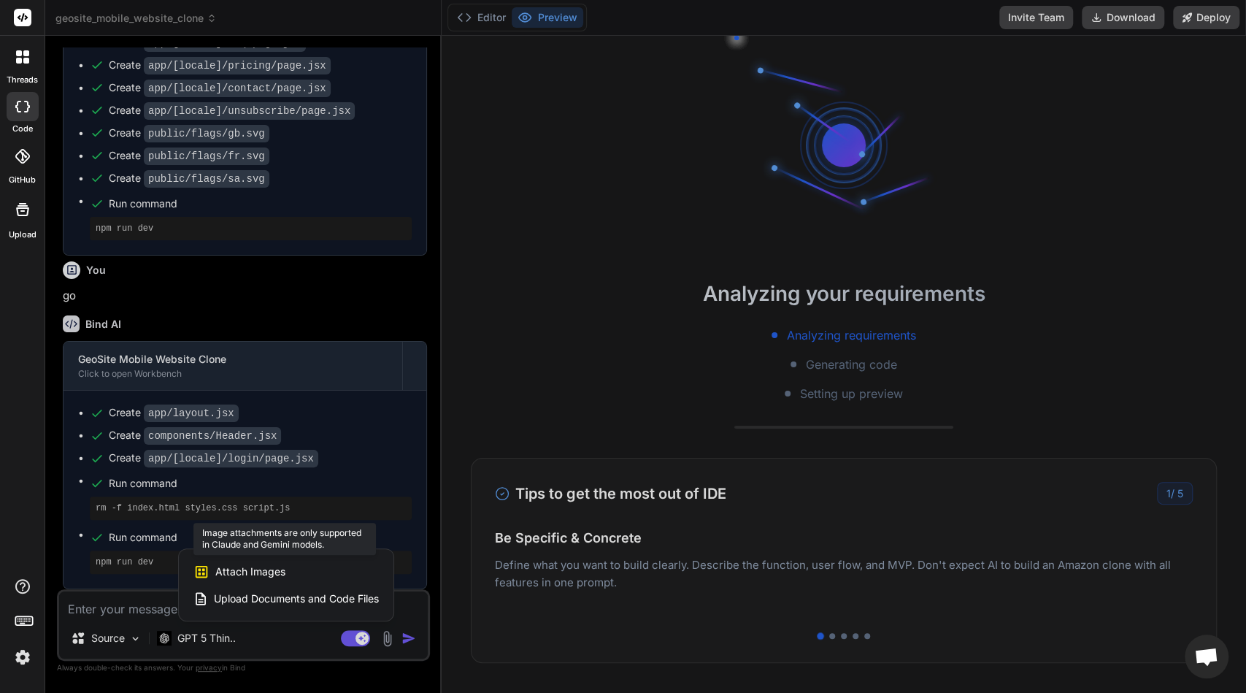
click at [248, 571] on span "Attach Images" at bounding box center [250, 571] width 70 height 15
click at [381, 634] on div at bounding box center [623, 346] width 1246 height 693
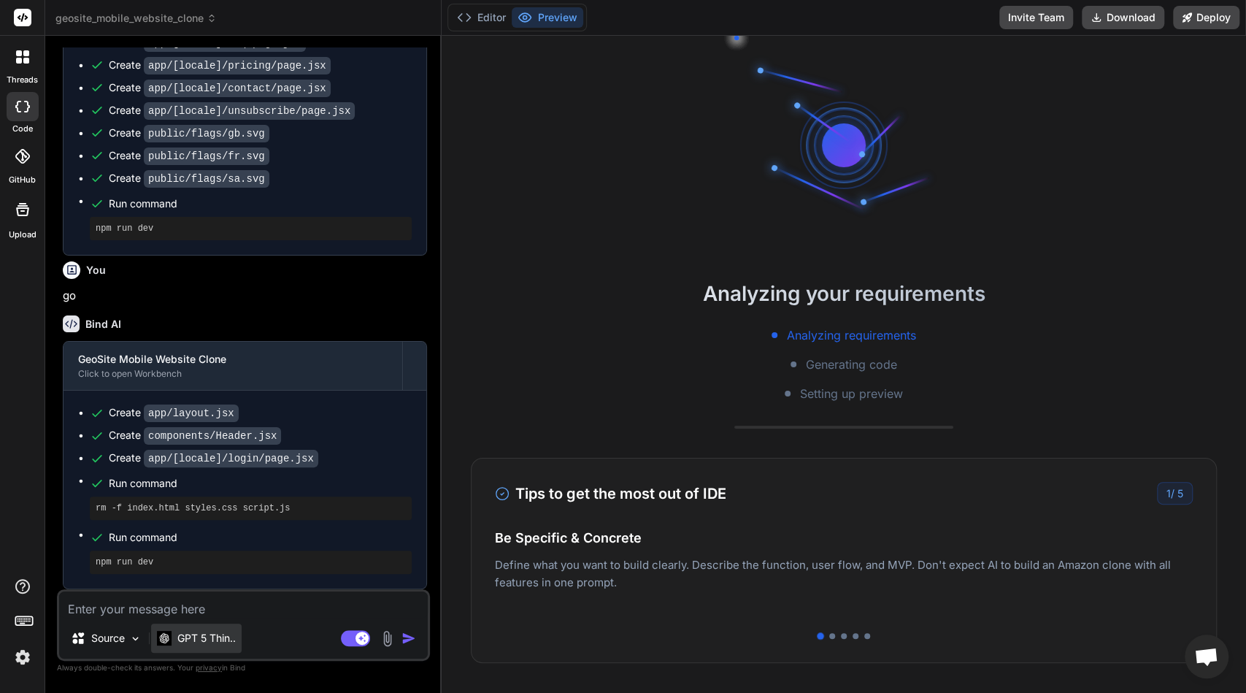
click at [212, 636] on p "GPT 5 Thin.." at bounding box center [206, 638] width 58 height 15
click at [15, 66] on div at bounding box center [22, 57] width 31 height 31
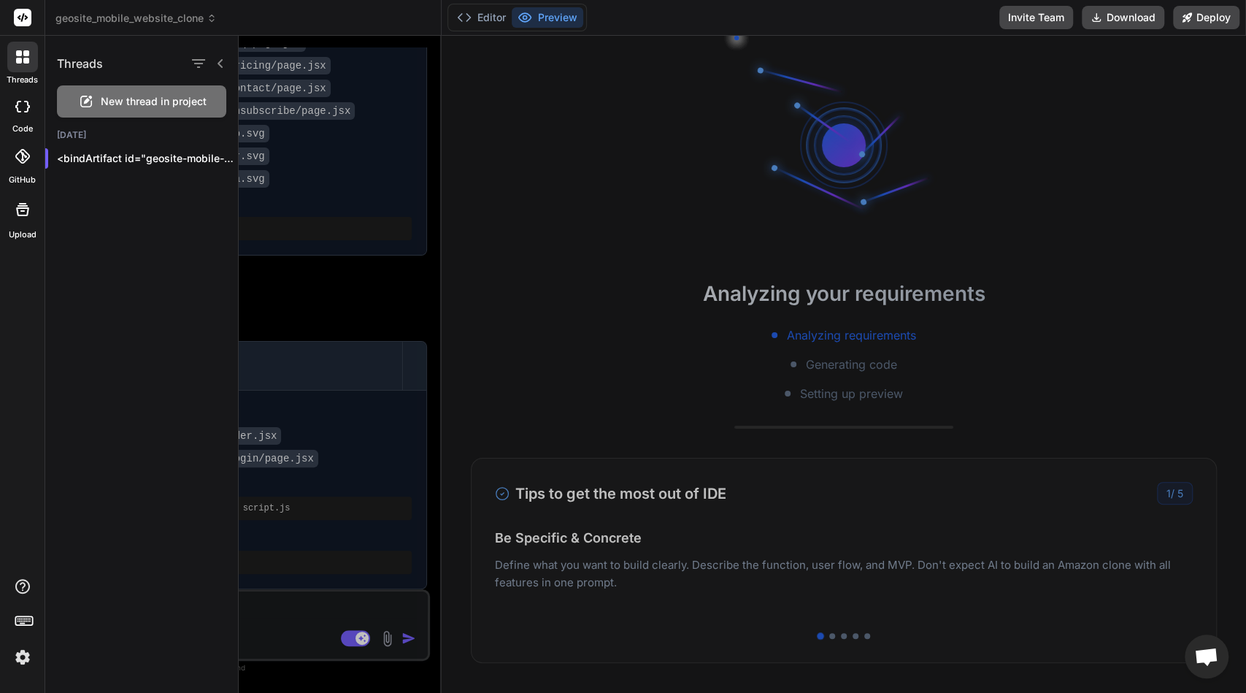
click at [16, 104] on icon at bounding box center [18, 107] width 6 height 12
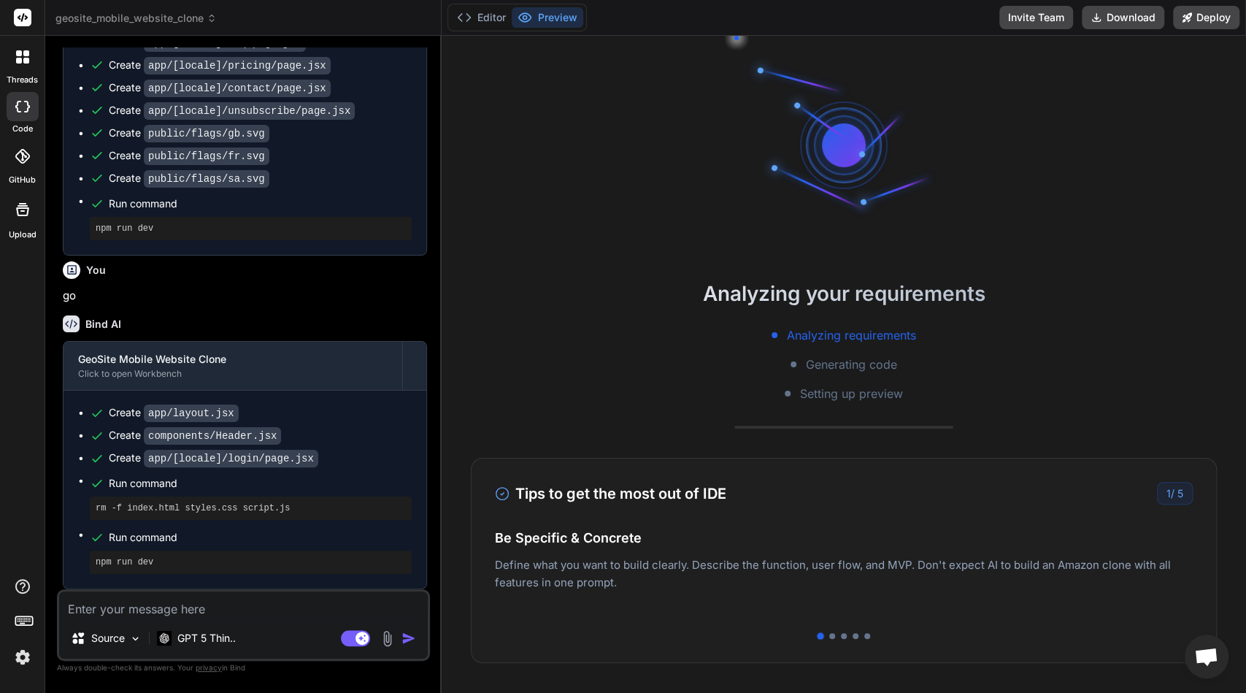
click at [16, 139] on div "GitHub" at bounding box center [22, 160] width 45 height 52
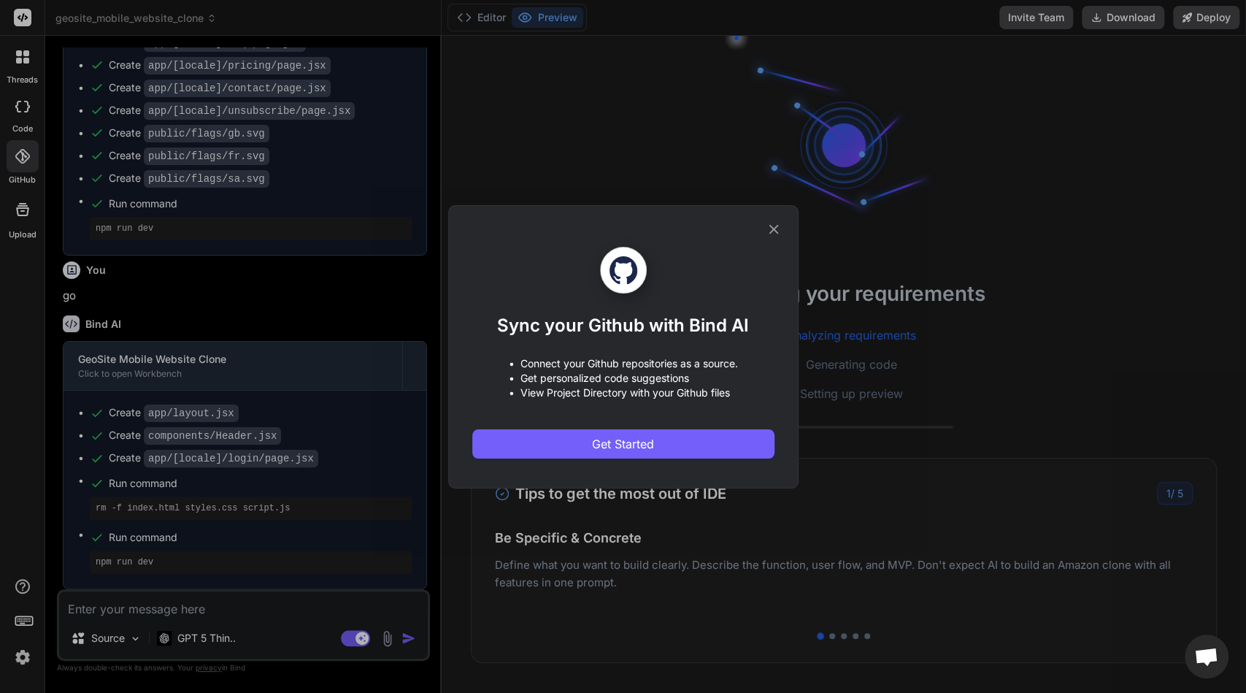
type textarea "x"
click at [16, 139] on div "Sync your Github with Bind AI • Connect your Github repositories as a source. •…" at bounding box center [623, 346] width 1246 height 693
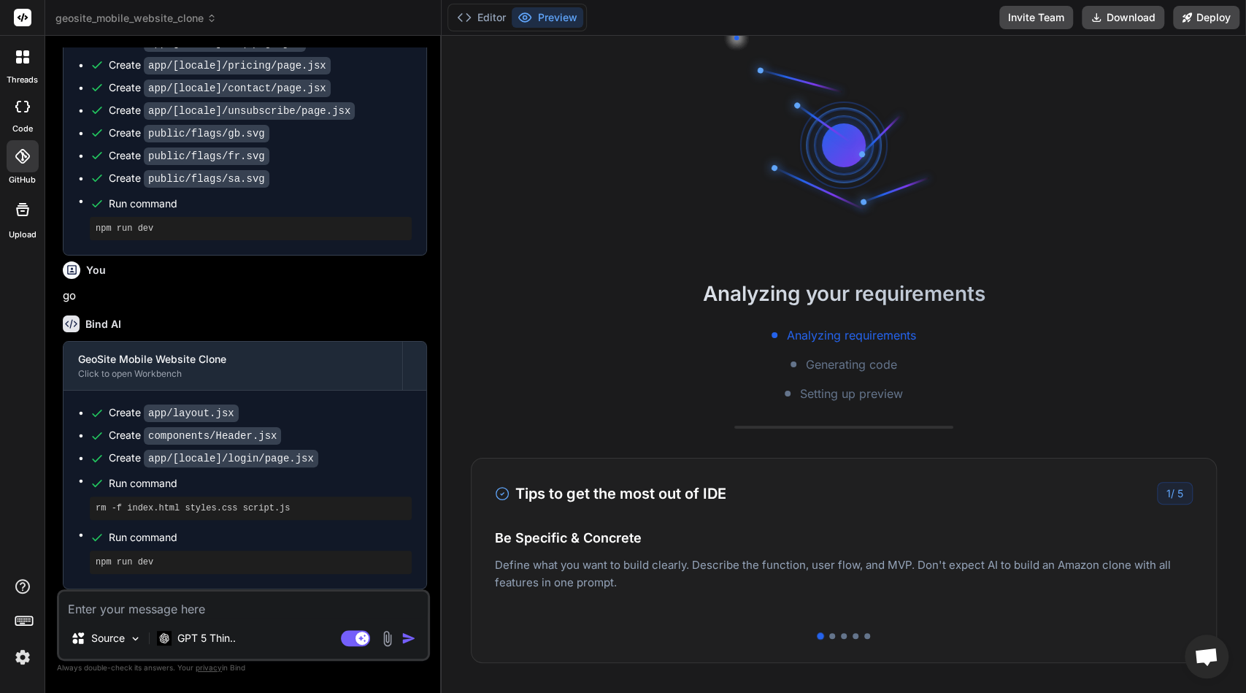
click at [17, 185] on label "GitHub" at bounding box center [22, 180] width 27 height 12
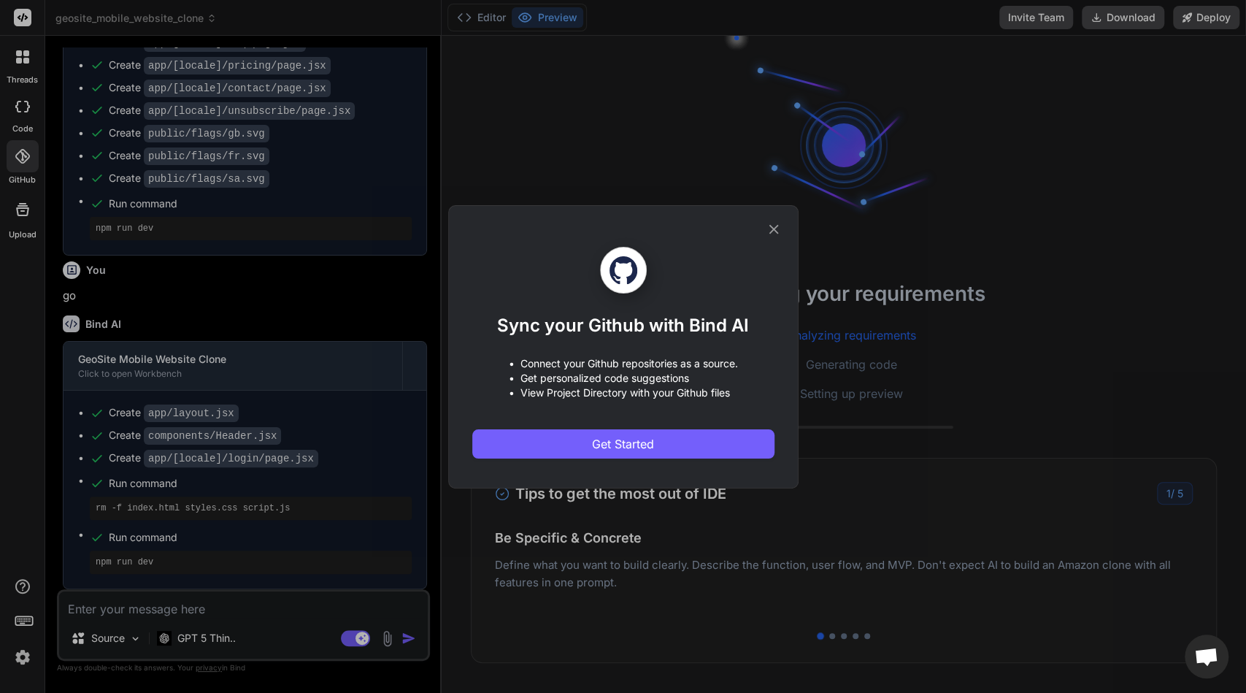
click at [17, 226] on div "Sync your Github with Bind AI • Connect your Github repositories as a source. •…" at bounding box center [623, 346] width 1246 height 693
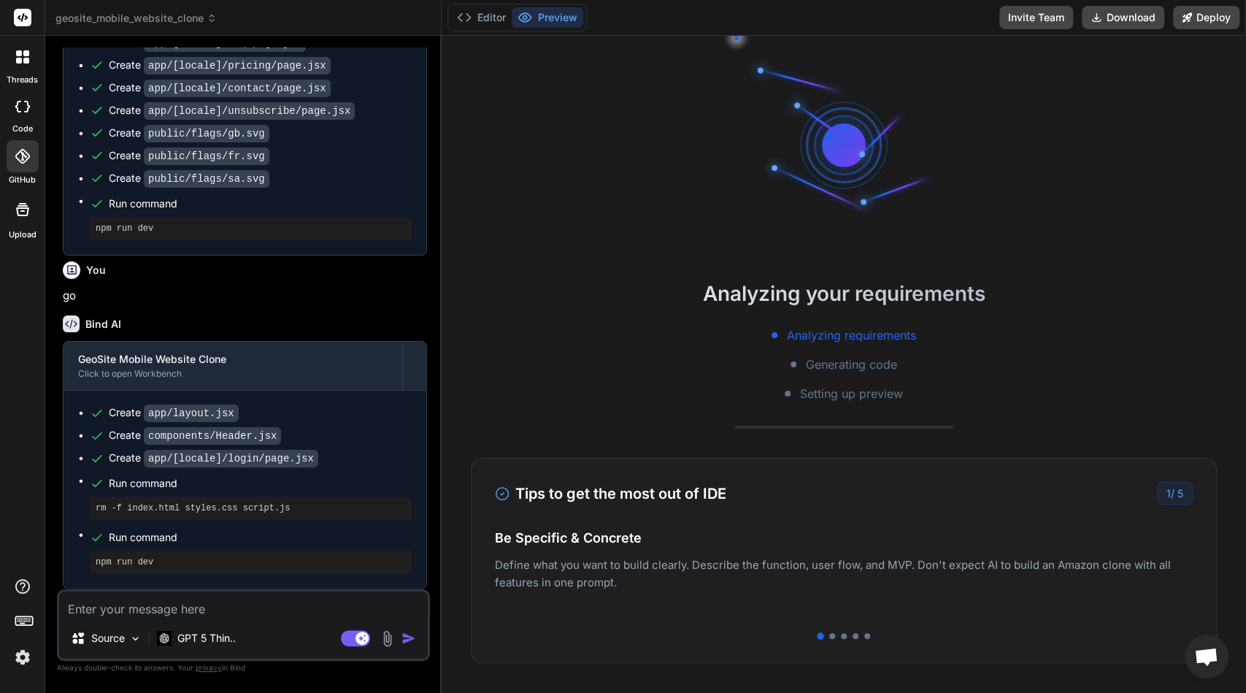
click at [20, 652] on img at bounding box center [22, 656] width 25 height 25
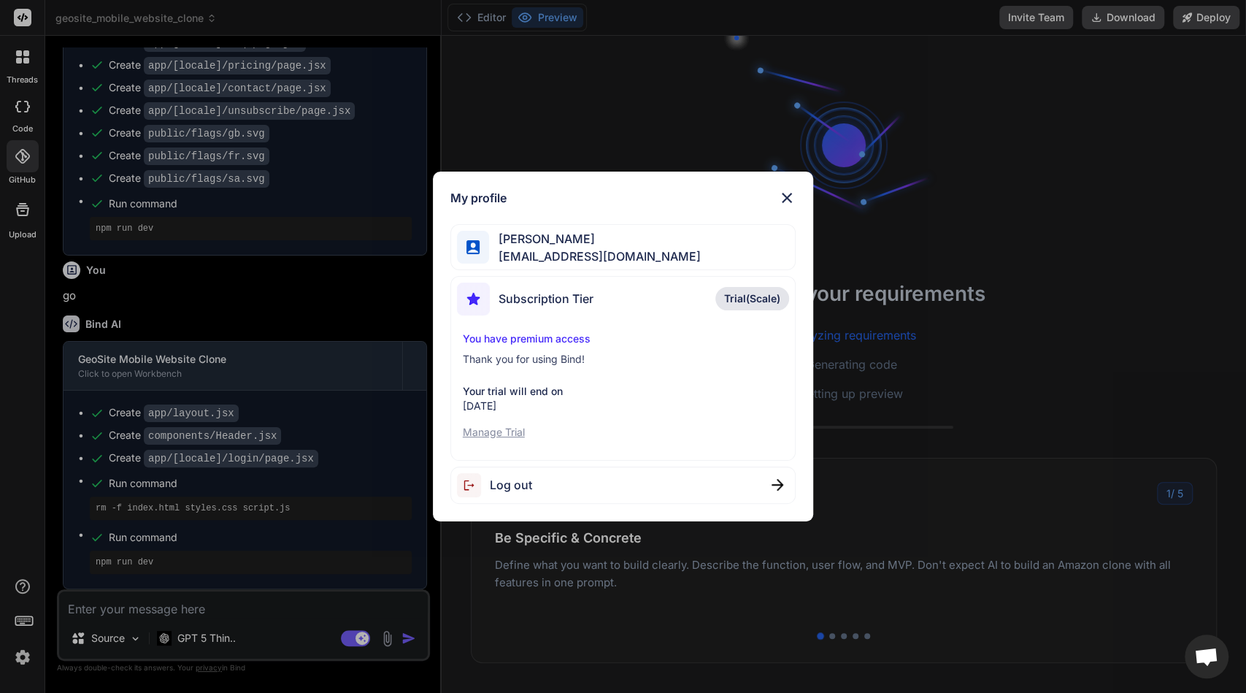
click at [505, 428] on p "Manage Trial" at bounding box center [623, 432] width 321 height 15
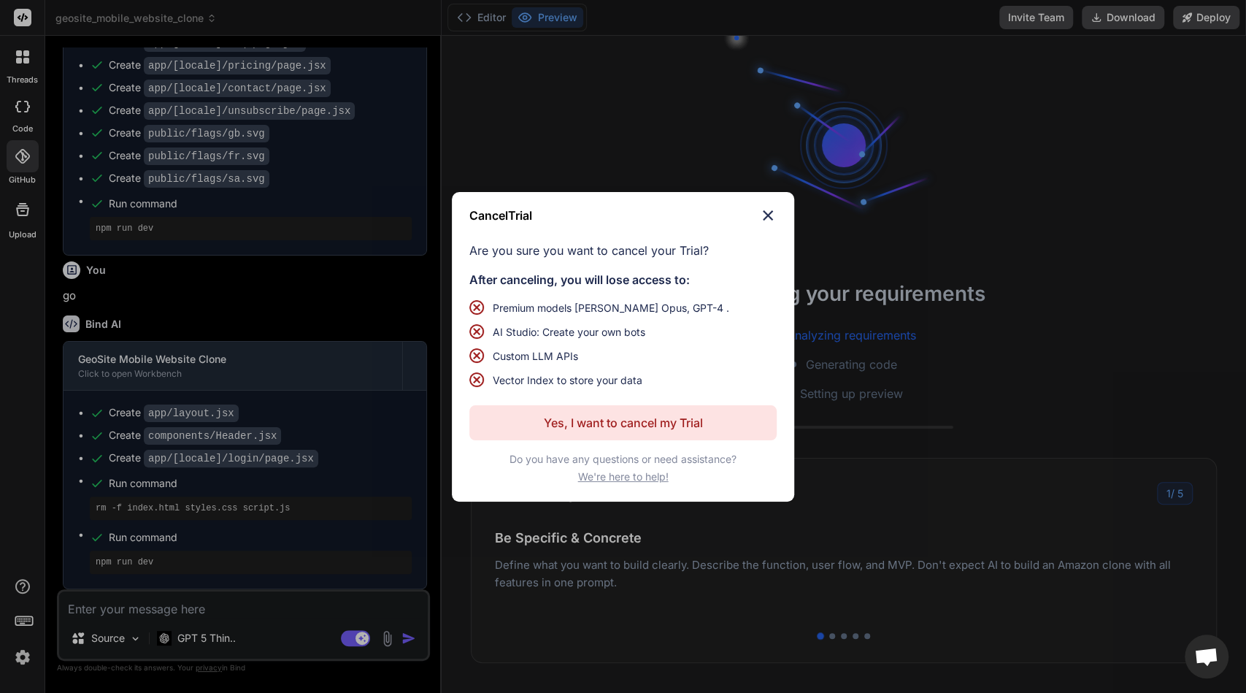
click at [770, 209] on img at bounding box center [768, 216] width 18 height 18
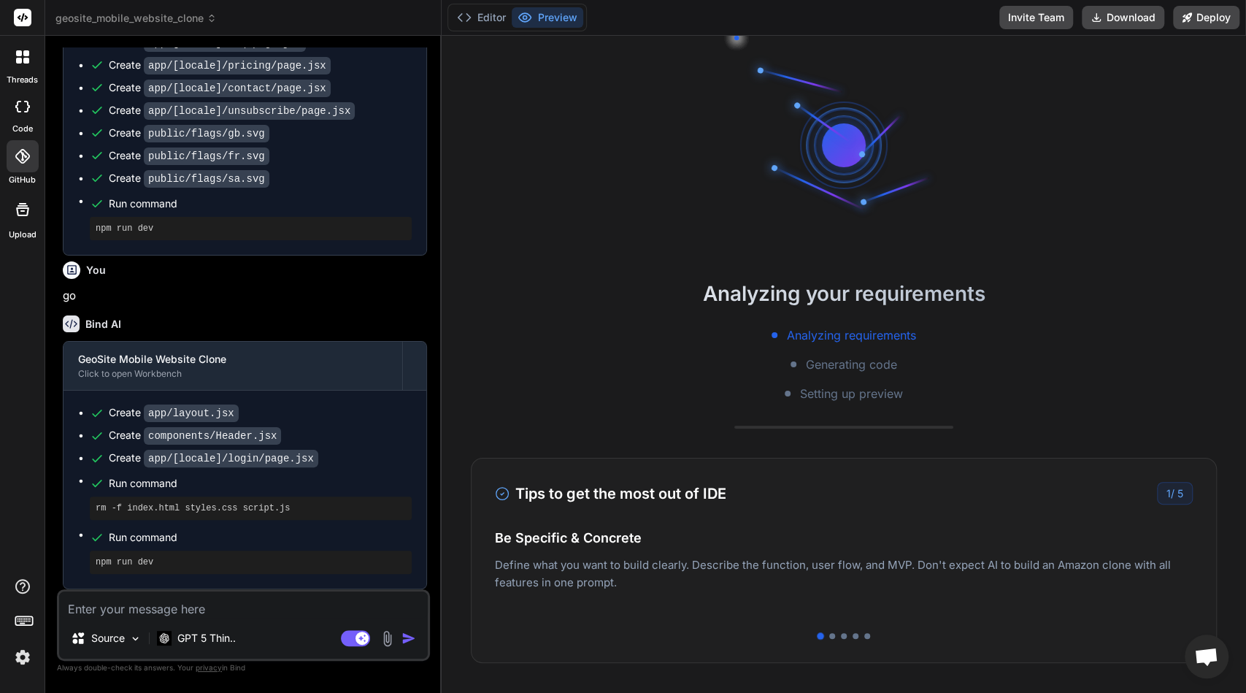
click at [495, 39] on div "Analyzing your requirements Analyzing requirements Generating code Setting up p…" at bounding box center [844, 364] width 804 height 657
click at [480, 22] on button "Editor" at bounding box center [481, 17] width 61 height 20
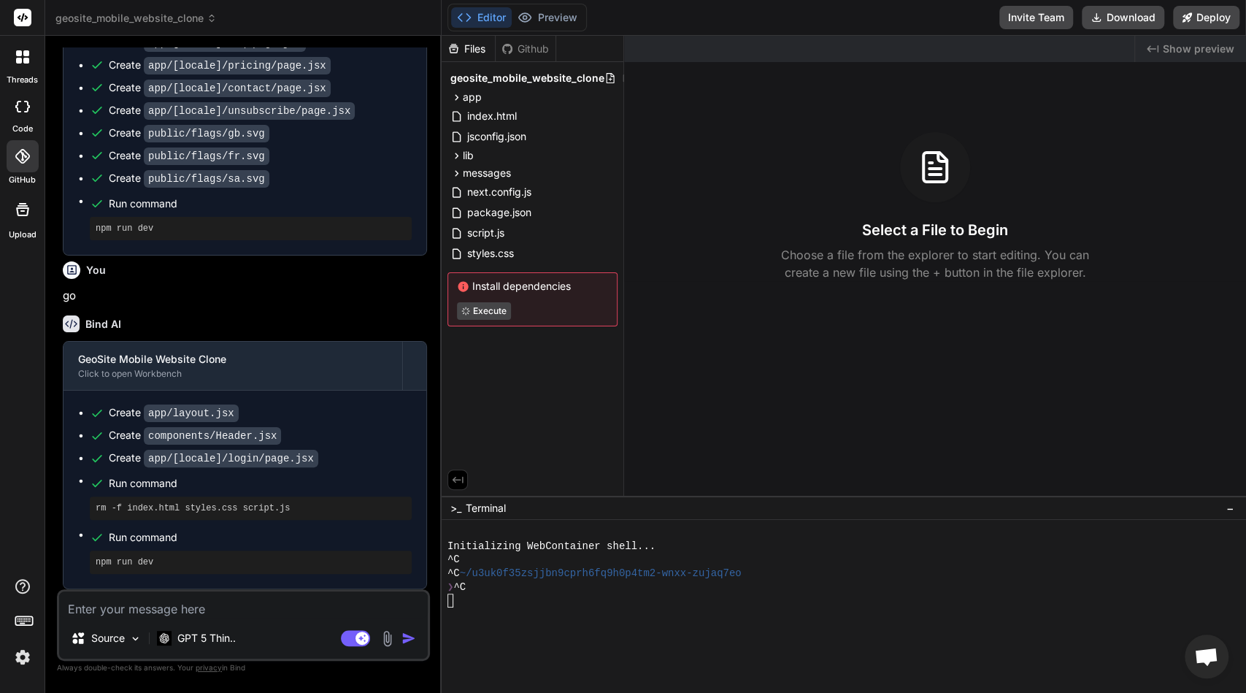
click at [144, 571] on div "npm run dev" at bounding box center [251, 561] width 322 height 23
click at [550, 640] on div at bounding box center [837, 641] width 781 height 14
type textarea "npm run dev"
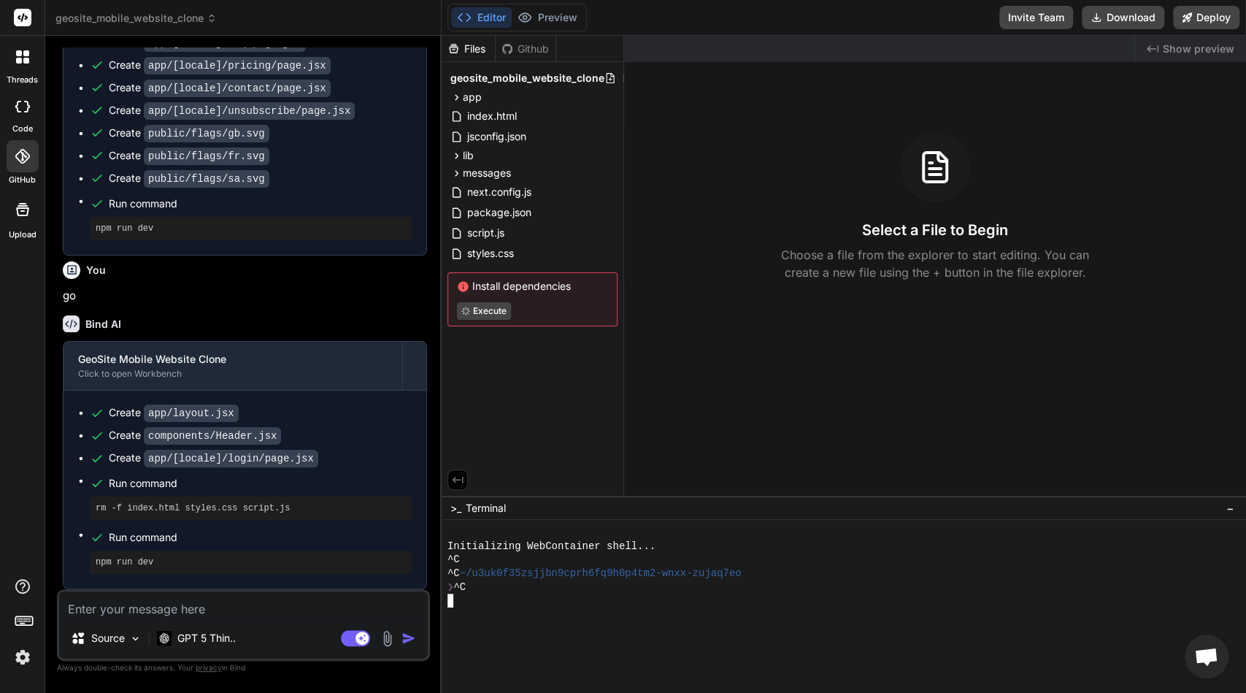
click at [1174, 52] on span "Show preview" at bounding box center [1199, 49] width 72 height 15
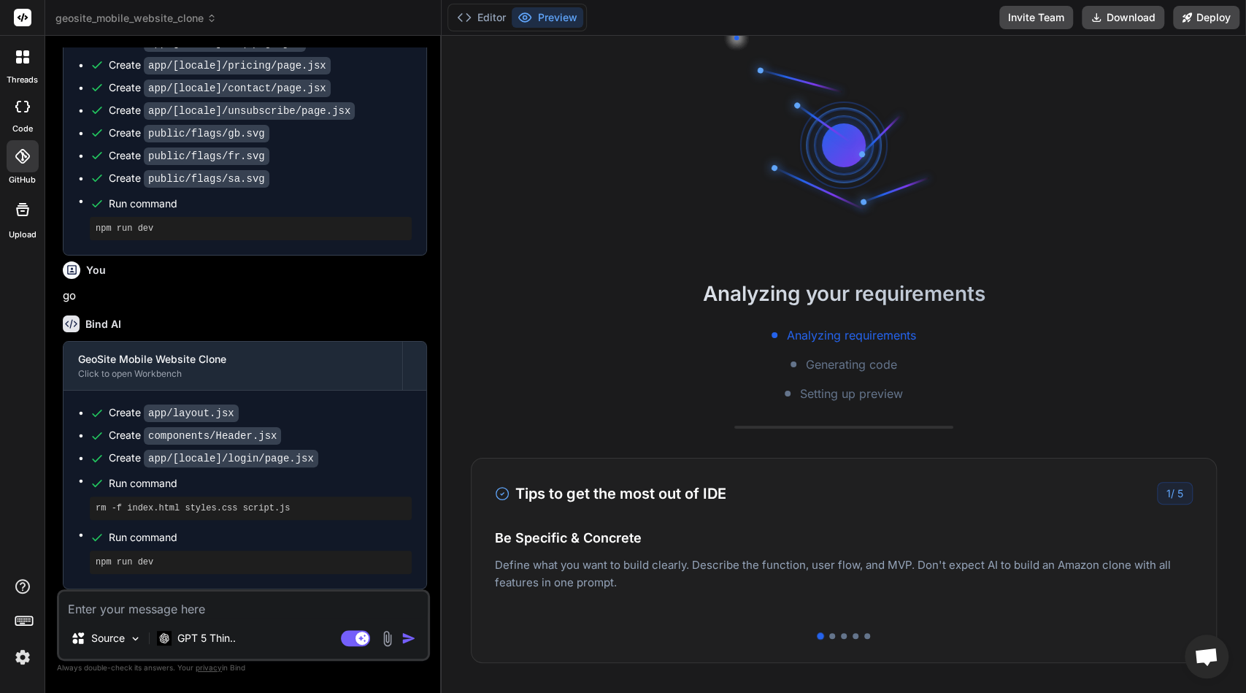
click at [931, 355] on div "Analyzing requirements Generating code Setting up preview" at bounding box center [844, 364] width 804 height 76
click at [500, 13] on button "Editor" at bounding box center [481, 17] width 61 height 20
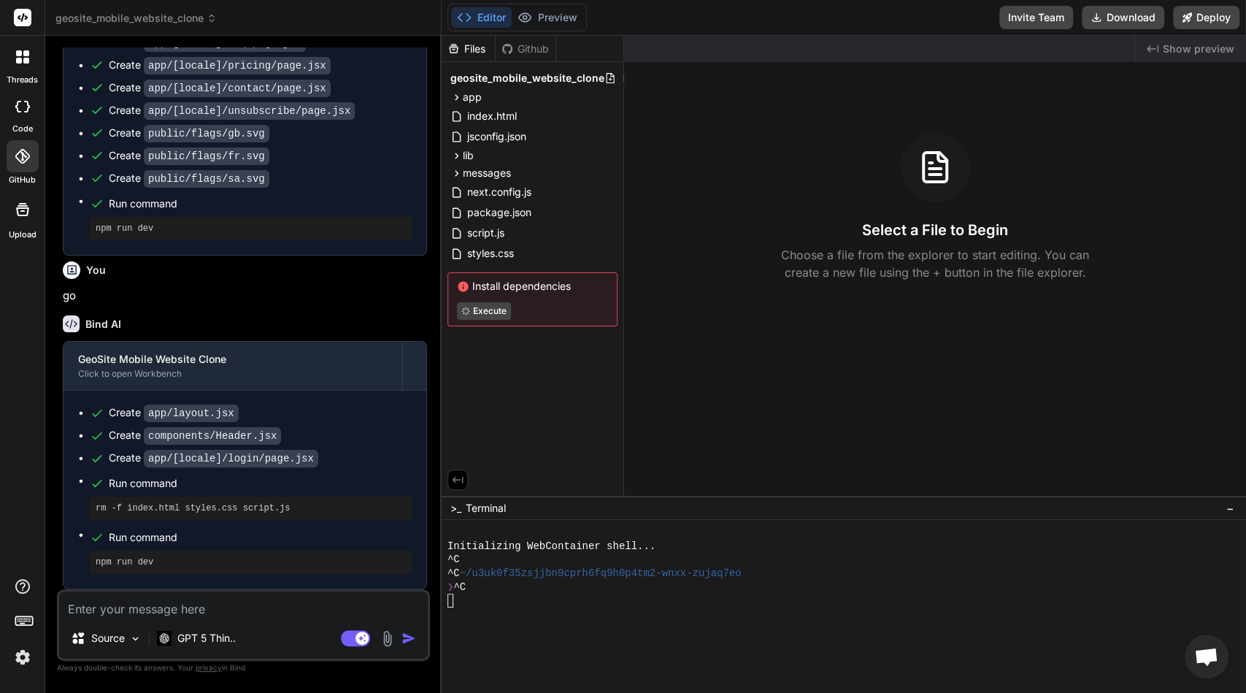
click at [590, 505] on div ">_ Terminal −" at bounding box center [844, 508] width 804 height 24
click at [610, 568] on span "~/u3uk0f35zsjjbn9cprh6fq9h0p4tm2-wnxx-zujaq7eo" at bounding box center [601, 573] width 282 height 14
click at [1207, 655] on span "Open chat" at bounding box center [1206, 657] width 24 height 20
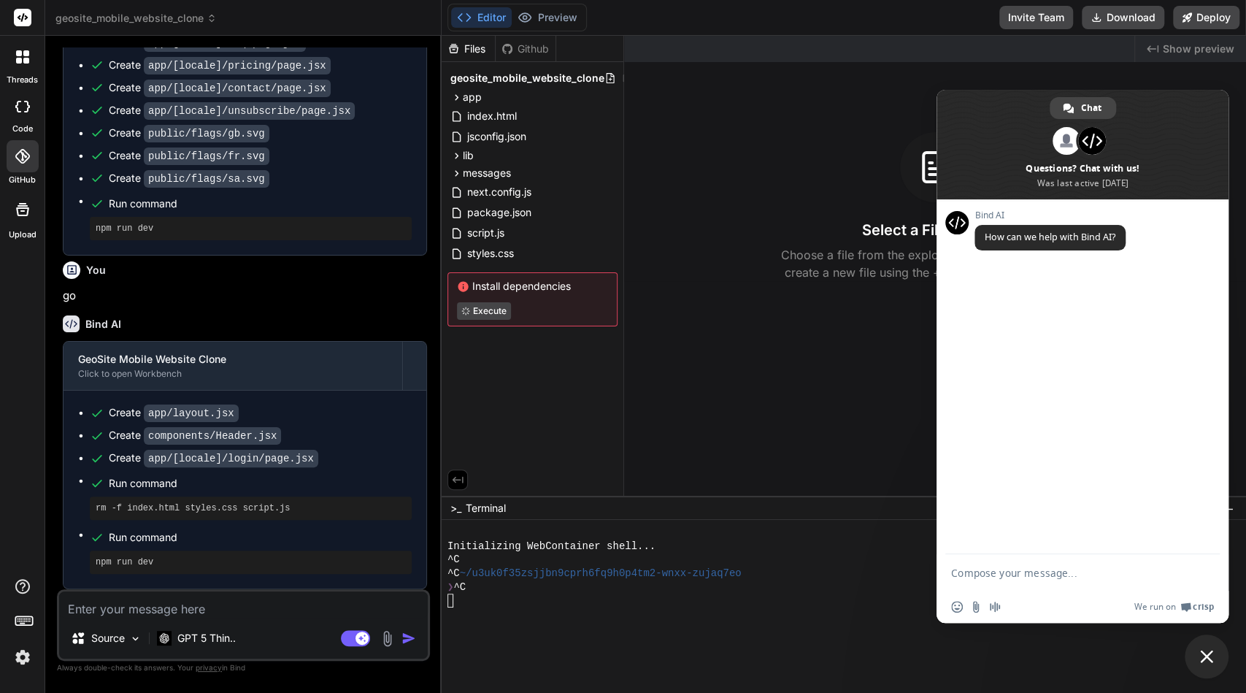
click at [693, 596] on div at bounding box center [837, 600] width 781 height 14
click at [1184, 647] on div at bounding box center [837, 641] width 781 height 14
click at [1207, 660] on span "Close chat" at bounding box center [1206, 655] width 13 height 13
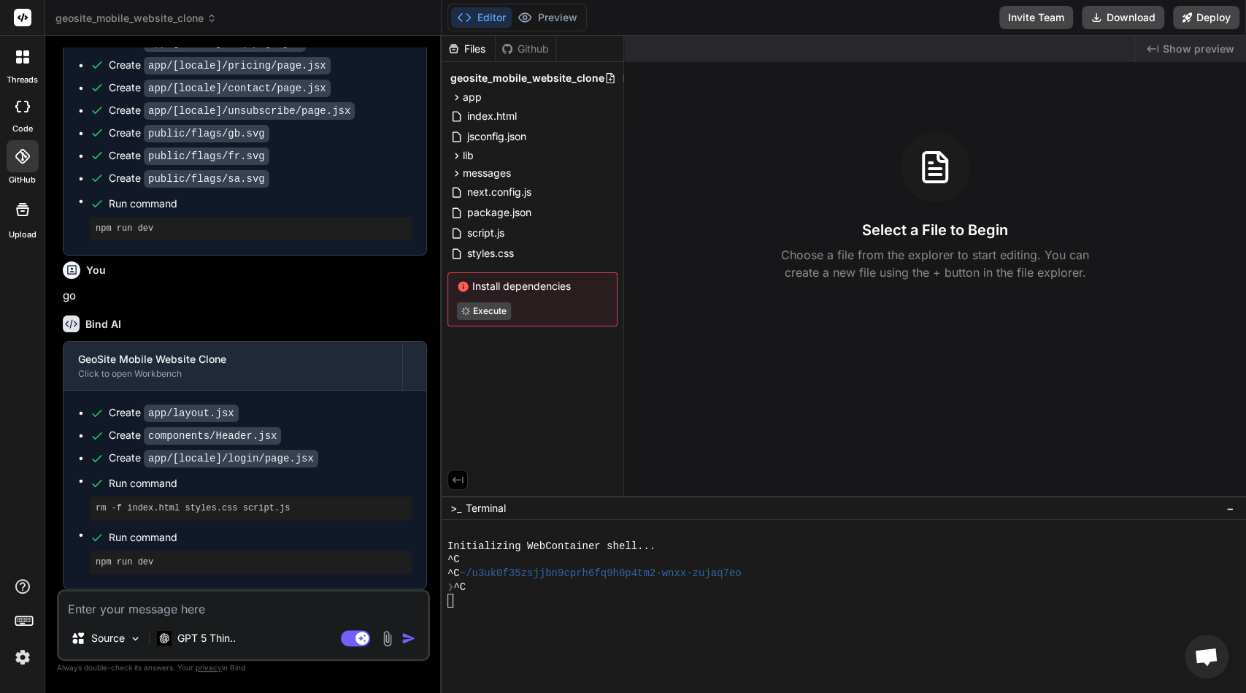
click at [461, 533] on div at bounding box center [837, 532] width 781 height 14
click at [510, 128] on span "jsconfig.json" at bounding box center [497, 137] width 62 height 18
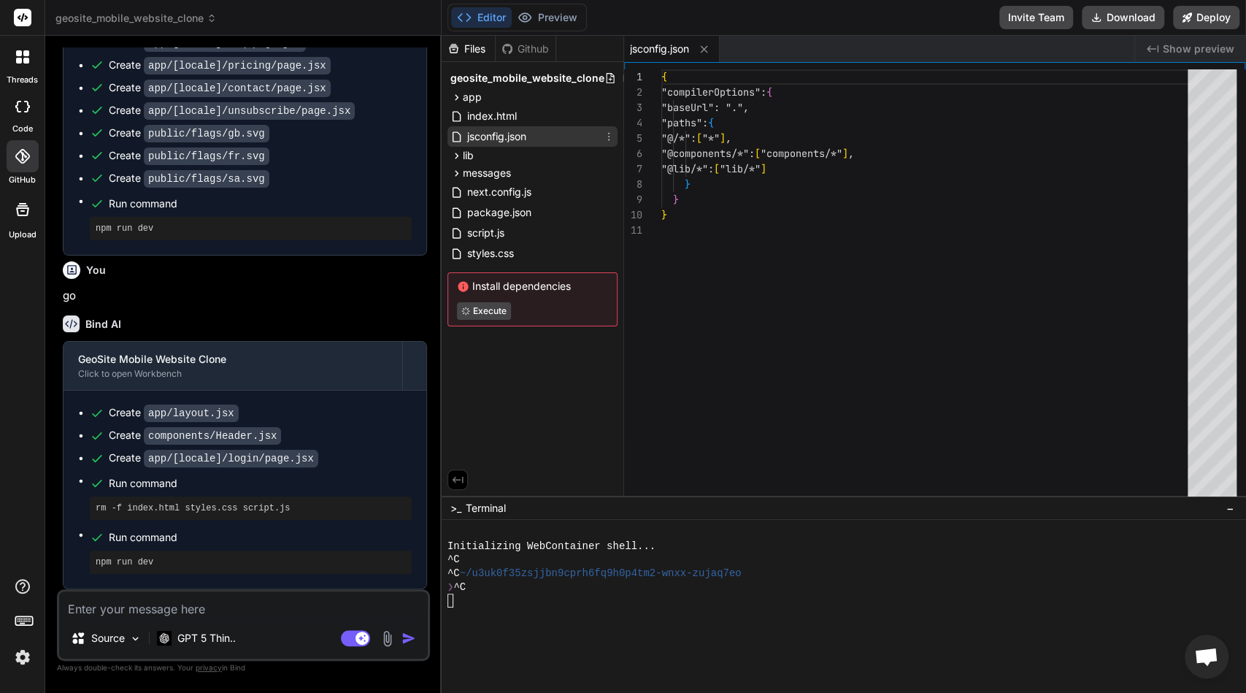
type textarea "x"
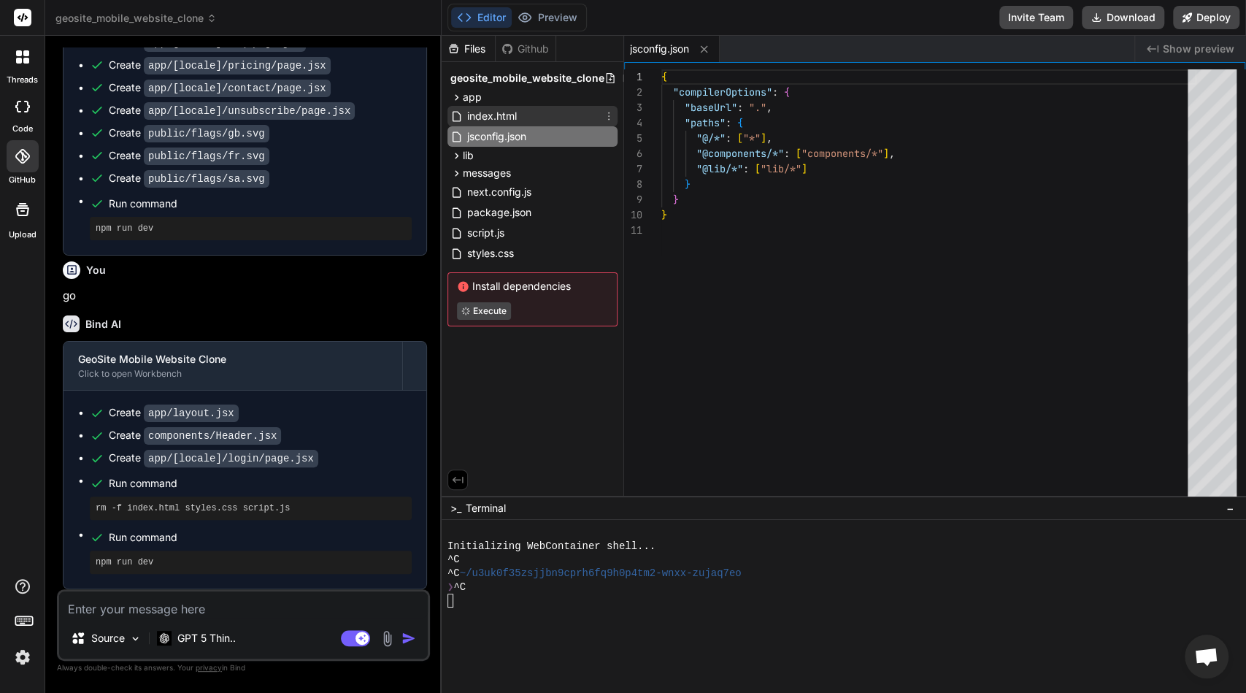
click at [523, 110] on div "index.html" at bounding box center [532, 116] width 170 height 20
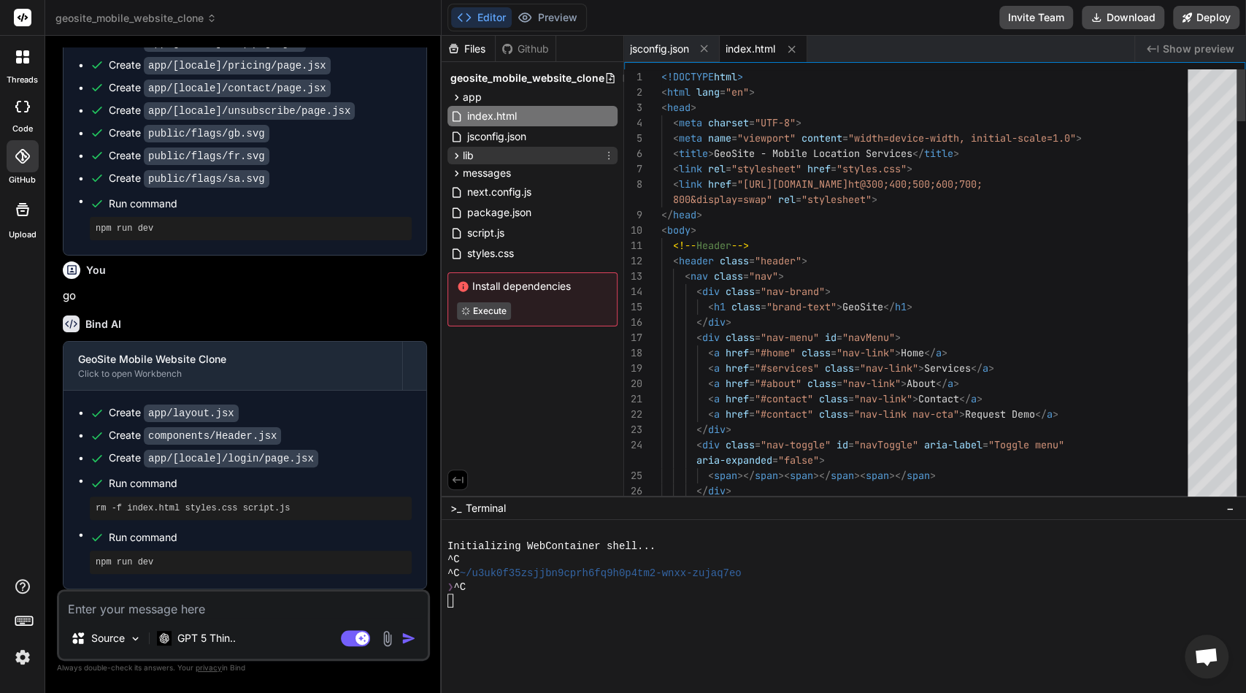
click at [541, 147] on div "lib" at bounding box center [532, 156] width 170 height 18
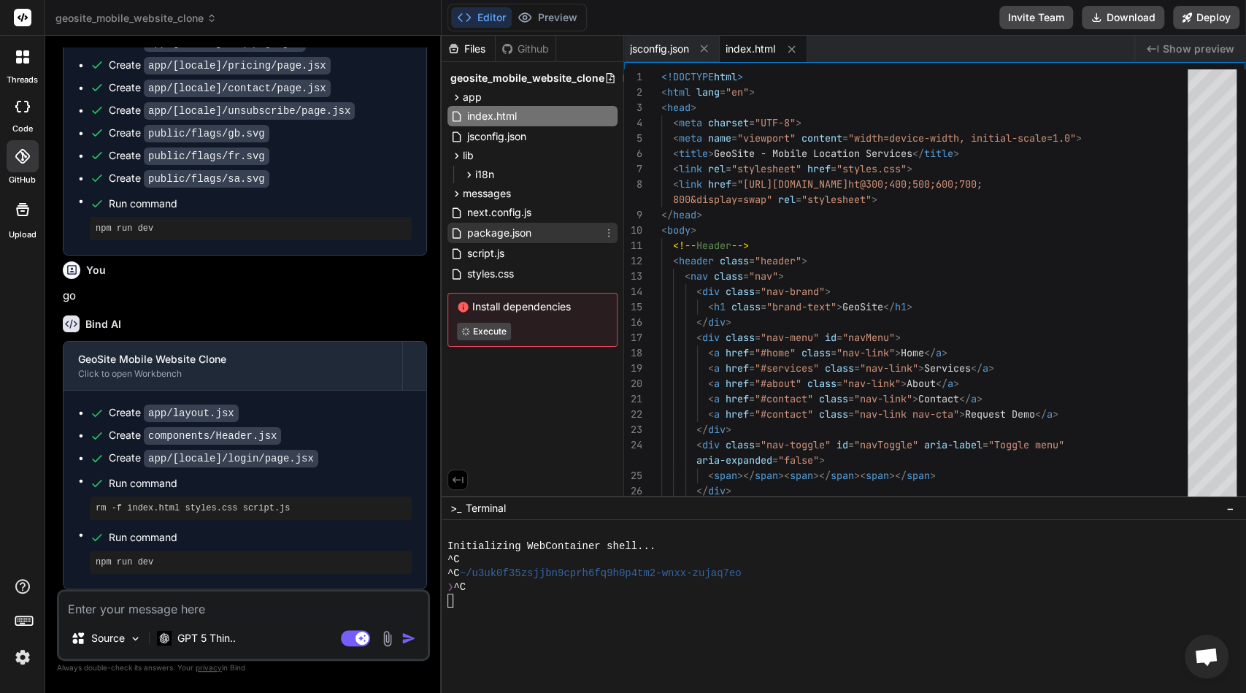
click at [537, 232] on div "package.json" at bounding box center [532, 233] width 170 height 20
type textarea "} }"
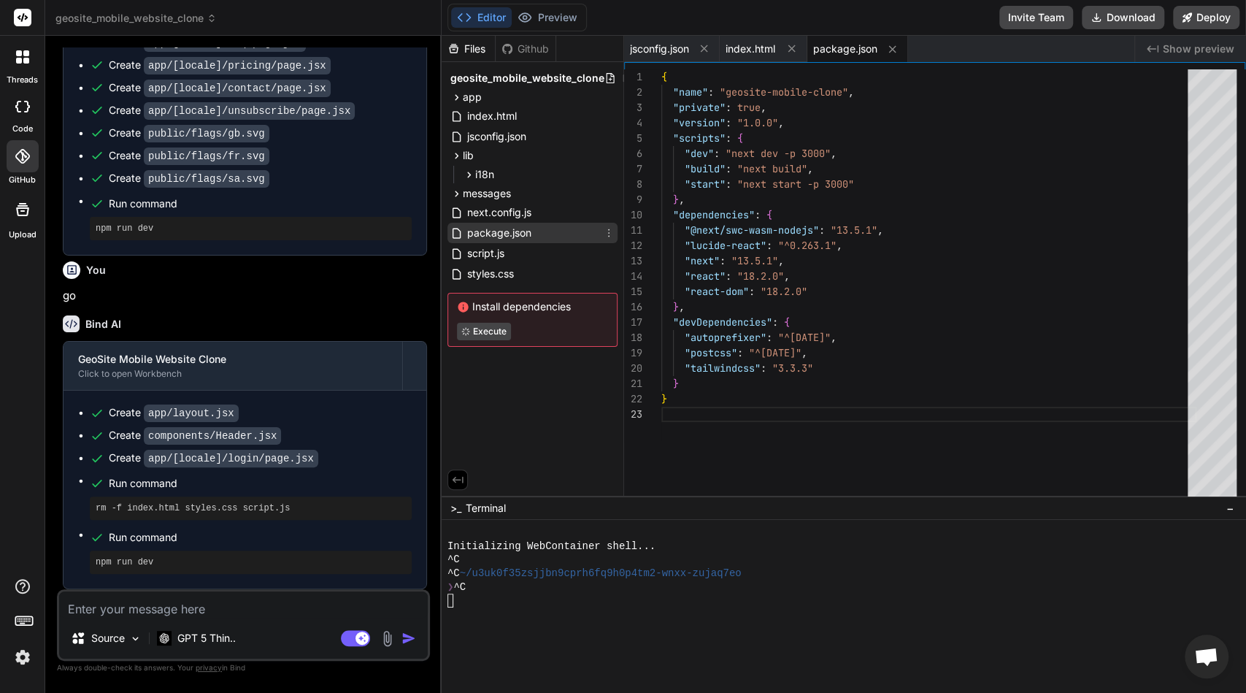
scroll to position [31, 0]
type textarea "x"
click at [508, 254] on div "script.js" at bounding box center [532, 253] width 170 height 20
type textarea "}); } }); });"
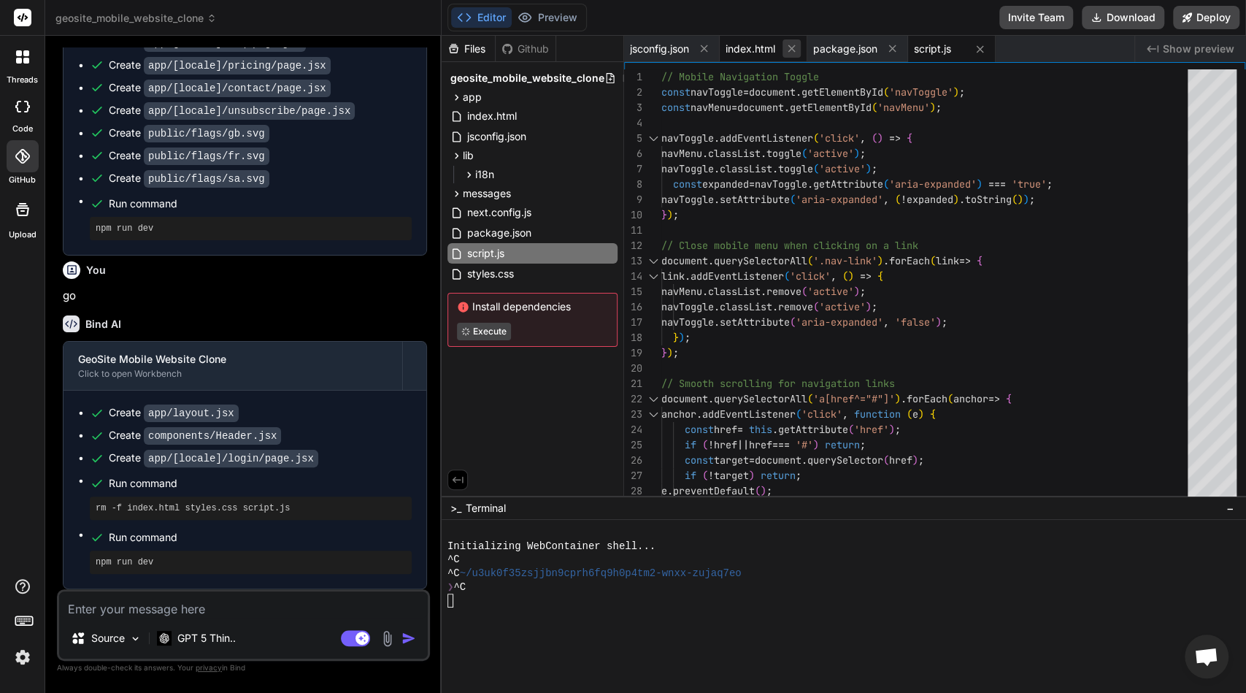
click at [790, 54] on icon at bounding box center [791, 48] width 12 height 12
click at [807, 50] on icon at bounding box center [804, 48] width 12 height 12
click at [798, 50] on icon at bounding box center [791, 49] width 12 height 12
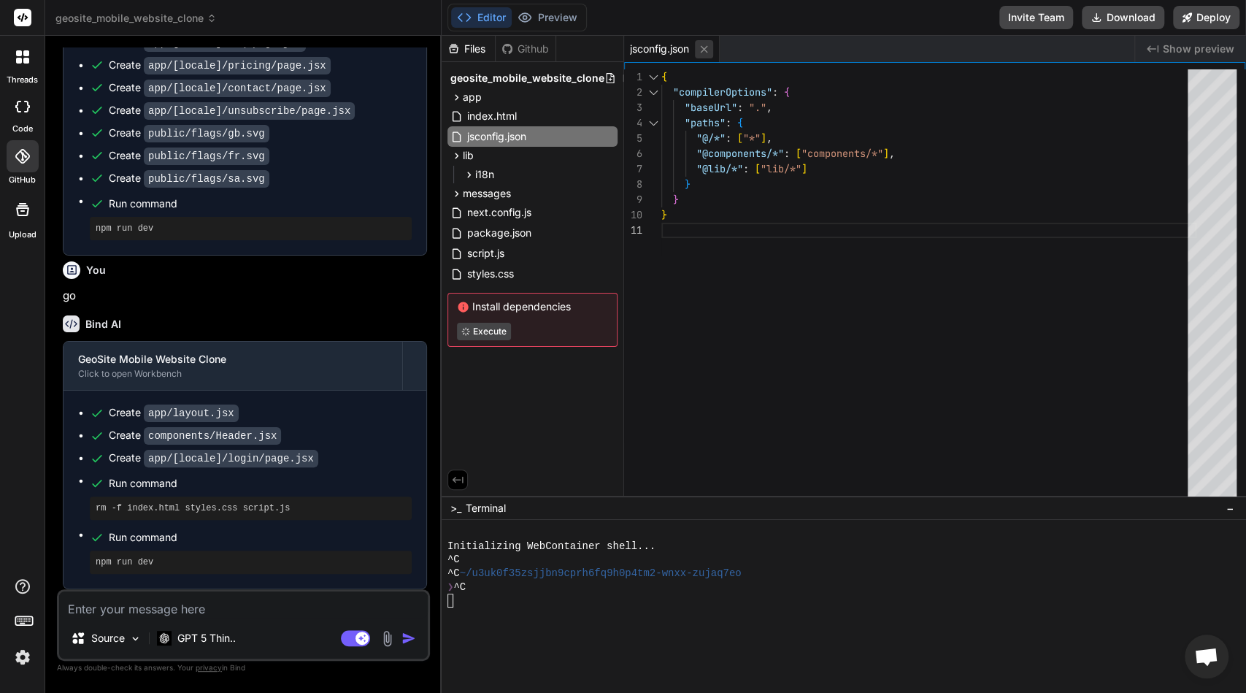
click at [701, 53] on icon at bounding box center [704, 49] width 12 height 12
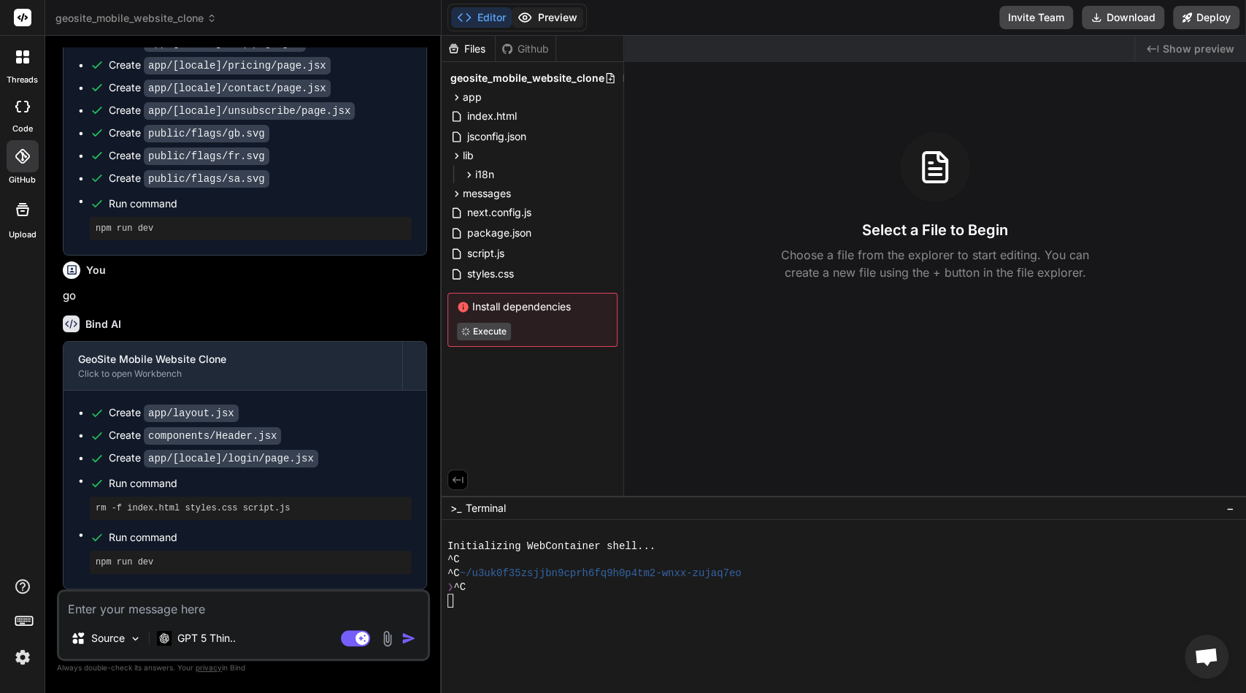
click at [529, 15] on icon at bounding box center [525, 17] width 12 height 9
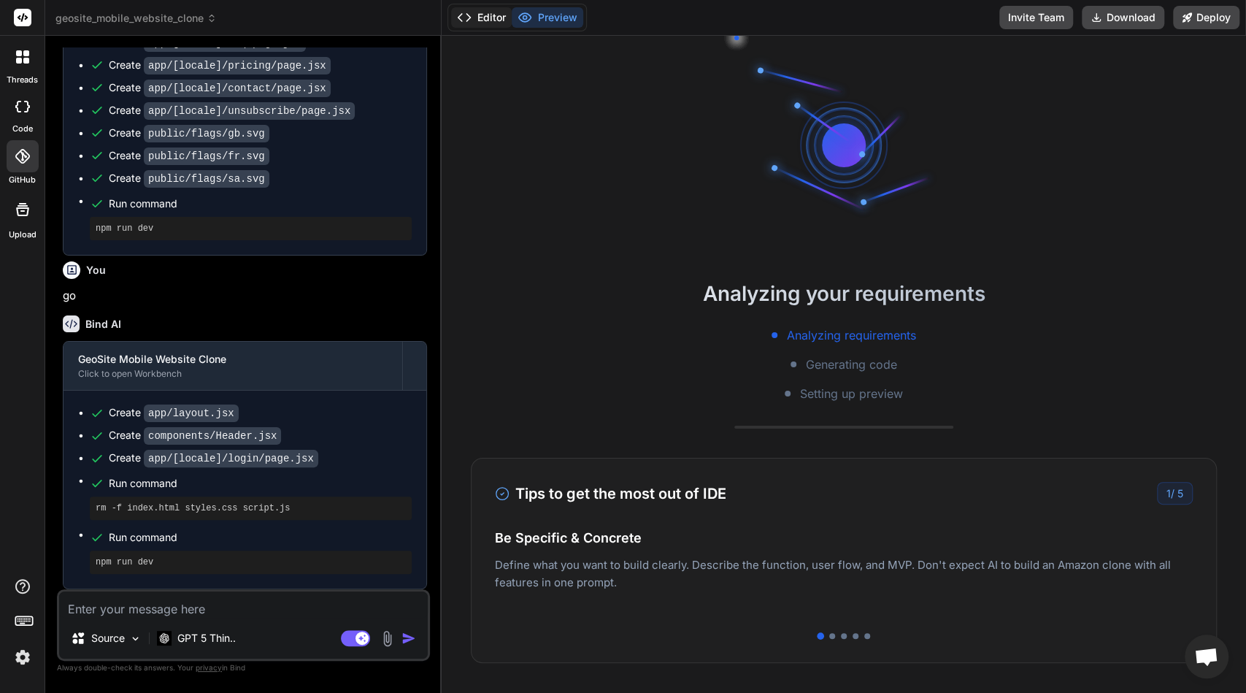
click at [480, 24] on button "Editor" at bounding box center [481, 17] width 61 height 20
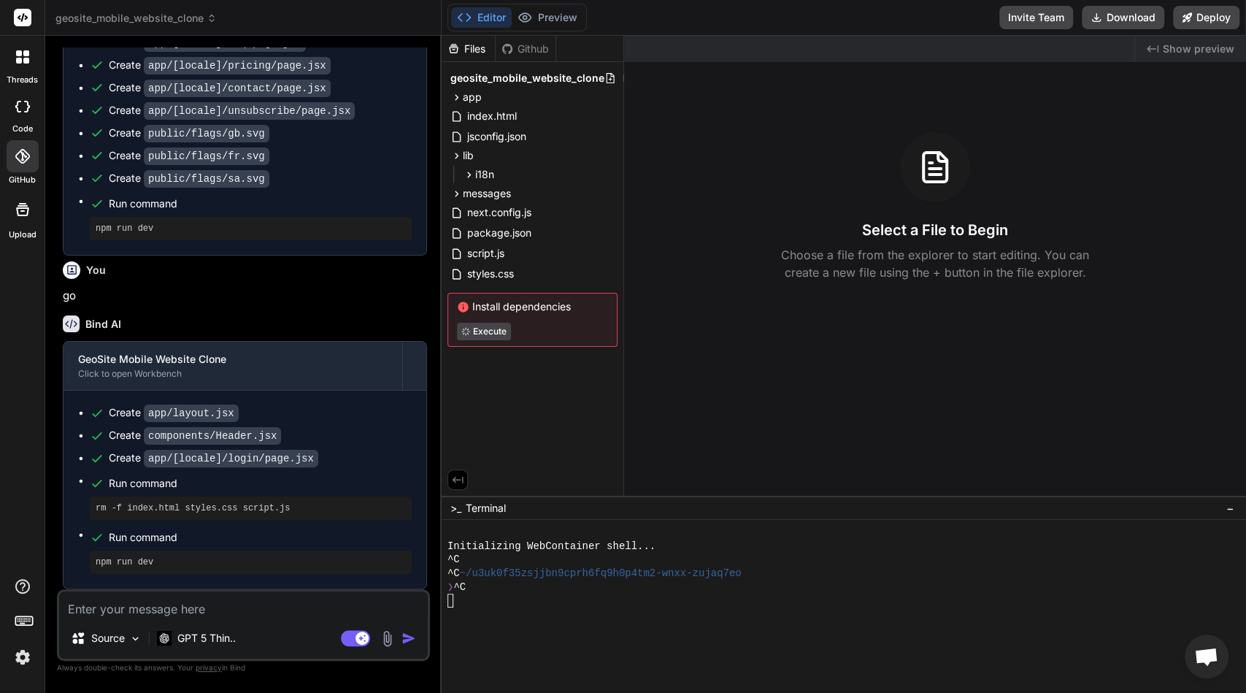
click at [319, 501] on div "rm -f index.html styles.css script.js" at bounding box center [251, 507] width 322 height 23
click at [263, 618] on div "Source GPT 5 Thin.. Agent Mode. When this toggle is activated, AI automatically…" at bounding box center [243, 625] width 373 height 72
click at [269, 617] on textarea at bounding box center [243, 604] width 369 height 26
type textarea "x"
type textarea "f"
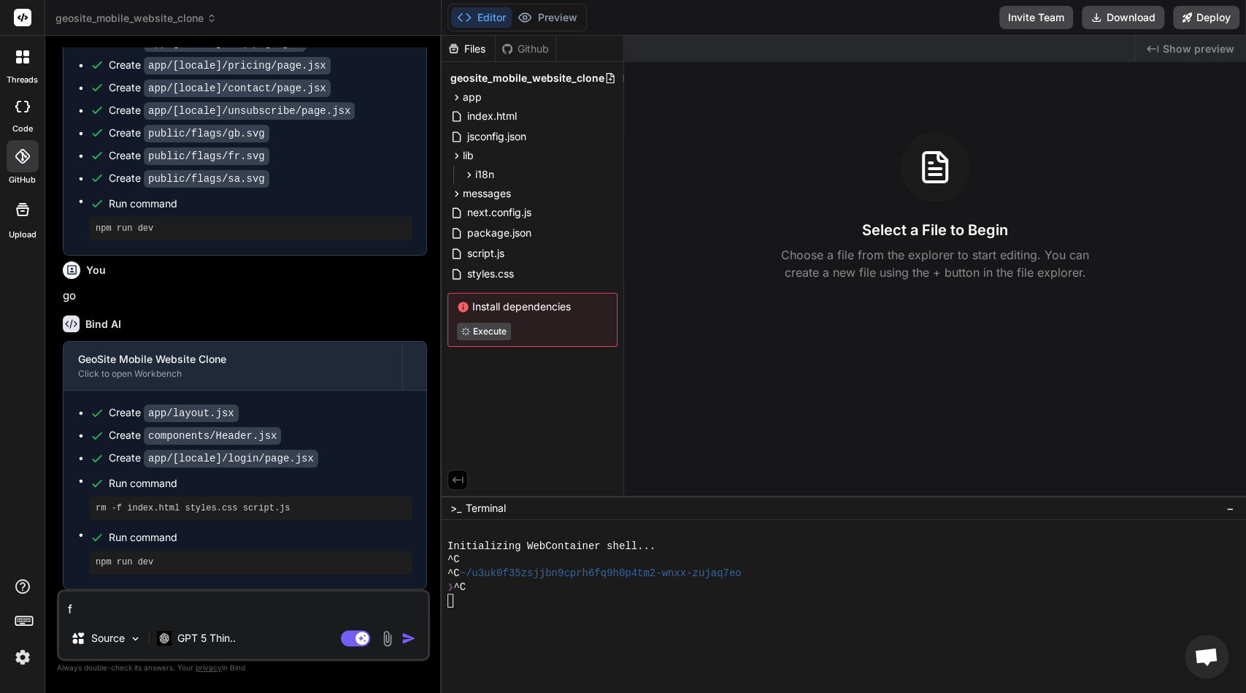
type textarea "x"
type textarea "fi"
type textarea "x"
type textarea "fix"
type textarea "x"
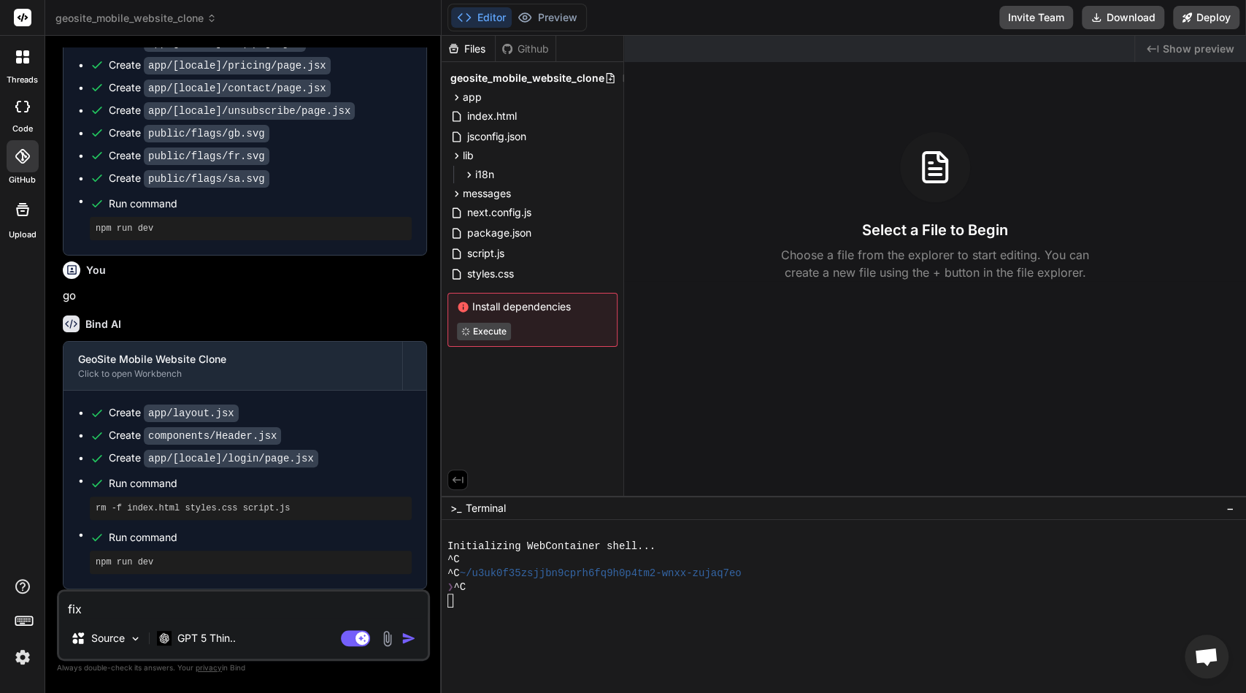
type textarea "fix"
type textarea "x"
type textarea "fix t"
type textarea "x"
type textarea "fix th"
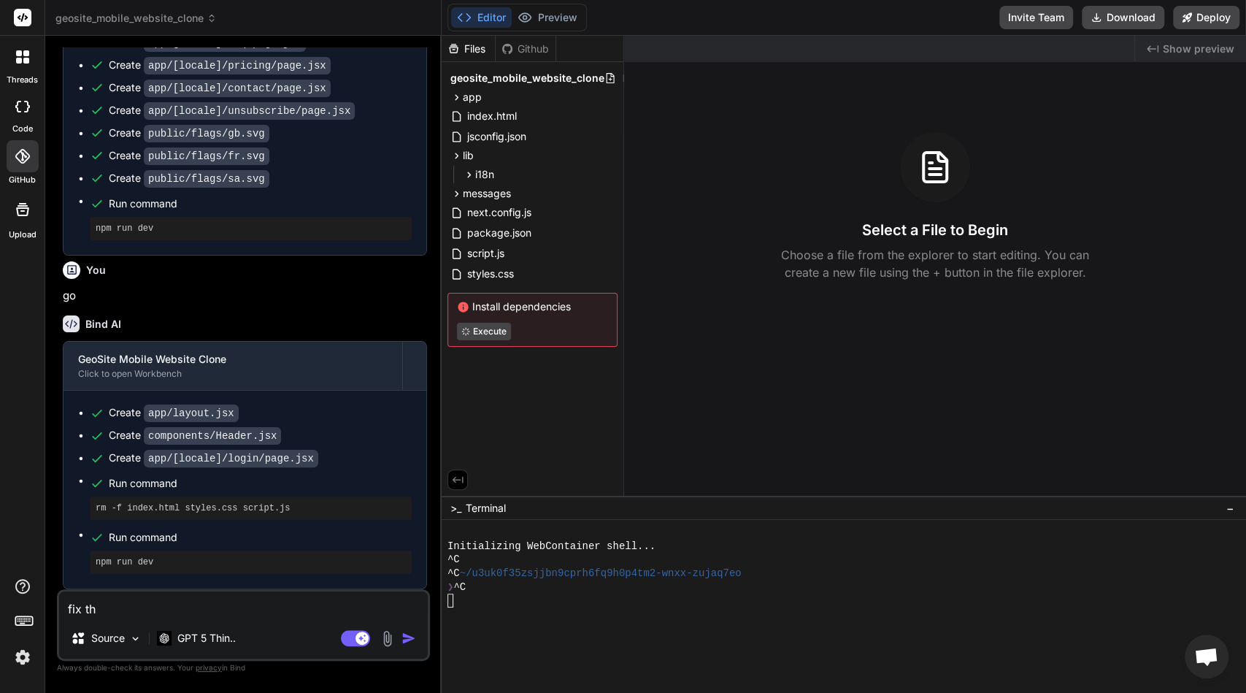
type textarea "x"
type textarea "fix the"
type textarea "x"
type textarea "fix the"
type textarea "x"
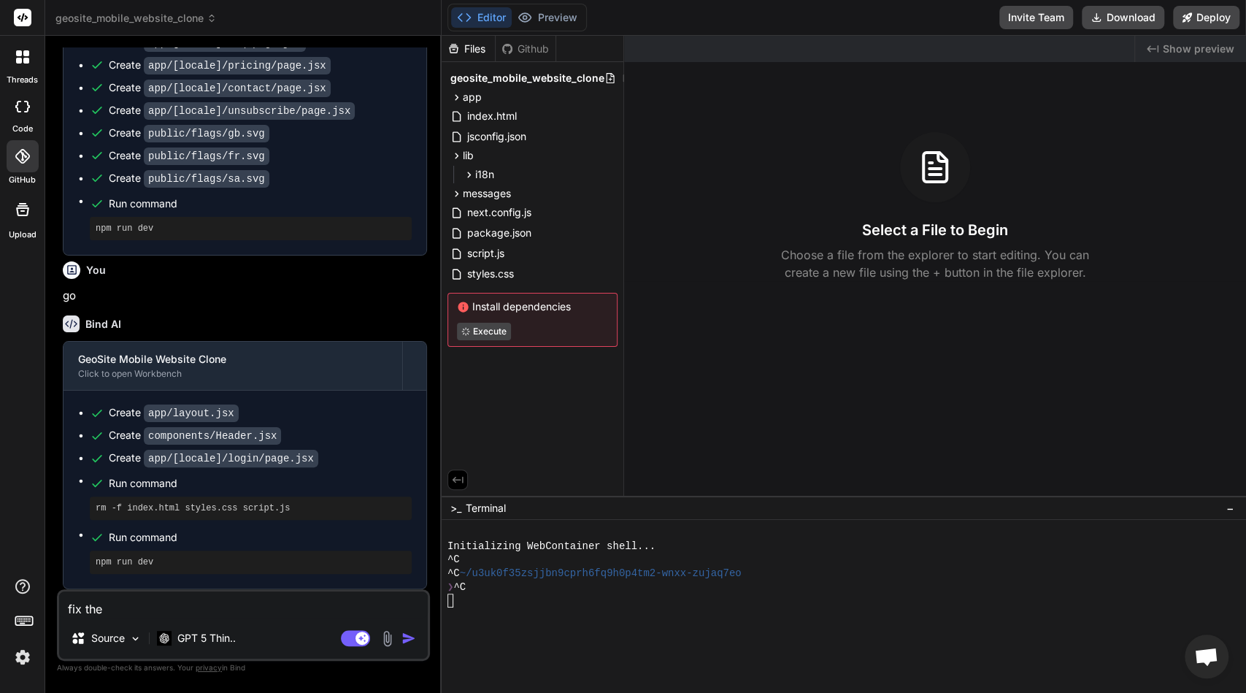
type textarea "fix the p"
type textarea "x"
type textarea "fix the pr"
type textarea "x"
type textarea "fix the pro"
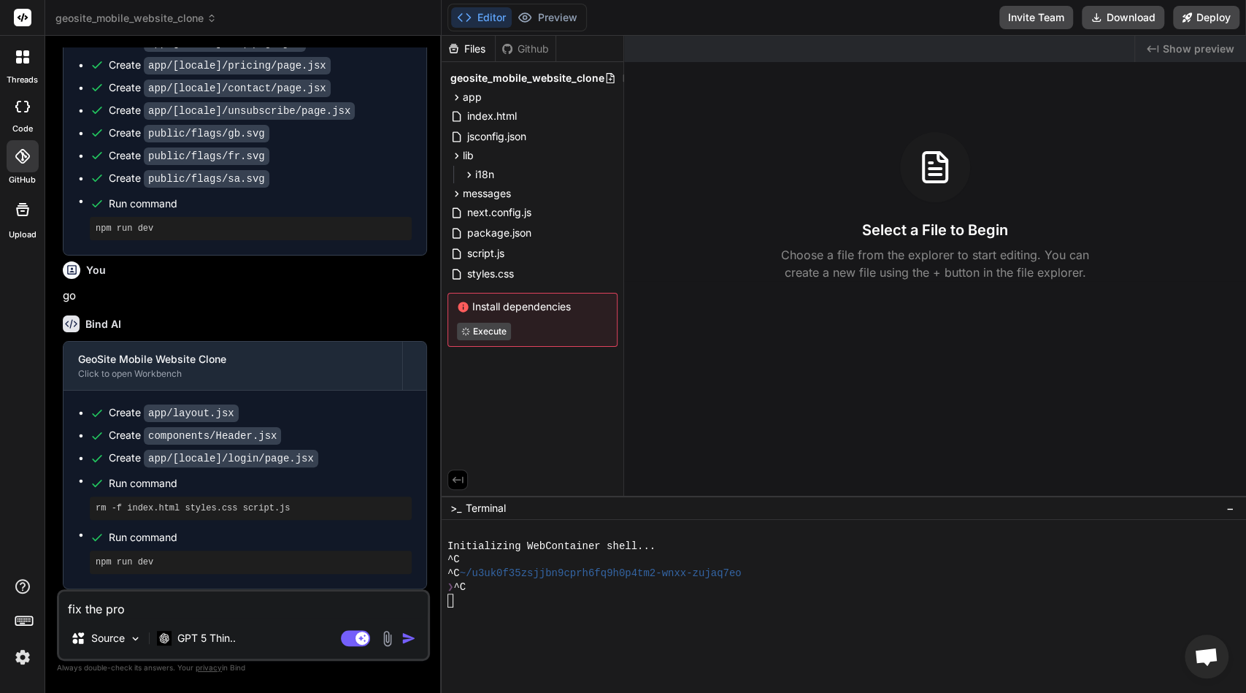
type textarea "x"
type textarea "fix the prob"
type textarea "x"
type textarea "fix the probl"
type textarea "x"
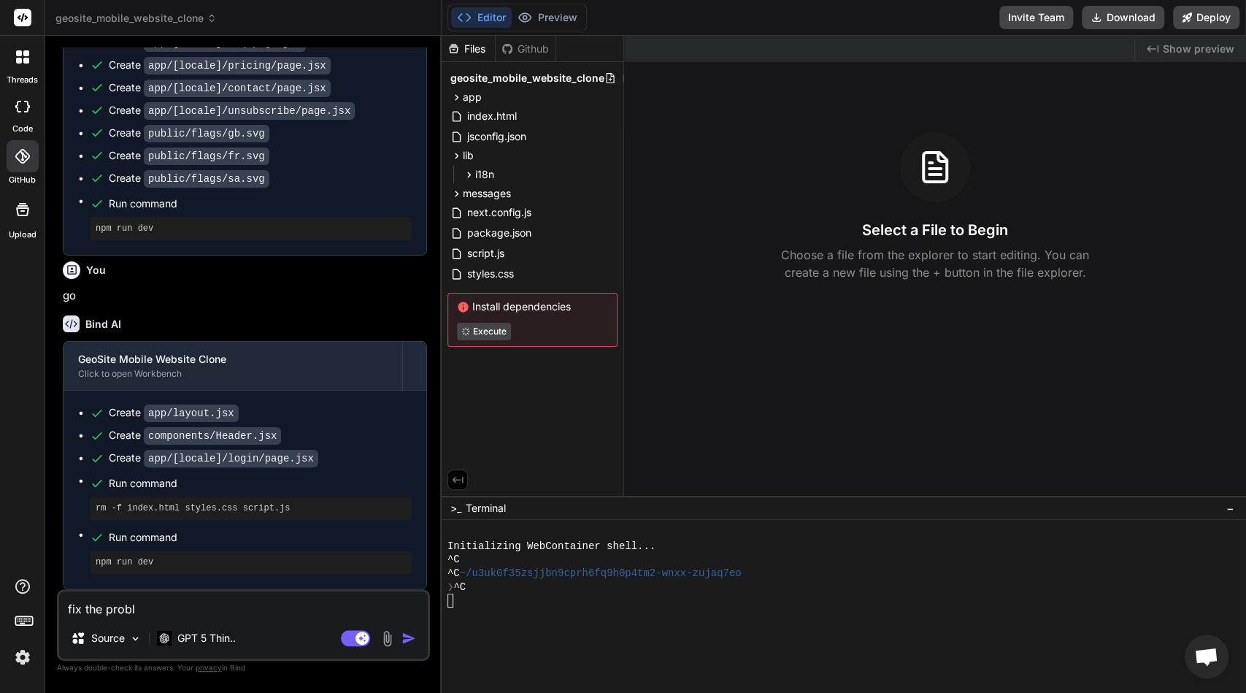
type textarea "fix the proble"
type textarea "x"
type textarea "fix the problem"
type textarea "x"
type textarea "fix the problemz"
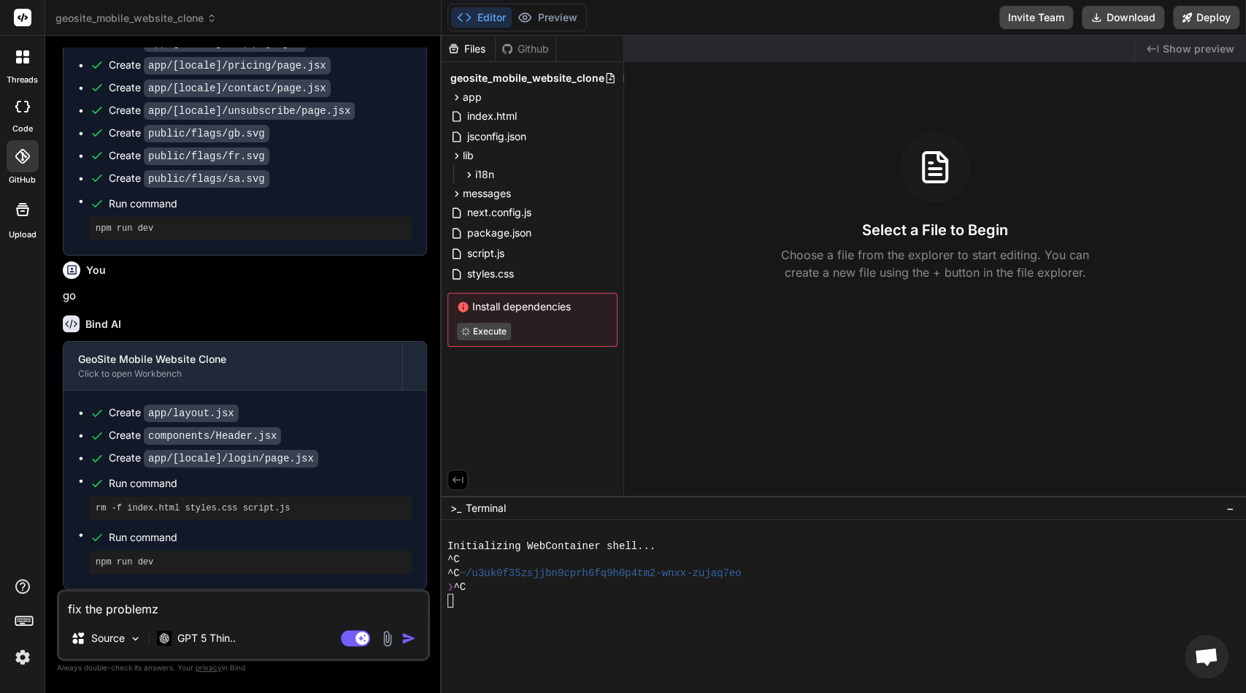
type textarea "x"
type textarea "fix the problemz"
type textarea "x"
type textarea "fix the problemz i"
type textarea "x"
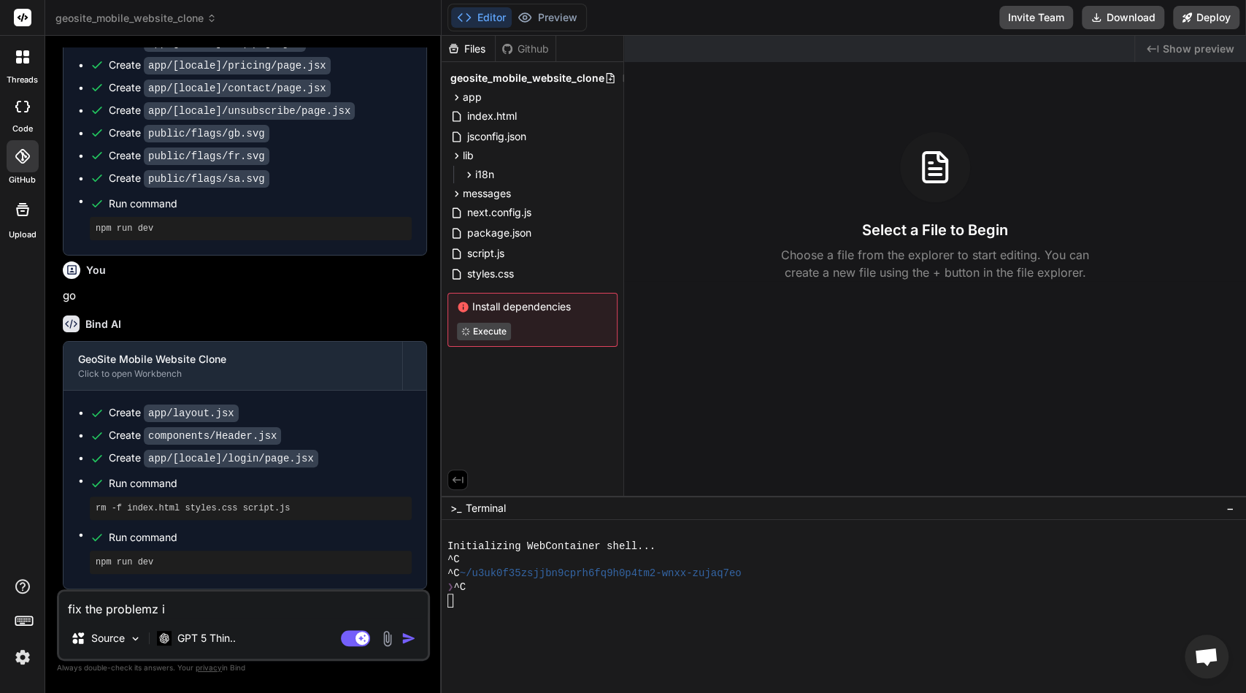
type textarea "fix the problemz i"
type textarea "x"
type textarea "fix the problemz i c"
type textarea "x"
type textarea "fix the problemz i ca"
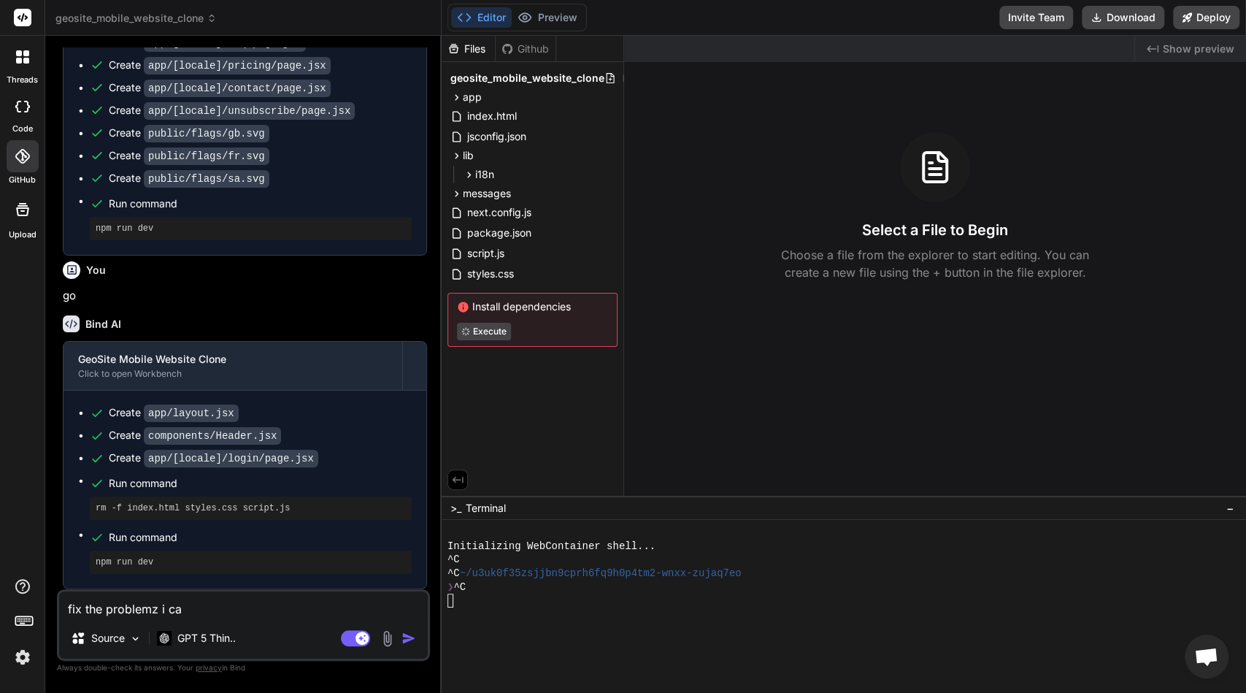
type textarea "x"
type textarea "fix the problemz i can"
type textarea "x"
type textarea "fix the problemz i cant"
type textarea "x"
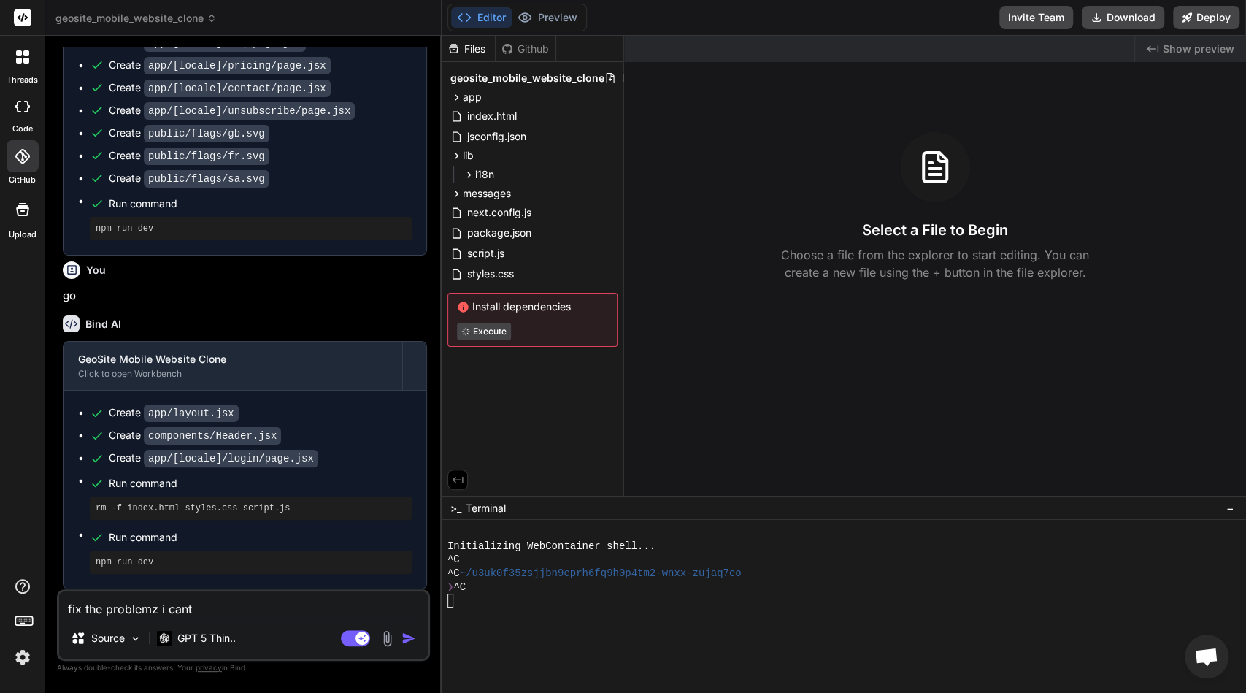
type textarea "fix the problemz i cant"
type textarea "x"
type textarea "fix the problemz i cant s"
type textarea "x"
type textarea "fix the problemz i cant se"
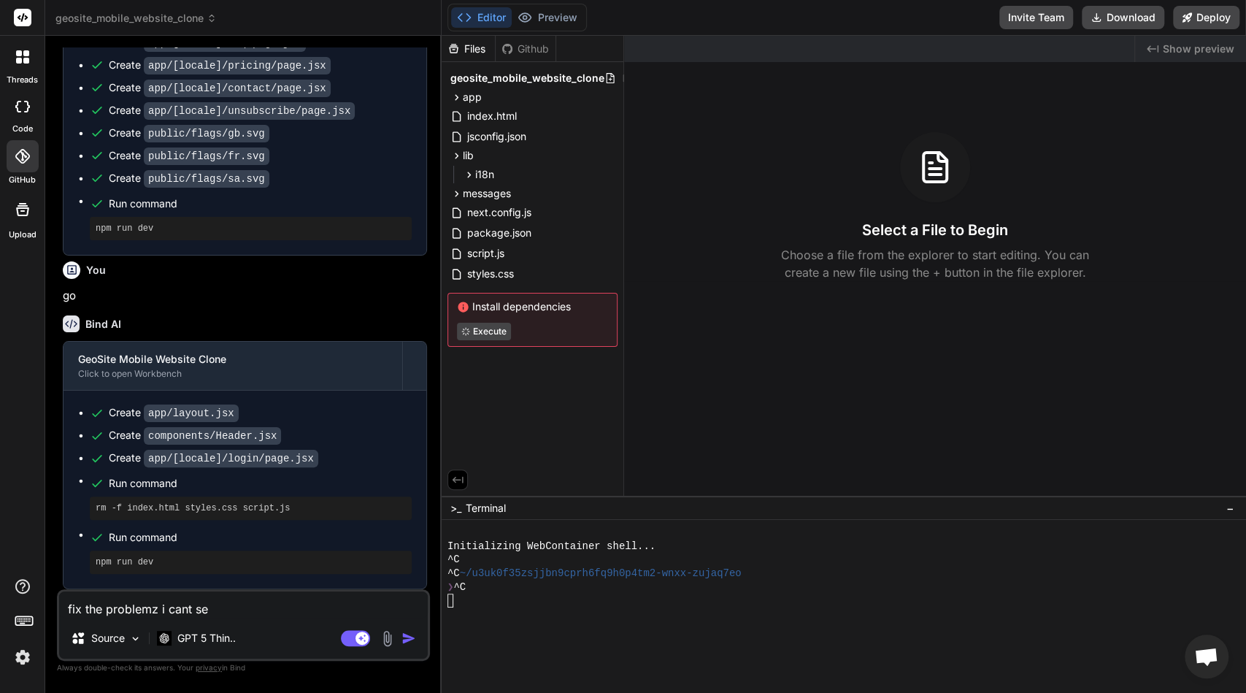
type textarea "x"
type textarea "fix the problemz i cant see"
type textarea "x"
type textarea "fix the problemz i cant see"
type textarea "x"
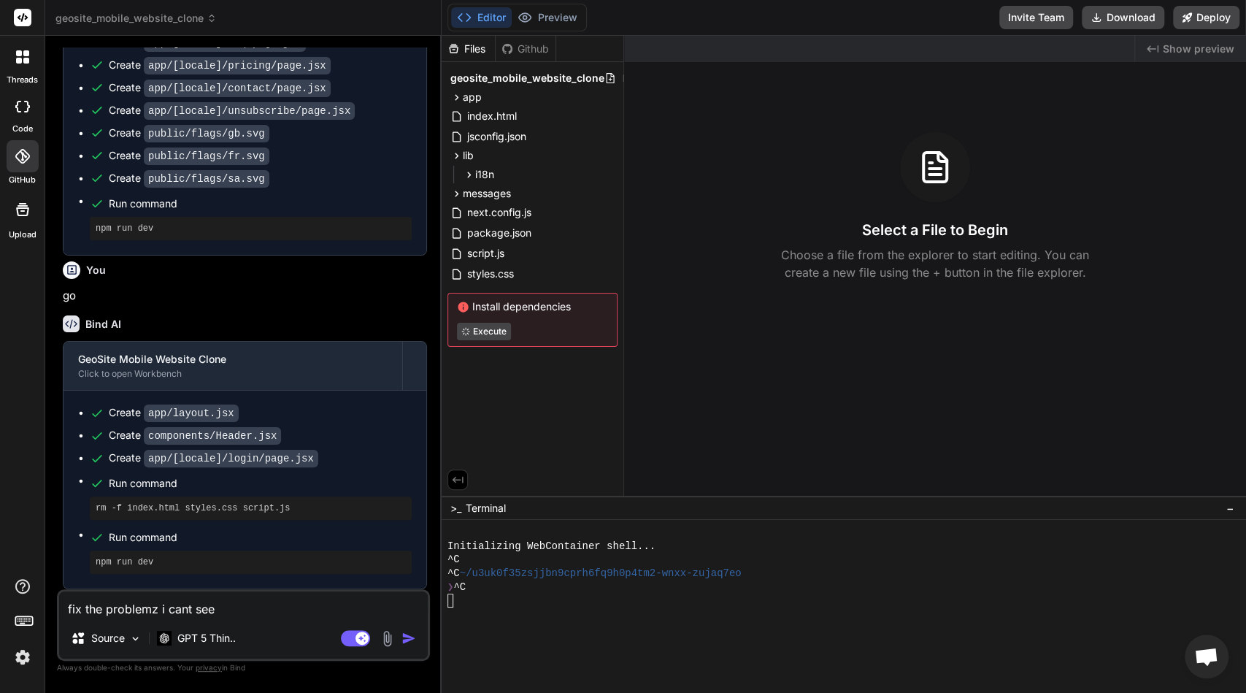
type textarea "fix the problemz i cant see m"
type textarea "x"
type textarea "fix the problemz i cant see my"
type textarea "x"
type textarea "fix the problemz i cant see my"
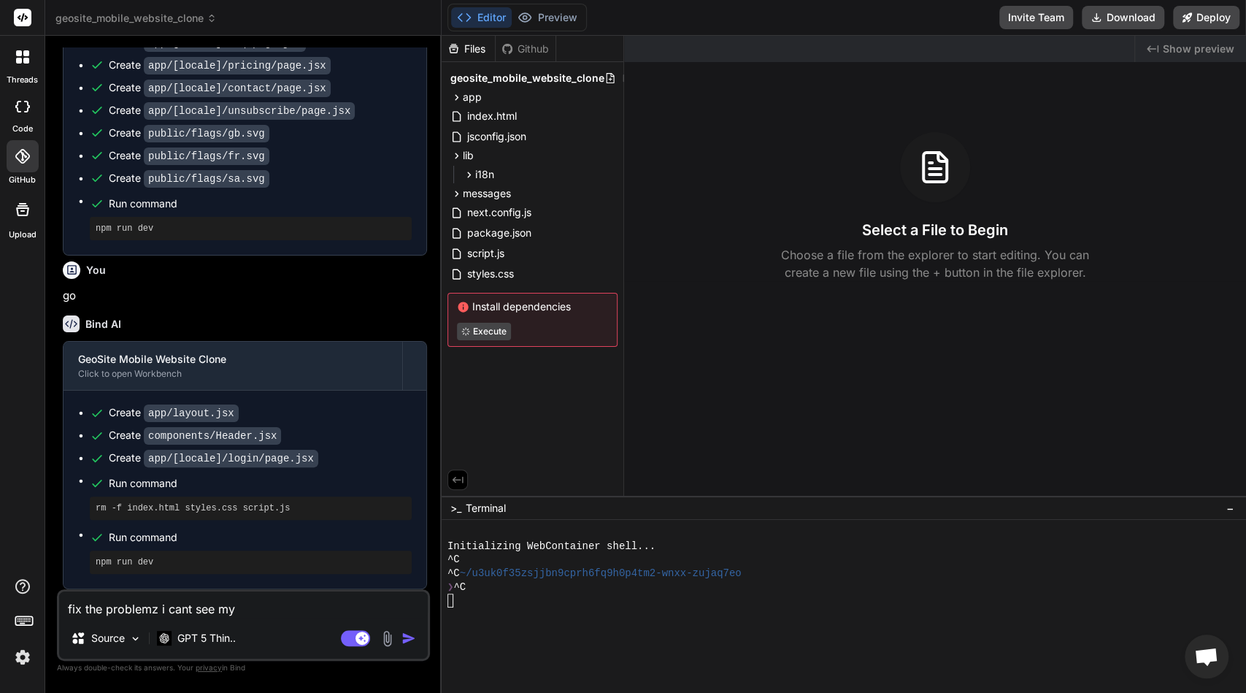
type textarea "x"
type textarea "fix the problemz i cant see my w"
type textarea "x"
type textarea "fix the problemz i cant see my we"
type textarea "x"
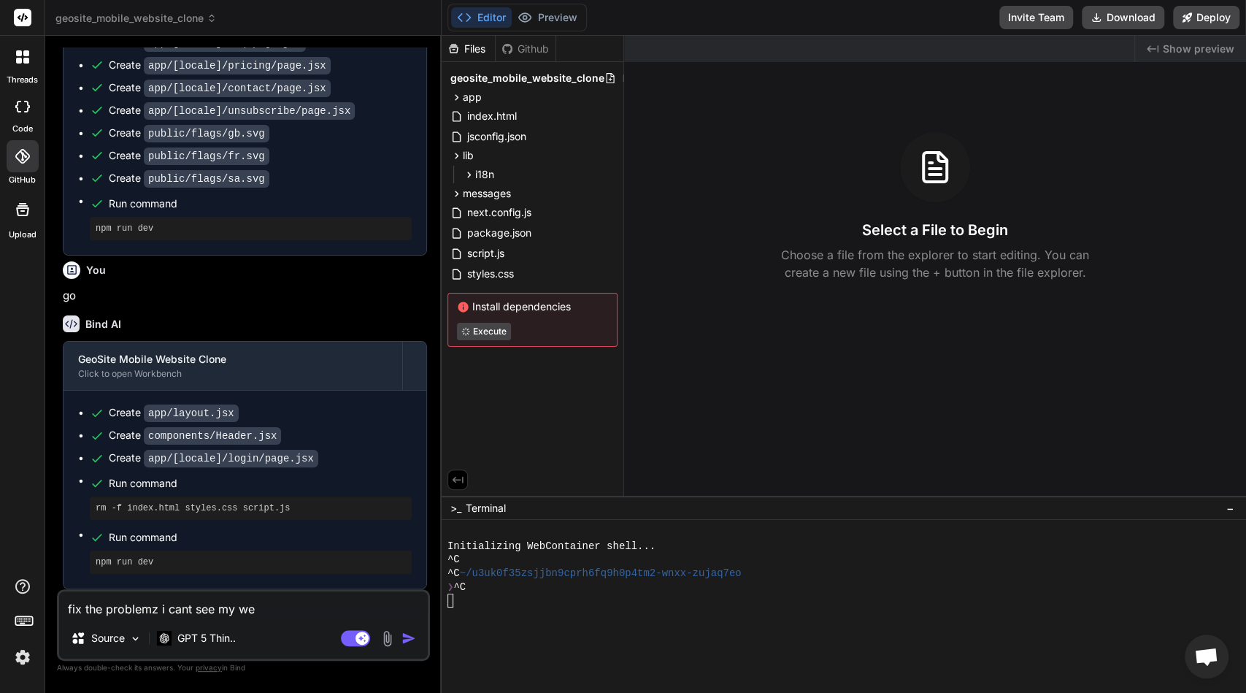
type textarea "fix the problemz i cant see my web"
type textarea "x"
type textarea "fix the problemz i cant see my webs"
type textarea "x"
type textarea "fix the problemz i cant see my websi"
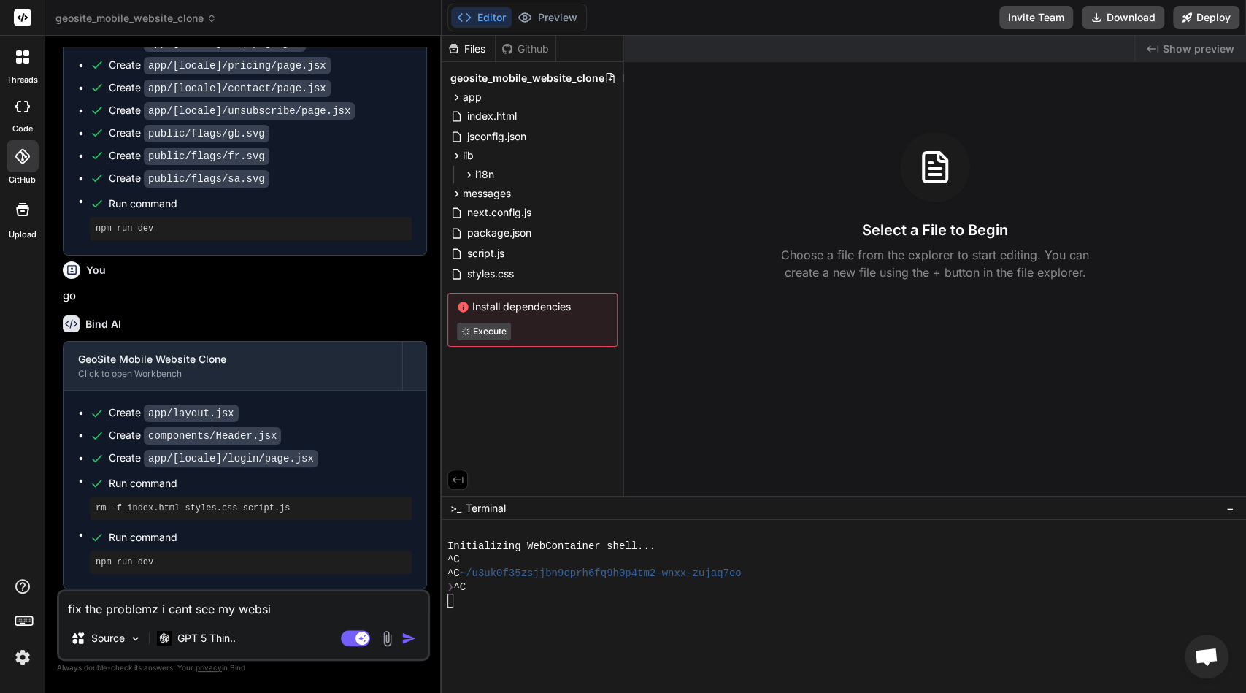
type textarea "x"
type textarea "fix the problemz i cant see my websit"
type textarea "x"
type textarea "fix the problemz i cant see my website"
type textarea "x"
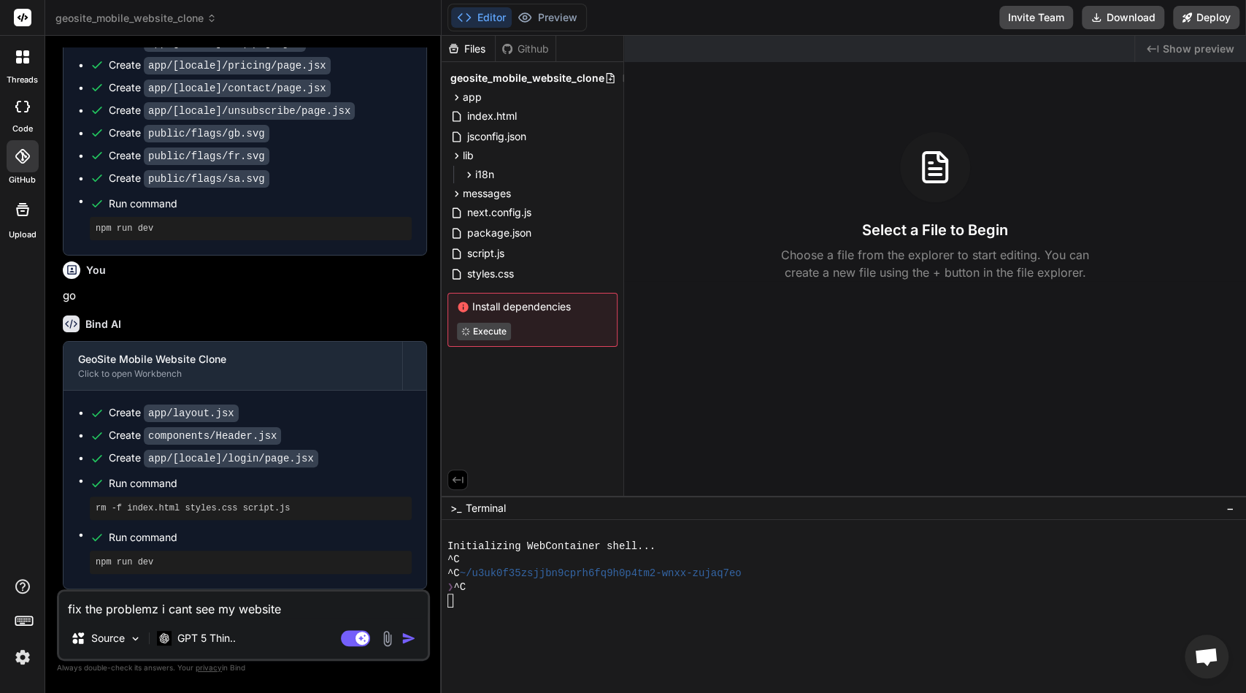
type textarea "fix the problemz i cant see my website"
type textarea "x"
type textarea "fix the problemz i cant see my website r"
type textarea "x"
type textarea "fix the problemz i cant see my website ru"
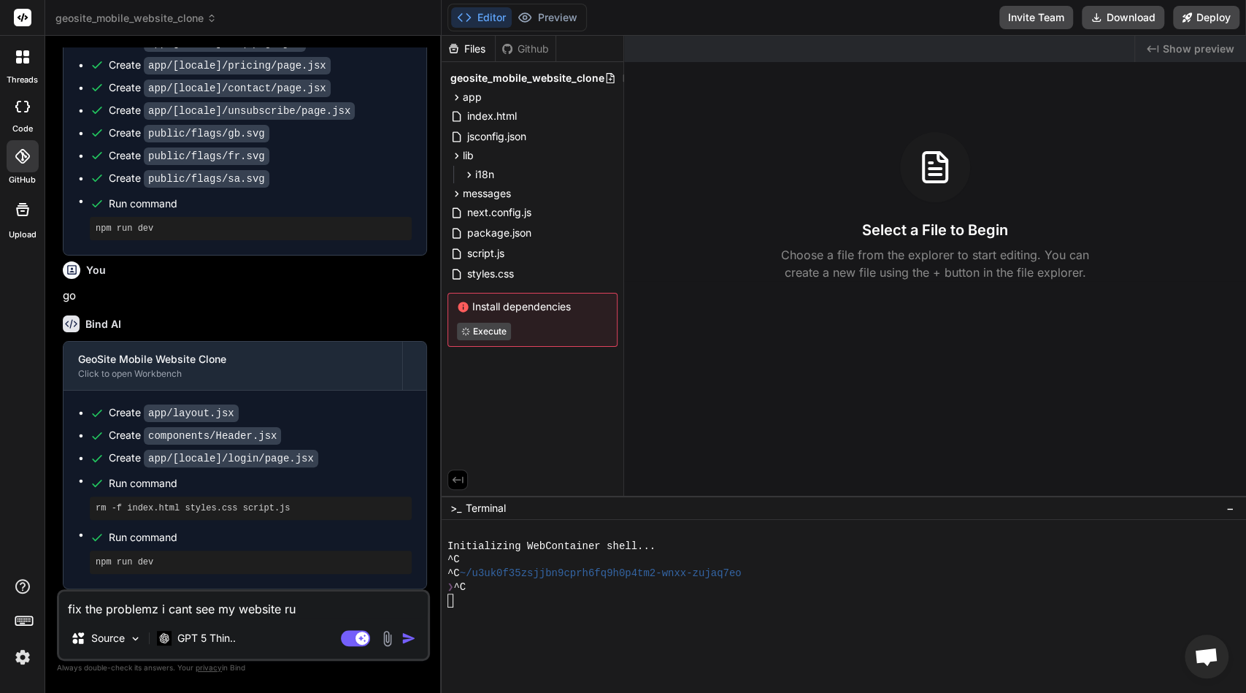
type textarea "x"
type textarea "fix the problemz i cant see my website run"
type textarea "x"
type textarea "fix the problemz i cant see my website run"
type textarea "x"
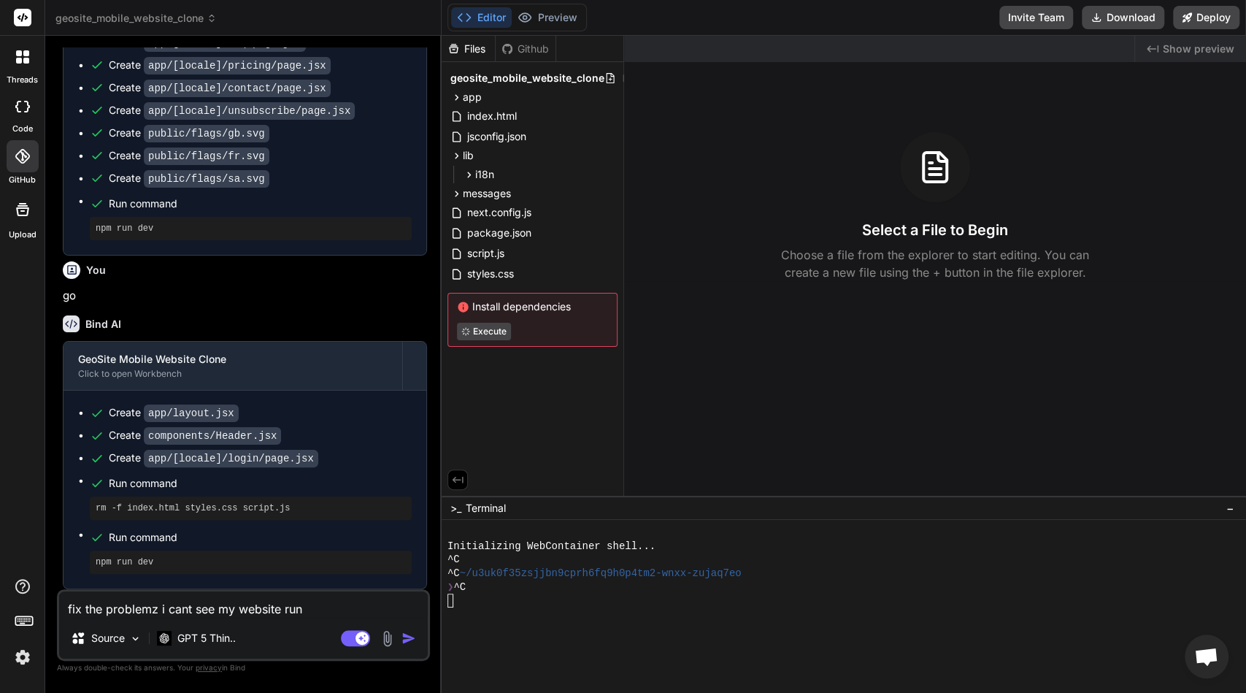
type textarea "fix the problemz i cant see my website run n"
type textarea "x"
type textarea "fix the problemz i cant see my website run np"
type textarea "x"
type textarea "fix the problemz i cant see my website run npm"
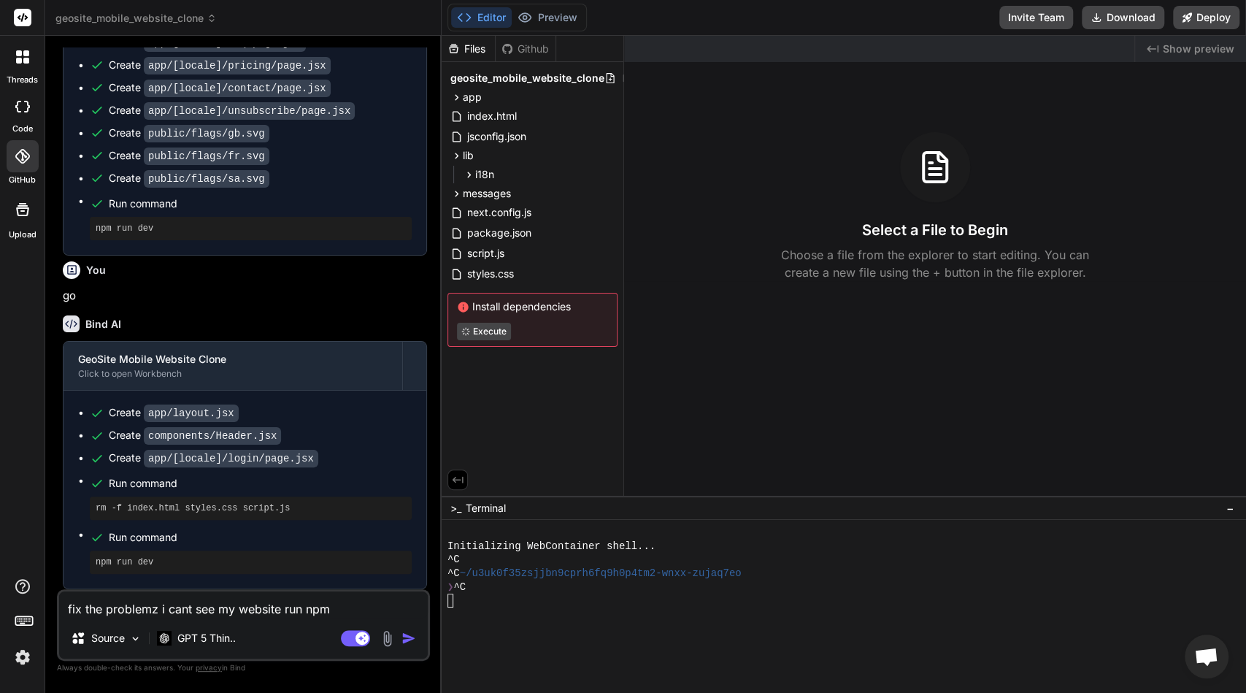
type textarea "x"
type textarea "fix the problemz i cant see my website run npm"
type textarea "x"
type textarea "fix the problemz i cant see my website run npm d"
type textarea "x"
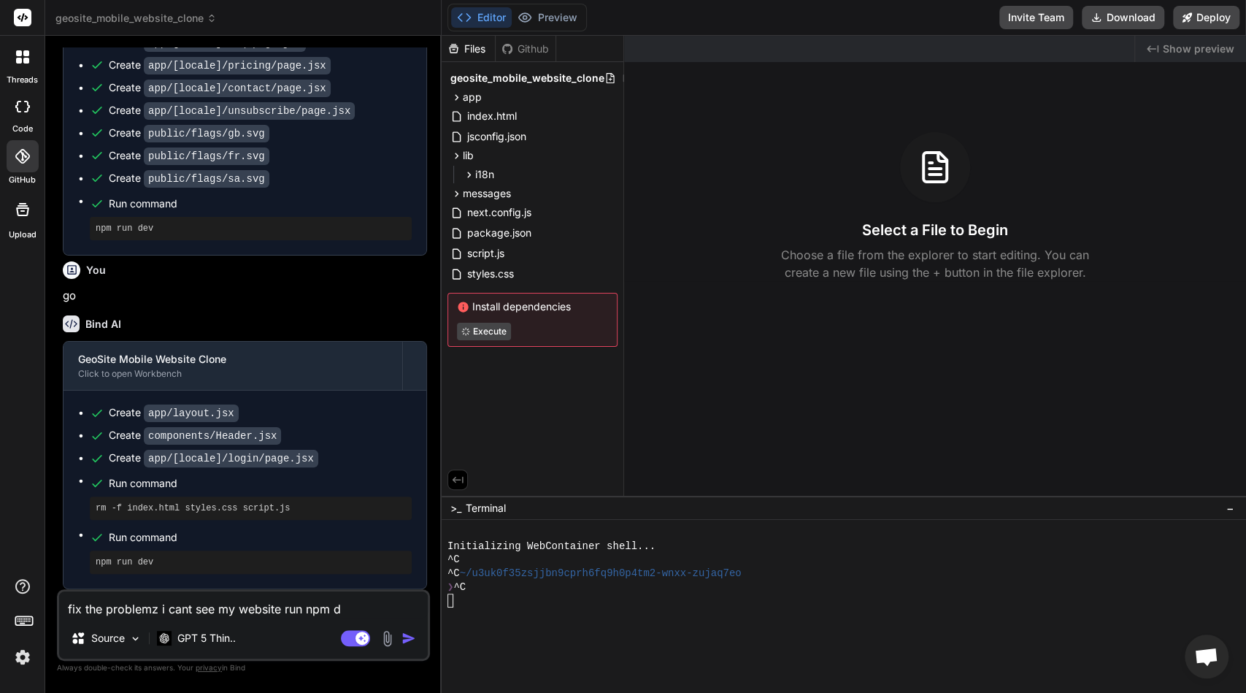
type textarea "fix the problemz i cant see my website run npm de"
type textarea "x"
type textarea "fix the problemz i cant see my website run npm dev"
type textarea "x"
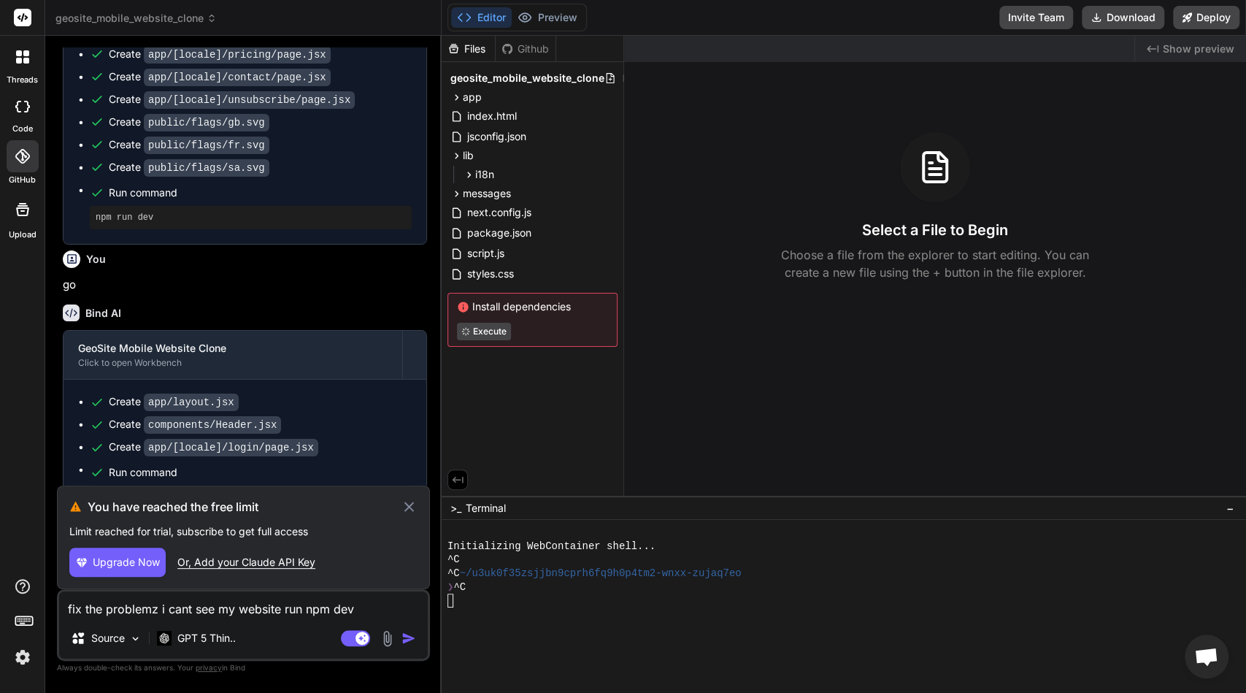
type textarea "fix the problemz i cant see my website run npm dev"
click at [409, 508] on icon at bounding box center [408, 505] width 9 height 9
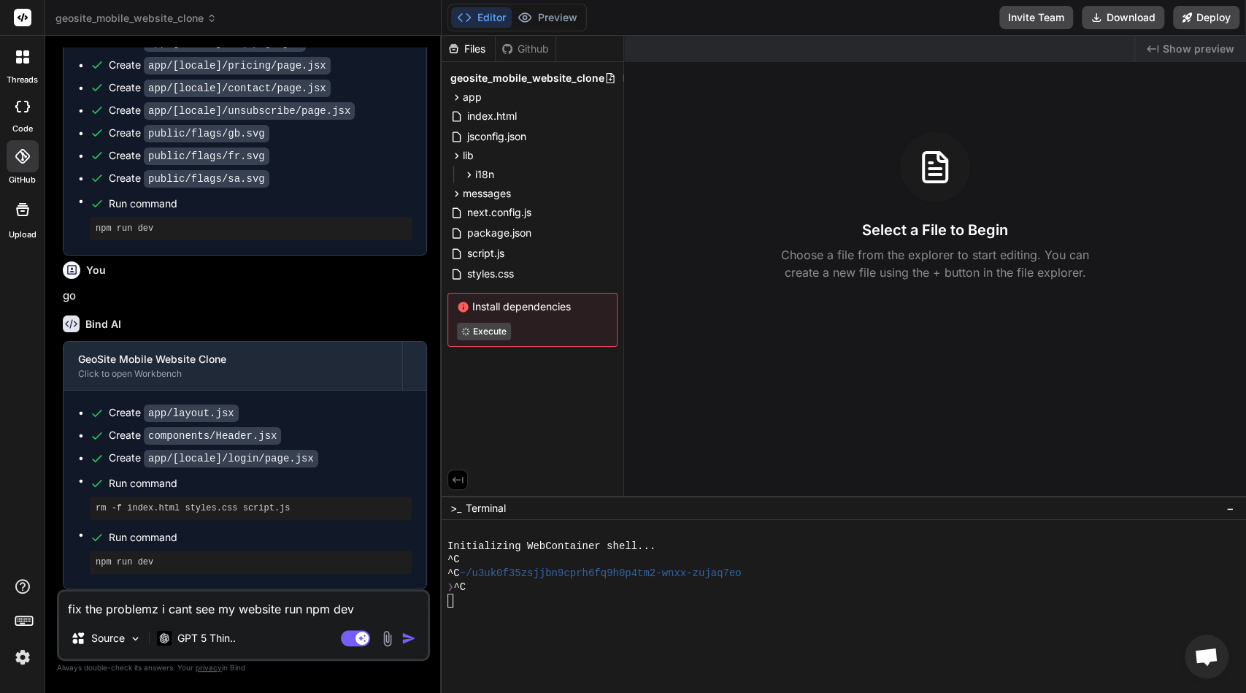
click at [328, 606] on textarea "fix the problemz i cant see my website run npm dev" at bounding box center [243, 604] width 369 height 26
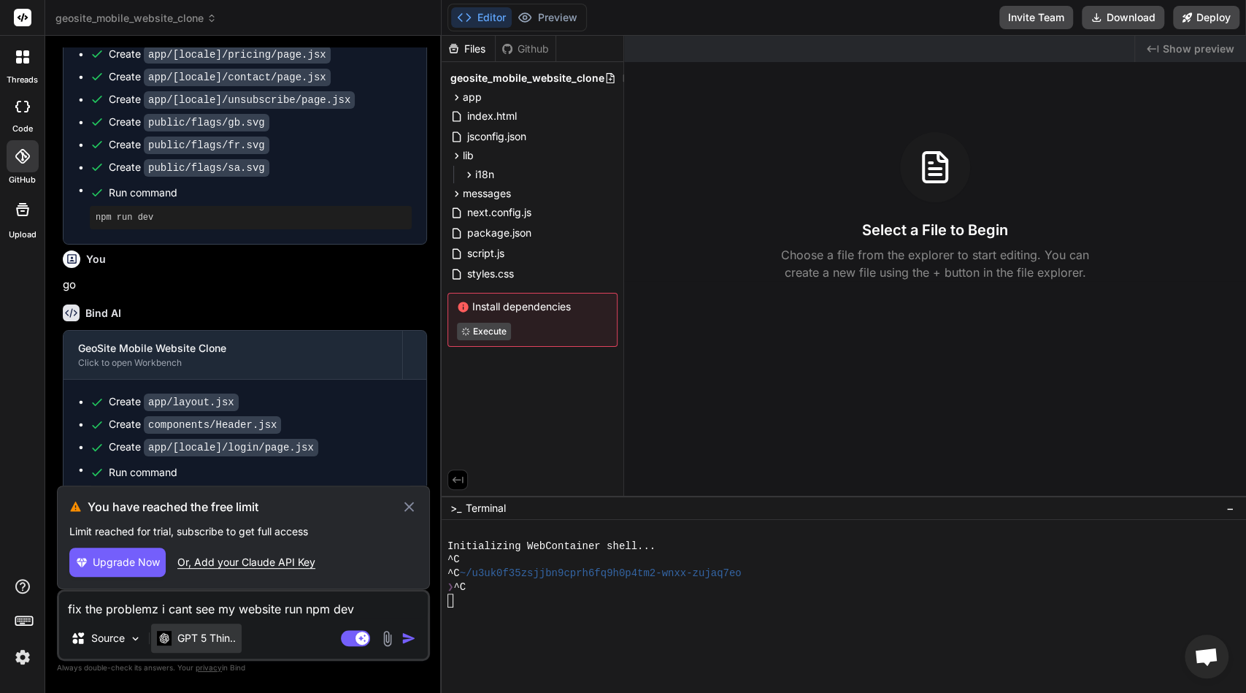
click at [222, 639] on p "GPT 5 Thin.." at bounding box center [206, 638] width 58 height 15
click at [347, 639] on rect at bounding box center [355, 638] width 29 height 16
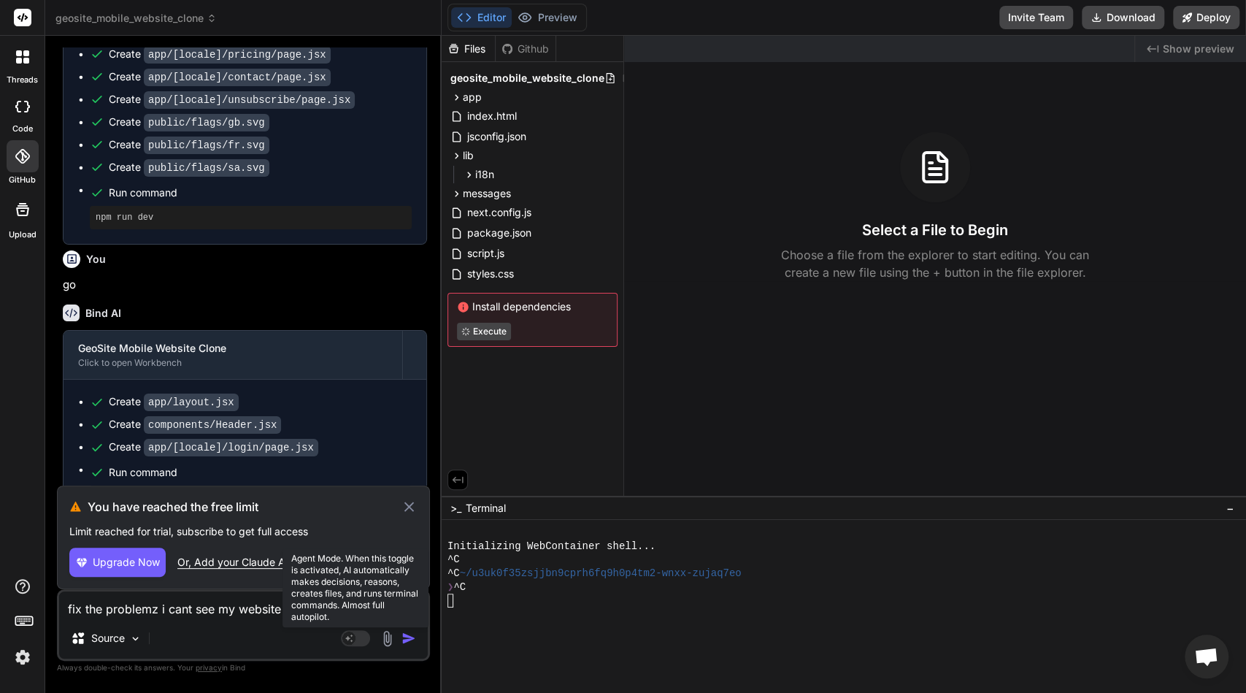
click at [347, 639] on icon at bounding box center [348, 636] width 7 height 7
type textarea "x"
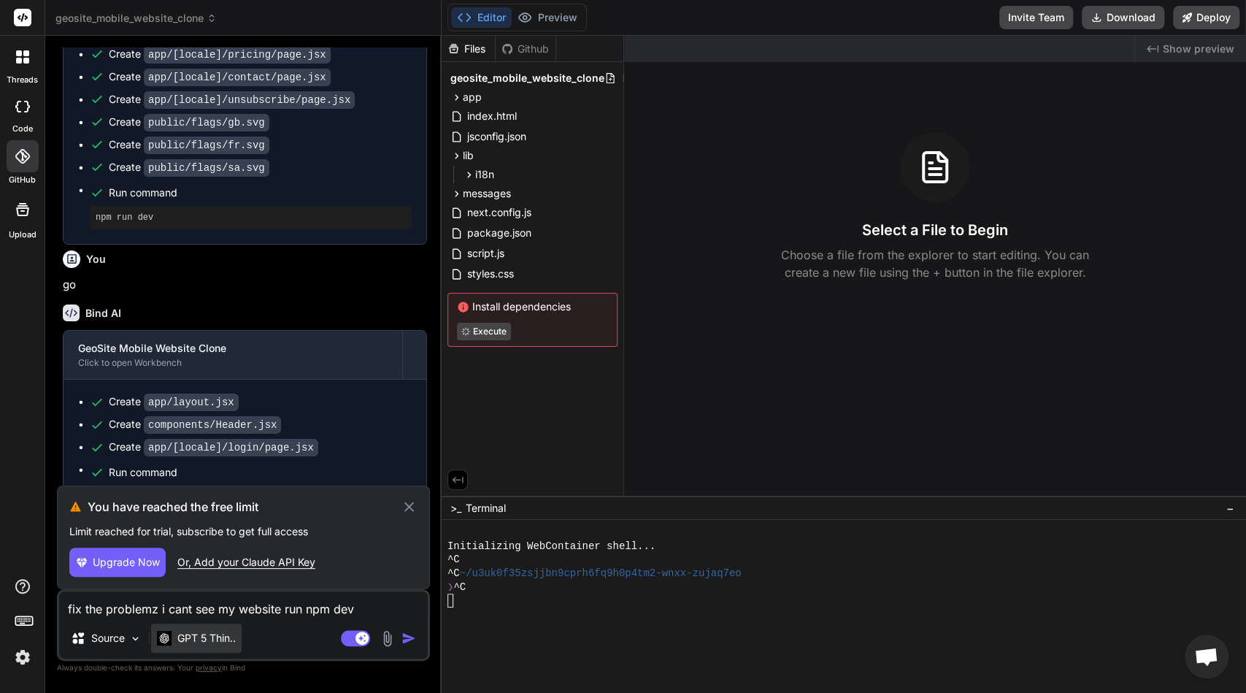
click at [227, 626] on div "GPT 5 Thin.." at bounding box center [196, 637] width 90 height 29
click at [222, 634] on p "GPT 5 Thin.." at bounding box center [206, 638] width 58 height 15
click at [278, 595] on textarea "fix the problemz i cant see my website run npm dev" at bounding box center [243, 604] width 369 height 26
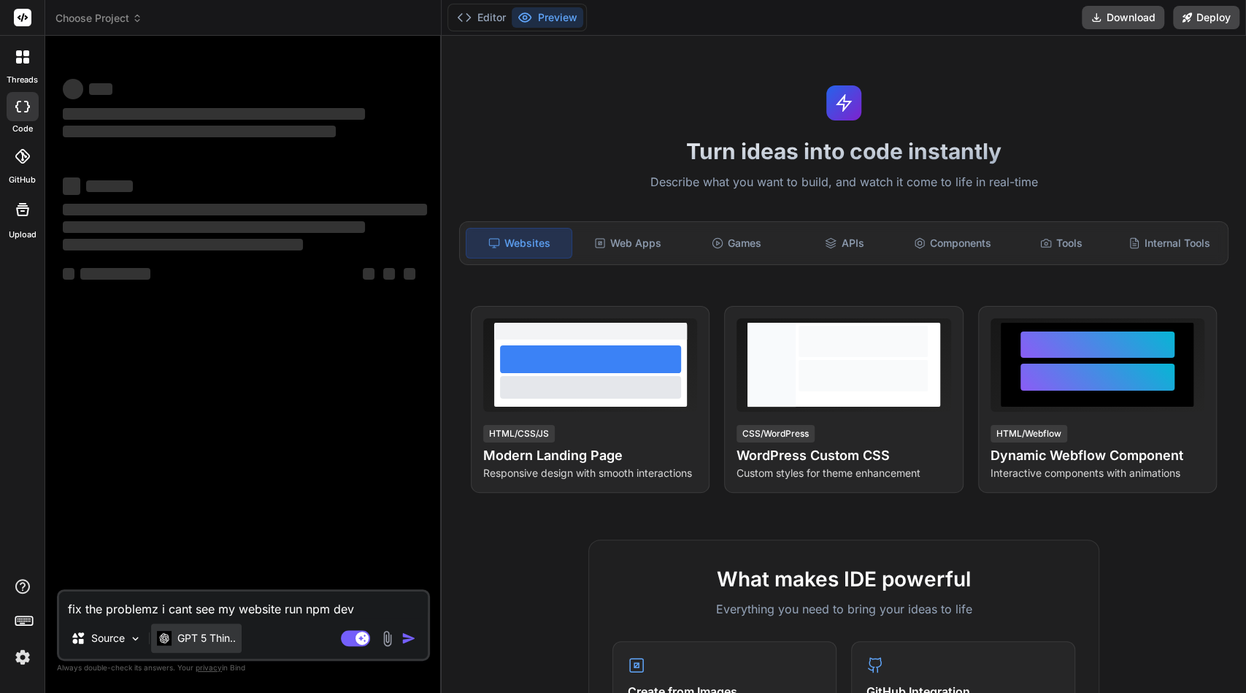
click at [172, 633] on div "GPT 5 Thin.." at bounding box center [196, 638] width 79 height 15
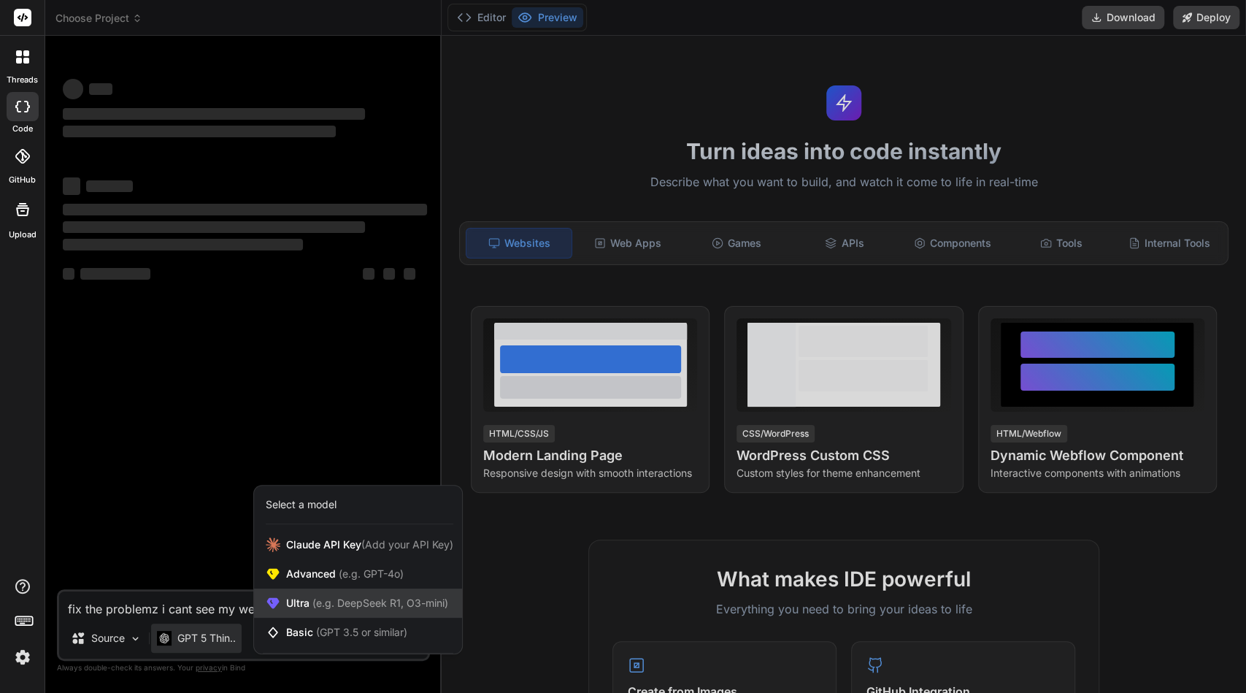
click at [326, 598] on span "(e.g. DeepSeek R1, O3-mini)" at bounding box center [378, 602] width 139 height 12
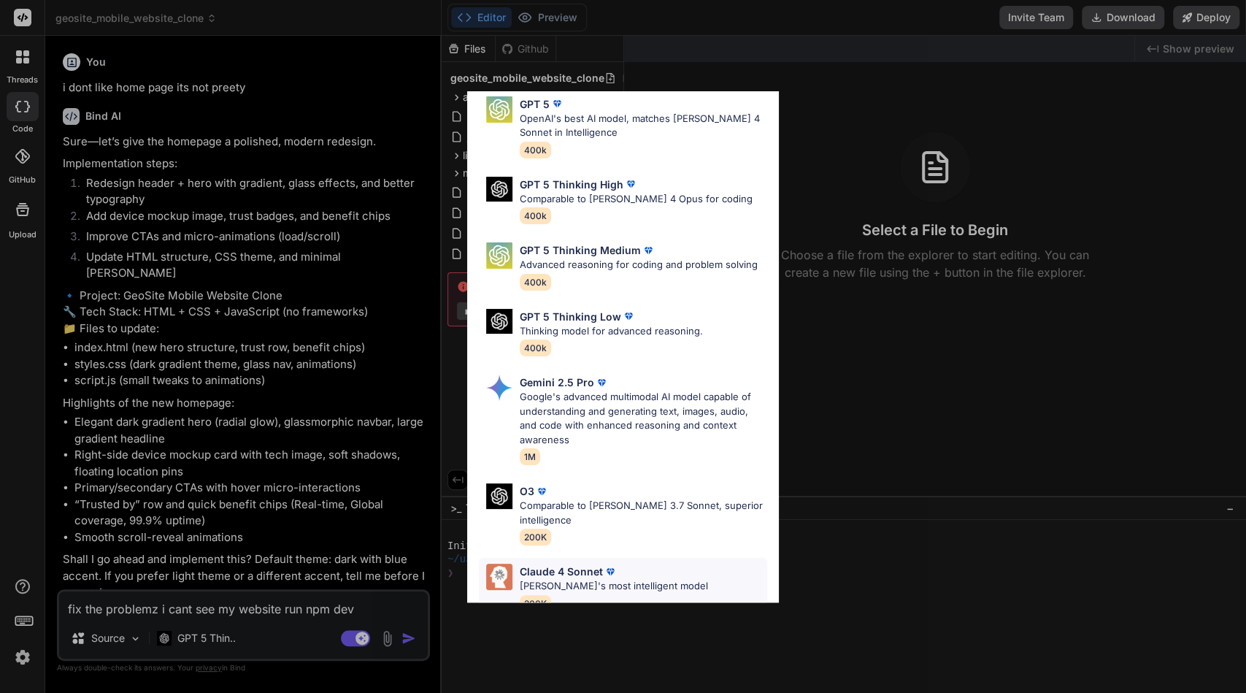
scroll to position [216, 0]
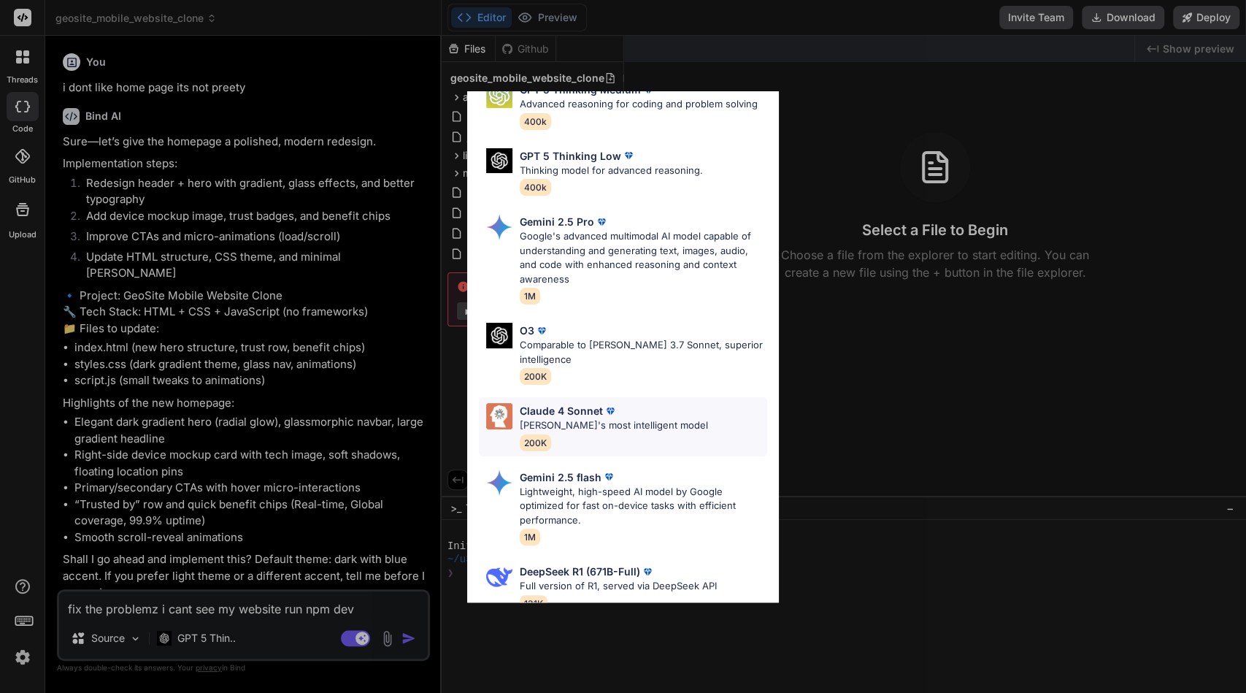
click at [595, 418] on p "[PERSON_NAME]'s most intelligent model" at bounding box center [614, 425] width 188 height 15
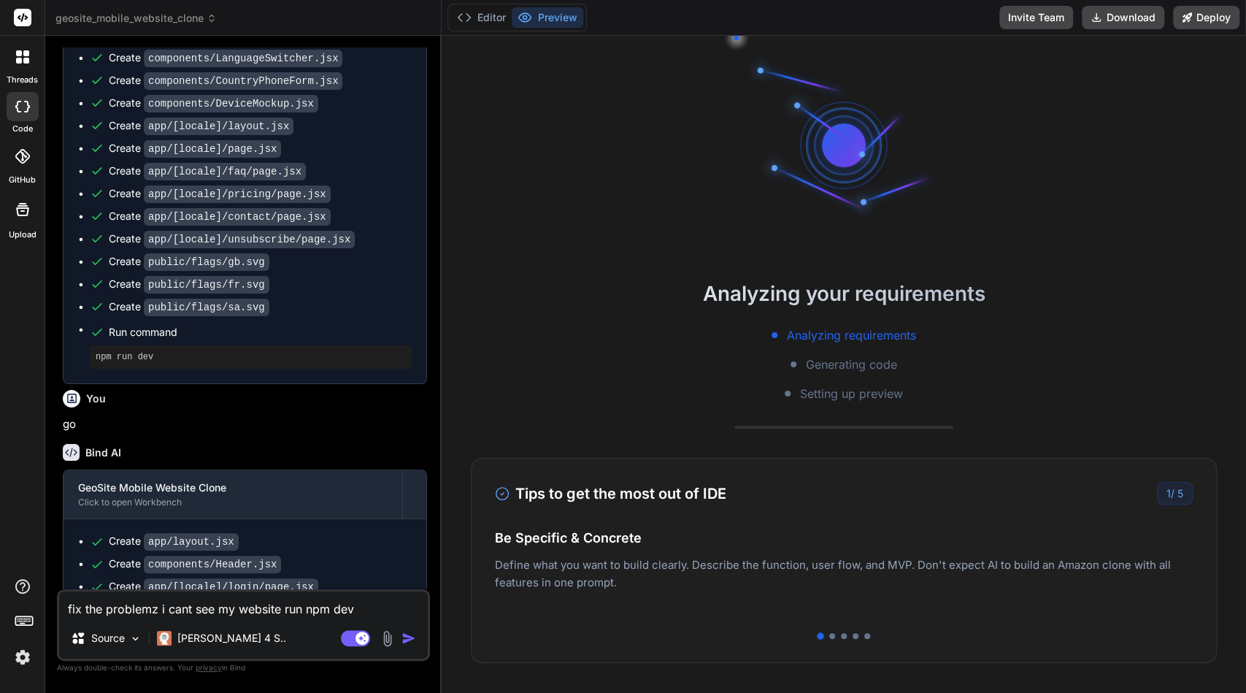
scroll to position [2434, 0]
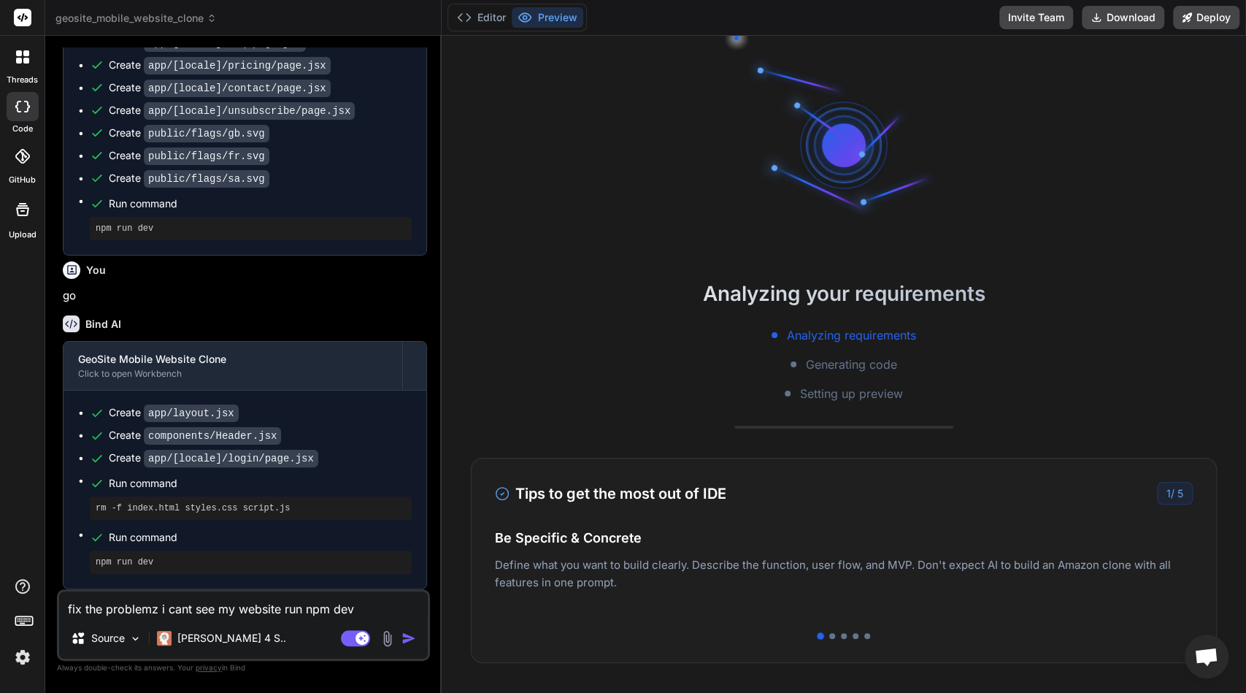
click at [406, 637] on img "button" at bounding box center [408, 638] width 15 height 15
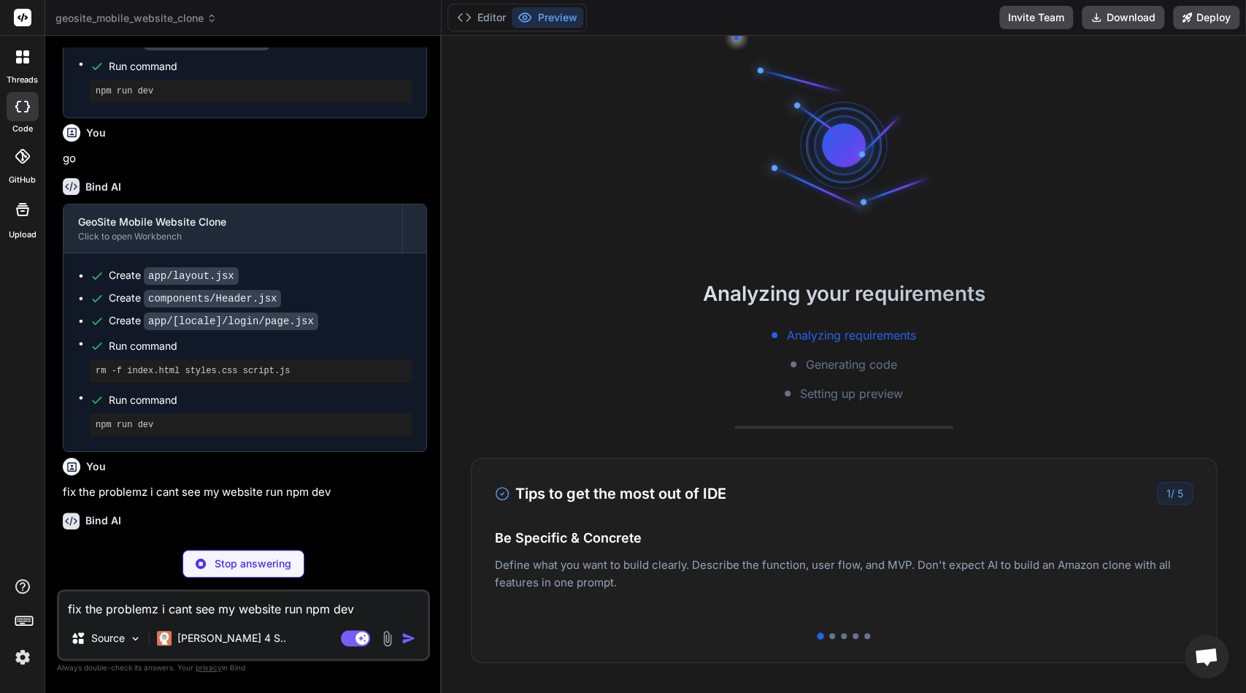
scroll to position [2585, 0]
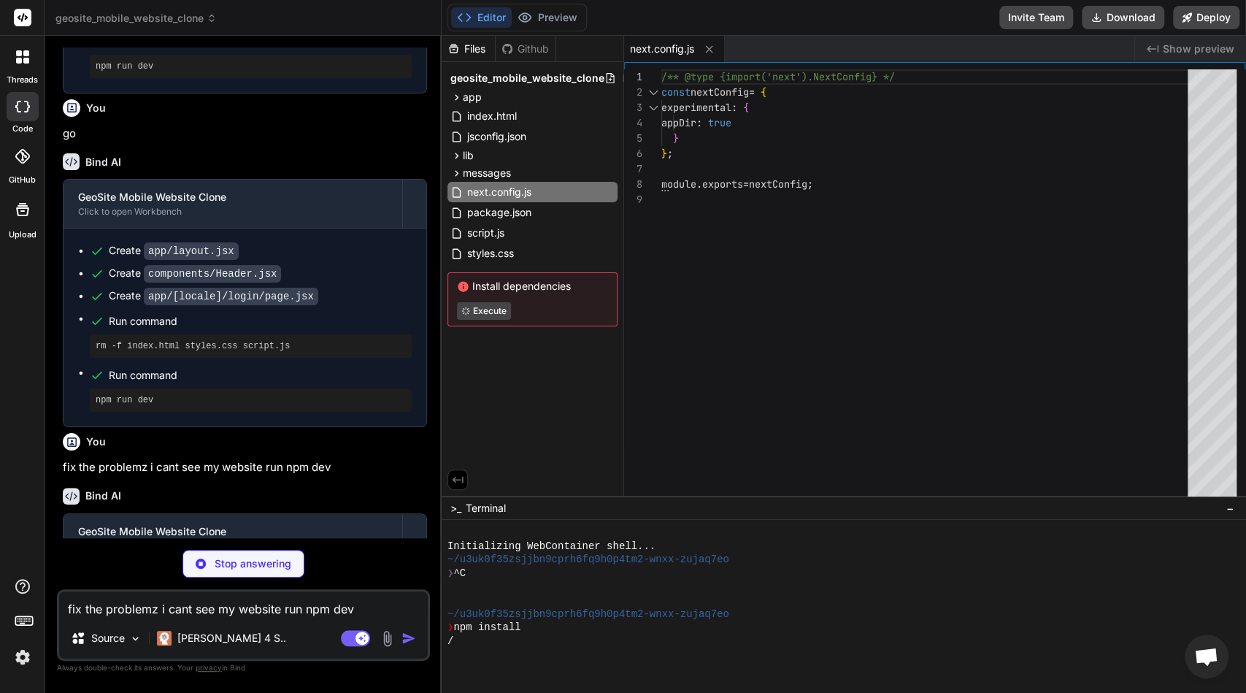
type textarea "x"
type textarea "url.pathname = `/${locale}${pathname === '/' ? '' : pathname}`; return NextResp…"
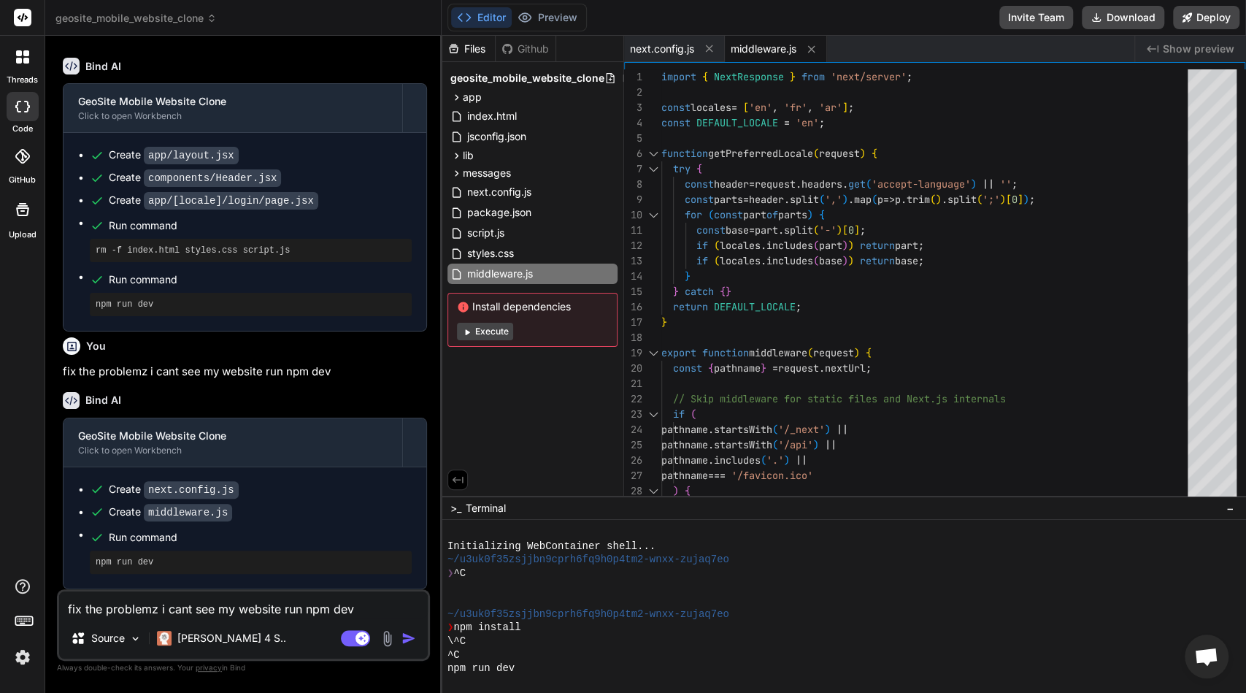
scroll to position [163, 0]
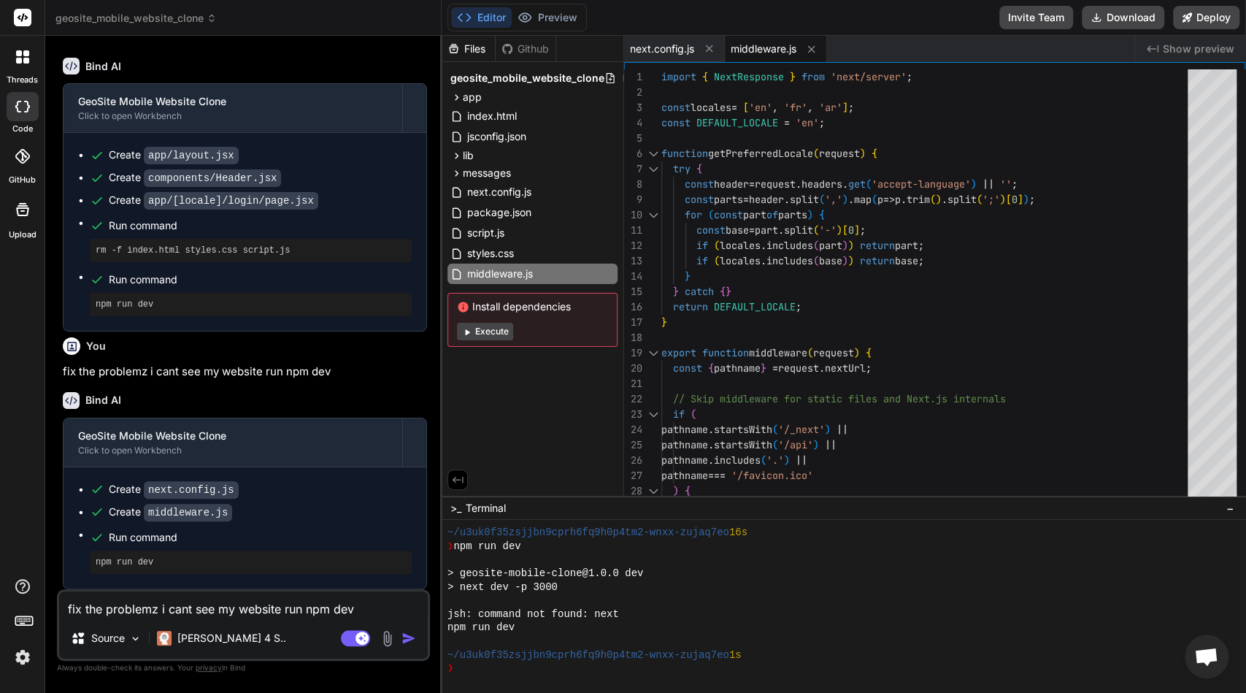
click at [531, 638] on div at bounding box center [837, 641] width 781 height 14
click at [482, 323] on button "Execute" at bounding box center [485, 332] width 56 height 18
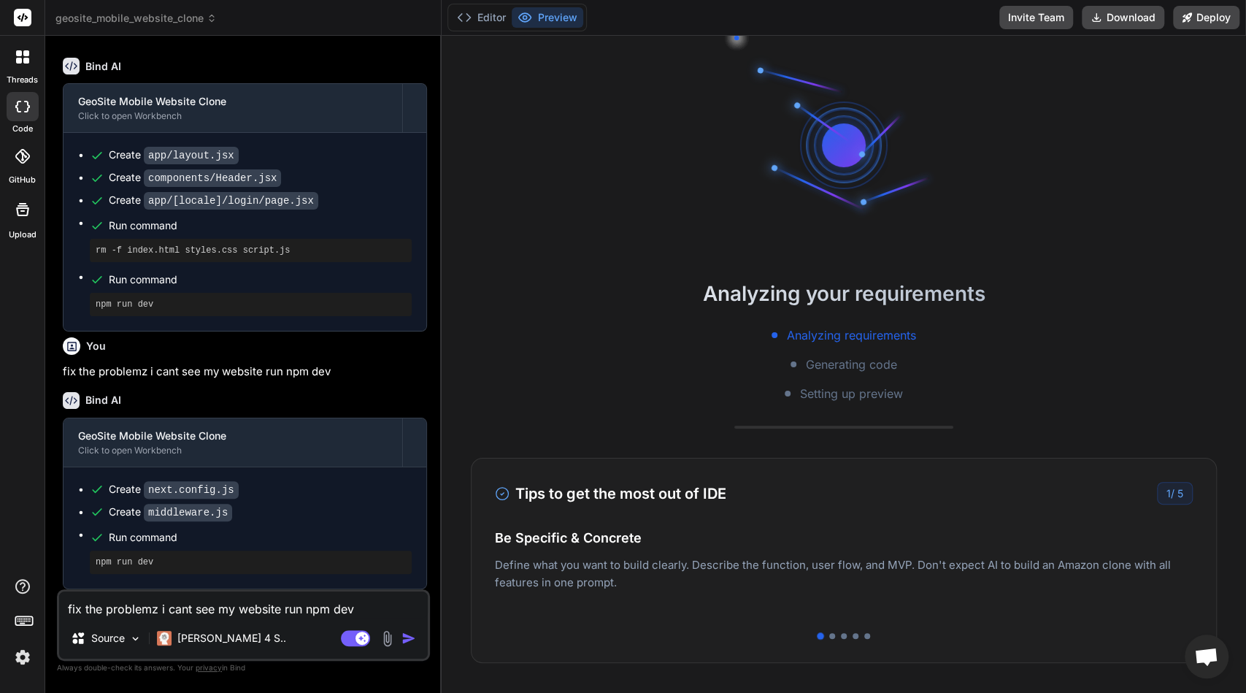
scroll to position [231, 0]
click at [477, 7] on button "Editor" at bounding box center [481, 17] width 61 height 20
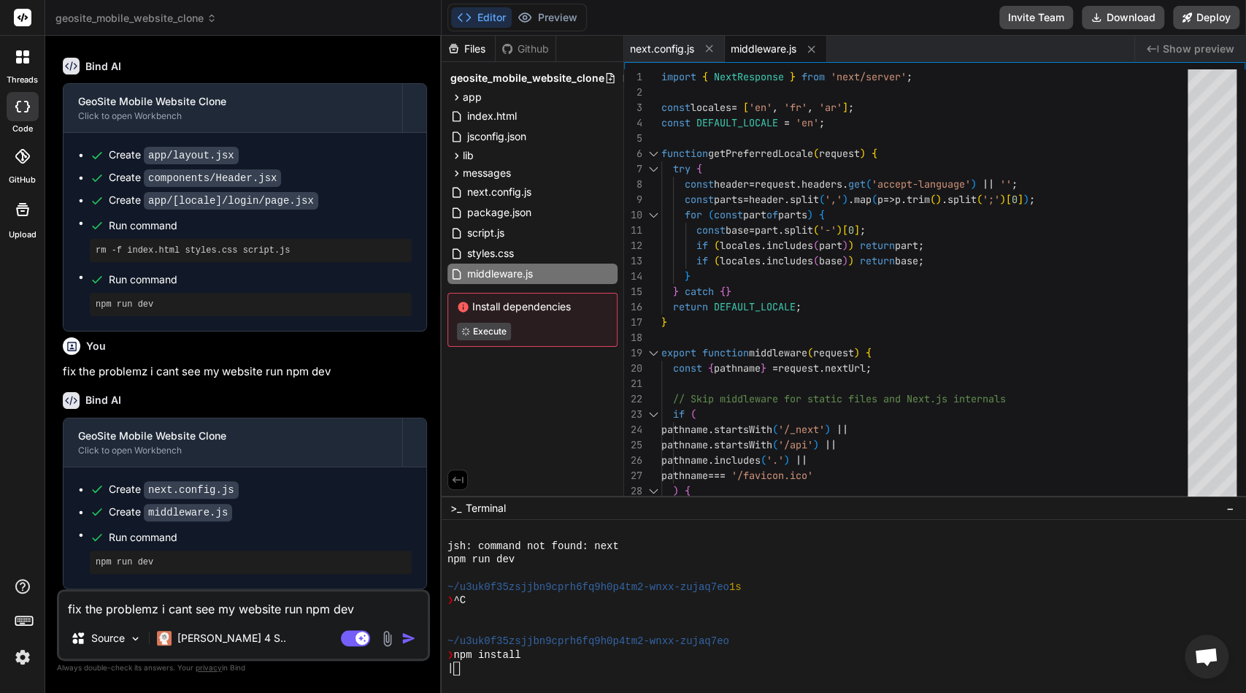
click at [385, 638] on img at bounding box center [387, 638] width 17 height 17
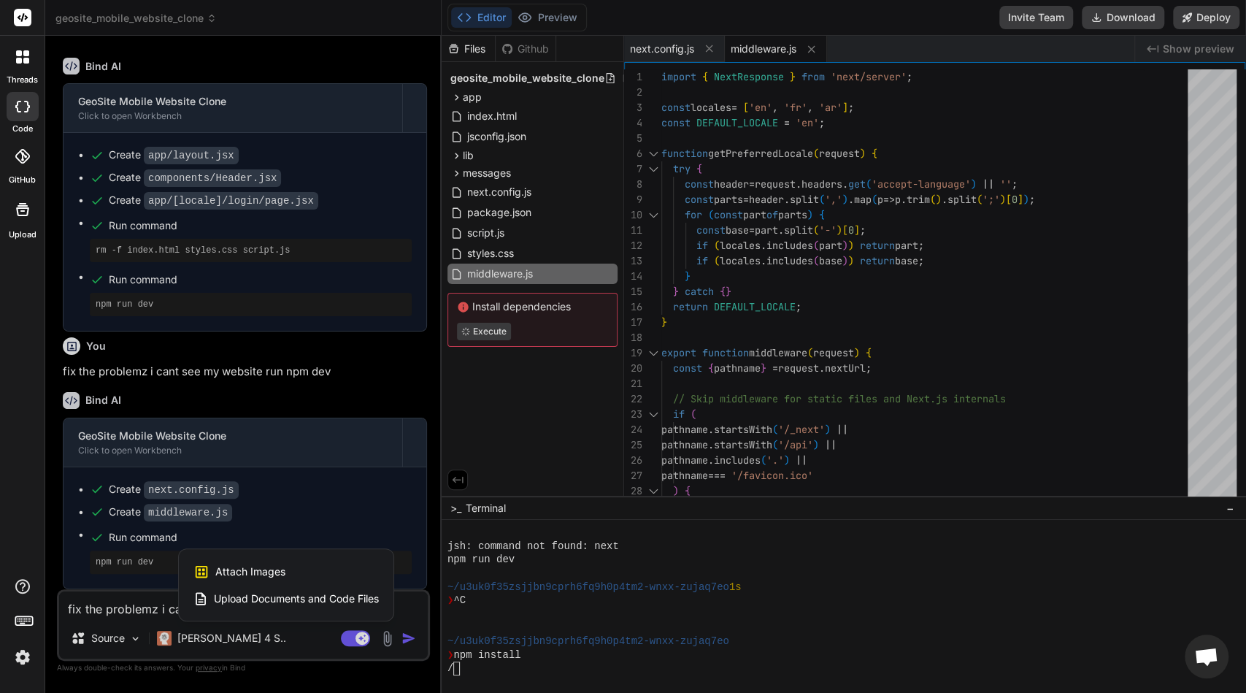
click at [282, 573] on span "Attach Images" at bounding box center [250, 571] width 70 height 15
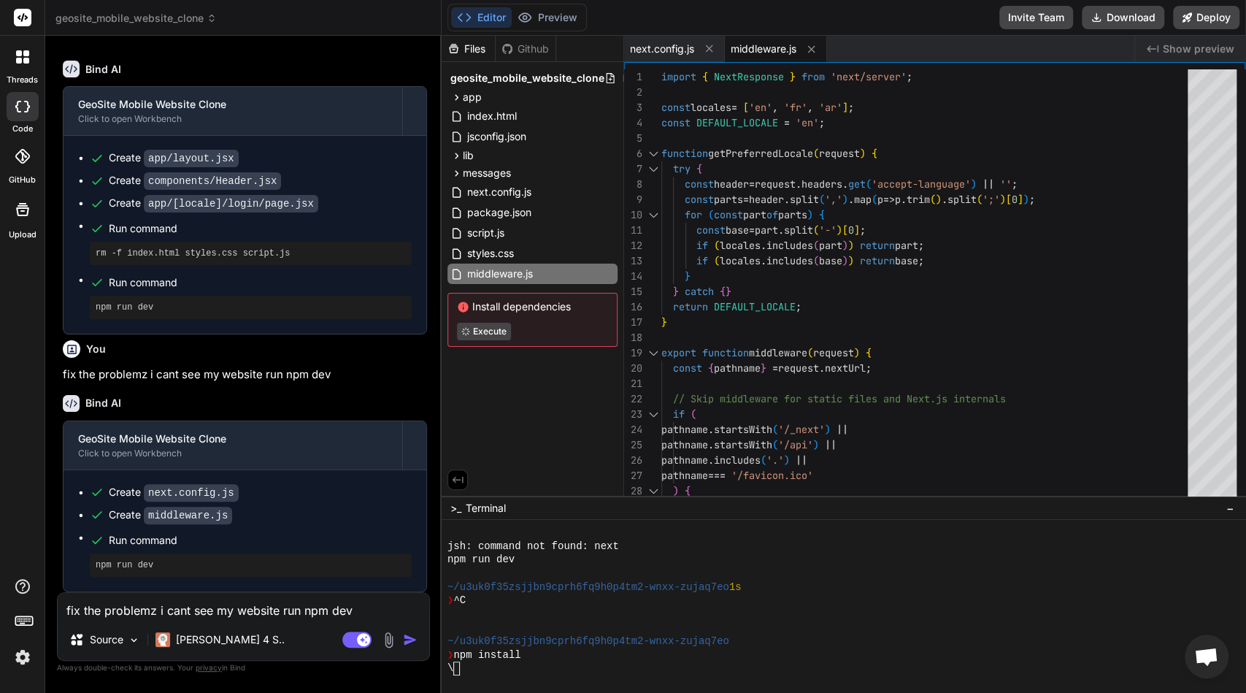
type textarea "x"
type input "C:\fakepath\m.png"
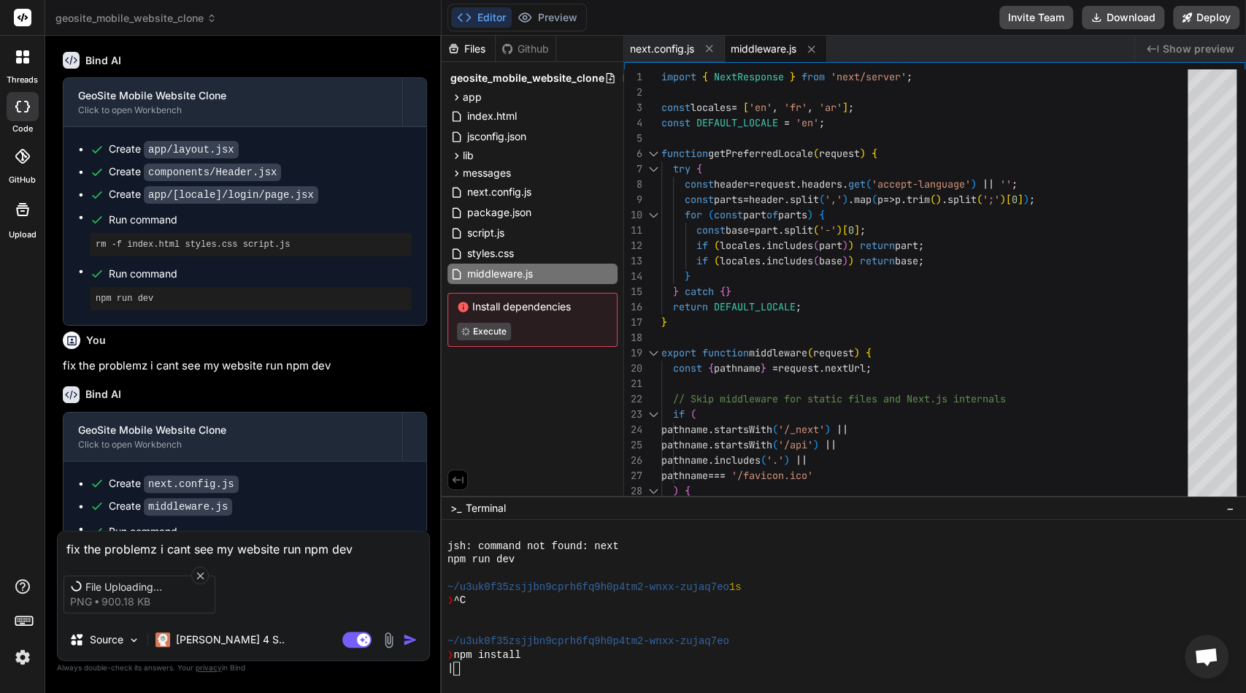
scroll to position [2689, 0]
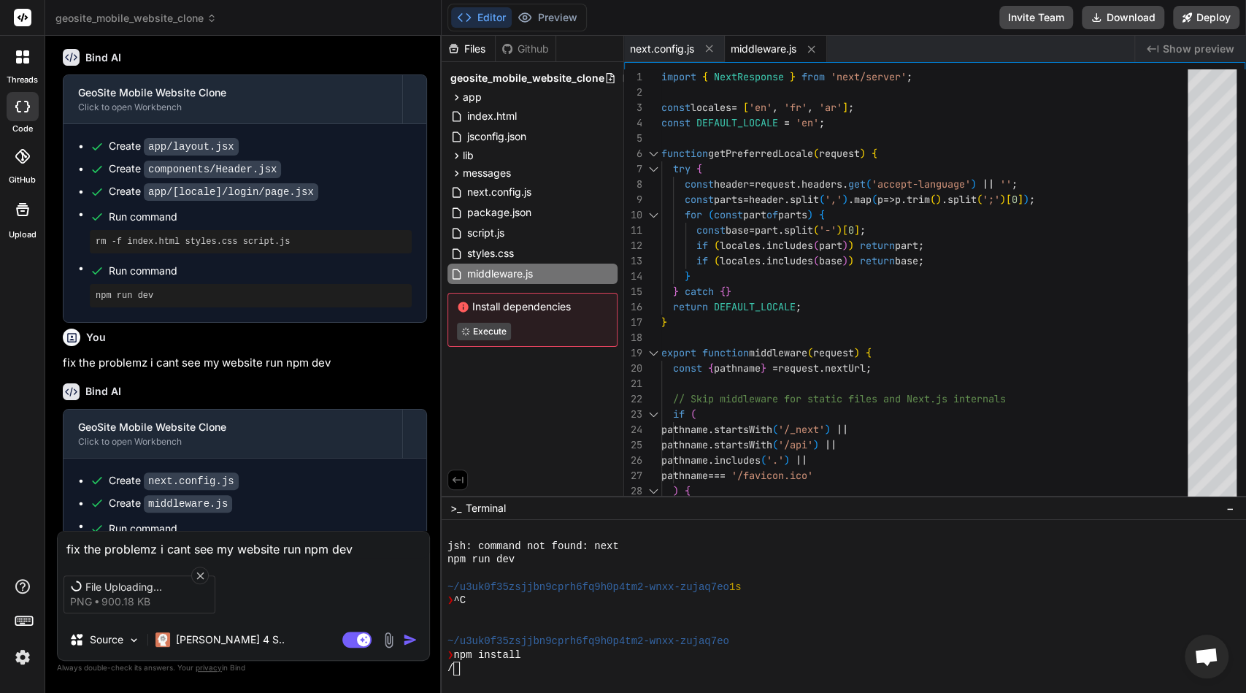
click at [23, 657] on img at bounding box center [22, 656] width 25 height 25
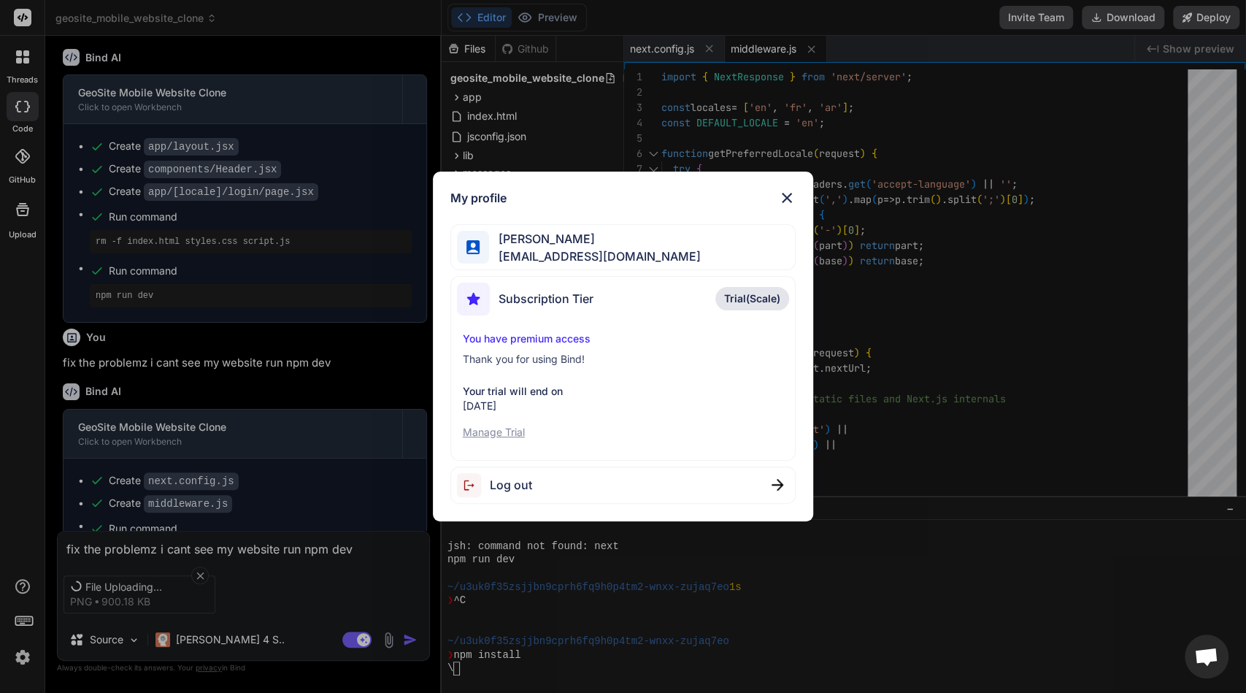
click at [493, 333] on p "You have premium access" at bounding box center [623, 338] width 321 height 15
click at [788, 196] on img at bounding box center [787, 198] width 18 height 18
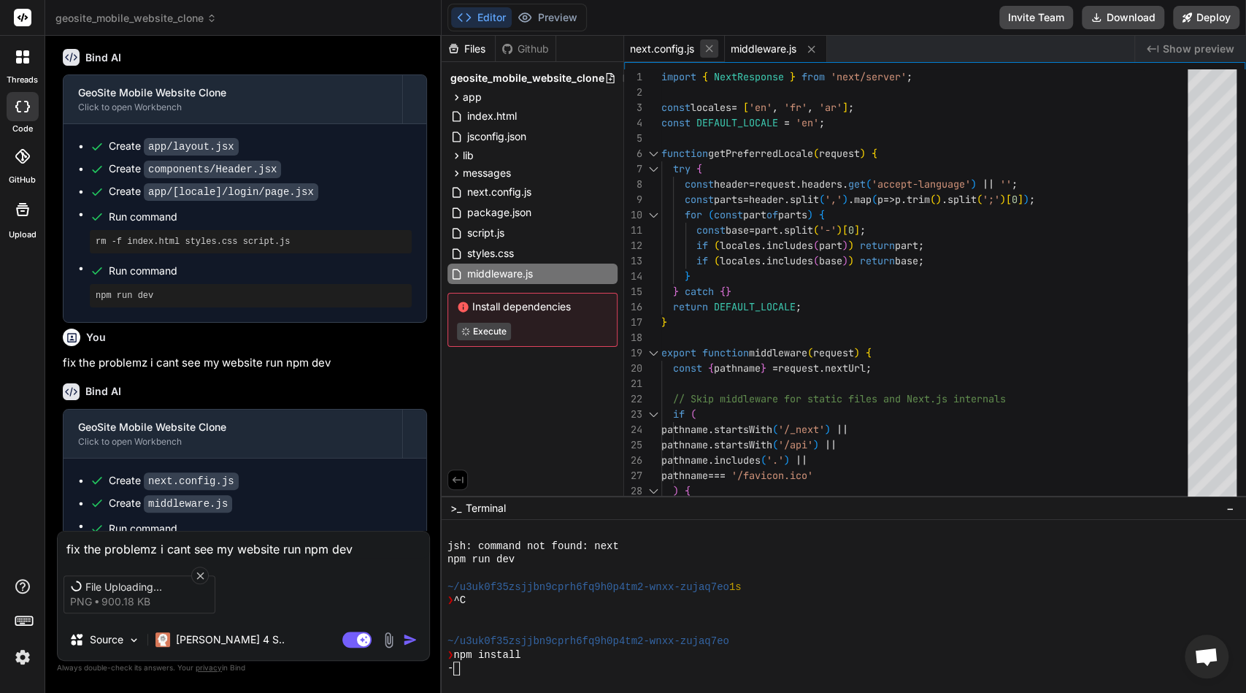
click at [711, 50] on icon at bounding box center [708, 48] width 7 height 7
click at [711, 50] on icon at bounding box center [710, 49] width 12 height 12
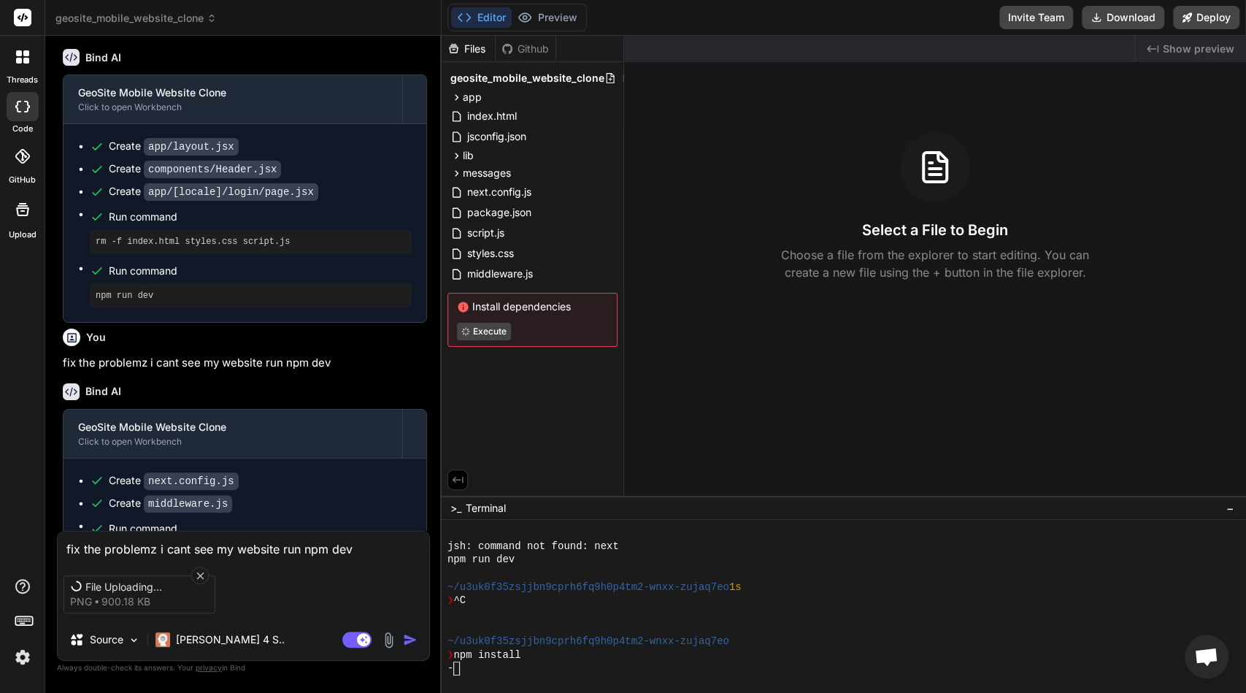
scroll to position [2750, 0]
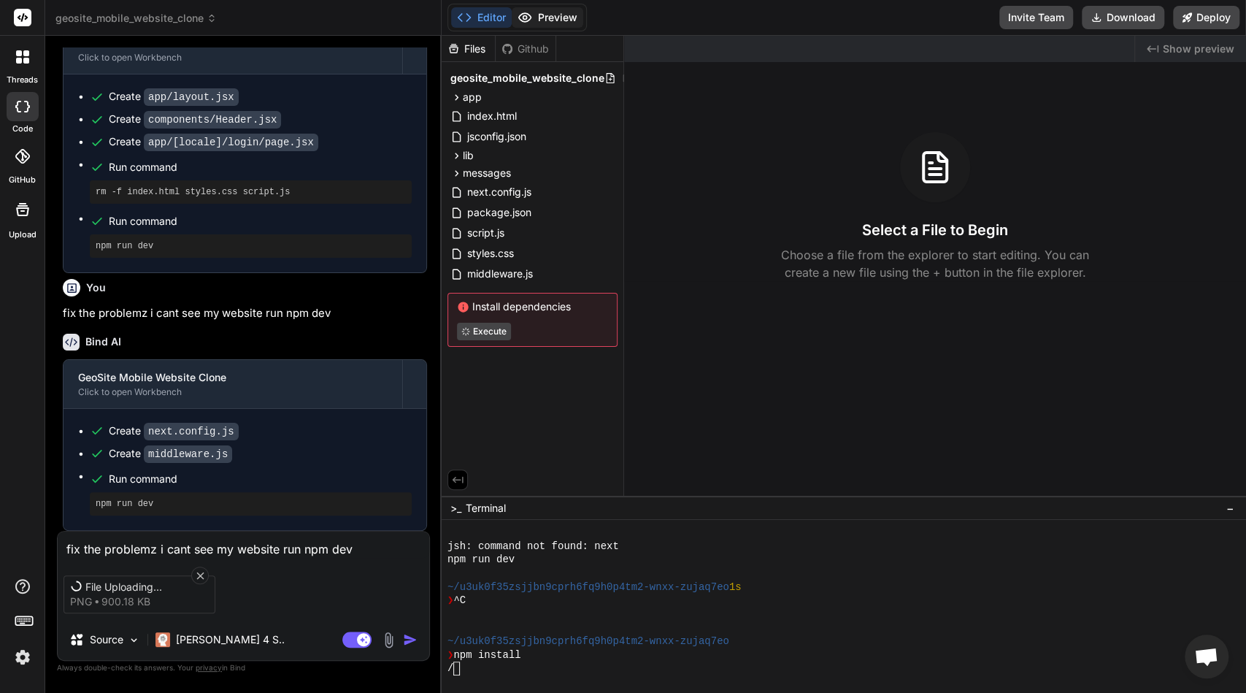
click at [557, 15] on button "Preview" at bounding box center [548, 17] width 72 height 20
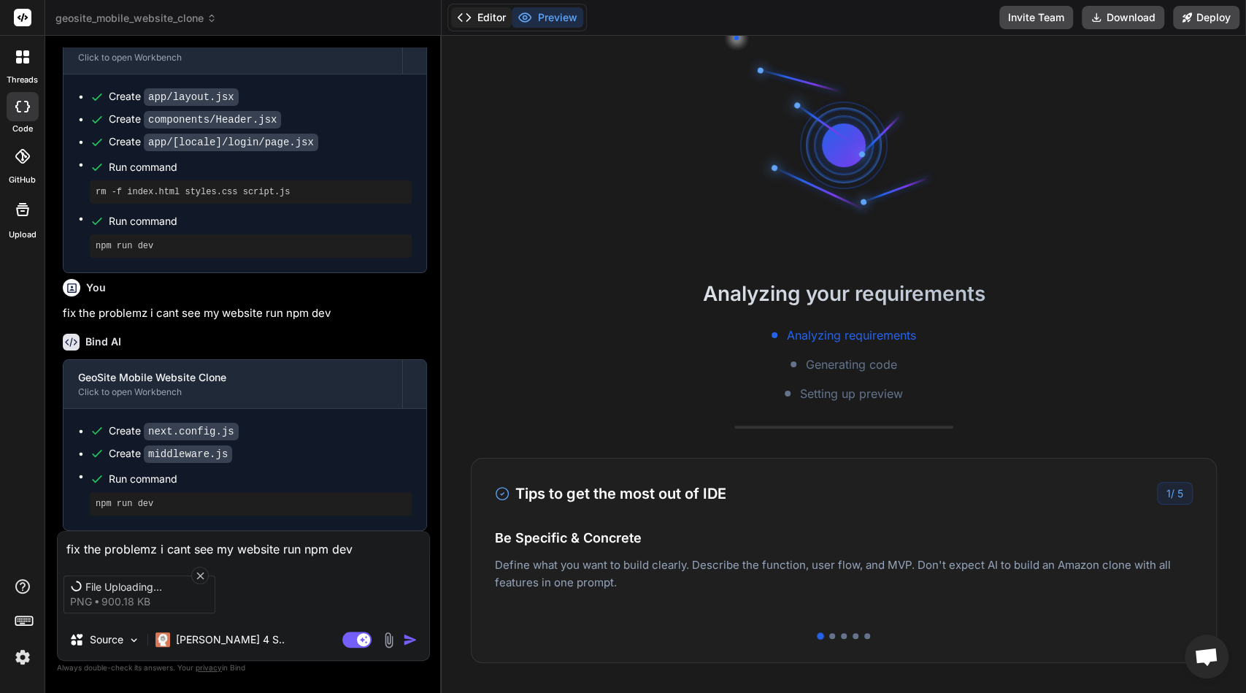
click at [474, 25] on button "Editor" at bounding box center [481, 17] width 61 height 20
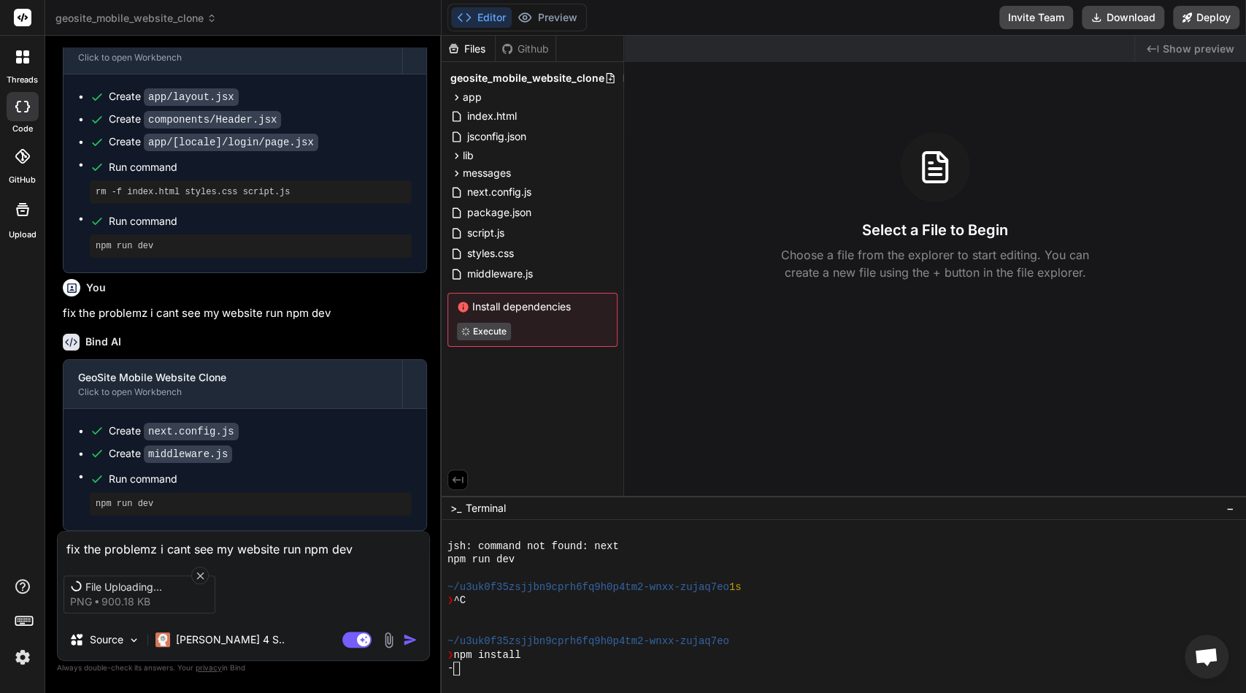
click at [200, 573] on icon at bounding box center [199, 574] width 7 height 7
click at [192, 573] on div at bounding box center [200, 575] width 18 height 18
click at [195, 635] on p "[PERSON_NAME] 4 S.." at bounding box center [230, 639] width 109 height 15
click at [109, 635] on p "Source" at bounding box center [107, 639] width 34 height 15
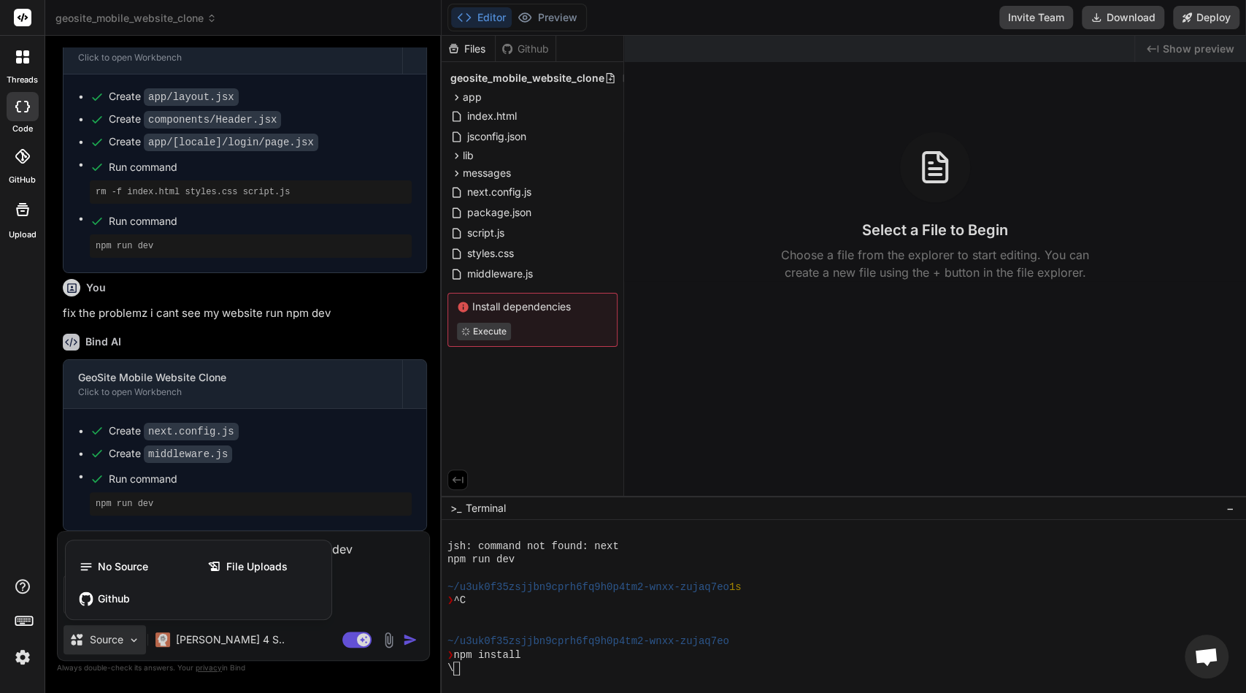
click at [369, 552] on div at bounding box center [623, 346] width 1246 height 693
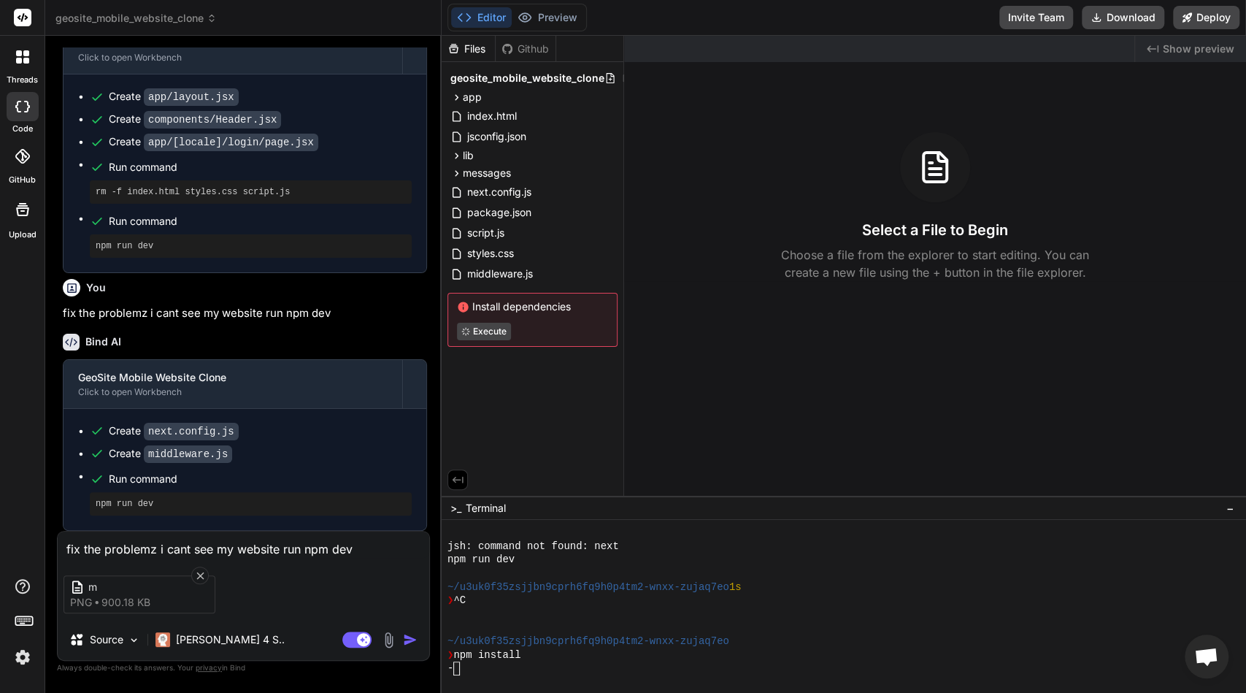
type textarea "x"
click at [142, 563] on div "m png 900.18 KB" at bounding box center [243, 593] width 371 height 61
click at [136, 547] on textarea "fix the problemz i cant see my website run npm dev" at bounding box center [243, 544] width 371 height 26
type textarea "i"
type textarea "x"
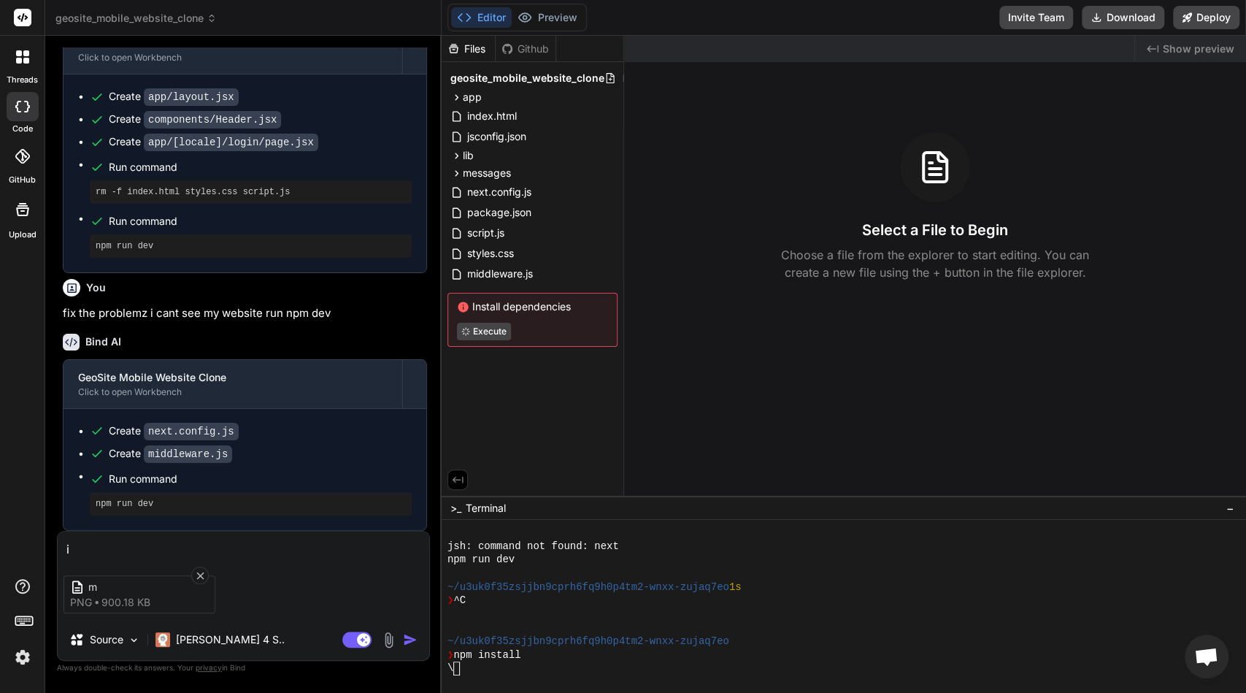
type textarea "i"
type textarea "x"
type textarea "i w"
type textarea "x"
type textarea "i wa"
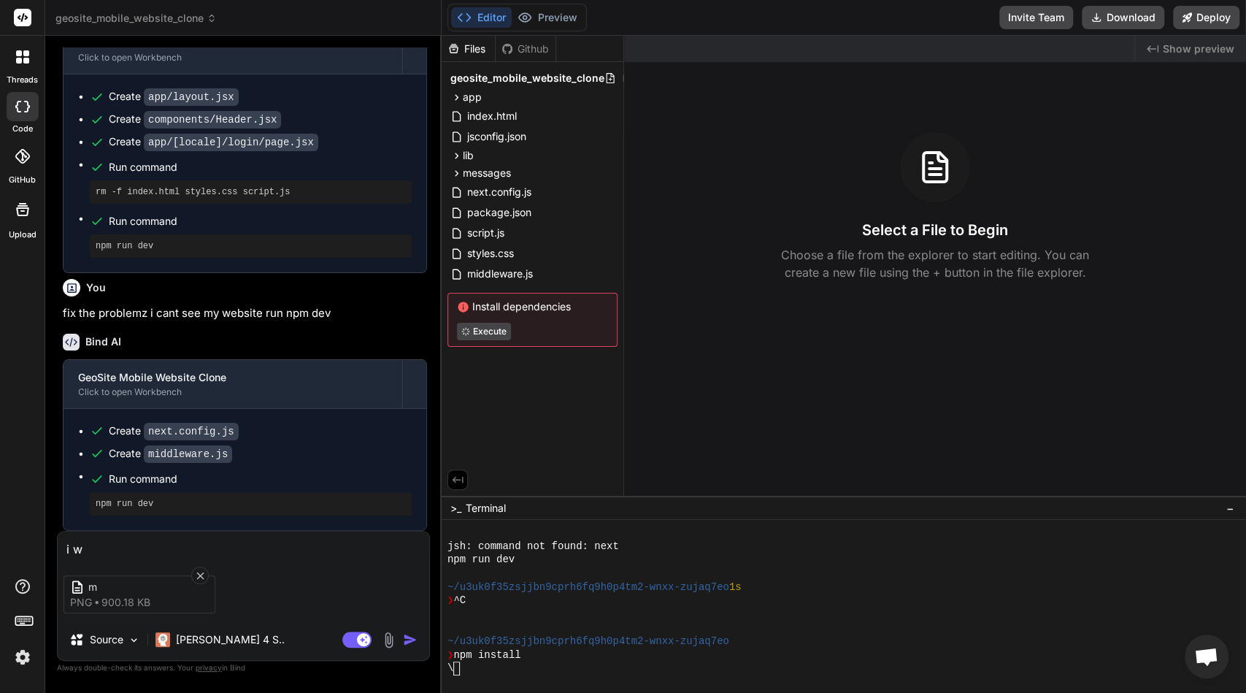
type textarea "x"
type textarea "i wan"
type textarea "x"
type textarea "i want"
type textarea "x"
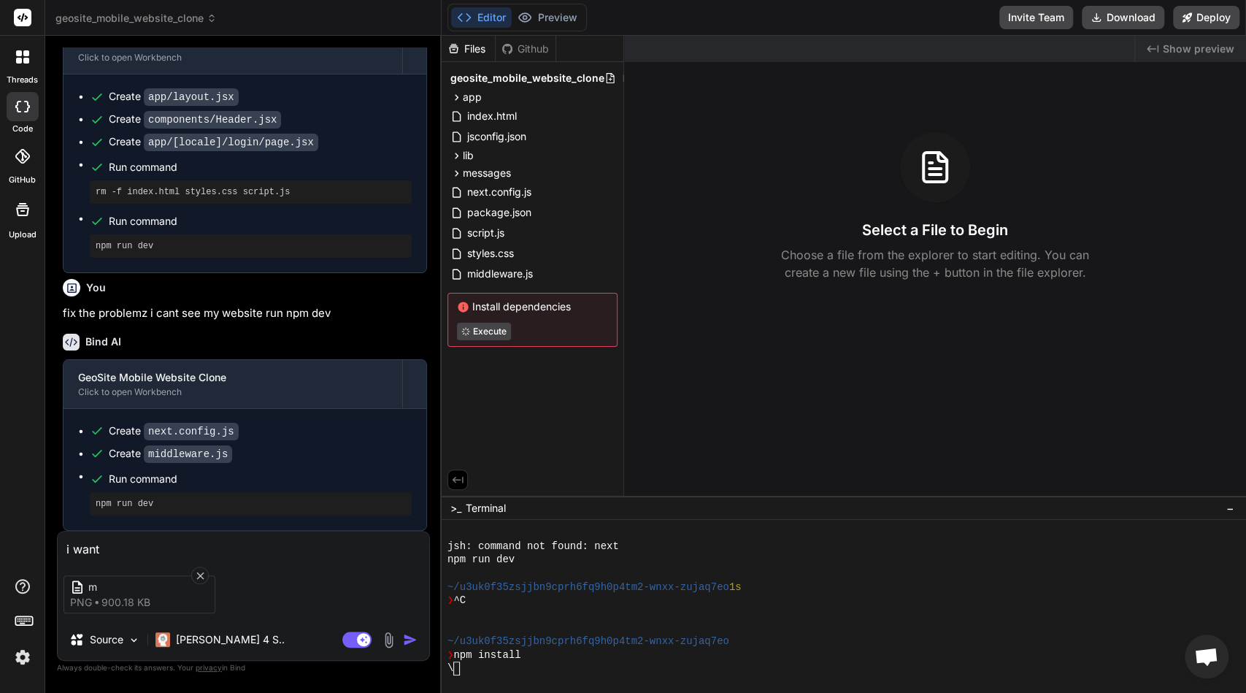
type textarea "i want"
type textarea "x"
type textarea "i want l"
type textarea "x"
type textarea "i want li"
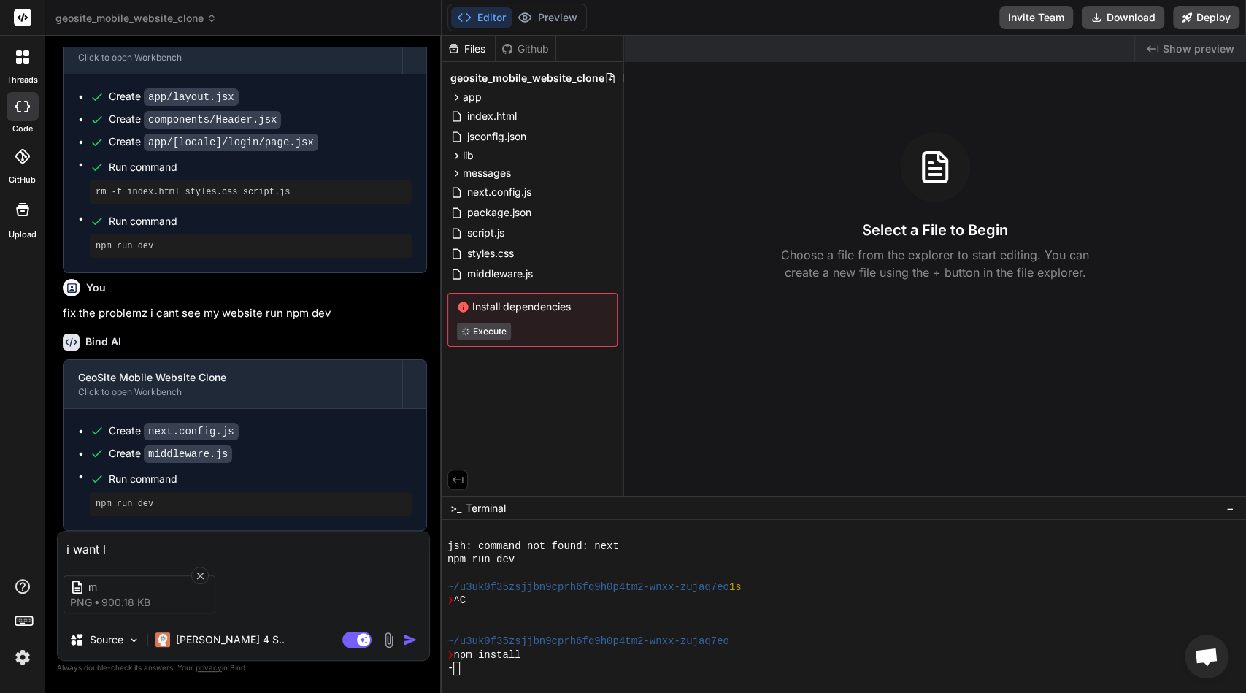
type textarea "x"
type textarea "i want lik"
type textarea "x"
type textarea "i want like"
type textarea "x"
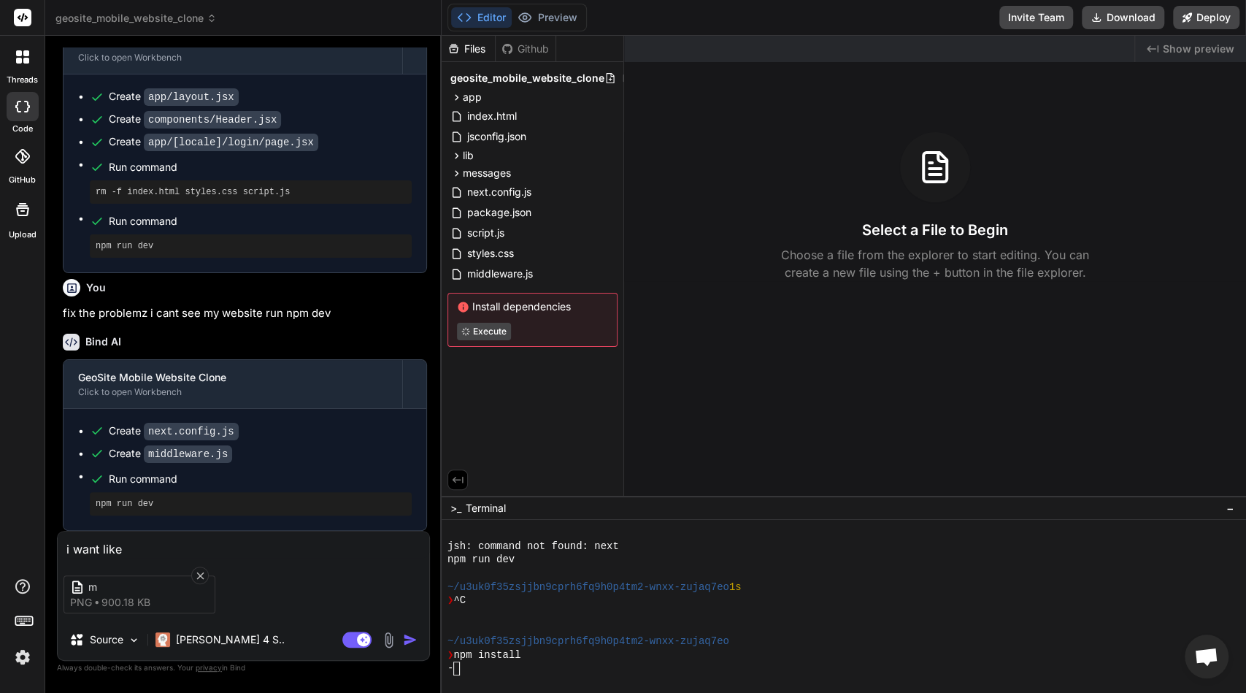
type textarea "i want like"
type textarea "x"
type textarea "i want like t"
type textarea "x"
type textarea "i want like th"
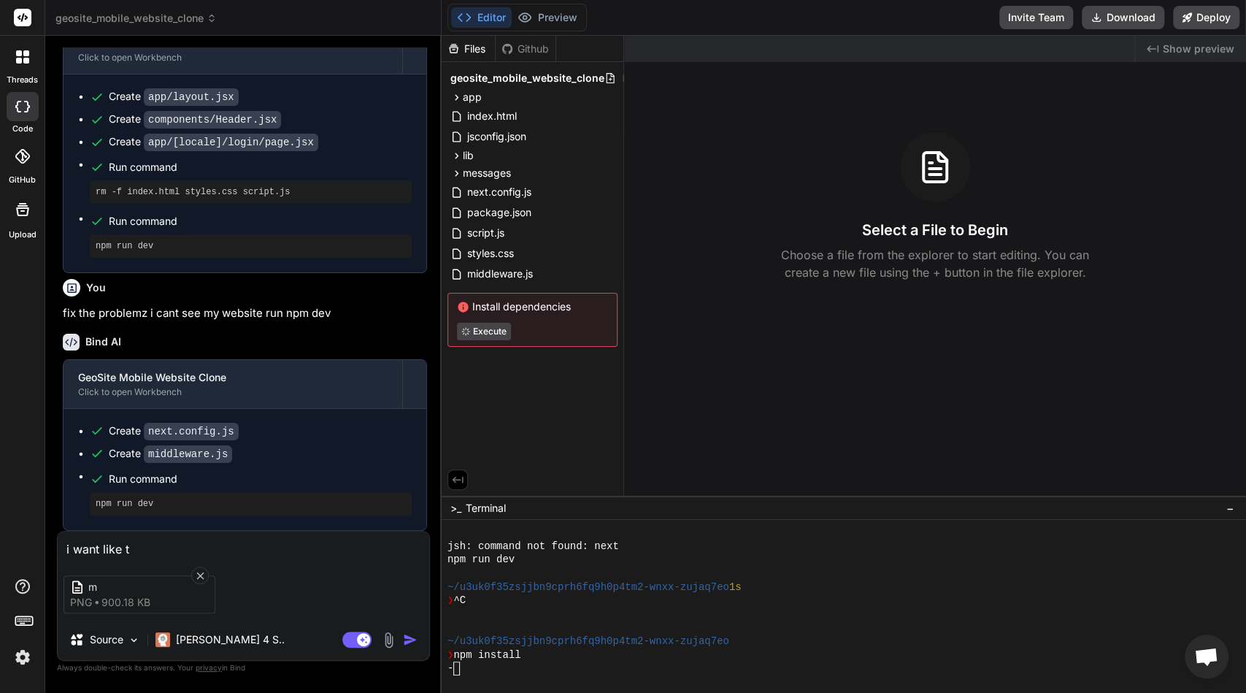
type textarea "x"
type textarea "i want like thi"
type textarea "x"
type textarea "i want like this"
type textarea "x"
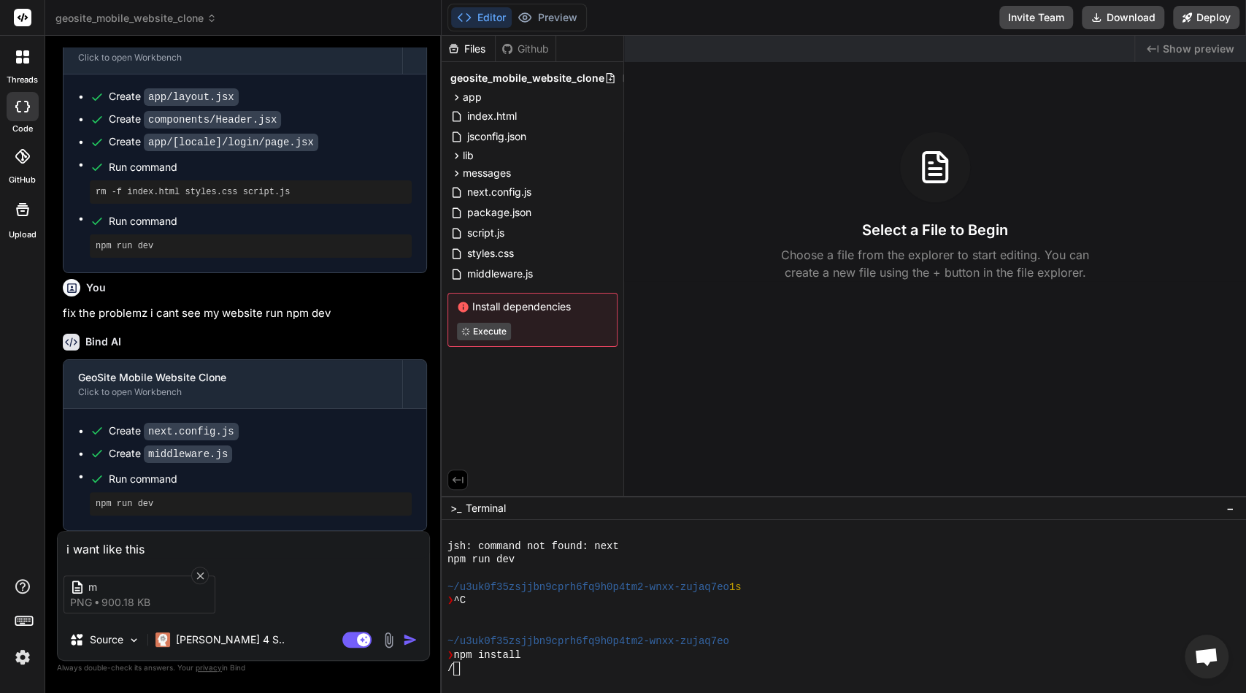
type textarea "i want like this"
type textarea "x"
type textarea "i want like this"
click at [412, 638] on img "button" at bounding box center [410, 639] width 15 height 15
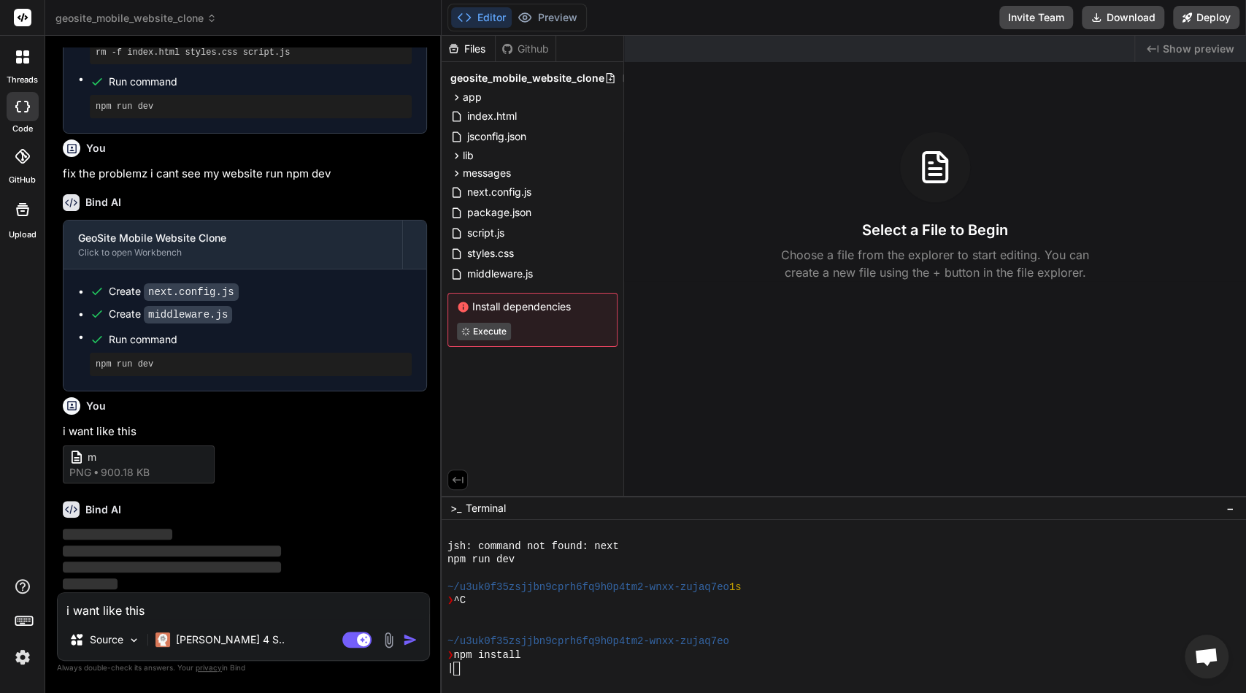
scroll to position [2887, 0]
click at [523, 45] on div "Github" at bounding box center [526, 49] width 60 height 15
click at [486, 52] on div "Files" at bounding box center [468, 49] width 53 height 15
click at [525, 44] on div "Github" at bounding box center [526, 49] width 60 height 15
click at [534, 15] on button "Preview" at bounding box center [548, 17] width 72 height 20
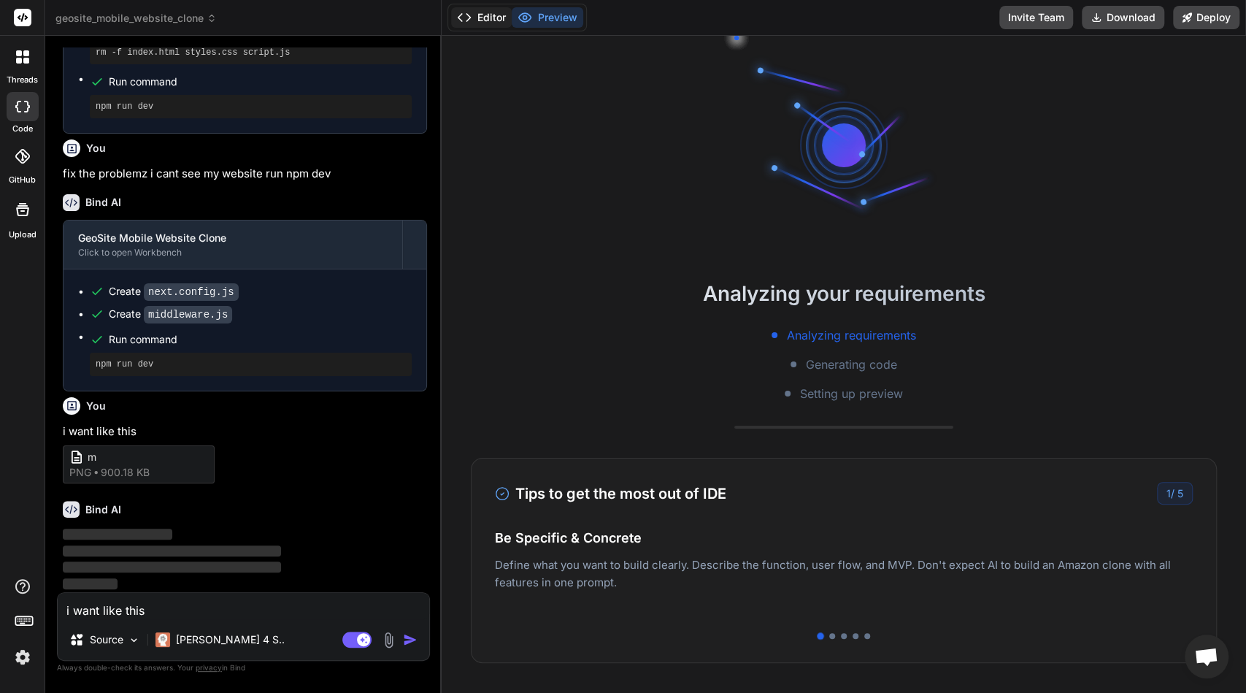
click at [490, 18] on button "Editor" at bounding box center [481, 17] width 61 height 20
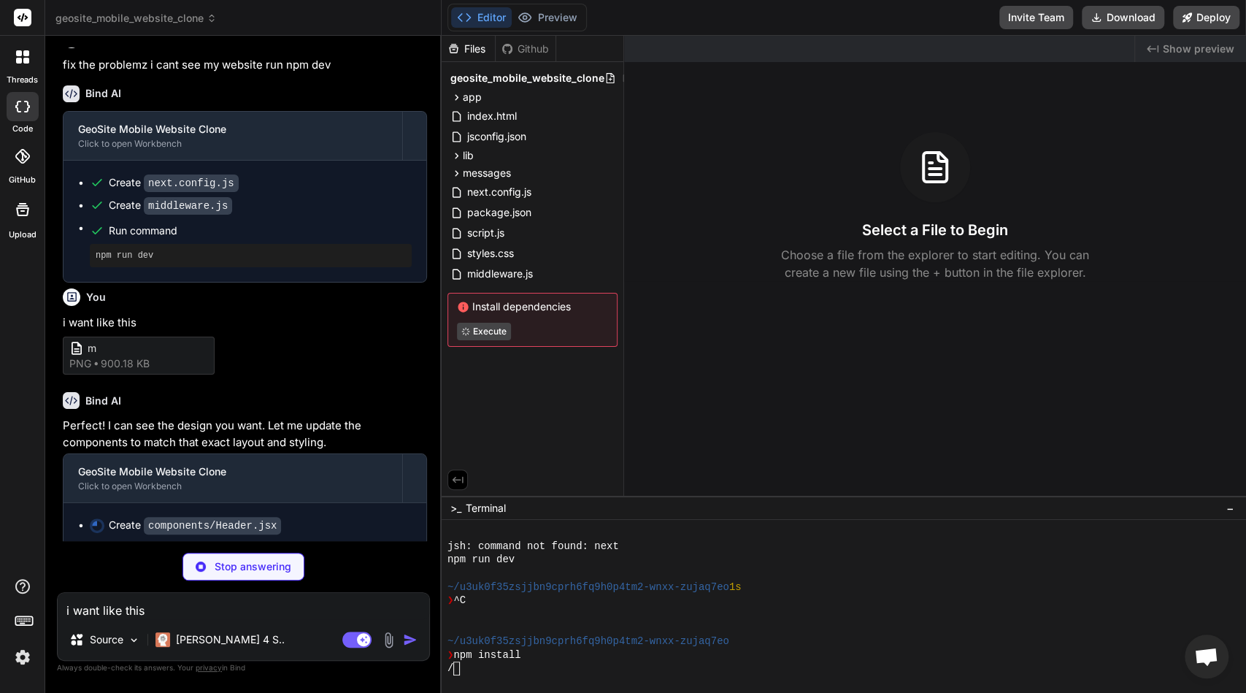
scroll to position [3001, 0]
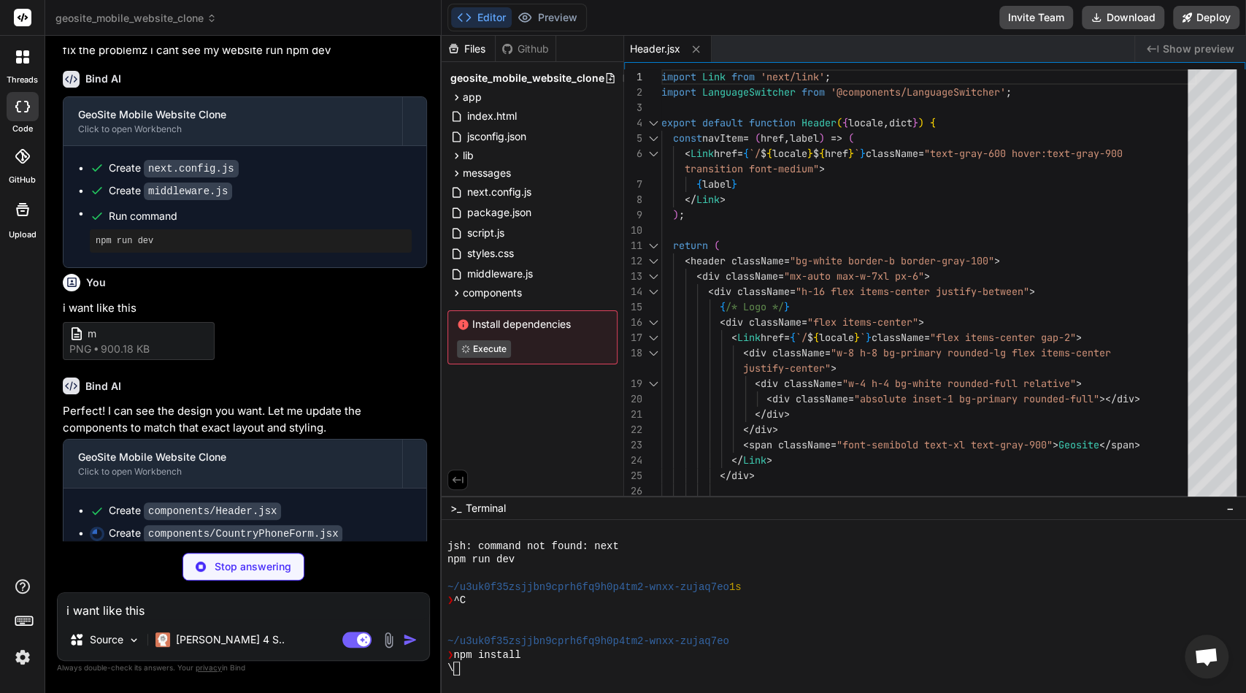
type textarea "x"
type textarea "</div> </form> ); }"
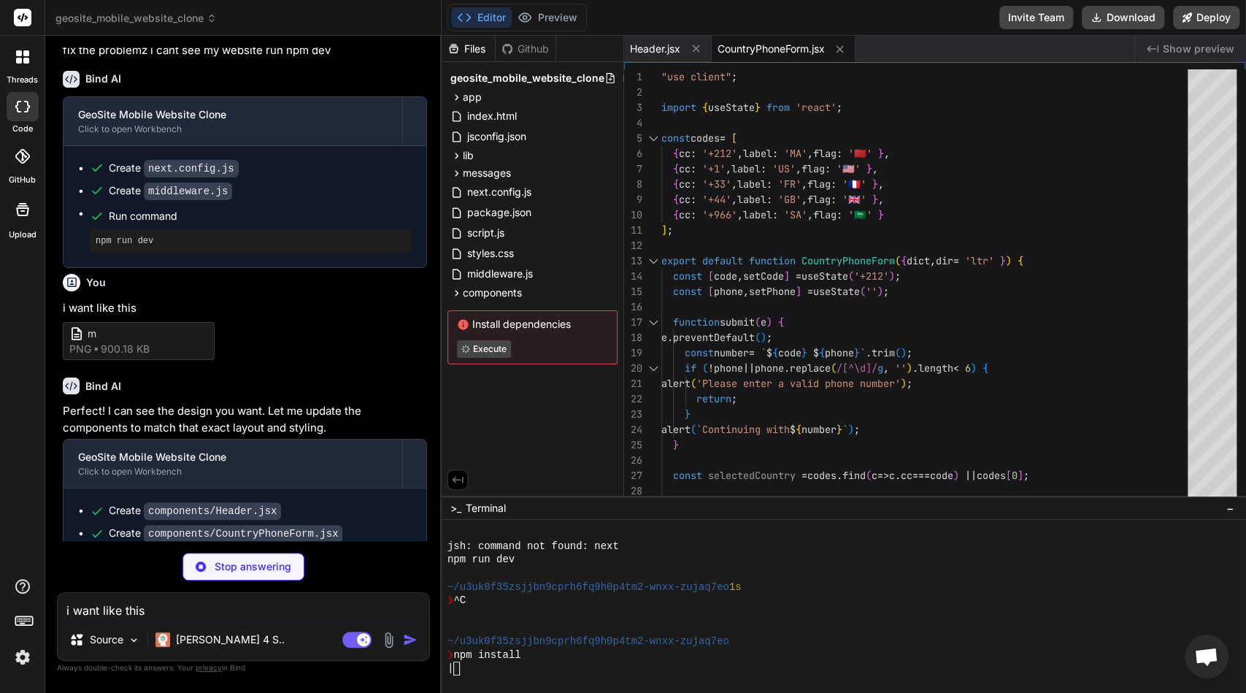
scroll to position [3045, 0]
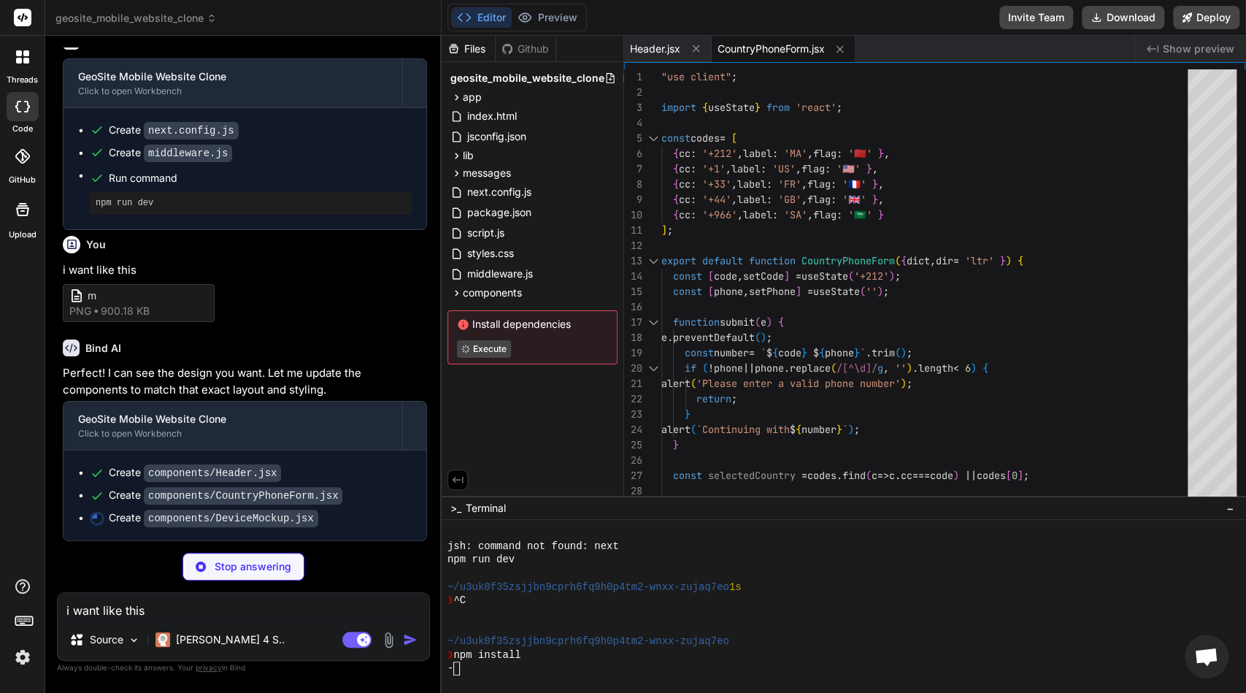
click at [296, 392] on p "Perfect! I can see the design you want. Let me update the components to match t…" at bounding box center [245, 381] width 364 height 33
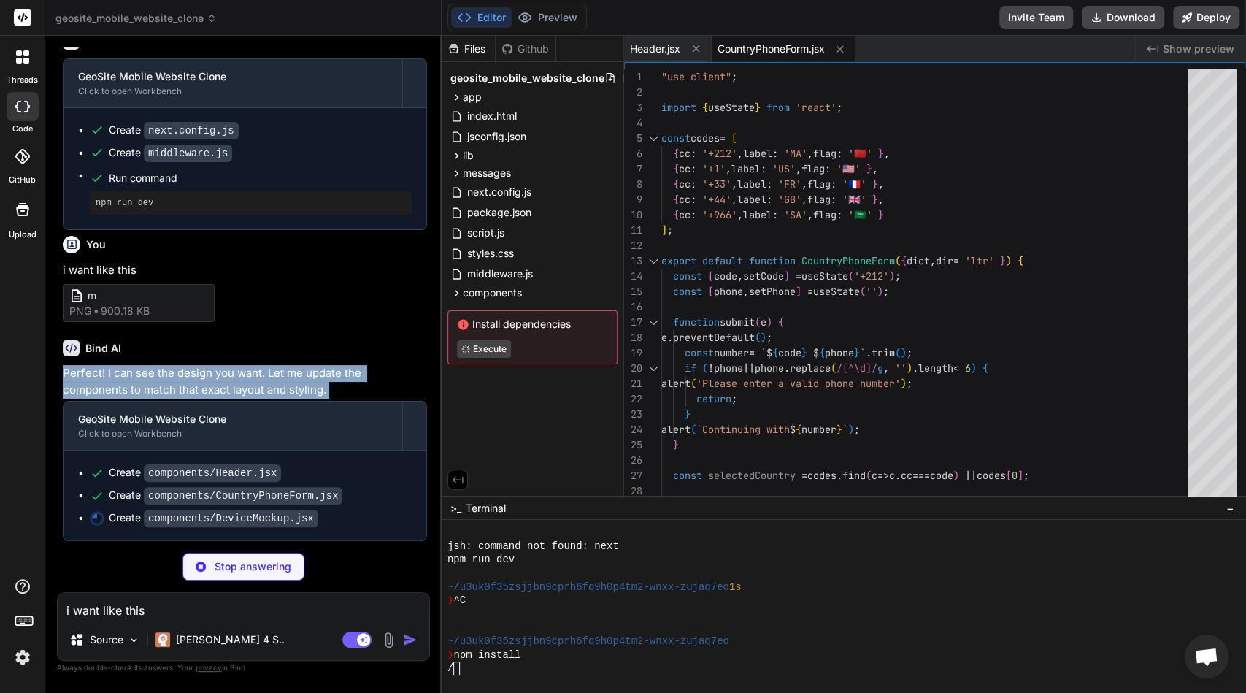
click at [296, 392] on p "Perfect! I can see the design you want. Let me update the components to match t…" at bounding box center [245, 381] width 364 height 33
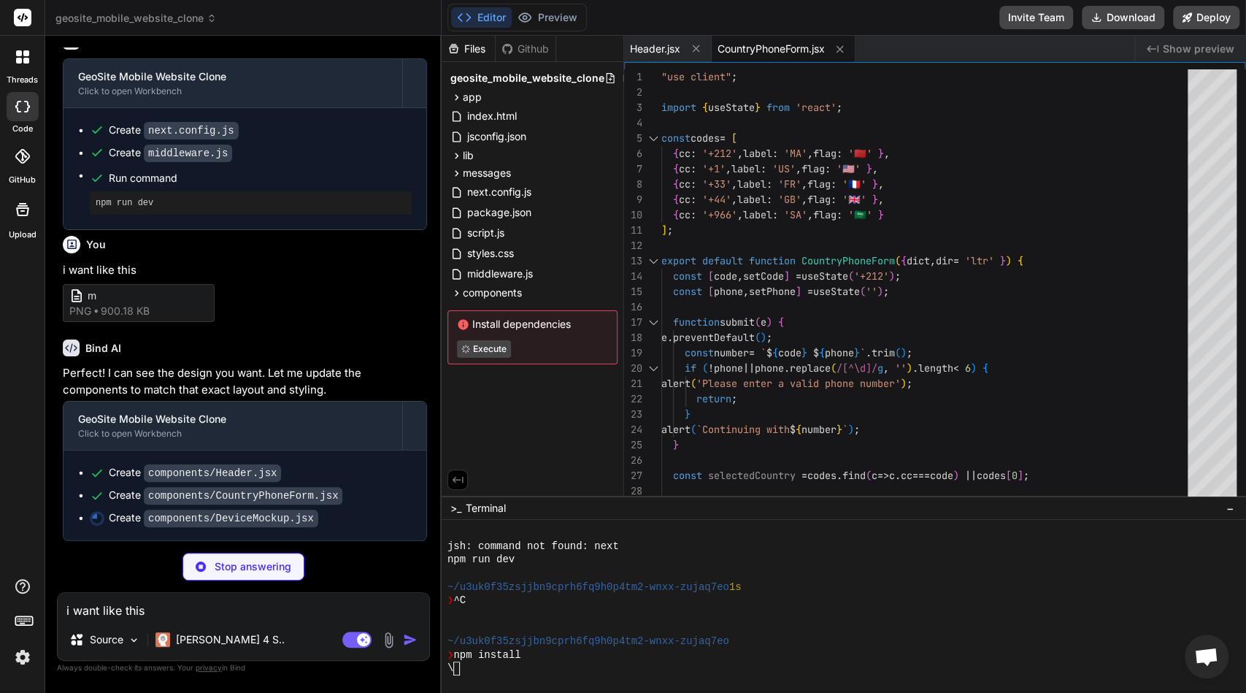
click at [296, 392] on p "Perfect! I can see the design you want. Let me update the components to match t…" at bounding box center [245, 381] width 364 height 33
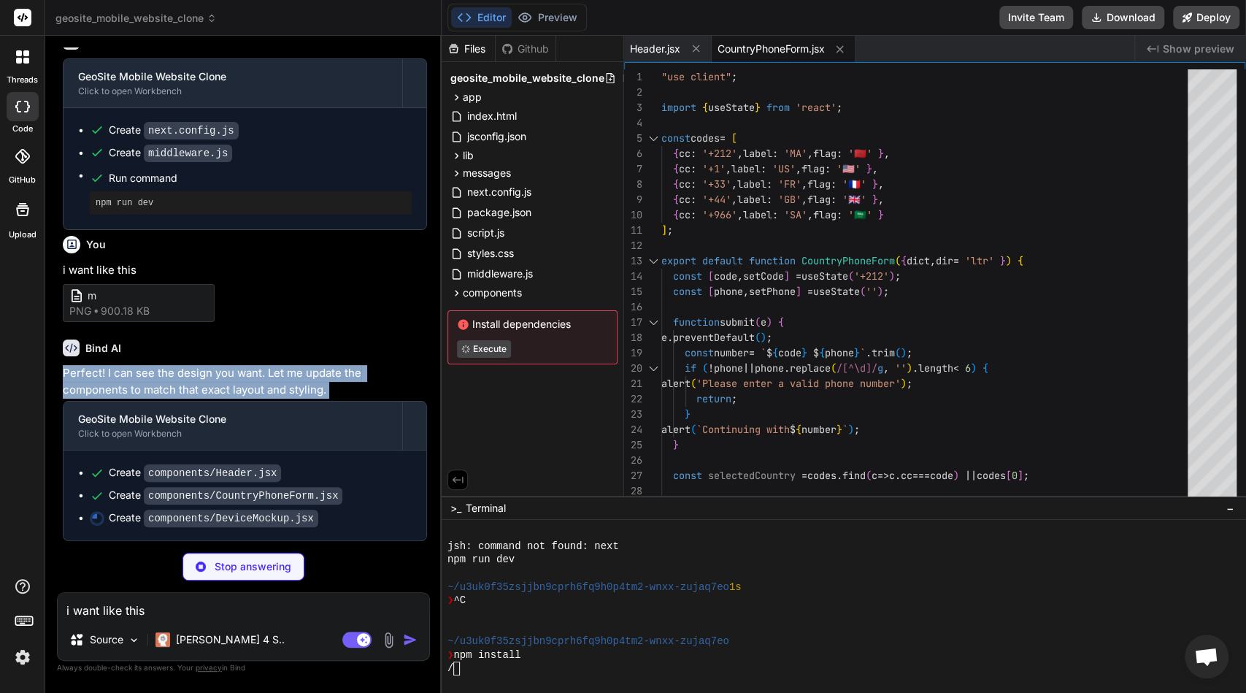
click at [296, 392] on p "Perfect! I can see the design you want. Let me update the components to match t…" at bounding box center [245, 381] width 364 height 33
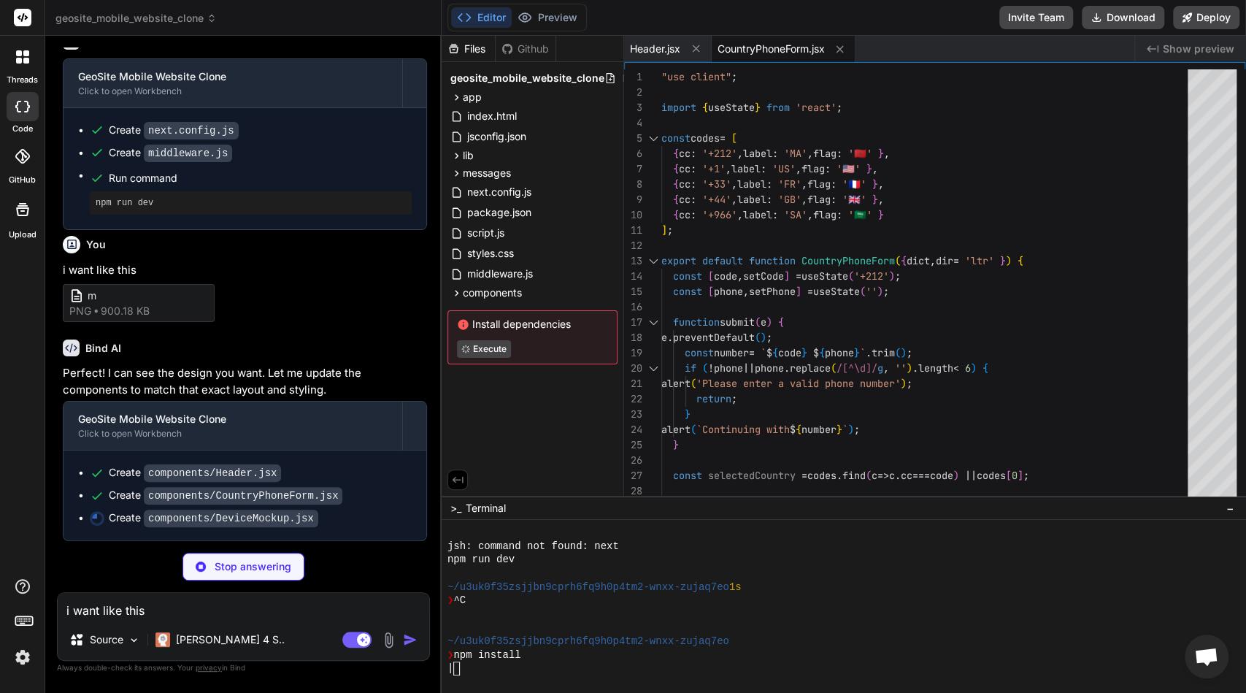
click at [296, 392] on p "Perfect! I can see the design you want. Let me update the components to match t…" at bounding box center [245, 381] width 364 height 33
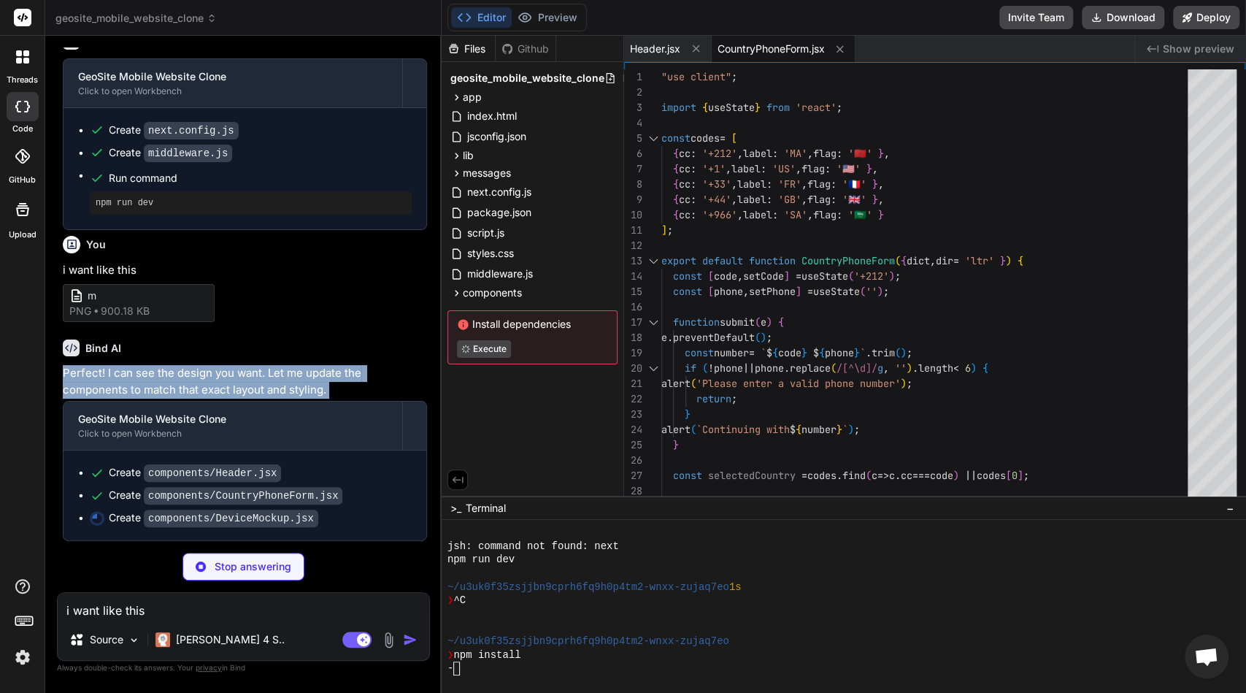
click at [296, 392] on p "Perfect! I can see the design you want. Let me update the components to match t…" at bounding box center [245, 381] width 364 height 33
click at [325, 390] on p "Perfect! I can see the design you want. Let me update the components to match t…" at bounding box center [245, 381] width 364 height 33
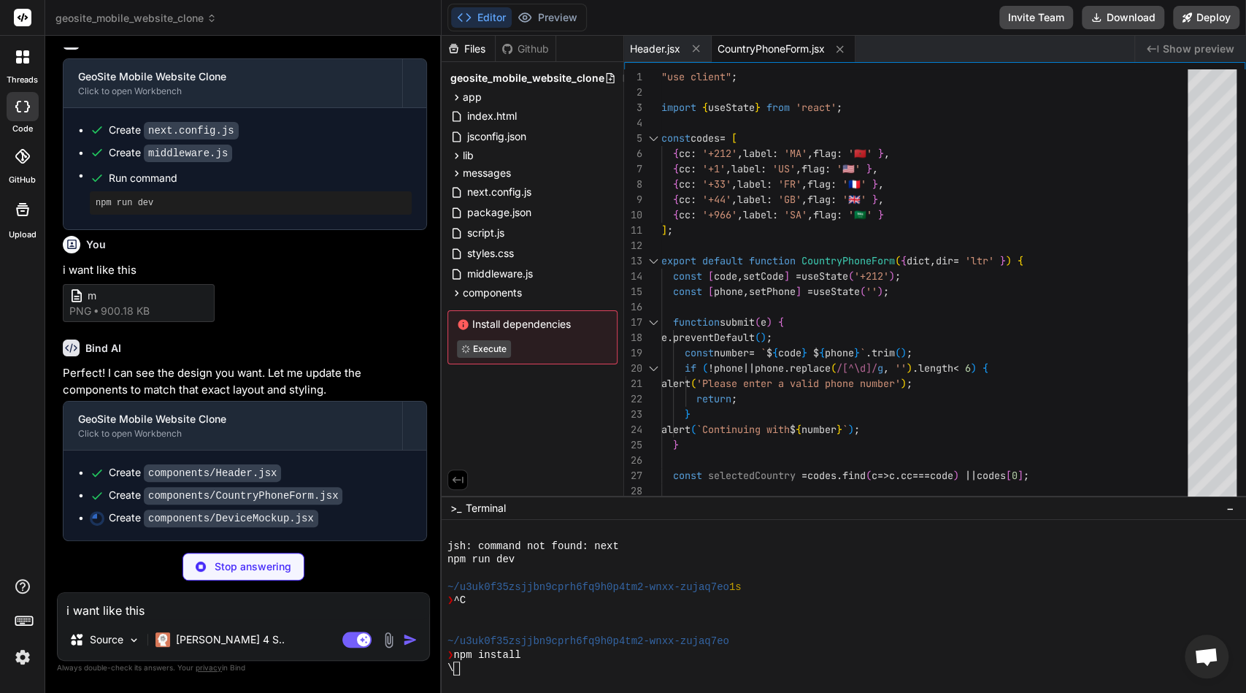
click at [325, 390] on p "Perfect! I can see the design you want. Let me update the components to match t…" at bounding box center [245, 381] width 364 height 33
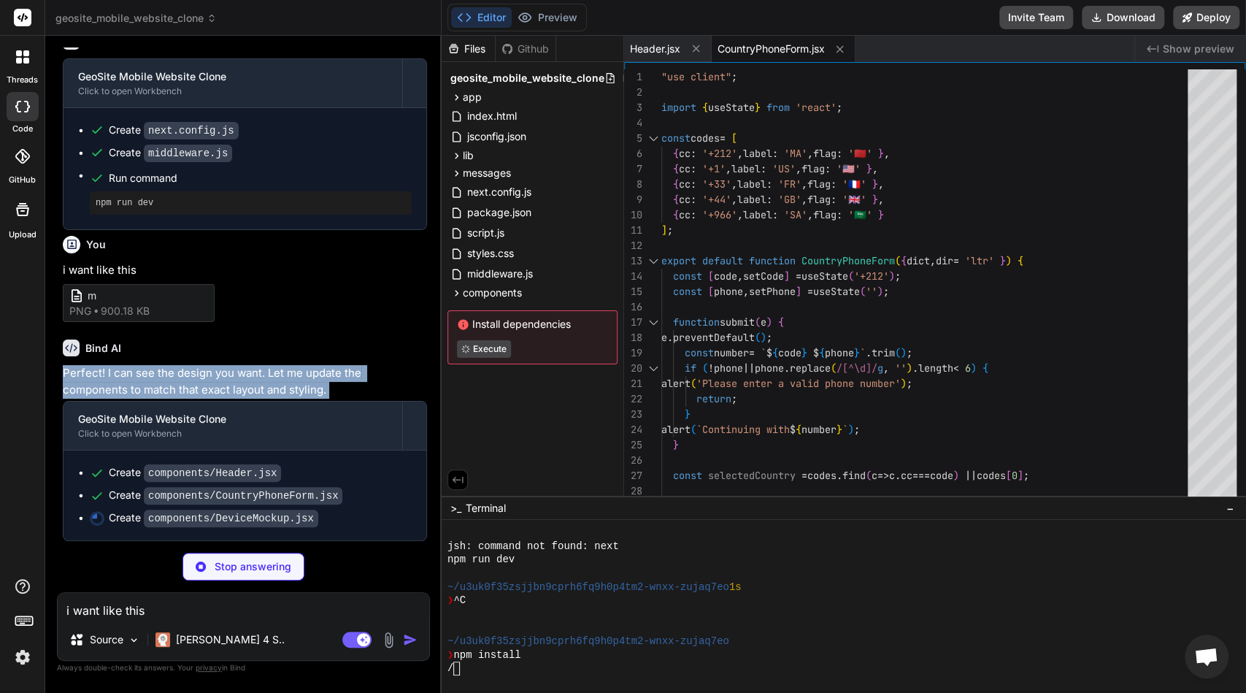
click at [344, 394] on p "Perfect! I can see the design you want. Let me update the components to match t…" at bounding box center [245, 381] width 364 height 33
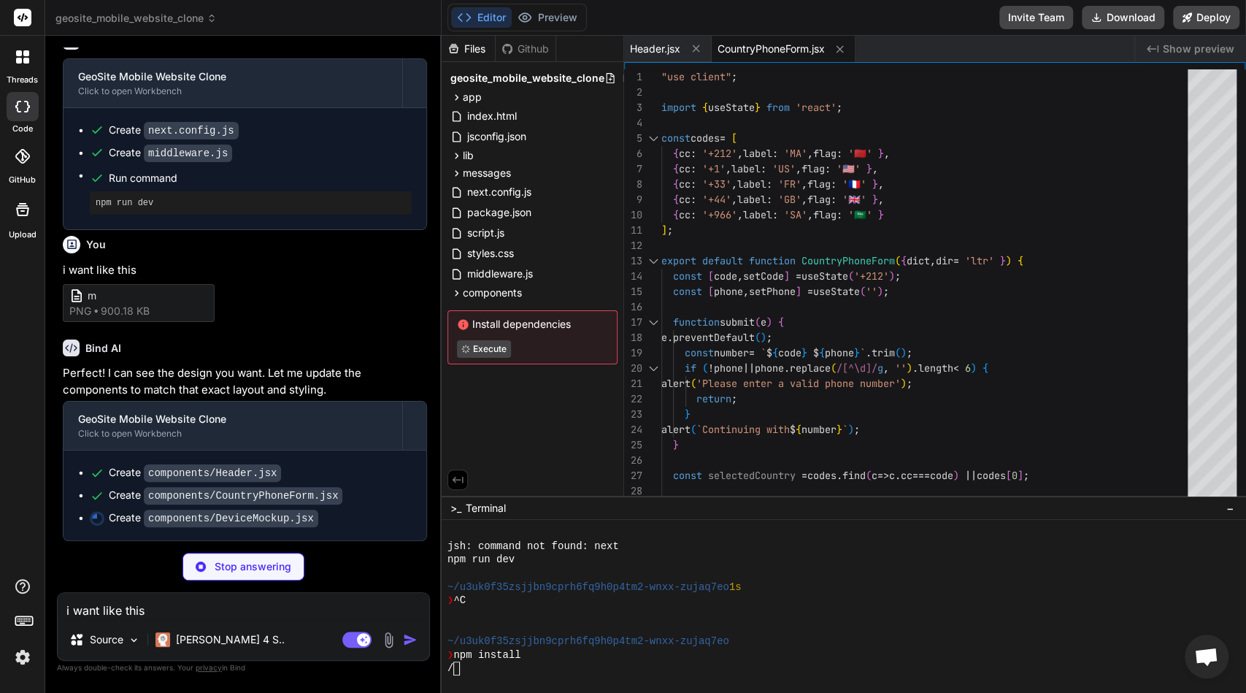
type textarea "x"
type textarea "); }"
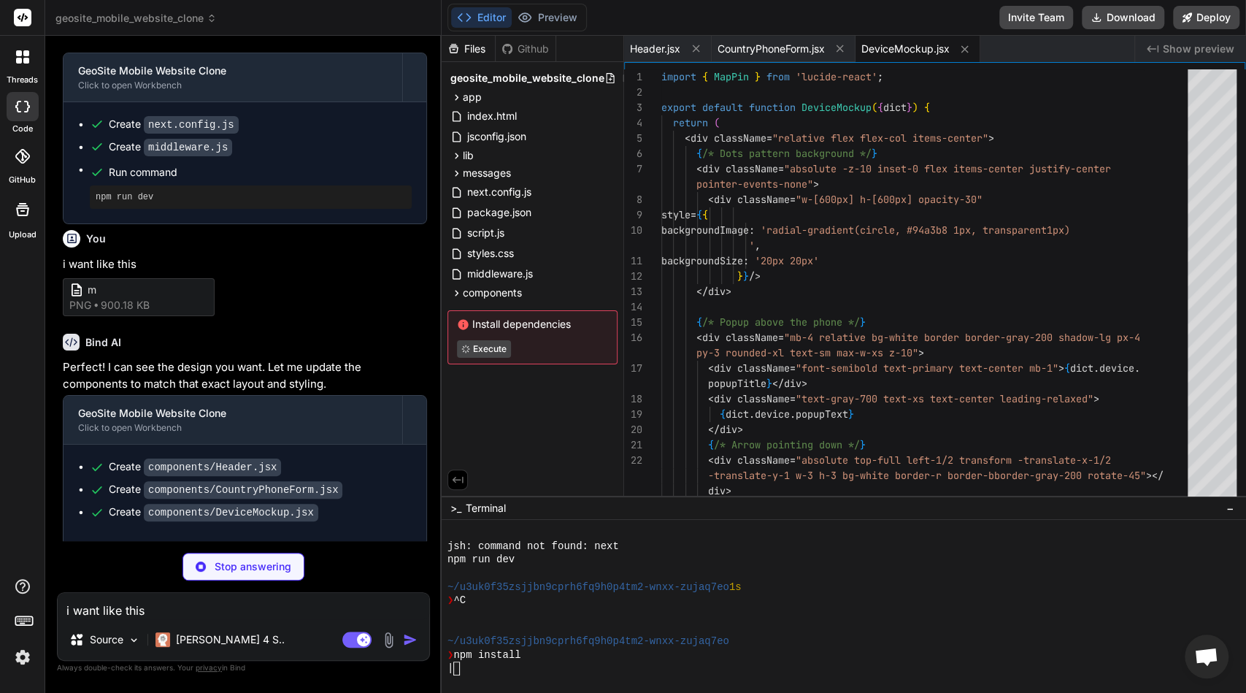
type textarea "x"
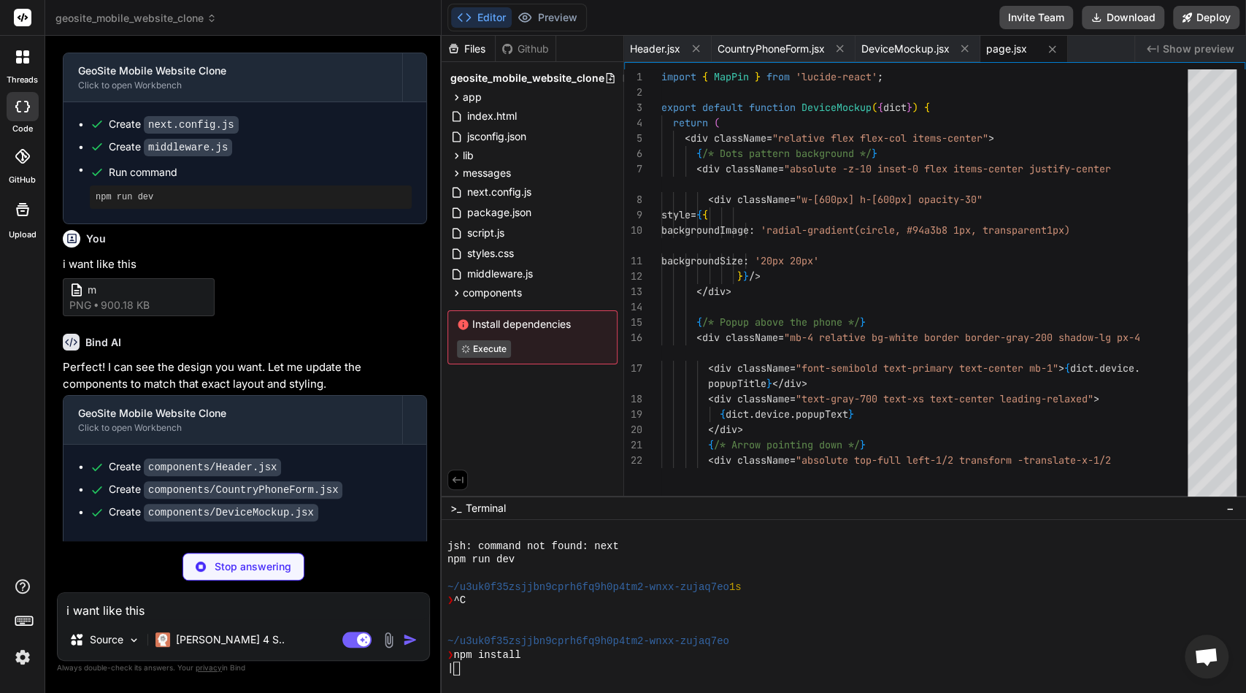
type textarea "x"
type textarea "}"
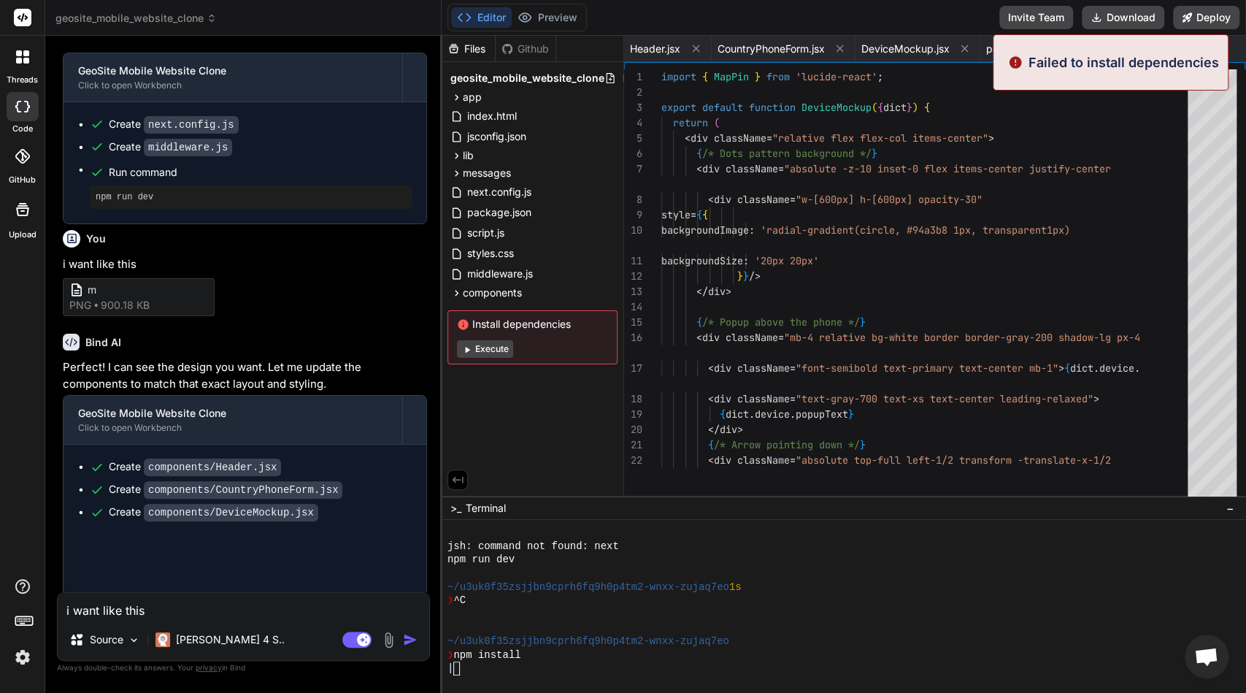
type textarea "x"
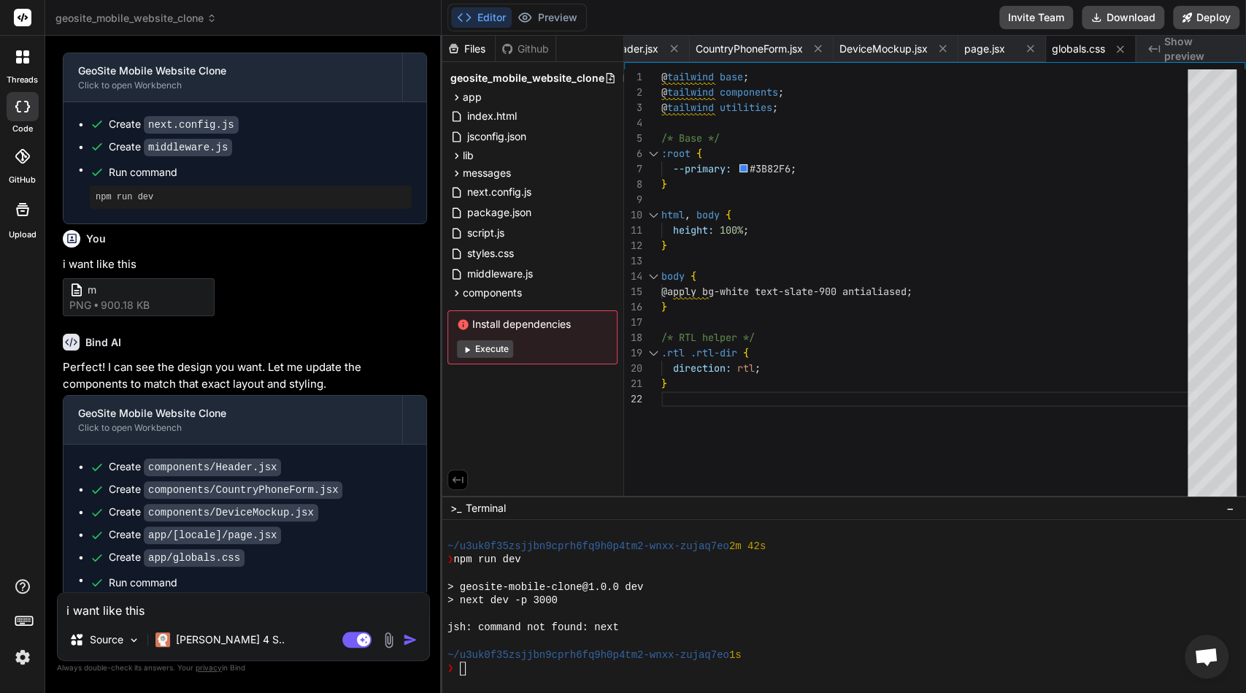
scroll to position [3093, 0]
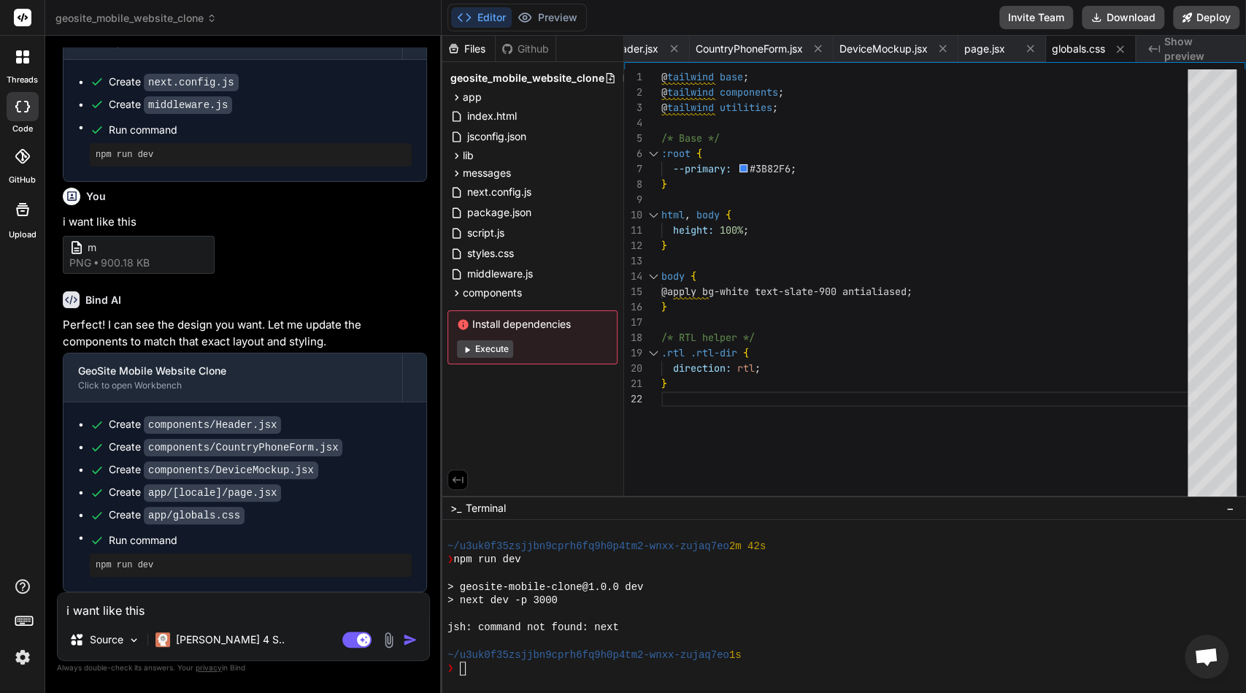
click at [155, 566] on pre "npm run dev" at bounding box center [251, 565] width 310 height 12
click at [537, 680] on div at bounding box center [844, 606] width 804 height 173
type textarea "npm run dev"
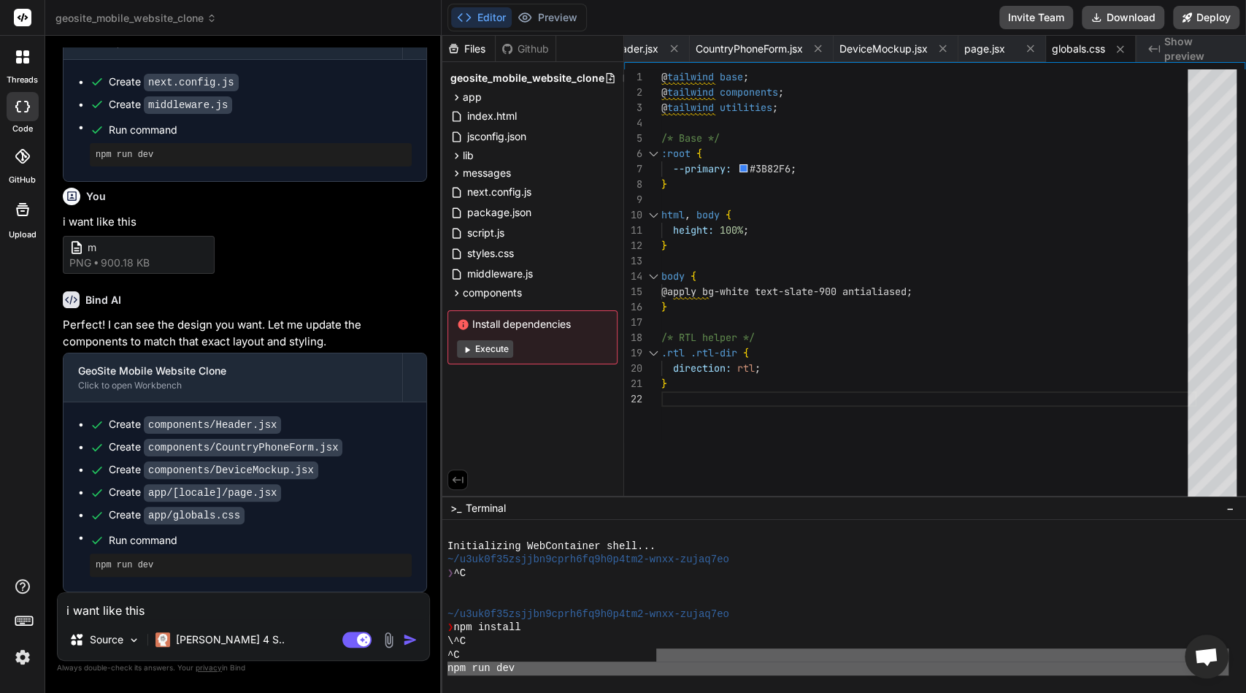
scroll to position [123, 0]
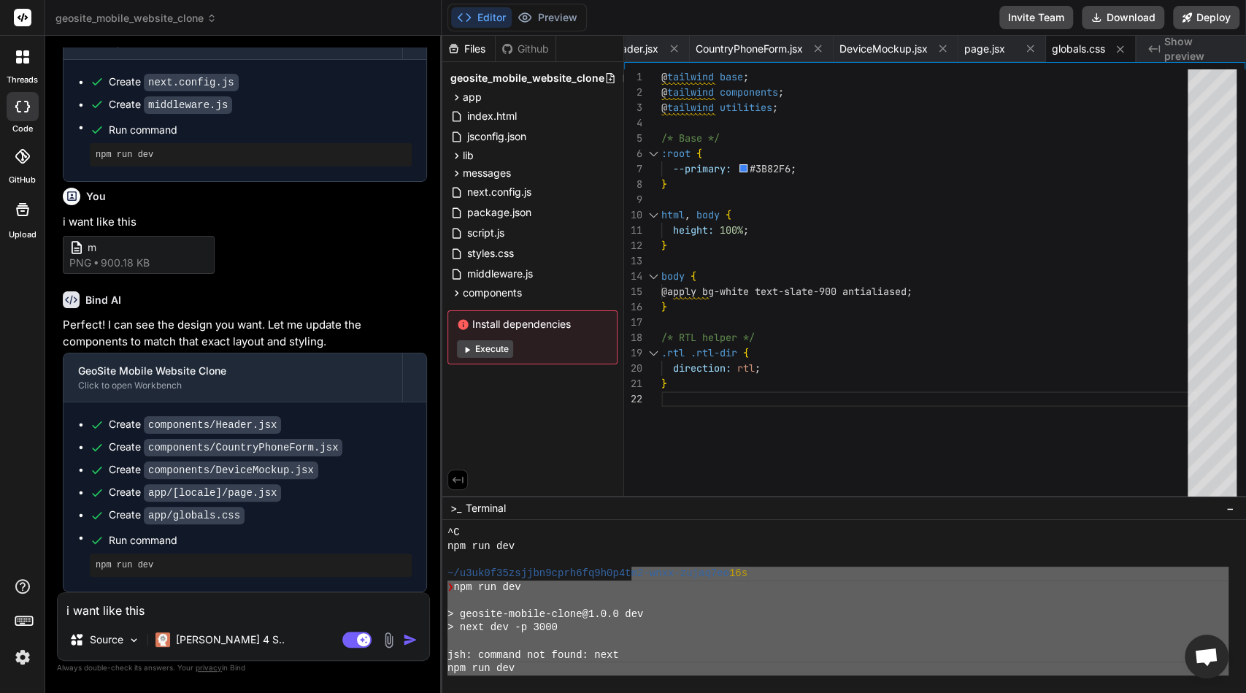
drag, startPoint x: 595, startPoint y: 669, endPoint x: 633, endPoint y: 568, distance: 107.6
click at [633, 568] on div "^C npm run dev ~/u3uk0f35zsjjbn9cprh6fq9h0p4t m2-wnxx-zujaq7eo 16s ❯ npm run de…" at bounding box center [837, 600] width 781 height 150
type textarea "m2-wnxx-zujaq7eo 16s ❯ npm run dev > geosite-mobile-clone@1.0.0 dev > next dev …"
click at [281, 621] on div "i want like this Source Claude 4 S.. Agent Mode. When this toggle is activated,…" at bounding box center [243, 626] width 373 height 69
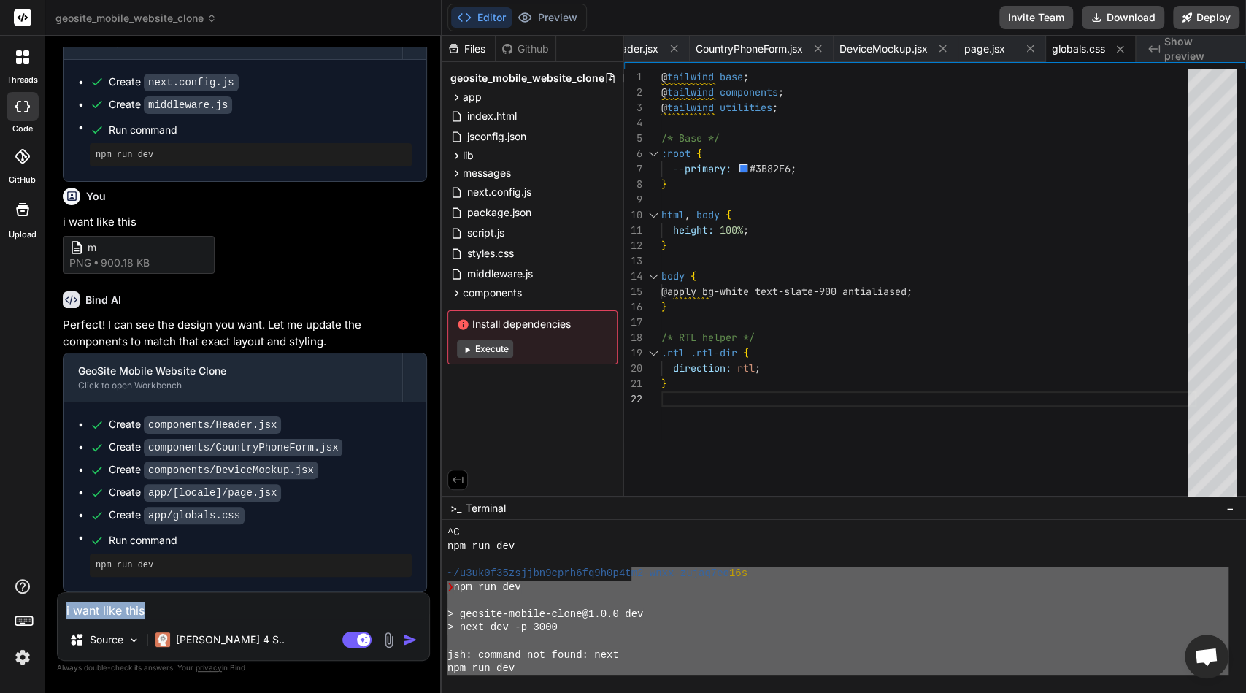
click at [281, 621] on div "i want like this Source Claude 4 S.. Agent Mode. When this toggle is activated,…" at bounding box center [243, 626] width 373 height 69
click at [240, 616] on textarea "i want like this" at bounding box center [243, 606] width 371 height 26
paste textarea "m2-wnxx-zujaq7eo 16s ❯ npm run dev > geosite-mobile-clone@1.0.0 dev > next dev …"
type textarea "m2-wnxx-zujaq7eo 16s ❯ npm run dev > geosite-mobile-clone@1.0.0 dev > next dev …"
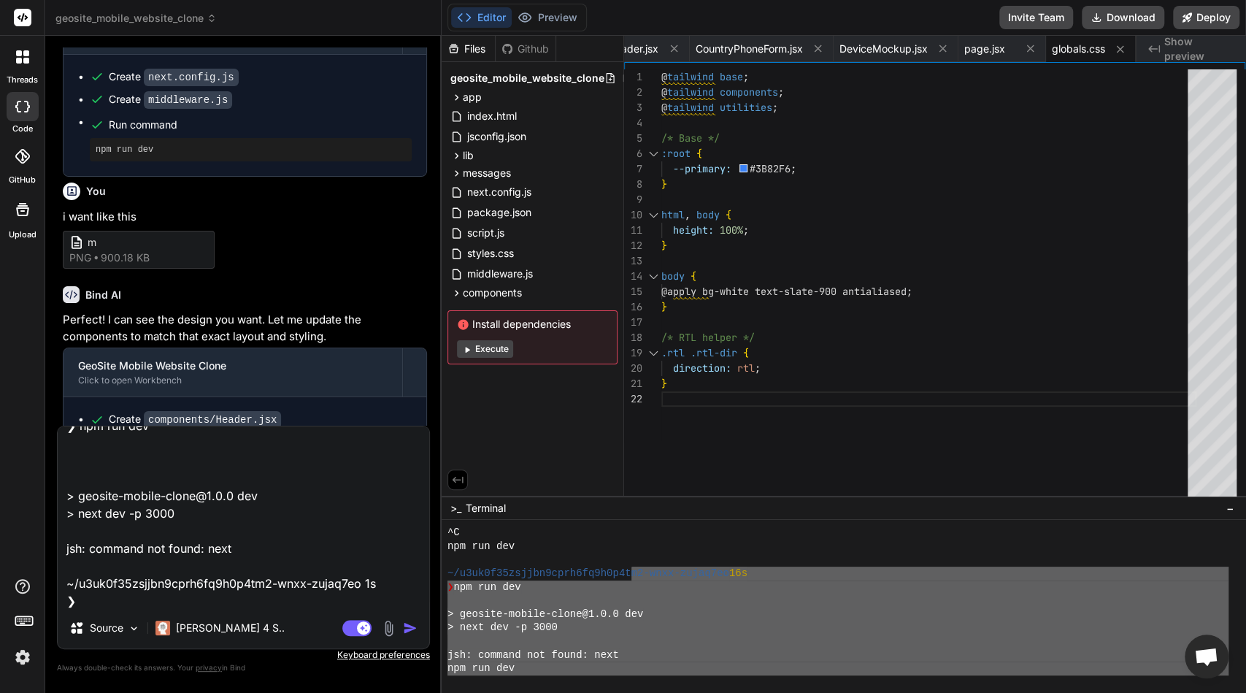
type textarea "x"
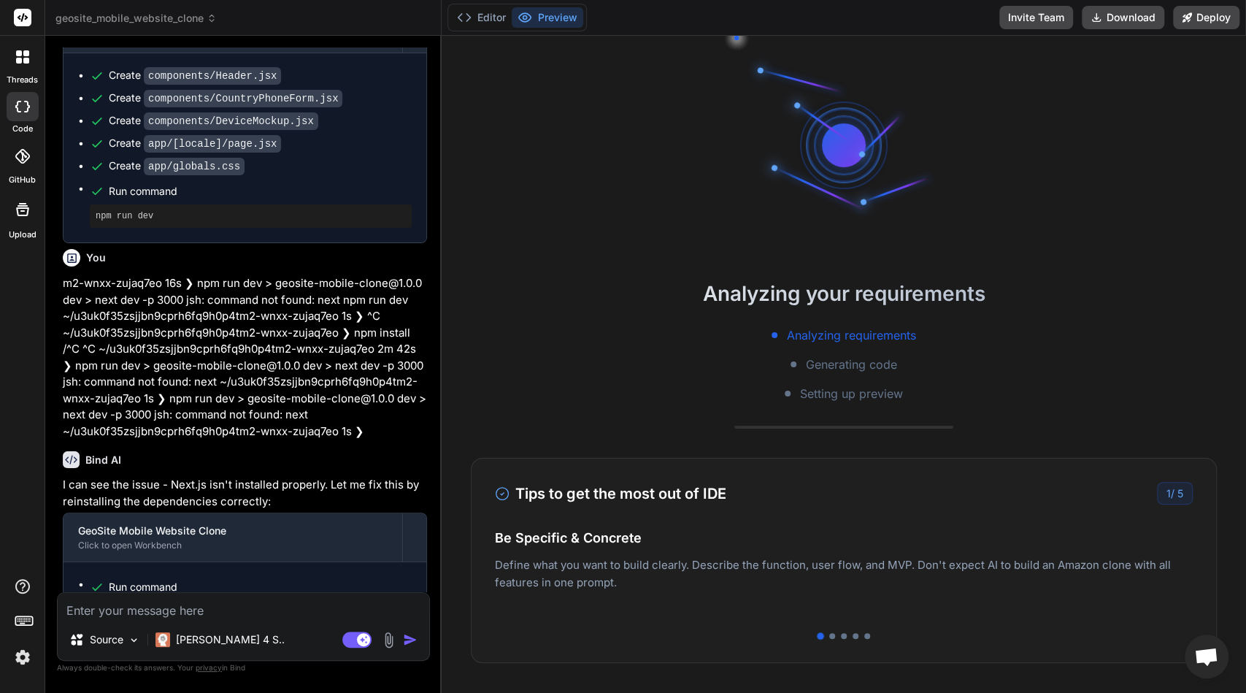
scroll to position [3596, 0]
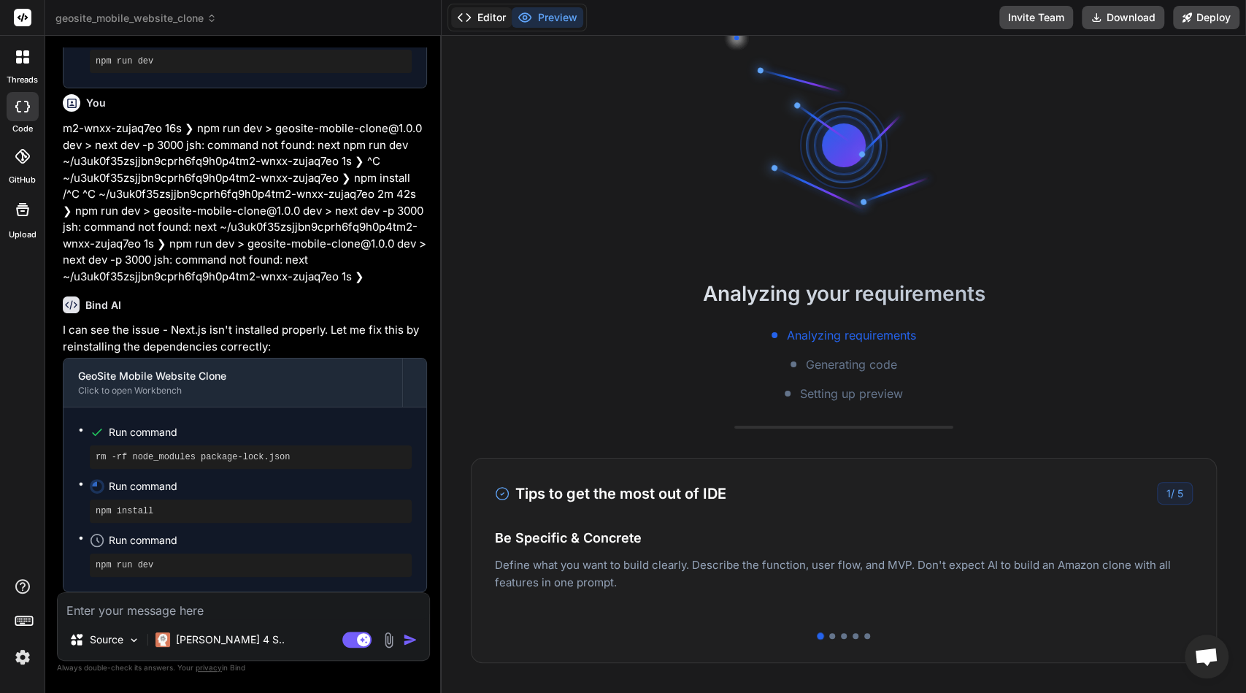
click at [482, 14] on button "Editor" at bounding box center [481, 17] width 61 height 20
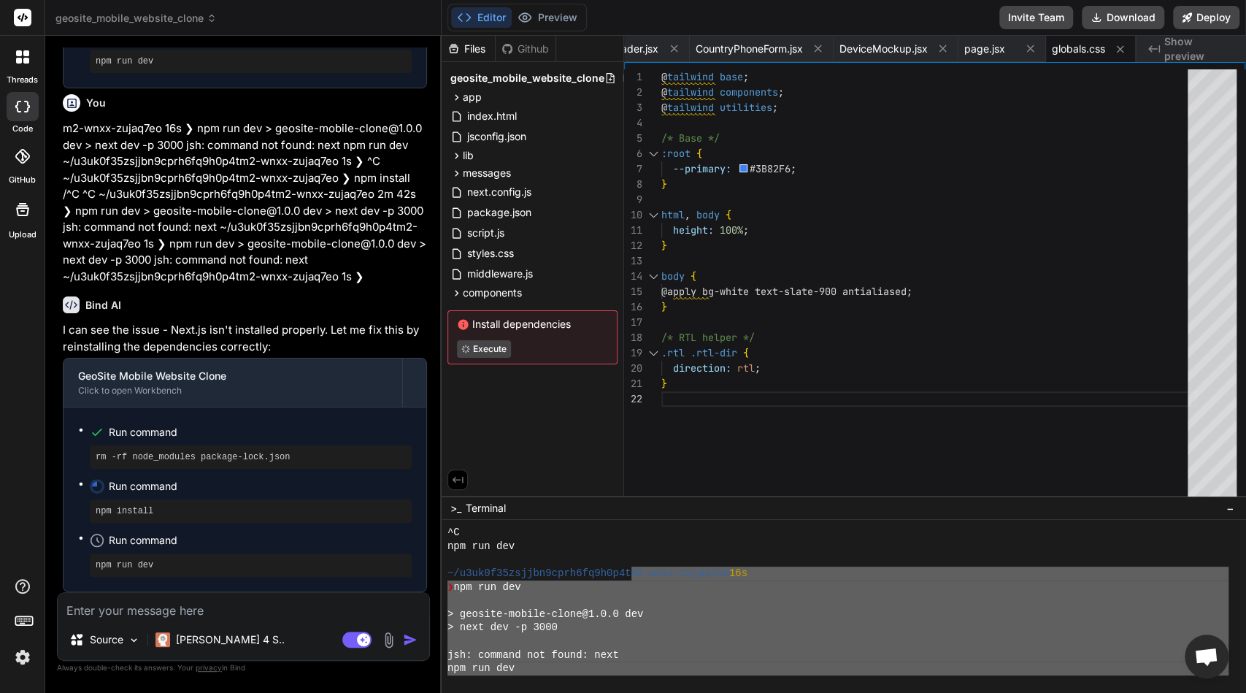
click at [730, 629] on div "> next dev -p 3000" at bounding box center [837, 627] width 781 height 14
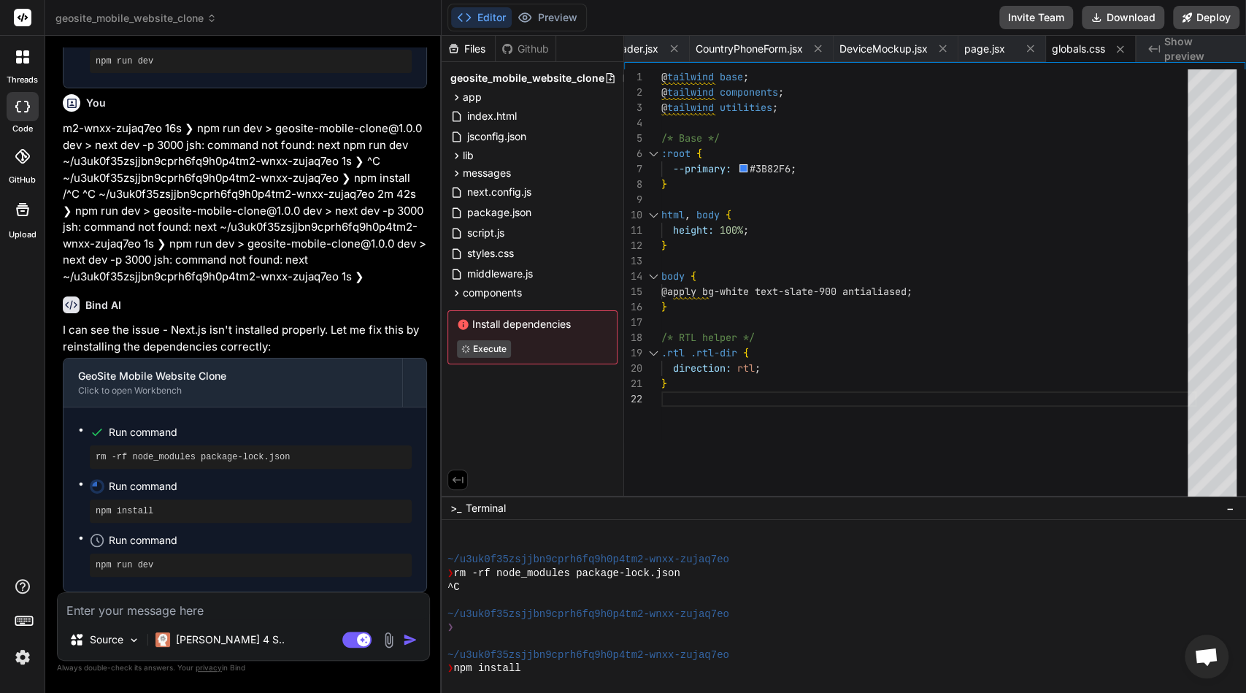
scroll to position [695, 0]
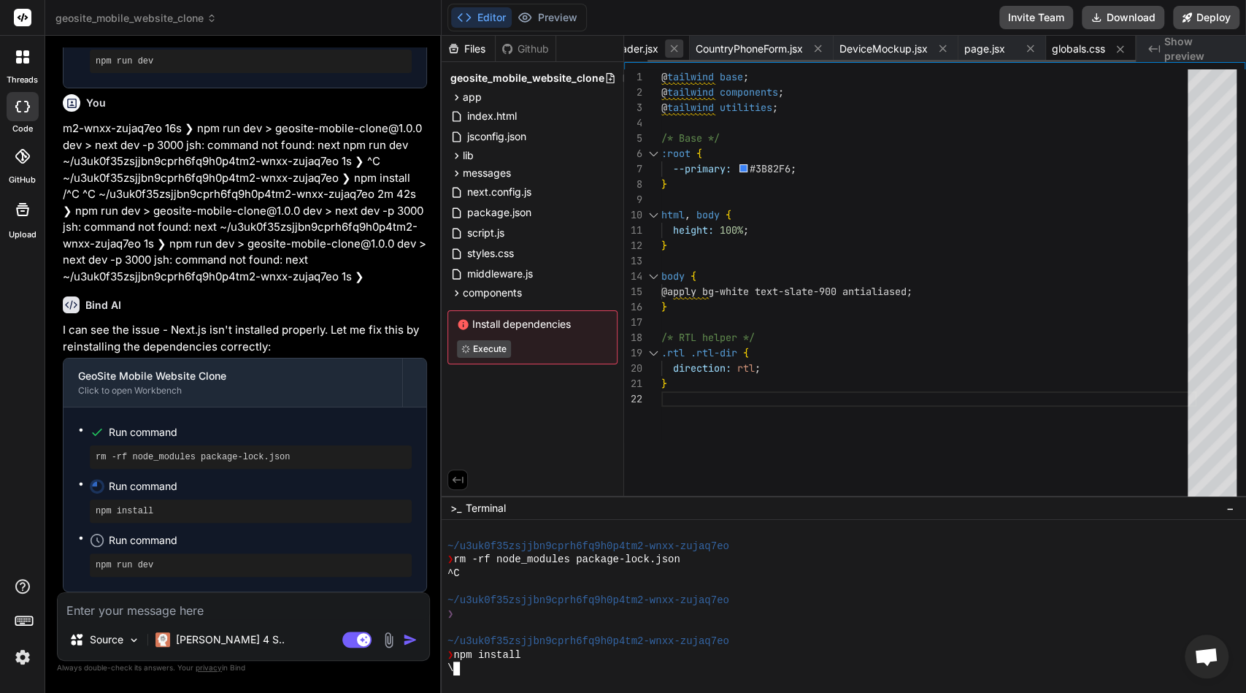
click at [671, 48] on icon at bounding box center [673, 48] width 7 height 7
click at [753, 49] on icon at bounding box center [751, 48] width 7 height 7
click at [733, 50] on icon at bounding box center [732, 48] width 7 height 7
click at [696, 54] on icon at bounding box center [696, 48] width 12 height 12
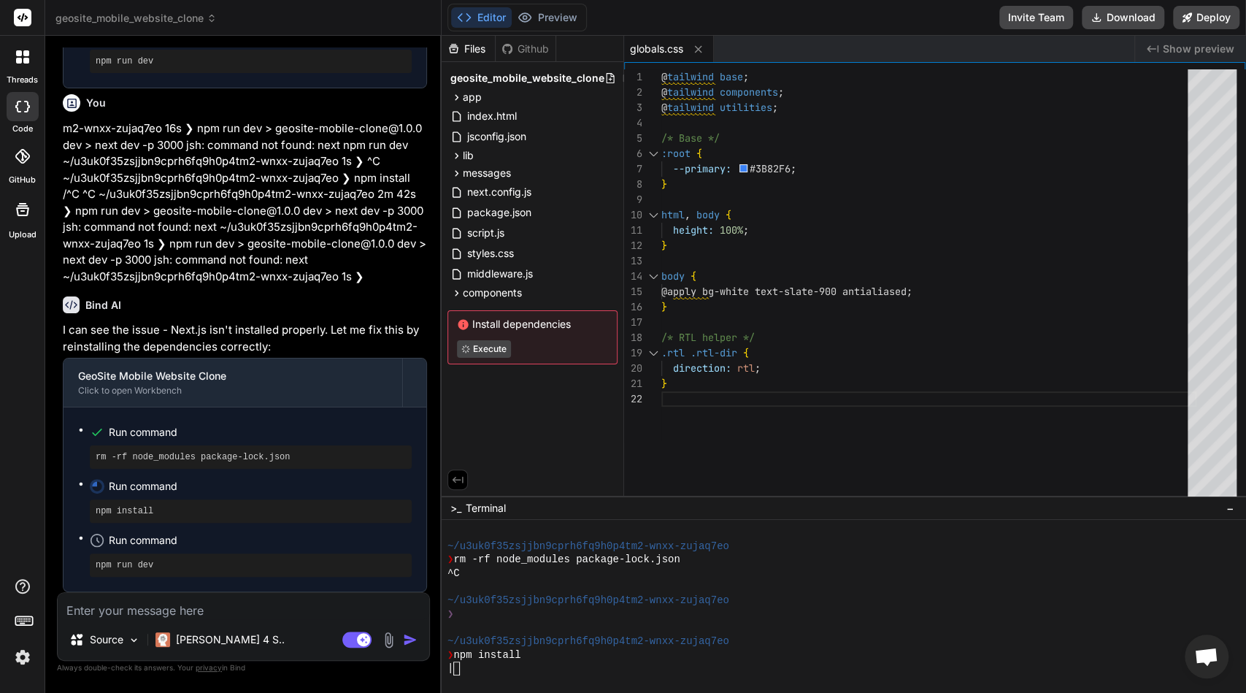
click at [696, 54] on icon at bounding box center [698, 49] width 12 height 12
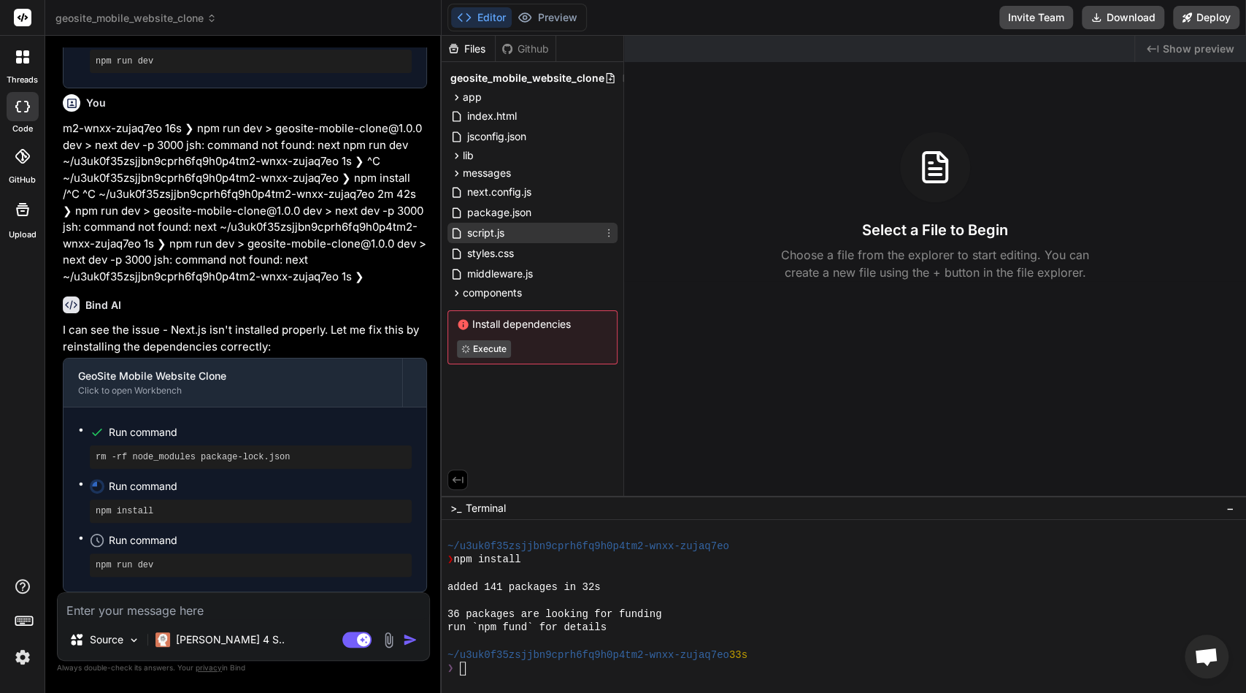
scroll to position [790, 0]
type textarea "x"
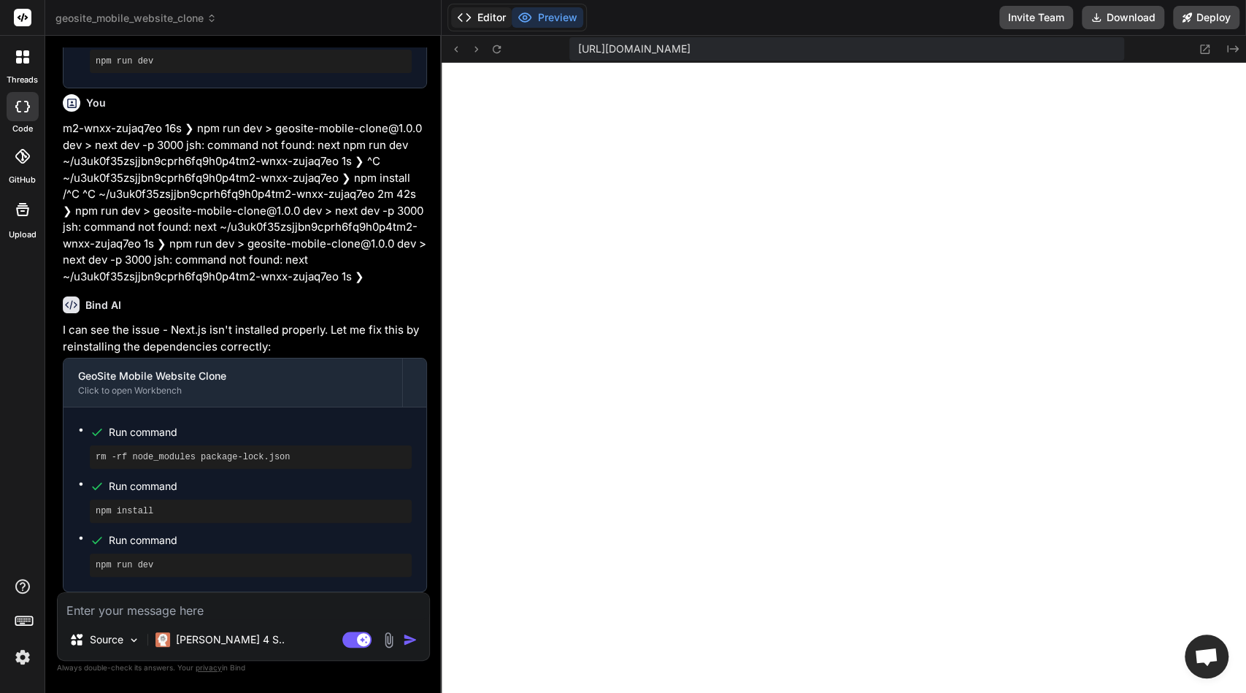
scroll to position [1198, 0]
click at [469, 18] on polyline at bounding box center [468, 17] width 4 height 7
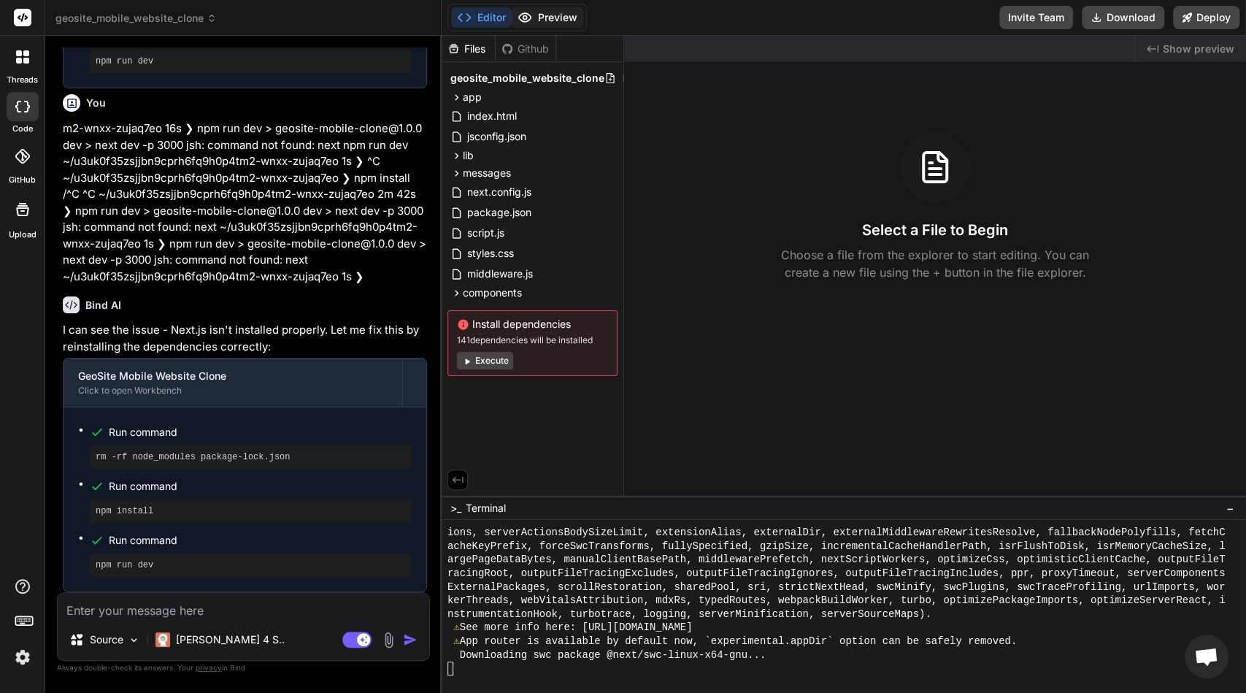
click at [537, 12] on button "Preview" at bounding box center [548, 17] width 72 height 20
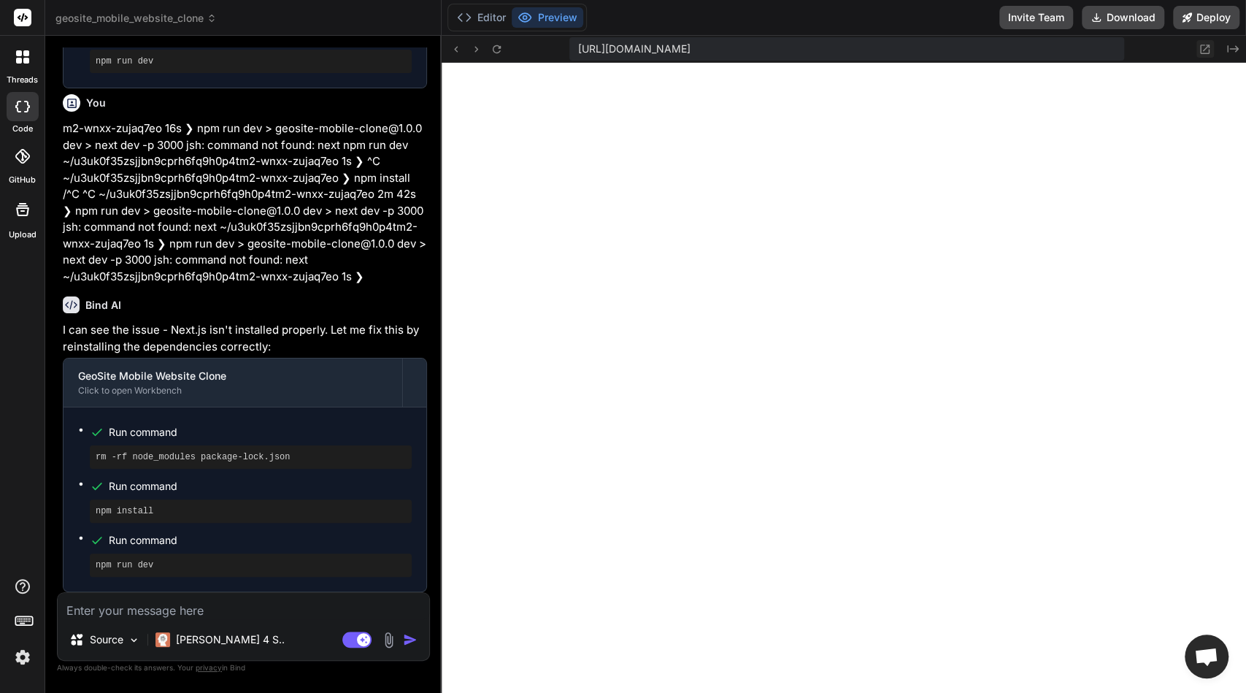
click at [1210, 51] on icon at bounding box center [1204, 49] width 12 height 12
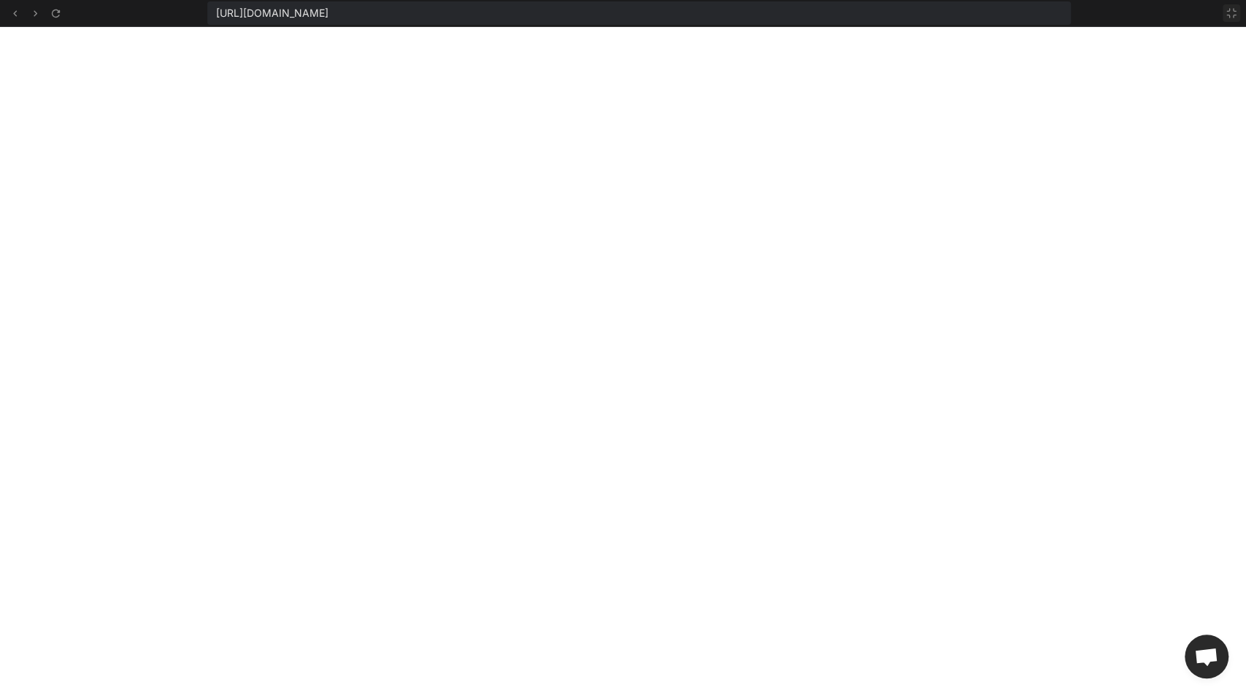
click at [1230, 15] on icon at bounding box center [1231, 13] width 12 height 12
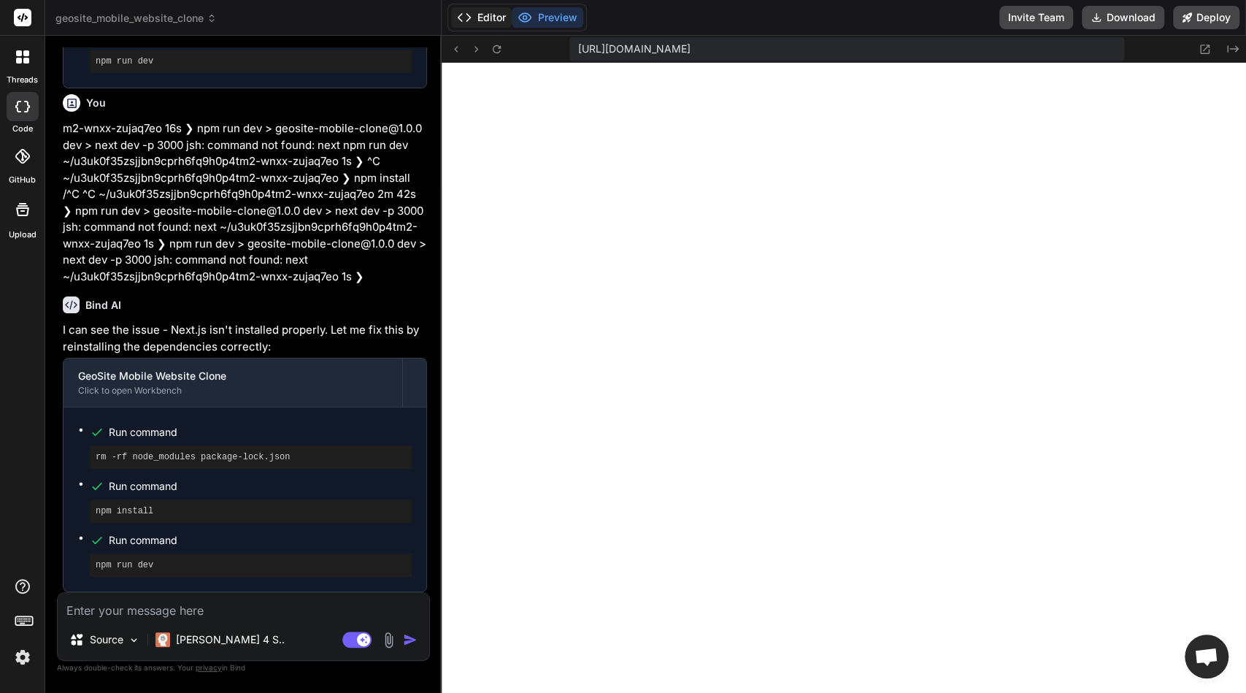
click at [476, 20] on button "Editor" at bounding box center [481, 17] width 61 height 20
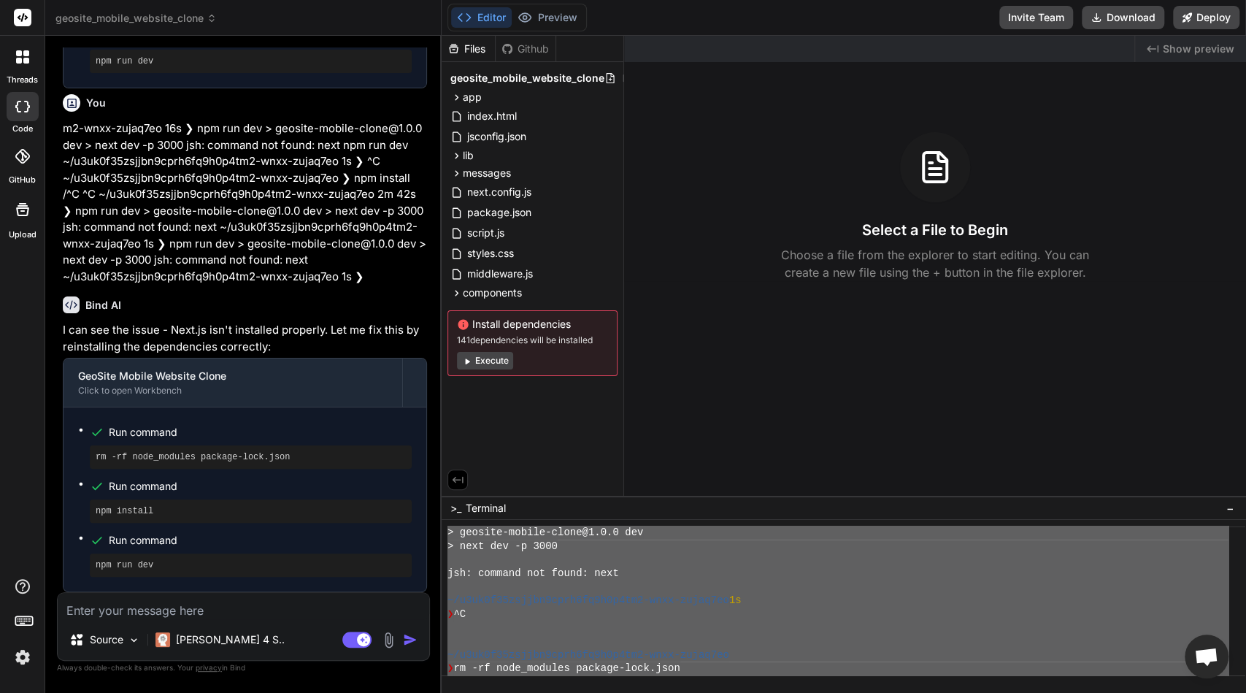
scroll to position [340, 0]
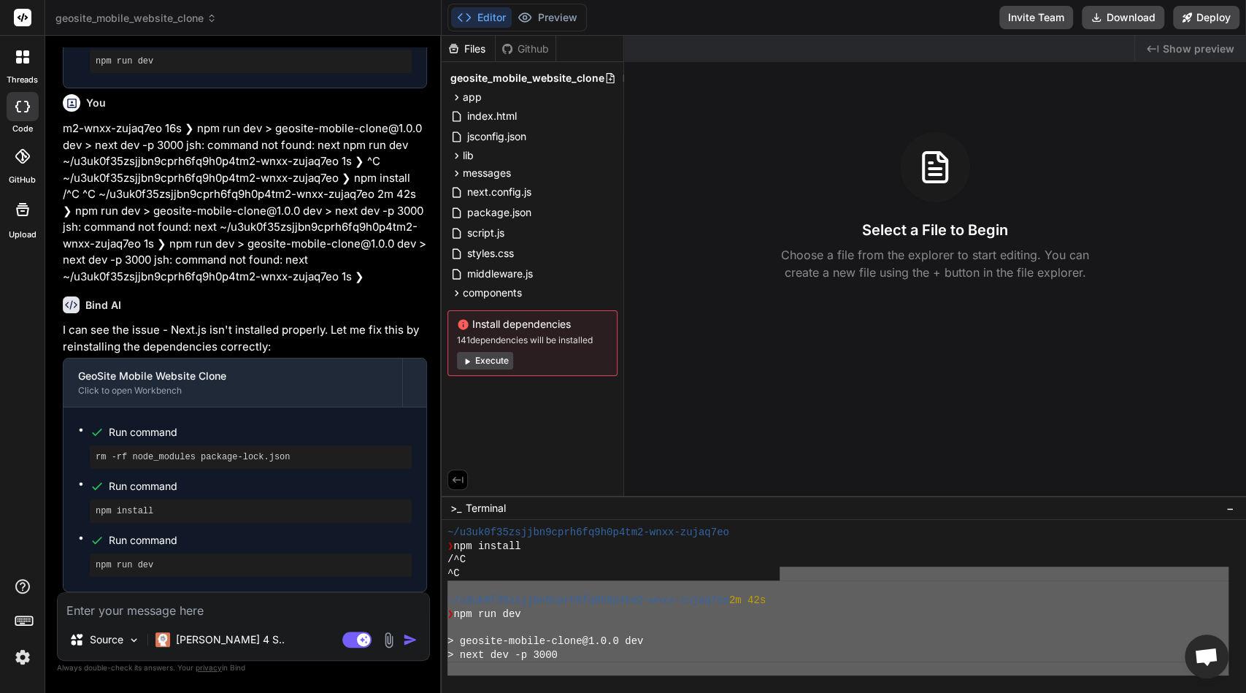
drag, startPoint x: 805, startPoint y: 661, endPoint x: 779, endPoint y: 574, distance: 90.7
click at [779, 574] on div "~/u3uk0f35zsjjbn9cprh6fq9h0p4tm2-wnxx-zujaq7eo ❯ npm install /^C ^C ~/u3uk0f35z…" at bounding box center [837, 600] width 781 height 150
type textarea "~/u3uk0f35zsjjbn9cprh6fq9h0p4tm2-wnxx-zujaq7eo 2m 42s ❯ npm run dev > geosite-m…"
click at [278, 618] on textarea at bounding box center [243, 606] width 371 height 26
paste textarea "~/u3uk0f35zsjjbn9cprh6fq9h0p4tm2-wnxx-zujaq7eo 2m 42s ❯ npm run dev > geosite-m…"
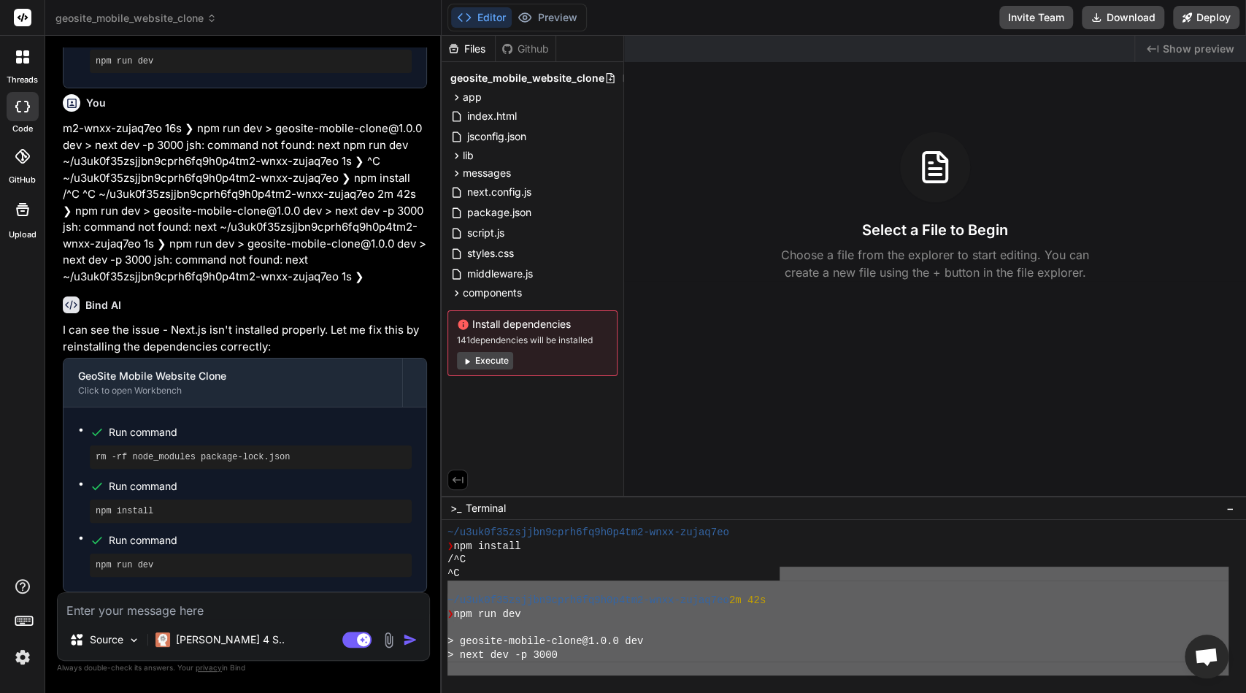
type textarea "~/u3uk0f35zsjjbn9cprh6fq9h0p4tm2-wnxx-zujaq7eo 2m 42s ❯ npm run dev > geosite-m…"
type textarea "x"
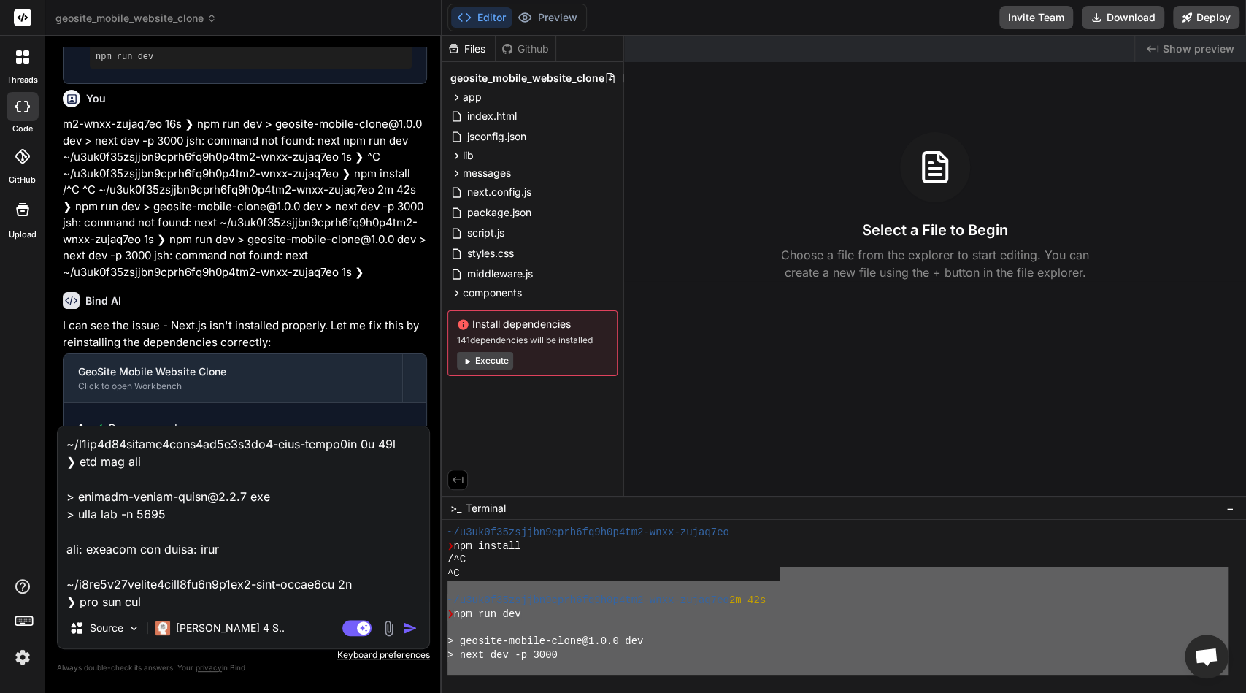
scroll to position [1349, 0]
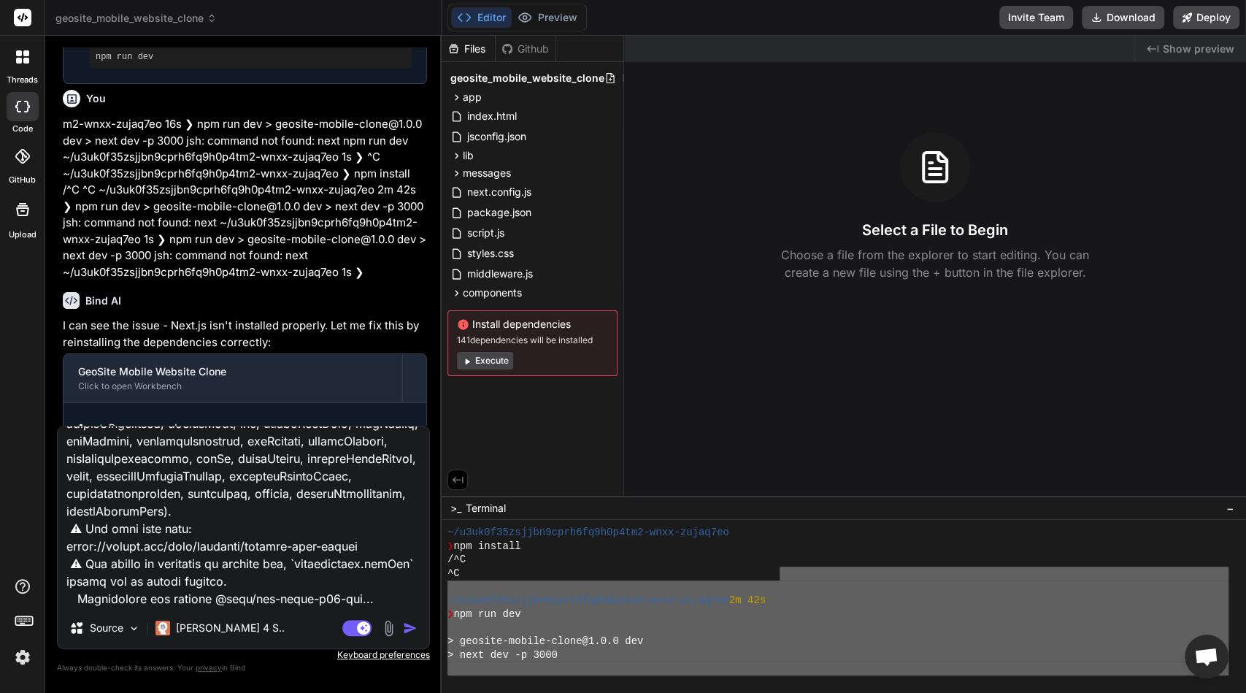
type textarea "~/u3uk0f35zsjjbn9cprh6fq9h0p4tm2-wnxx-zujaq7eo 2m 42s ❯ npm run dev > geosite-m…"
click at [542, 28] on div "Editor Preview" at bounding box center [516, 18] width 139 height 28
click at [556, 19] on button "Preview" at bounding box center [548, 17] width 72 height 20
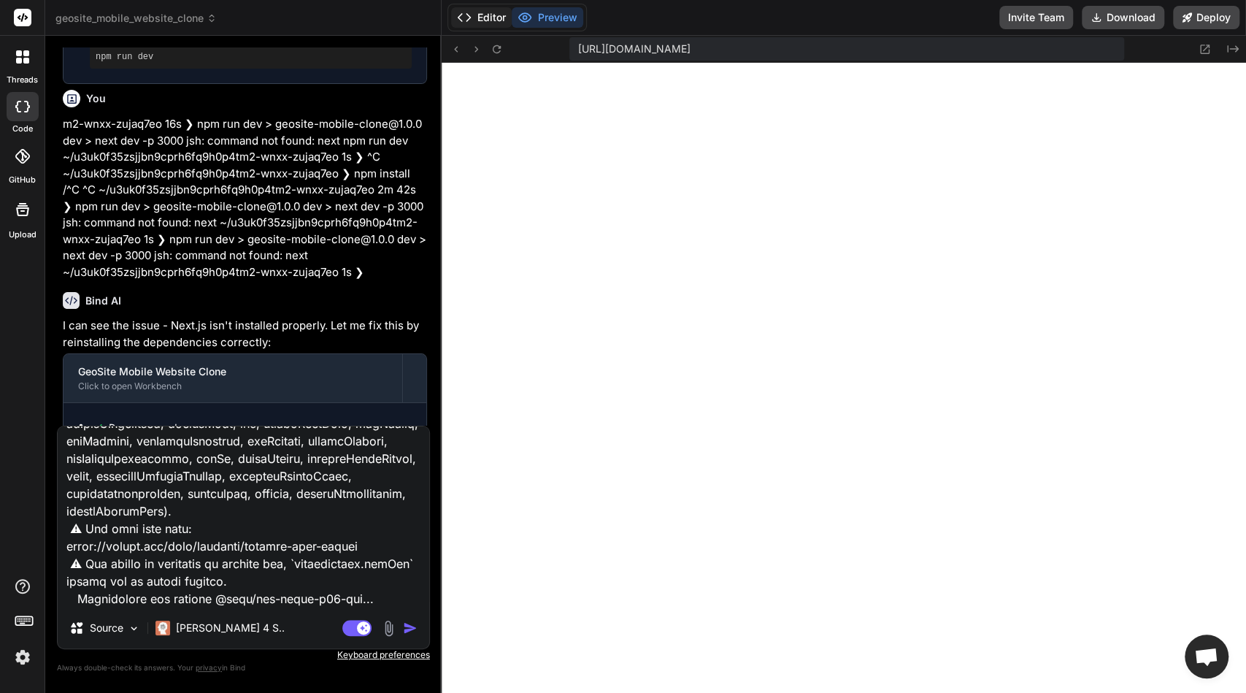
click at [496, 9] on button "Editor" at bounding box center [481, 17] width 61 height 20
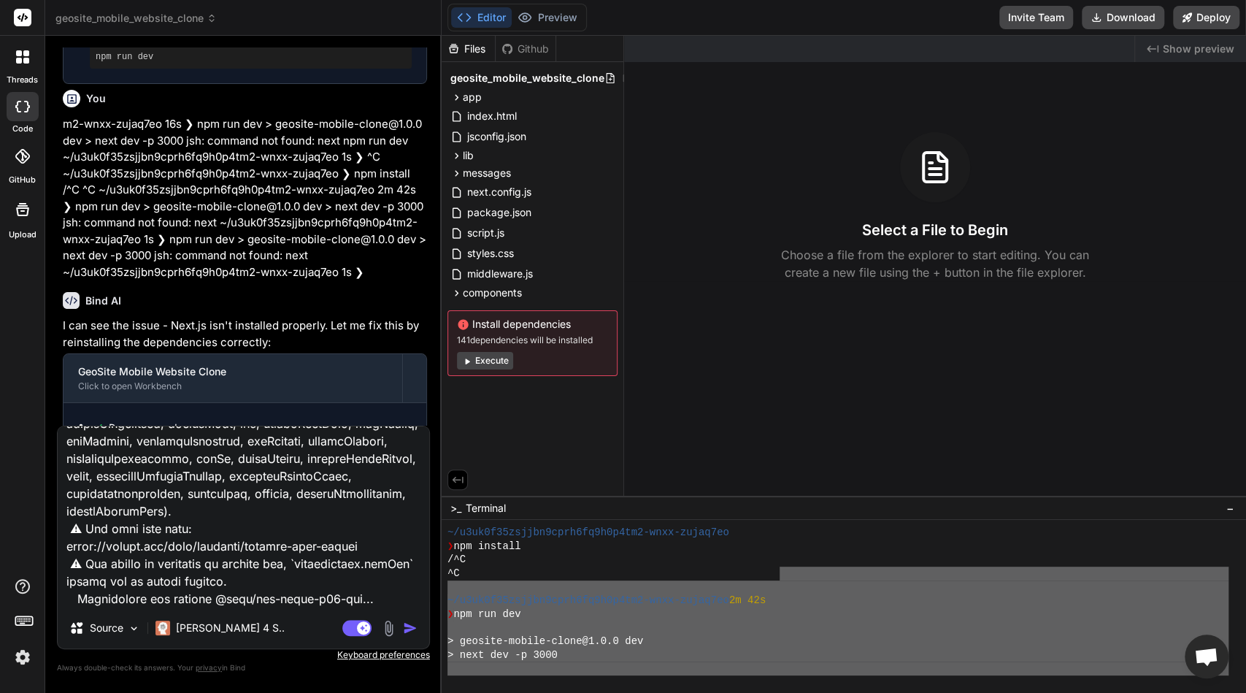
click at [416, 625] on img "button" at bounding box center [410, 627] width 15 height 15
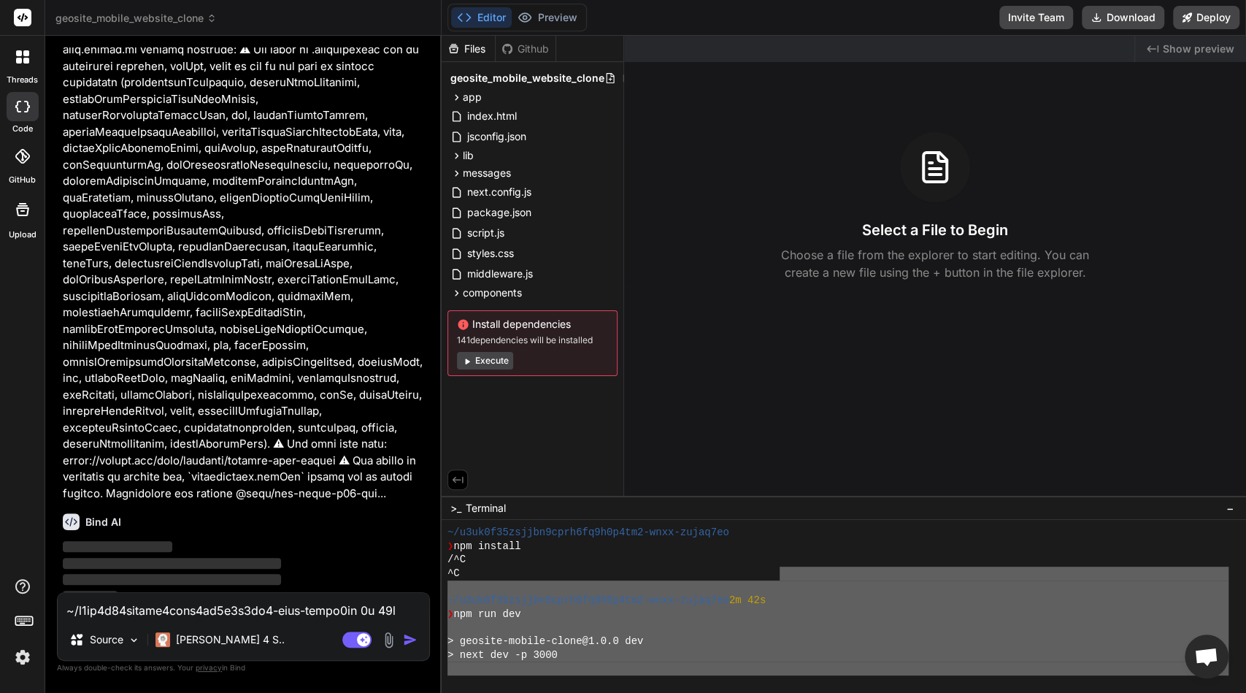
scroll to position [4437, 0]
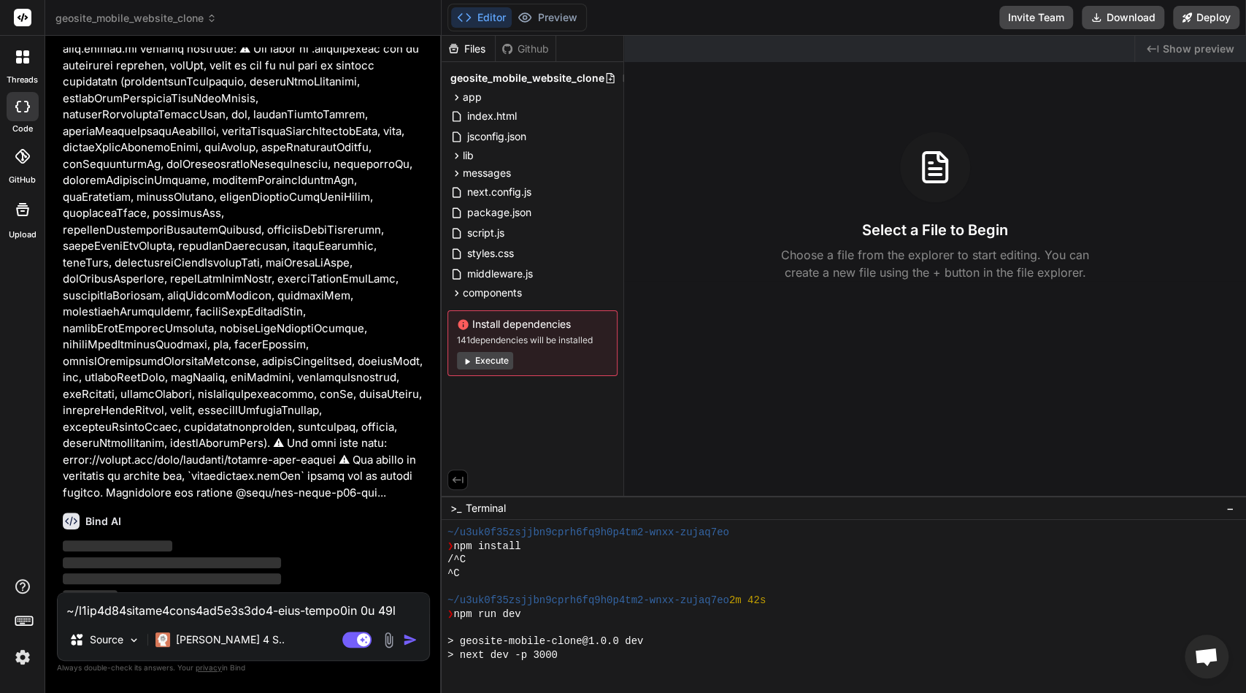
click at [535, 29] on div "Editor Preview" at bounding box center [516, 18] width 139 height 28
click at [533, 12] on button "Preview" at bounding box center [548, 17] width 72 height 20
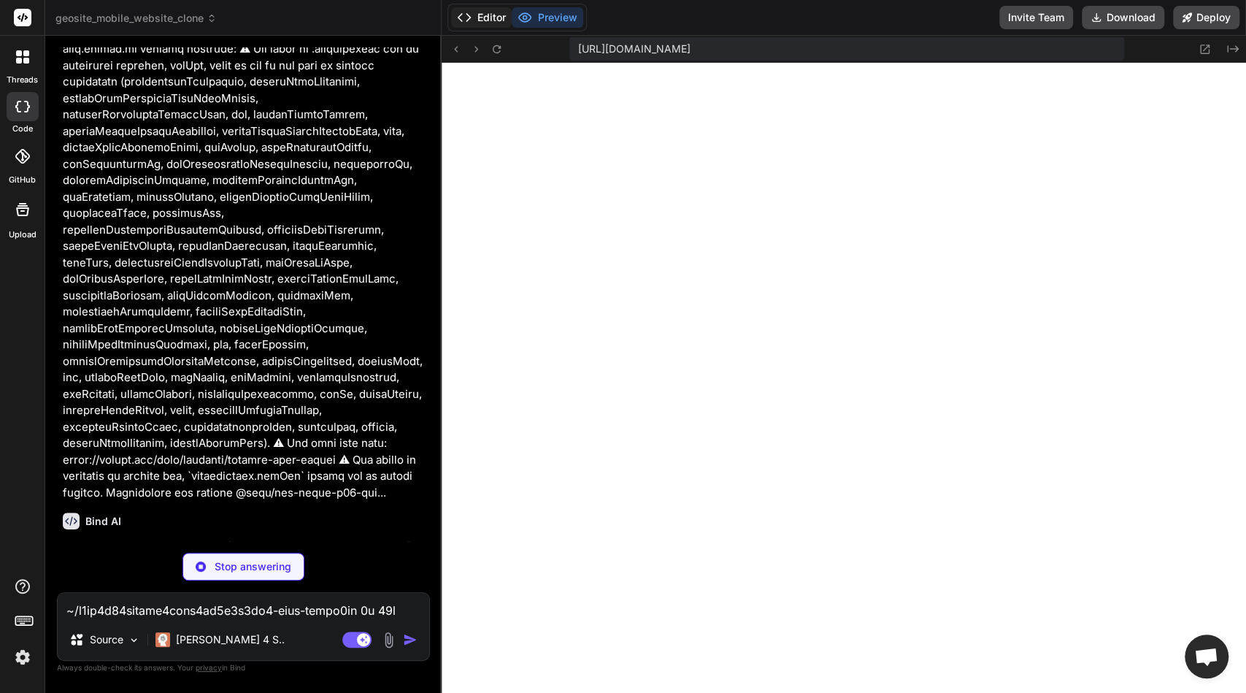
click at [488, 12] on button "Editor" at bounding box center [481, 17] width 61 height 20
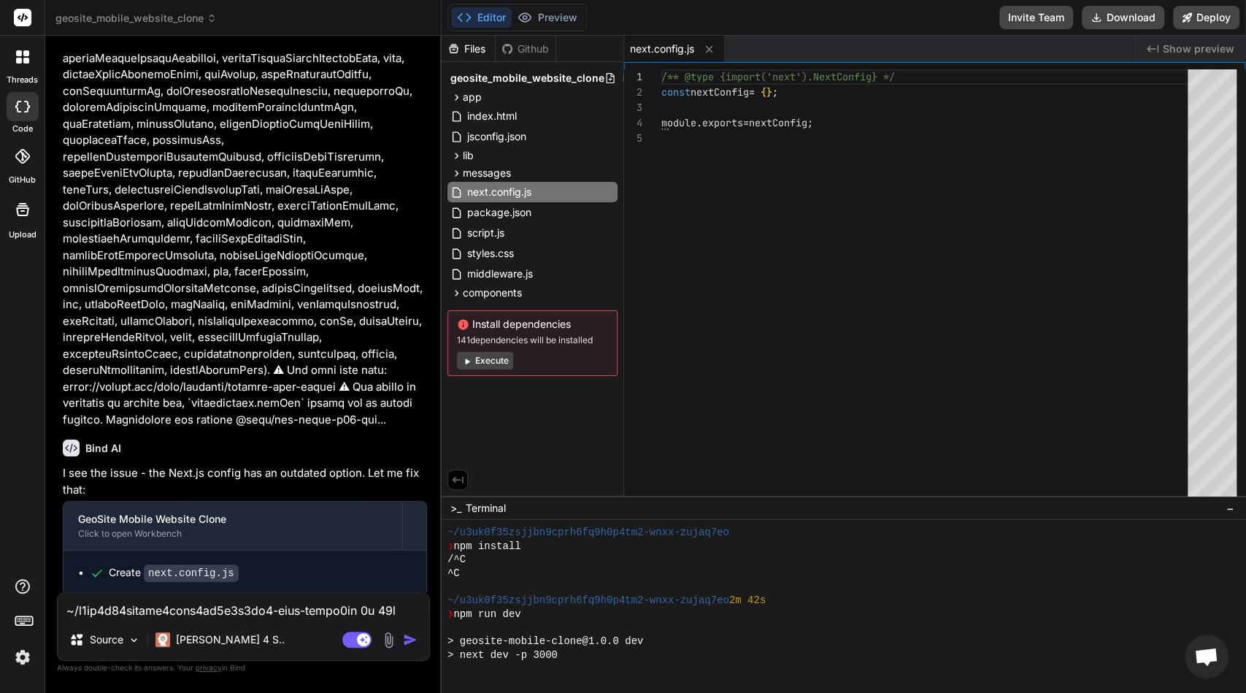
scroll to position [4559, 0]
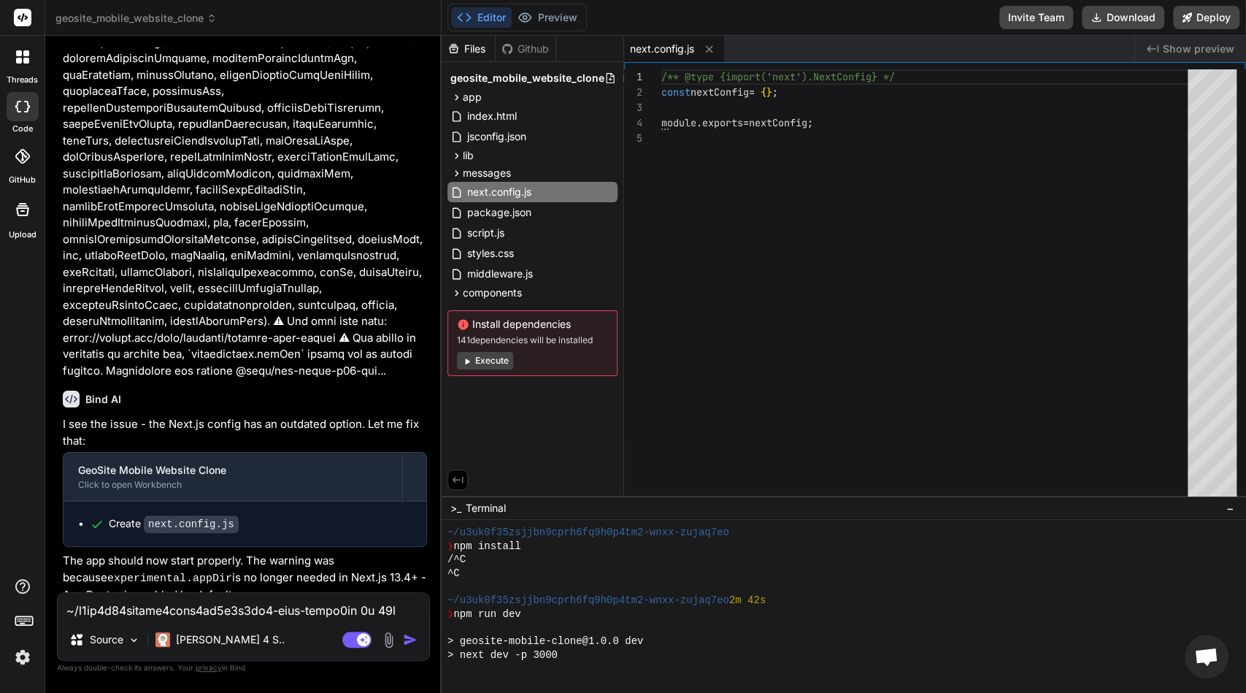
type textarea "x"
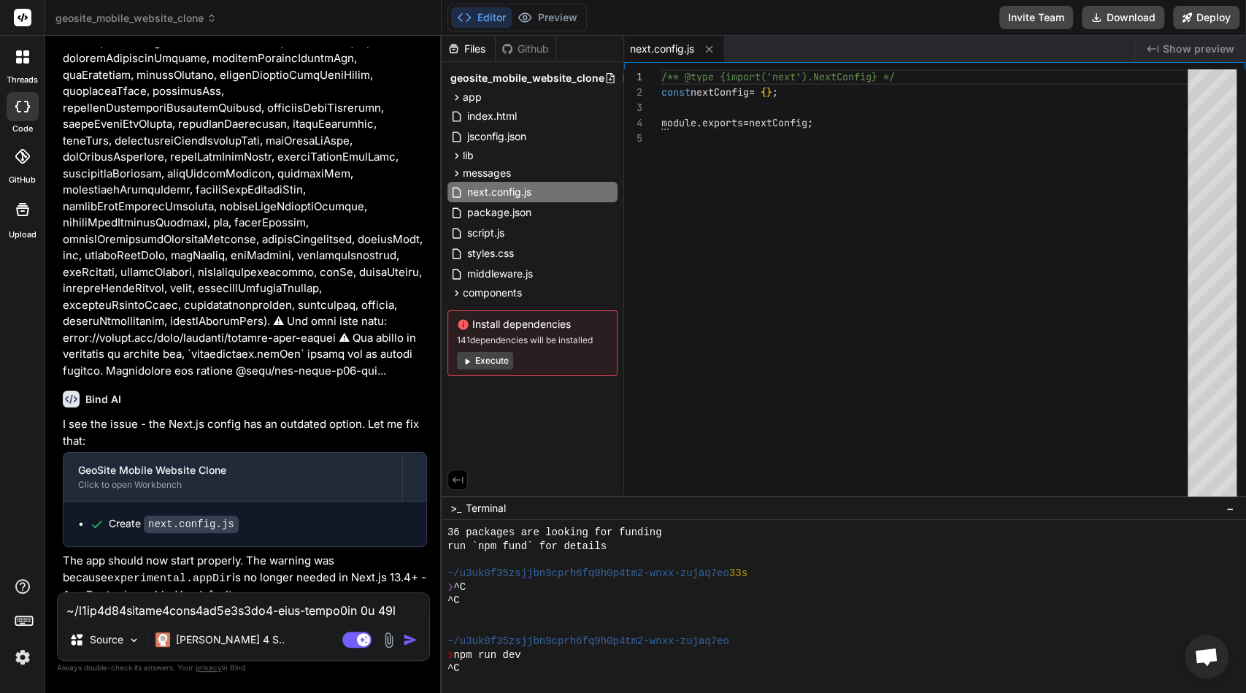
scroll to position [1198, 0]
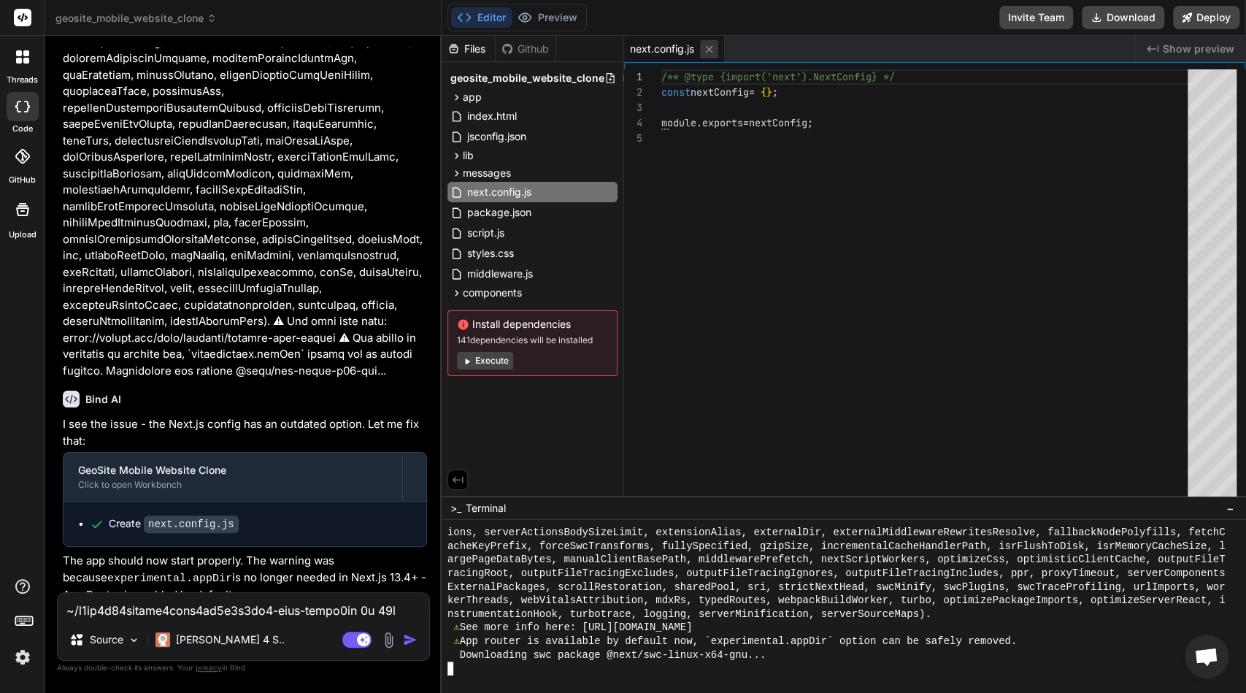
click at [712, 53] on icon at bounding box center [709, 49] width 12 height 12
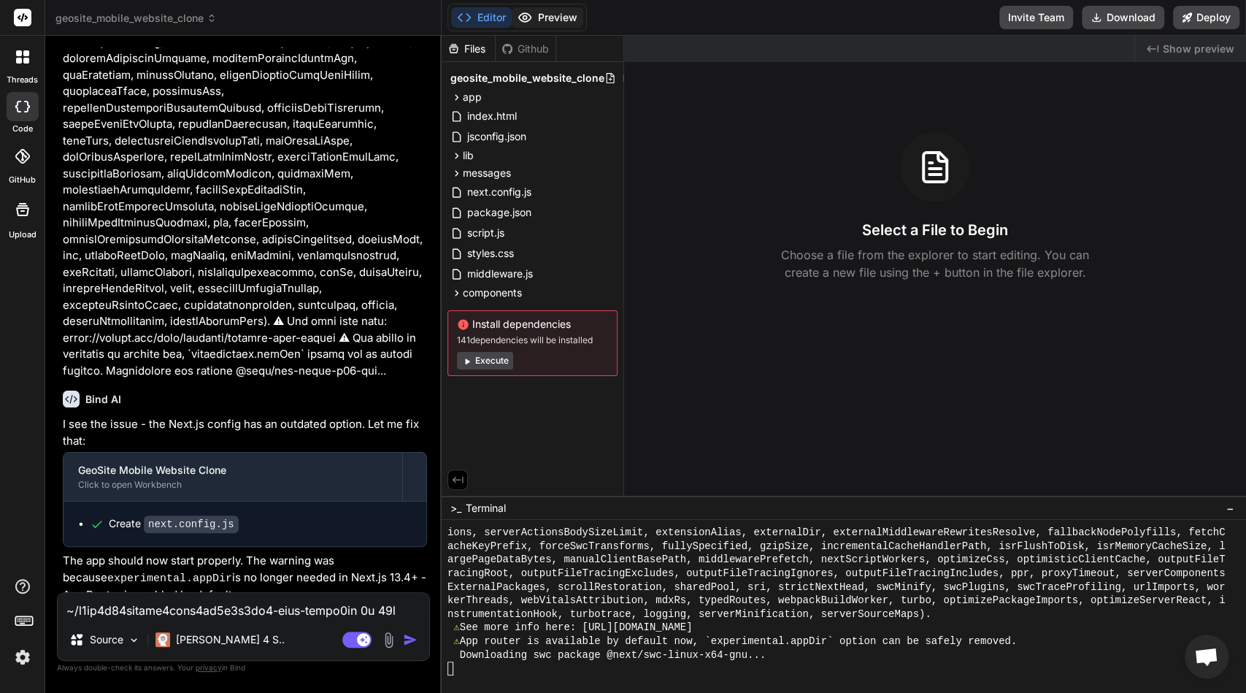
click at [552, 23] on button "Preview" at bounding box center [548, 17] width 72 height 20
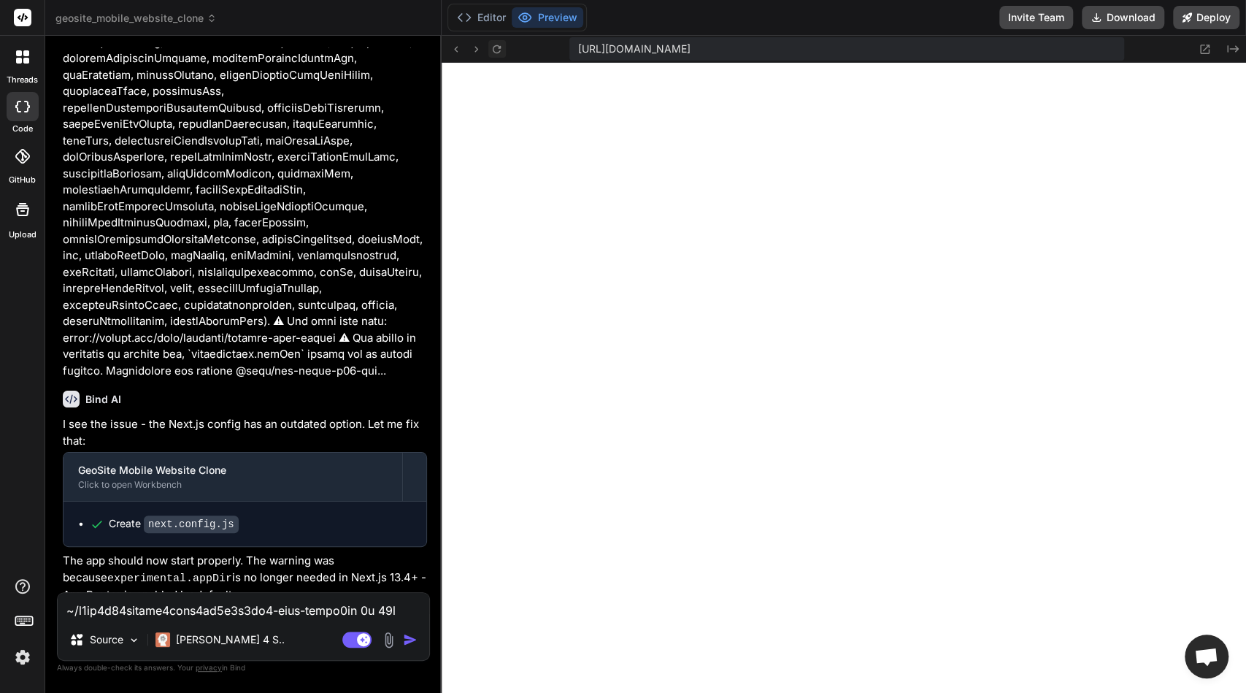
click at [496, 48] on icon at bounding box center [496, 49] width 12 height 12
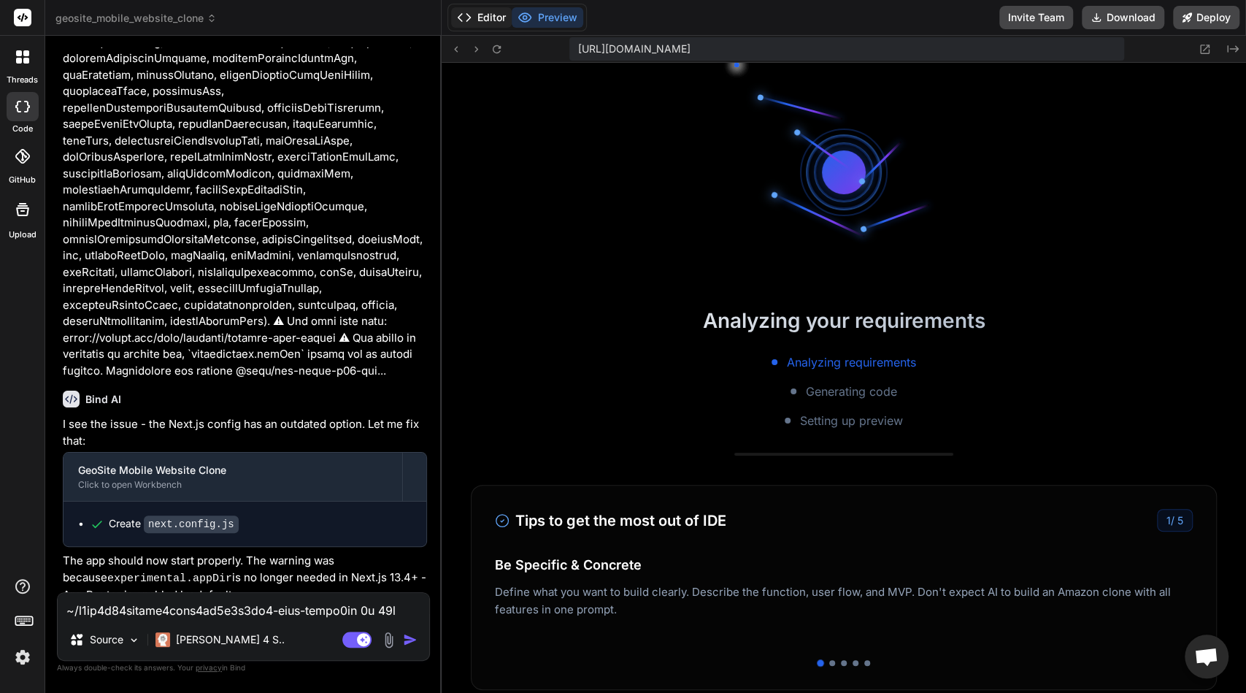
click at [486, 19] on button "Editor" at bounding box center [481, 17] width 61 height 20
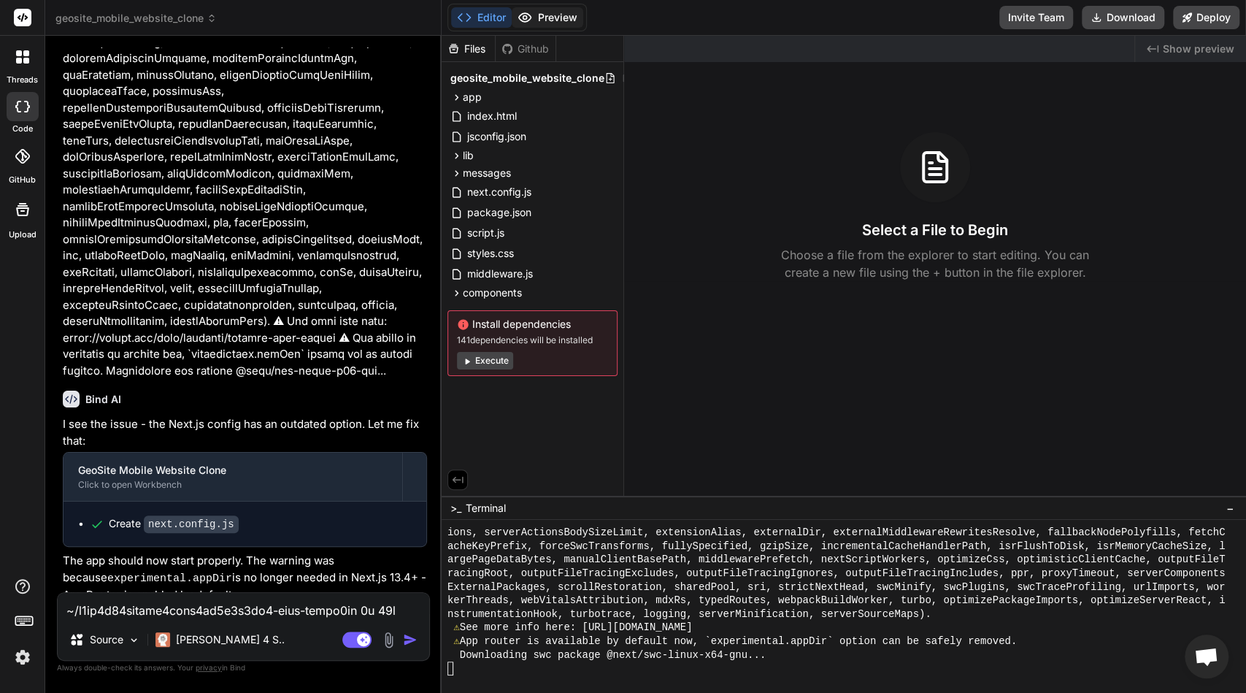
click at [553, 21] on button "Preview" at bounding box center [548, 17] width 72 height 20
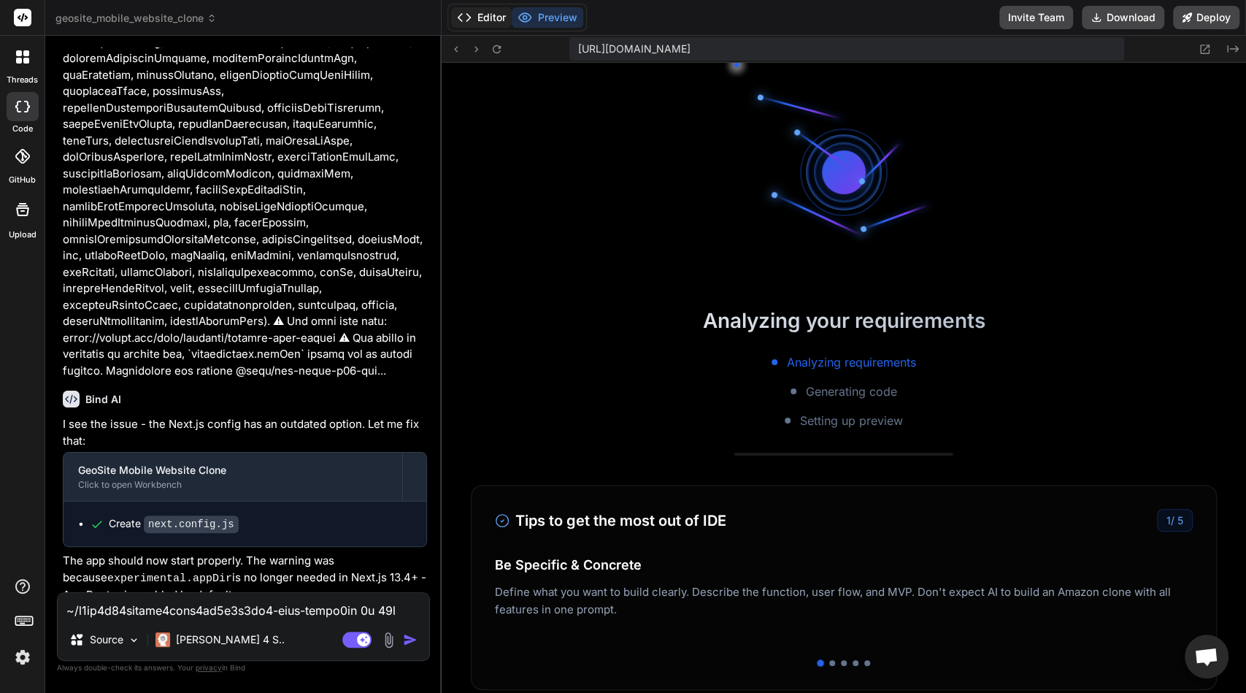
click at [472, 24] on button "Editor" at bounding box center [481, 17] width 61 height 20
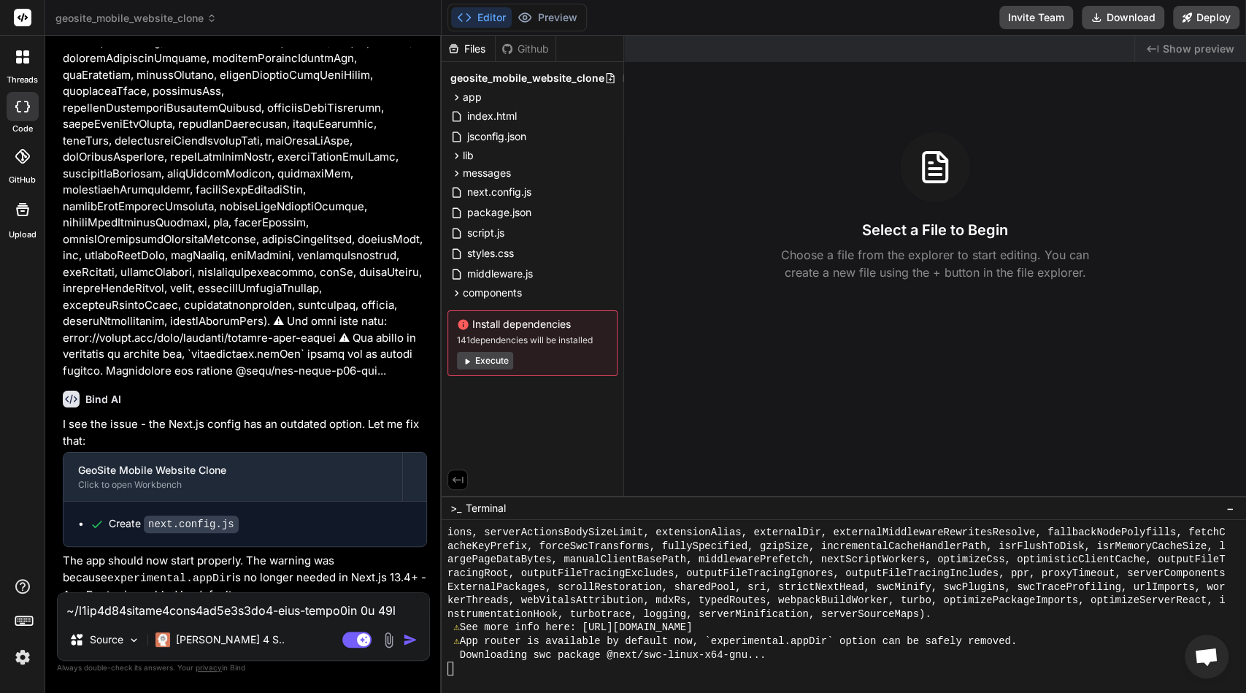
click at [293, 619] on div "Source Claude 4 S.. Agent Mode. When this toggle is activated, AI automatically…" at bounding box center [243, 626] width 373 height 69
click at [298, 609] on textarea at bounding box center [243, 606] width 371 height 26
type textarea "k"
type textarea "x"
type textarea "ke"
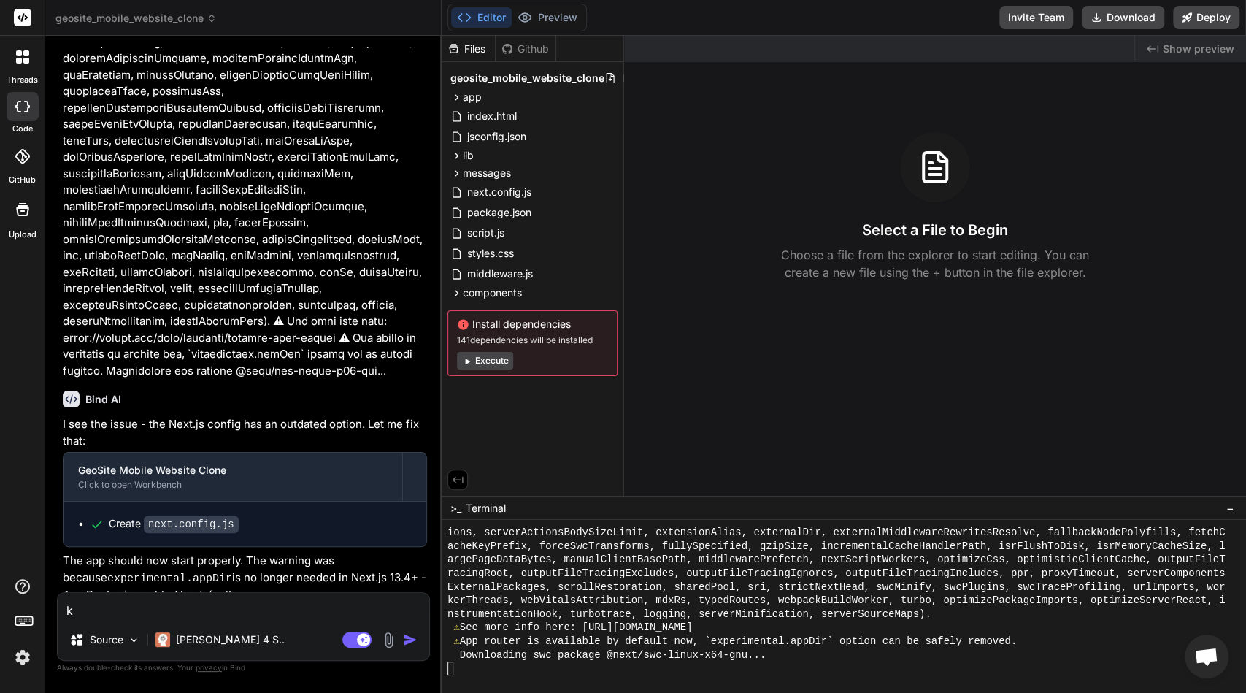
type textarea "x"
type textarea "kee"
type textarea "x"
type textarea "keep"
type textarea "x"
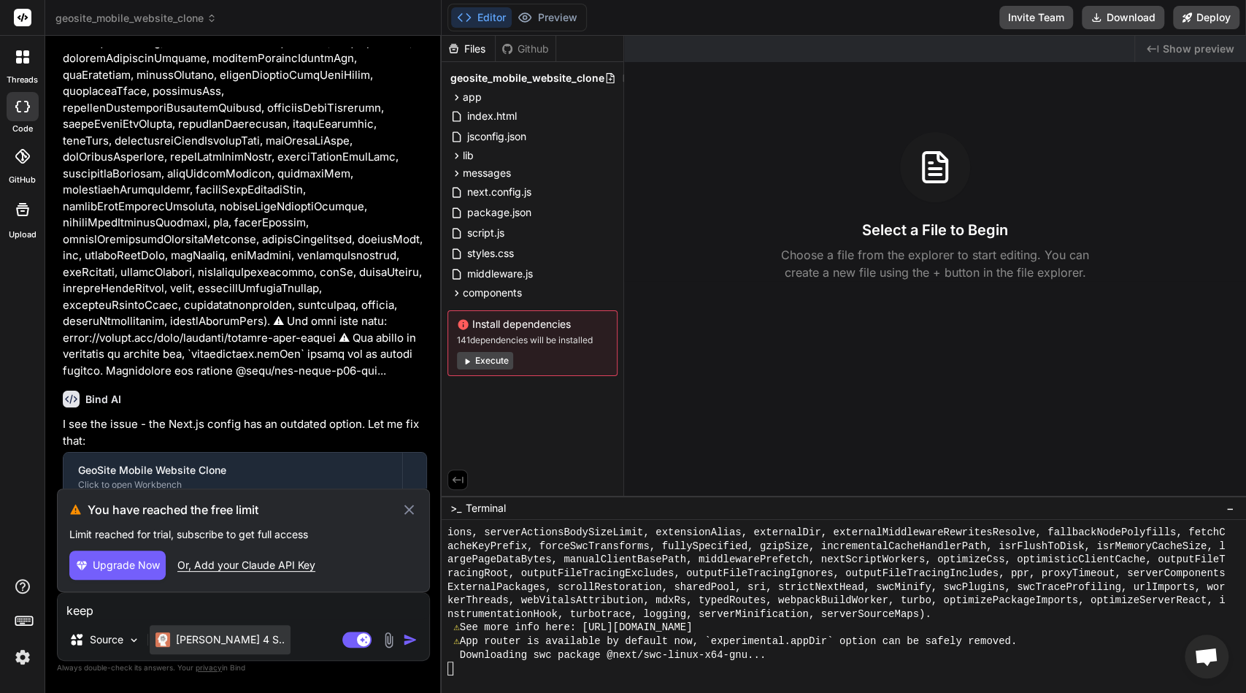
type textarea "keep"
click at [209, 645] on p "[PERSON_NAME] 4 S.." at bounding box center [230, 639] width 109 height 15
click at [410, 506] on icon at bounding box center [409, 510] width 17 height 18
type textarea "x"
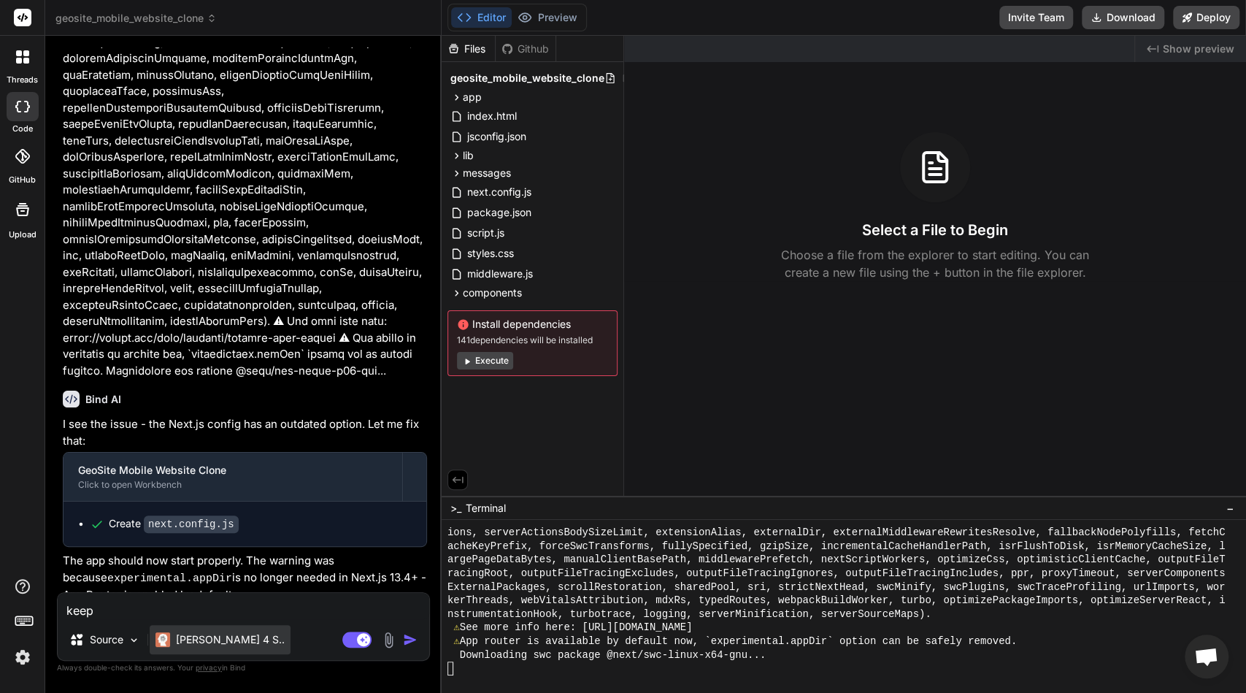
click at [226, 647] on div "[PERSON_NAME] 4 S.." at bounding box center [220, 639] width 141 height 29
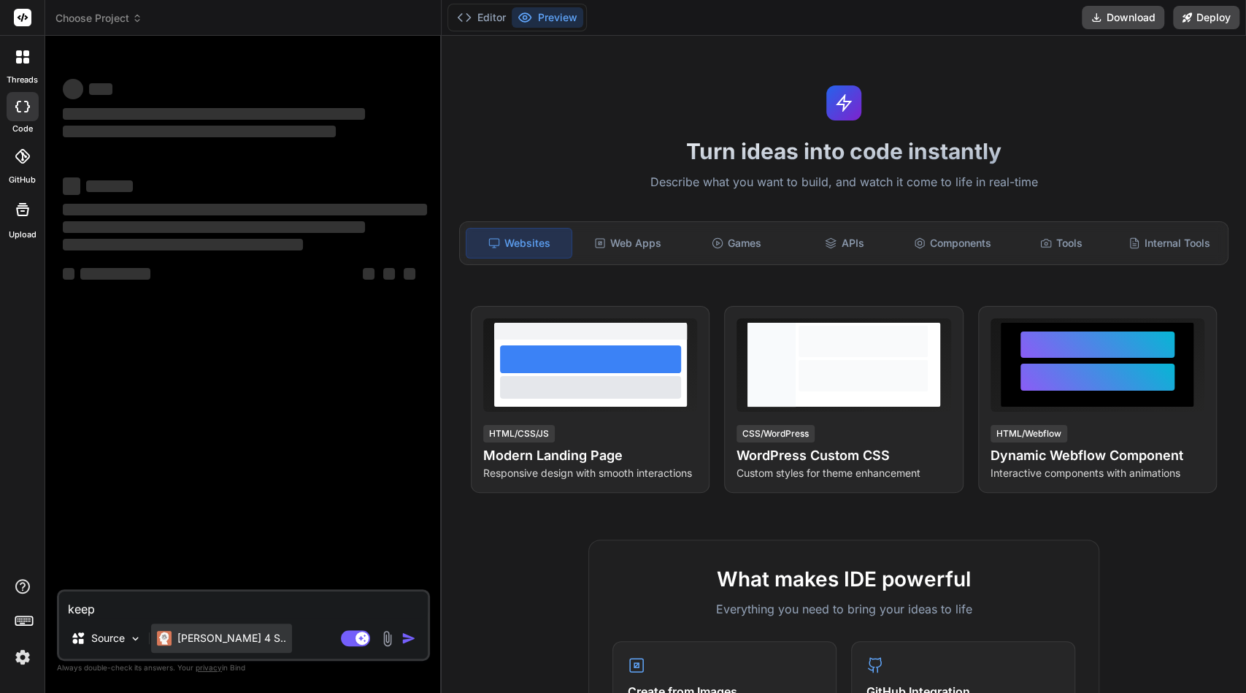
click at [182, 637] on p "[PERSON_NAME] 4 S.." at bounding box center [231, 638] width 109 height 15
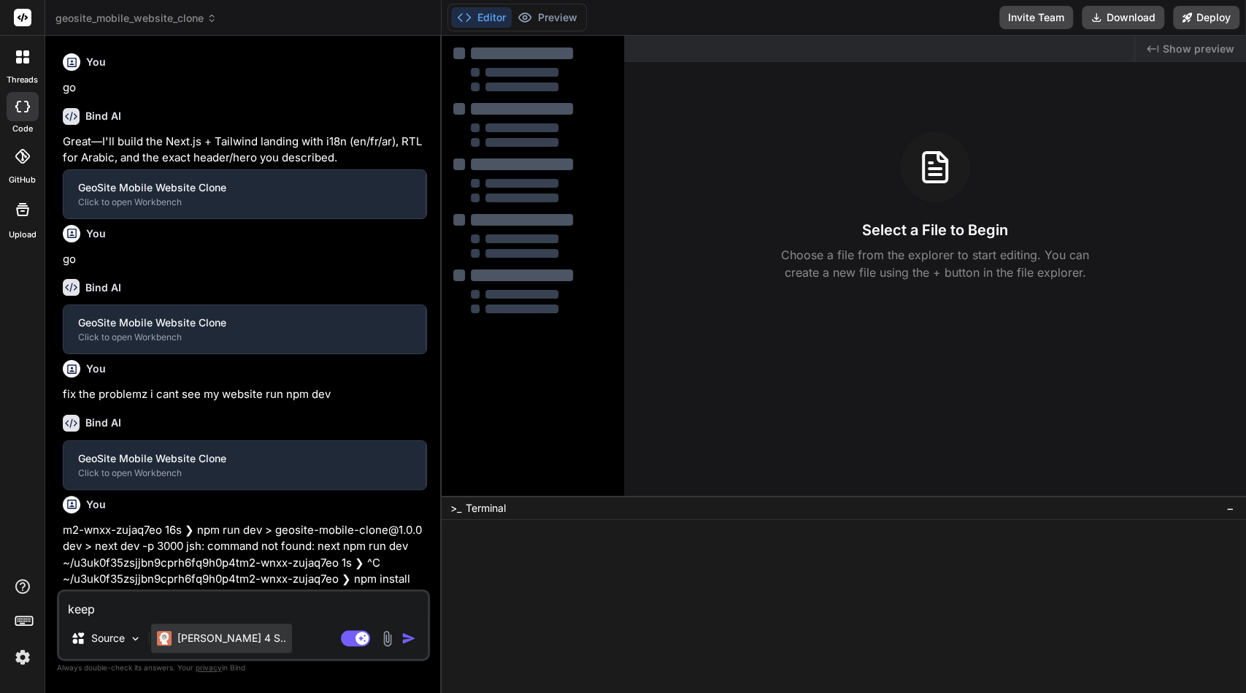
click at [191, 629] on div "[PERSON_NAME] 4 S.." at bounding box center [221, 637] width 141 height 29
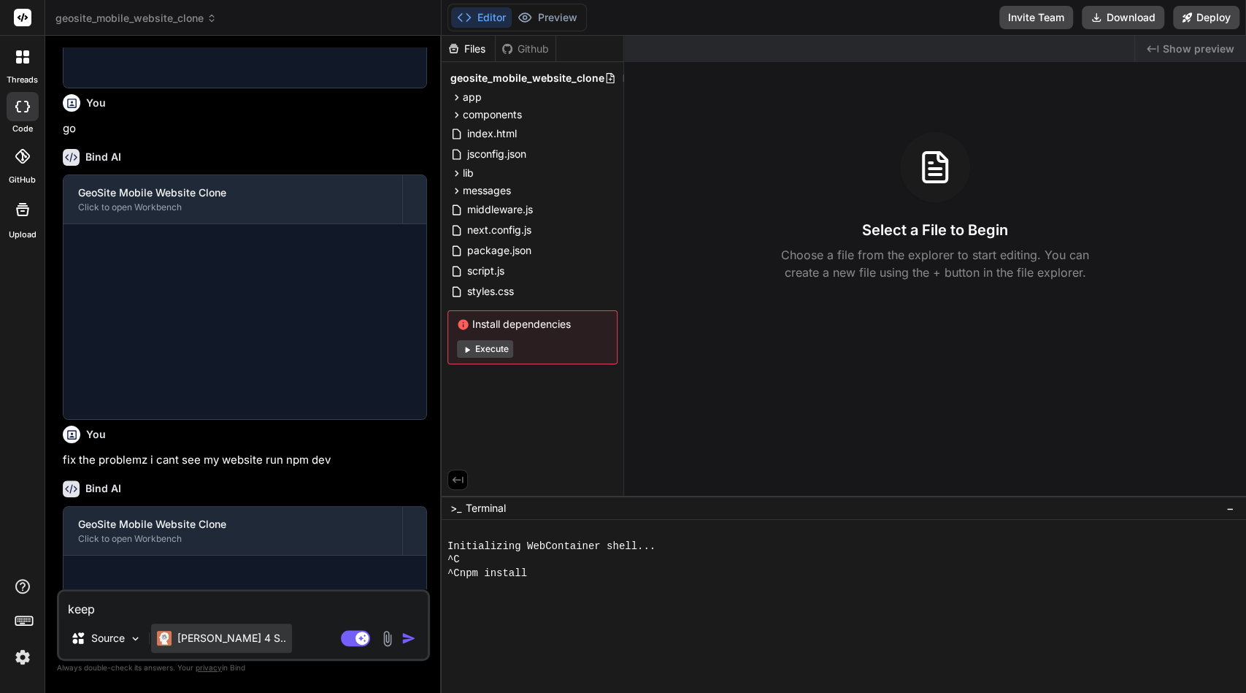
scroll to position [2014, 0]
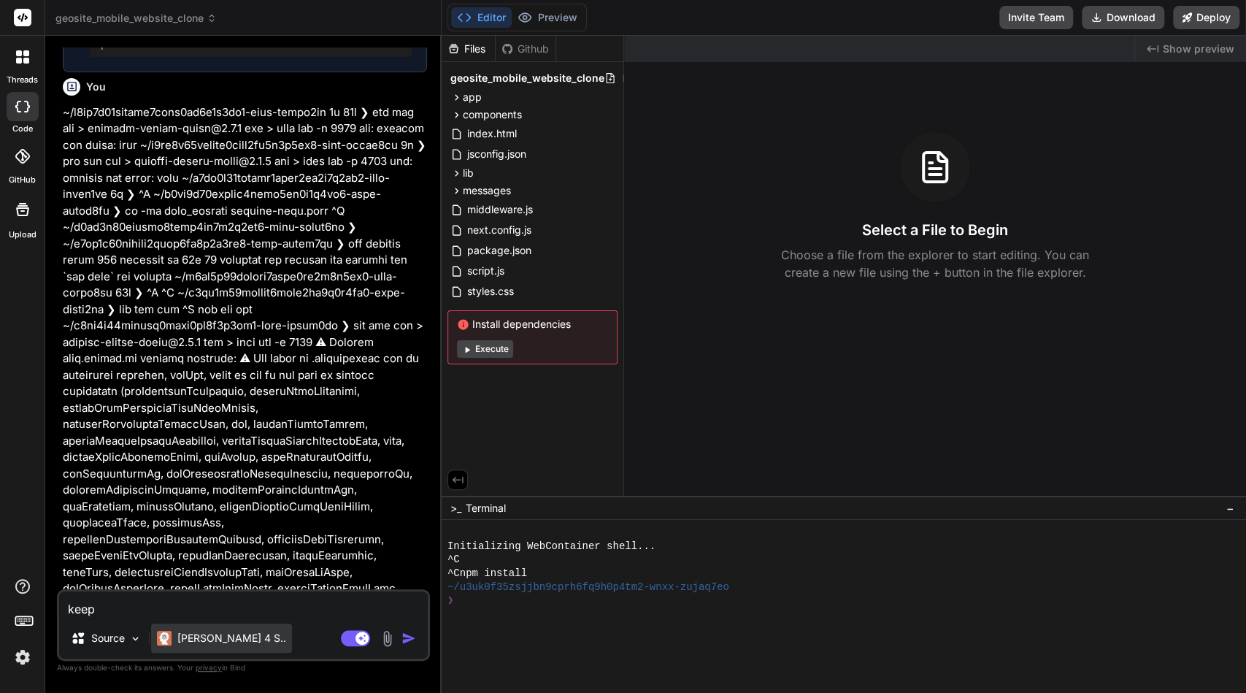
click at [191, 629] on div "[PERSON_NAME] 4 S.." at bounding box center [221, 637] width 141 height 29
click at [207, 642] on p "[PERSON_NAME] 4 S.." at bounding box center [231, 638] width 109 height 15
click at [489, 347] on button "Execute" at bounding box center [485, 349] width 56 height 18
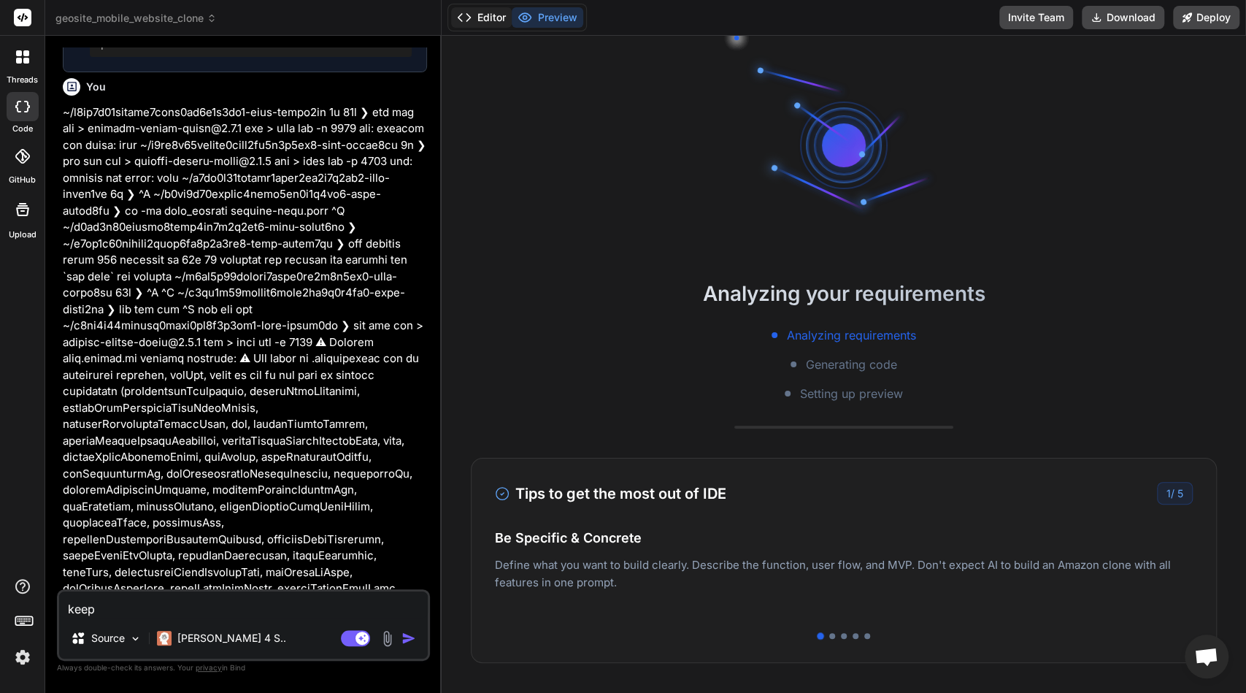
click at [496, 22] on button "Editor" at bounding box center [481, 17] width 61 height 20
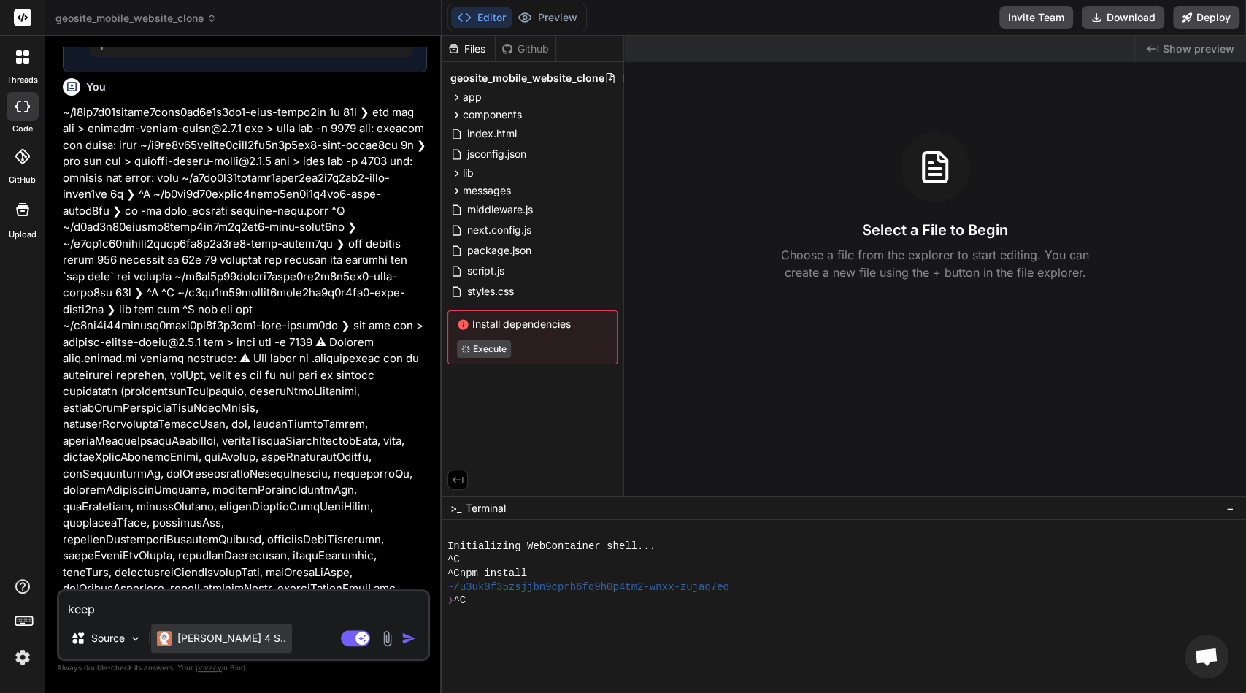
click at [188, 631] on p "[PERSON_NAME] 4 S.." at bounding box center [231, 638] width 109 height 15
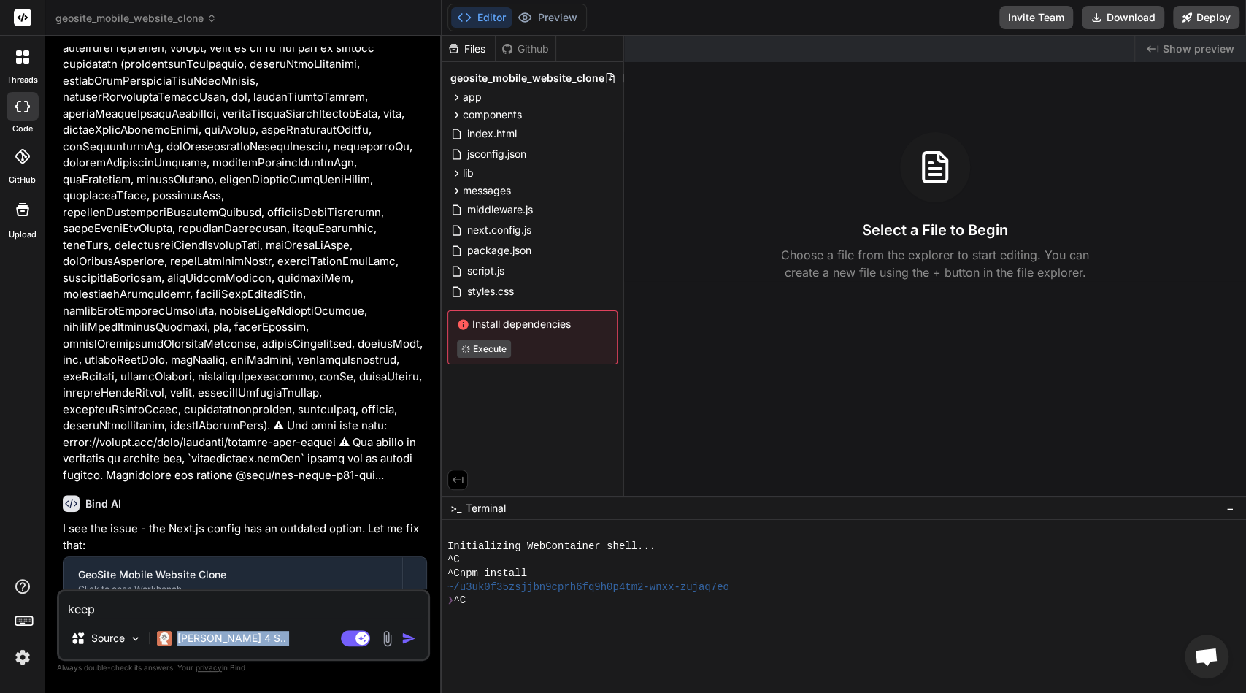
scroll to position [2434, 0]
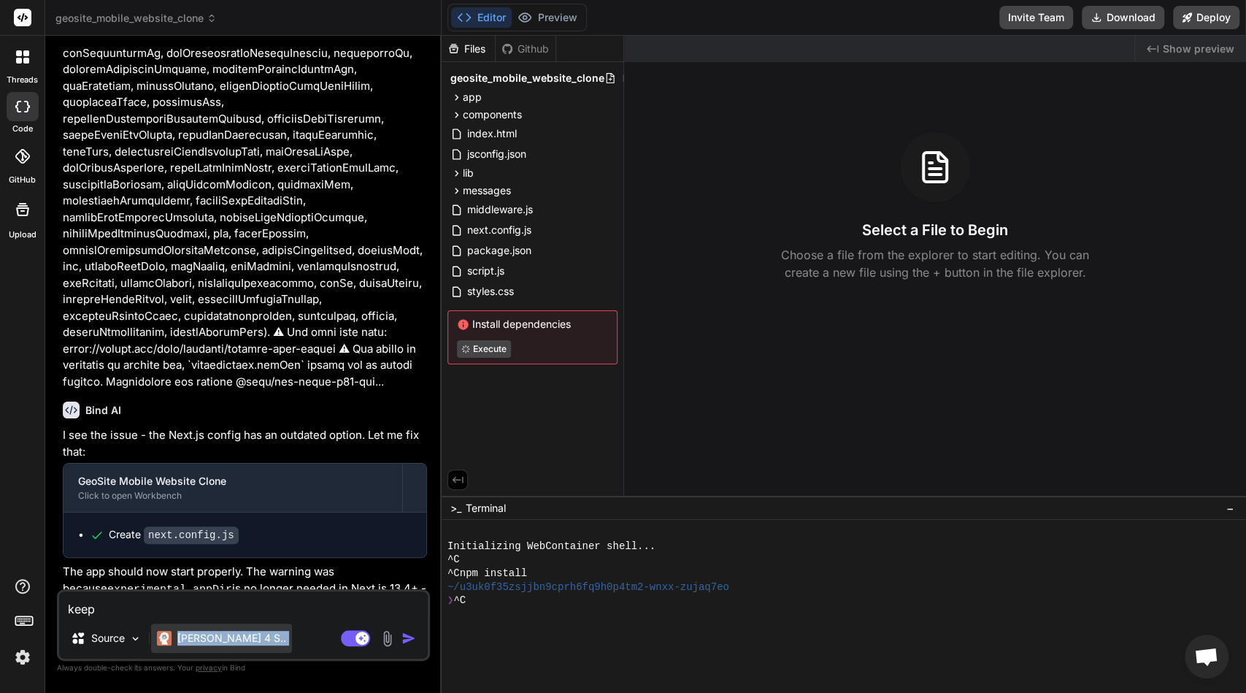
click at [231, 640] on p "[PERSON_NAME] 4 S.." at bounding box center [231, 638] width 109 height 15
click at [156, 639] on div "[PERSON_NAME] 4 S.." at bounding box center [221, 637] width 141 height 29
click at [151, 598] on textarea "keep" at bounding box center [243, 604] width 369 height 26
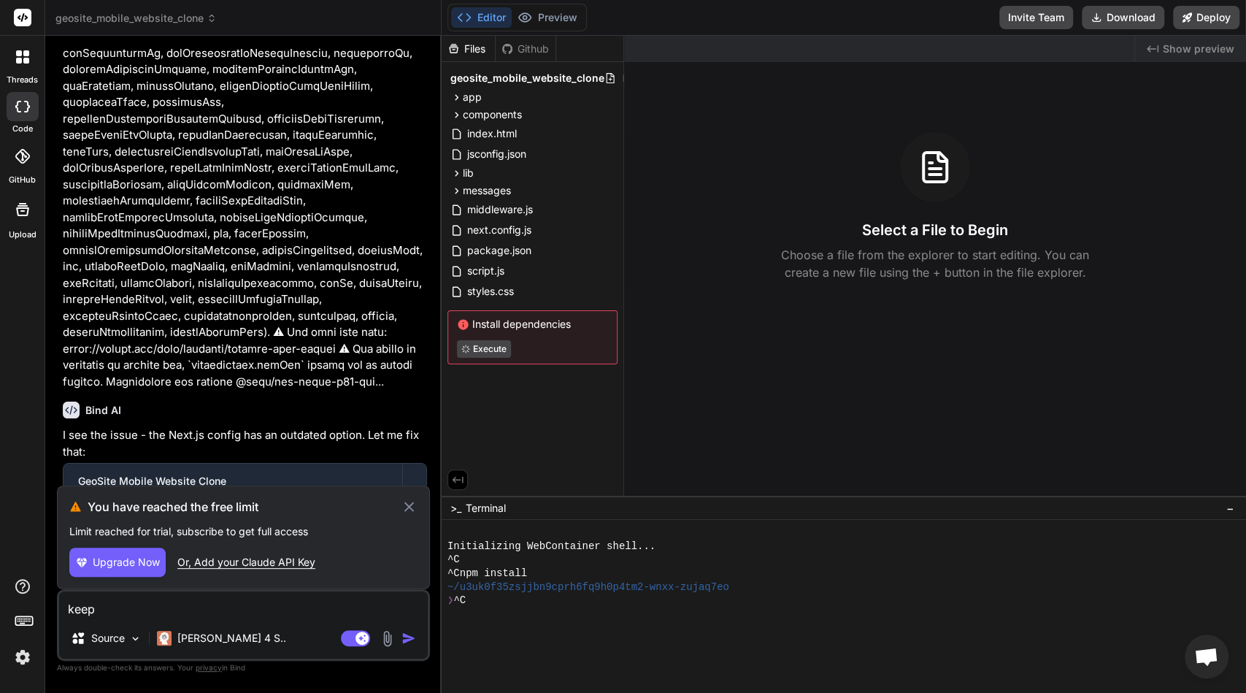
click at [288, 563] on div "Or, Add your Claude API Key" at bounding box center [246, 562] width 138 height 15
type textarea "x"
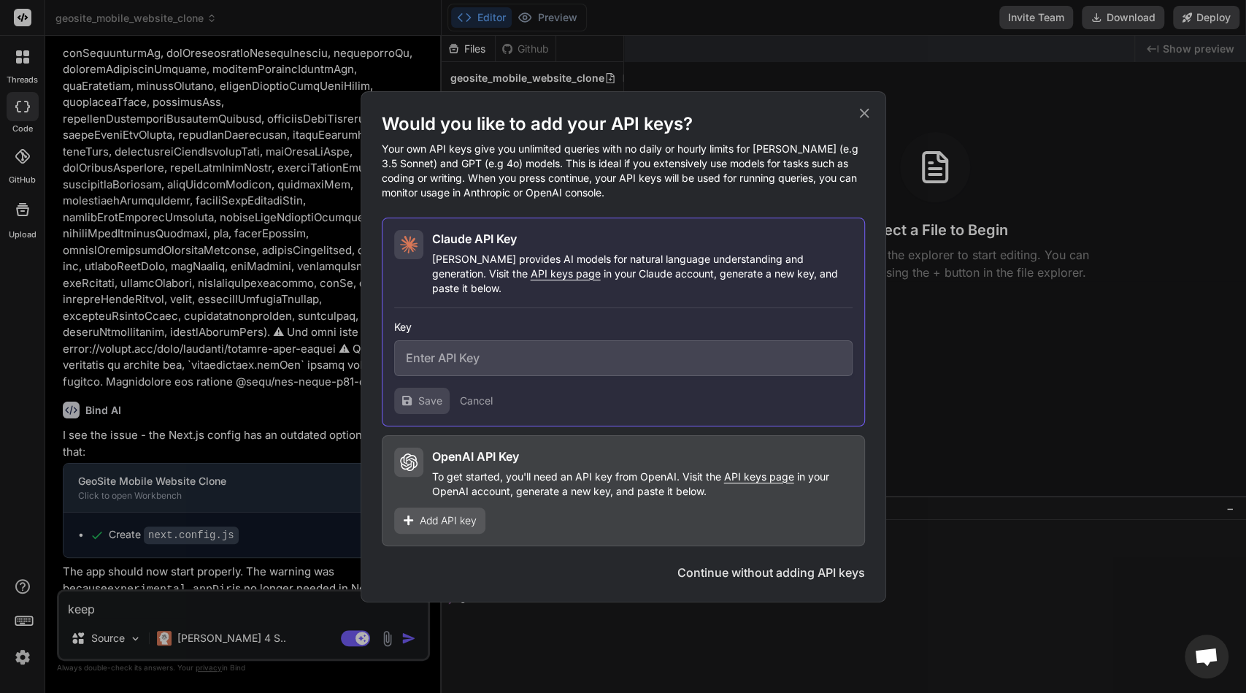
click at [726, 563] on button "Continue without adding API keys" at bounding box center [771, 572] width 188 height 18
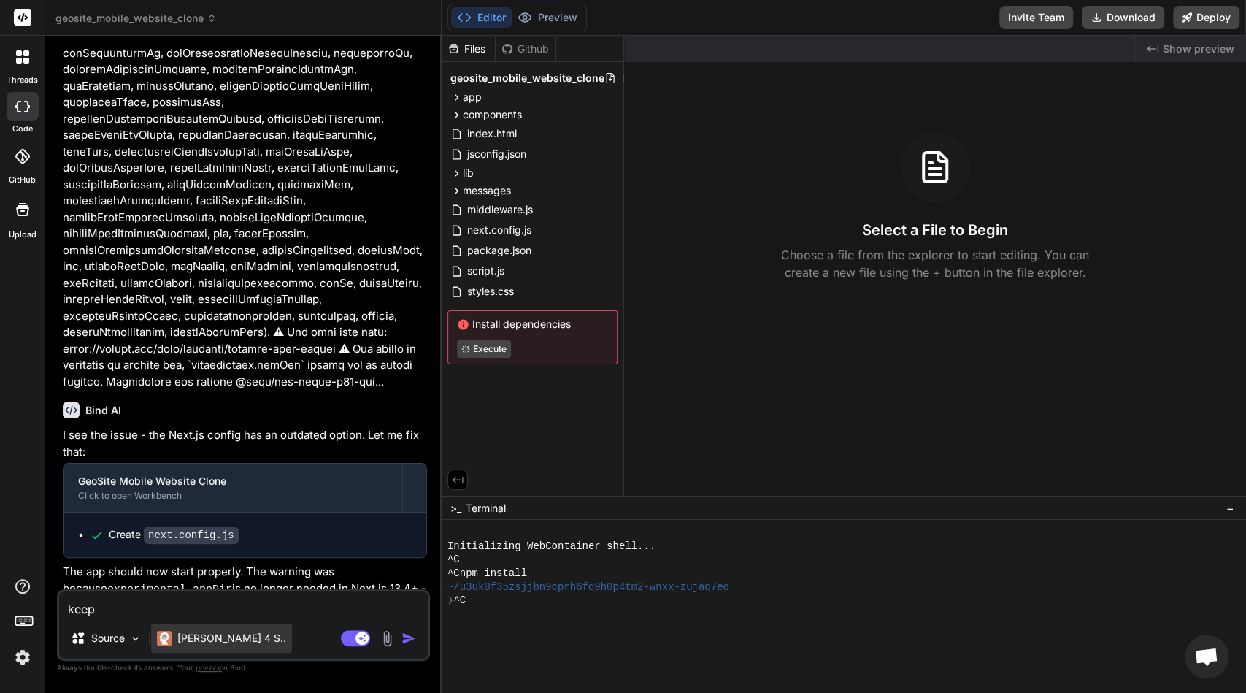
click at [216, 641] on p "[PERSON_NAME] 4 S.." at bounding box center [231, 638] width 109 height 15
click at [190, 643] on p "[PERSON_NAME] 4 S.." at bounding box center [231, 638] width 109 height 15
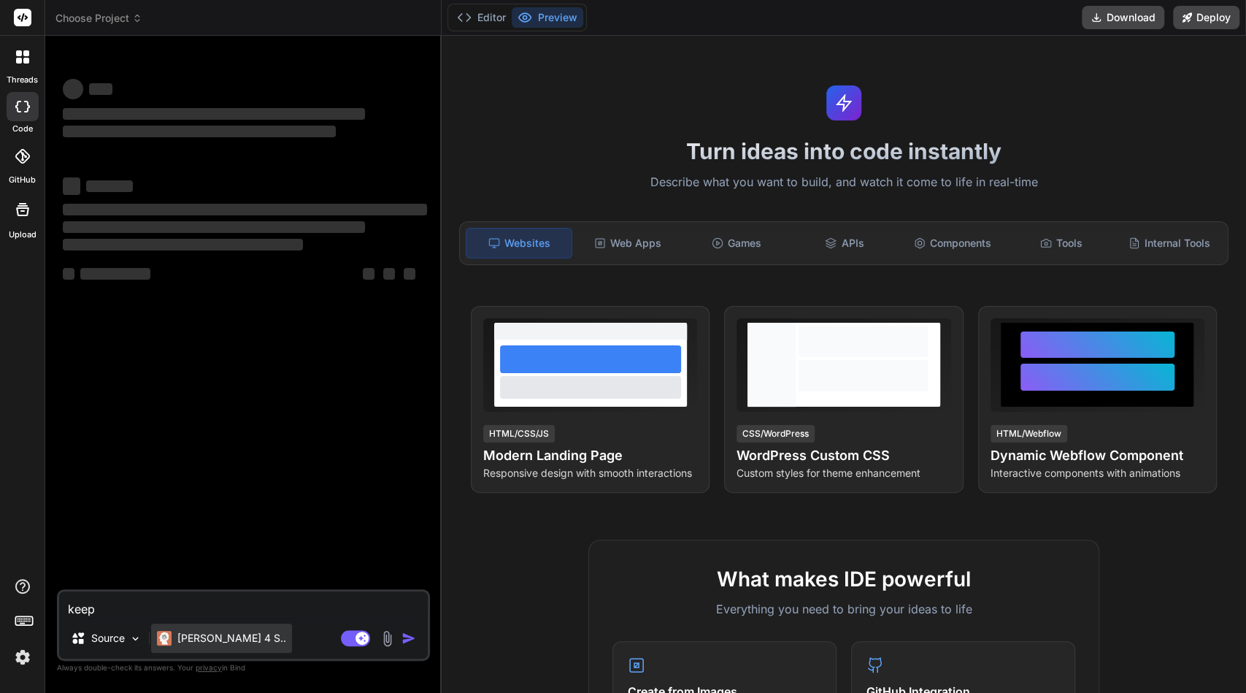
click at [203, 647] on div "[PERSON_NAME] 4 S.." at bounding box center [221, 637] width 141 height 29
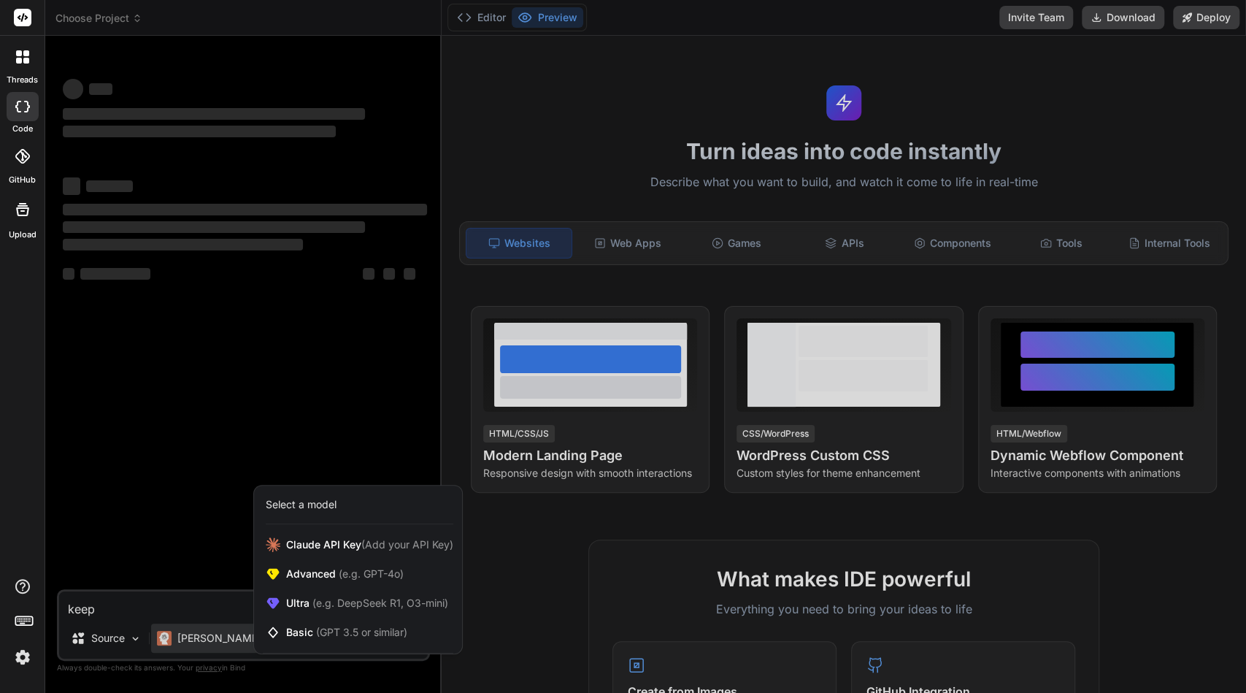
click at [203, 647] on div at bounding box center [623, 346] width 1246 height 693
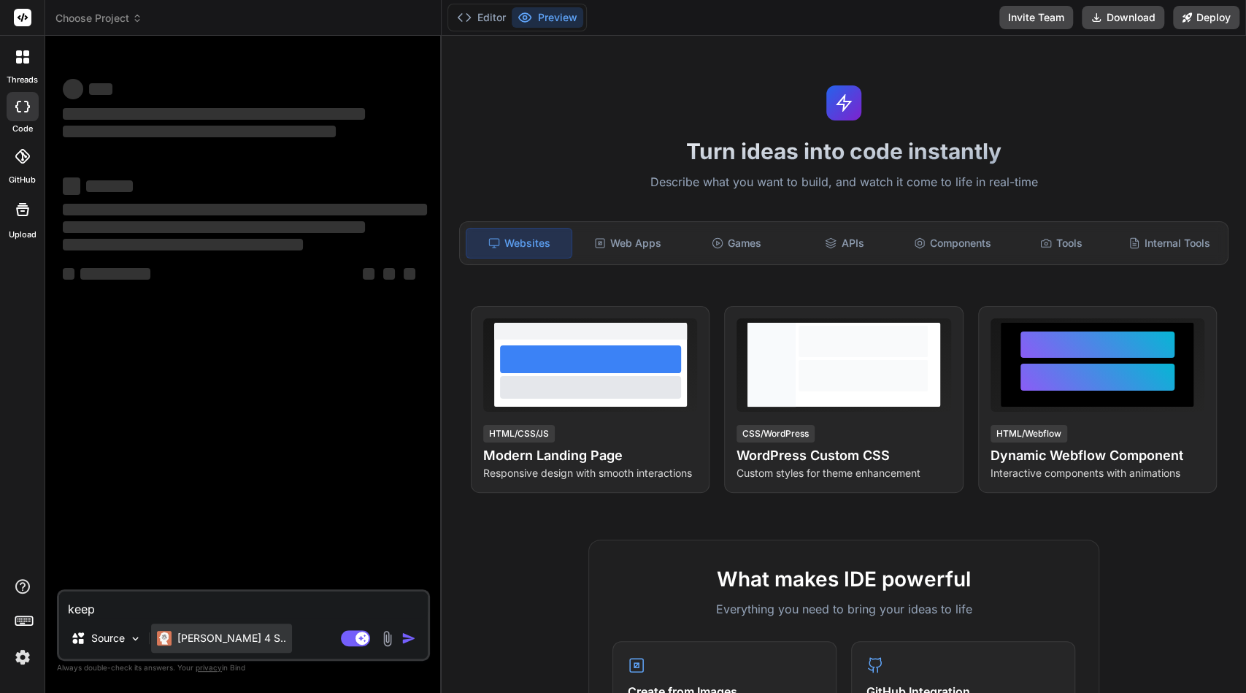
click at [225, 636] on p "[PERSON_NAME] 4 S.." at bounding box center [231, 638] width 109 height 15
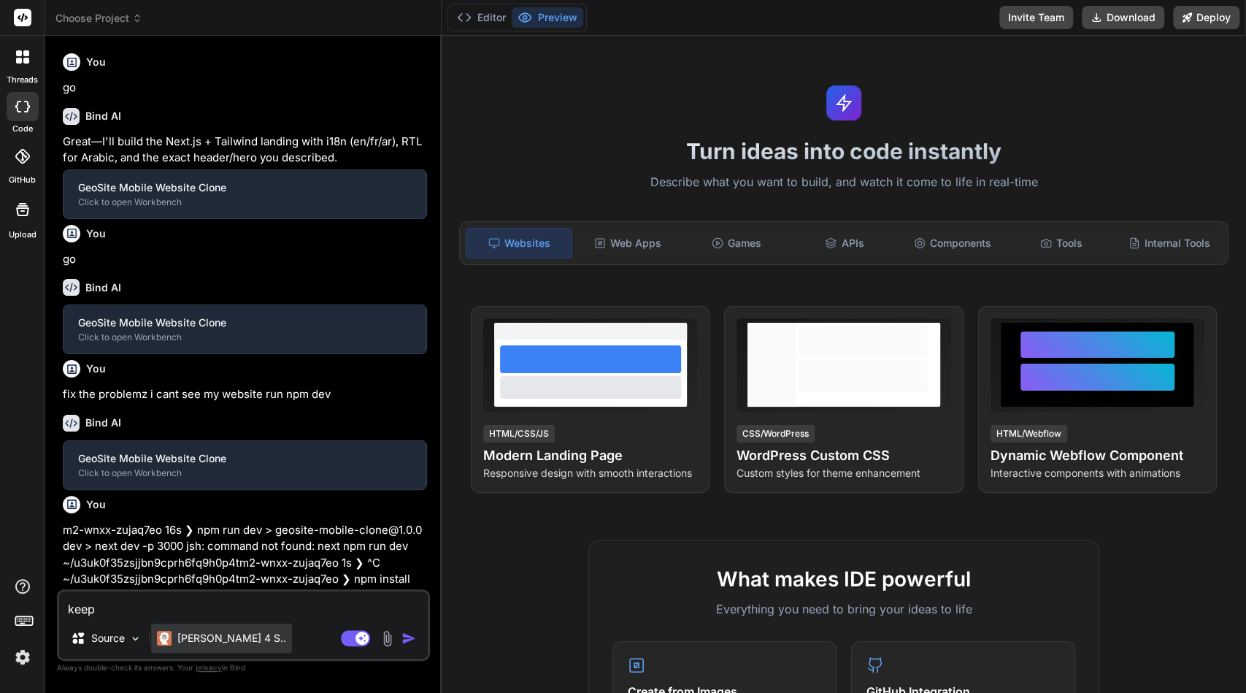
click at [225, 636] on p "[PERSON_NAME] 4 S.." at bounding box center [231, 638] width 109 height 15
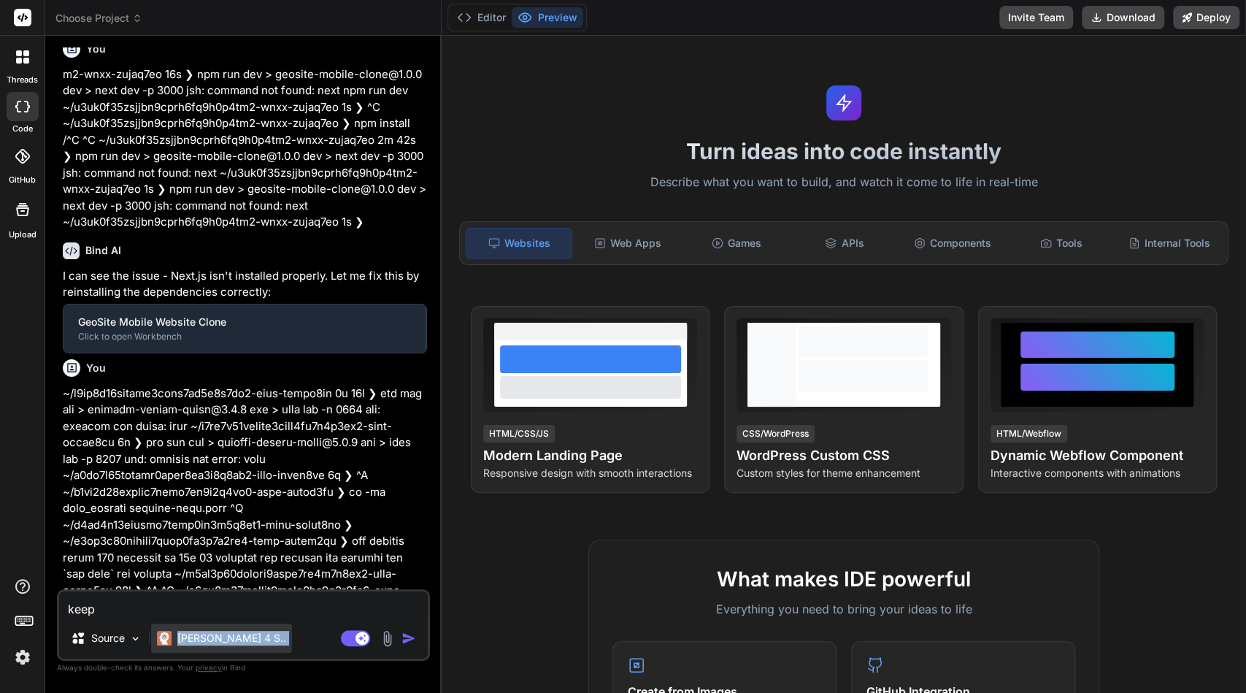
click at [225, 636] on p "[PERSON_NAME] 4 S.." at bounding box center [231, 638] width 109 height 15
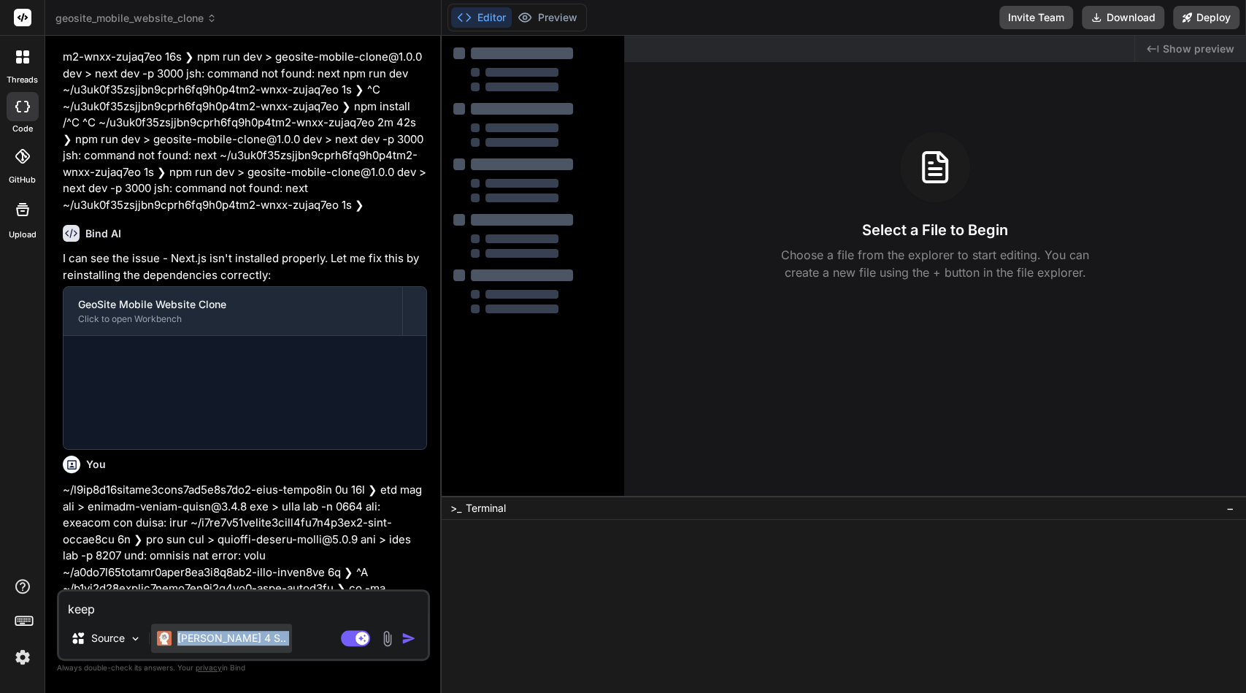
click at [225, 636] on p "[PERSON_NAME] 4 S.." at bounding box center [231, 638] width 109 height 15
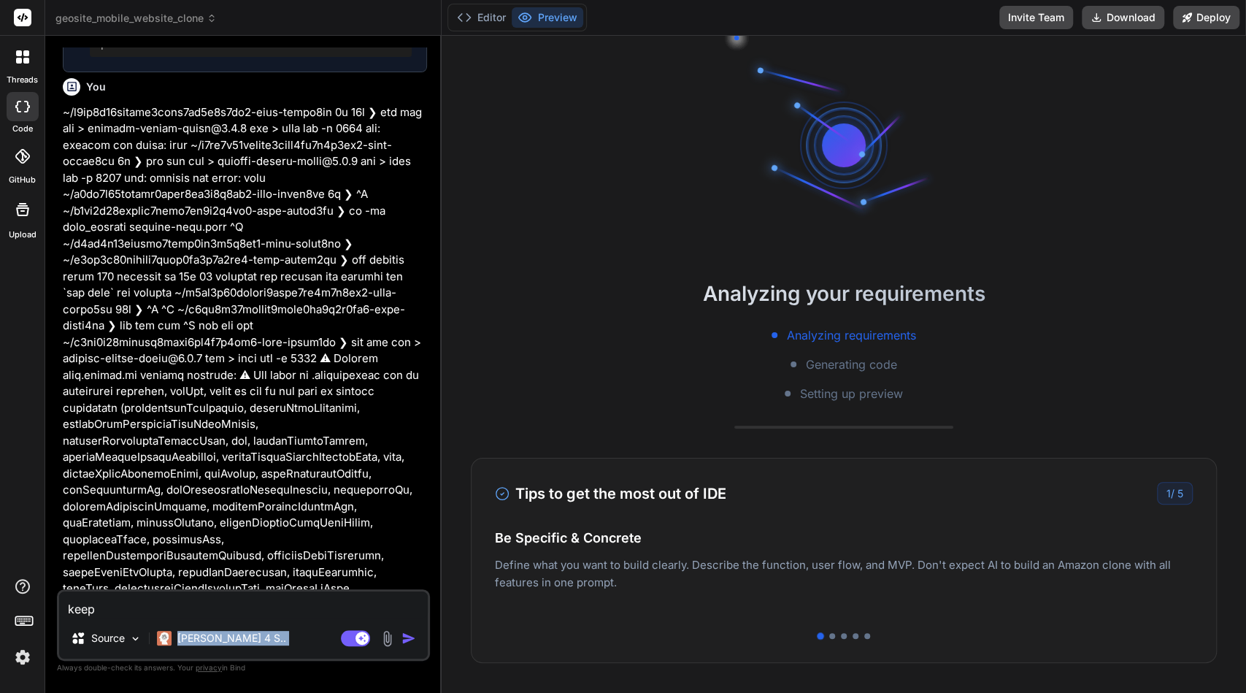
type textarea "x"
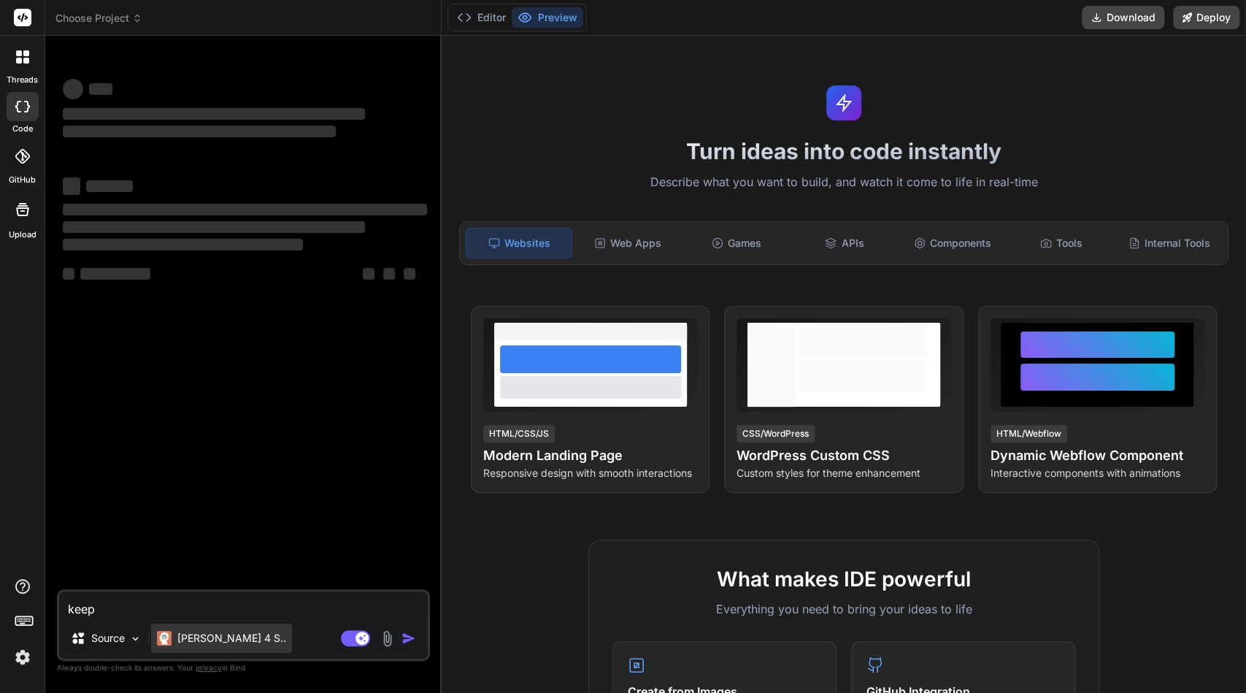
click at [228, 642] on p "[PERSON_NAME] 4 S.." at bounding box center [231, 638] width 109 height 15
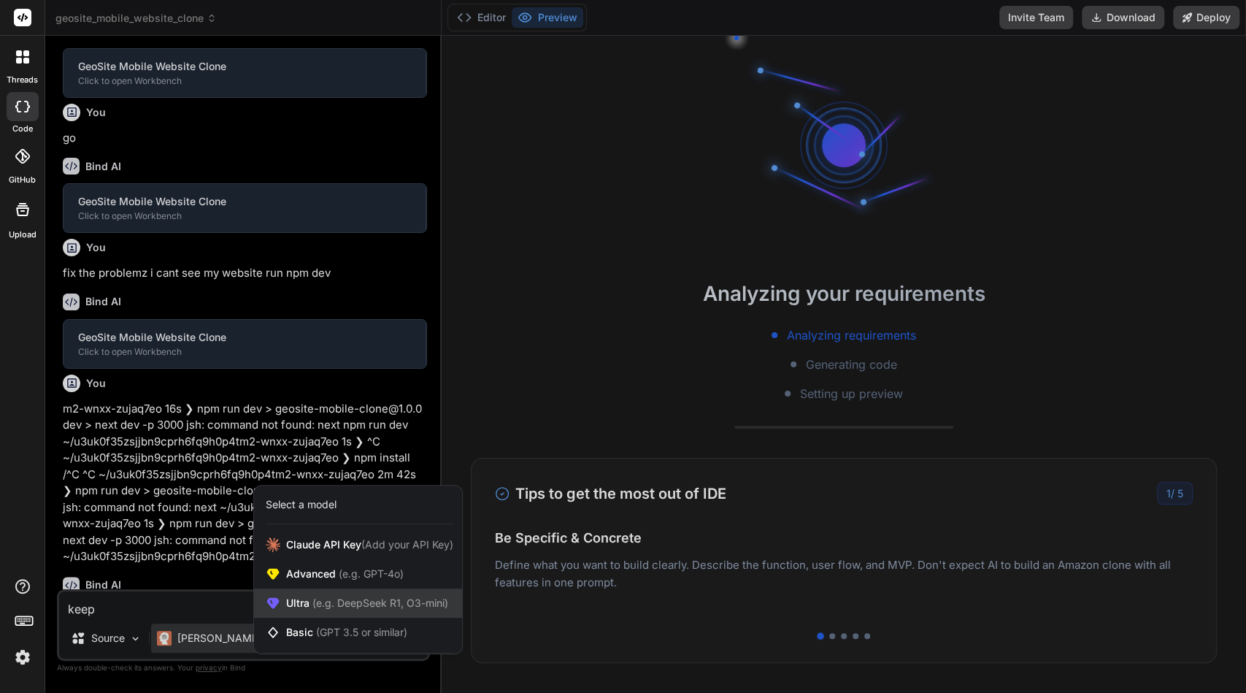
scroll to position [624, 0]
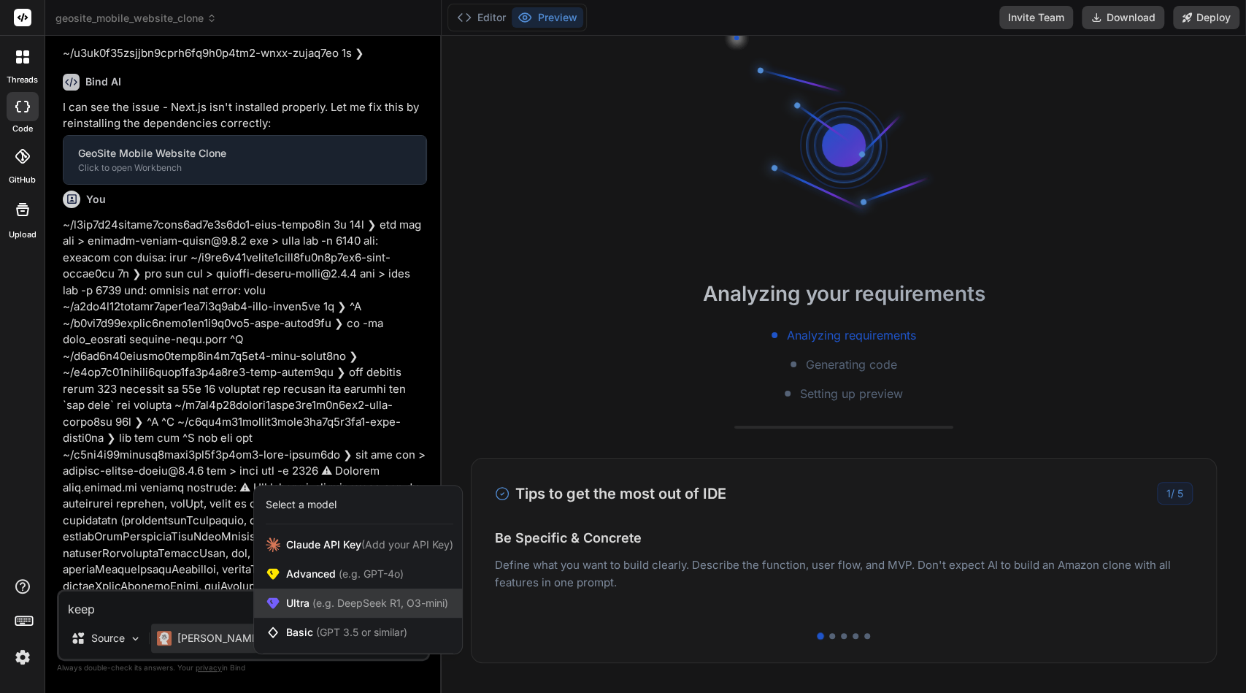
click at [323, 601] on span "(e.g. DeepSeek R1, O3-mini)" at bounding box center [378, 602] width 139 height 12
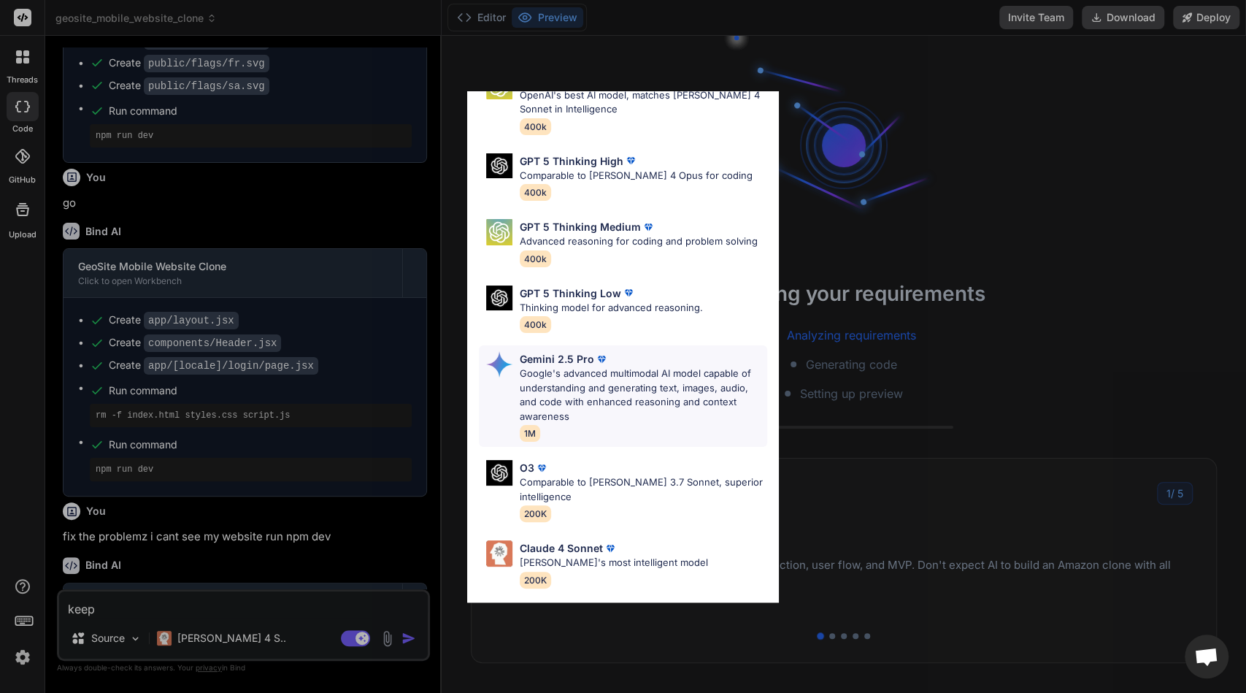
scroll to position [74, 0]
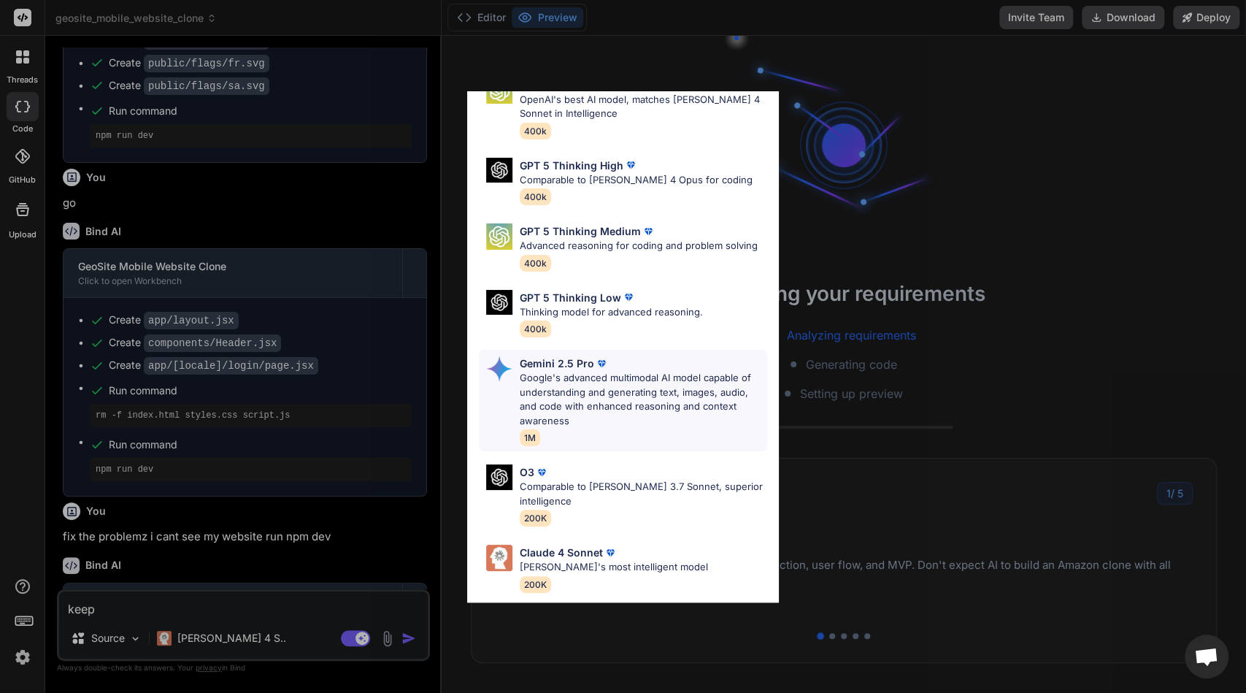
click at [605, 386] on p "Google's advanced multimodal AI model capable of understanding and generating t…" at bounding box center [643, 399] width 247 height 57
type textarea "x"
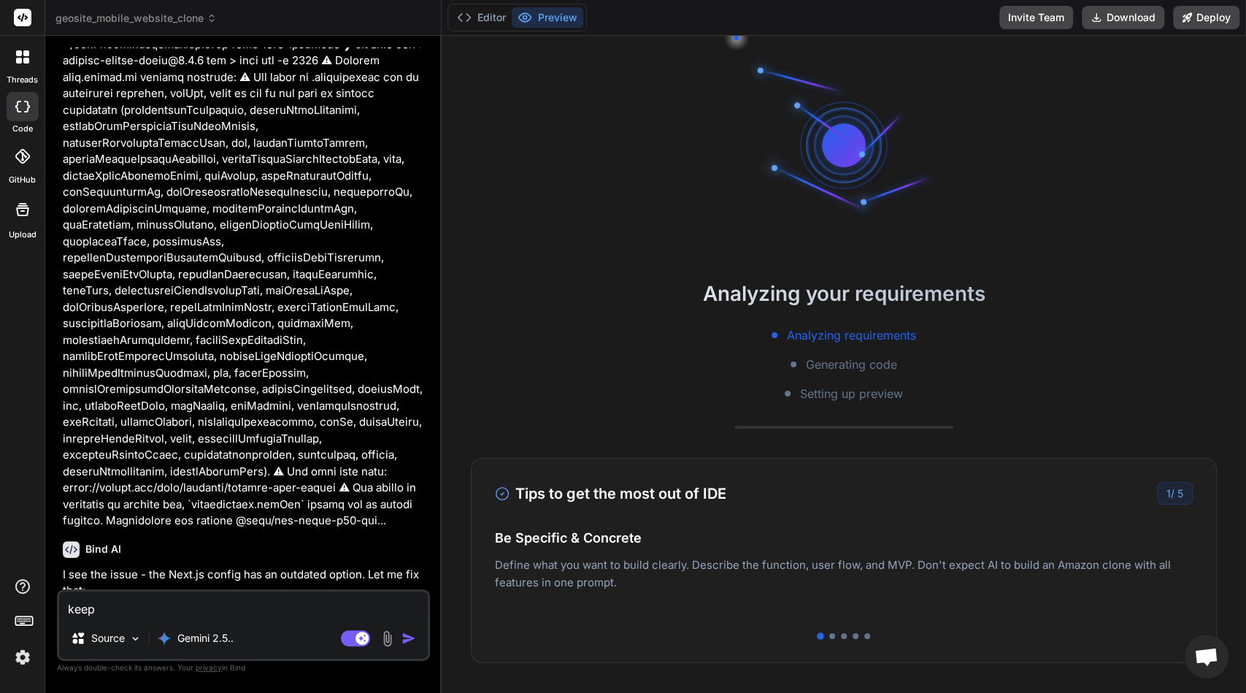
scroll to position [2434, 0]
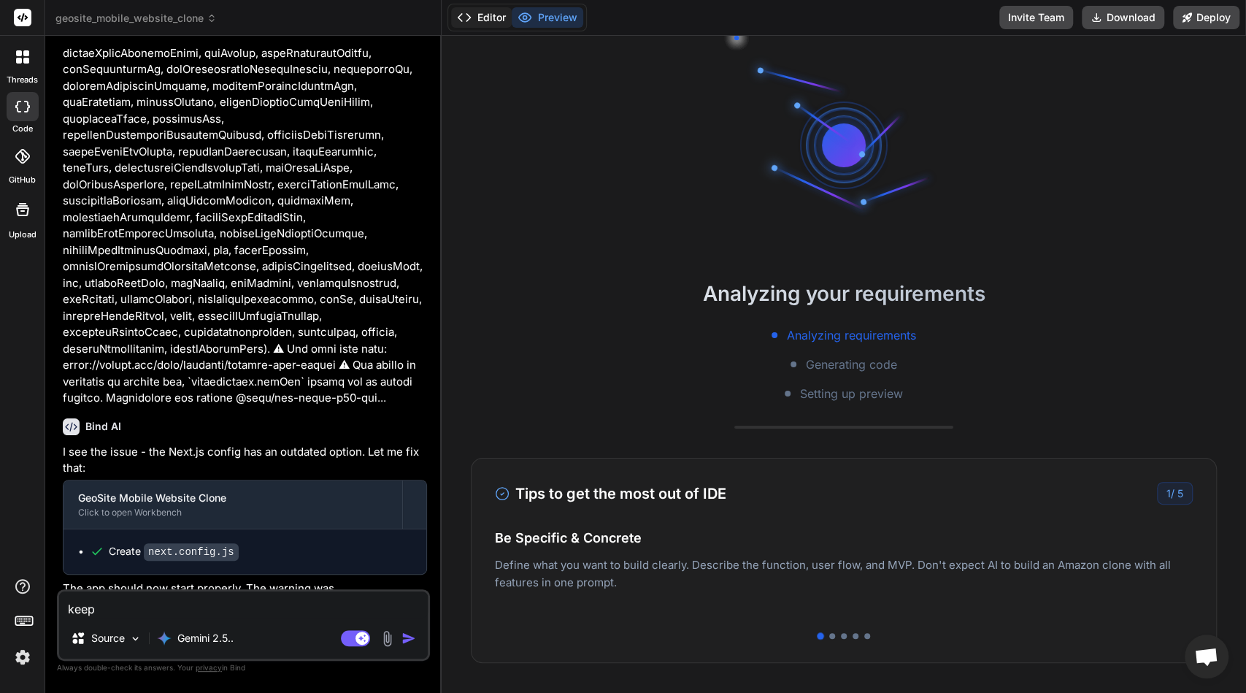
click at [486, 16] on button "Editor" at bounding box center [481, 17] width 61 height 20
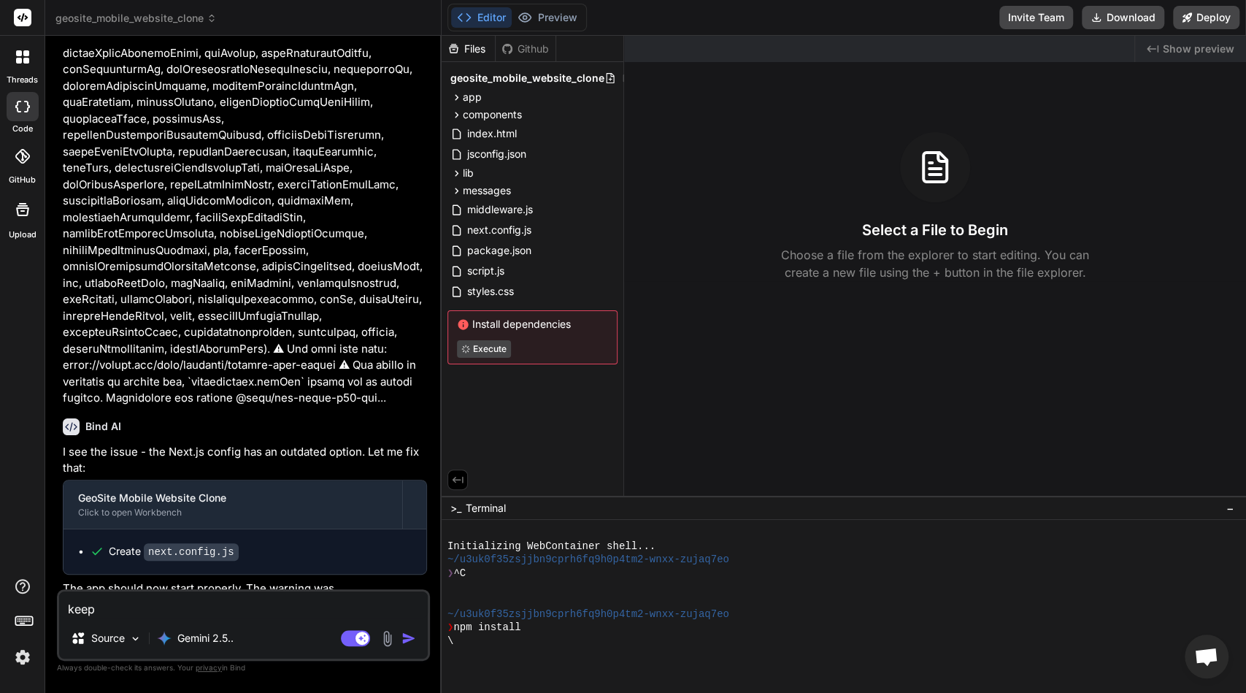
click at [317, 610] on textarea "keep" at bounding box center [243, 604] width 369 height 26
type textarea "keep"
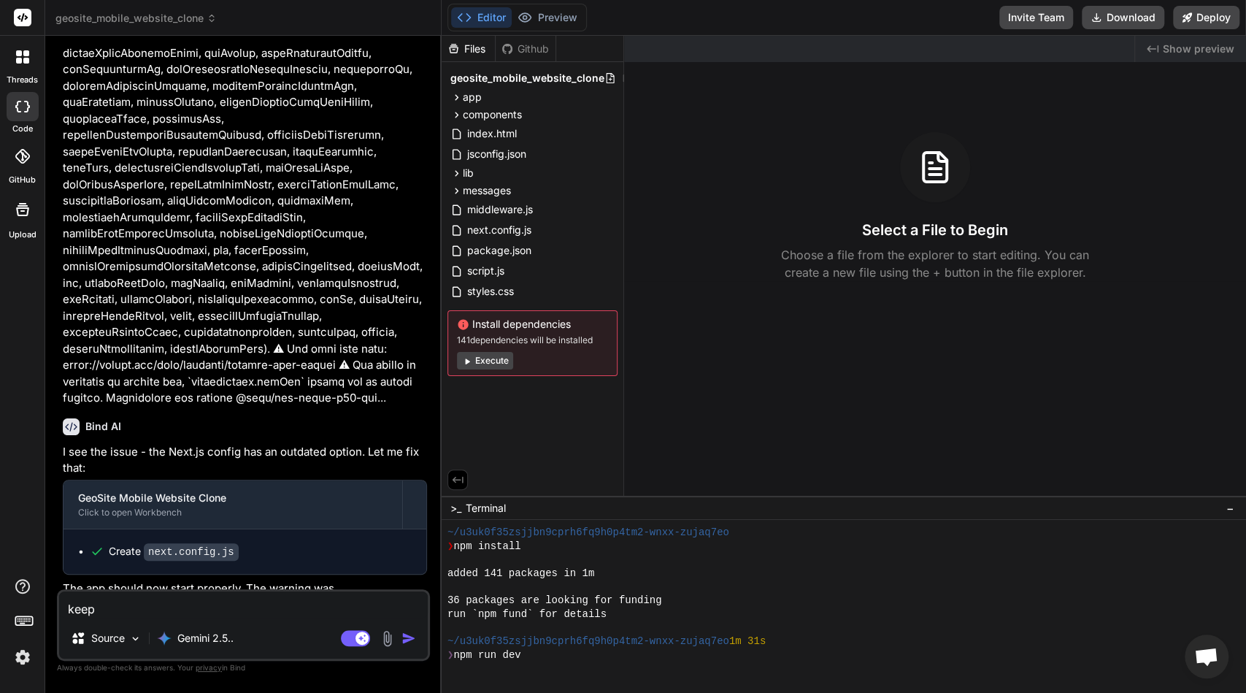
scroll to position [136, 0]
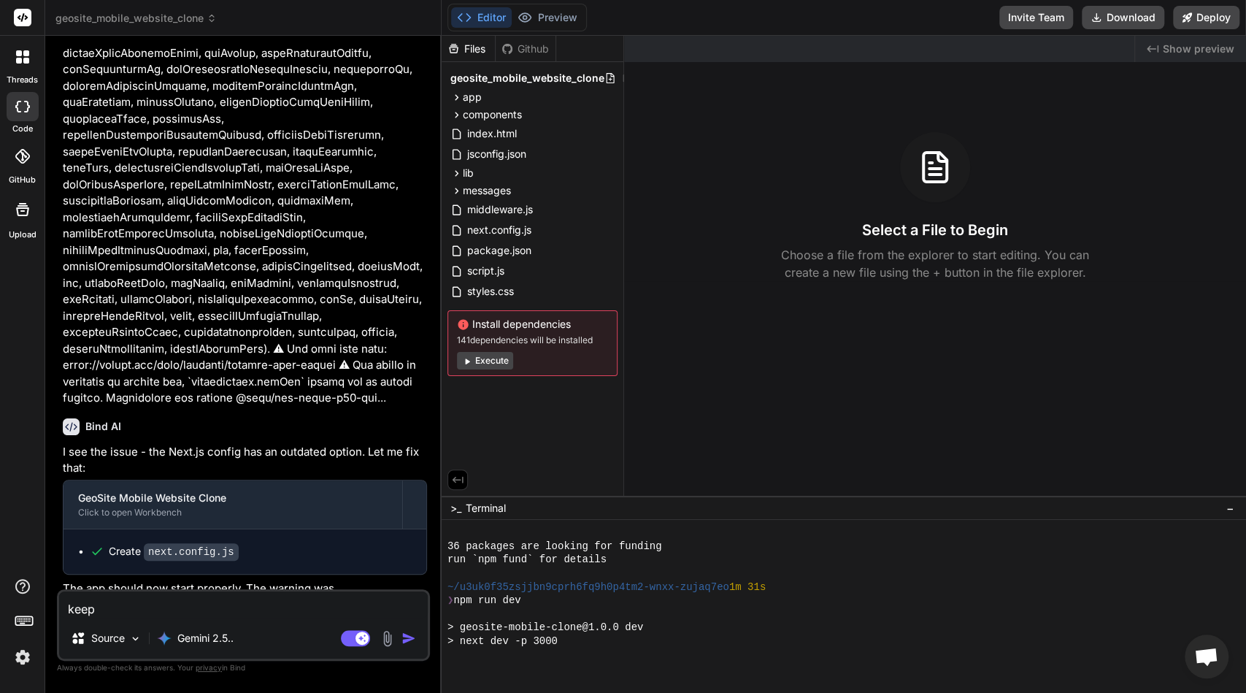
type textarea "x"
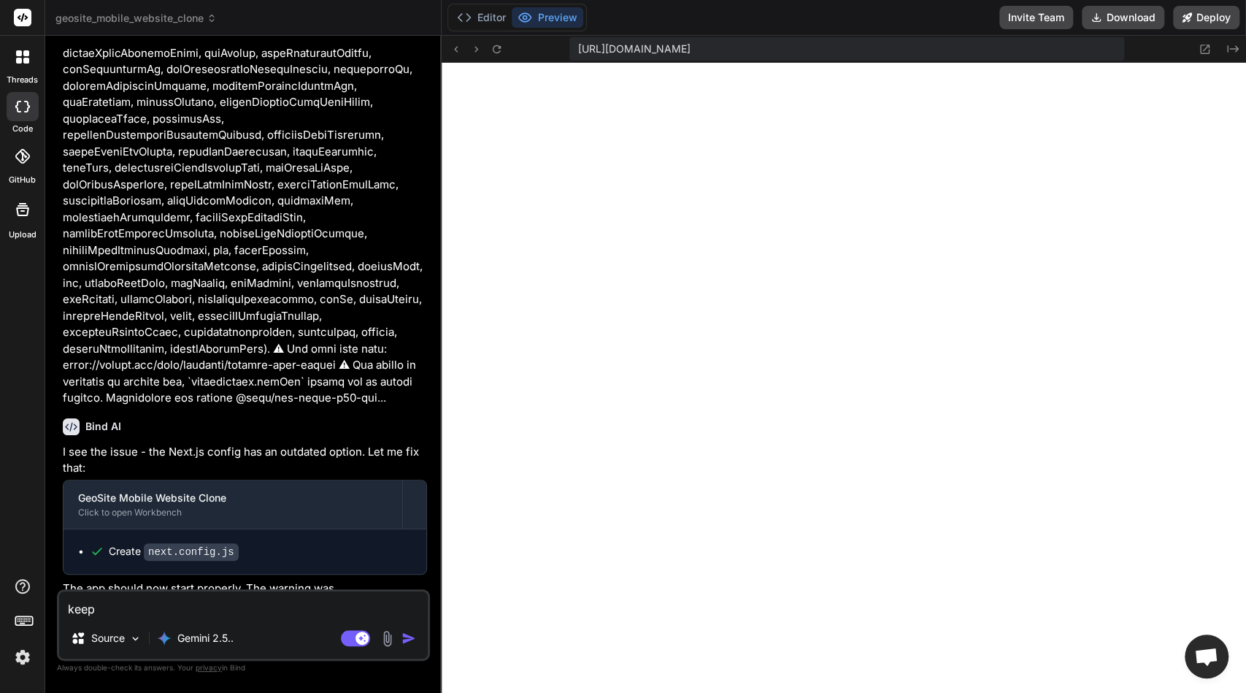
scroll to position [150, 0]
type textarea "keep"
click at [487, 20] on button "Editor" at bounding box center [481, 17] width 61 height 20
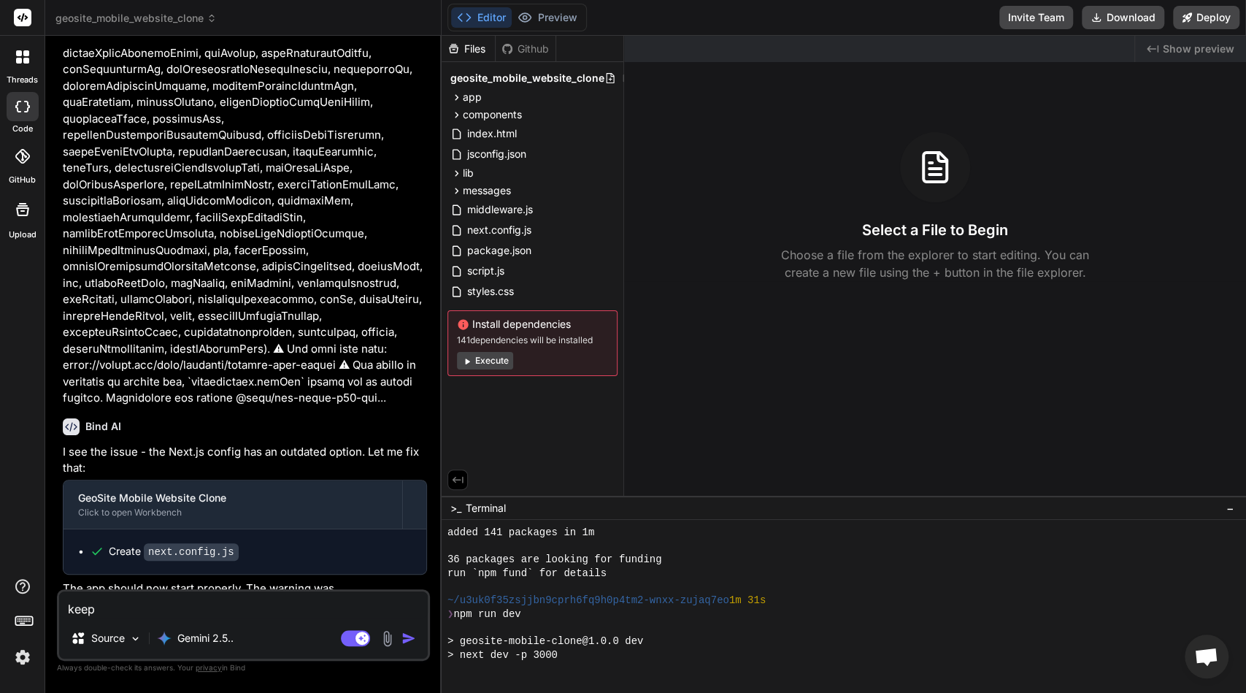
scroll to position [150, 0]
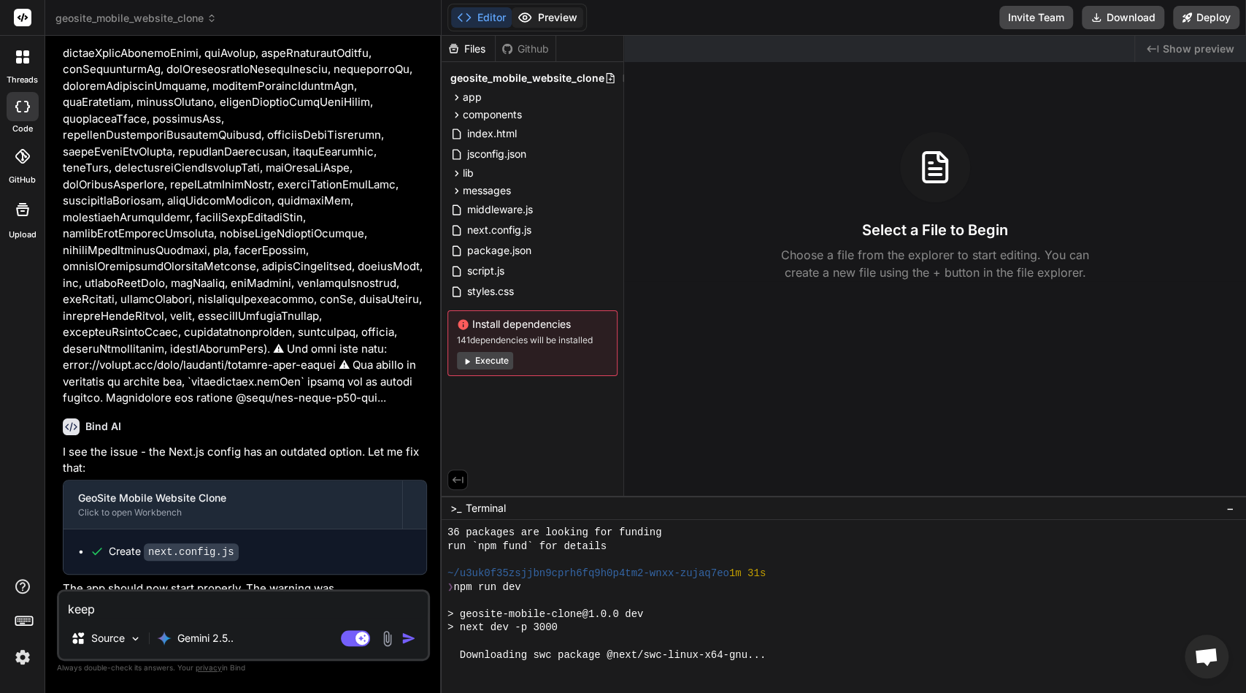
click at [544, 26] on button "Preview" at bounding box center [548, 17] width 72 height 20
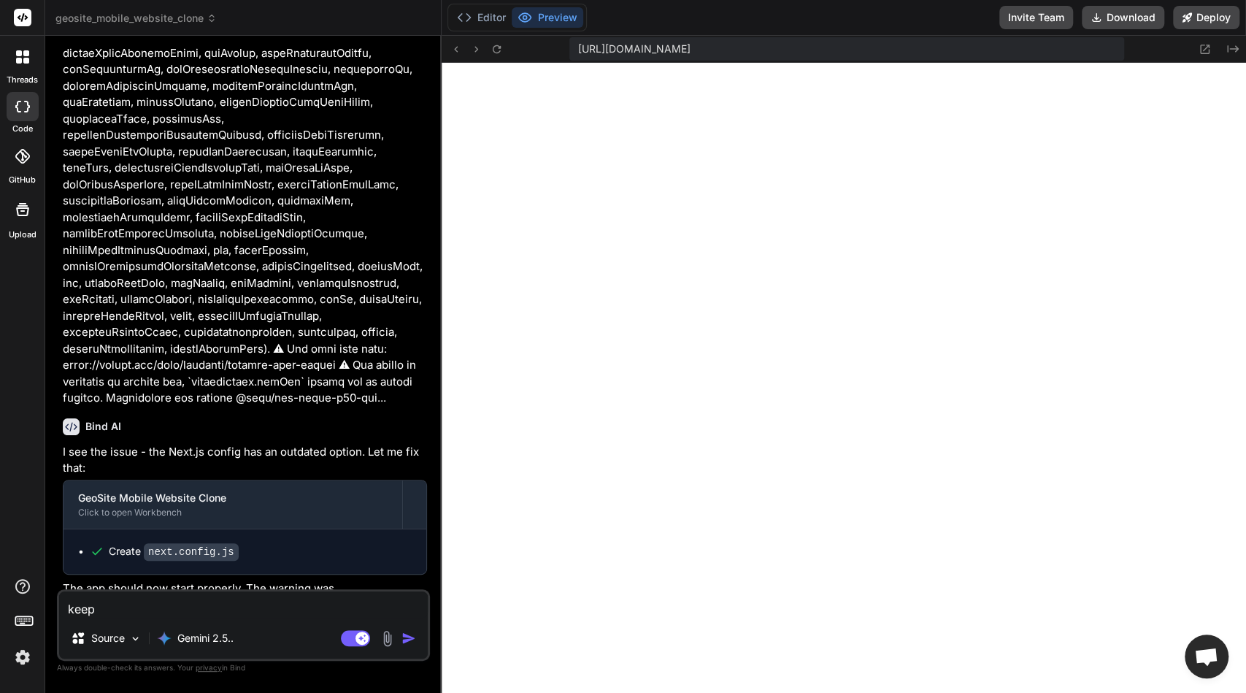
scroll to position [163, 0]
click at [493, 47] on icon at bounding box center [497, 49] width 8 height 8
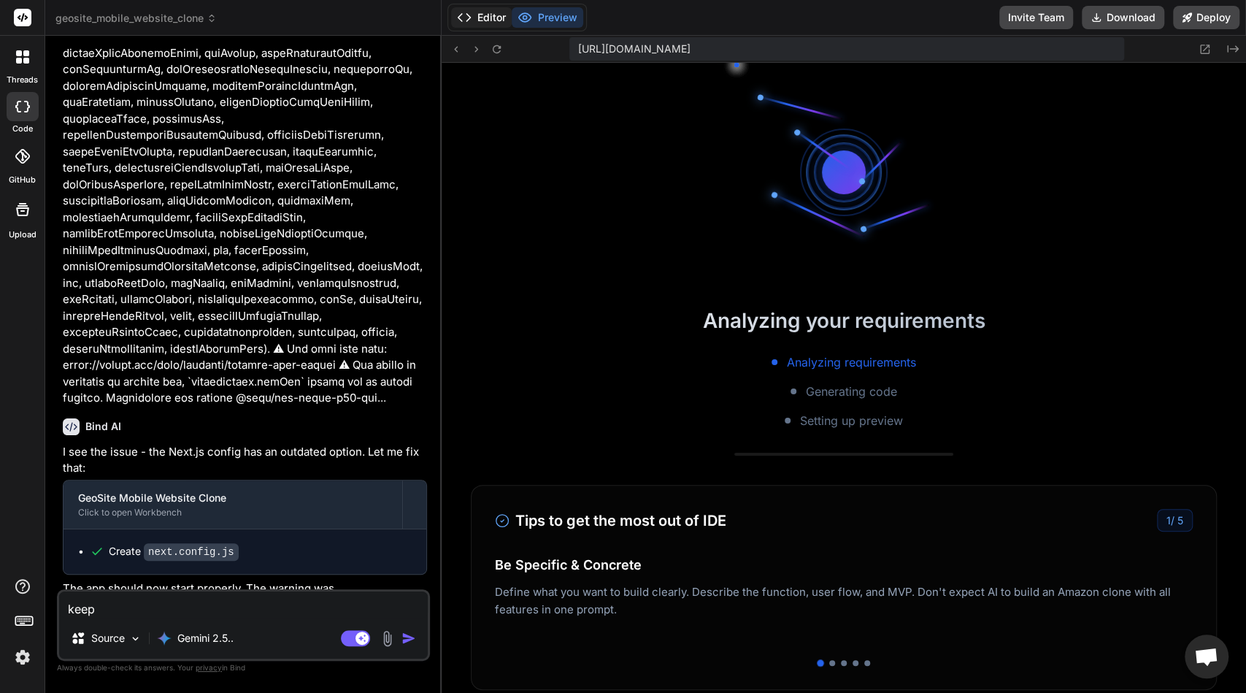
click at [489, 15] on button "Editor" at bounding box center [481, 17] width 61 height 20
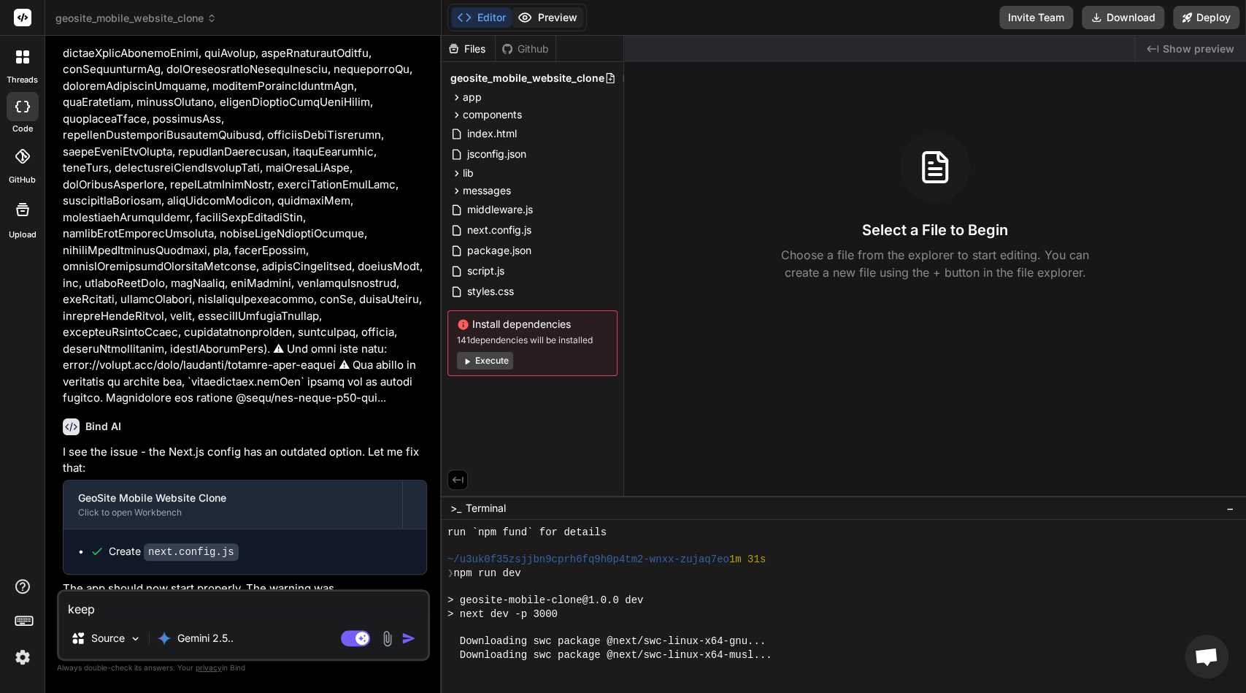
click at [541, 17] on button "Preview" at bounding box center [548, 17] width 72 height 20
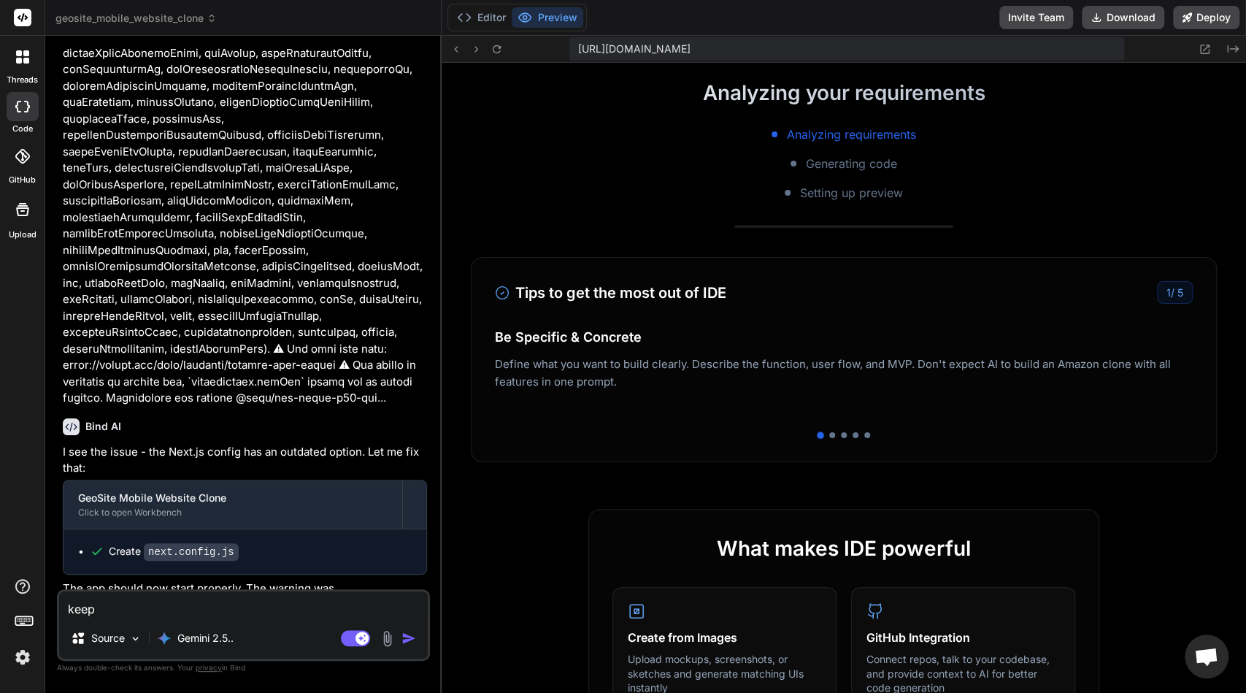
scroll to position [307, 0]
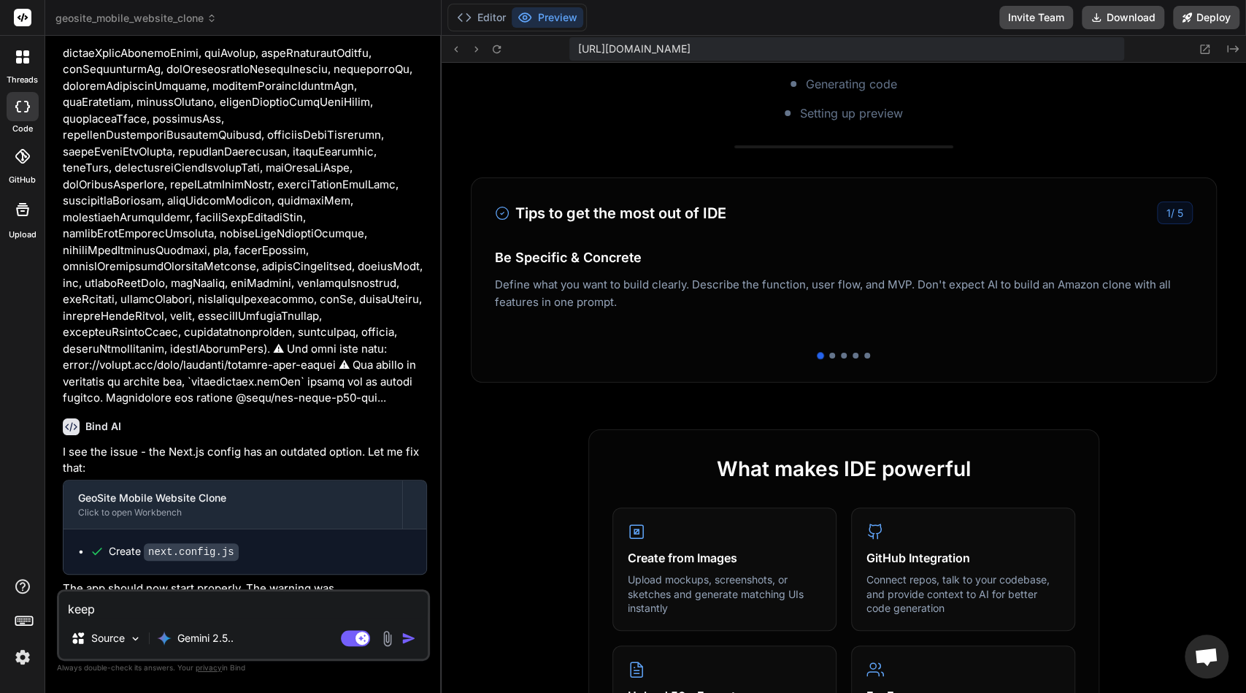
click at [482, 28] on div "Editor Preview" at bounding box center [516, 18] width 139 height 28
click at [480, 16] on button "Editor" at bounding box center [481, 17] width 61 height 20
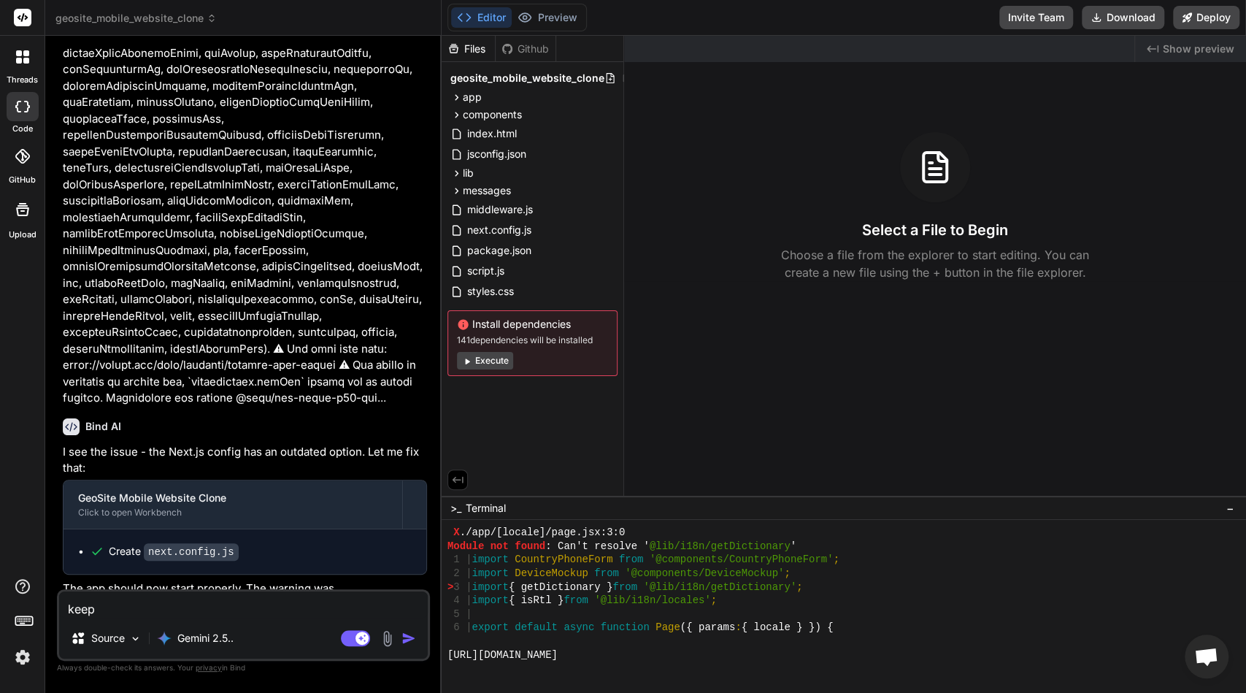
click at [683, 574] on span "'@components/DeviceMockup'" at bounding box center [704, 573] width 159 height 14
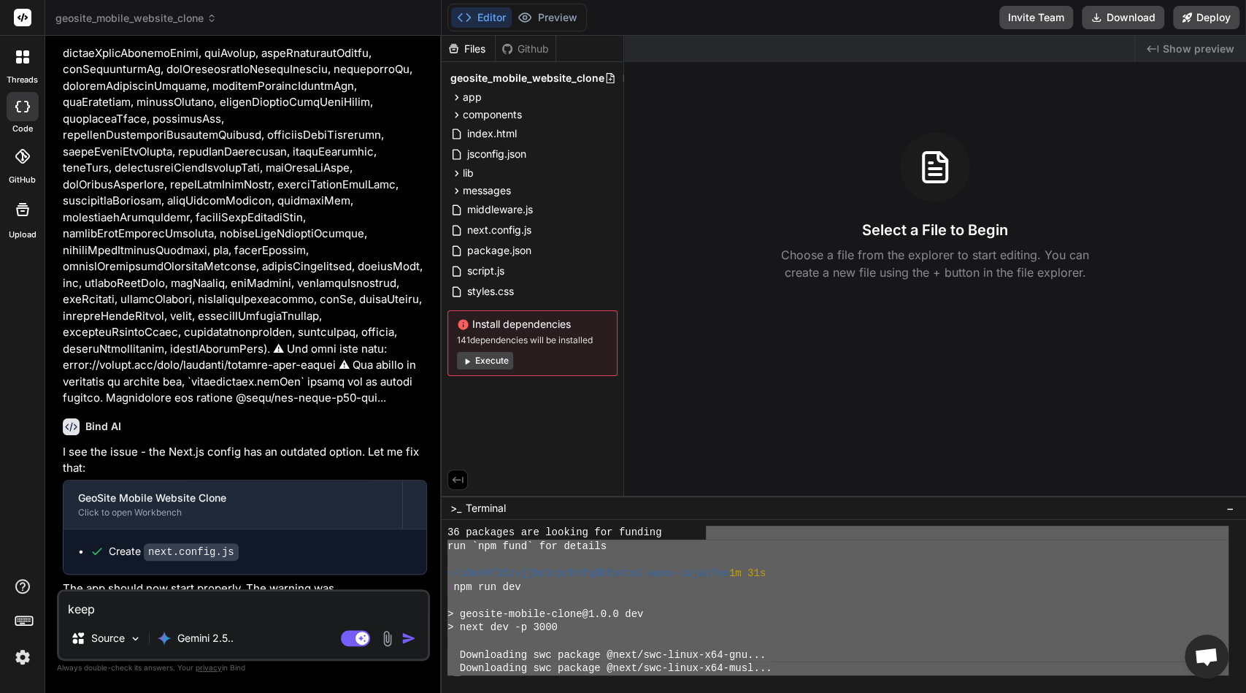
scroll to position [150, 0]
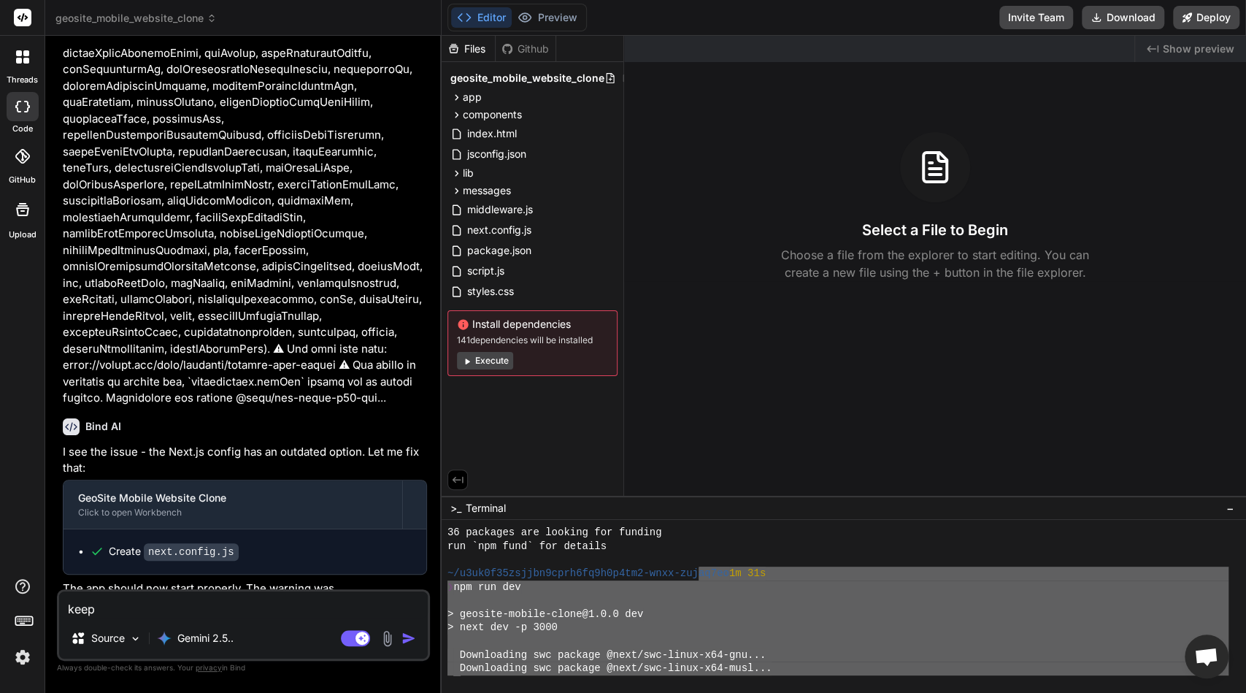
drag, startPoint x: 729, startPoint y: 668, endPoint x: 701, endPoint y: 574, distance: 98.1
click at [701, 574] on div "36 packages are looking for funding run `npm fund` for details ~/u3uk0f35zsjjbn…" at bounding box center [837, 600] width 781 height 150
type textarea "lo6ip 5d 01s ❯ ame con adi > elitsed-doeius-tempo@7.0.2 inc > utla etd -m 9452 …"
click at [273, 625] on div "Source Gemini 2.5.." at bounding box center [243, 640] width 369 height 35
click at [288, 608] on textarea "keep" at bounding box center [243, 604] width 369 height 26
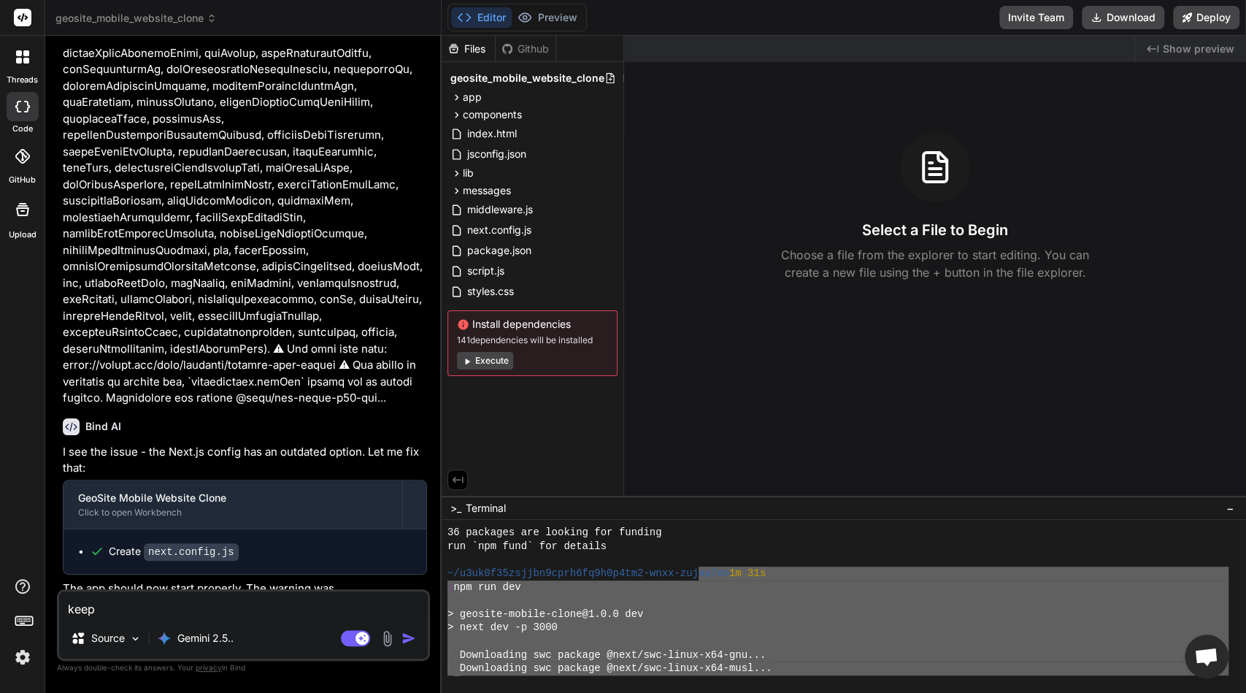
click at [288, 608] on textarea "keep" at bounding box center [243, 604] width 369 height 26
paste textarea "lo6ip 5d 01s ❯ ame con adi > elitsed-doeius-tempo@7.0.2 inc > utla etd -m 9452 …"
type textarea "lo6ip 5d 01s ❯ ame con adi > elitsed-doeius-tempo@7.0.2 inc > utla etd -m 9452 …"
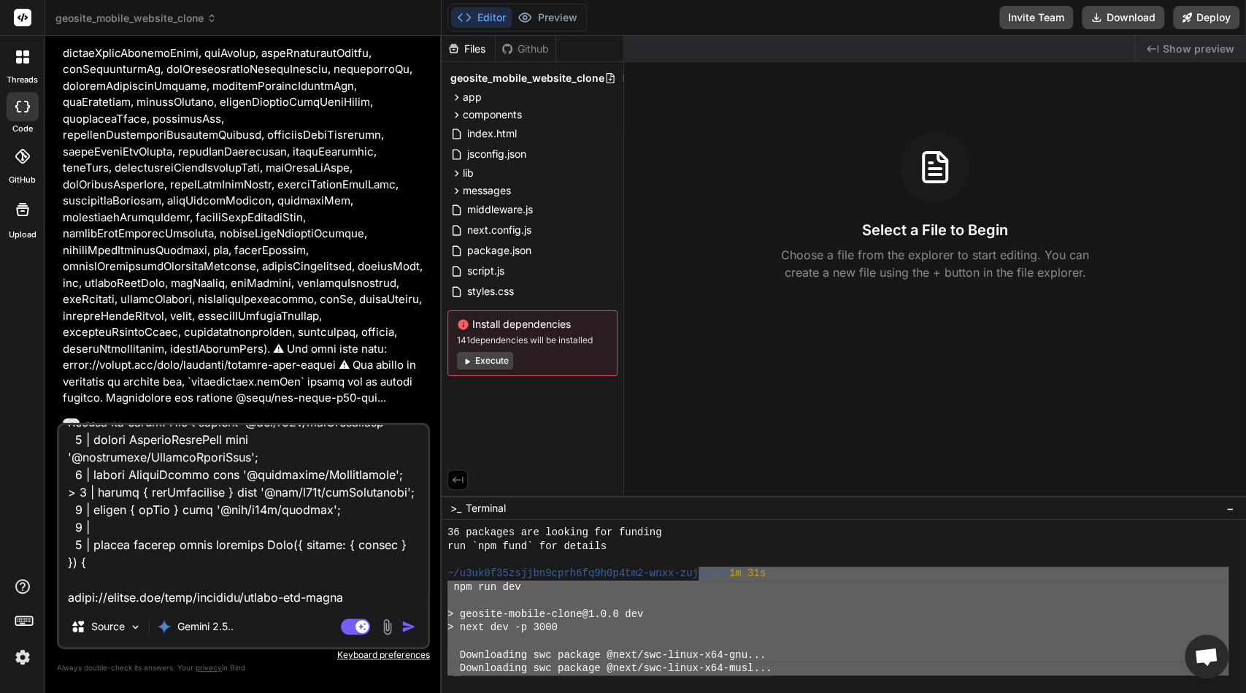
type textarea "x"
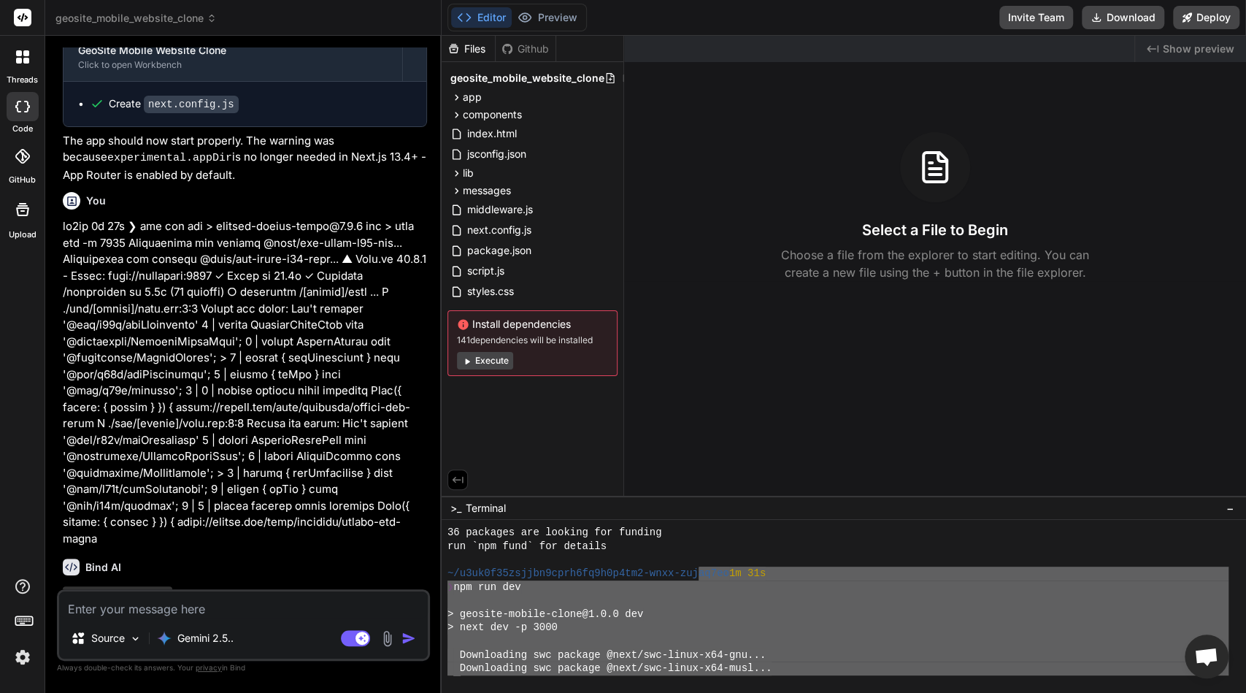
scroll to position [2882, 0]
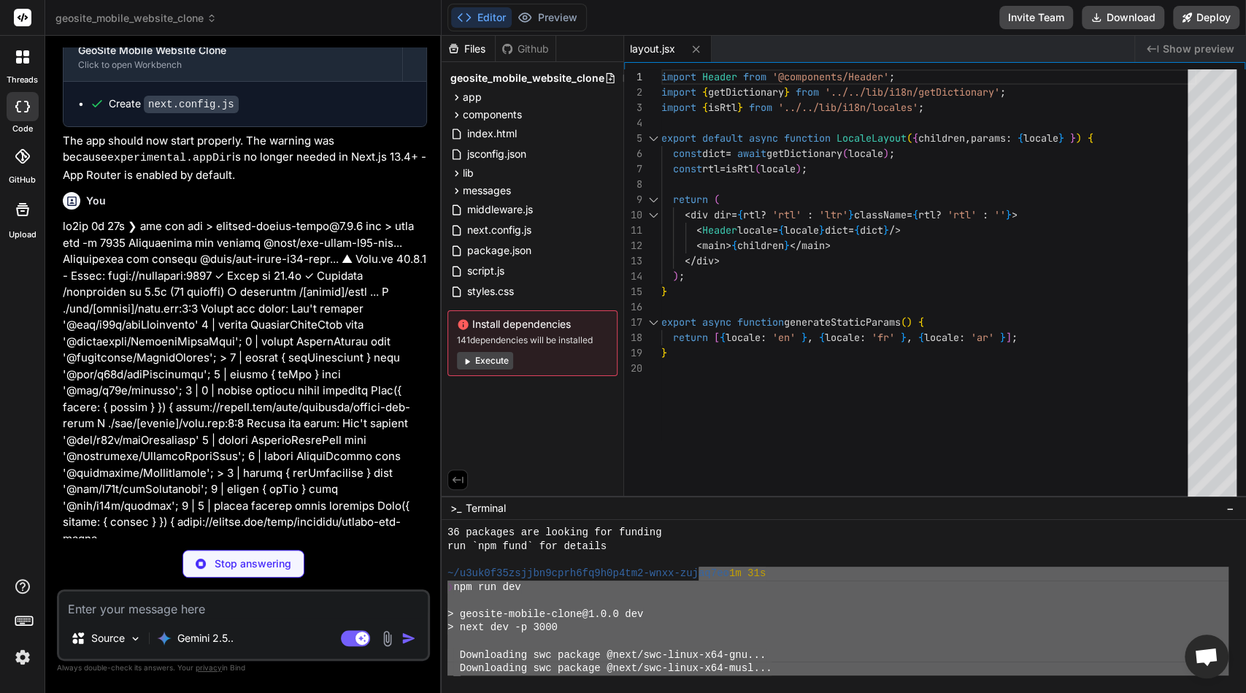
type textarea "x"
type textarea "<DeviceMockup dict={dict} /> </div> </div> </div> </section> ); }"
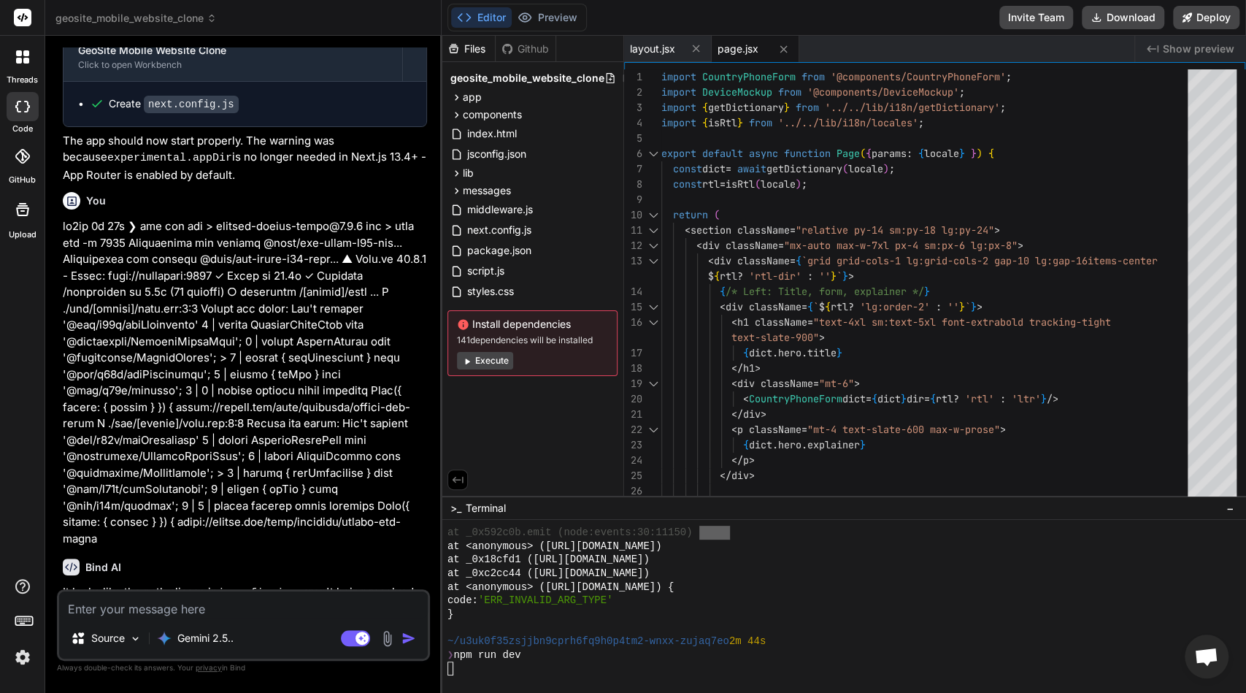
scroll to position [2166, 0]
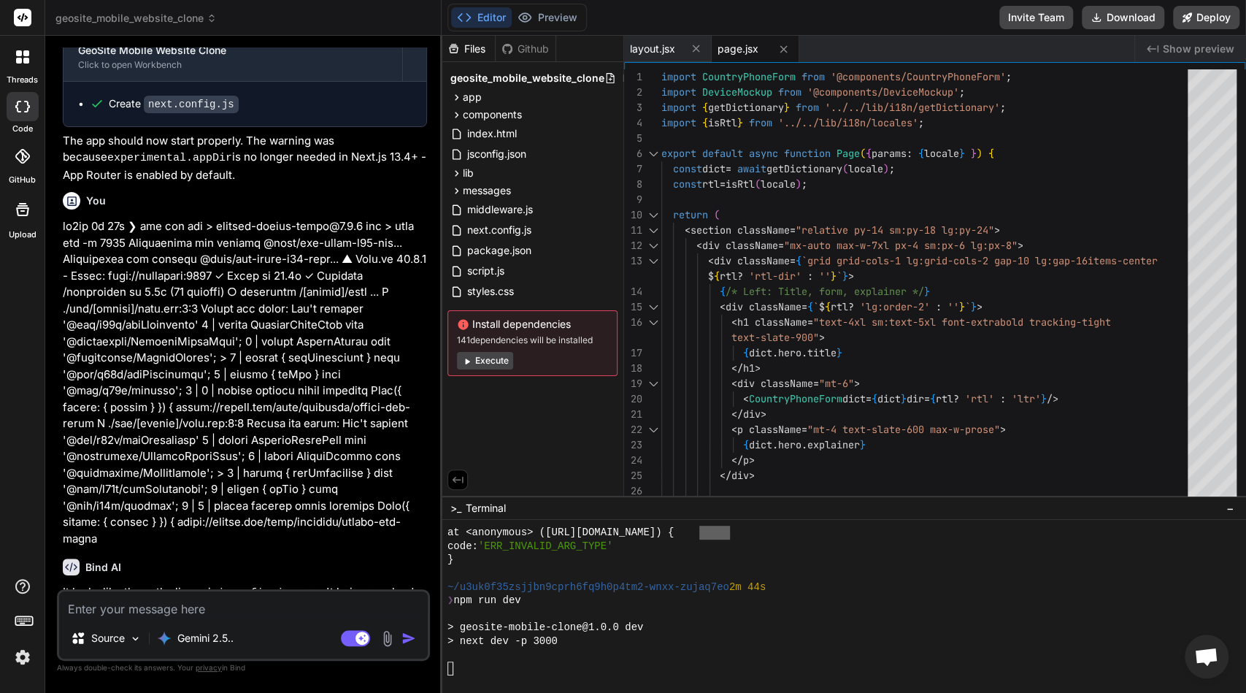
type textarea "x"
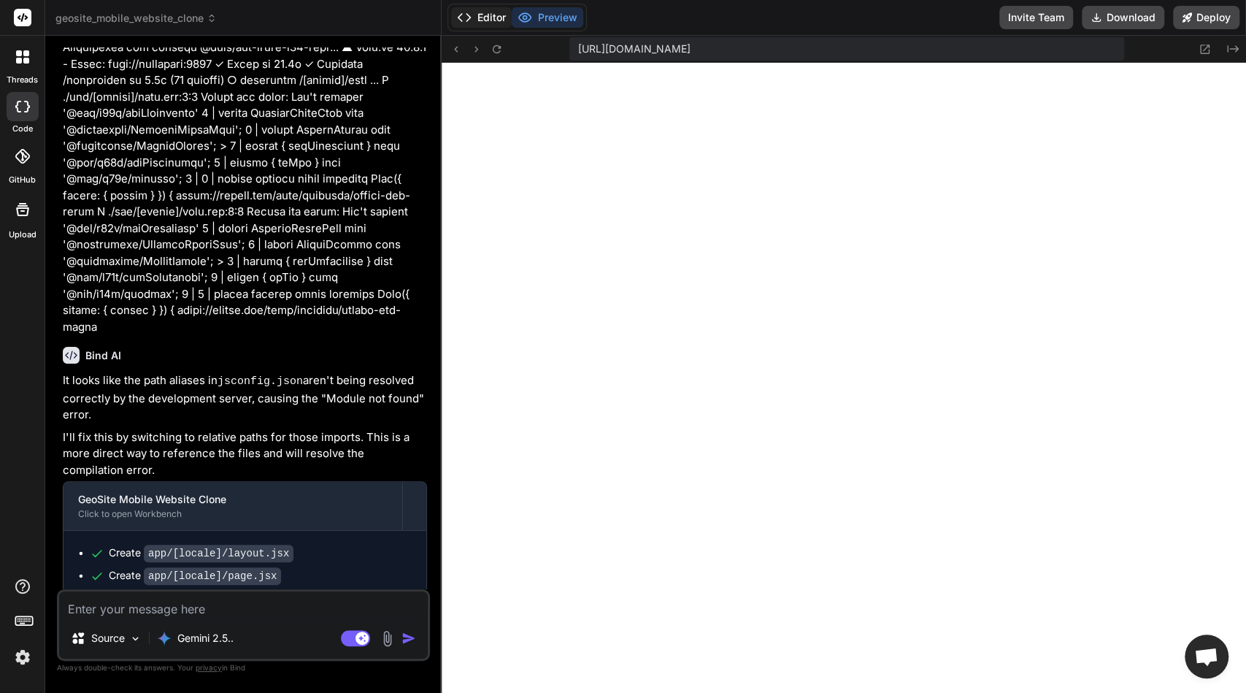
scroll to position [2234, 0]
click at [473, 21] on button "Editor" at bounding box center [481, 17] width 61 height 20
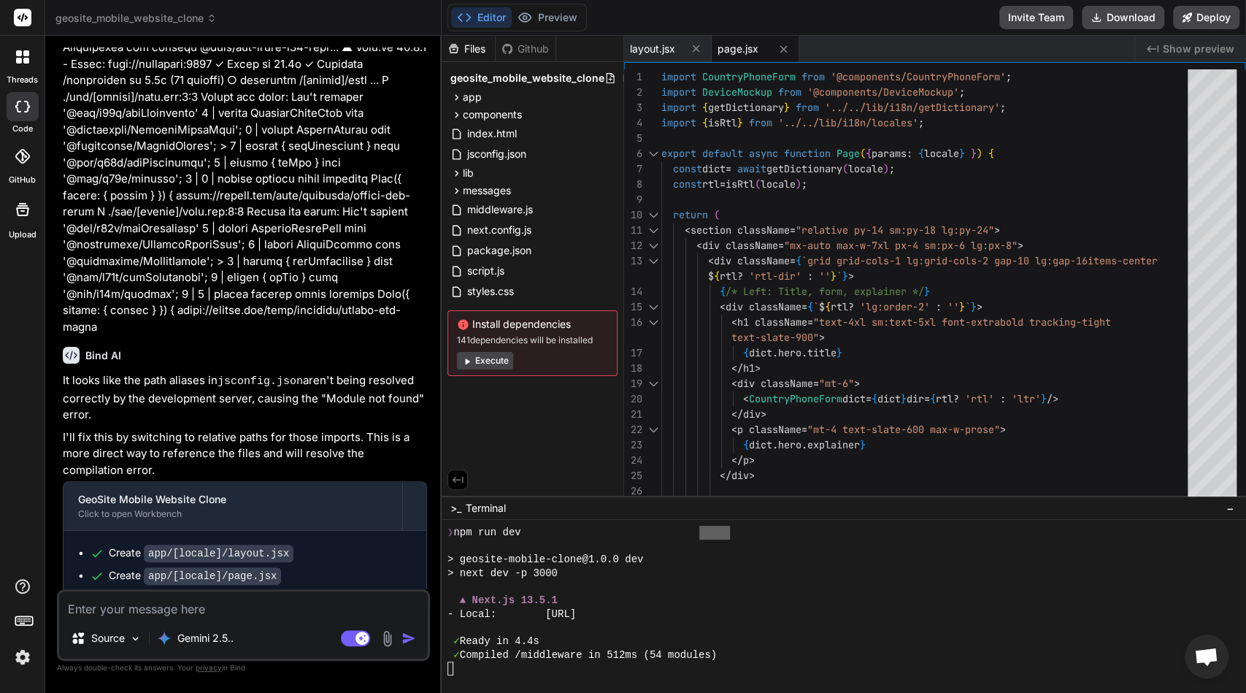
scroll to position [2235, 0]
click at [541, 15] on button "Preview" at bounding box center [548, 17] width 72 height 20
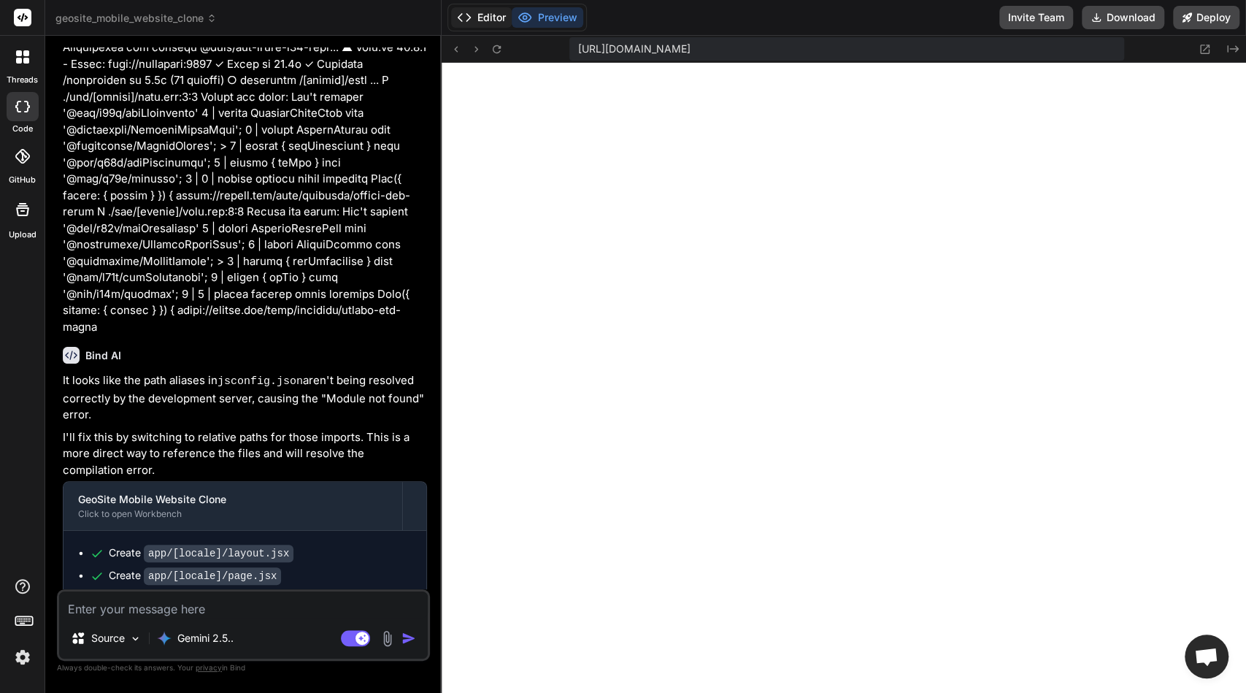
scroll to position [2493, 0]
click at [493, 19] on button "Editor" at bounding box center [481, 17] width 61 height 20
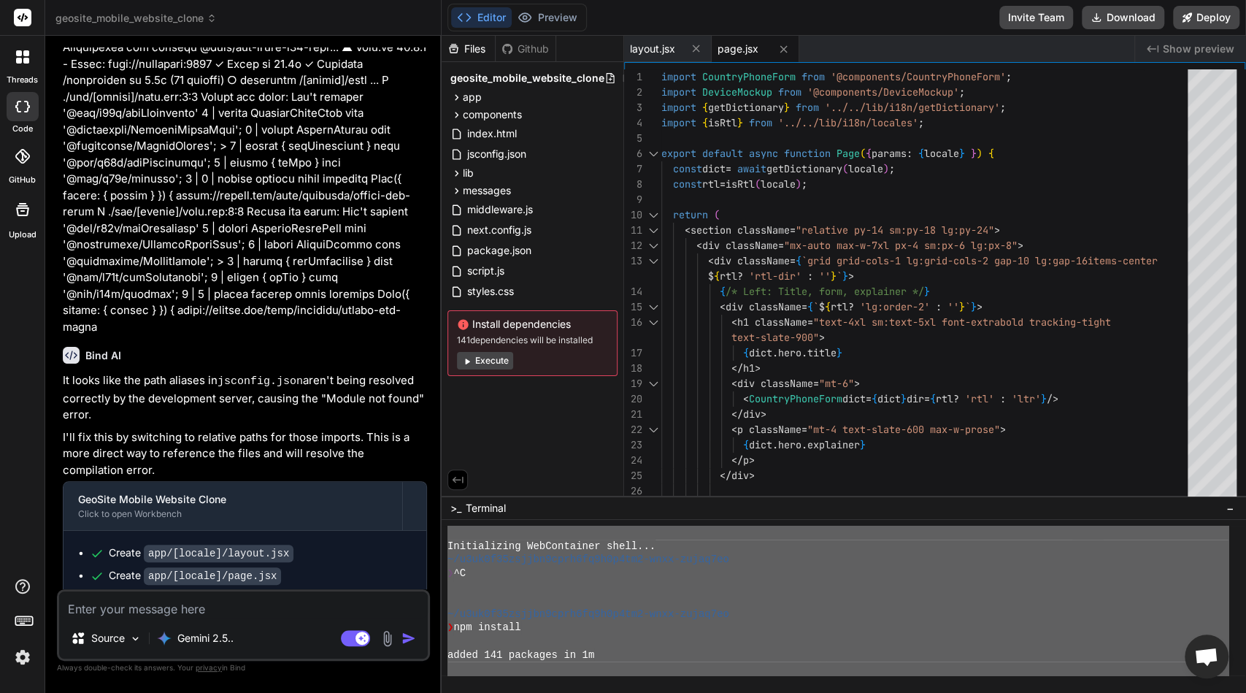
scroll to position [0, 0]
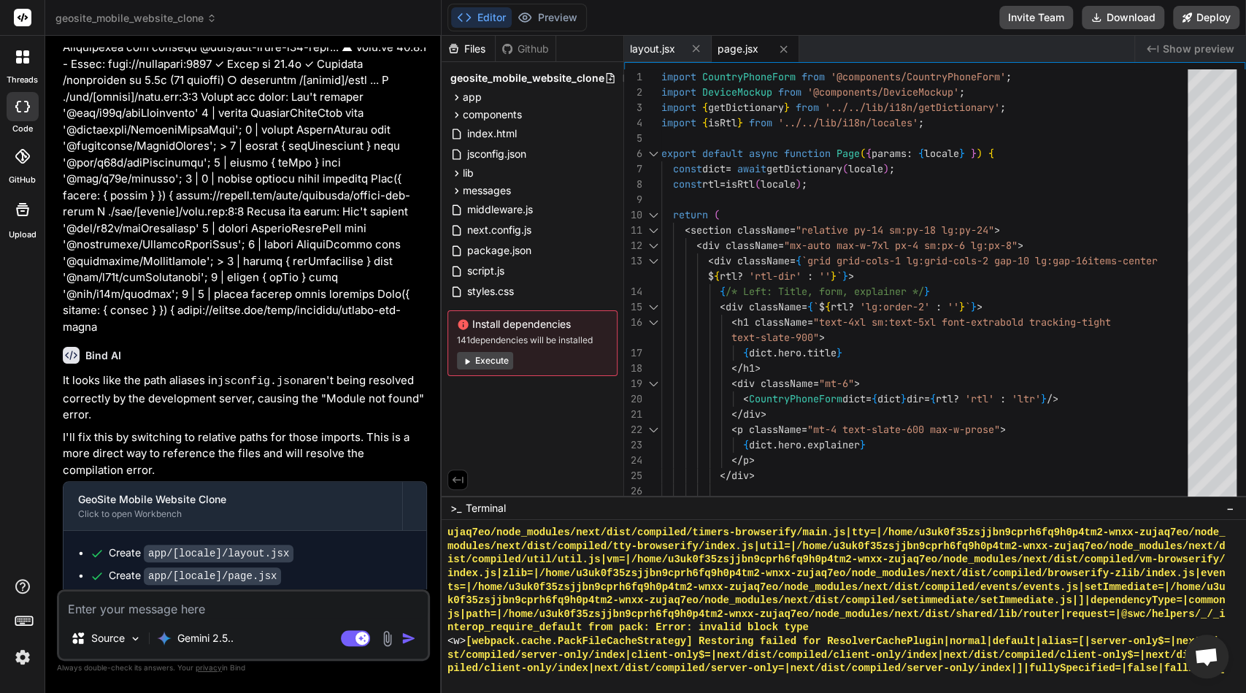
click at [544, 619] on div "ujaq7eo/node_modules/next/dist/compiled/timers-browserify/main.js|tty=|/home/u3…" at bounding box center [837, 600] width 781 height 150
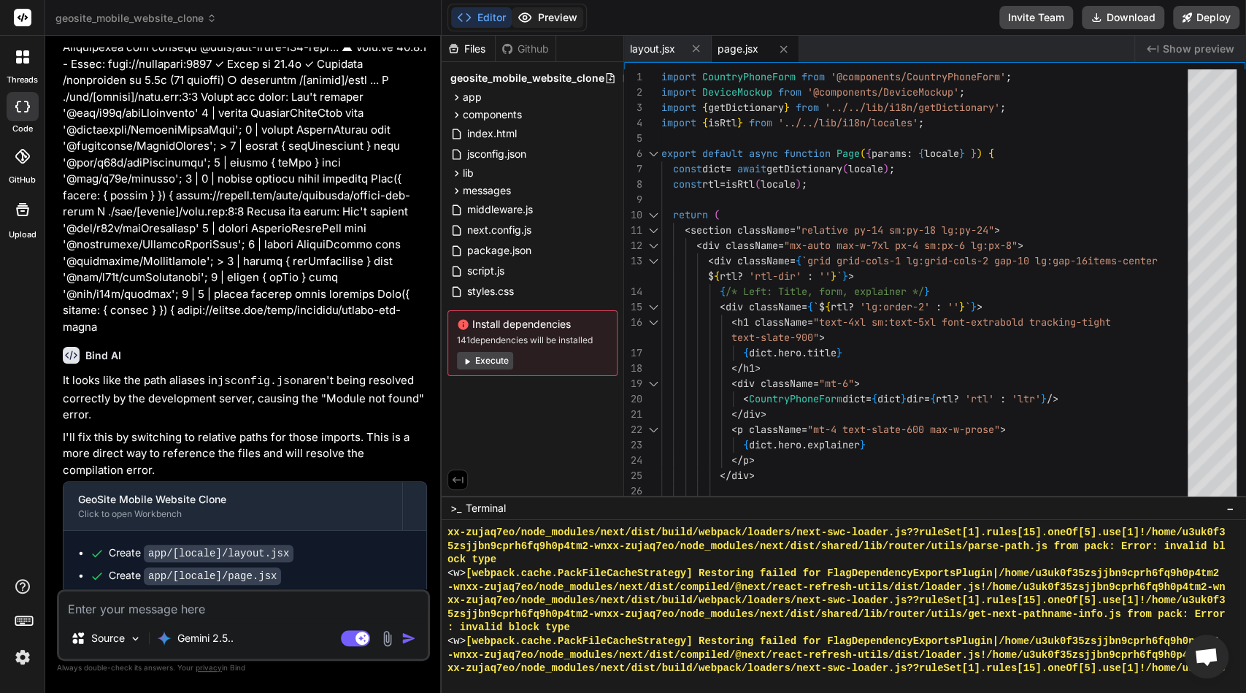
scroll to position [5108, 0]
click at [551, 23] on button "Preview" at bounding box center [548, 17] width 72 height 20
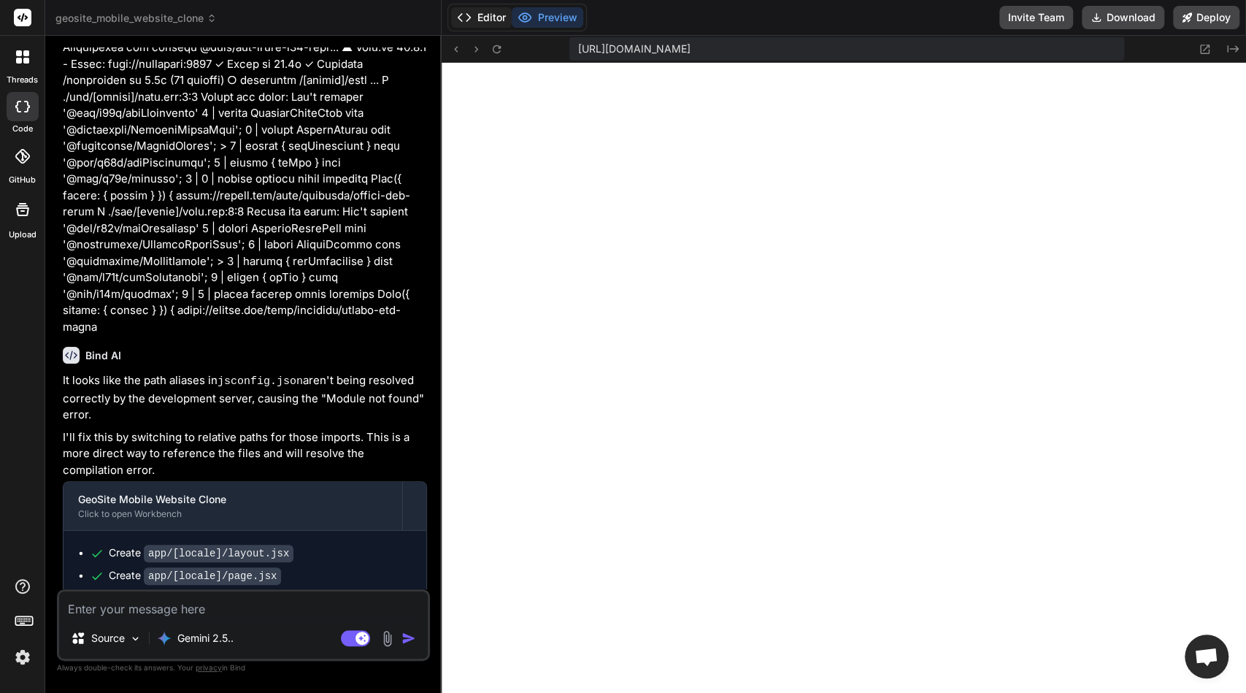
click at [475, 12] on button "Editor" at bounding box center [481, 17] width 61 height 20
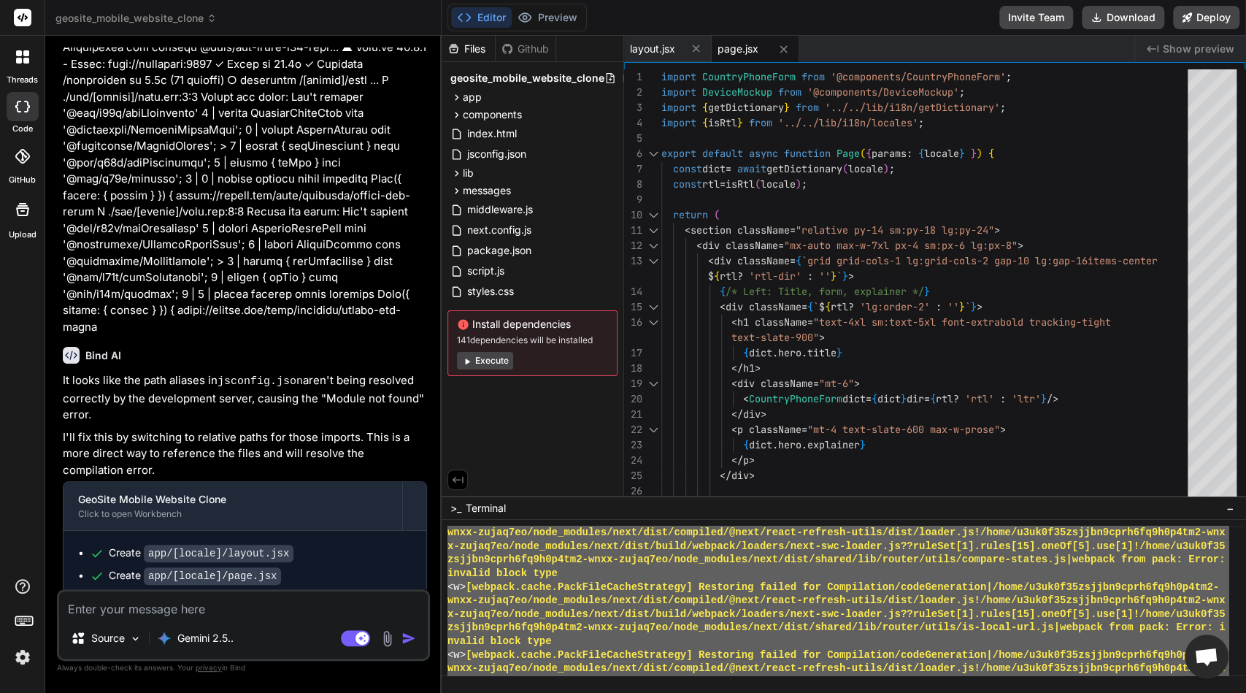
scroll to position [10679, 0]
drag, startPoint x: 537, startPoint y: 668, endPoint x: 501, endPoint y: 470, distance: 201.0
click at [501, 470] on div "Files Github geosite_mobile_website_clone app [locale] page.jsx layout.jsx glob…" at bounding box center [844, 364] width 804 height 657
type textarea "wnxx-zujaq7eo/node_modules/next/dist/compiled/@next/react-refresh-utils/dist/lo…"
click at [196, 629] on div "Gemini 2.5.." at bounding box center [195, 637] width 88 height 29
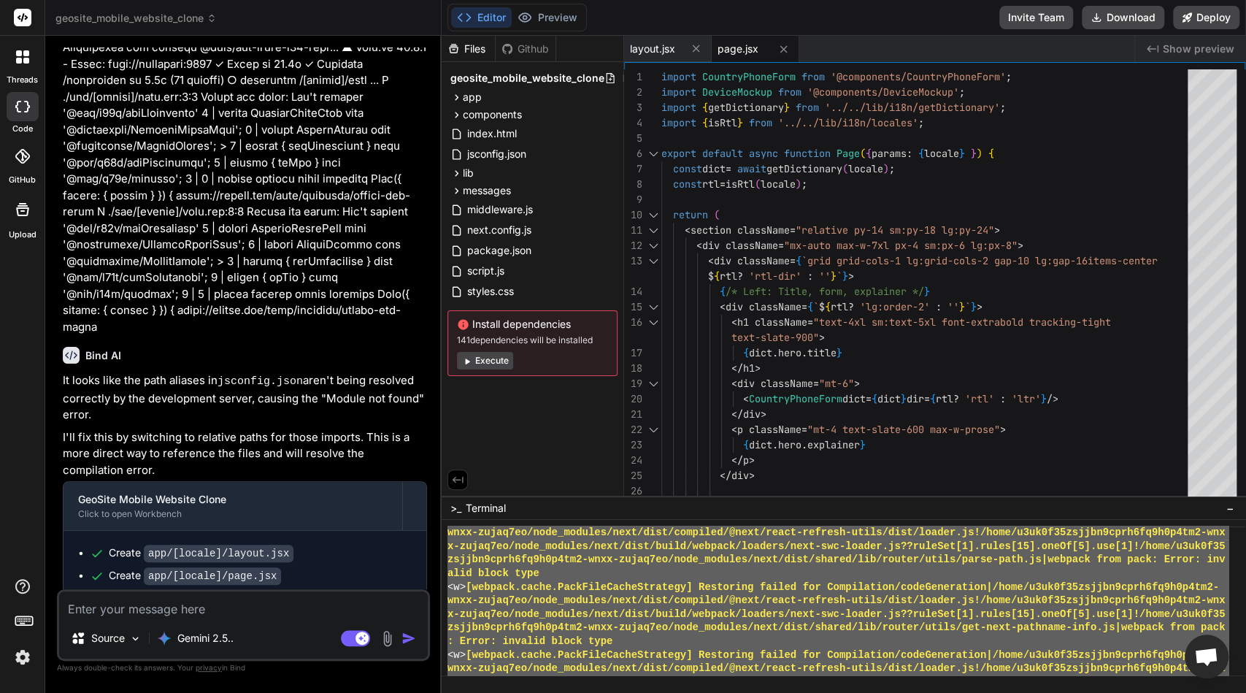
click at [240, 610] on textarea at bounding box center [243, 604] width 369 height 26
paste textarea "wnxx-zujaq7eo/node_modules/next/dist/compiled/@next/react-refresh-utils/dist/lo…"
type textarea "wnxx-zujaq7eo/node_modules/next/dist/compiled/@next/react-refresh-utils/dist/lo…"
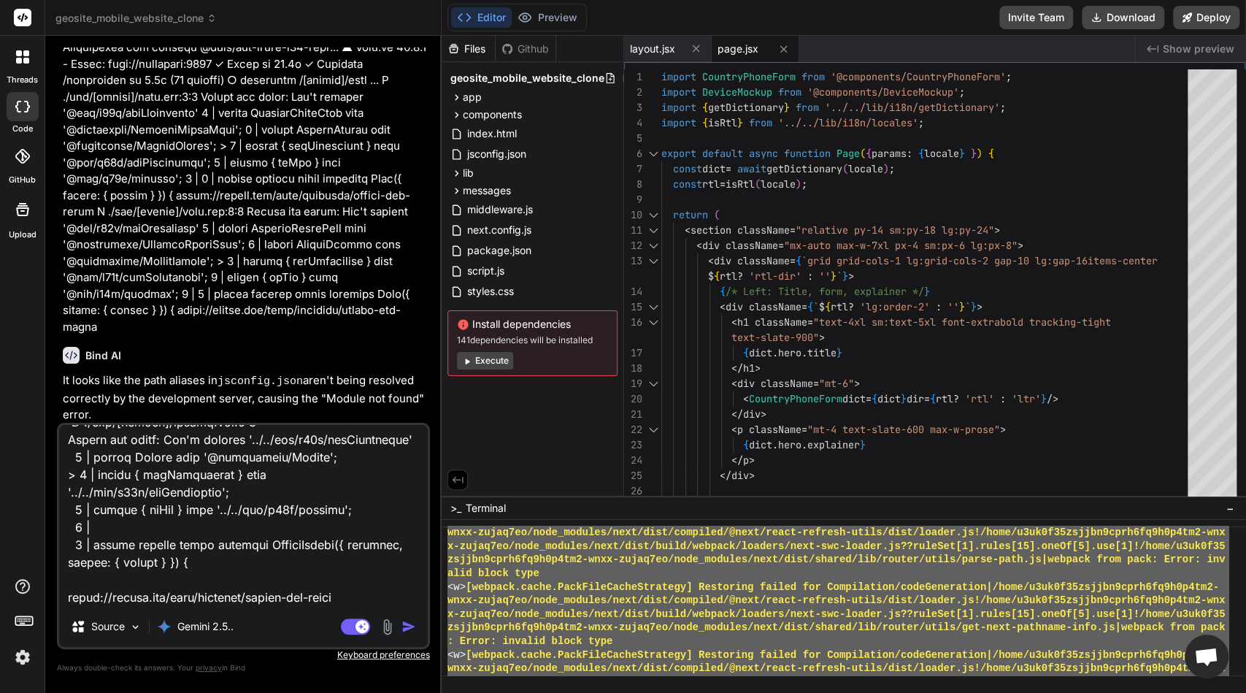
type textarea "x"
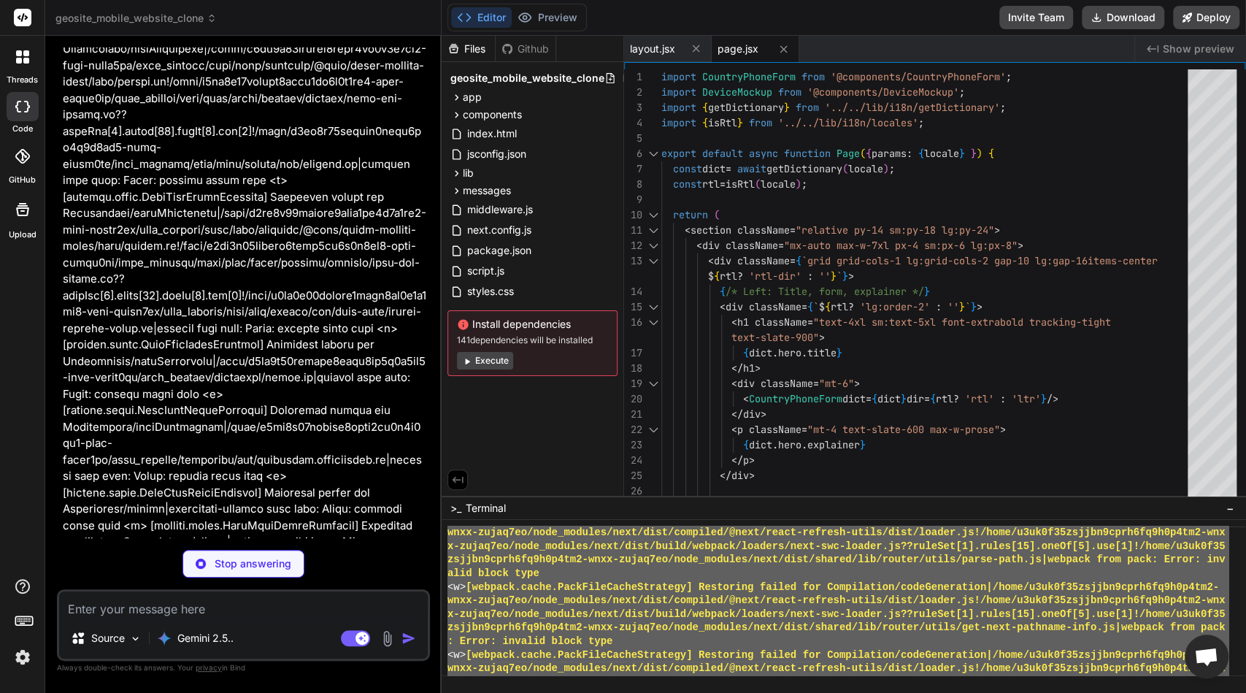
scroll to position [10272, 0]
type textarea "x"
type textarea "return loader(); };"
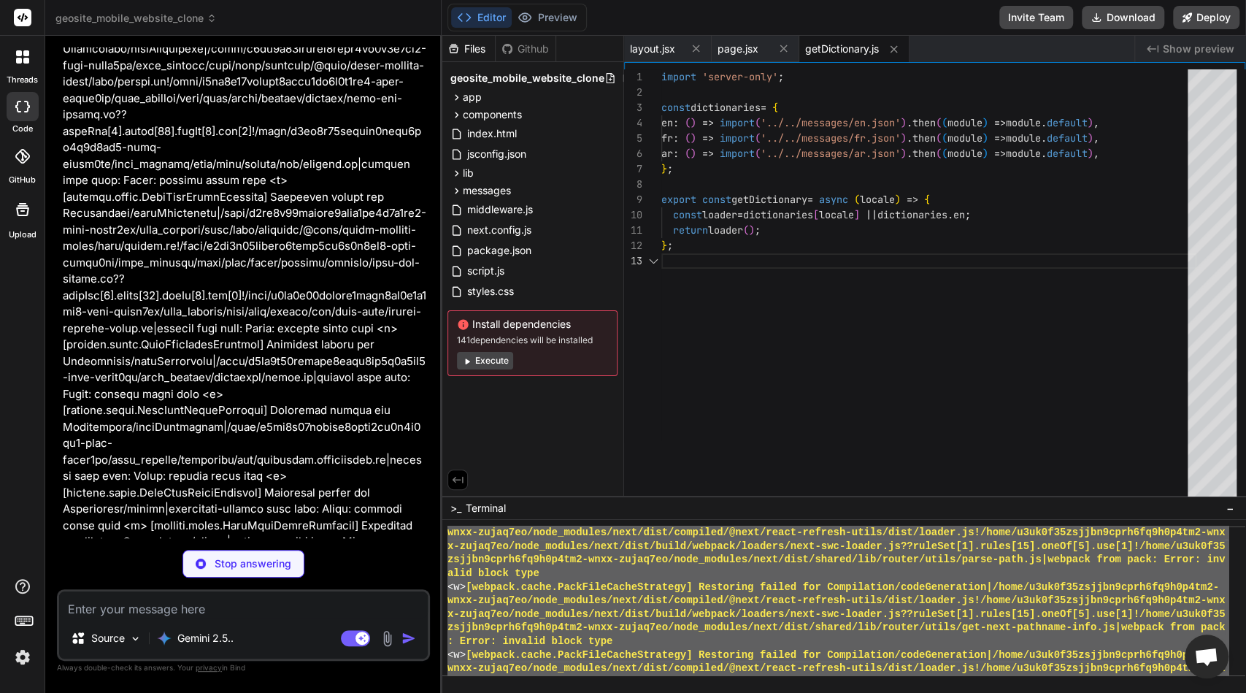
scroll to position [9140, 0]
type textarea "x"
type textarea ""device": { "popupTitle": "Localisation trouvée !", "popupText": "La géolocalis…"
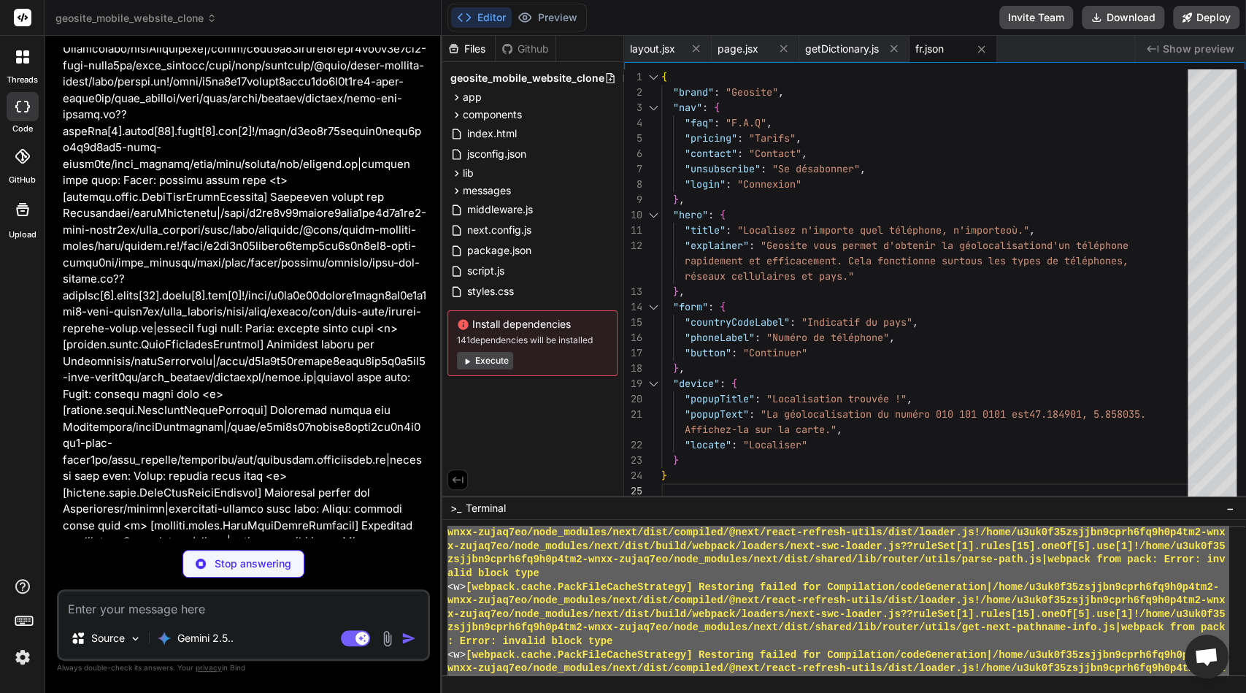
type textarea "x"
type textarea ""popupTitle": "تم العثور على الموقع!", "popupText": "الموقع الجغرافي للرقم 010 …"
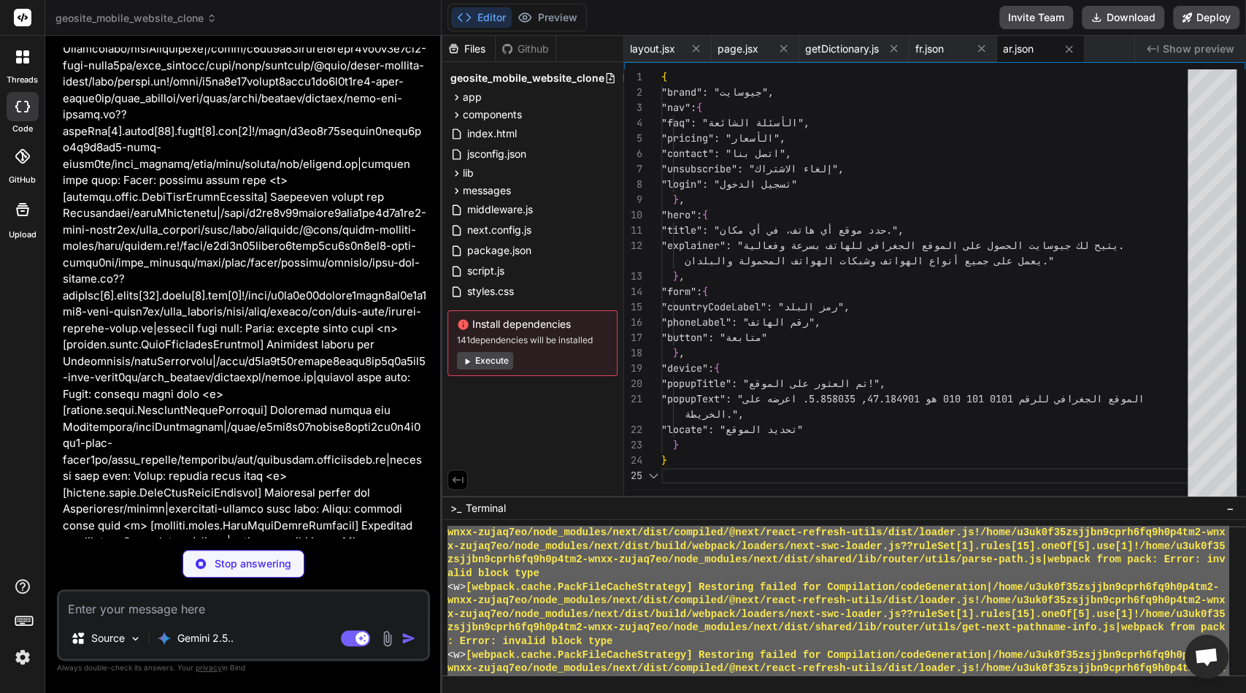
scroll to position [92, 0]
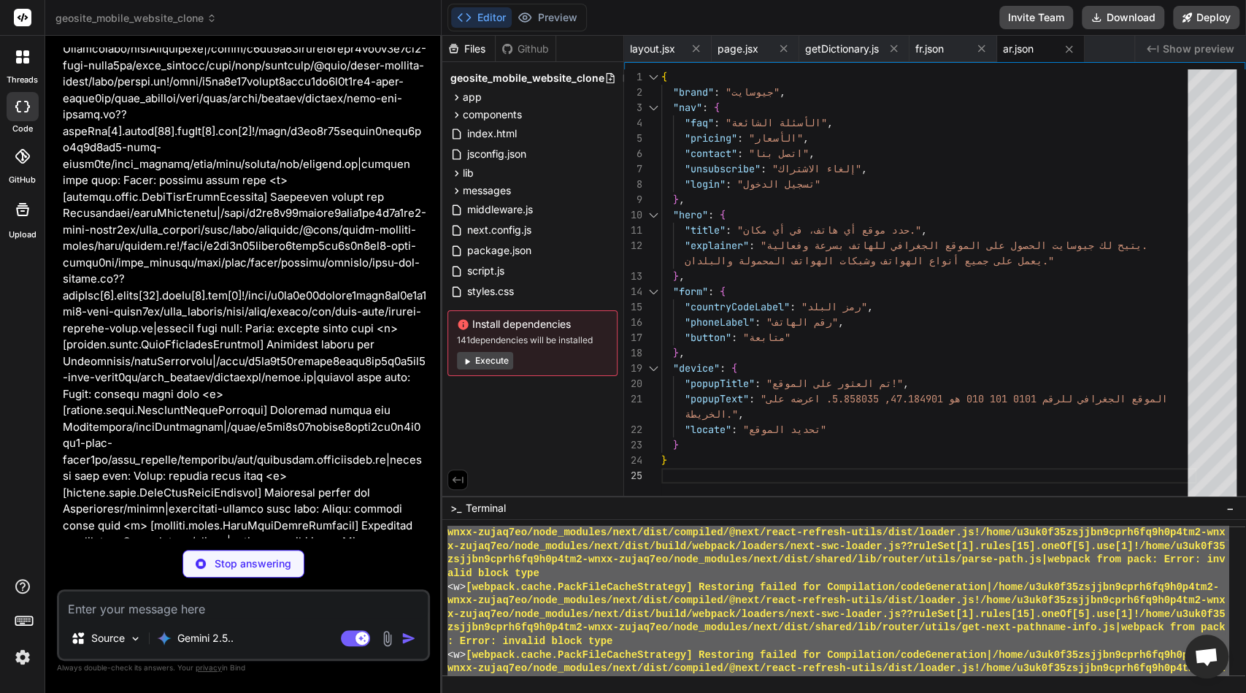
type textarea "x"
type textarea "</select> <div className="absolute inset-y-0 right-0 flex items-center px-2 poi…"
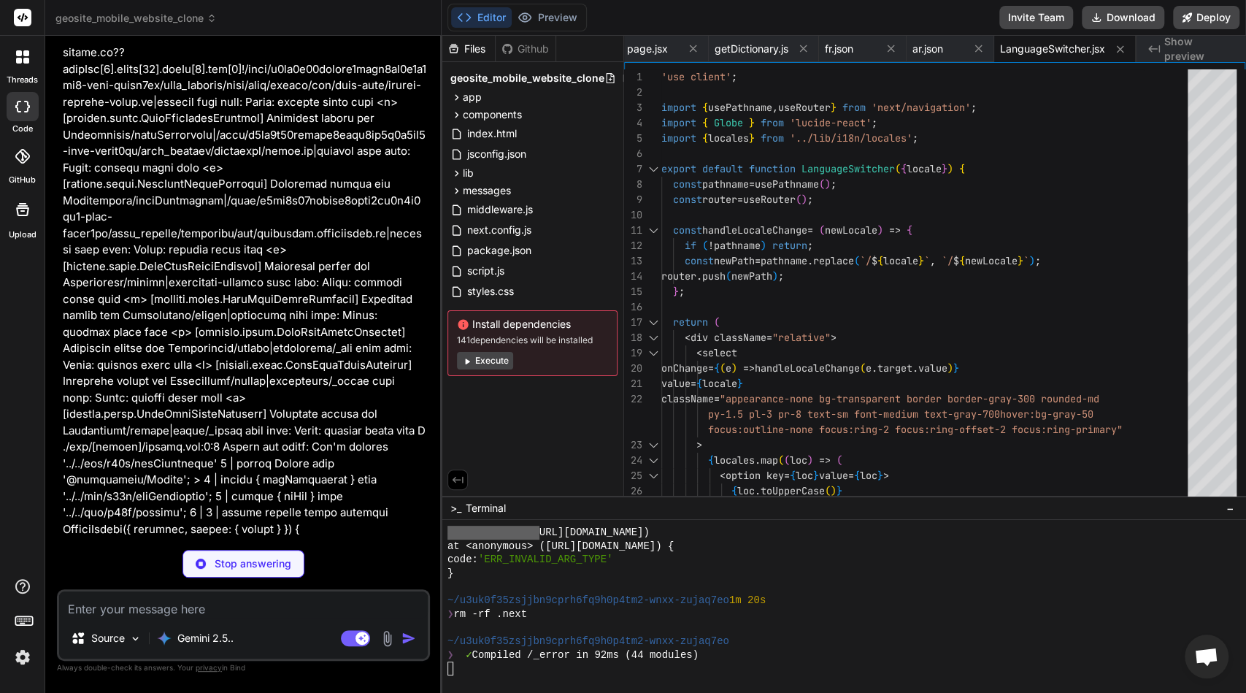
scroll to position [10600, 0]
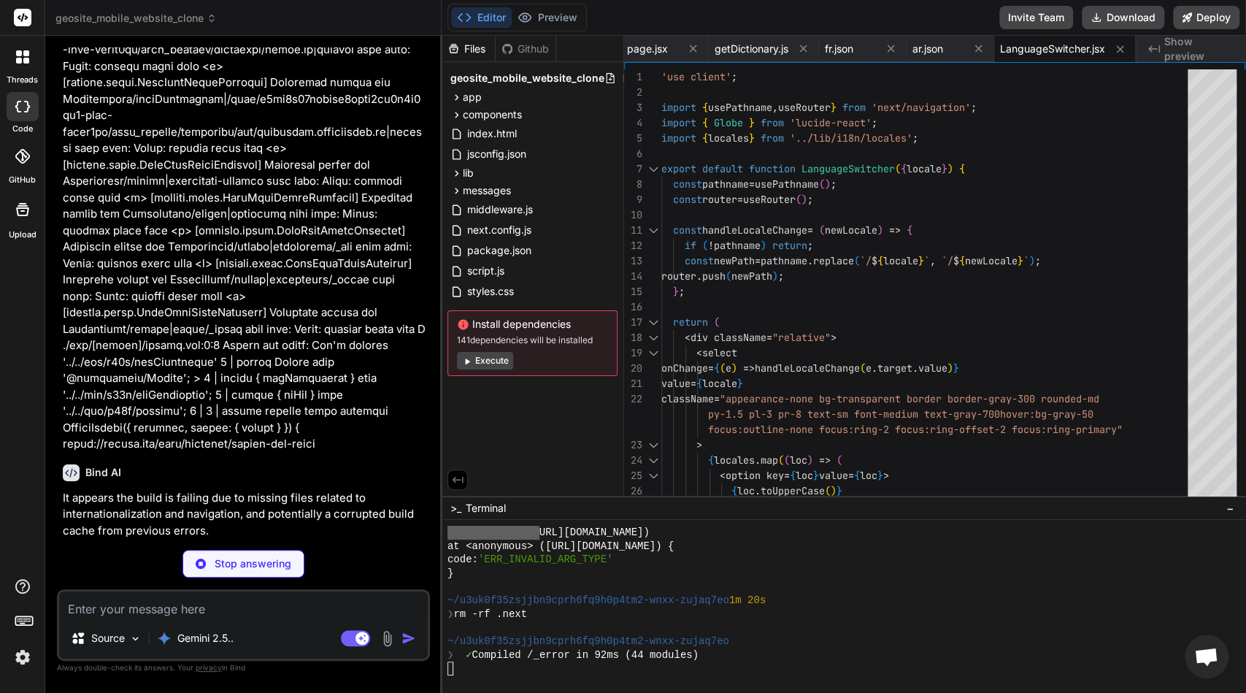
type textarea "x"
type textarea "</header> ); }"
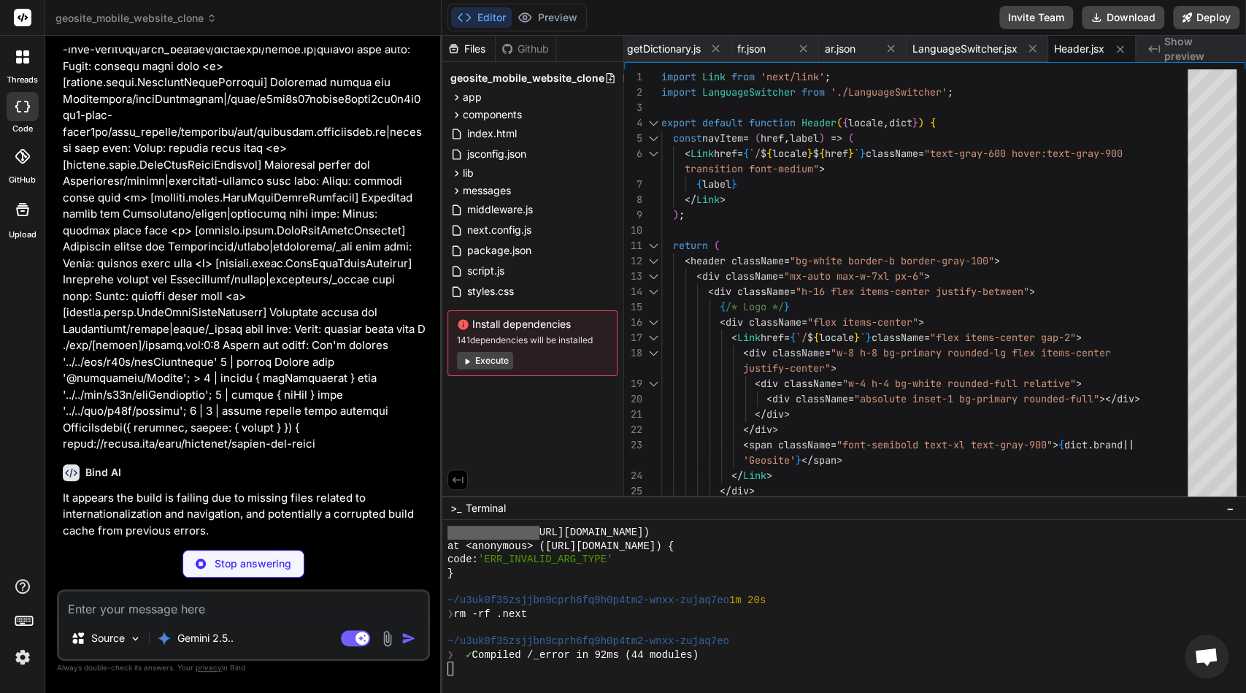
type textarea "x"
type textarea "export default function FaqPage() { return ( <div className="mx-auto max-w-7xl …"
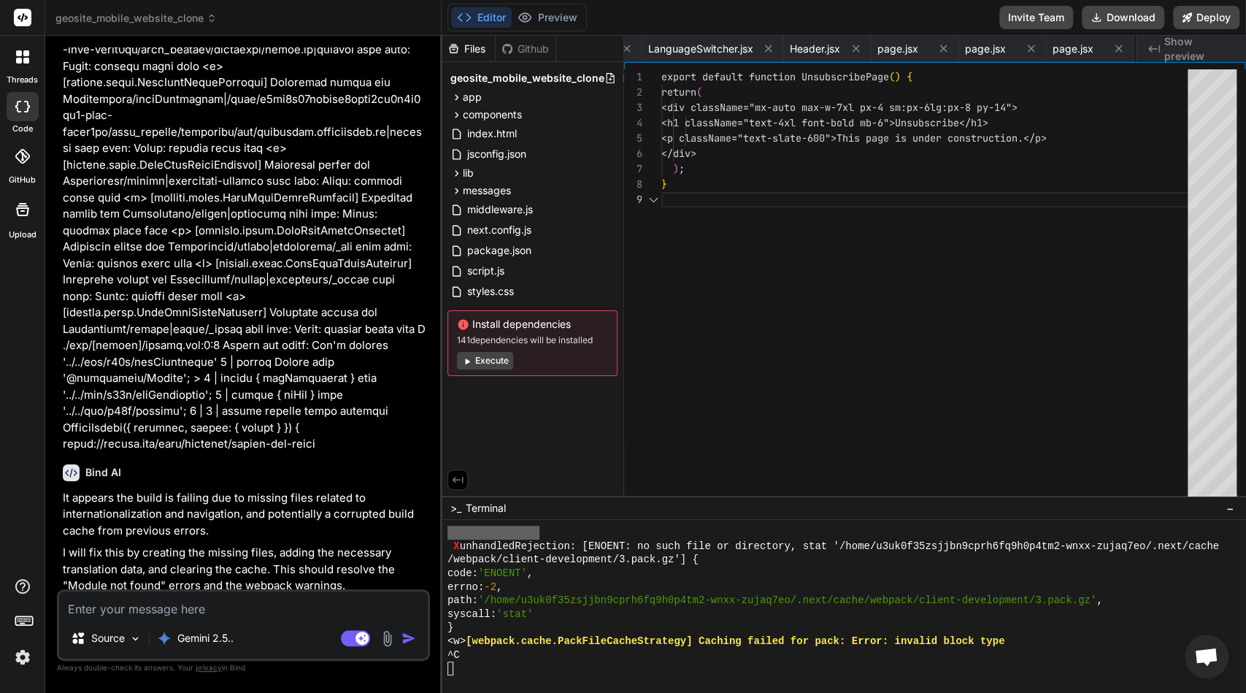
scroll to position [0, 530]
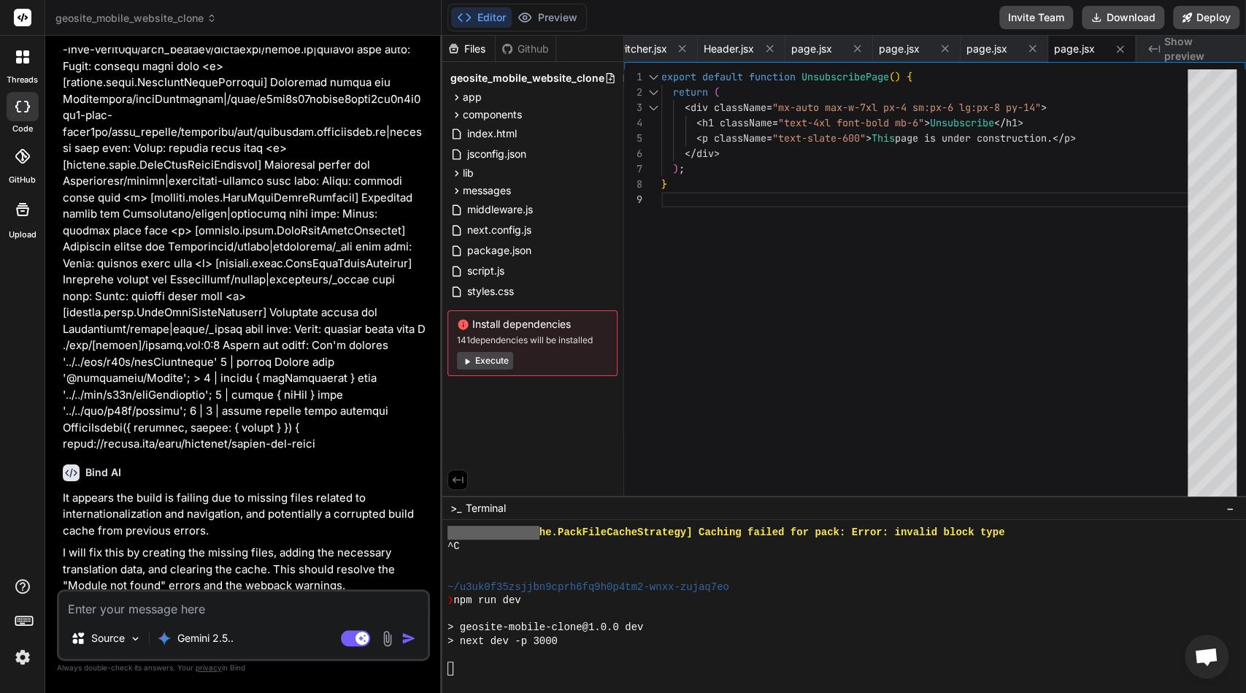
type textarea "x"
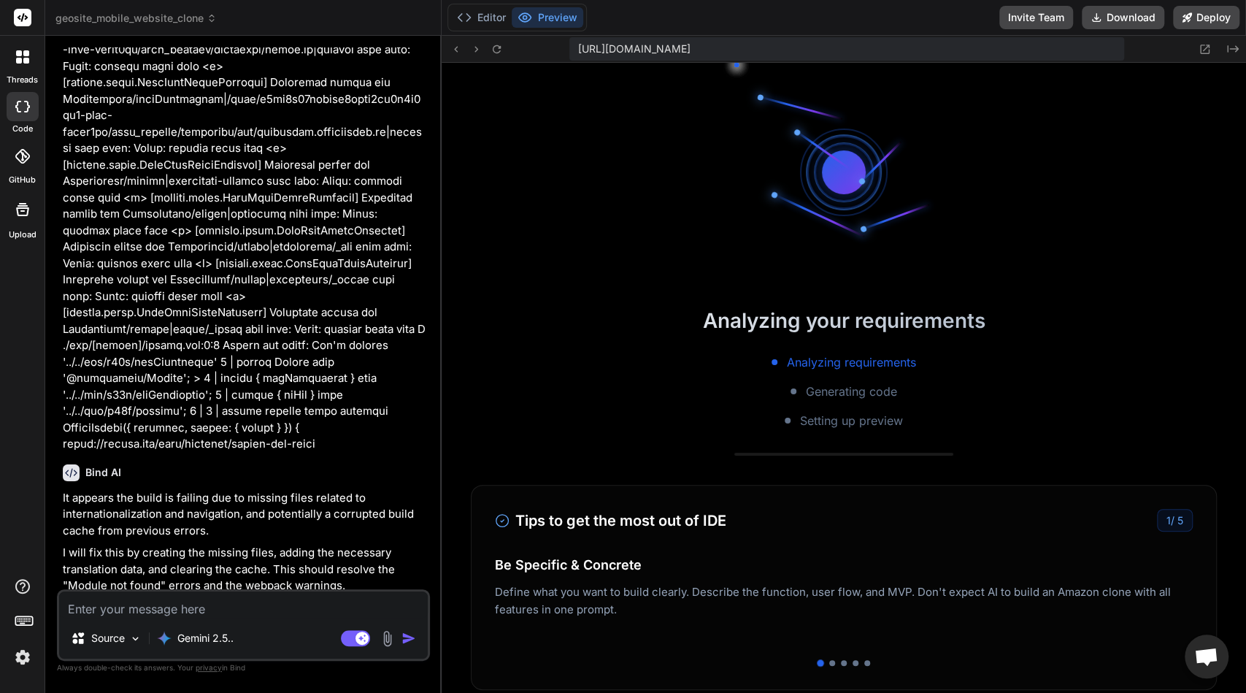
scroll to position [10691, 0]
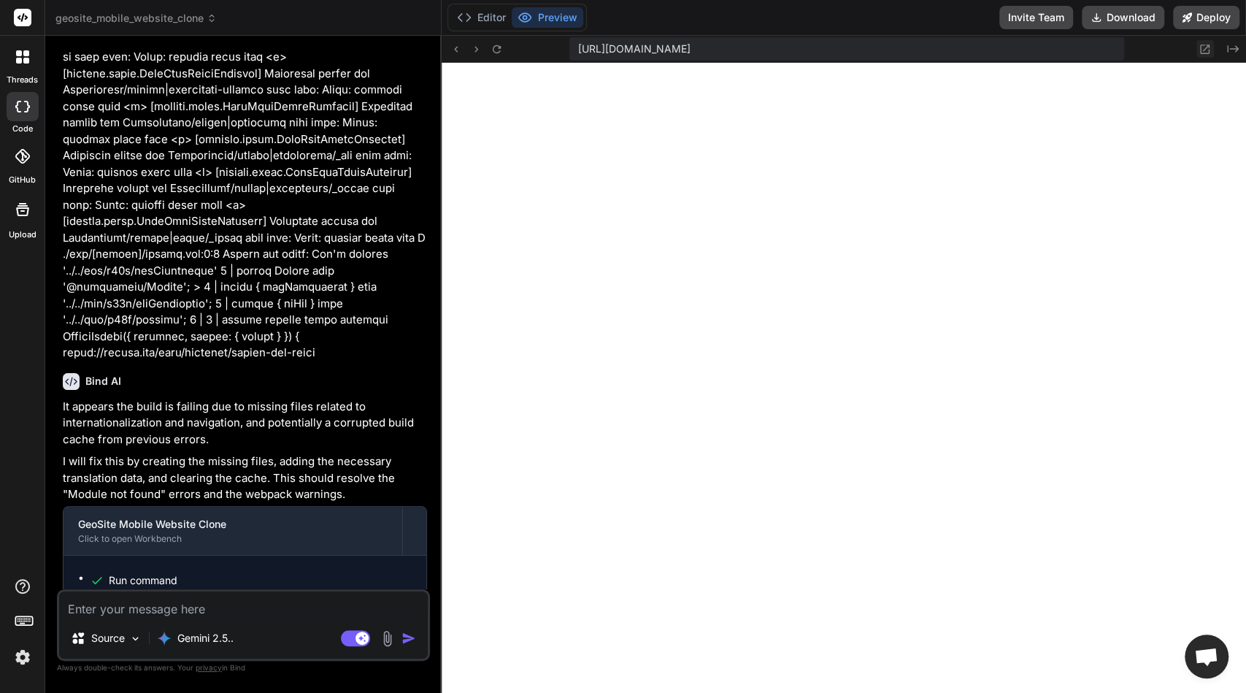
click at [1209, 55] on button at bounding box center [1205, 49] width 18 height 18
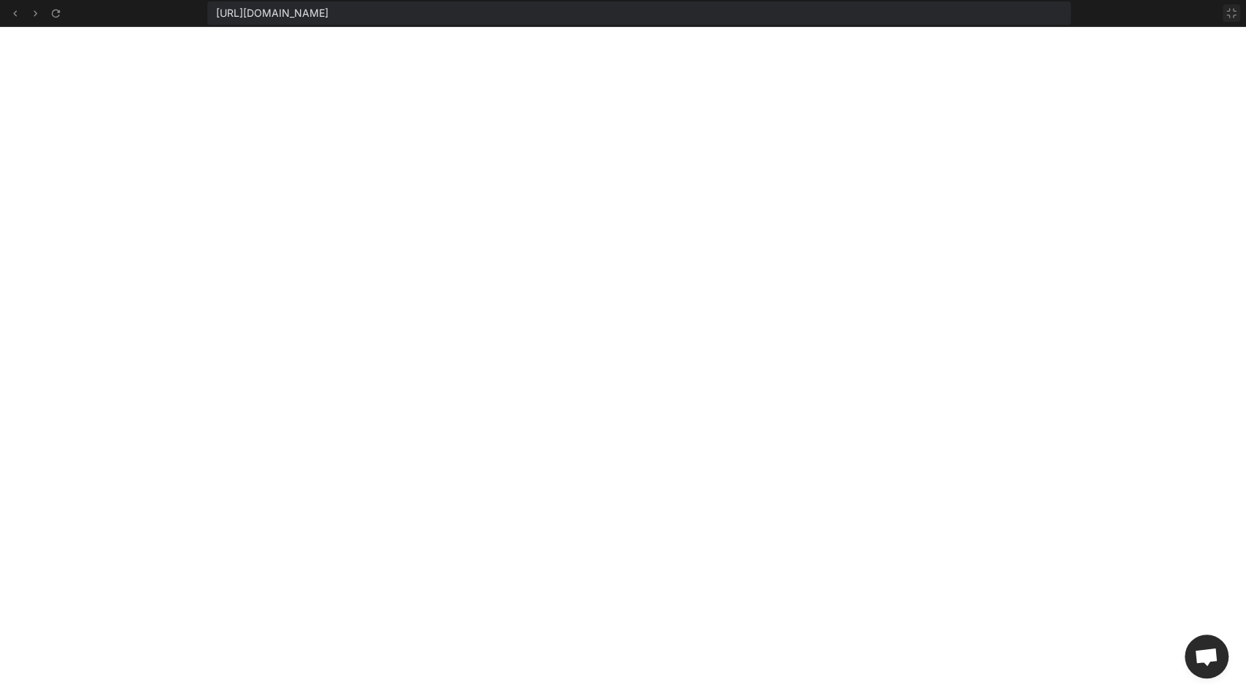
click at [1227, 12] on icon at bounding box center [1231, 13] width 12 height 12
